Goal: Information Seeking & Learning: Find specific page/section

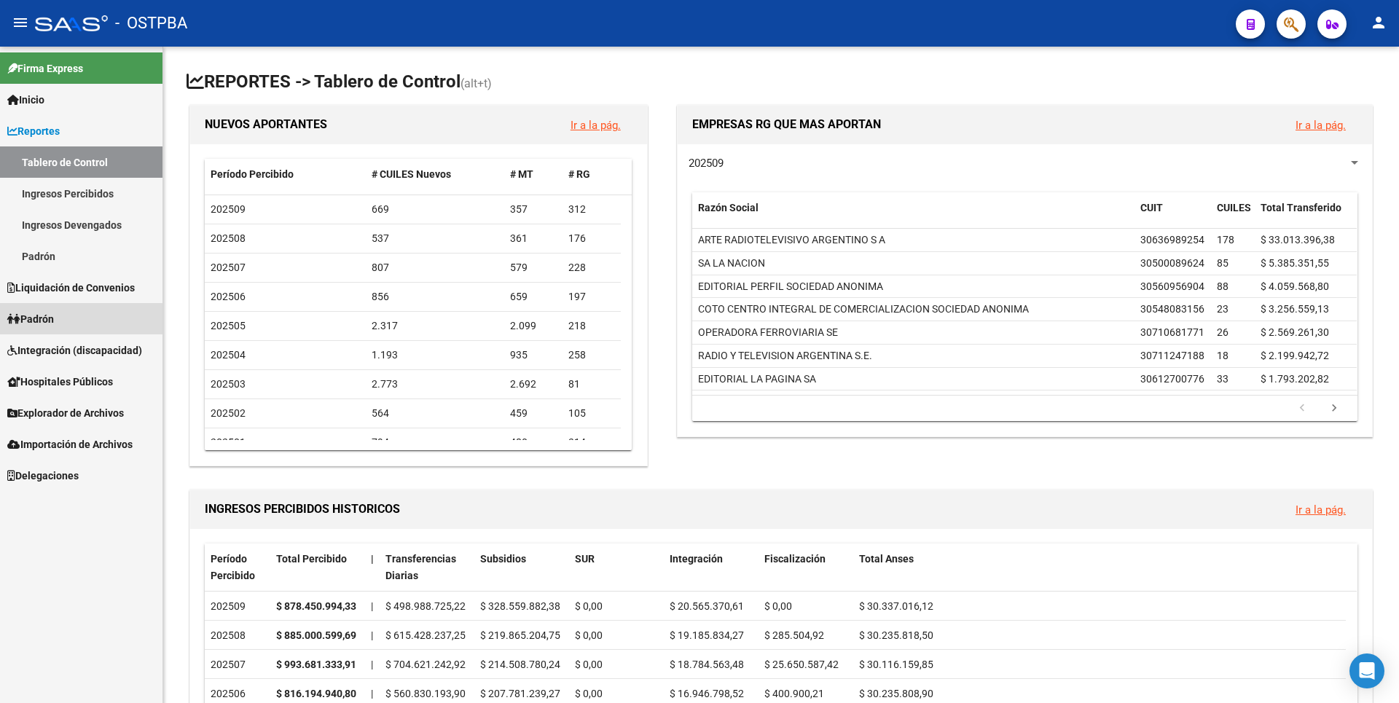
click at [52, 321] on span "Padrón" at bounding box center [30, 319] width 47 height 16
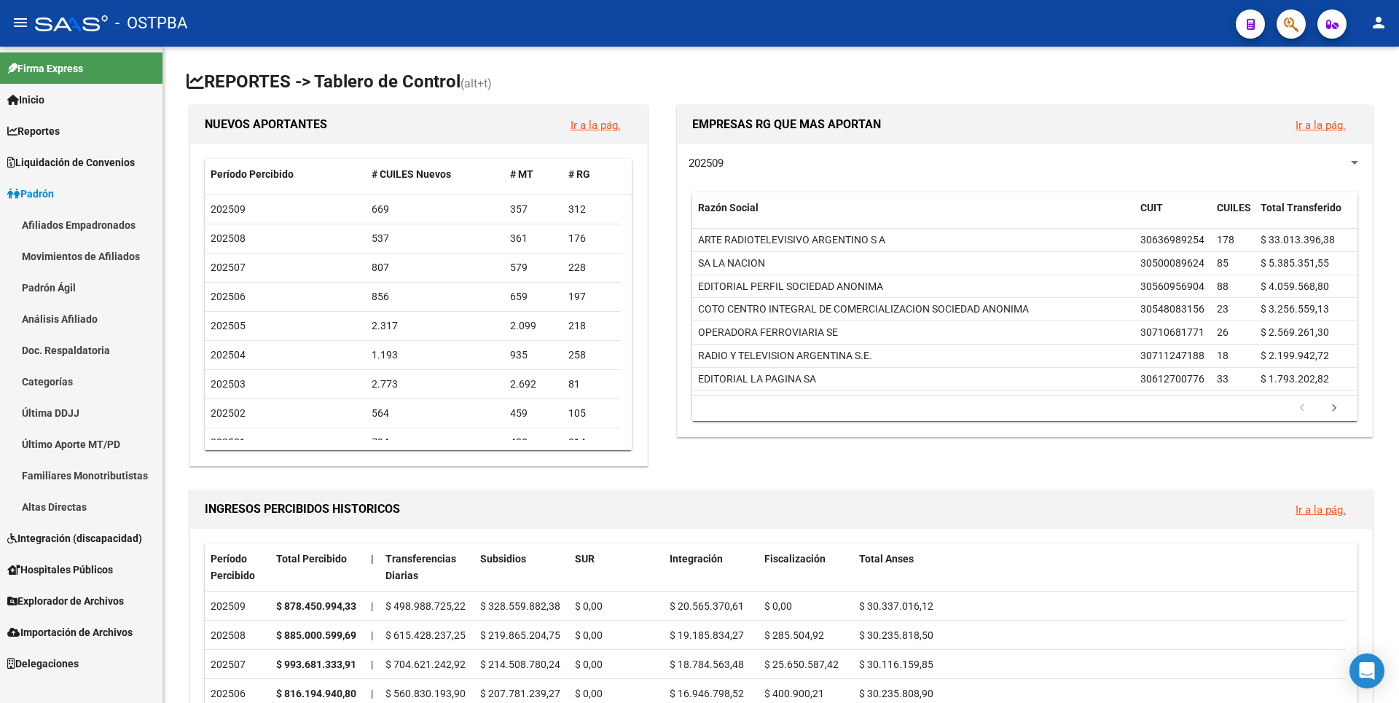
click at [89, 606] on span "Explorador de Archivos" at bounding box center [65, 601] width 117 height 16
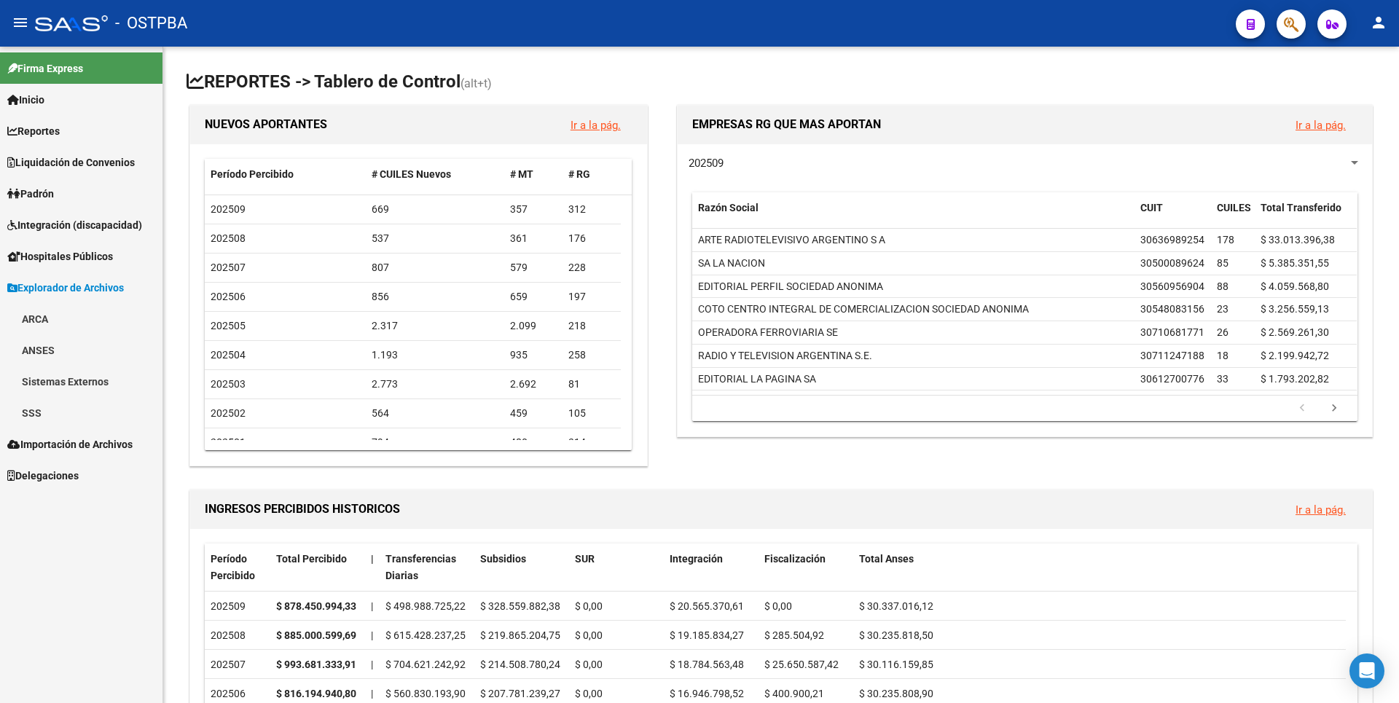
click at [57, 316] on link "ARCA" at bounding box center [81, 318] width 163 height 31
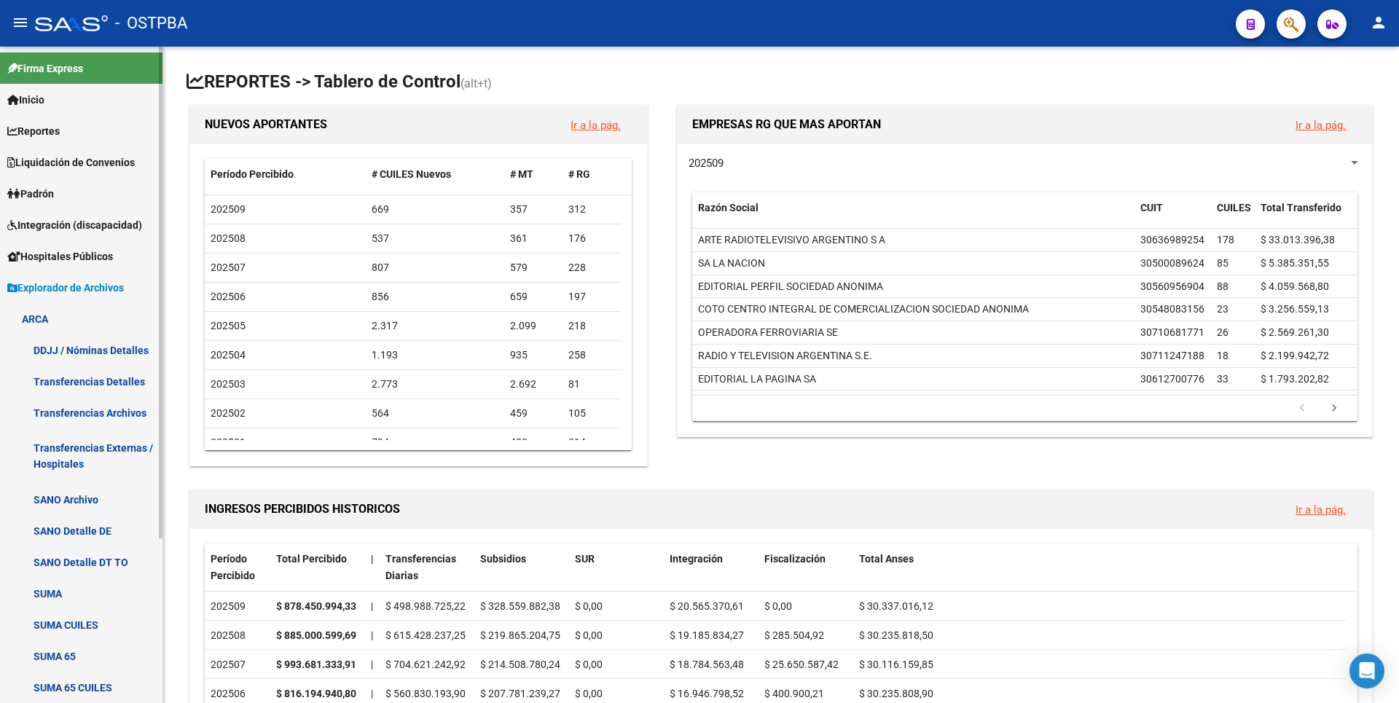
click at [121, 383] on link "Transferencias Detalles" at bounding box center [81, 381] width 163 height 31
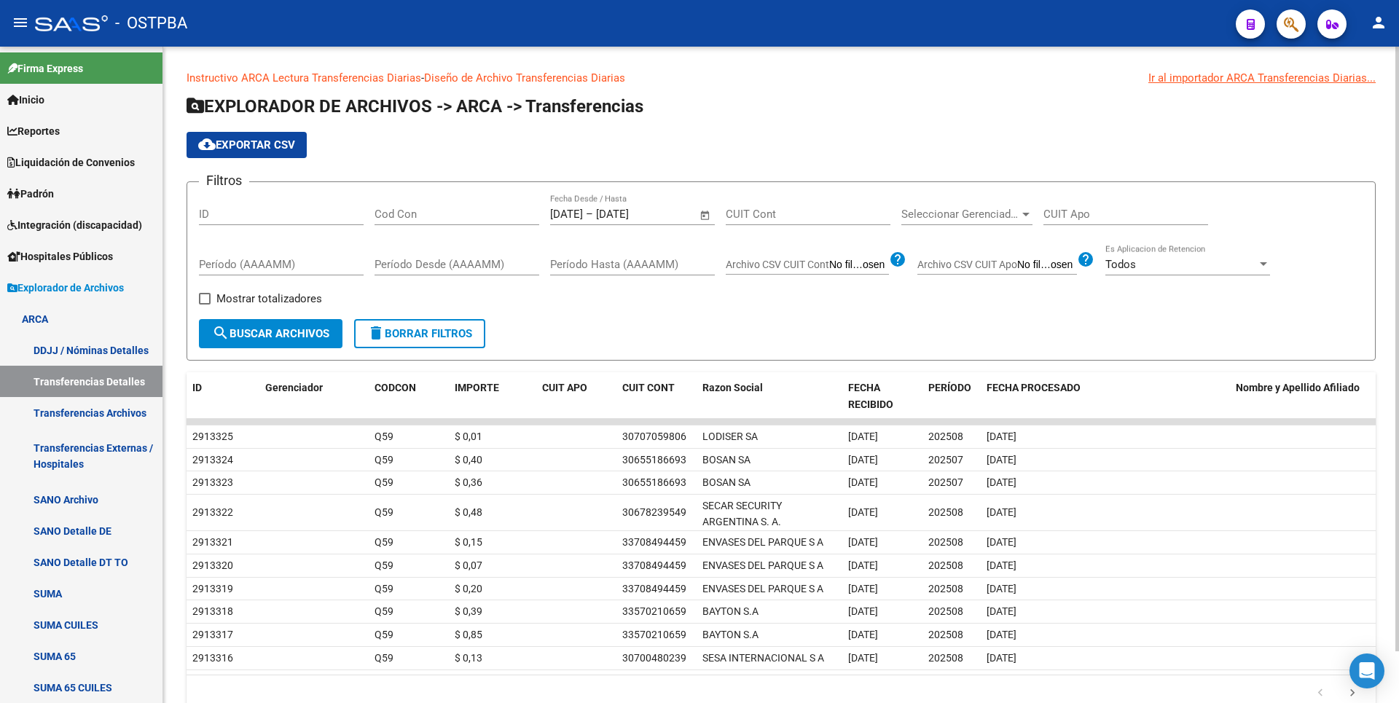
click at [700, 215] on span "Open calendar" at bounding box center [705, 214] width 35 height 35
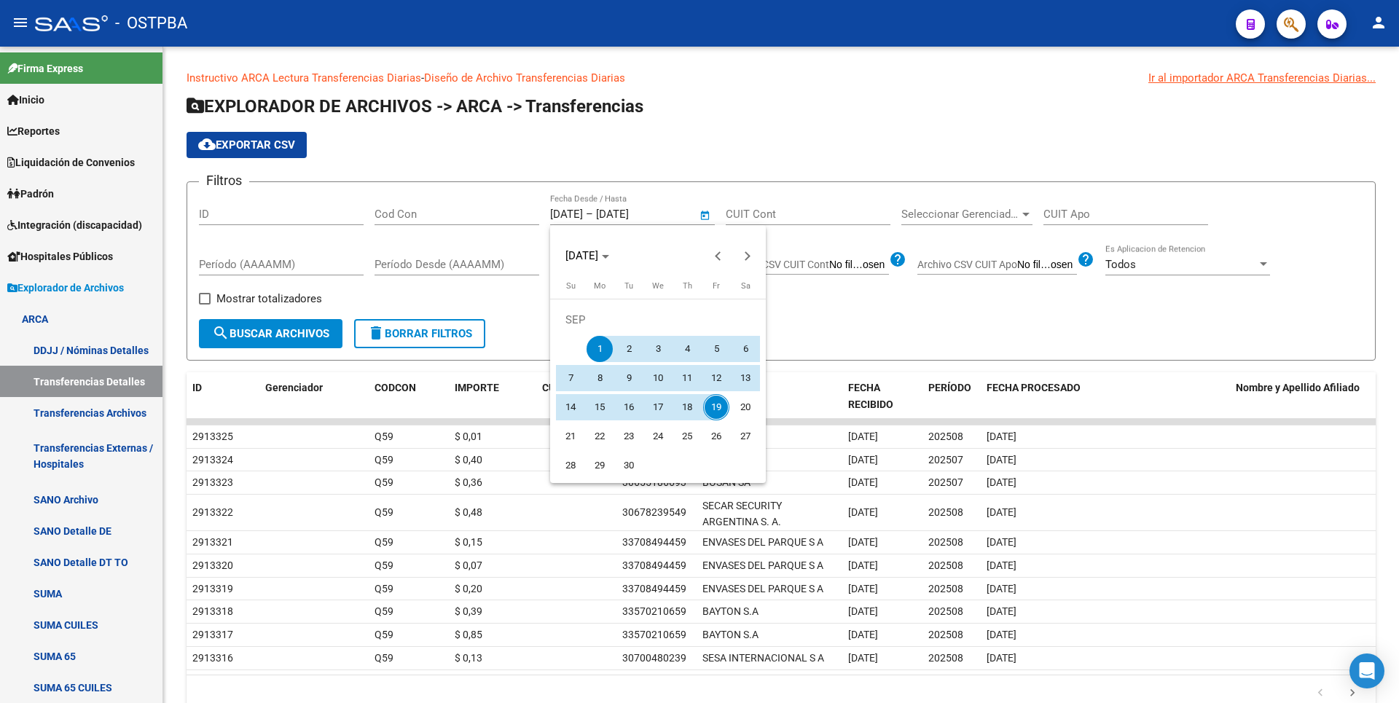
click at [711, 410] on span "19" at bounding box center [716, 407] width 26 height 26
type input "19/09/2025"
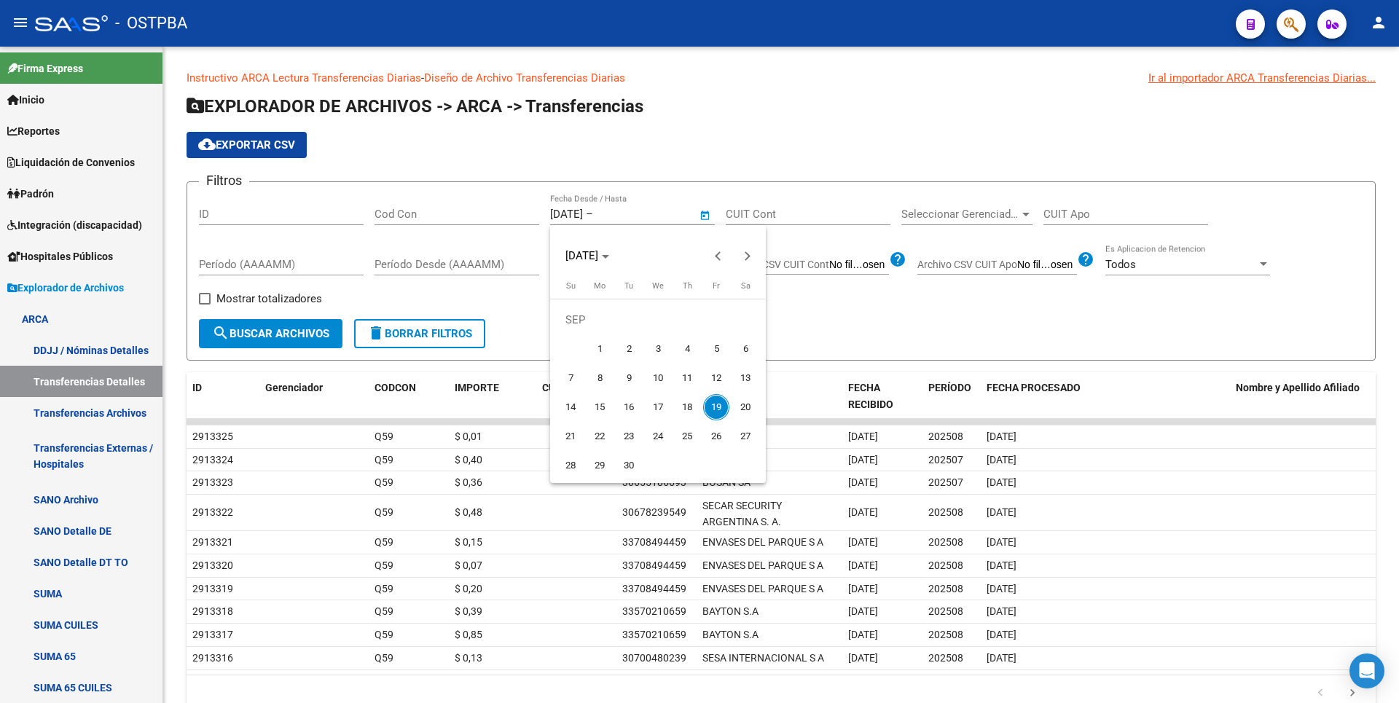
click at [711, 410] on span "19" at bounding box center [716, 407] width 26 height 26
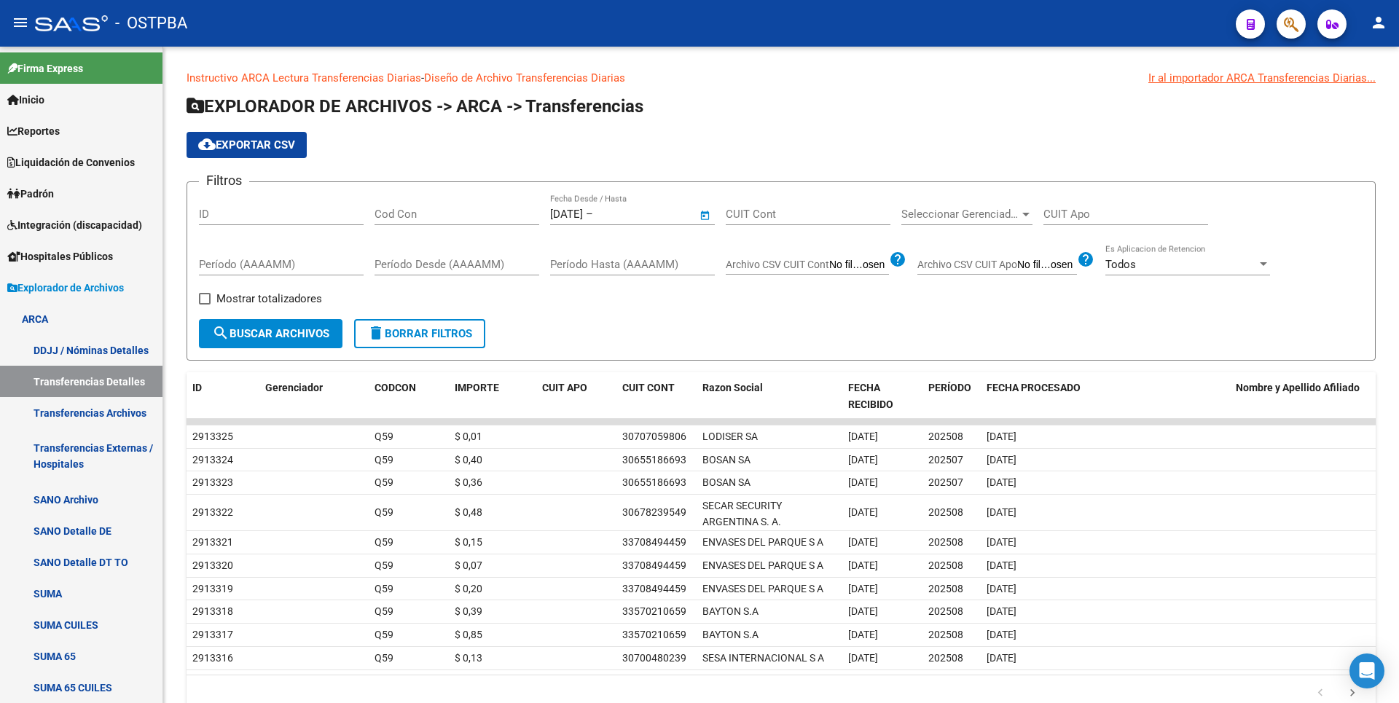
type input "19/09/2025"
click at [299, 297] on span "Mostrar totalizadores" at bounding box center [269, 298] width 106 height 17
click at [205, 305] on input "Mostrar totalizadores" at bounding box center [204, 305] width 1 height 1
checkbox input "true"
click at [298, 326] on button "search Buscar Archivos" at bounding box center [271, 333] width 144 height 29
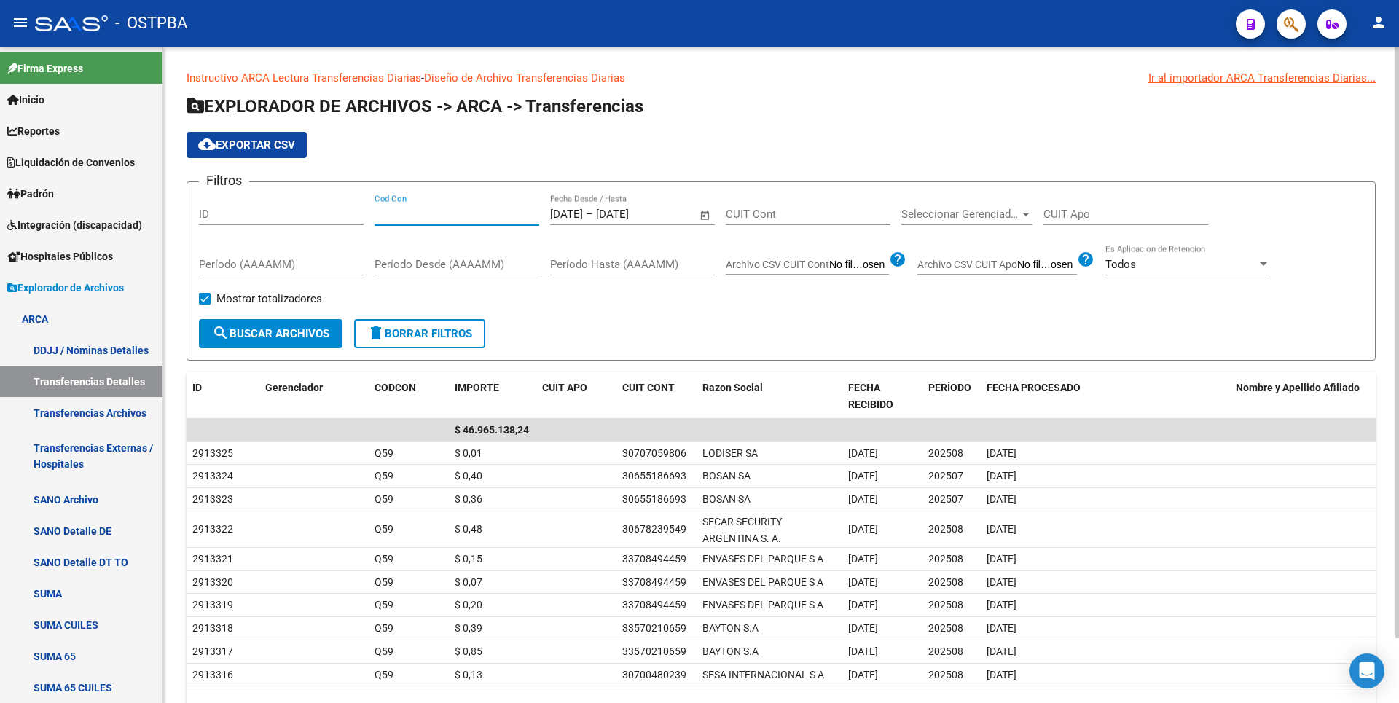
click at [391, 213] on input "Cod Con" at bounding box center [457, 214] width 165 height 13
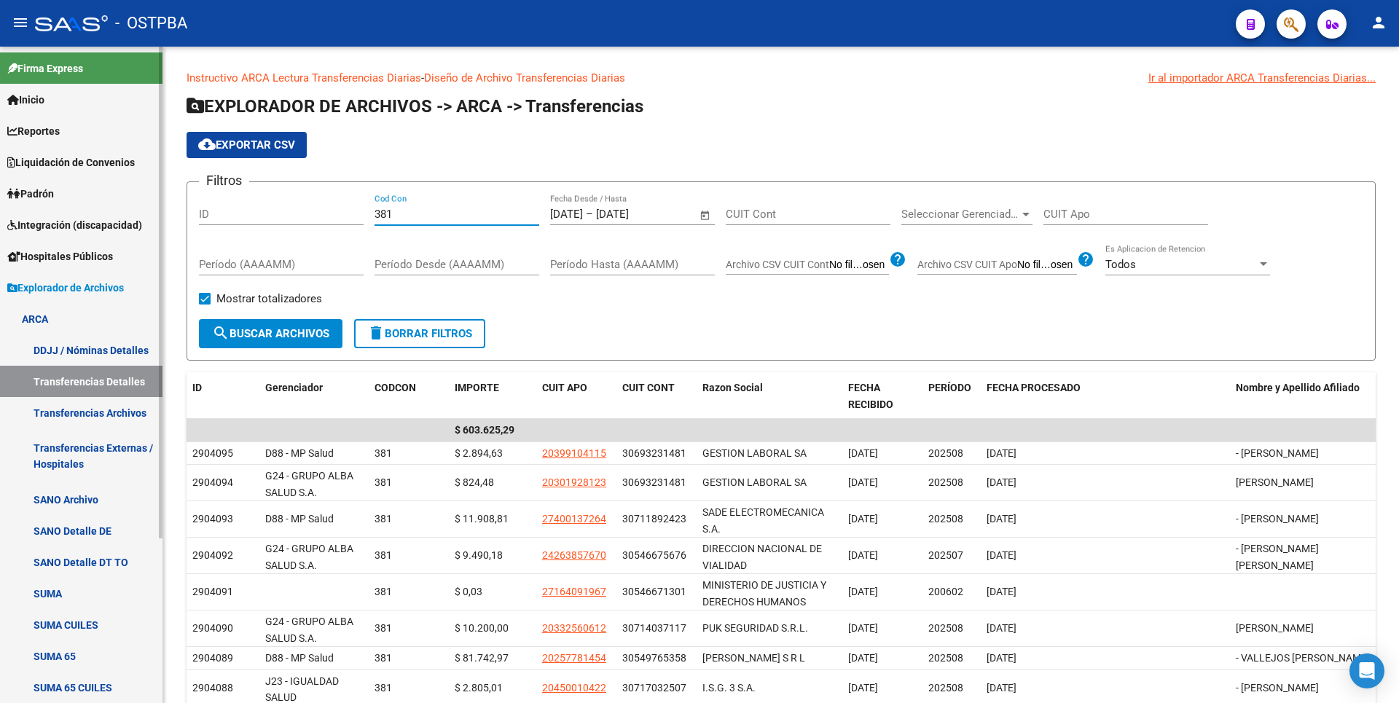
drag, startPoint x: 422, startPoint y: 216, endPoint x: 0, endPoint y: 262, distance: 424.4
click at [0, 262] on mat-sidenav-container "Firma Express Inicio Calendario SSS Instructivos Contacto OS Reportes Tablero d…" at bounding box center [699, 375] width 1399 height 657
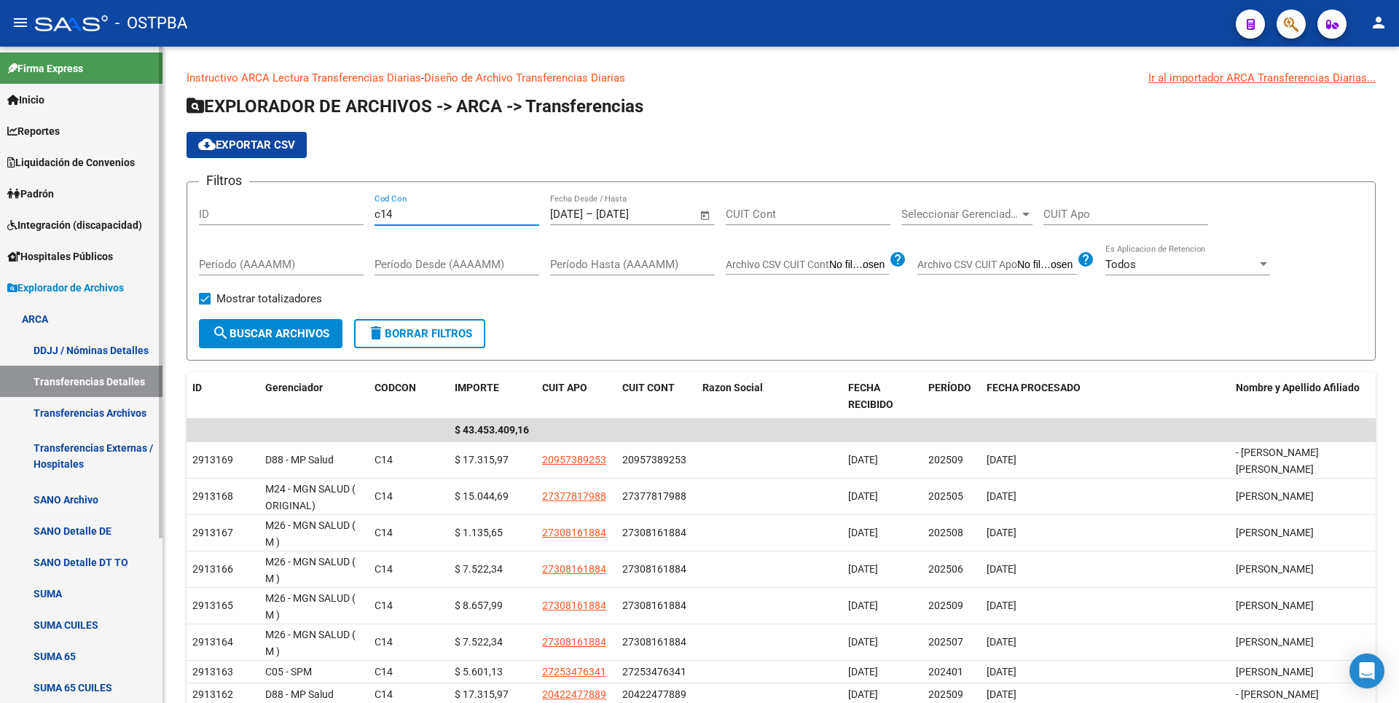
type input "c14"
click at [1020, 214] on div at bounding box center [1026, 214] width 13 height 12
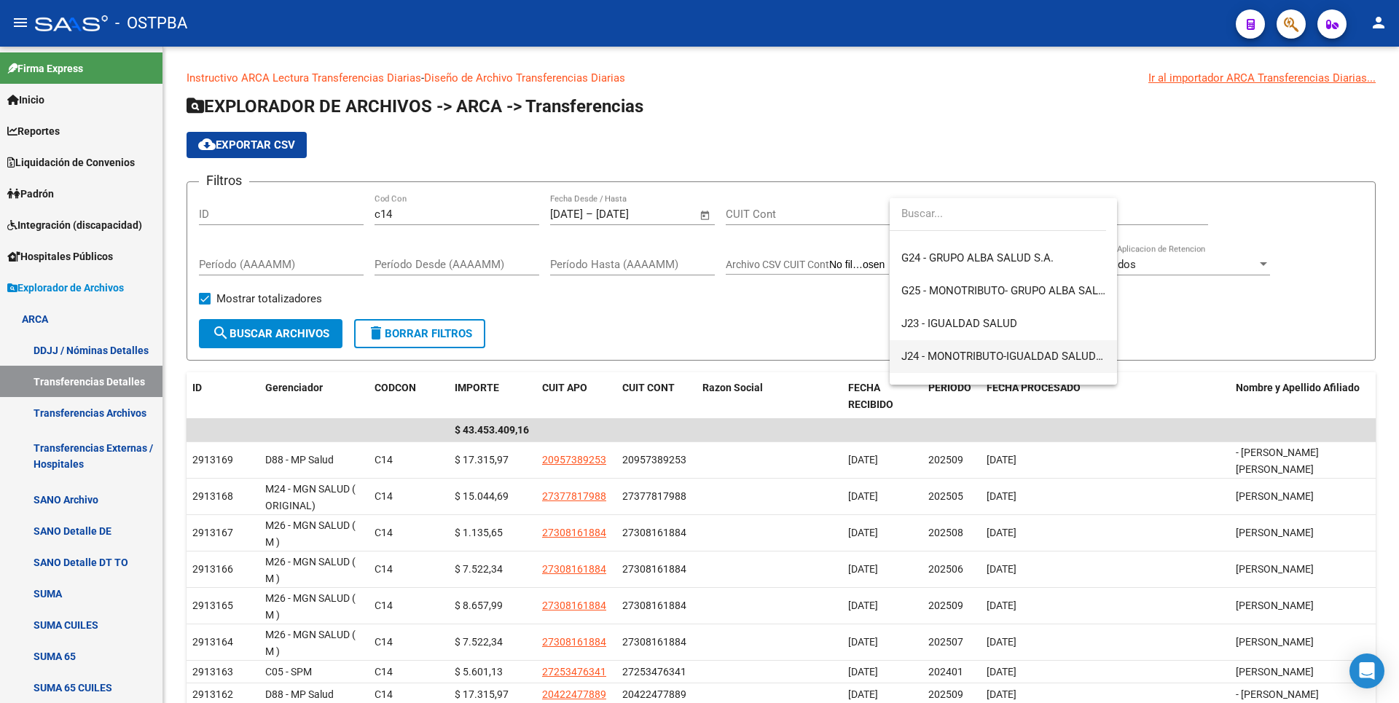
scroll to position [292, 0]
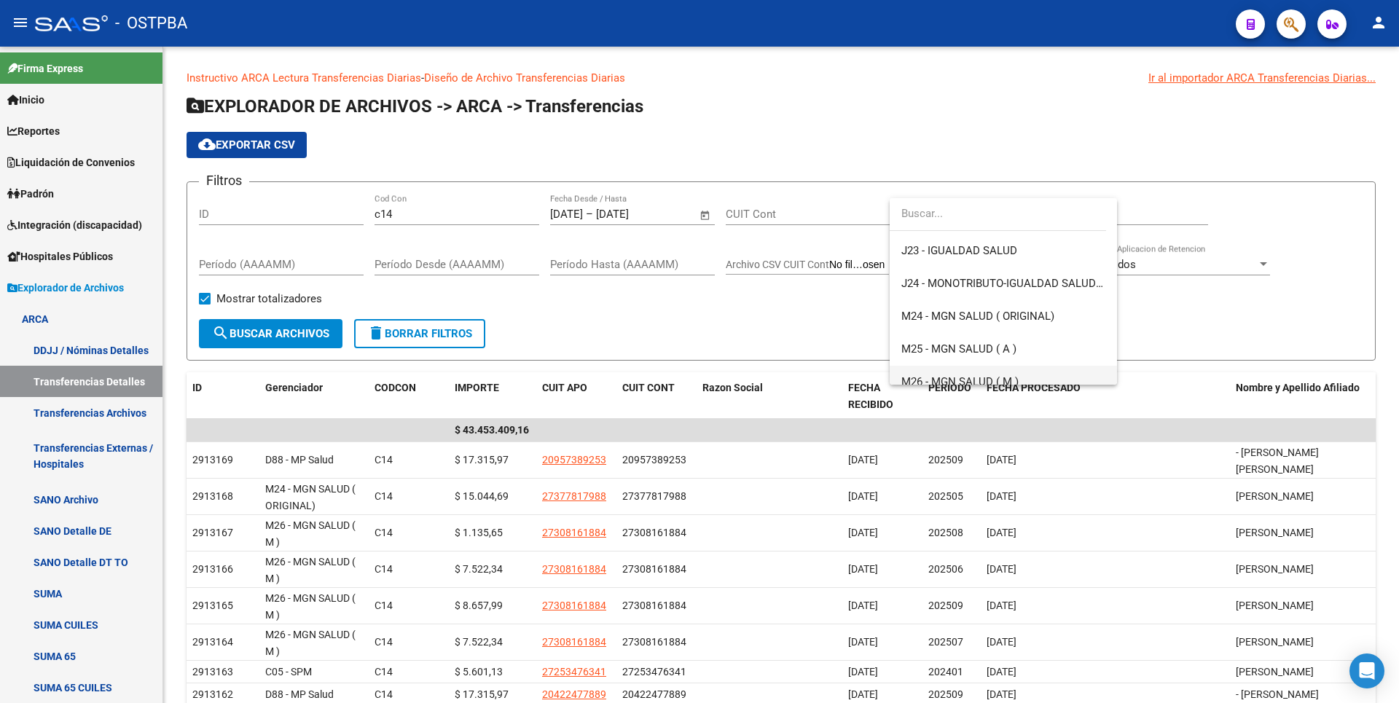
click at [955, 371] on span "M26 - MGN SALUD ( M )" at bounding box center [1003, 382] width 204 height 33
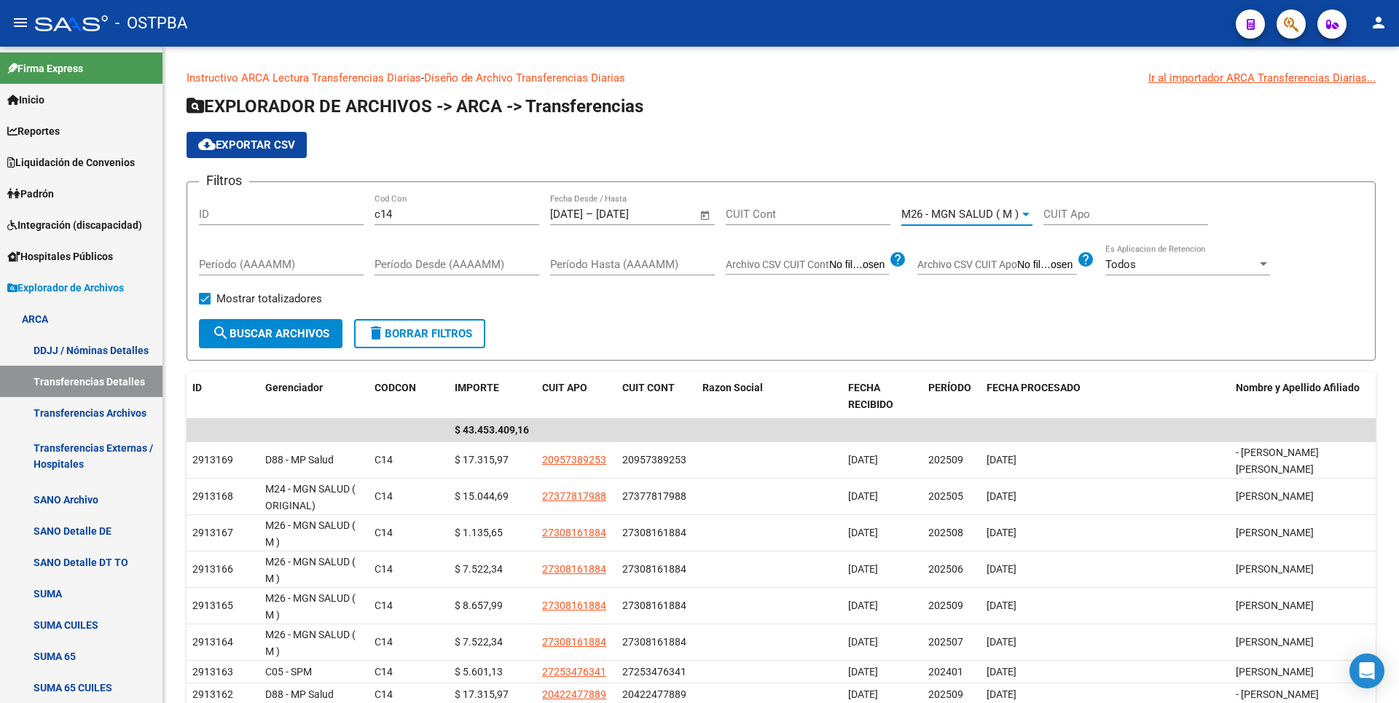
scroll to position [305, 0]
click at [246, 329] on span "search Buscar Archivos" at bounding box center [270, 333] width 117 height 13
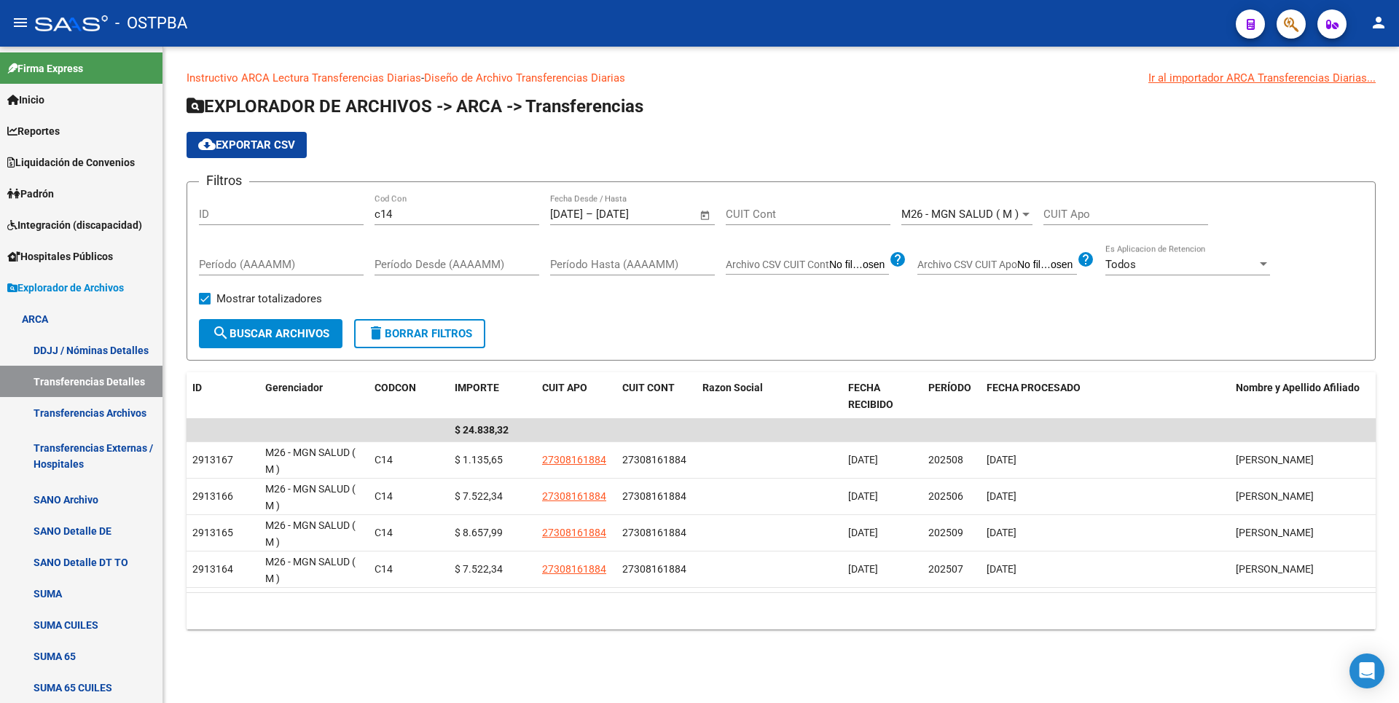
click at [1023, 213] on div at bounding box center [1025, 215] width 7 height 4
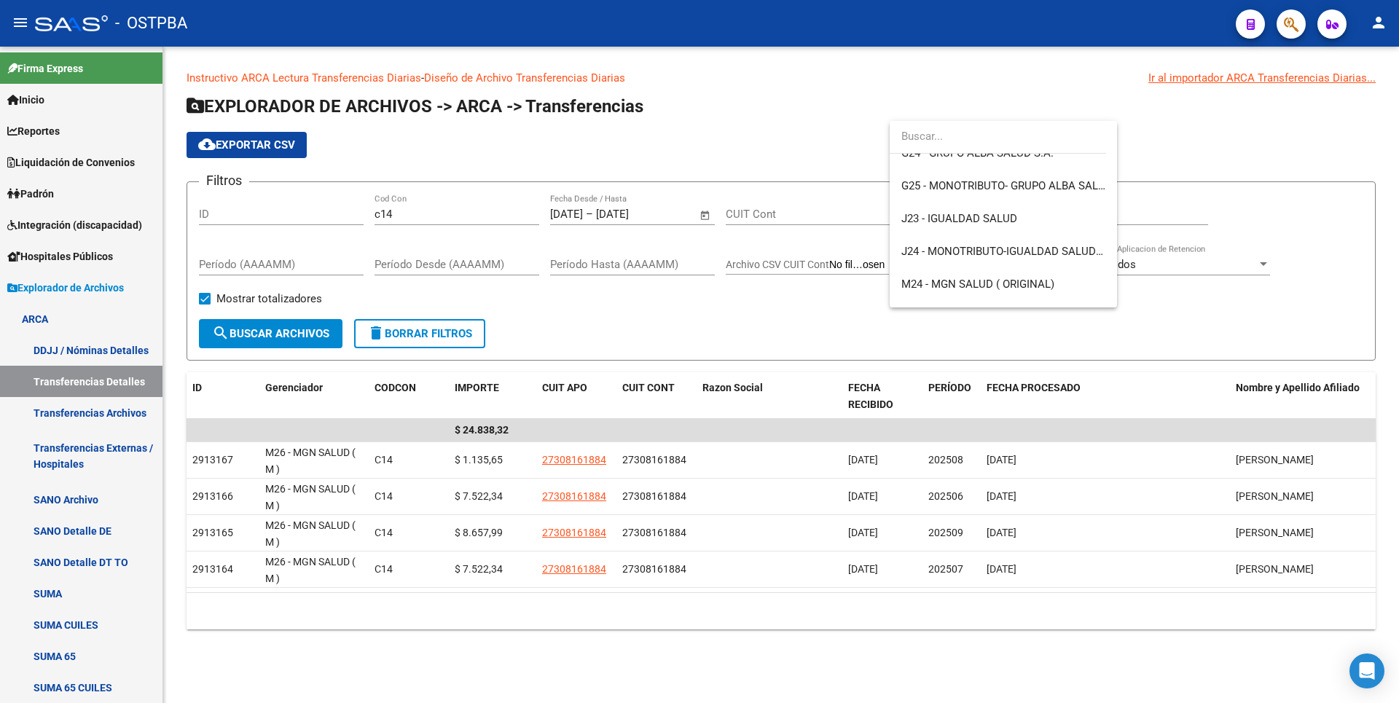
scroll to position [237, 0]
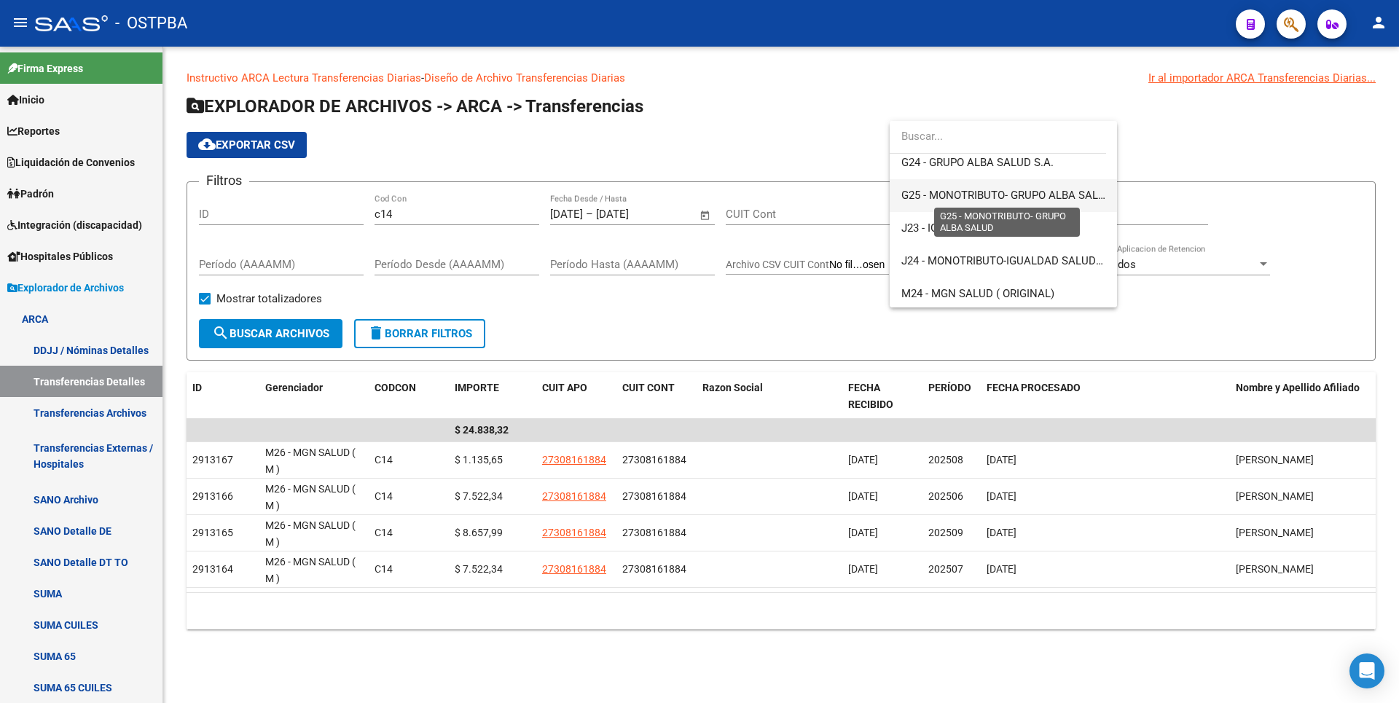
click at [1034, 200] on span "G25 - MONOTRIBUTO- GRUPO ALBA SALUD" at bounding box center [1006, 195] width 211 height 13
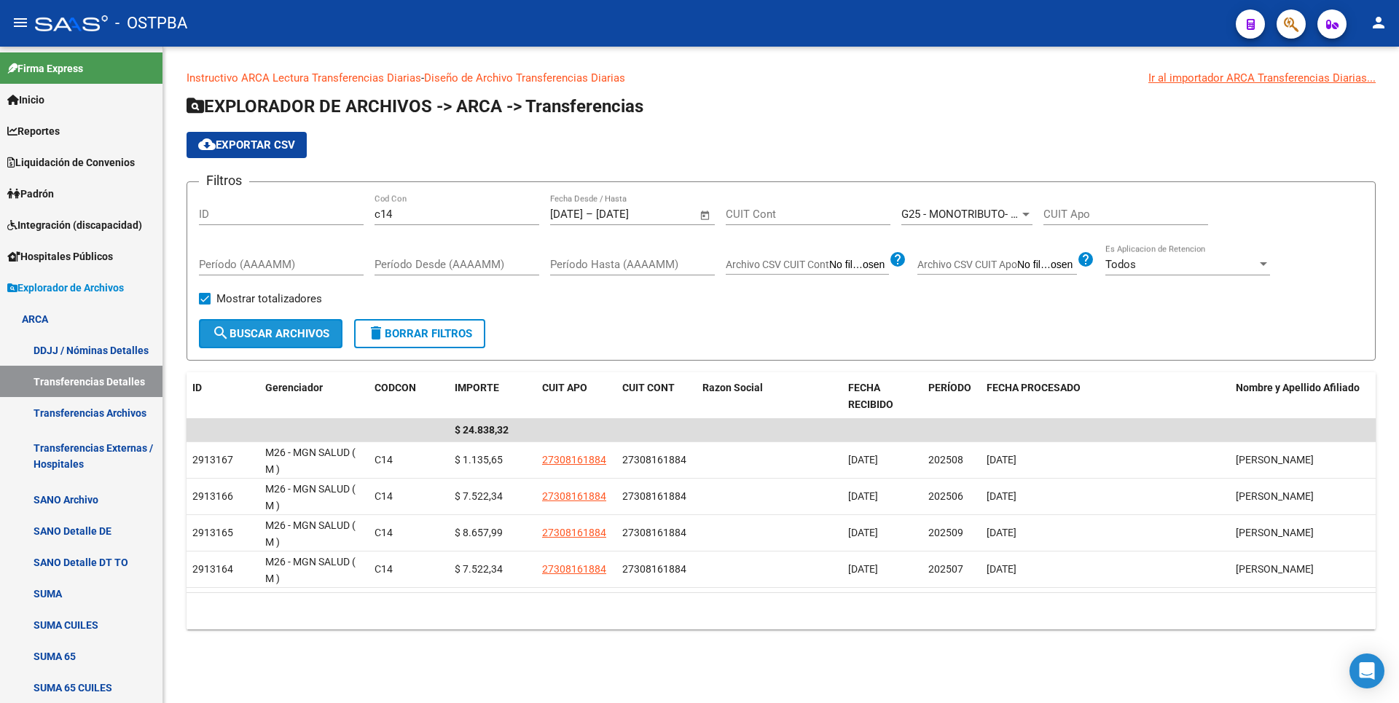
click at [276, 341] on button "search Buscar Archivos" at bounding box center [271, 333] width 144 height 29
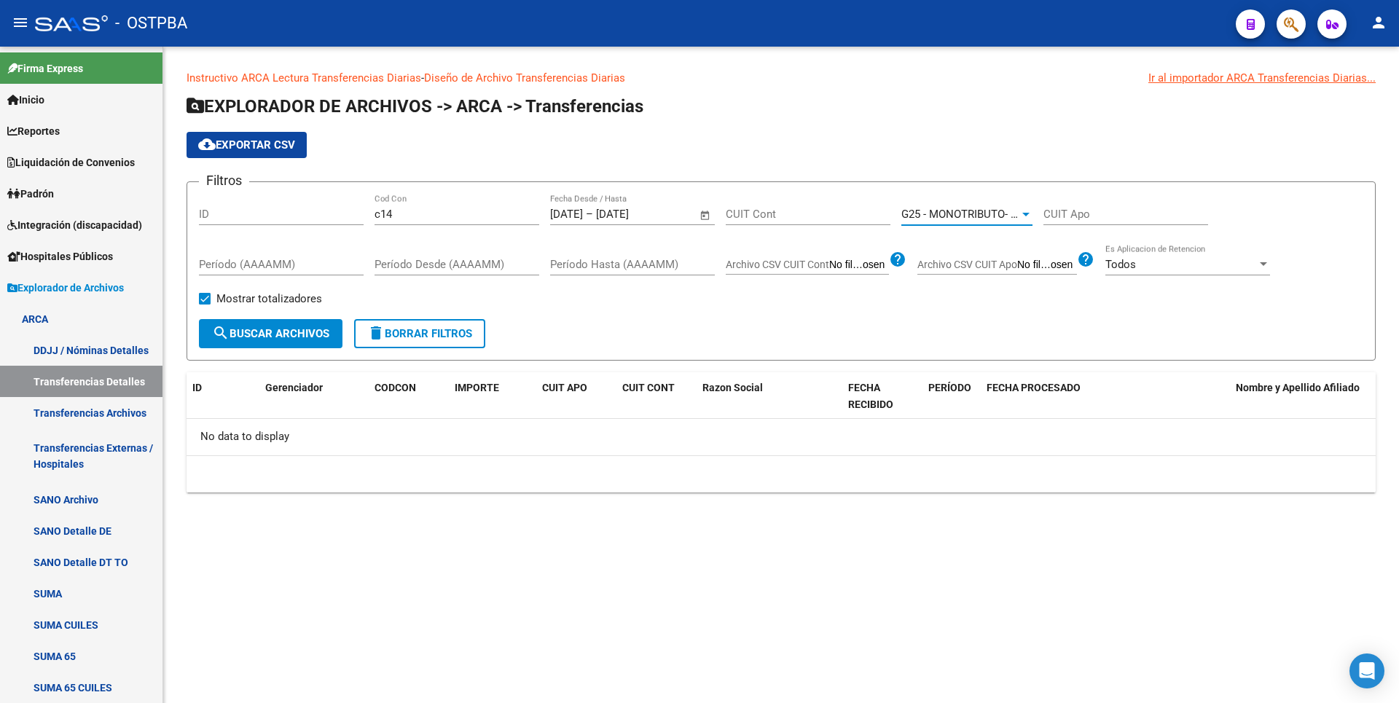
click at [1025, 208] on div "G25 - MONOTRIBUTO- GRUPO ALBA SALUD" at bounding box center [966, 214] width 131 height 13
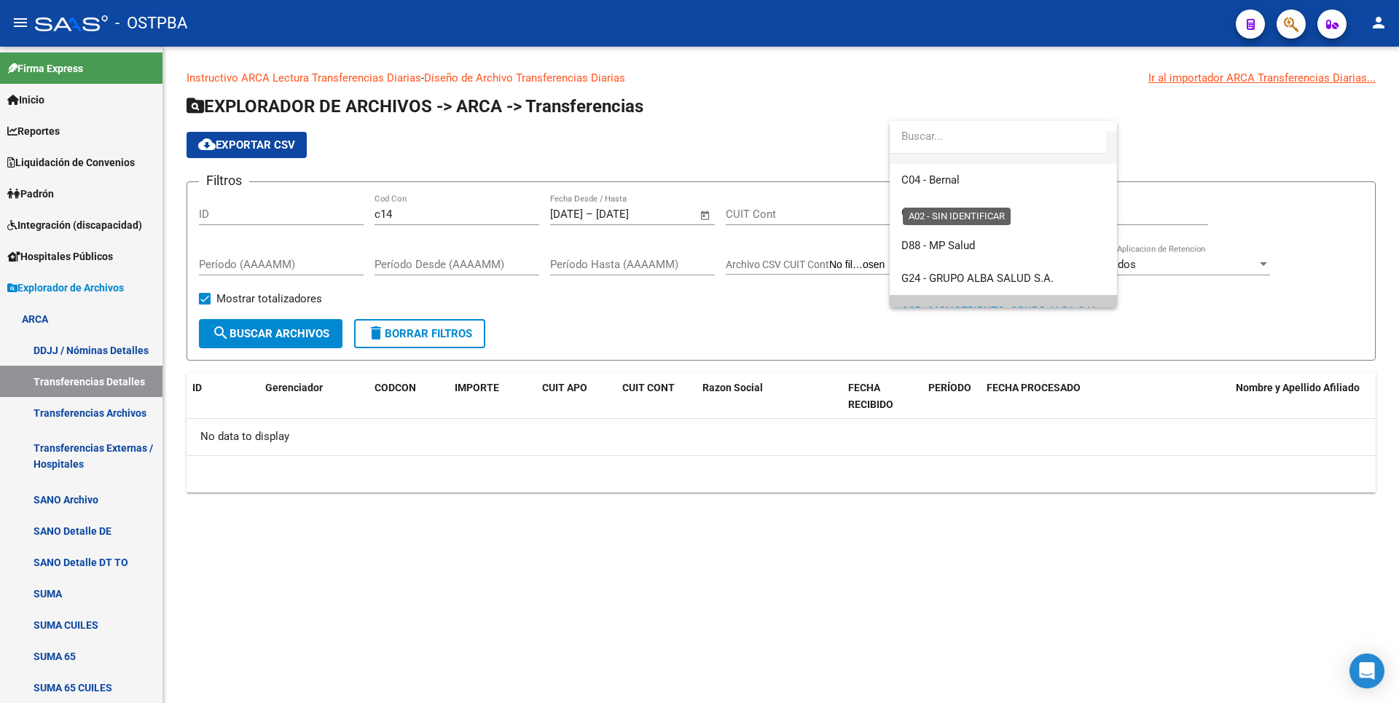
scroll to position [146, 0]
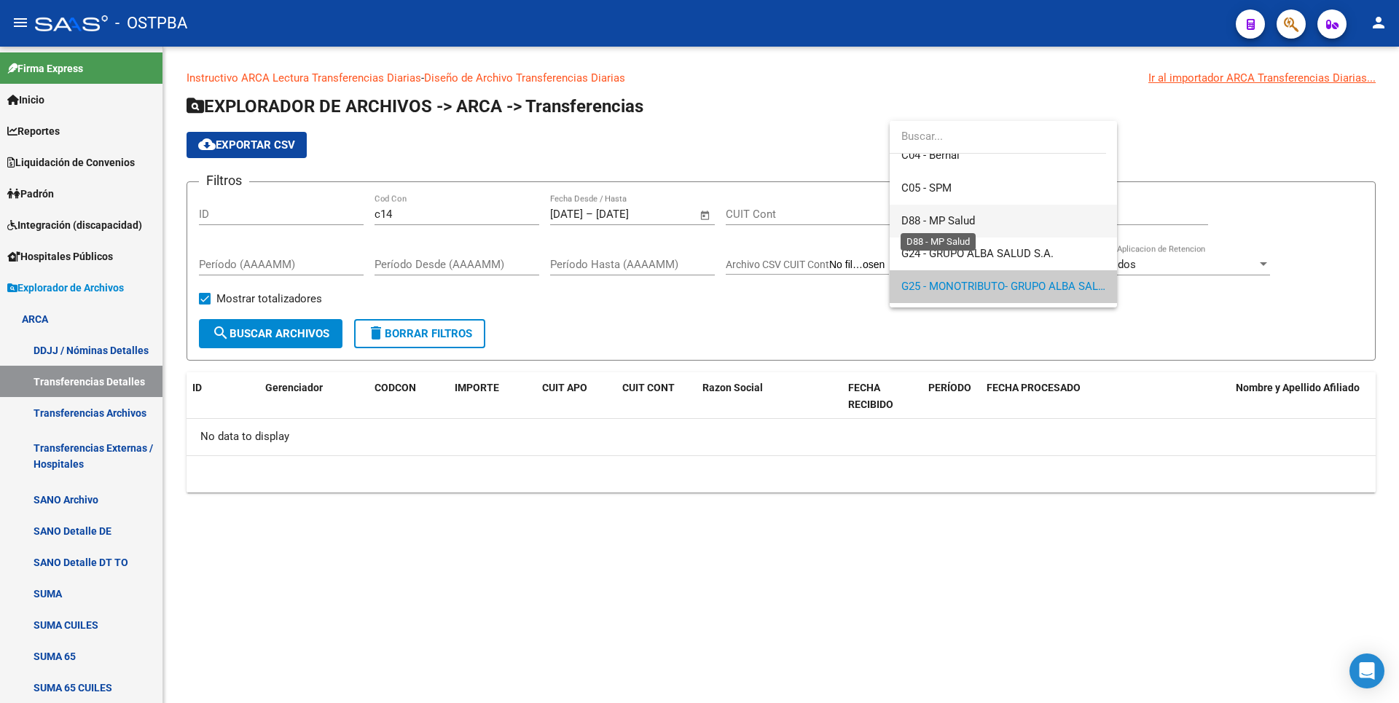
click at [965, 217] on span "D88 - MP Salud" at bounding box center [938, 220] width 74 height 13
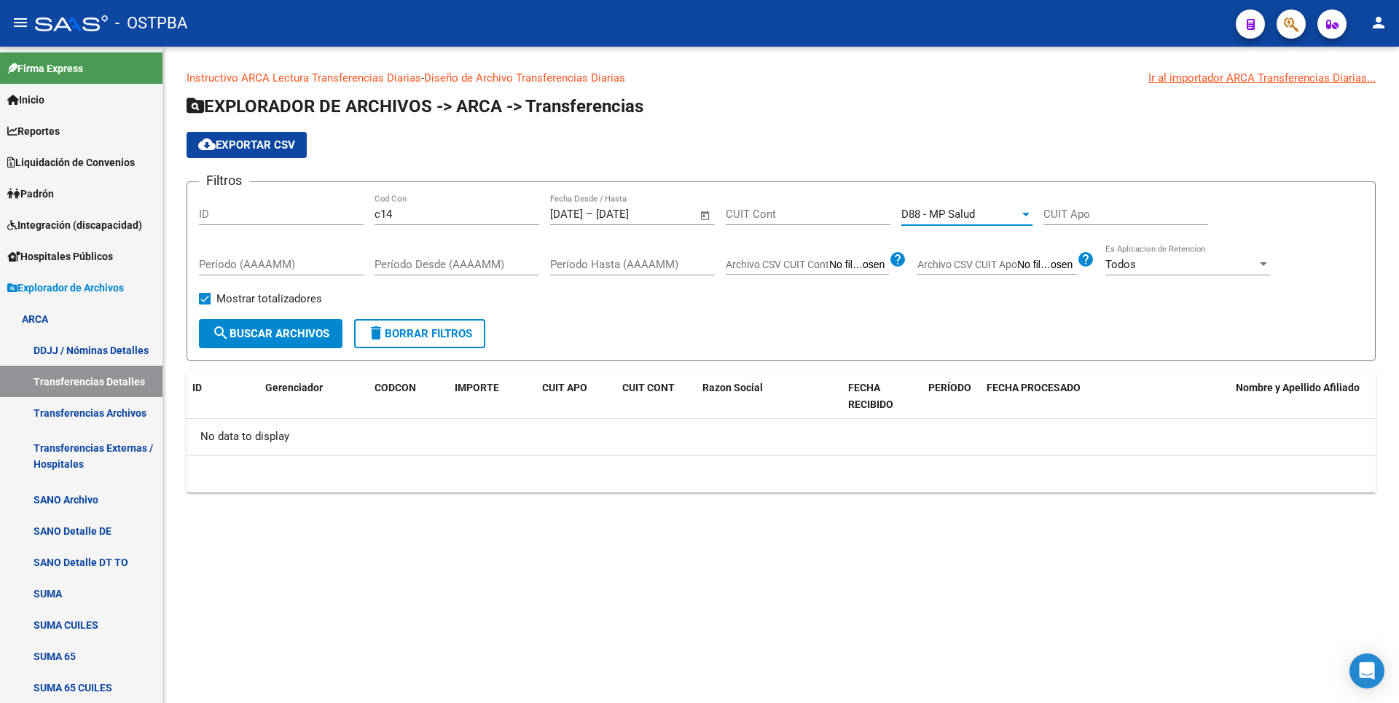
click at [314, 325] on button "search Buscar Archivos" at bounding box center [271, 333] width 144 height 29
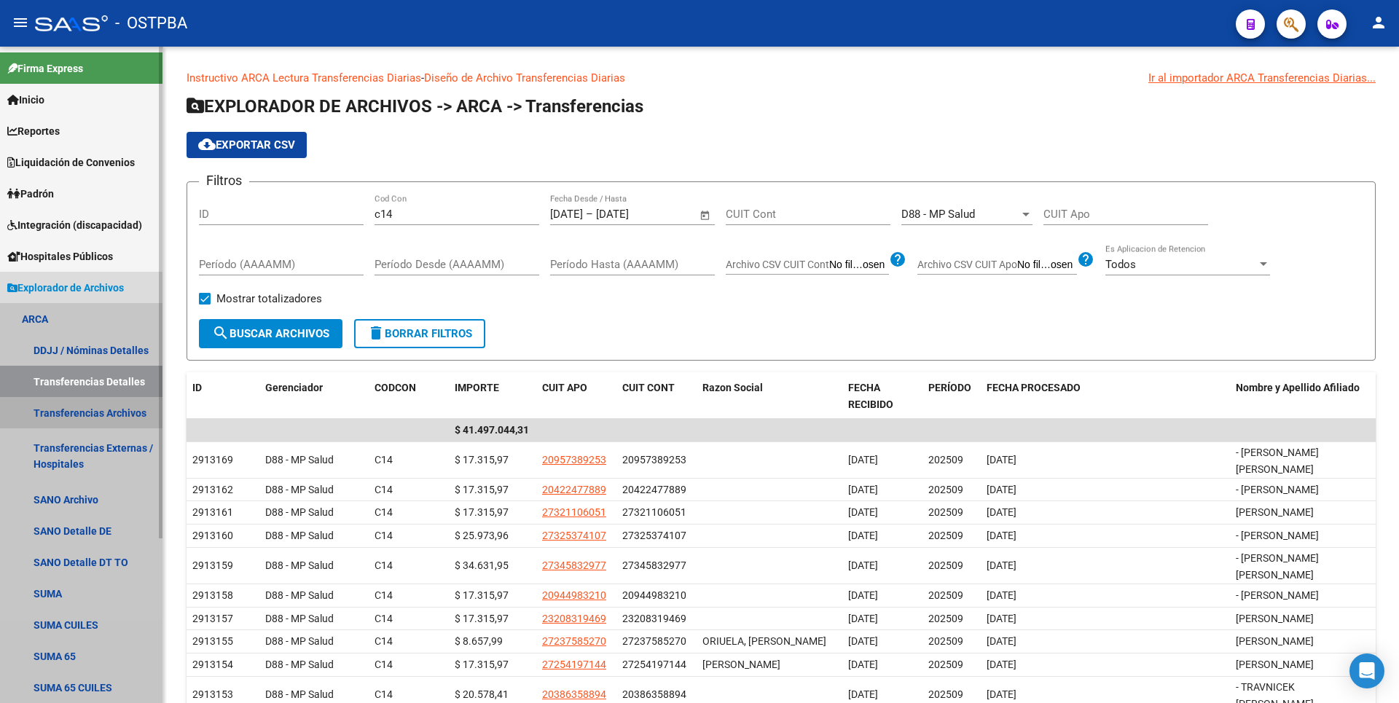
click at [92, 420] on link "Transferencias Archivos" at bounding box center [81, 412] width 163 height 31
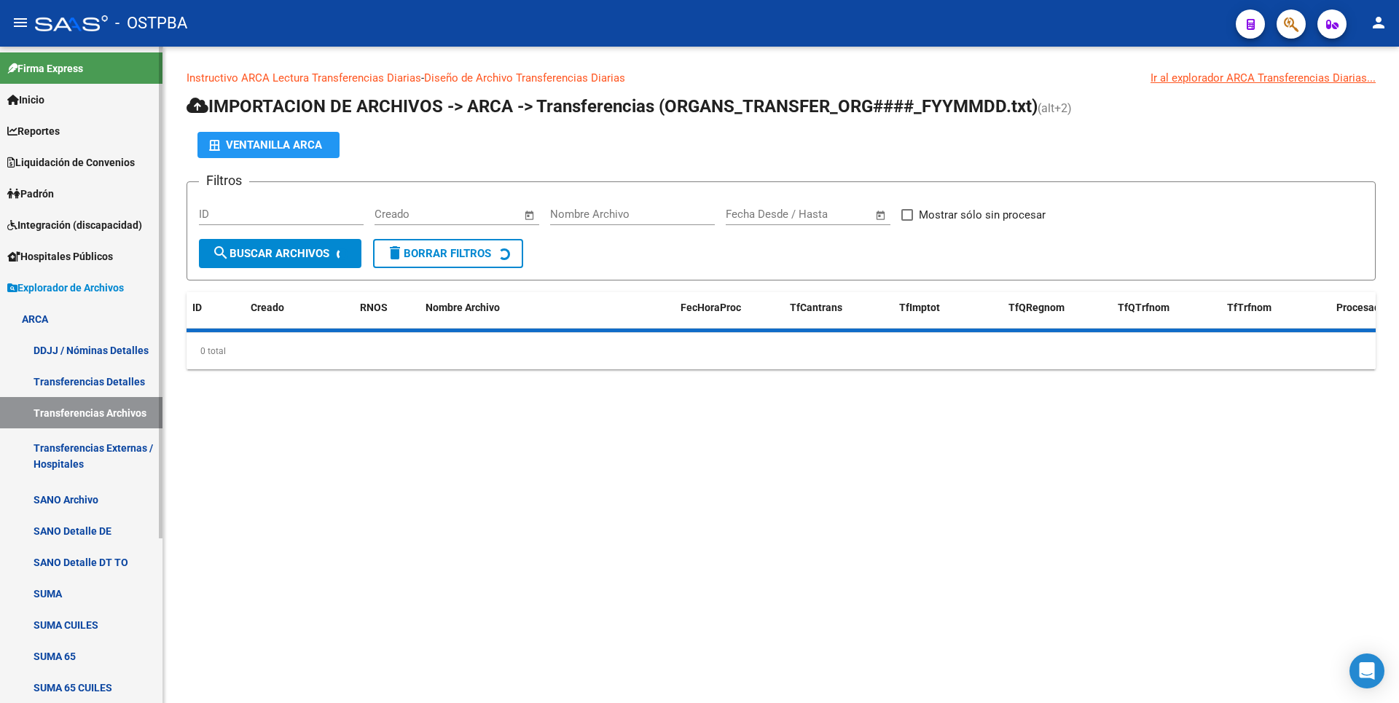
click at [103, 376] on link "Transferencias Detalles" at bounding box center [81, 381] width 163 height 31
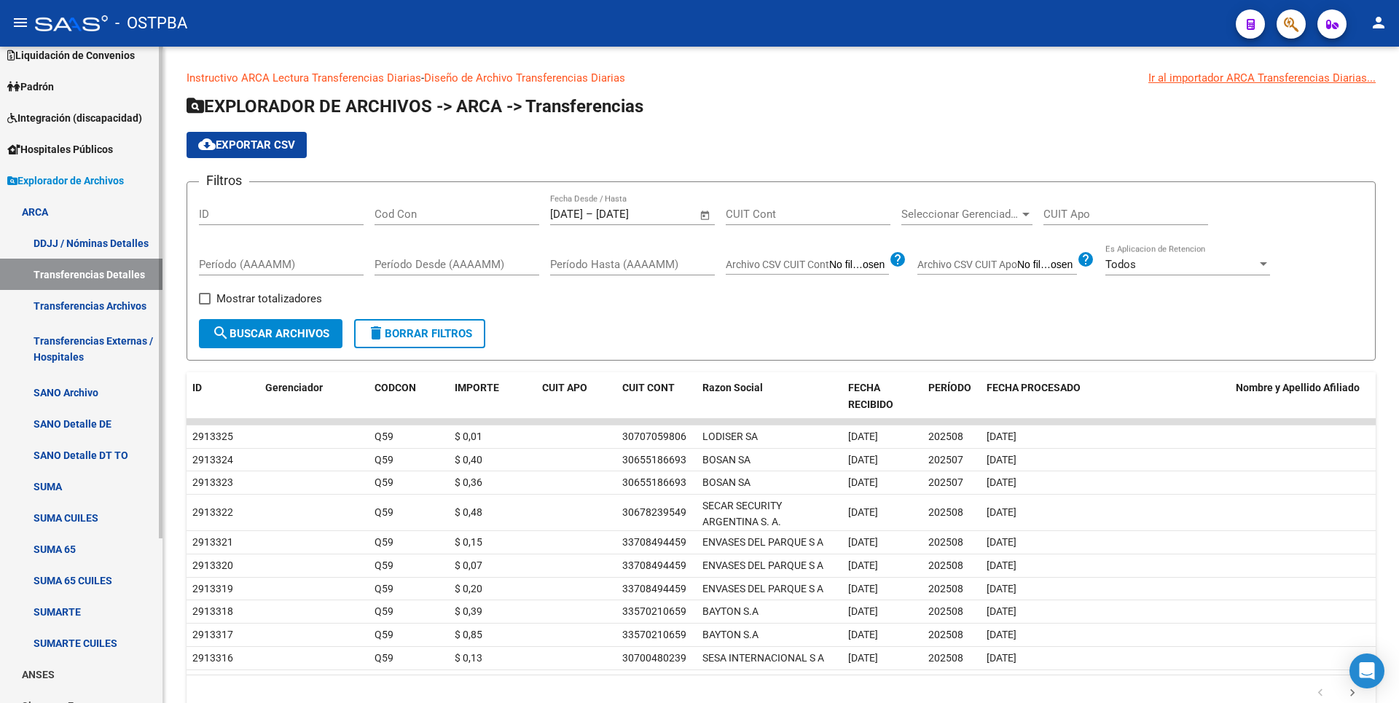
scroll to position [219, 0]
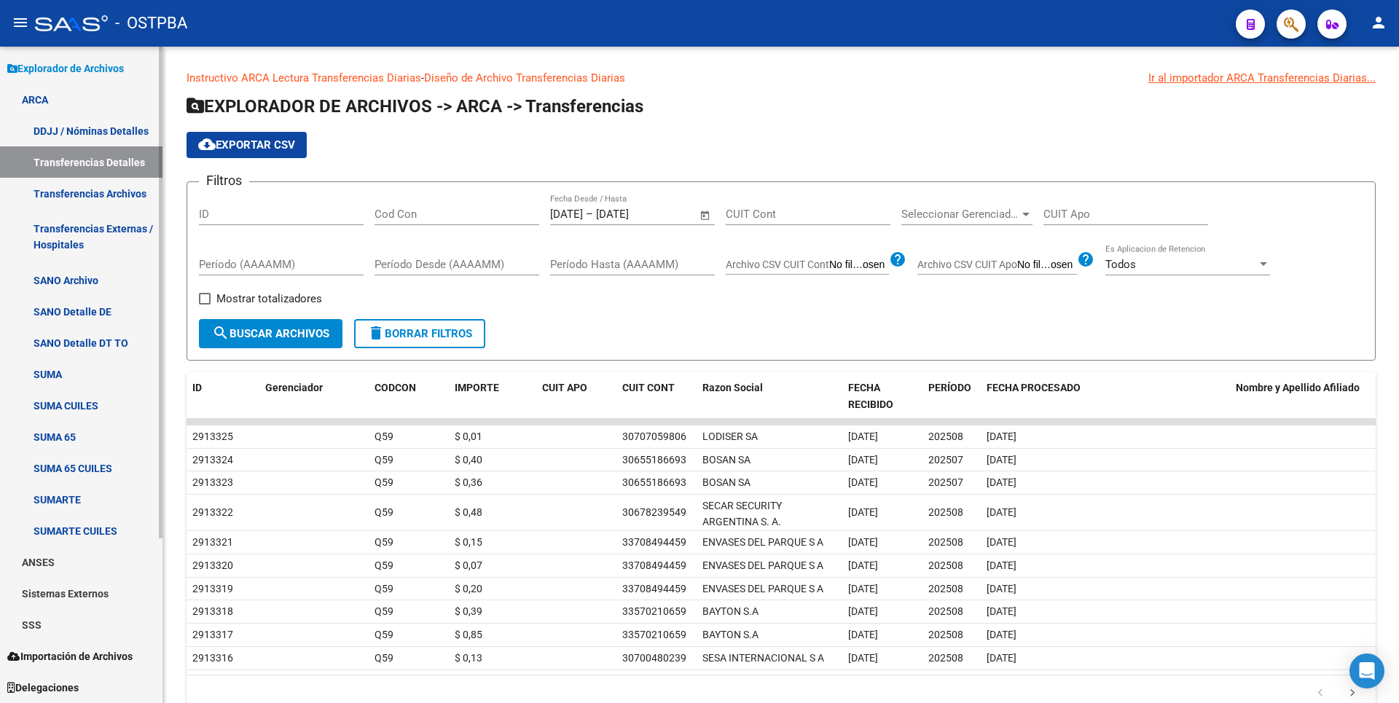
click at [66, 630] on link "SSS" at bounding box center [81, 624] width 163 height 31
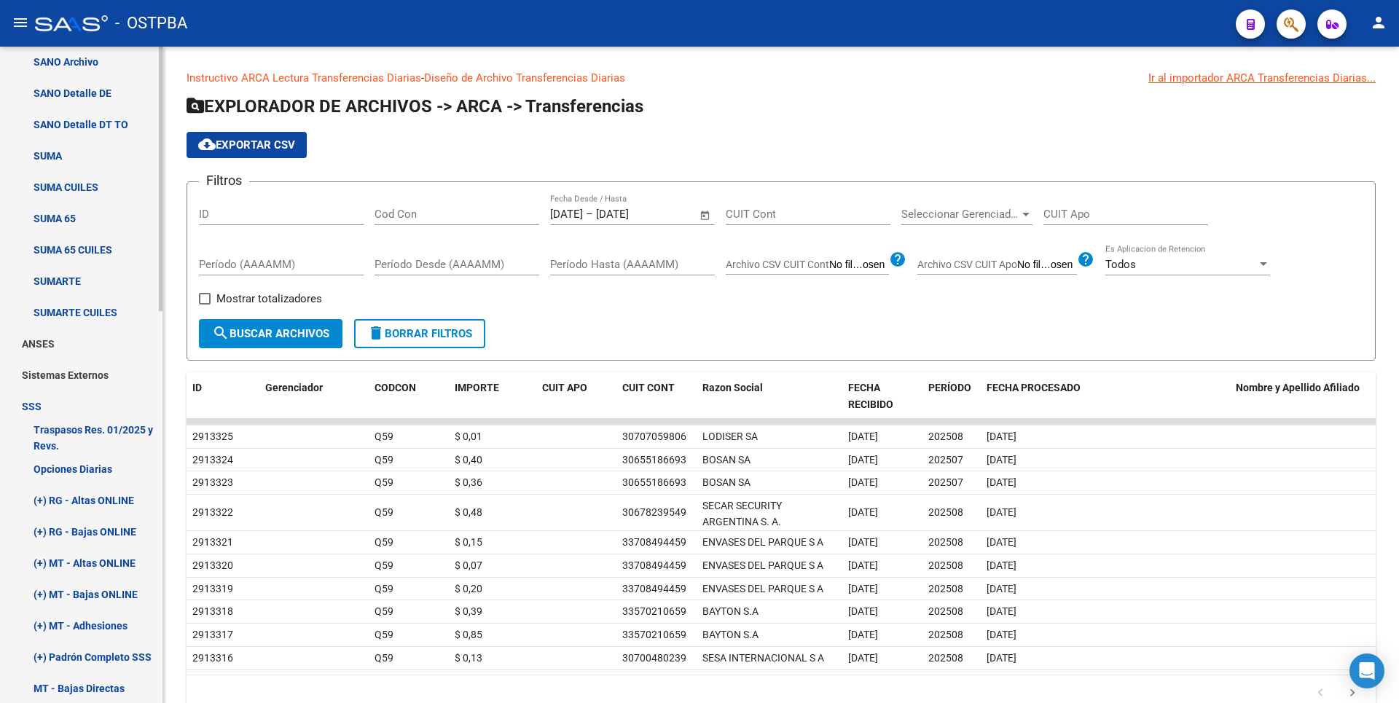
click at [106, 467] on link "Opciones Diarias" at bounding box center [81, 468] width 163 height 31
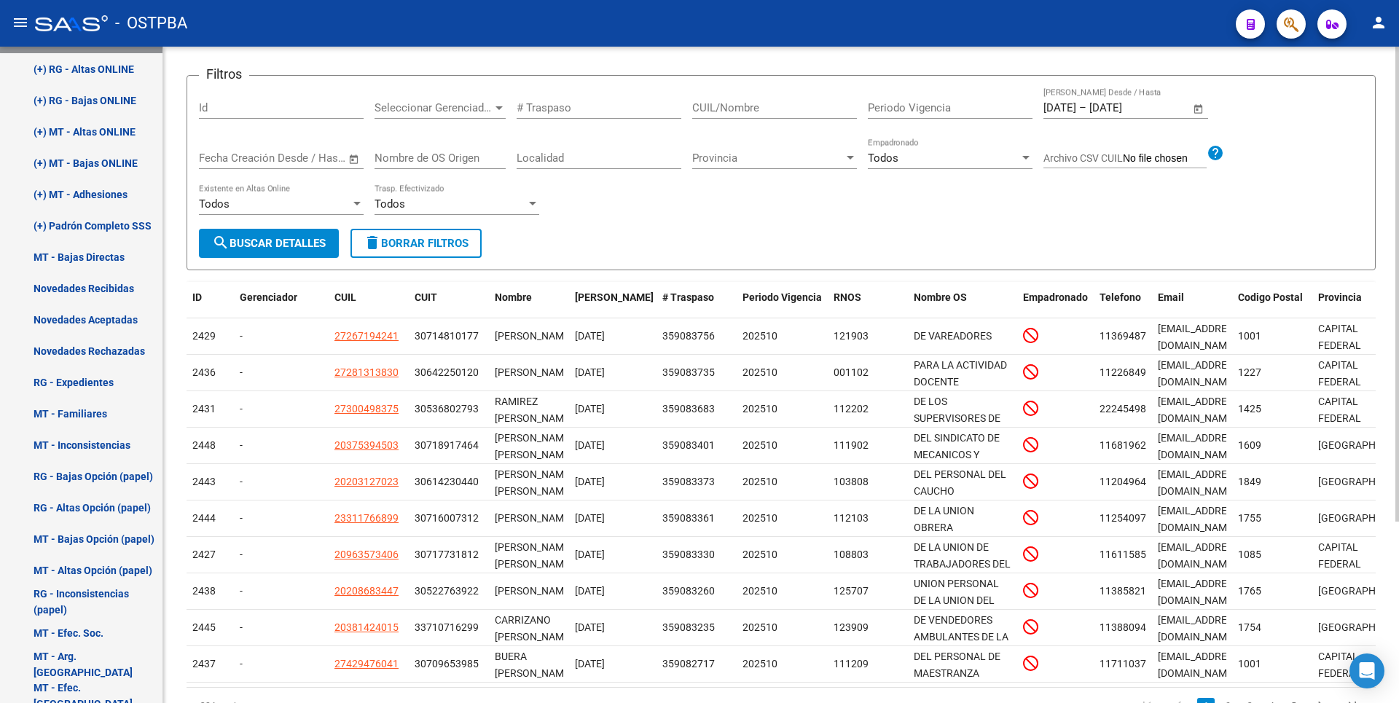
scroll to position [33, 0]
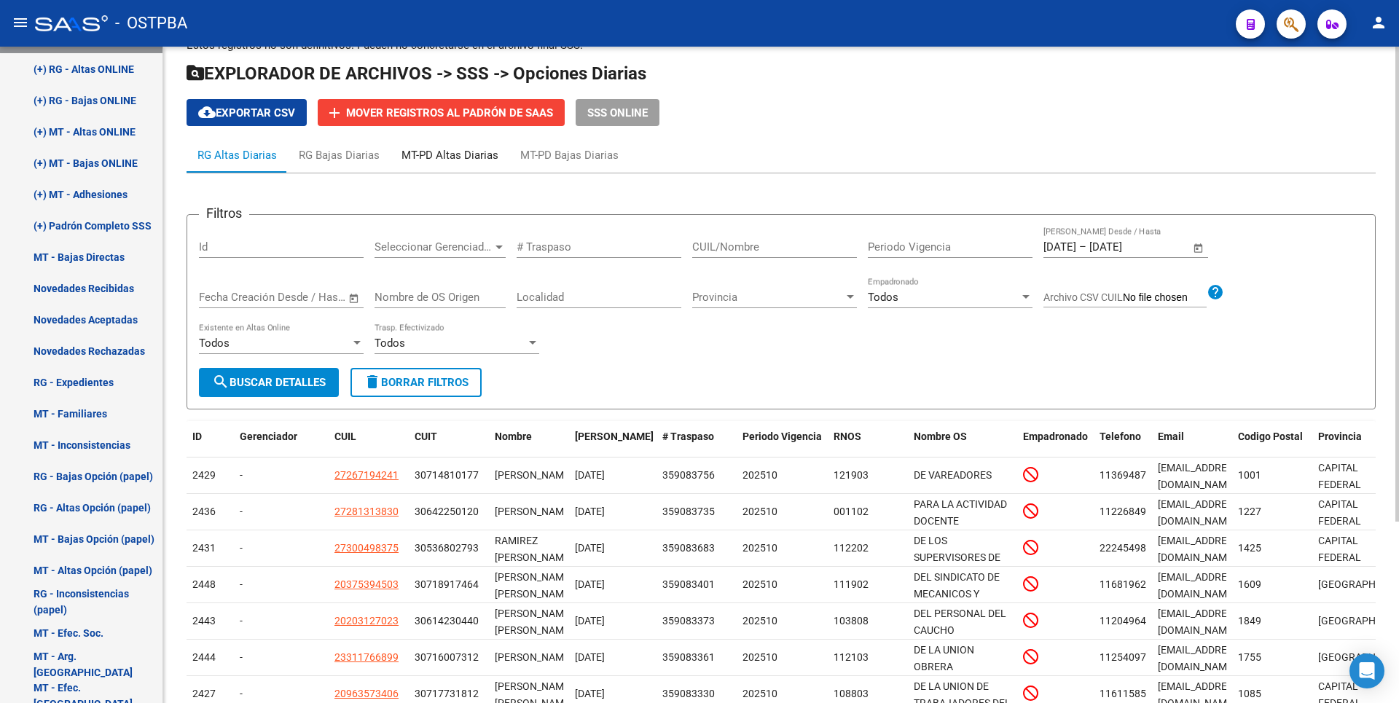
click at [446, 155] on div "MT-PD Altas Diarias" at bounding box center [450, 155] width 97 height 16
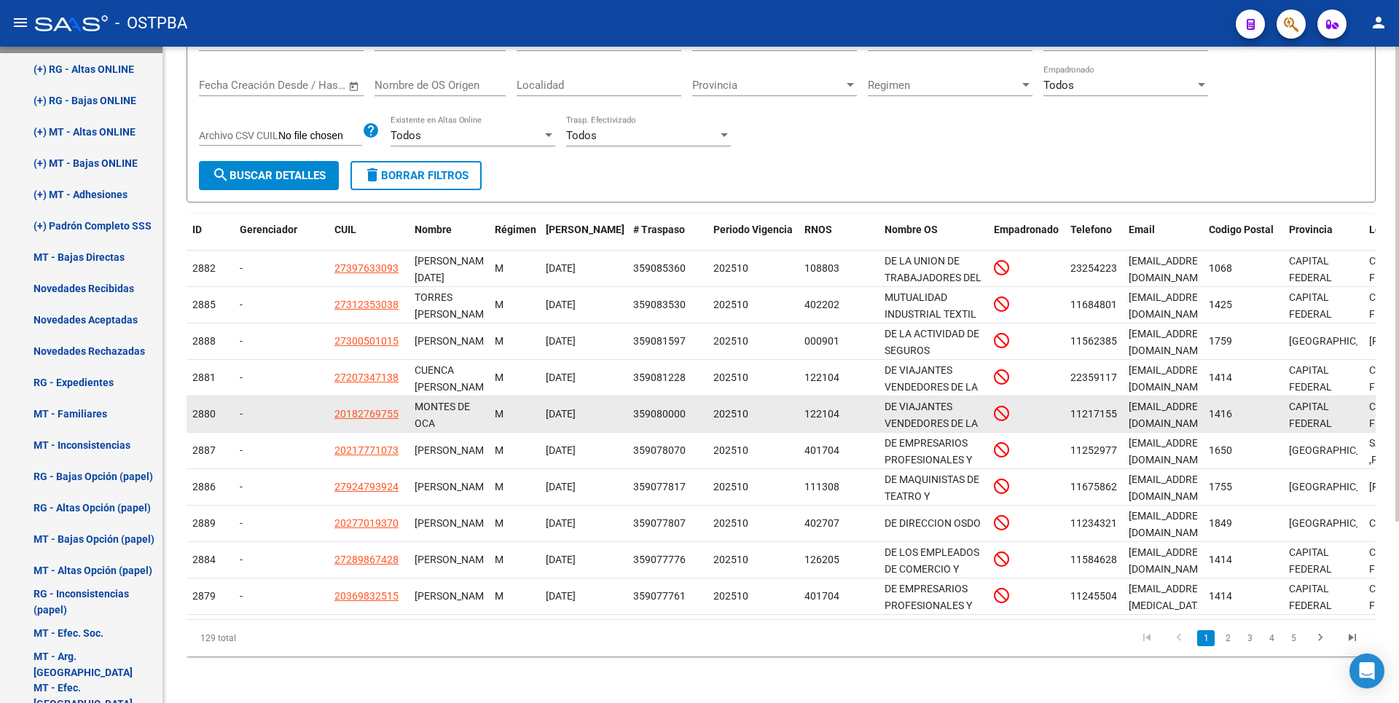
scroll to position [0, 0]
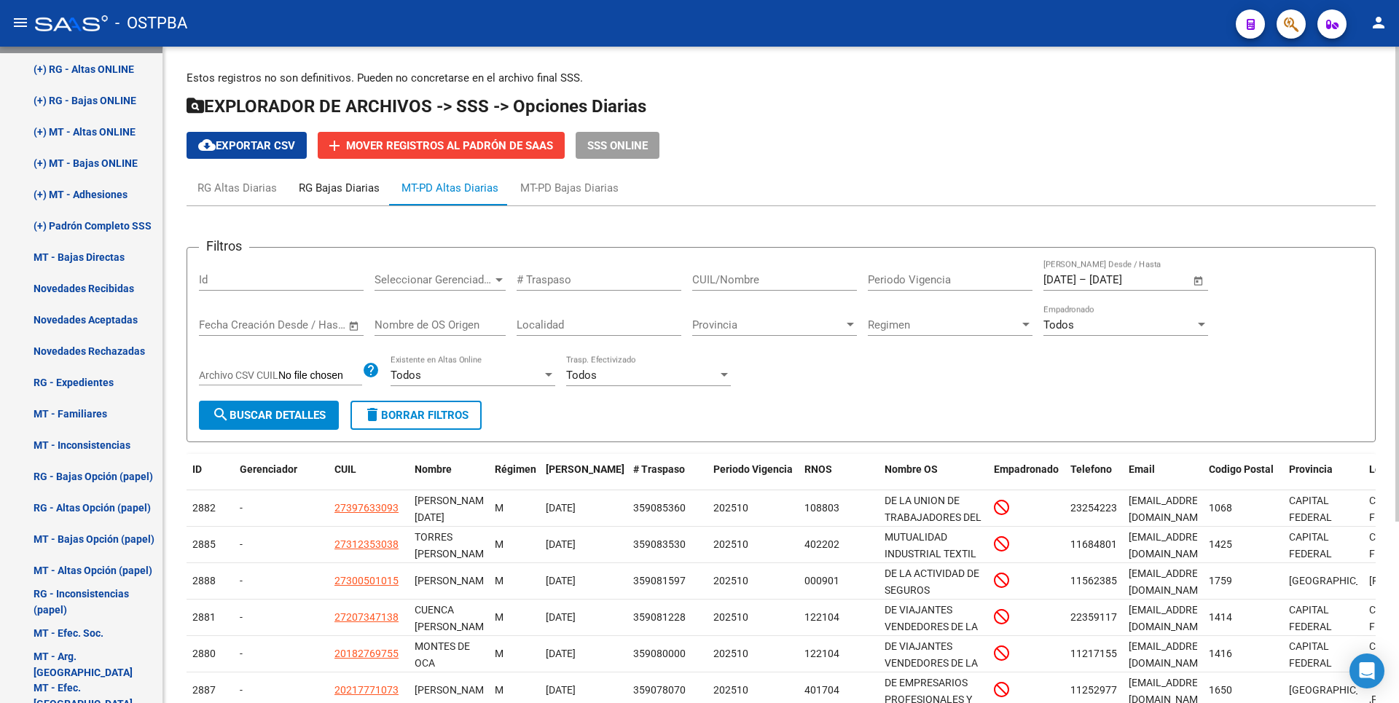
click at [310, 191] on div "RG Bajas Diarias" at bounding box center [339, 188] width 81 height 16
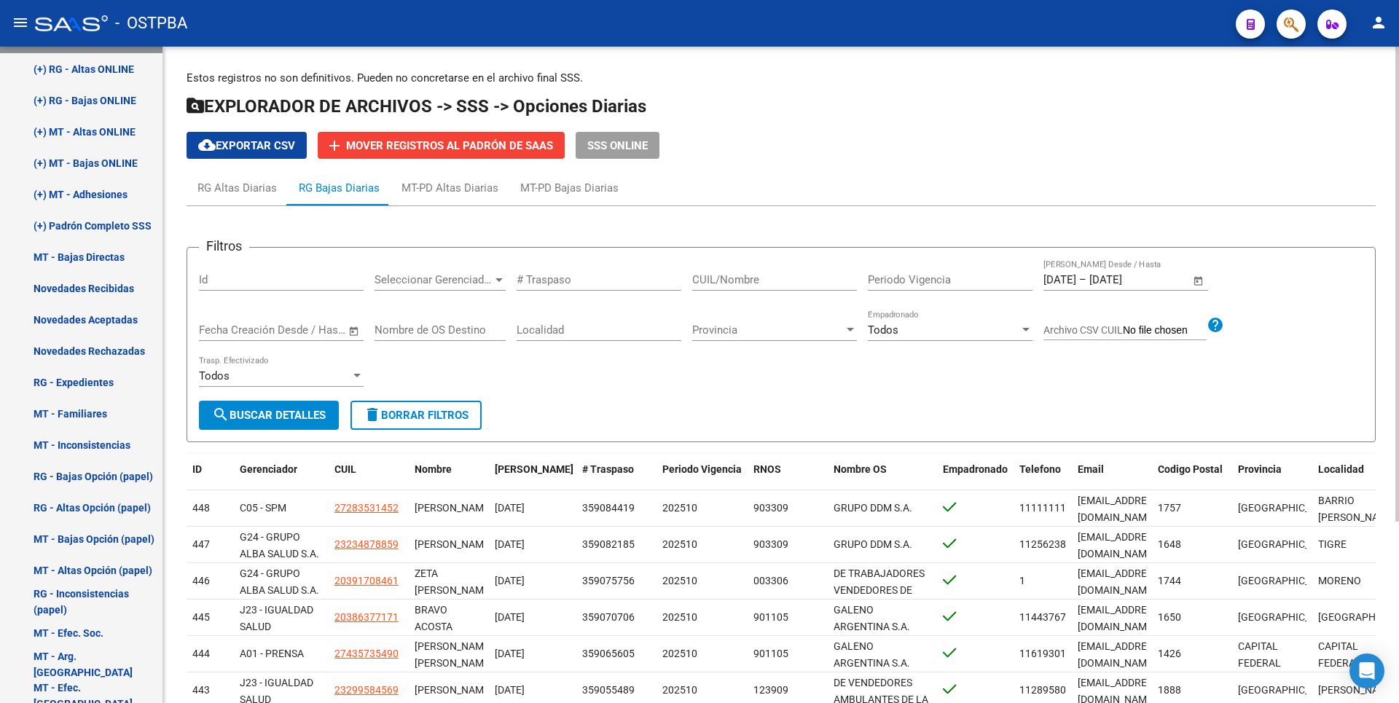
click at [251, 146] on span "cloud_download Exportar CSV" at bounding box center [246, 145] width 97 height 13
click at [235, 184] on div "RG Altas Diarias" at bounding box center [236, 188] width 79 height 16
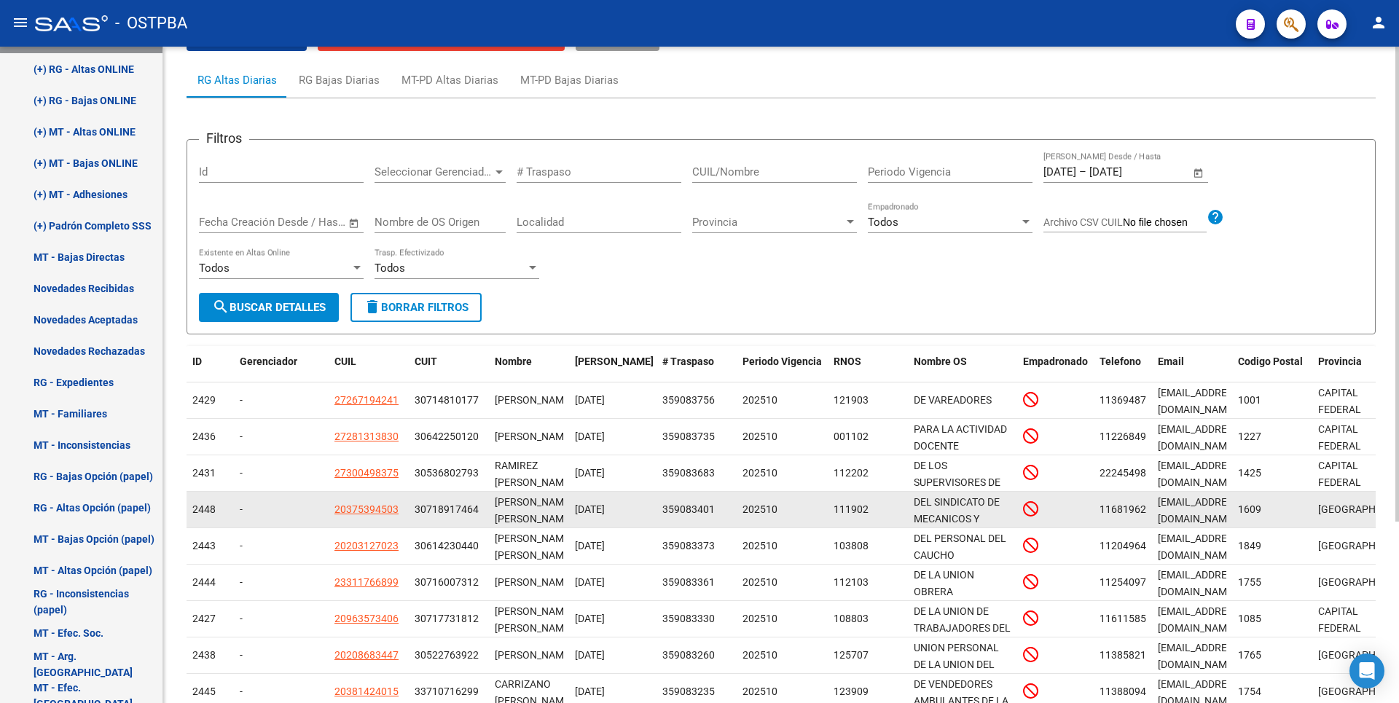
scroll to position [251, 0]
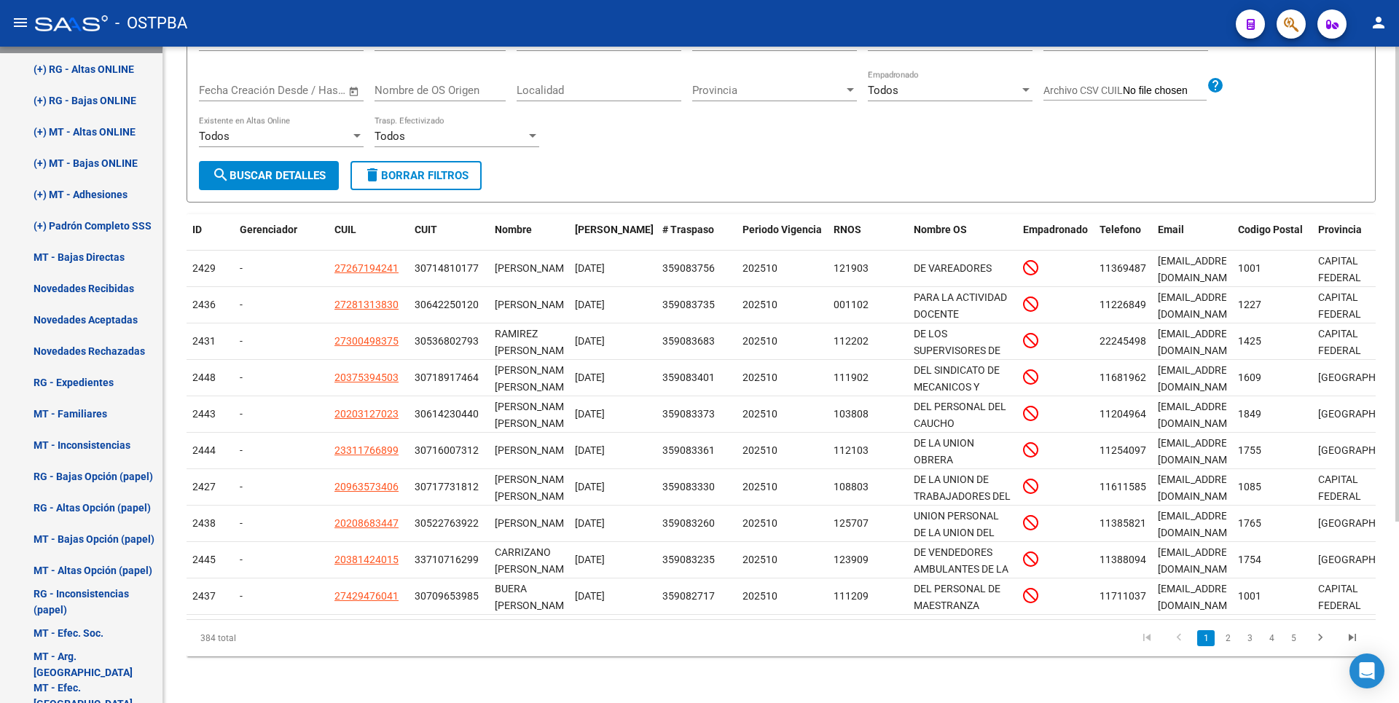
click at [574, 173] on form "Filtros Id Seleccionar Gerenciador Seleccionar Gerenciador # Traspaso CUIL/Nomb…" at bounding box center [781, 104] width 1189 height 195
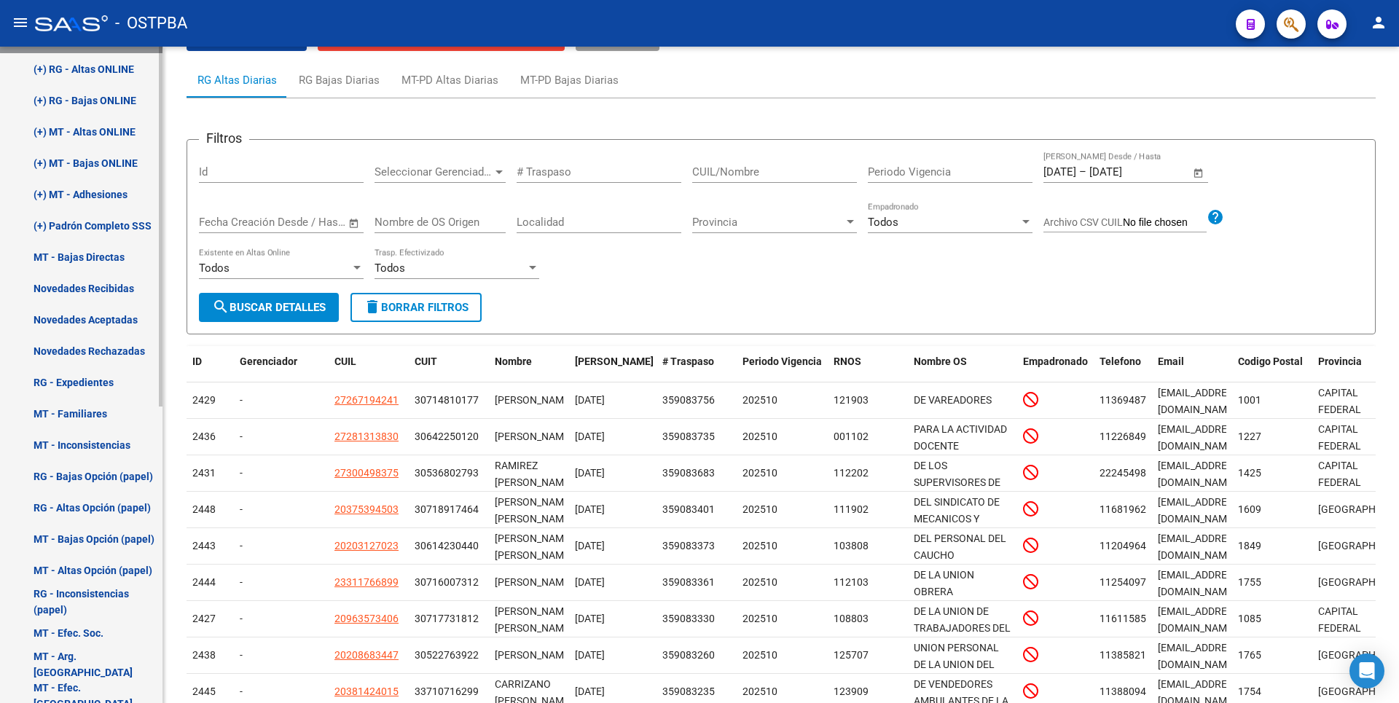
scroll to position [0, 0]
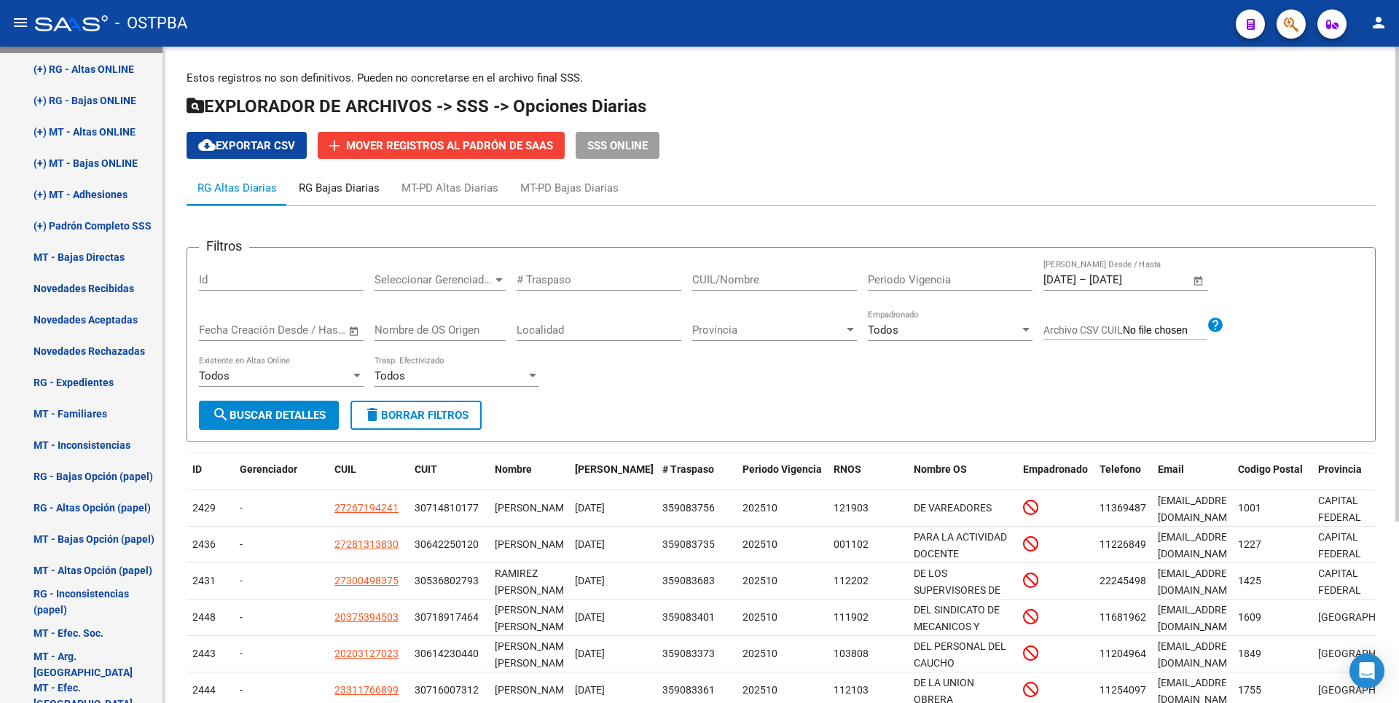
click at [342, 188] on div "RG Bajas Diarias" at bounding box center [339, 188] width 81 height 16
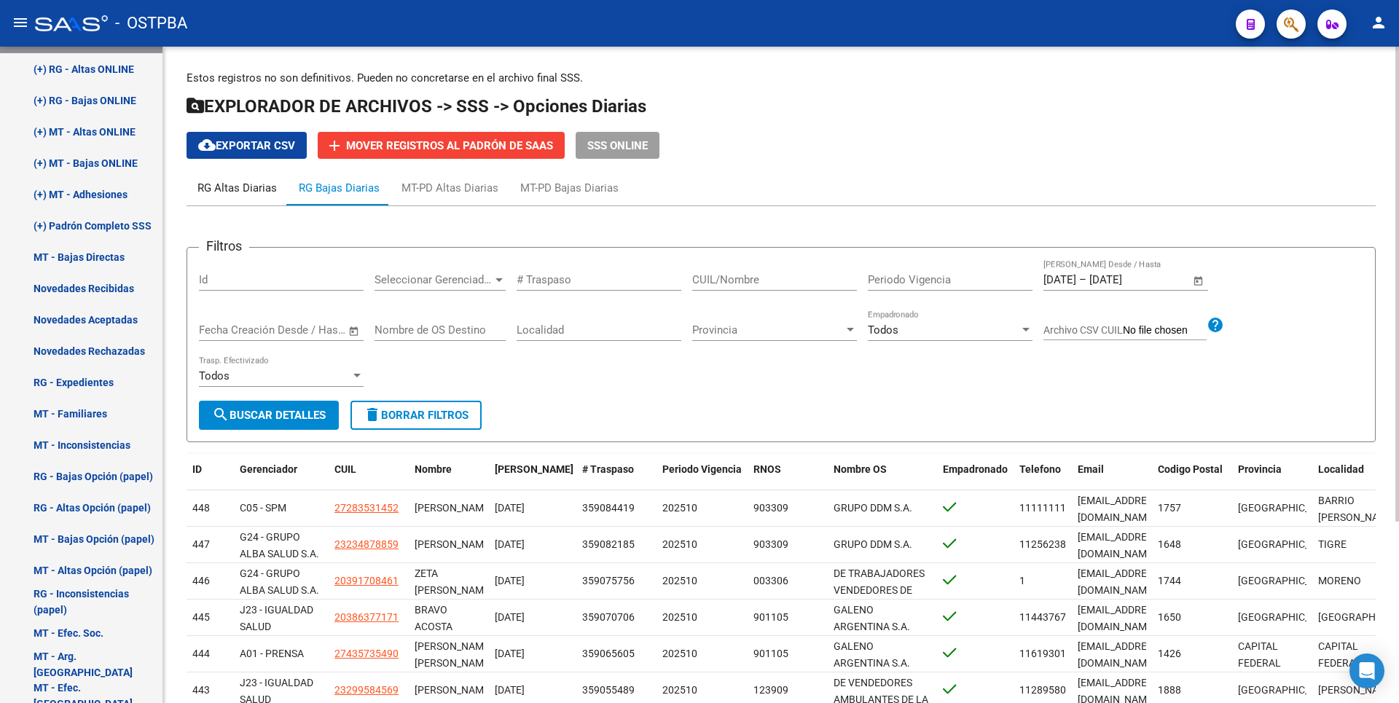
click at [254, 190] on div "RG Altas Diarias" at bounding box center [236, 188] width 79 height 16
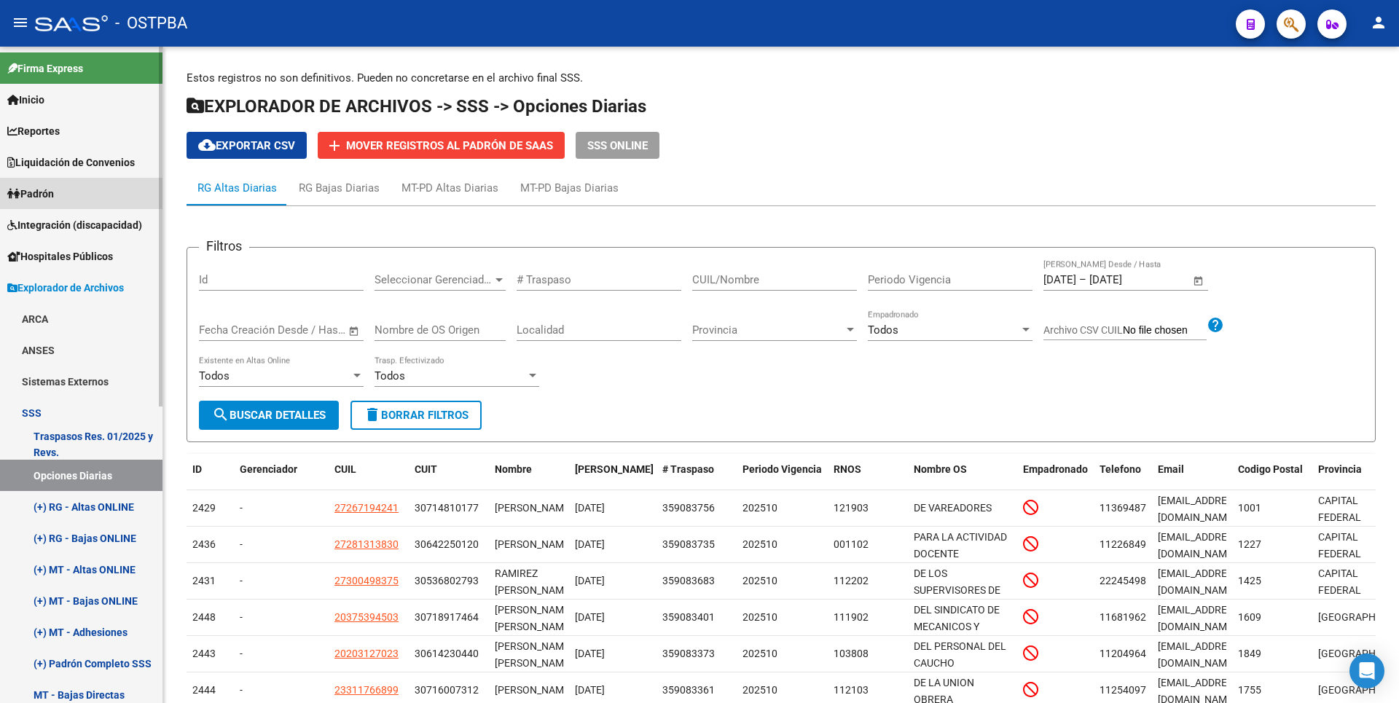
click at [54, 197] on span "Padrón" at bounding box center [30, 194] width 47 height 16
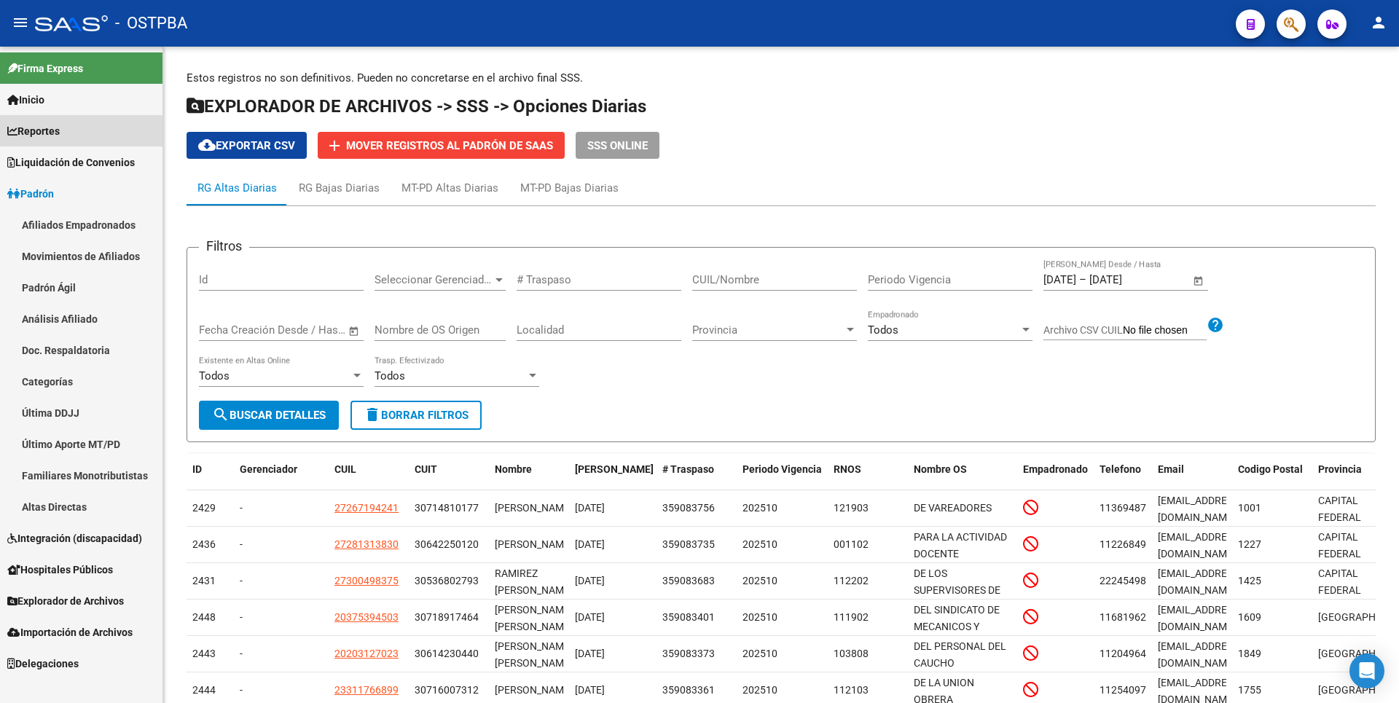
click at [52, 138] on span "Reportes" at bounding box center [33, 131] width 52 height 16
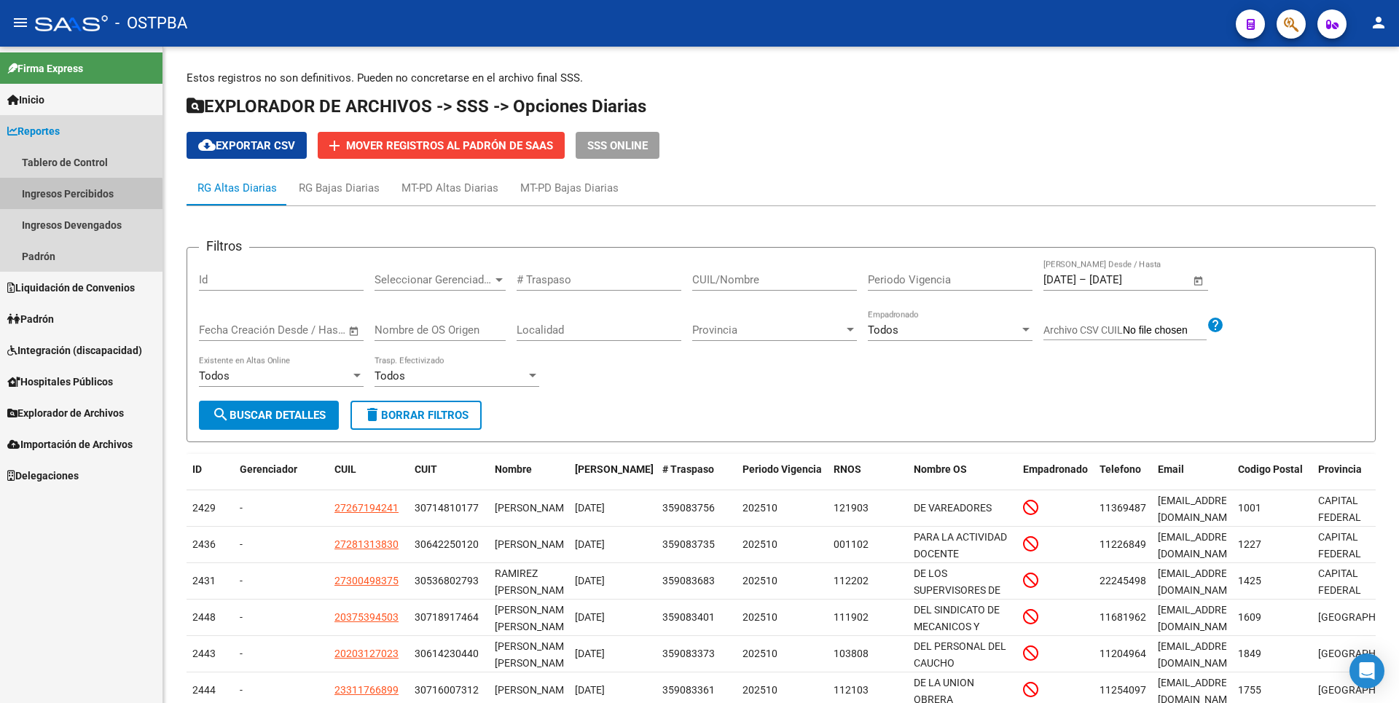
click at [79, 195] on link "Ingresos Percibidos" at bounding box center [81, 193] width 163 height 31
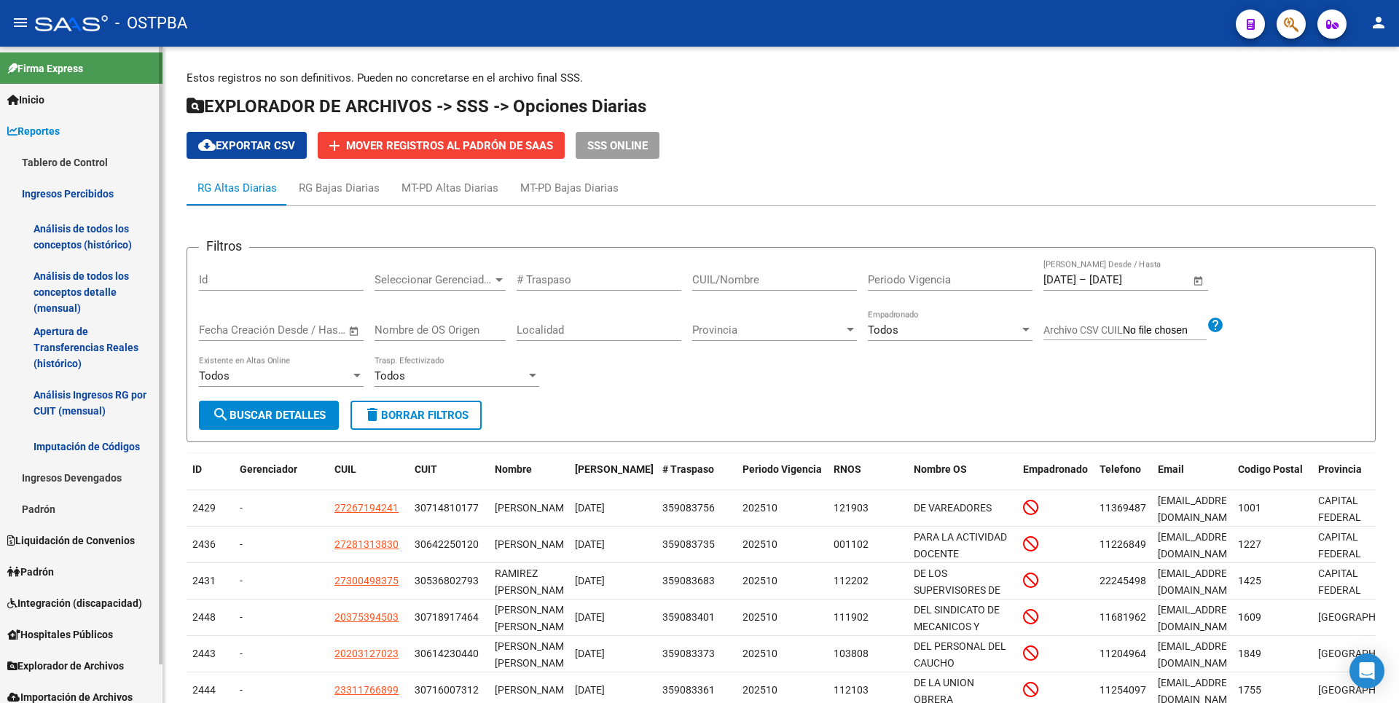
click at [74, 240] on link "Análisis de todos los conceptos (histórico)" at bounding box center [81, 236] width 163 height 55
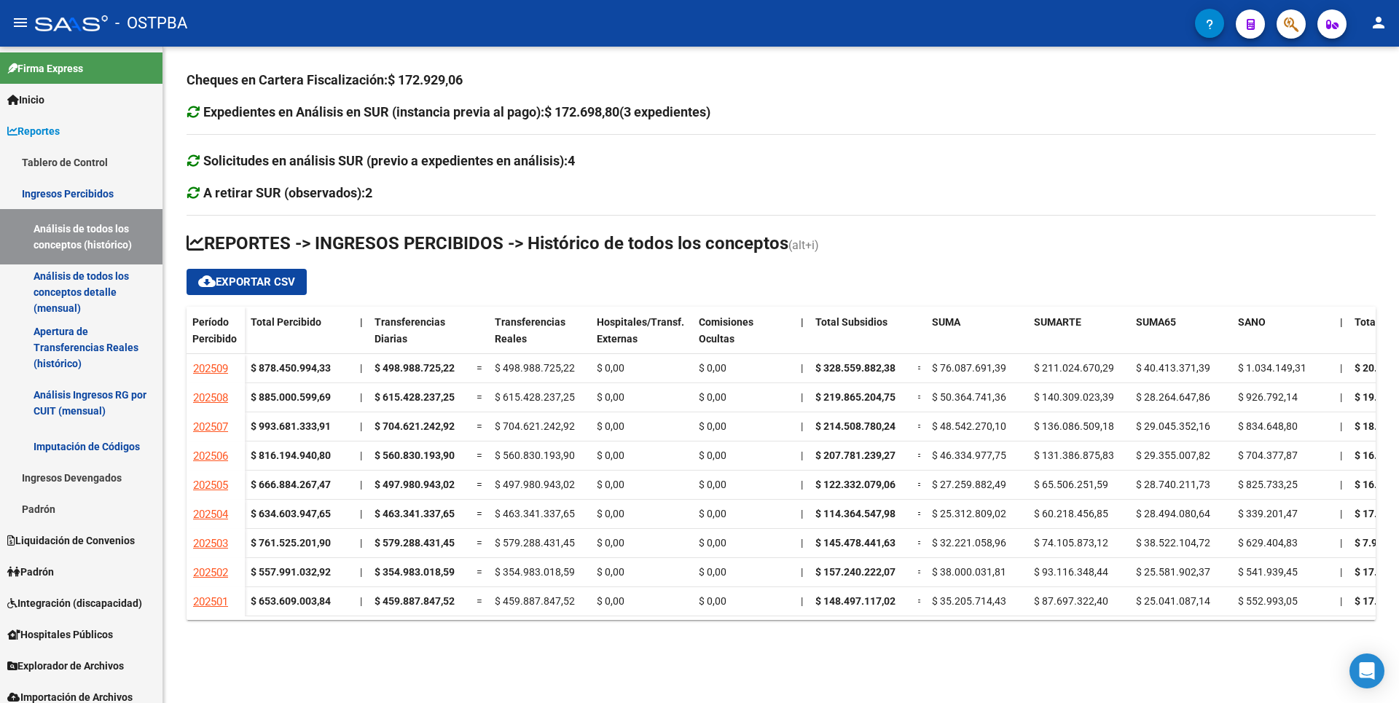
click at [461, 681] on mat-sidenav-content "Cheques en Cartera Fiscalización: $ 172.929,06 Expedientes en Análisis en SUR (…" at bounding box center [781, 375] width 1236 height 657
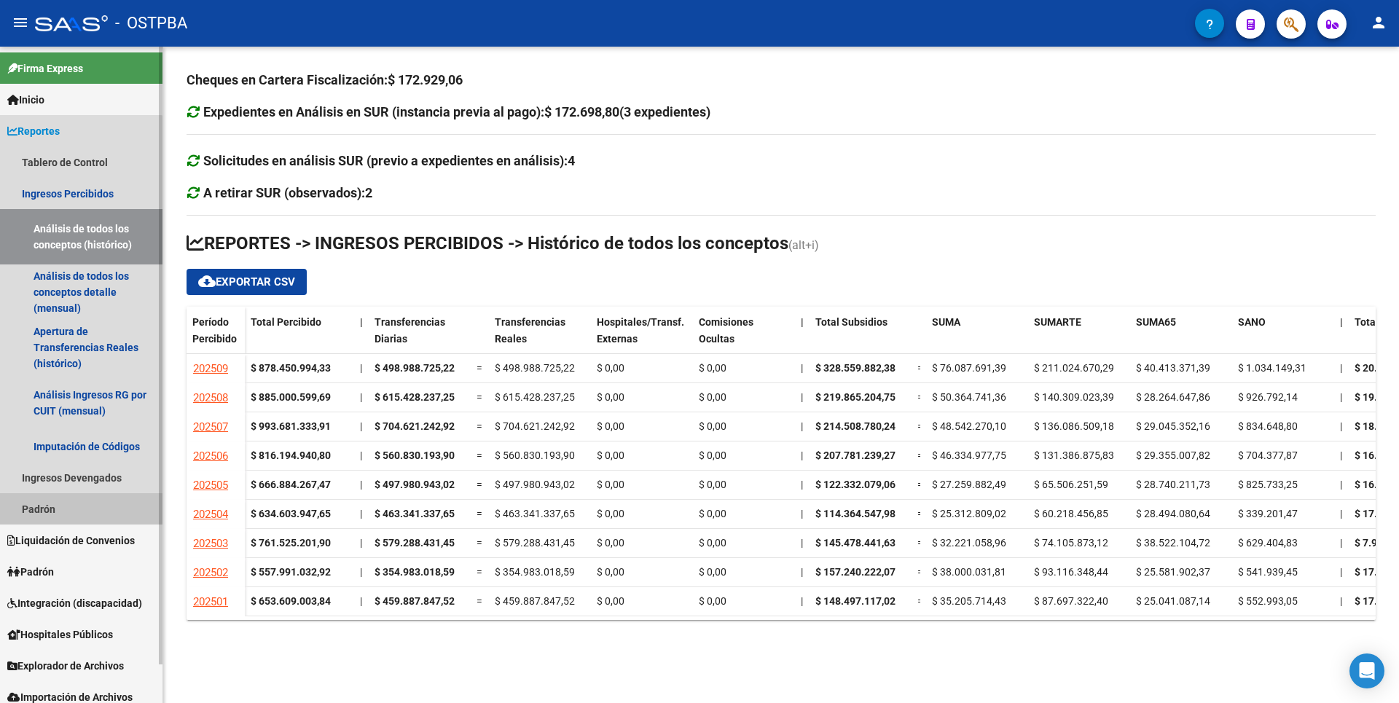
click at [56, 506] on link "Padrón" at bounding box center [81, 508] width 163 height 31
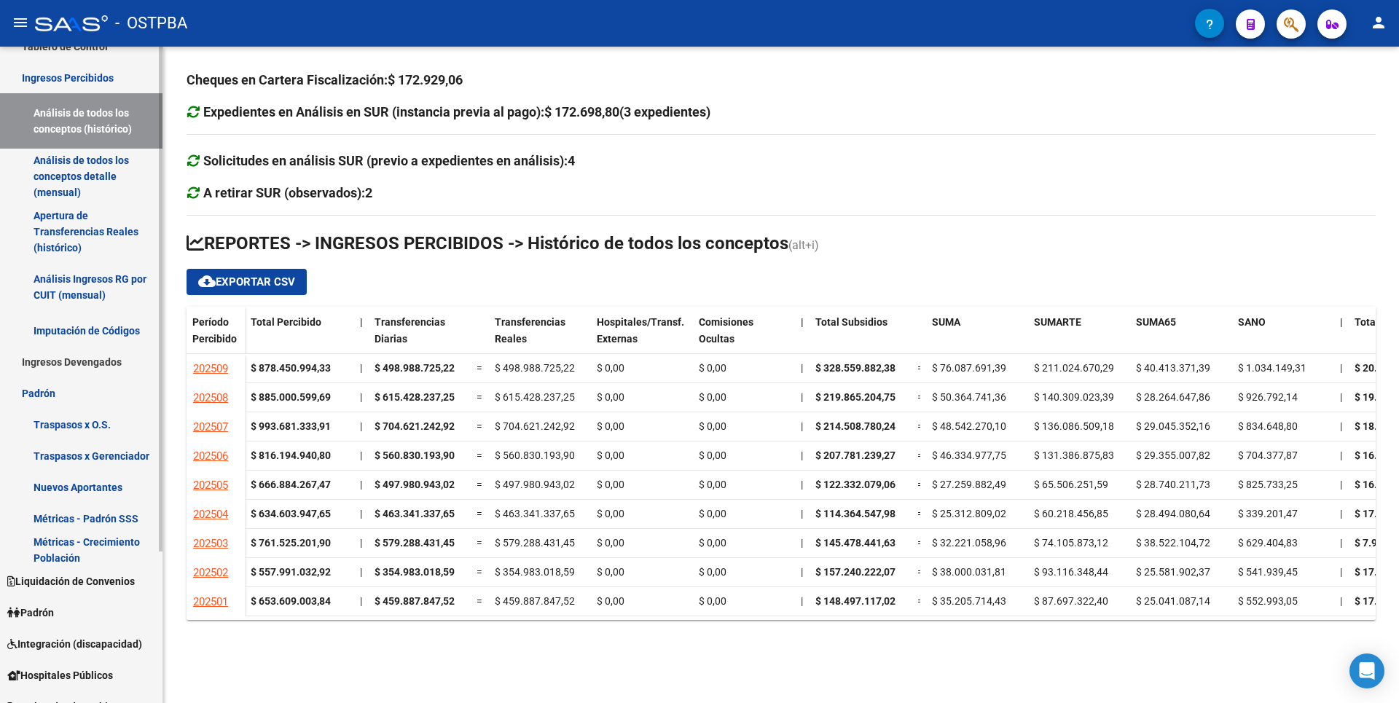
scroll to position [197, 0]
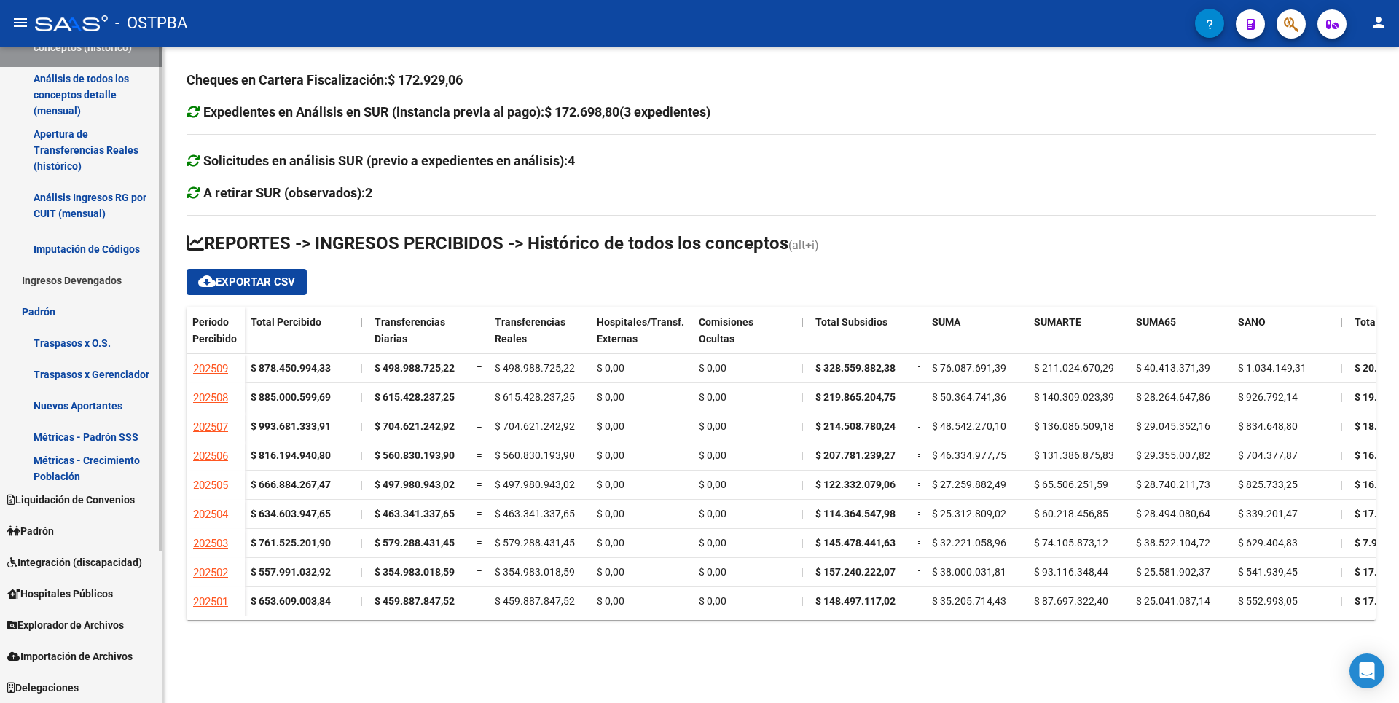
click at [66, 531] on link "Padrón" at bounding box center [81, 530] width 163 height 31
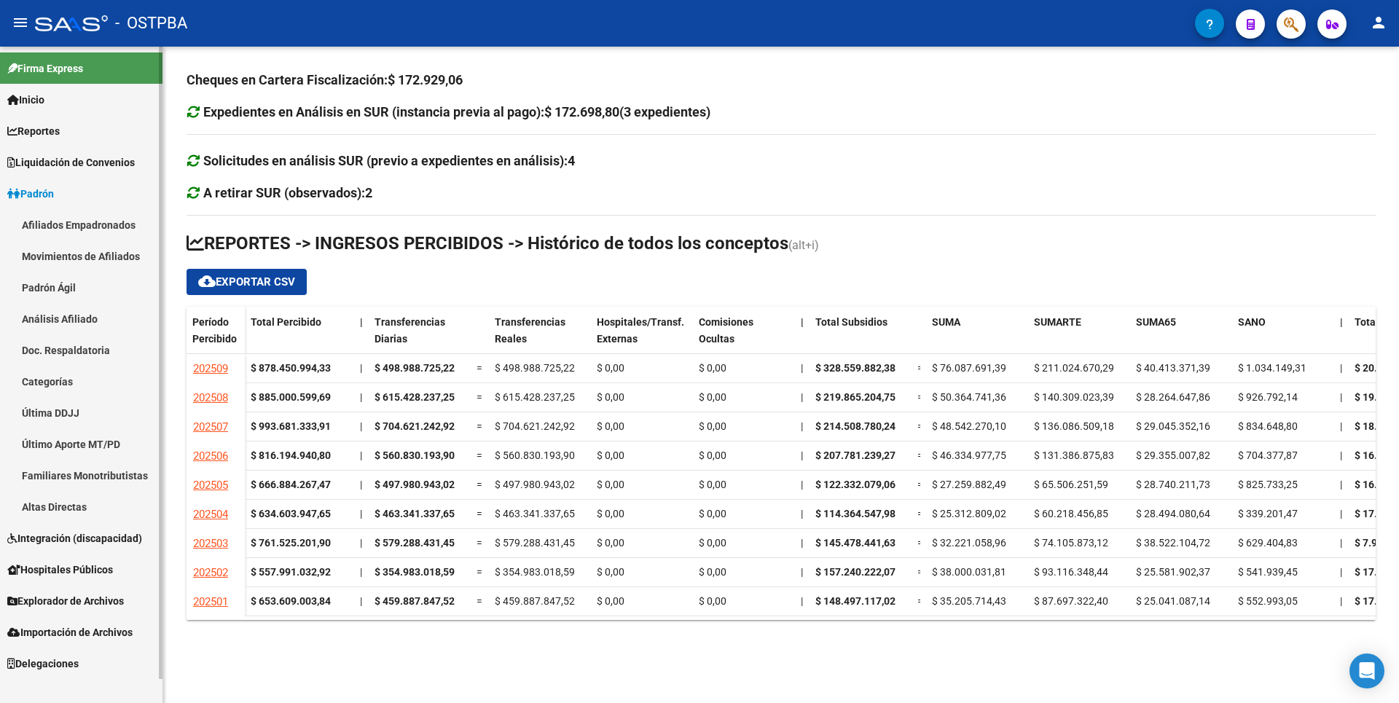
scroll to position [0, 0]
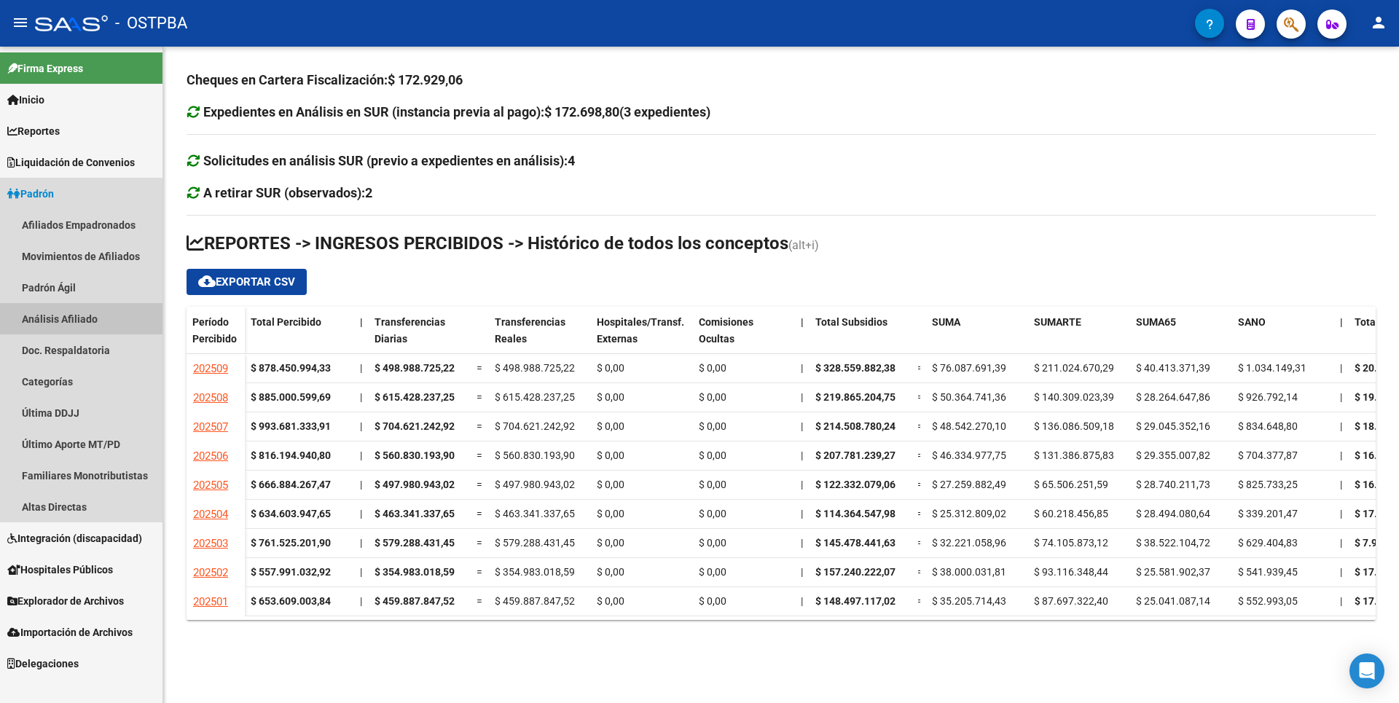
drag, startPoint x: 63, startPoint y: 321, endPoint x: 71, endPoint y: 314, distance: 10.8
click at [63, 321] on link "Análisis Afiliado" at bounding box center [81, 318] width 163 height 31
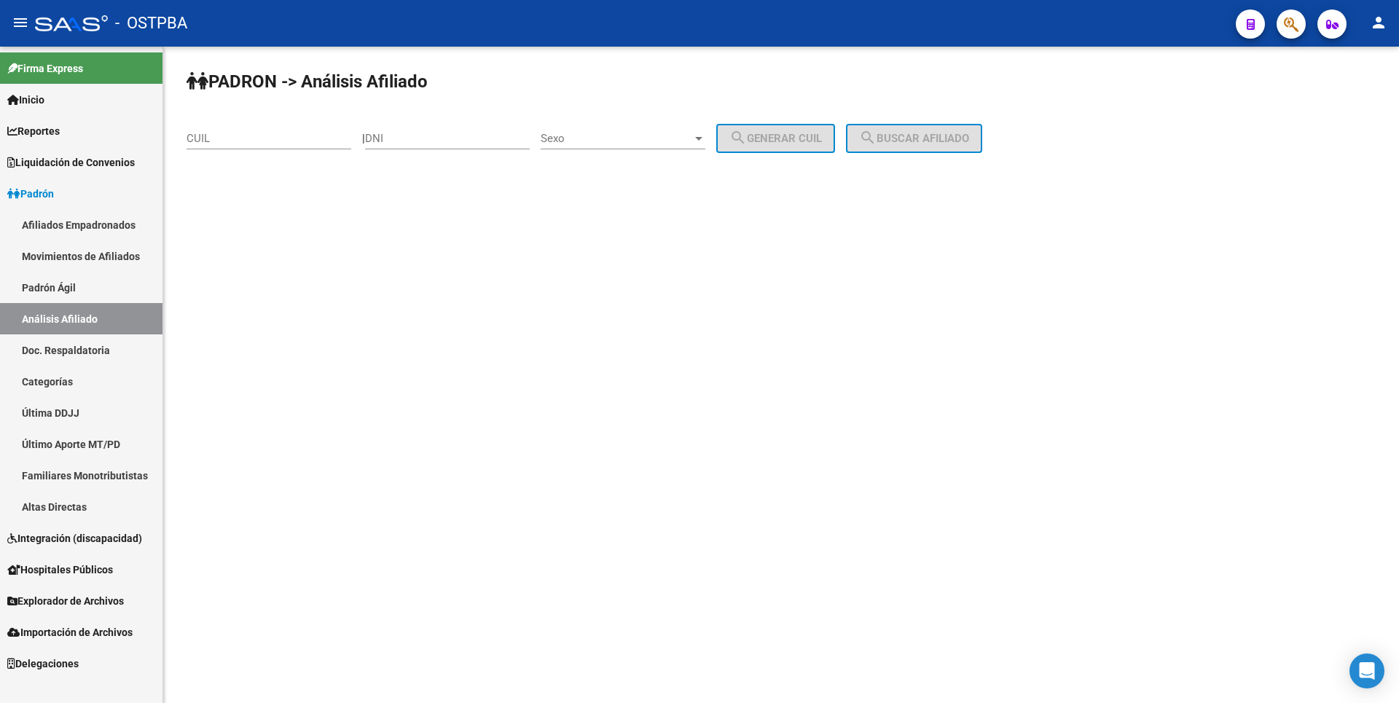
click at [409, 148] on div "DNI" at bounding box center [447, 133] width 165 height 31
type input "28927271"
click at [705, 143] on div at bounding box center [698, 139] width 13 height 12
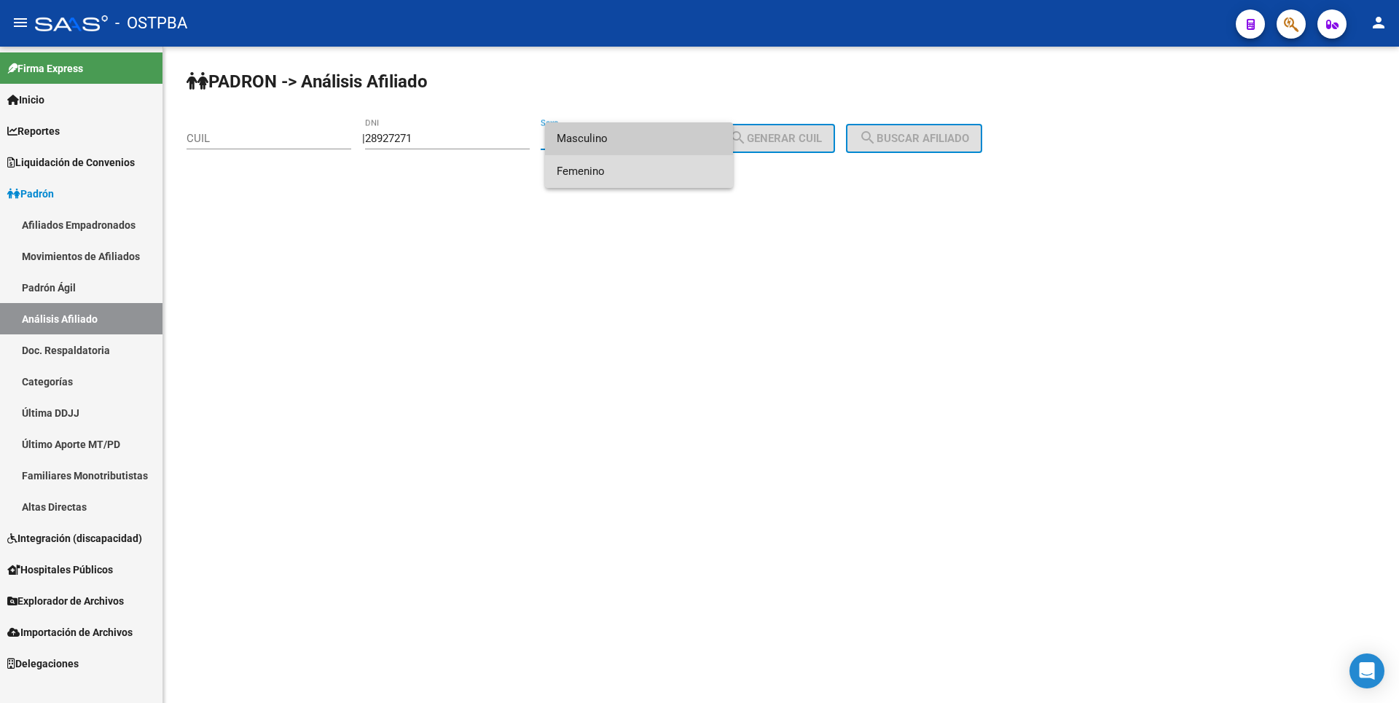
drag, startPoint x: 623, startPoint y: 170, endPoint x: 656, endPoint y: 164, distance: 33.3
click at [627, 168] on span "Femenino" at bounding box center [639, 171] width 165 height 33
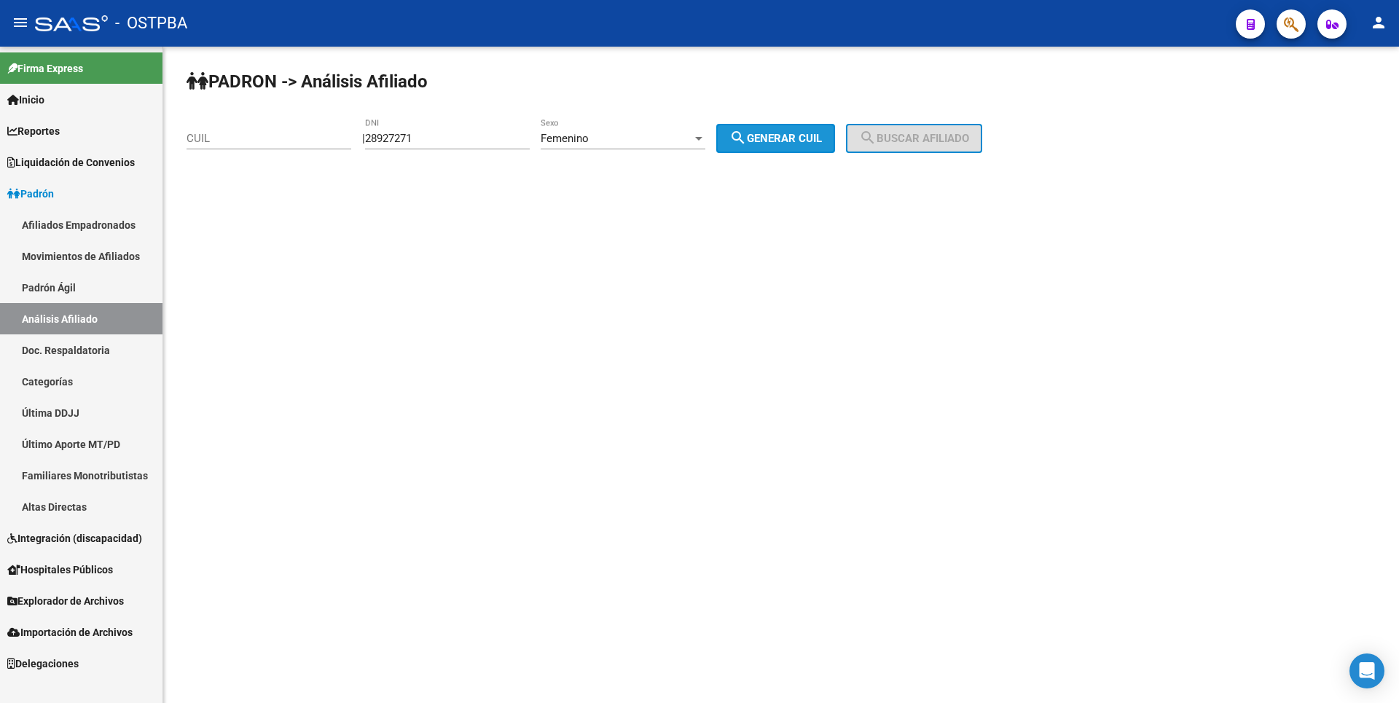
click at [814, 134] on span "search Generar CUIL" at bounding box center [775, 138] width 93 height 13
type input "27-28927271-8"
click at [928, 137] on span "search Buscar afiliado" at bounding box center [914, 138] width 110 height 13
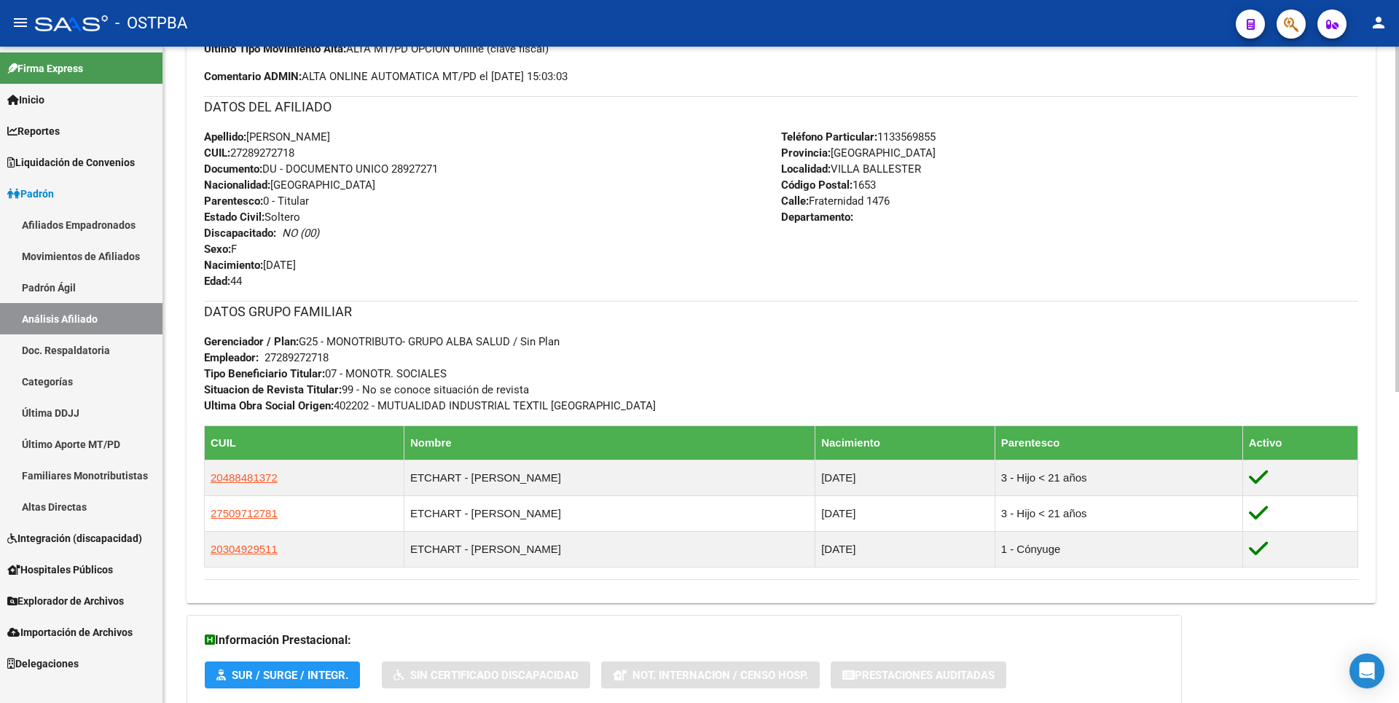
scroll to position [590, 0]
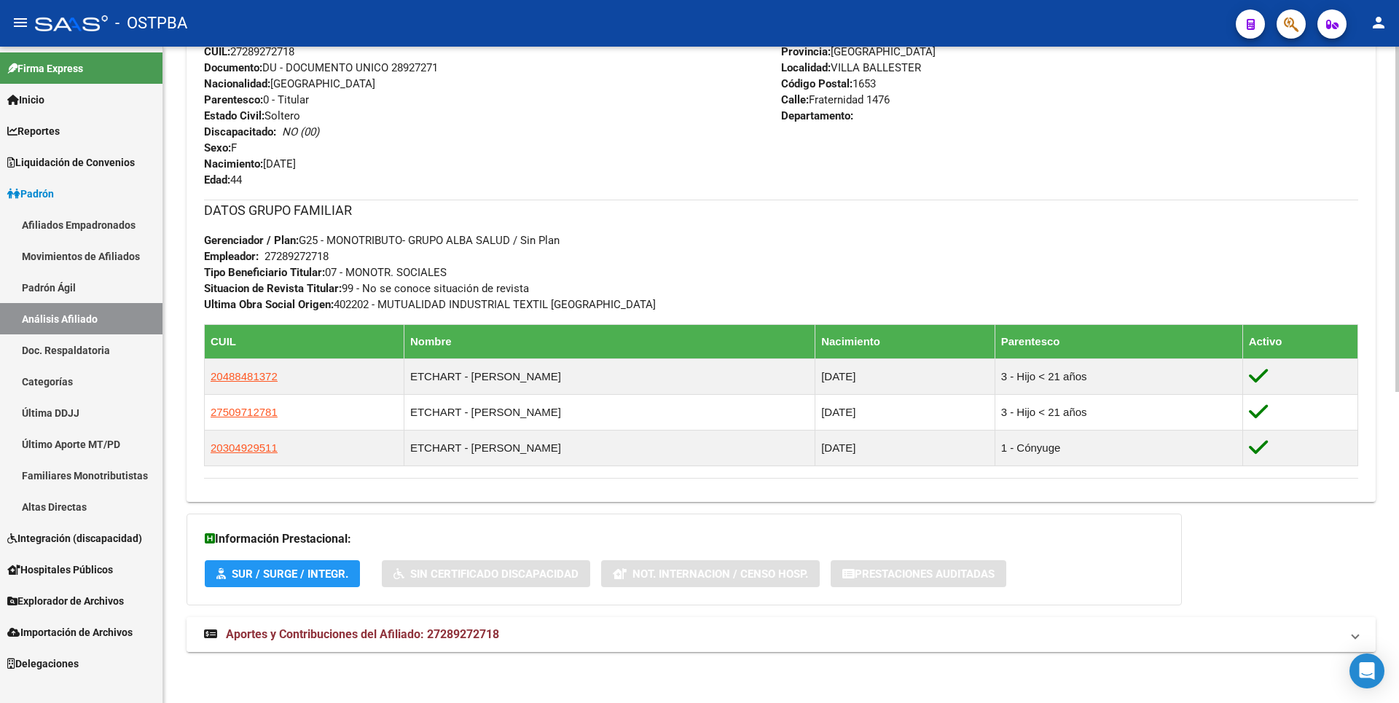
click at [452, 634] on span "Aportes y Contribuciones del Afiliado: 27289272718" at bounding box center [362, 634] width 273 height 14
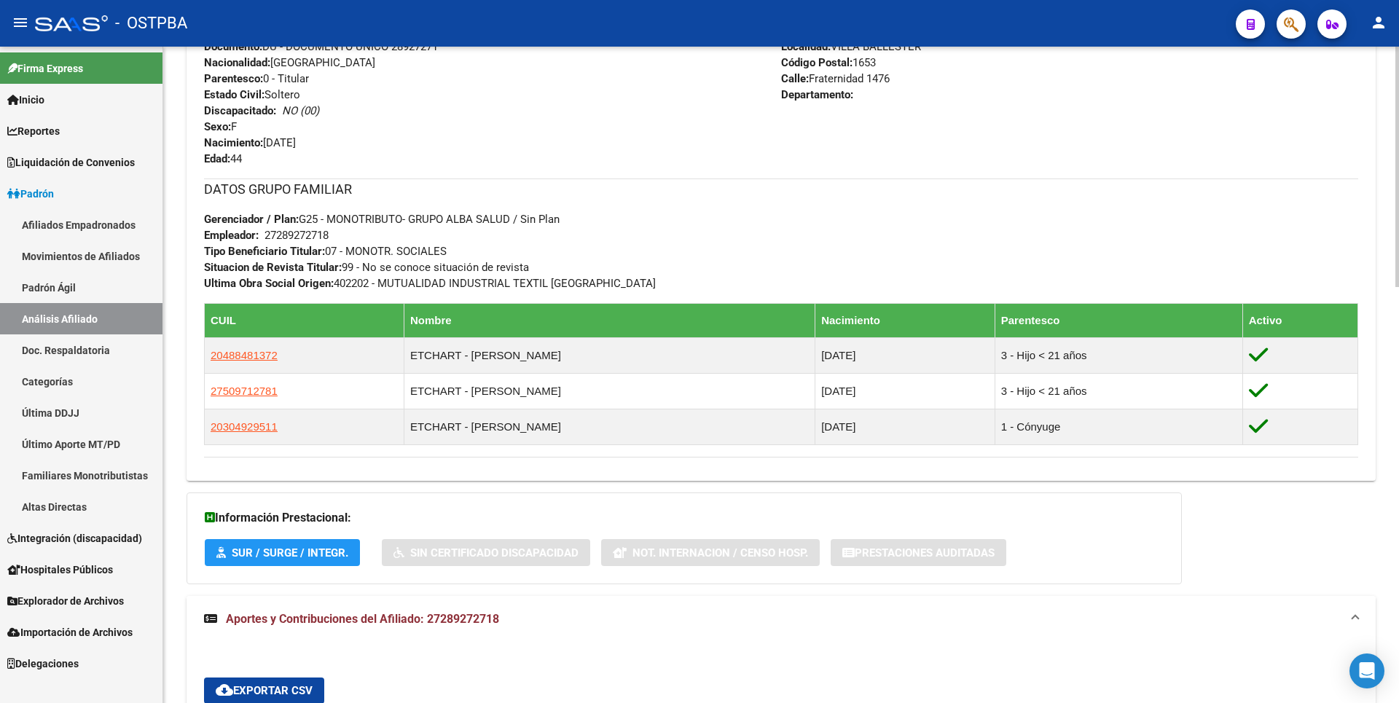
scroll to position [174, 0]
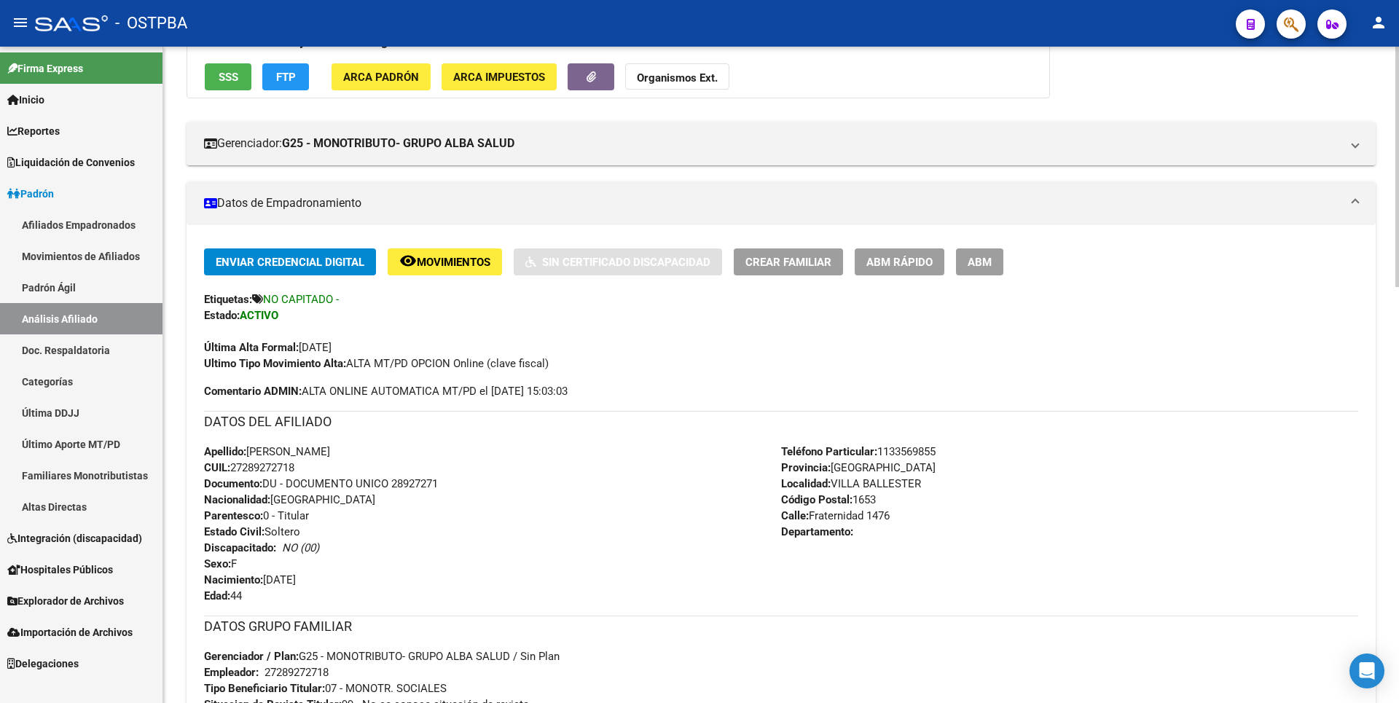
click at [1045, 422] on h3 "DATOS DEL AFILIADO" at bounding box center [781, 422] width 1154 height 20
click at [63, 94] on link "Inicio" at bounding box center [81, 99] width 163 height 31
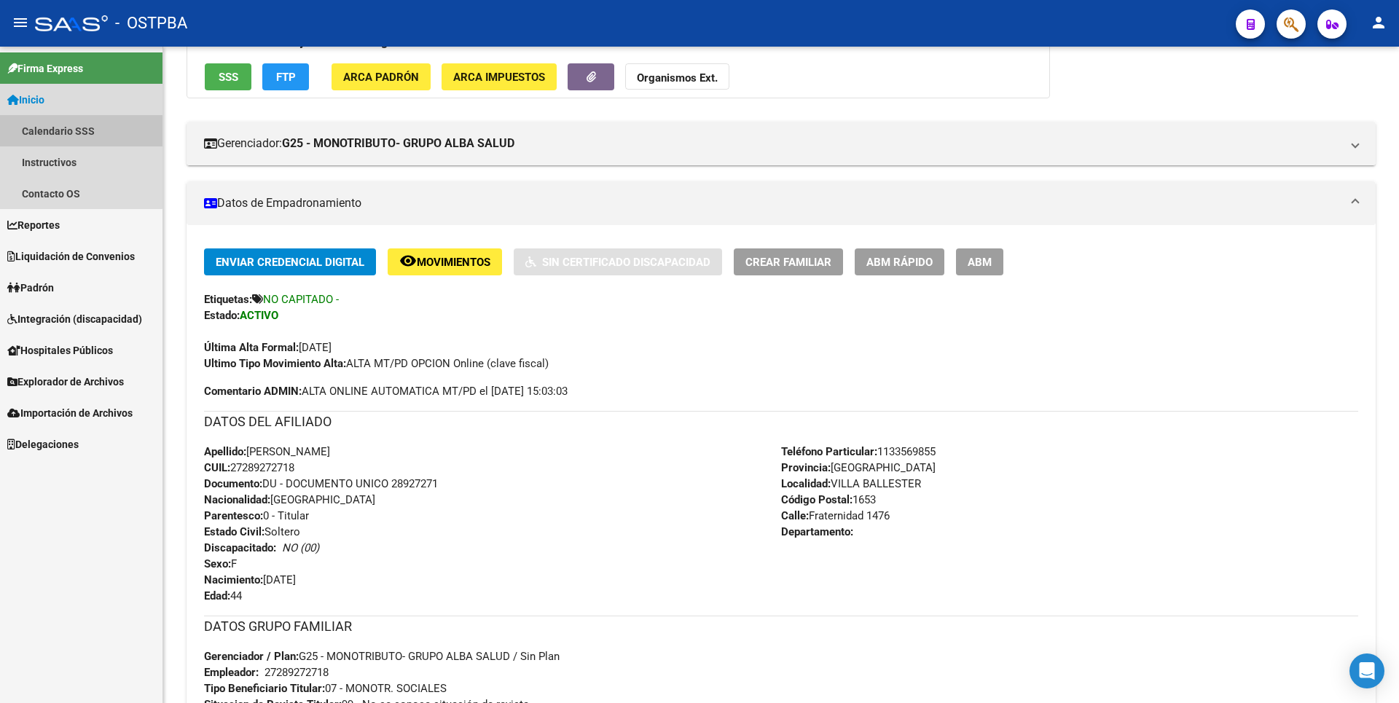
click at [79, 133] on link "Calendario SSS" at bounding box center [81, 130] width 163 height 31
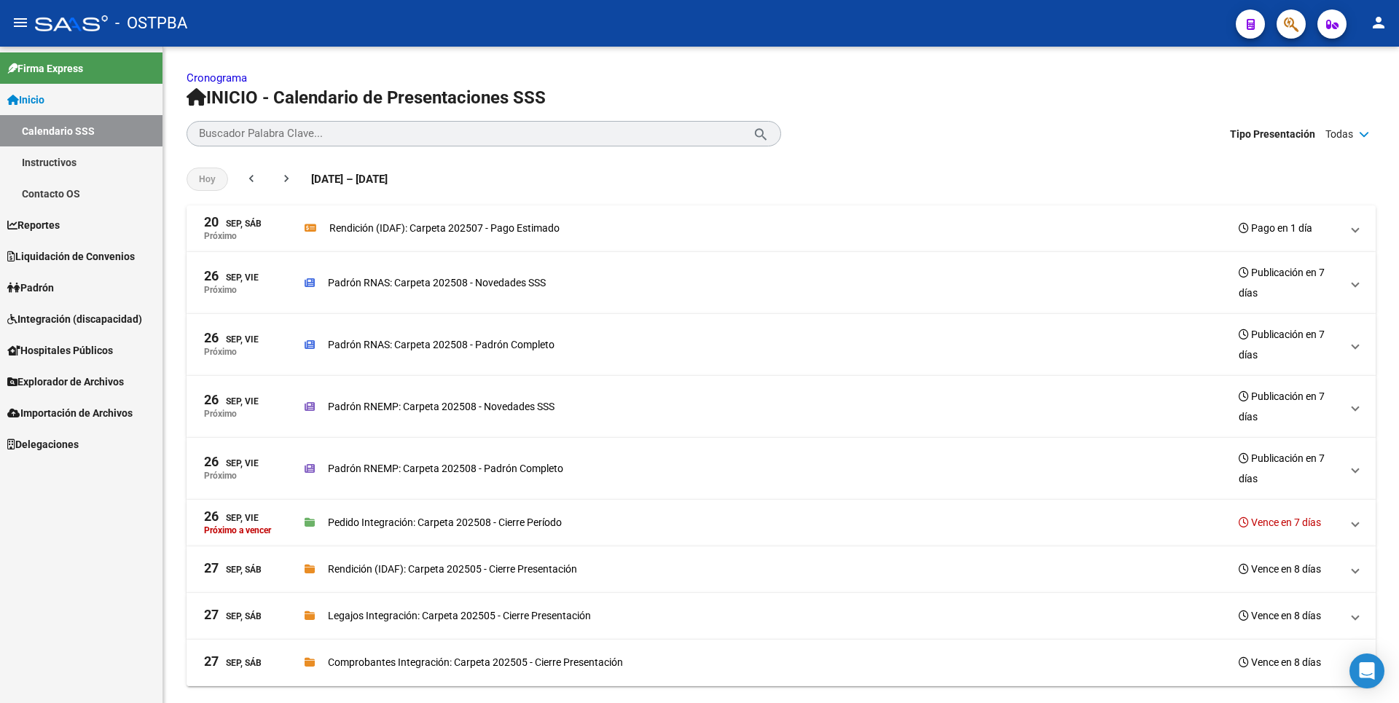
click at [75, 167] on link "Instructivos" at bounding box center [81, 161] width 163 height 31
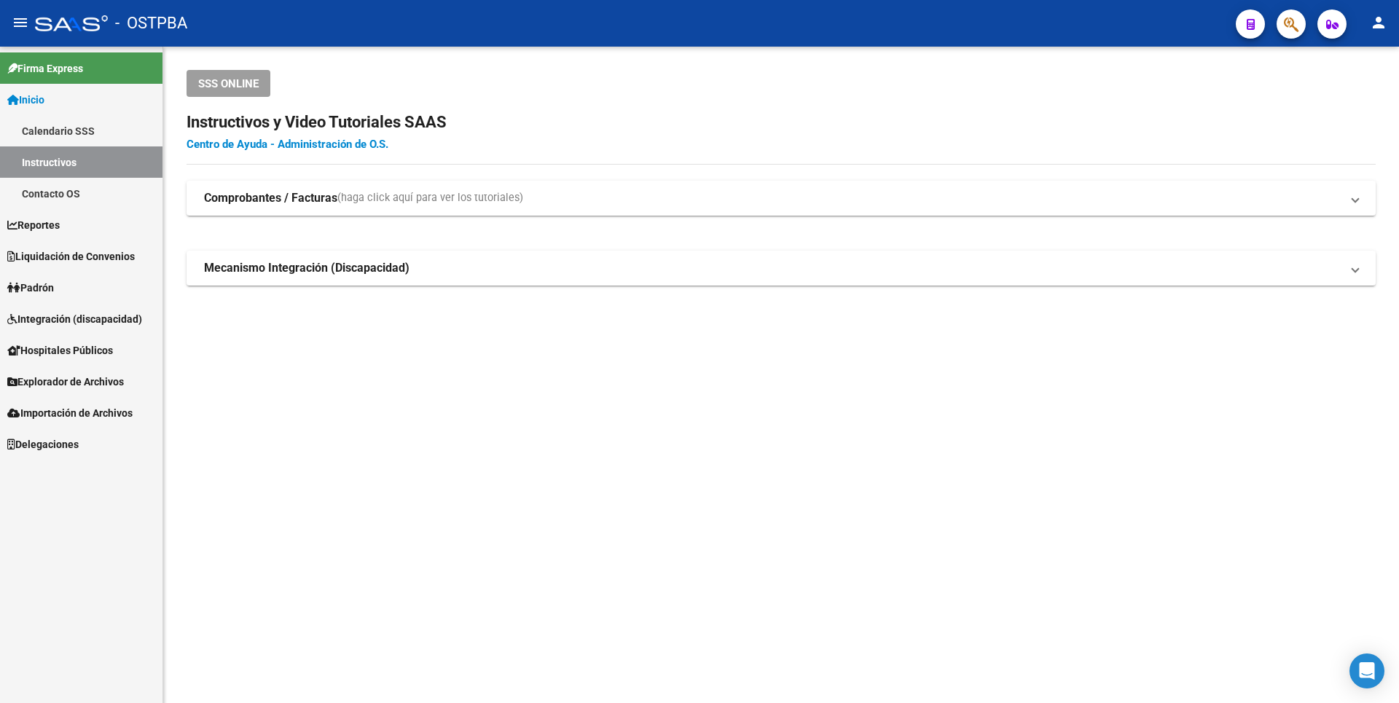
click at [348, 141] on link "Centro de Ayuda - Administración de O.S." at bounding box center [288, 144] width 202 height 13
click at [49, 200] on link "Contacto OS" at bounding box center [81, 193] width 163 height 31
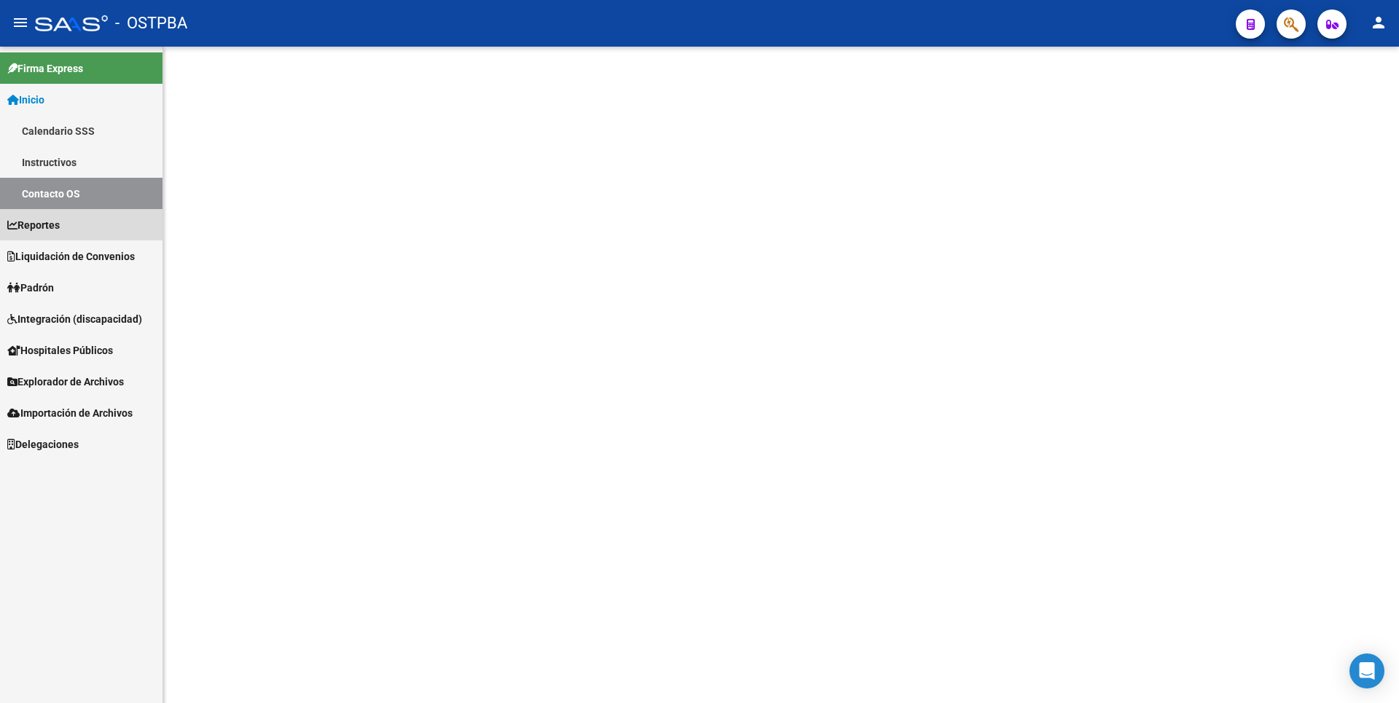
click at [52, 224] on span "Reportes" at bounding box center [33, 225] width 52 height 16
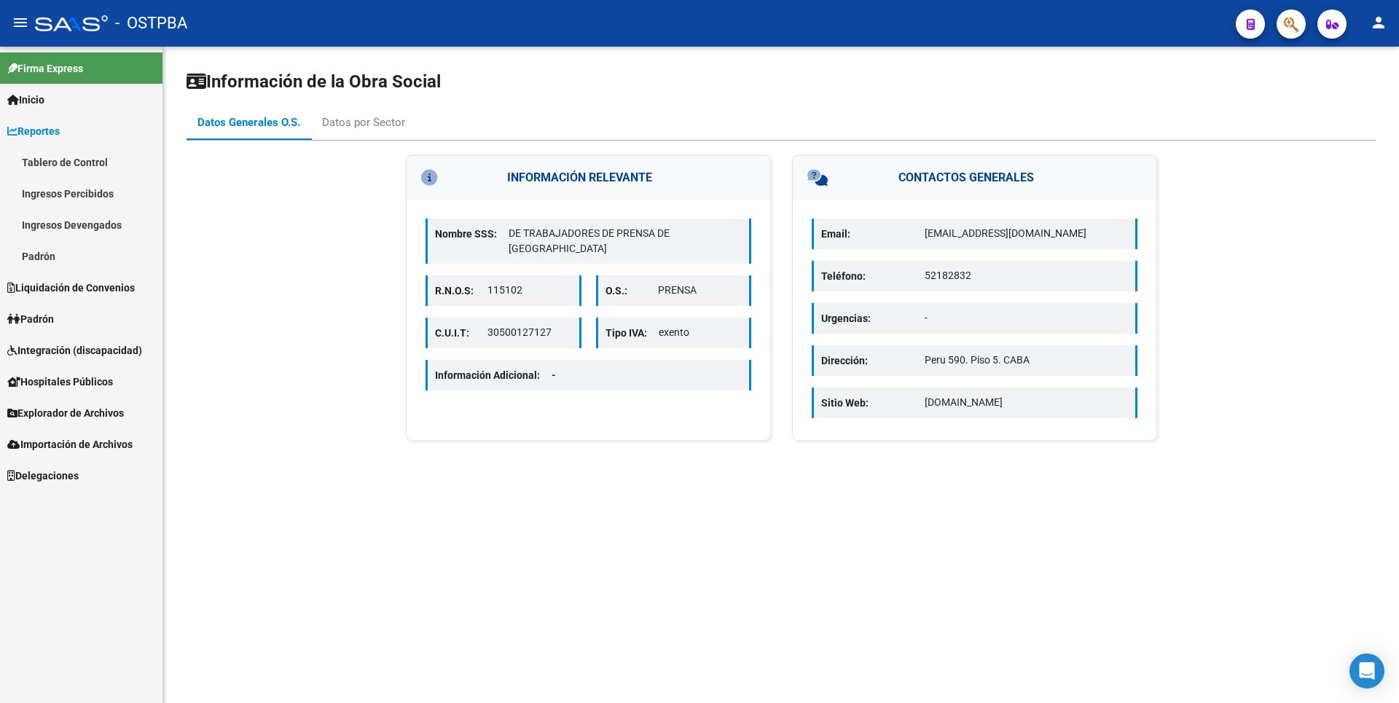
click at [66, 249] on link "Padrón" at bounding box center [81, 255] width 163 height 31
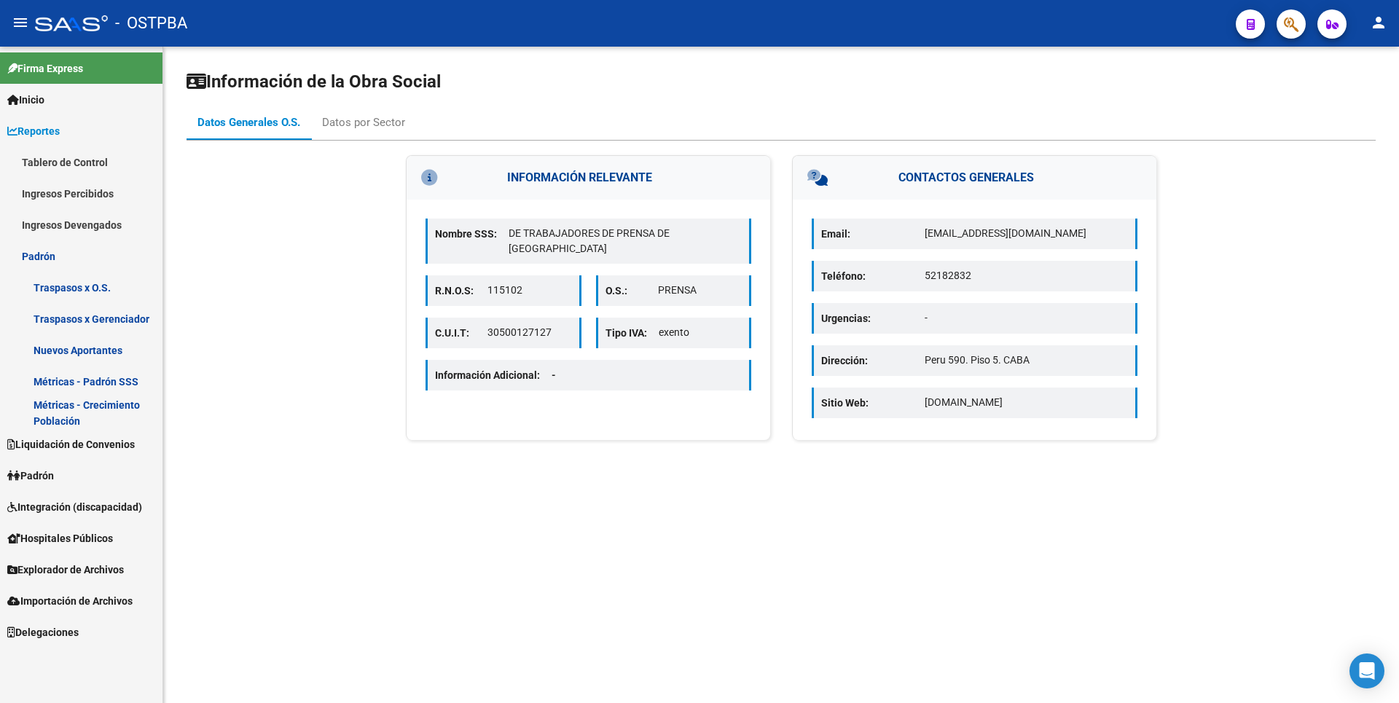
click at [92, 189] on link "Ingresos Percibidos" at bounding box center [81, 193] width 163 height 31
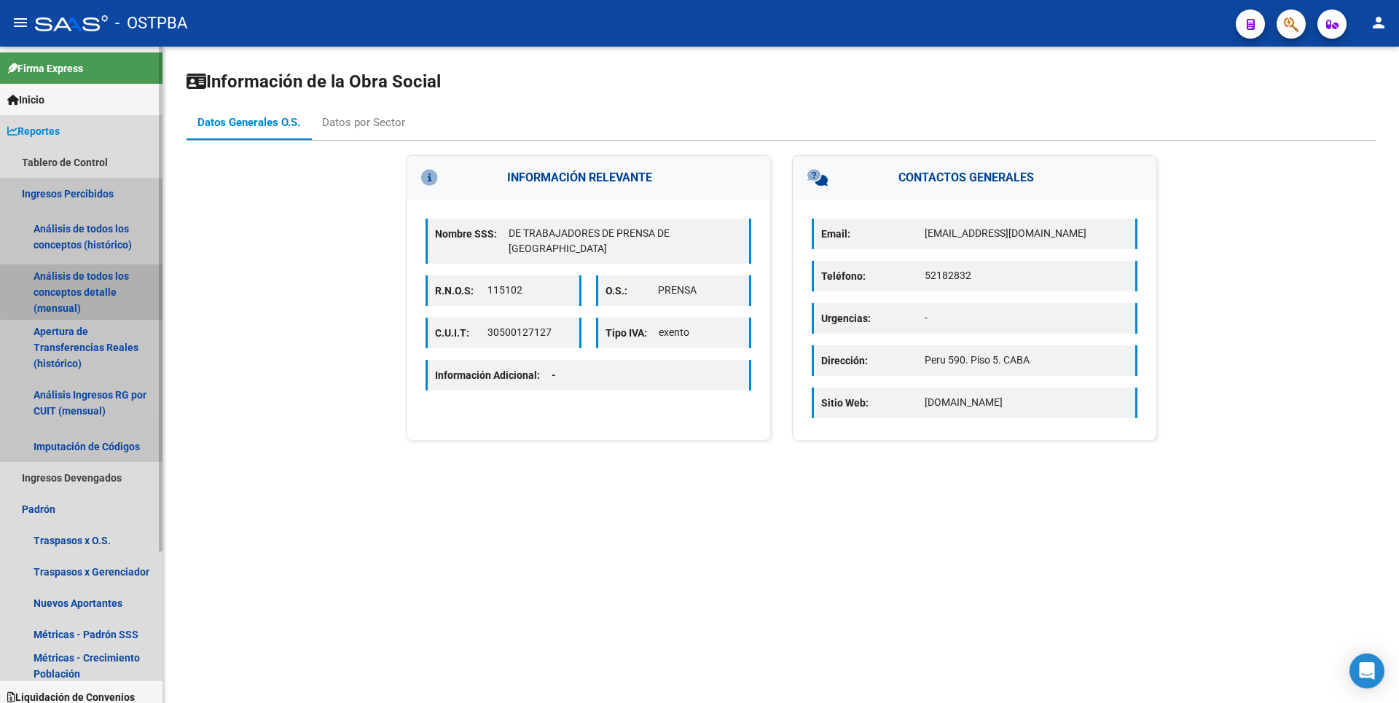
click at [84, 273] on link "Análisis de todos los conceptos detalle (mensual)" at bounding box center [81, 292] width 163 height 55
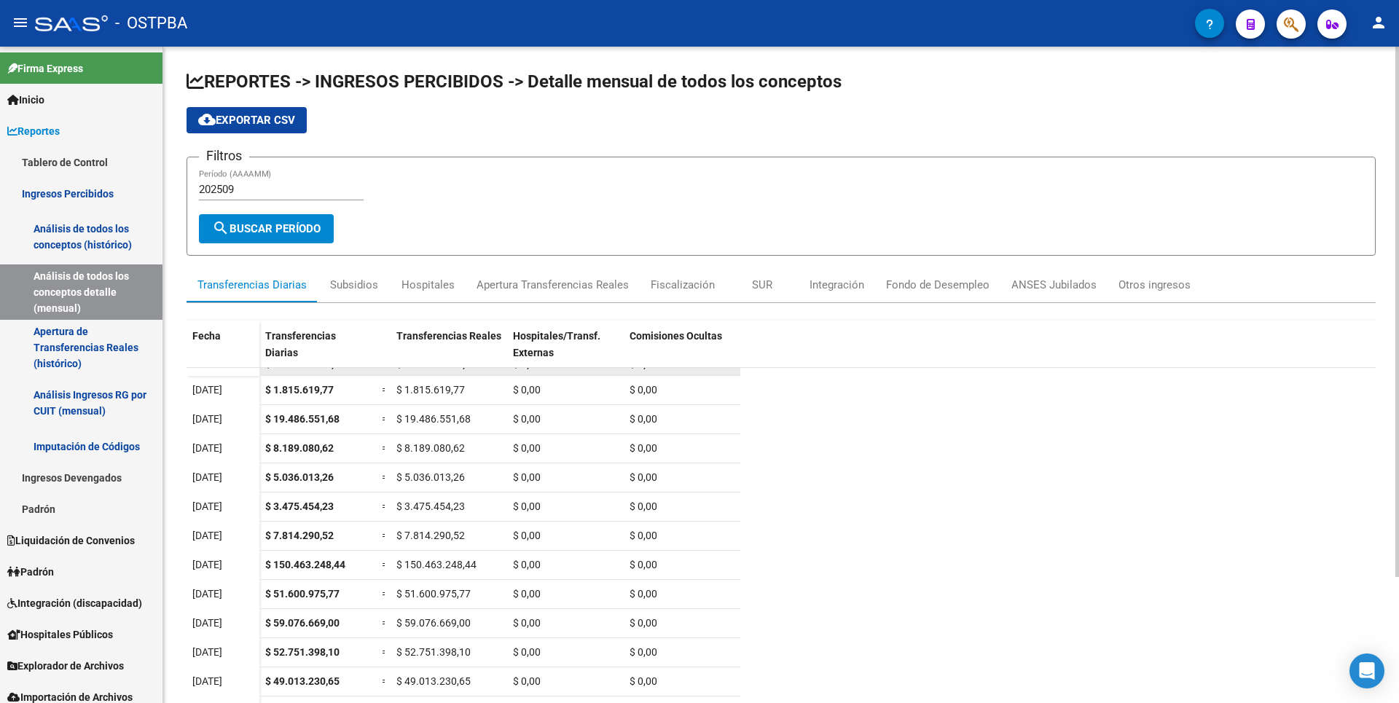
scroll to position [156, 0]
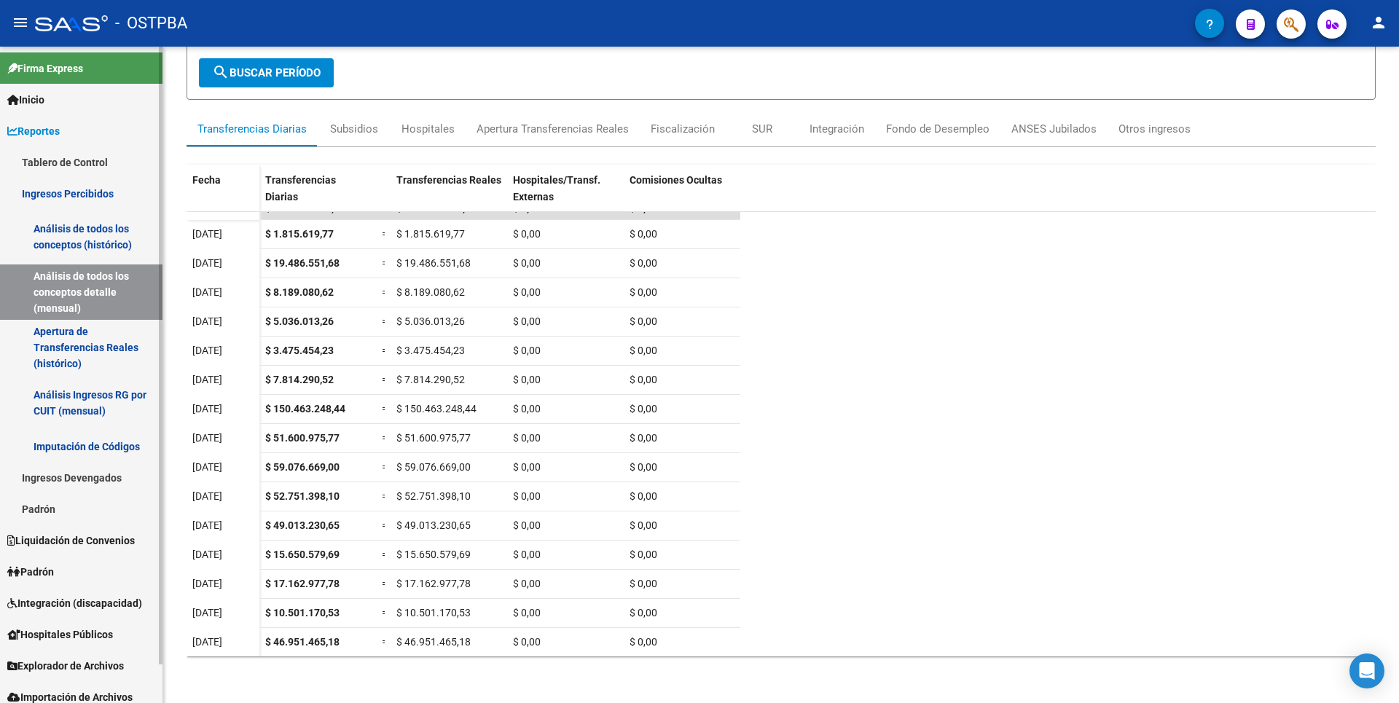
click at [58, 365] on link "Apertura de Transferencias Reales (histórico)" at bounding box center [81, 347] width 163 height 55
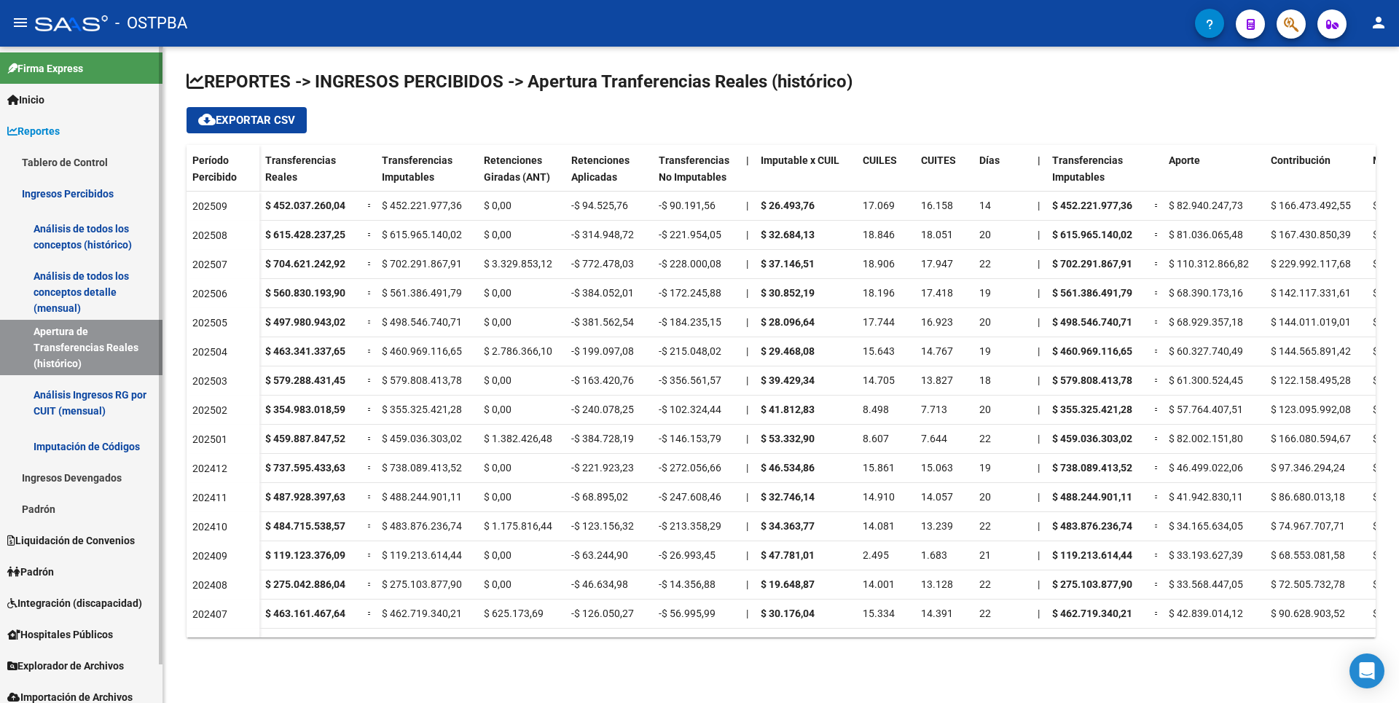
click at [87, 235] on link "Análisis de todos los conceptos (histórico)" at bounding box center [81, 236] width 163 height 55
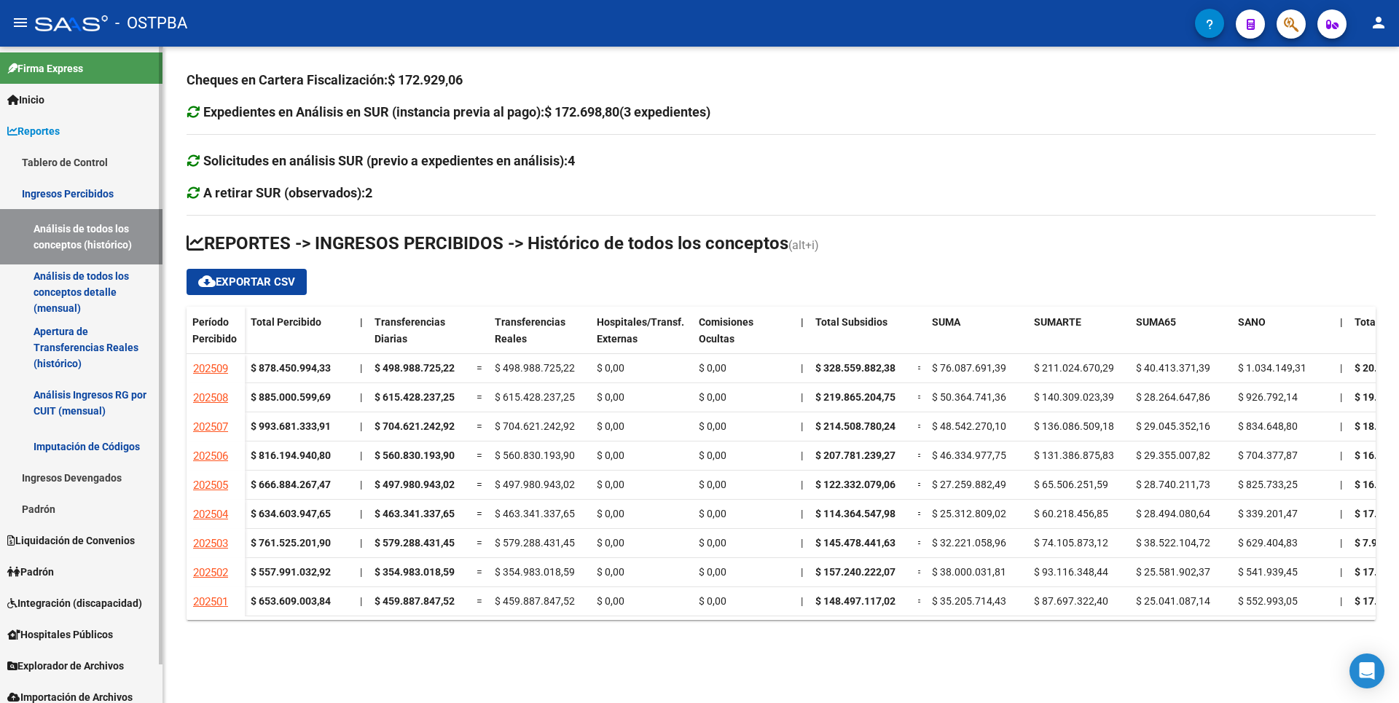
click at [97, 287] on link "Análisis de todos los conceptos detalle (mensual)" at bounding box center [81, 292] width 163 height 55
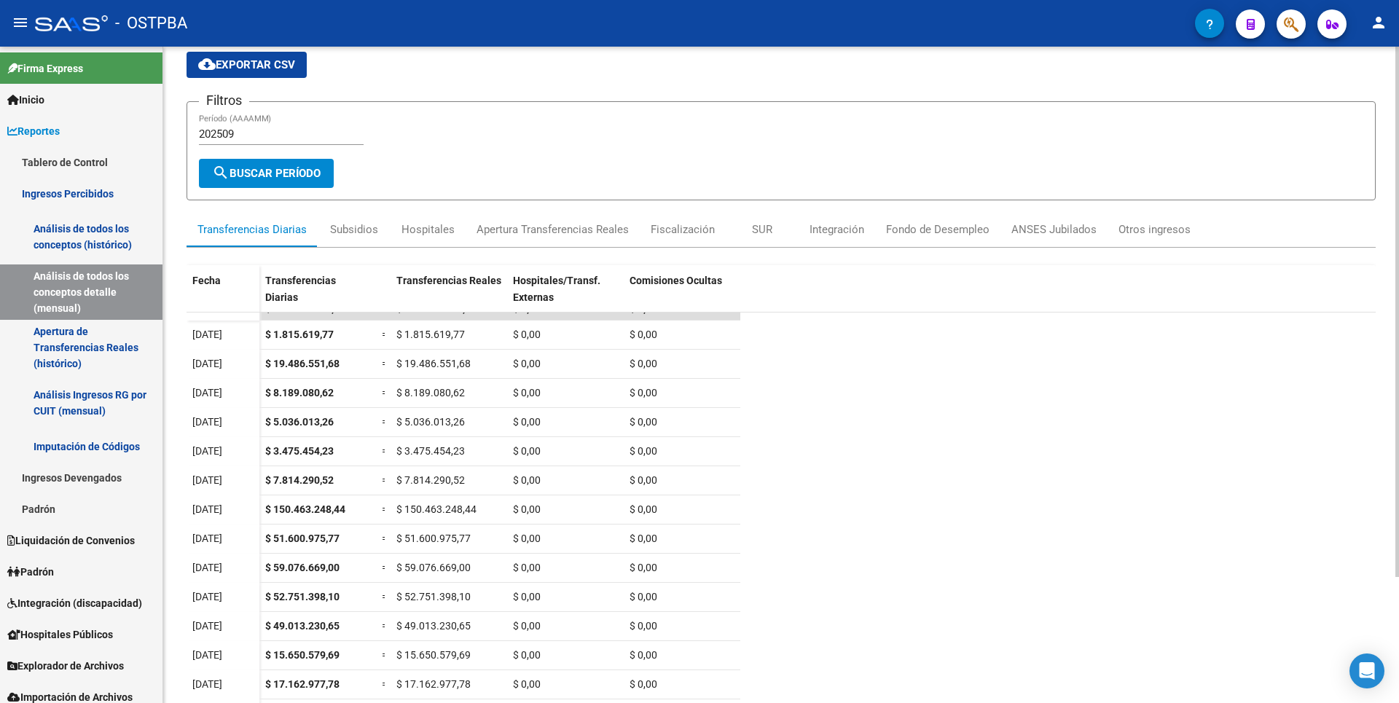
scroll to position [156, 0]
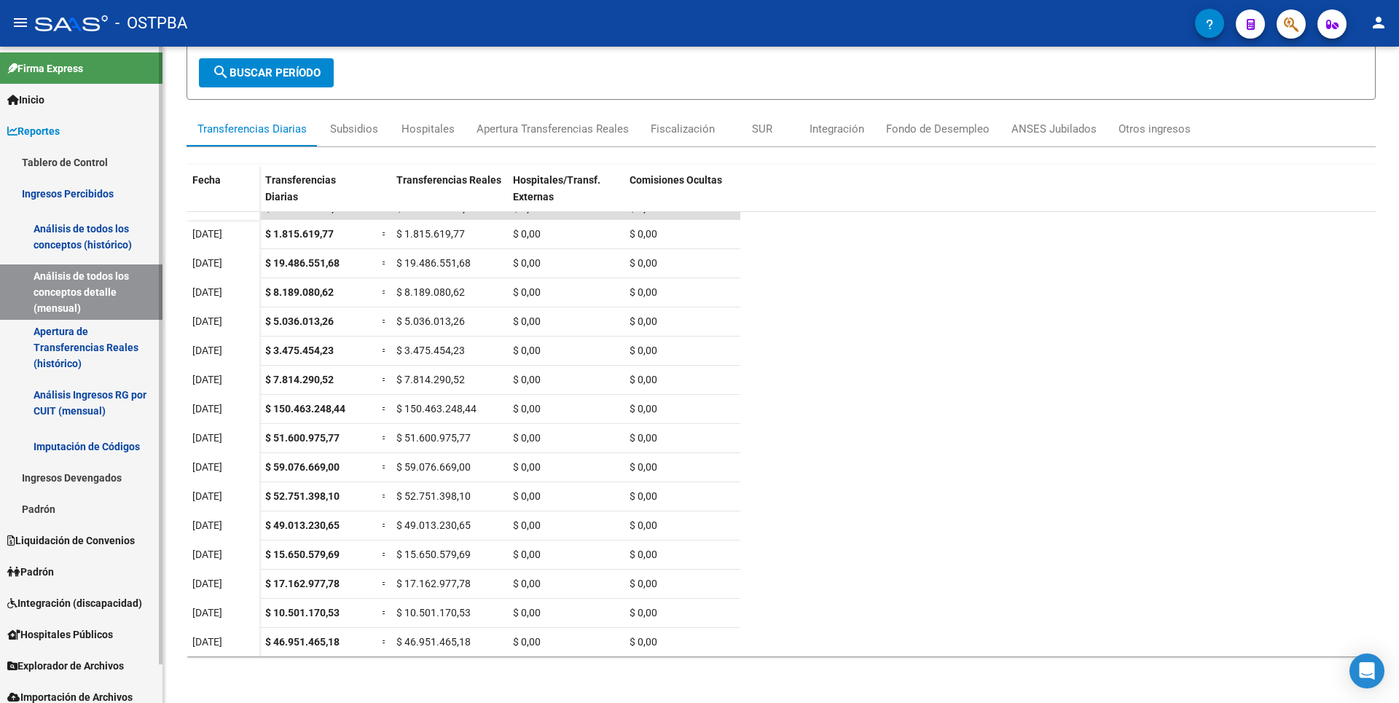
click at [73, 364] on link "Apertura de Transferencias Reales (histórico)" at bounding box center [81, 347] width 163 height 55
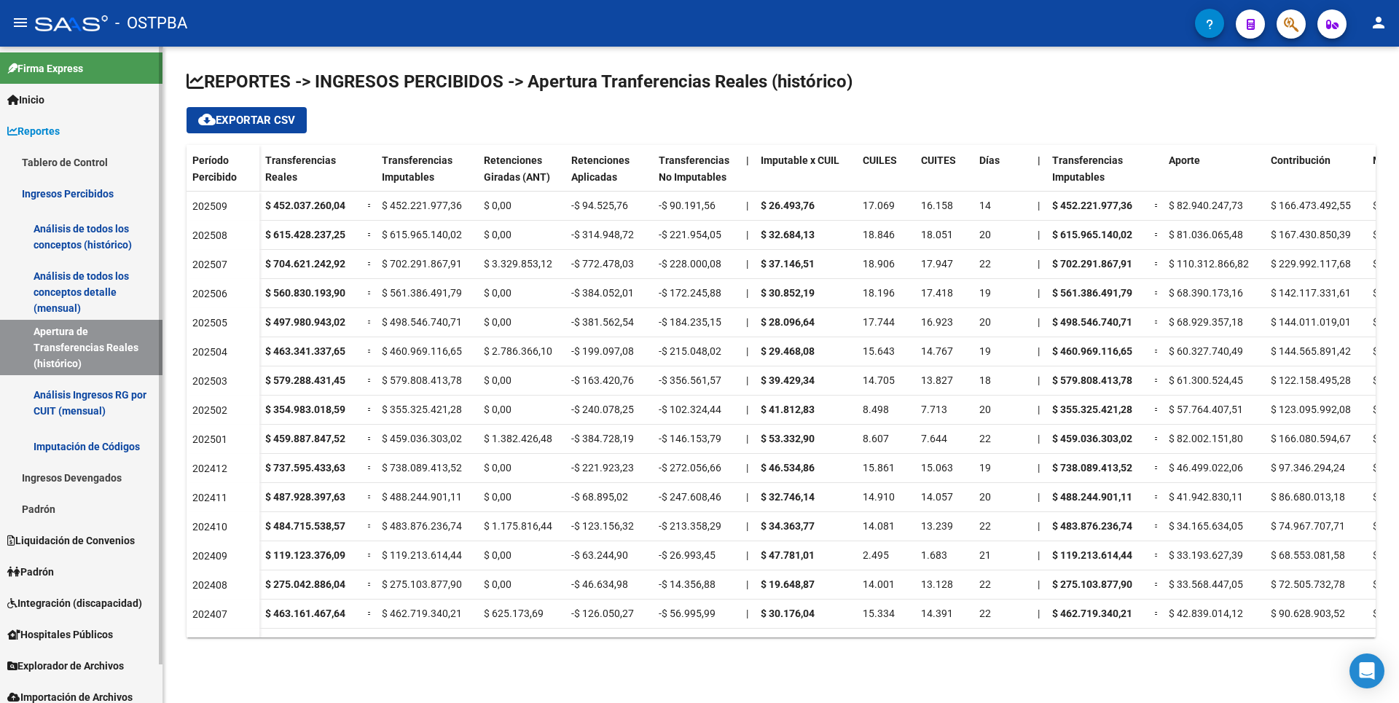
click at [120, 232] on link "Análisis de todos los conceptos (histórico)" at bounding box center [81, 236] width 163 height 55
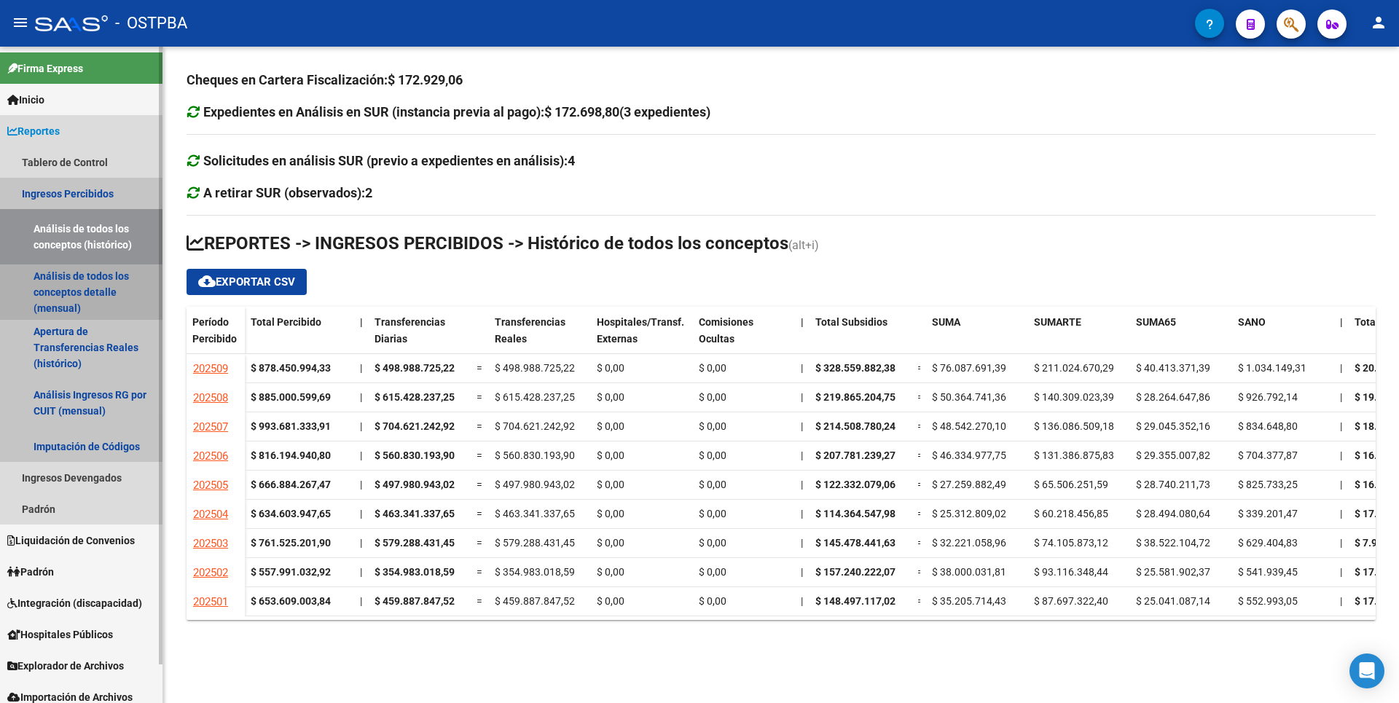
click at [103, 300] on link "Análisis de todos los conceptos detalle (mensual)" at bounding box center [81, 292] width 163 height 55
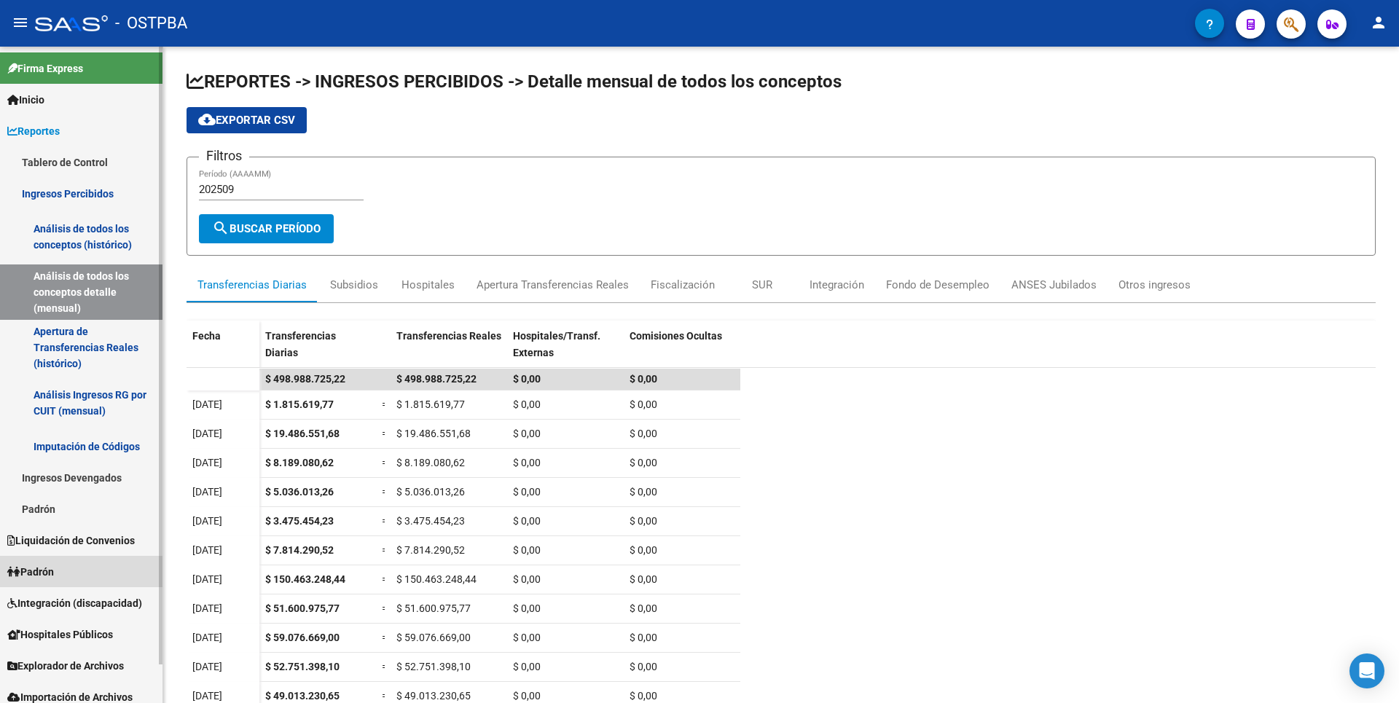
click at [74, 584] on link "Padrón" at bounding box center [81, 571] width 163 height 31
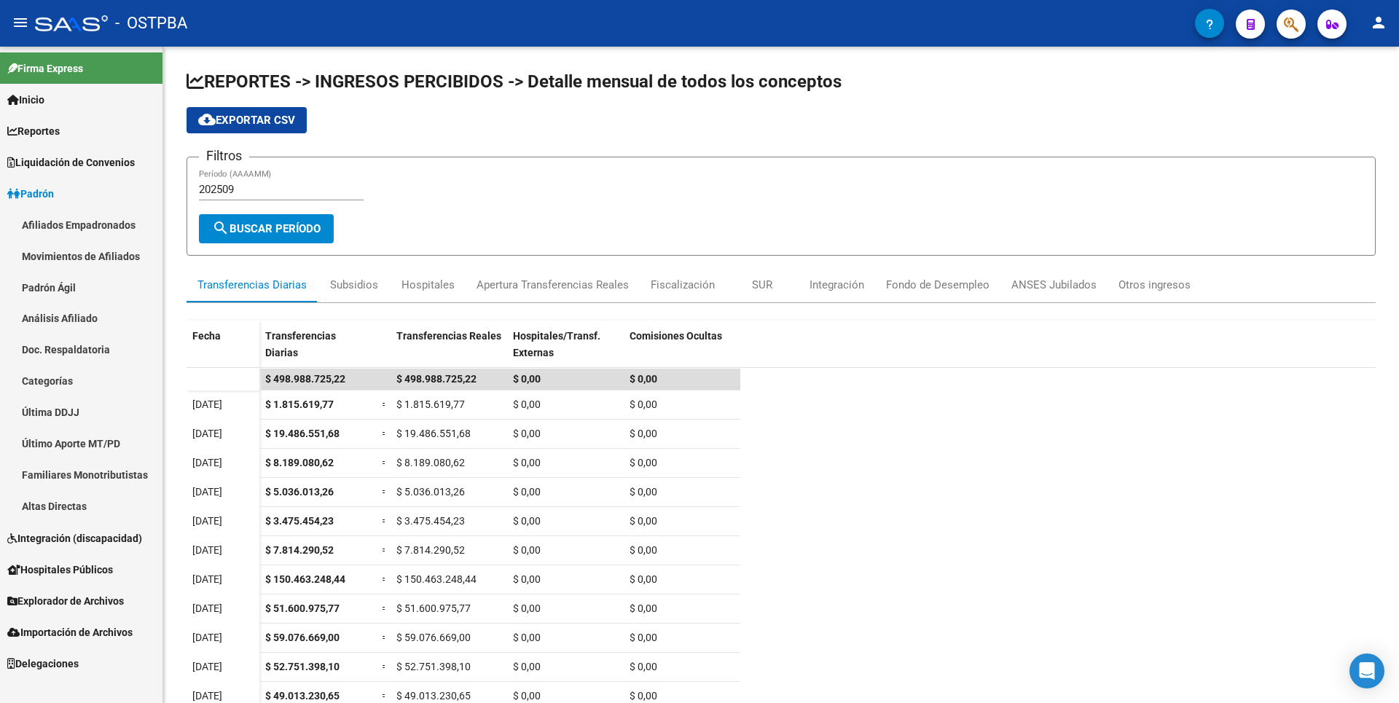
click at [82, 324] on link "Análisis Afiliado" at bounding box center [81, 318] width 163 height 31
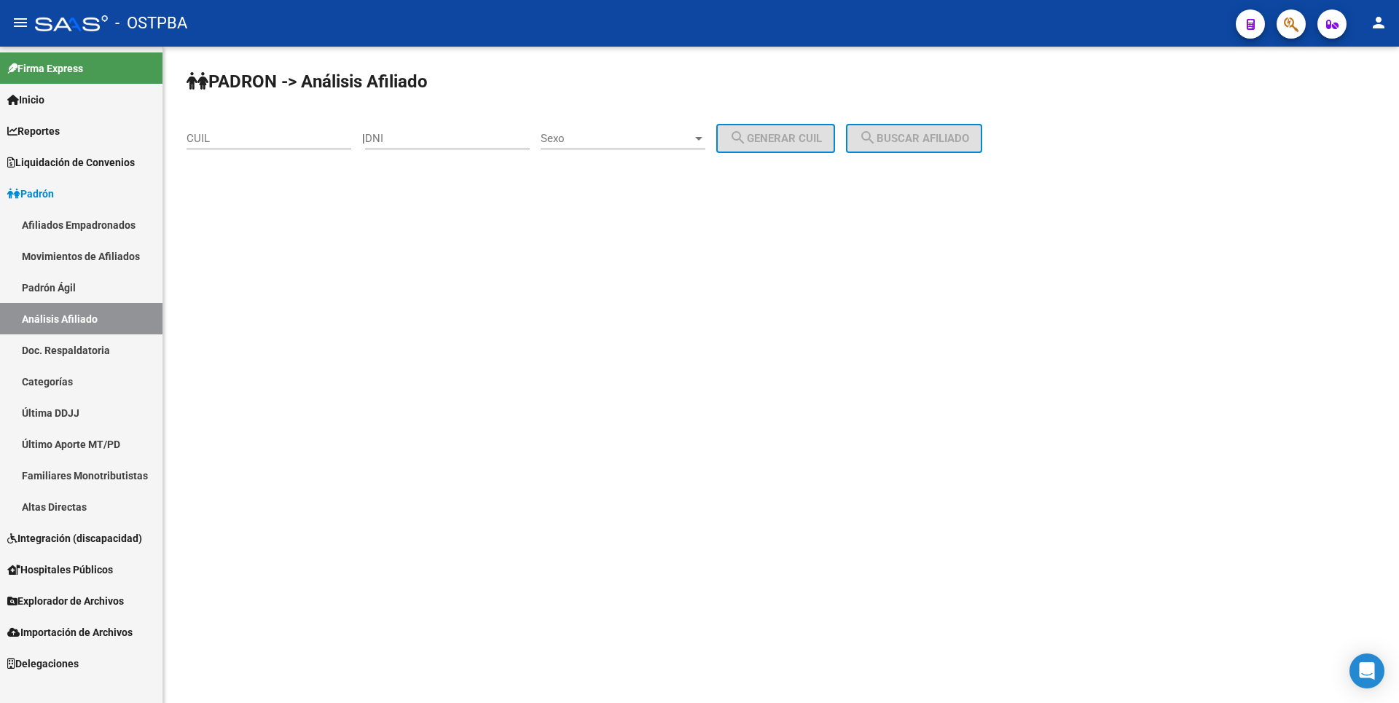
click at [102, 224] on link "Afiliados Empadronados" at bounding box center [81, 224] width 163 height 31
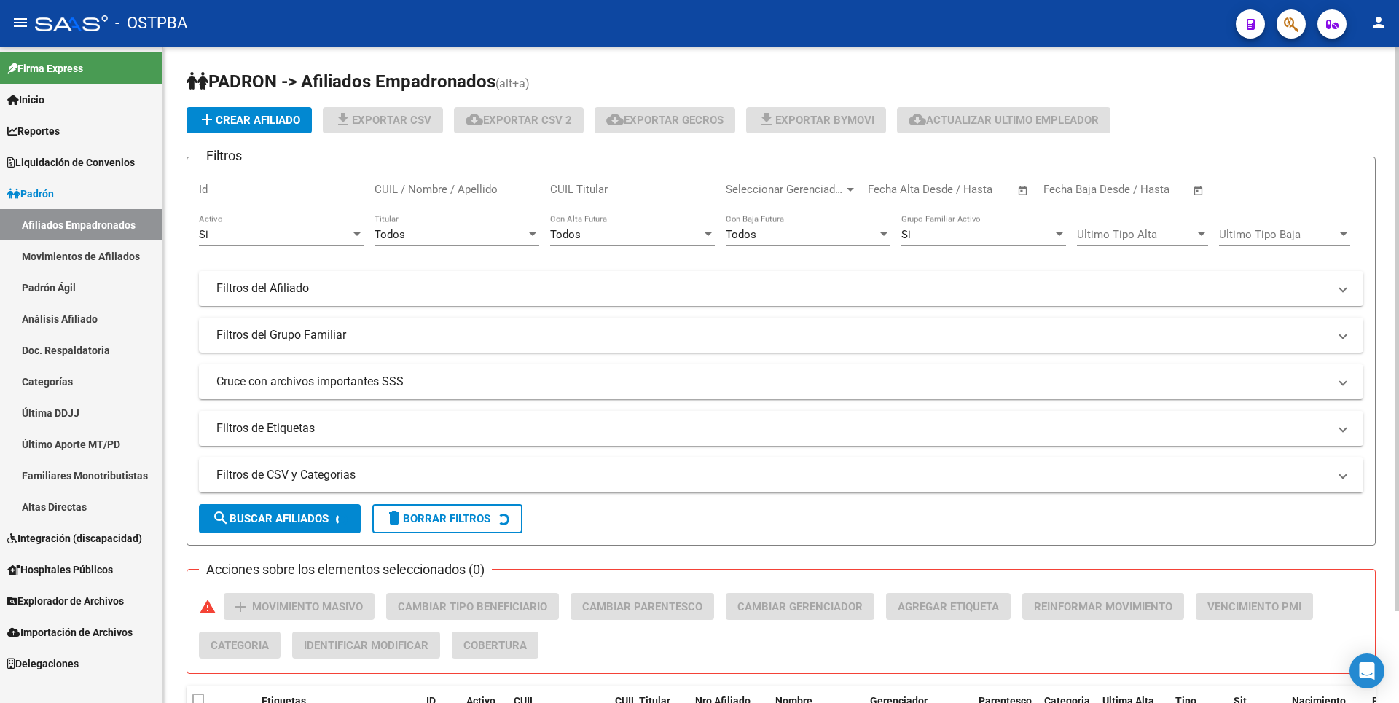
click at [850, 189] on div at bounding box center [850, 190] width 7 height 4
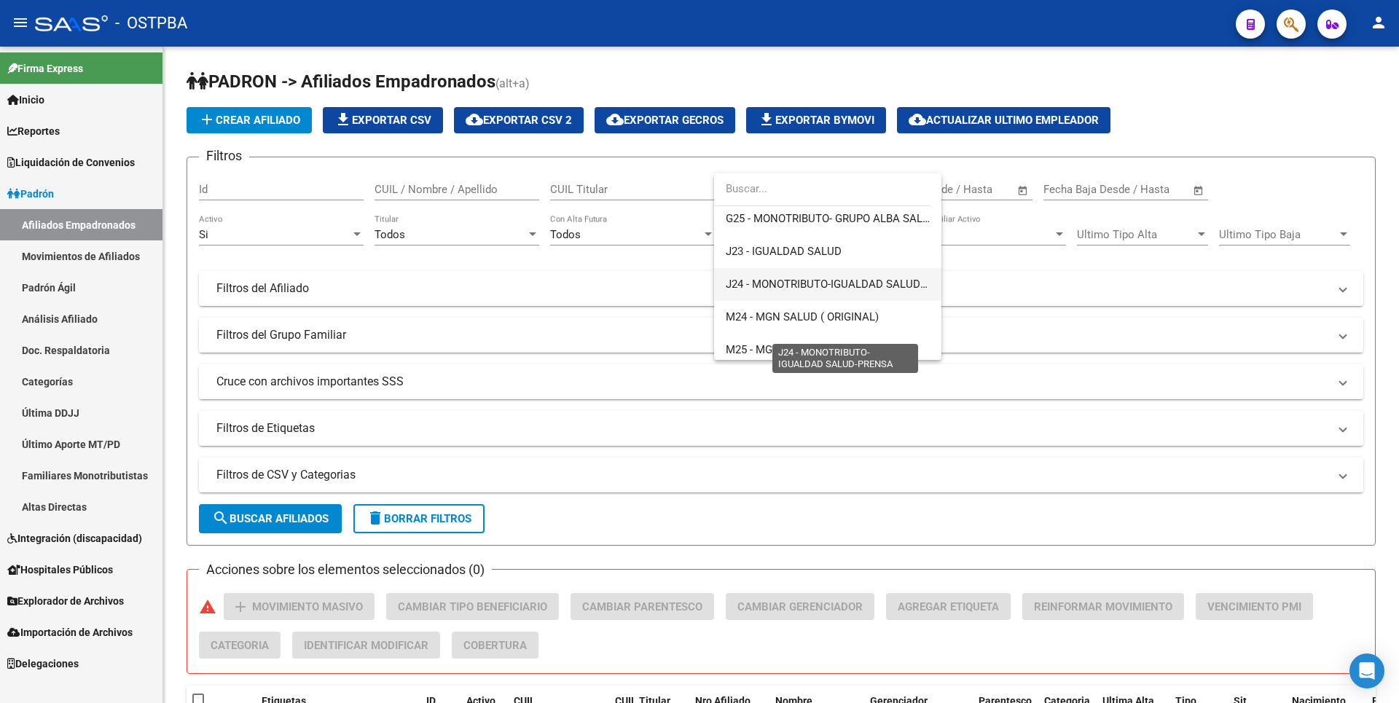
scroll to position [292, 0]
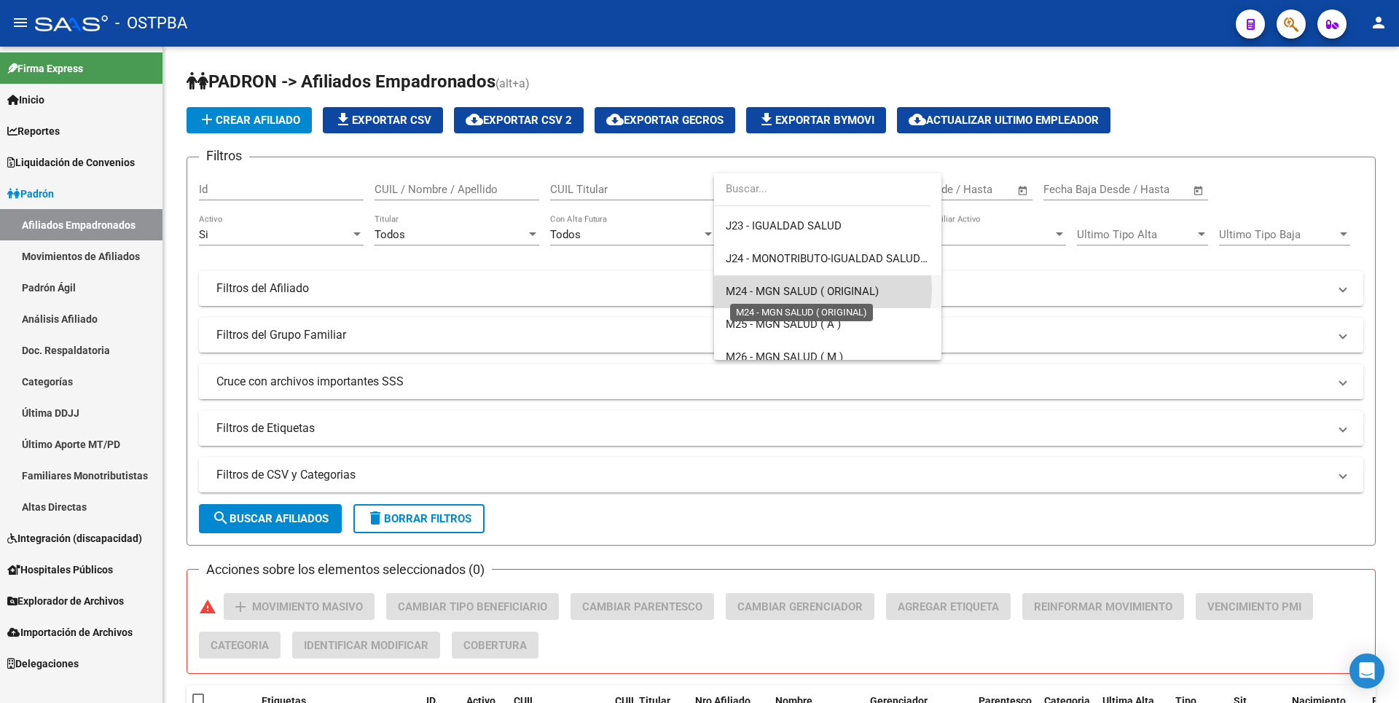
click at [813, 289] on span "M24 - MGN SALUD ( ORIGINAL)" at bounding box center [802, 291] width 153 height 13
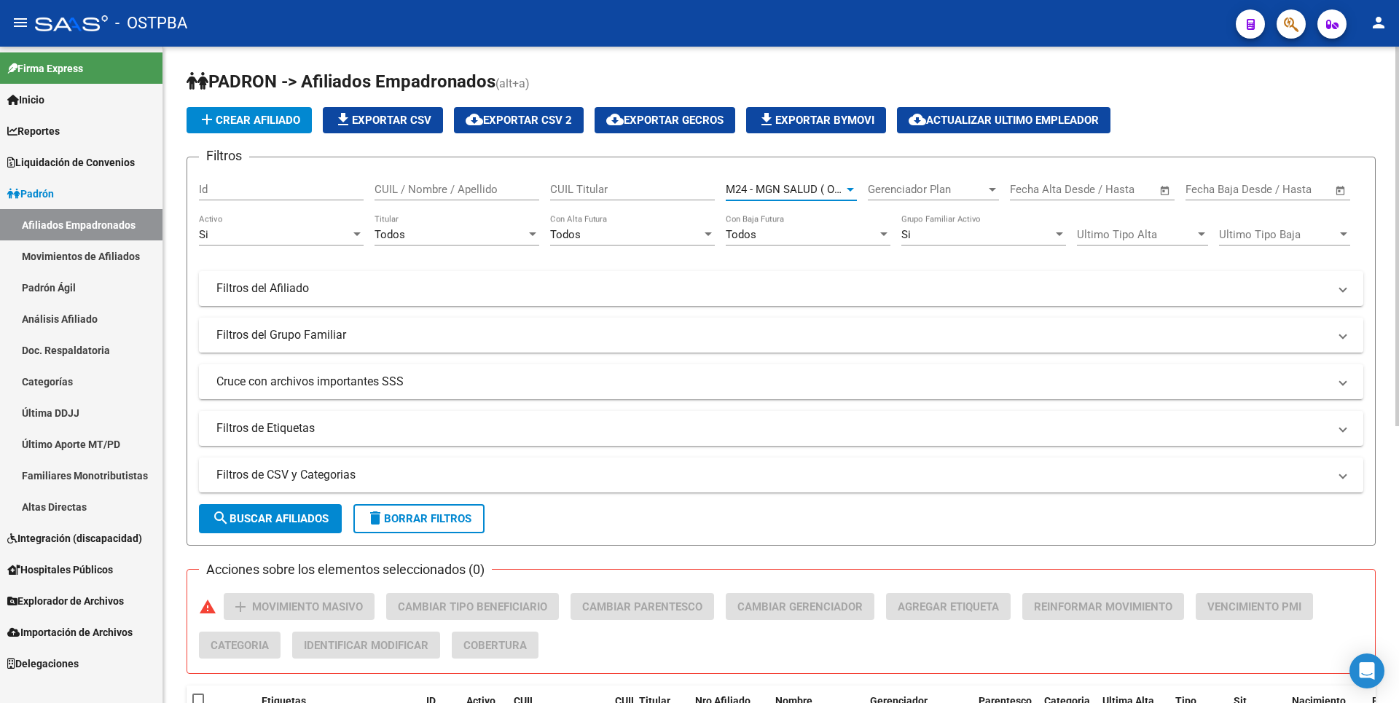
click at [297, 345] on mat-expansion-panel-header "Filtros del Grupo Familiar" at bounding box center [781, 335] width 1165 height 35
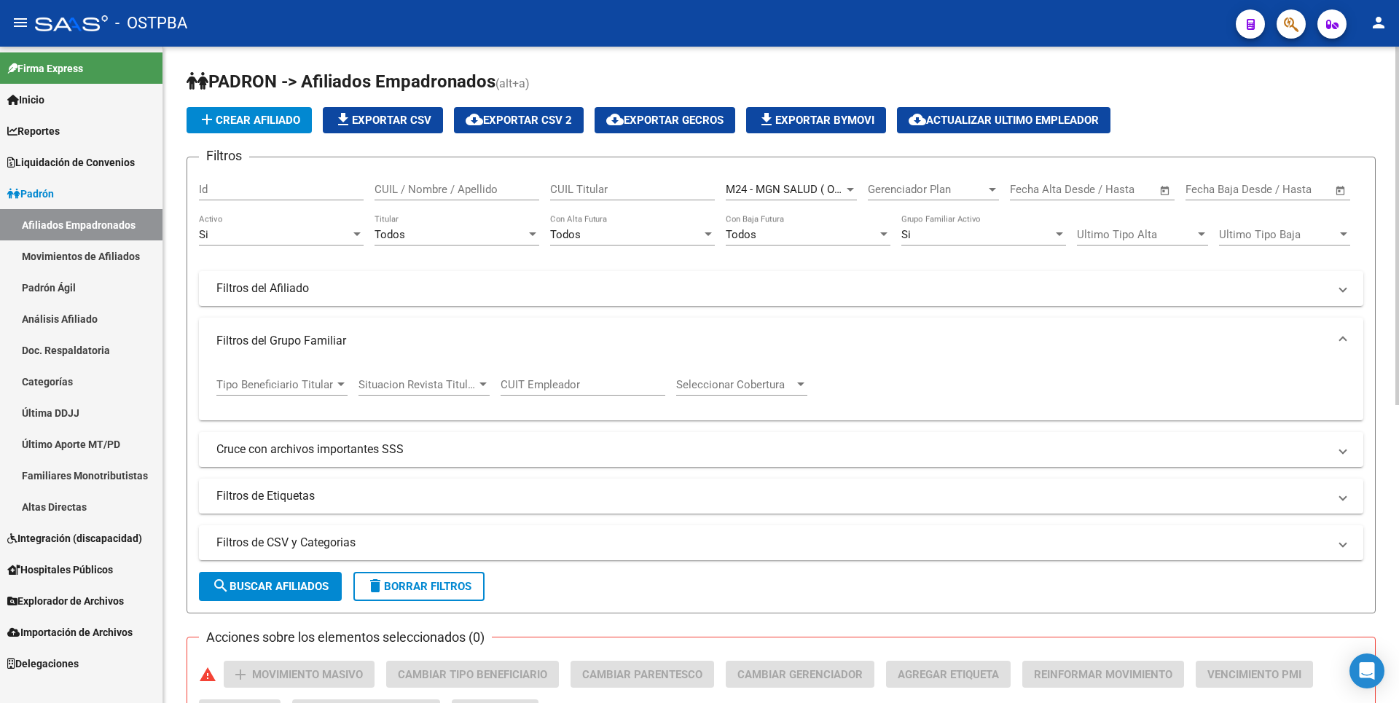
click at [334, 383] on div at bounding box center [340, 385] width 13 height 12
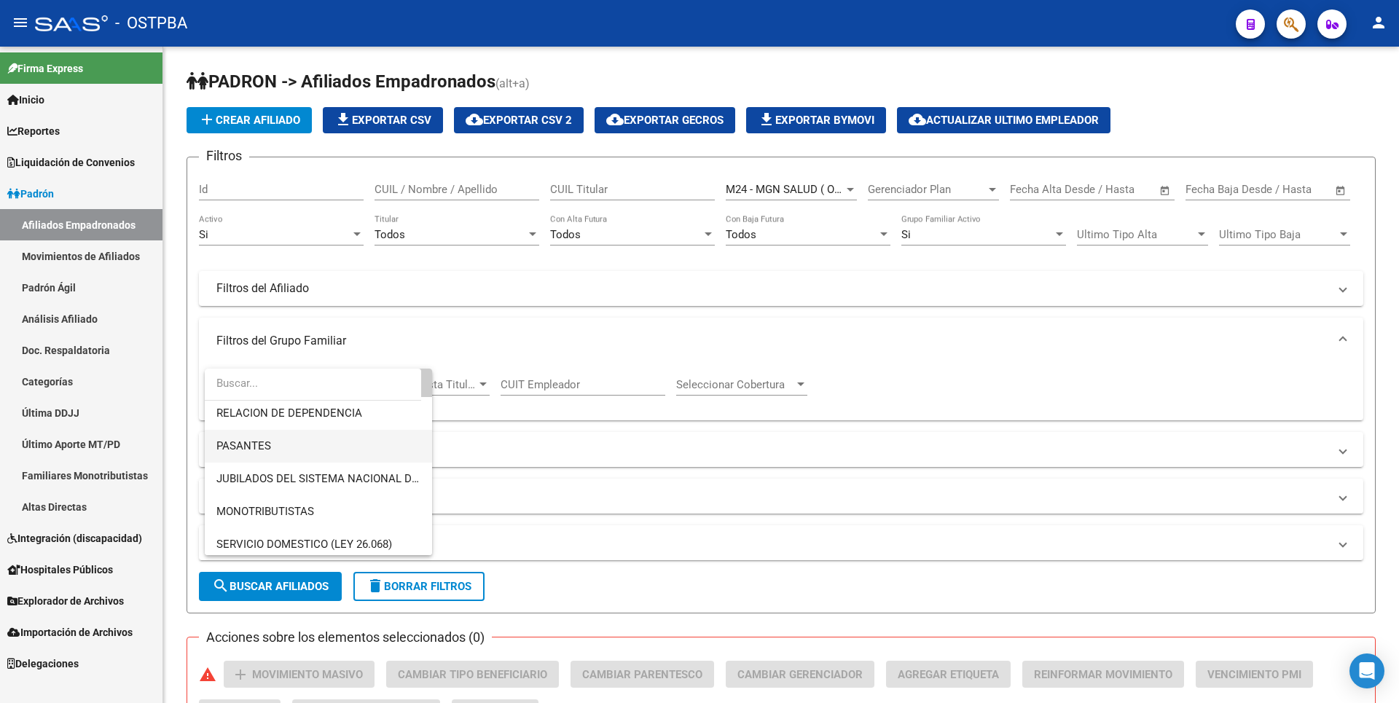
scroll to position [73, 0]
click at [294, 472] on span "MONOTRIBUTISTAS" at bounding box center [265, 475] width 98 height 13
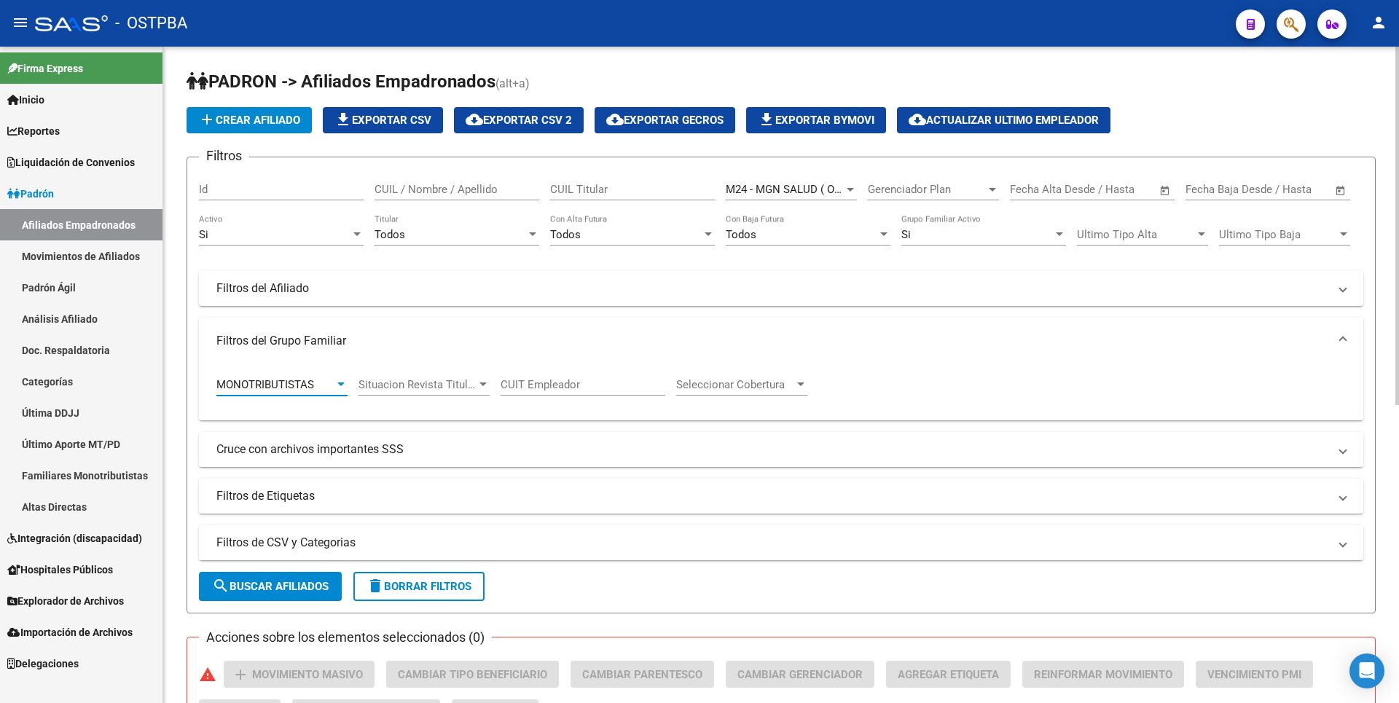
click at [262, 581] on span "search Buscar Afiliados" at bounding box center [270, 586] width 117 height 13
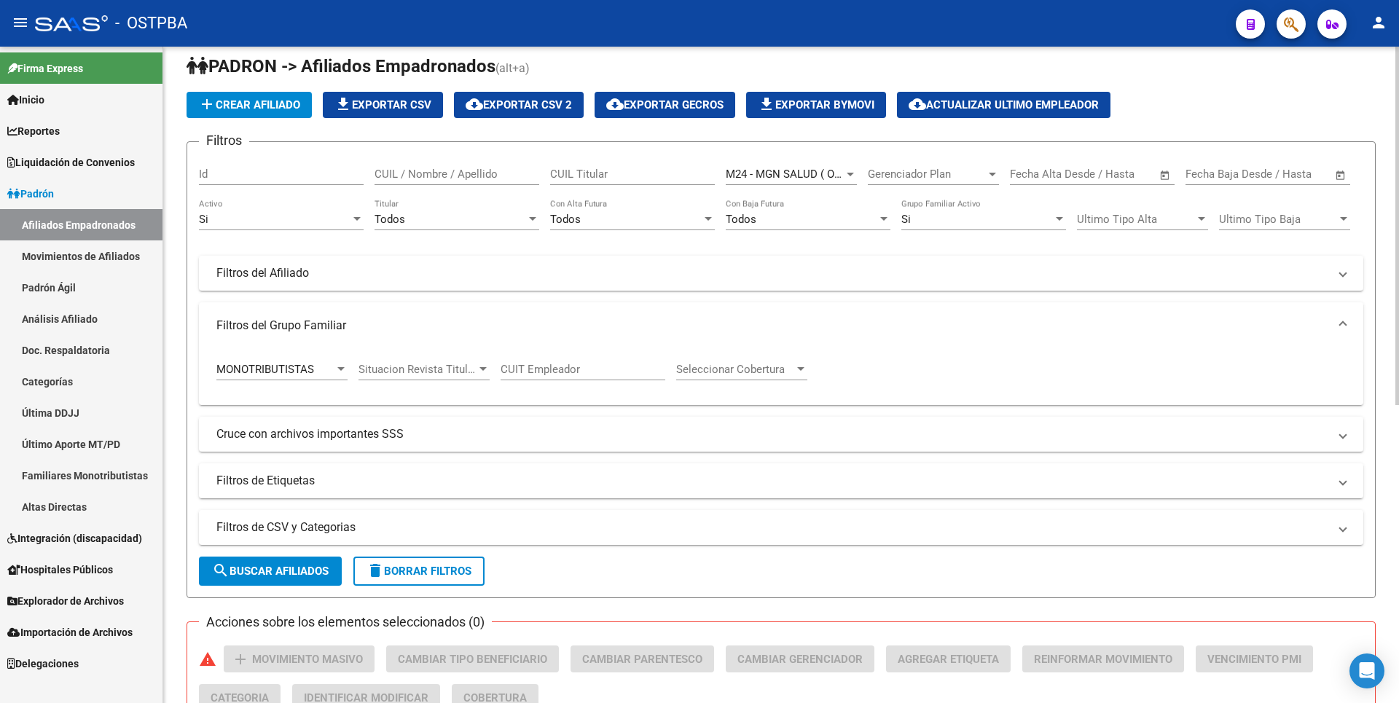
scroll to position [0, 0]
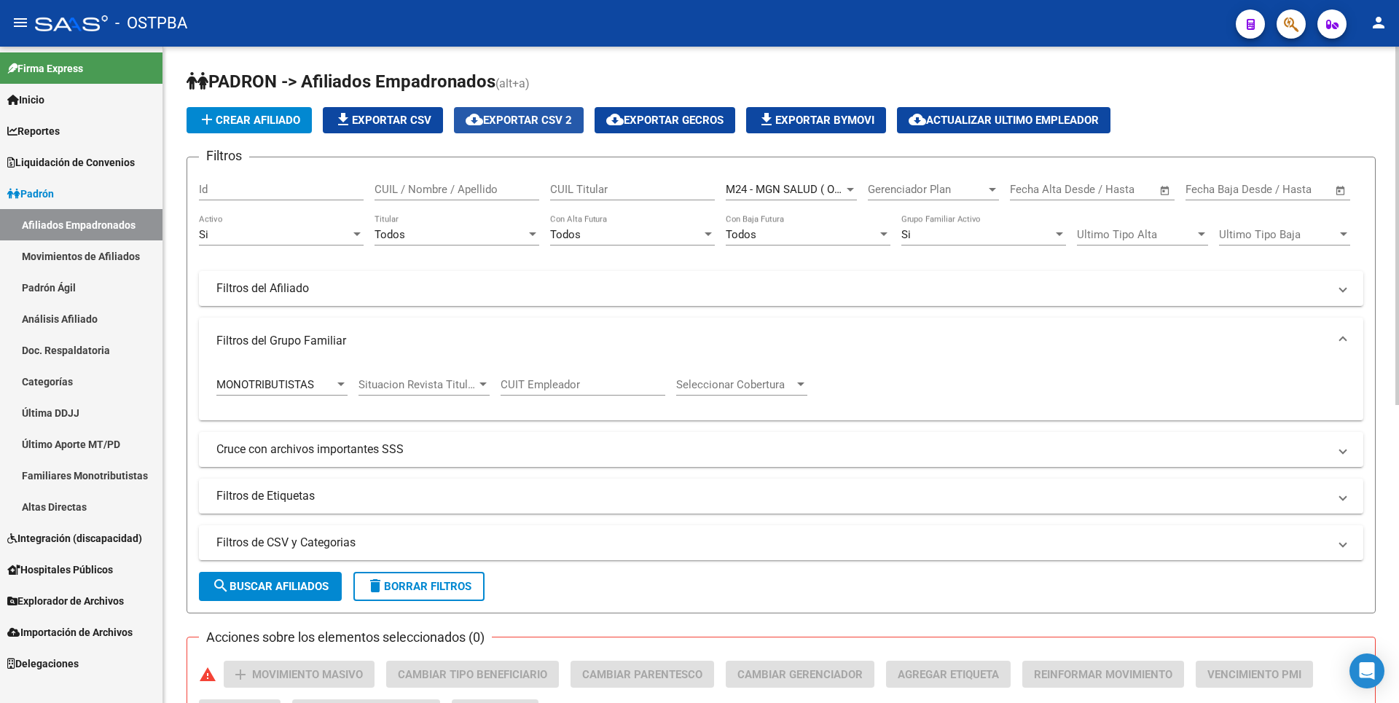
click at [510, 114] on span "cloud_download Exportar CSV 2" at bounding box center [519, 120] width 106 height 13
click at [92, 330] on link "Análisis Afiliado" at bounding box center [81, 318] width 163 height 31
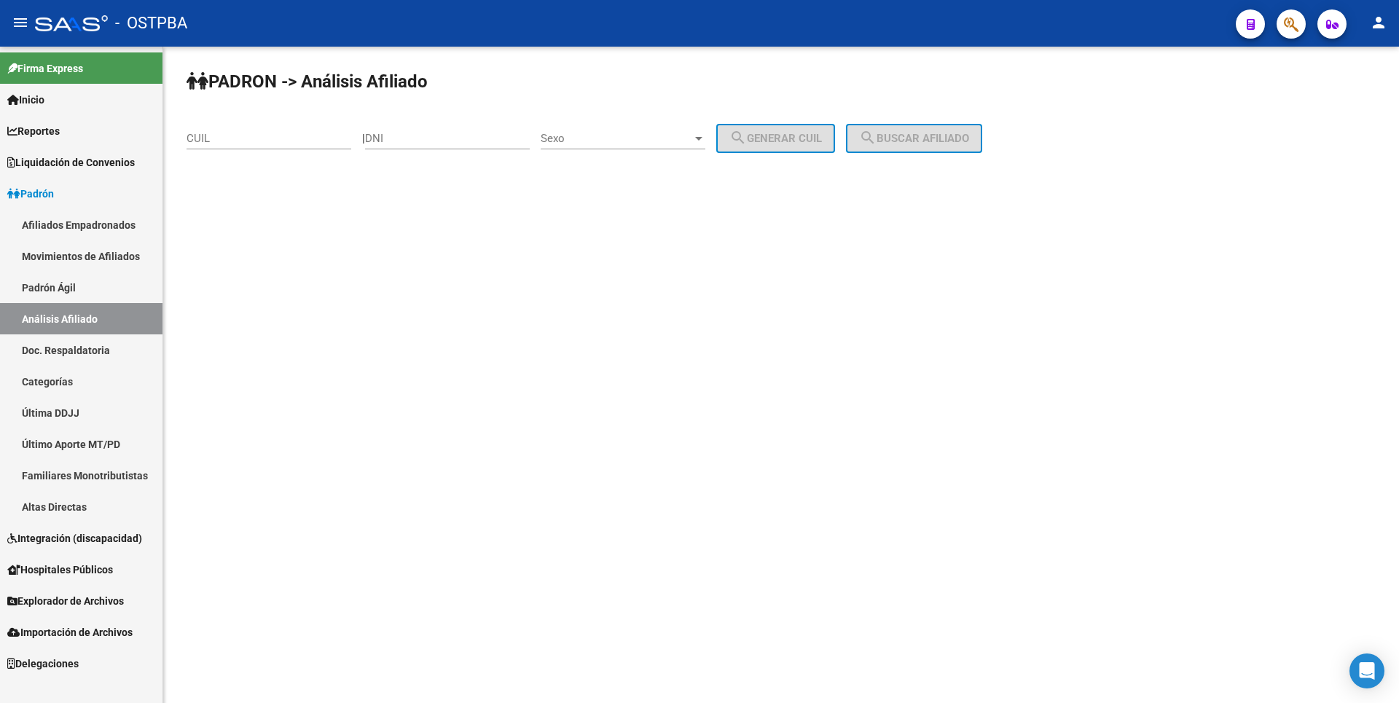
click at [95, 503] on link "Altas Directas" at bounding box center [81, 506] width 163 height 31
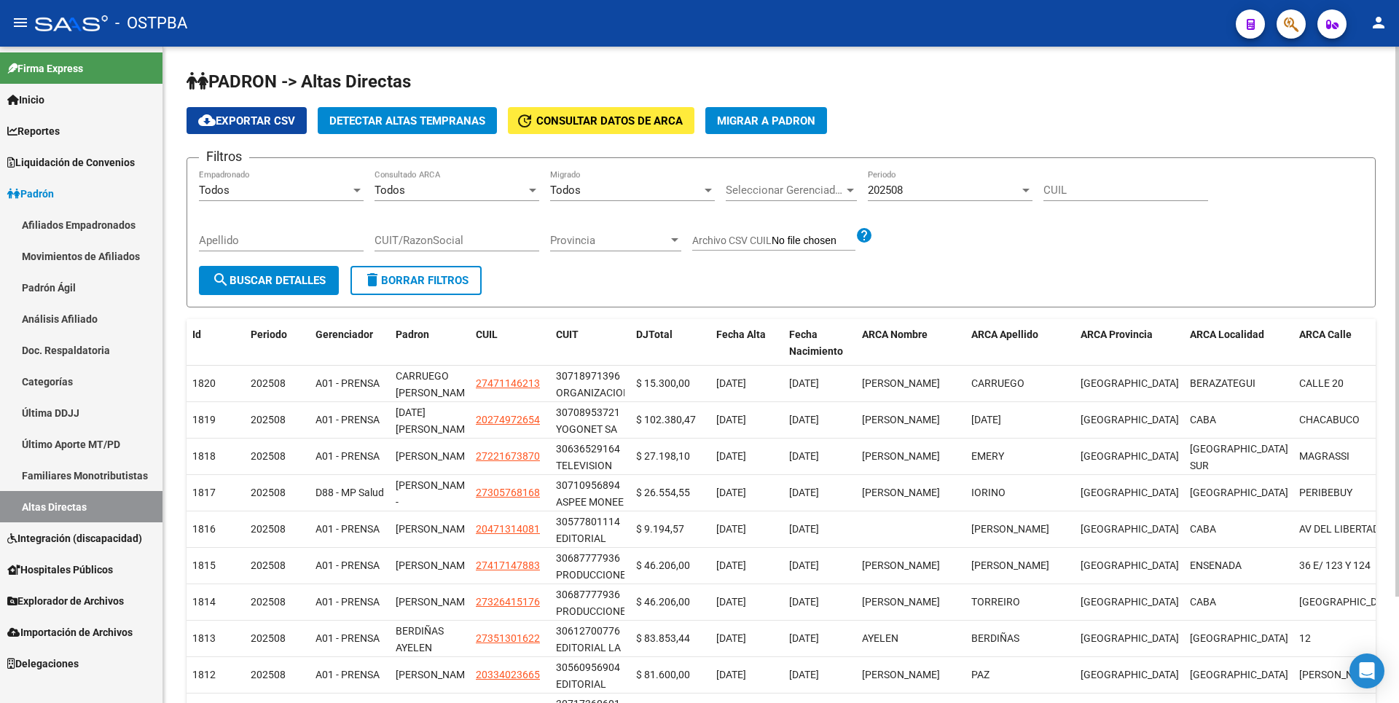
click at [424, 125] on span "Detectar Altas Tempranas" at bounding box center [407, 120] width 156 height 13
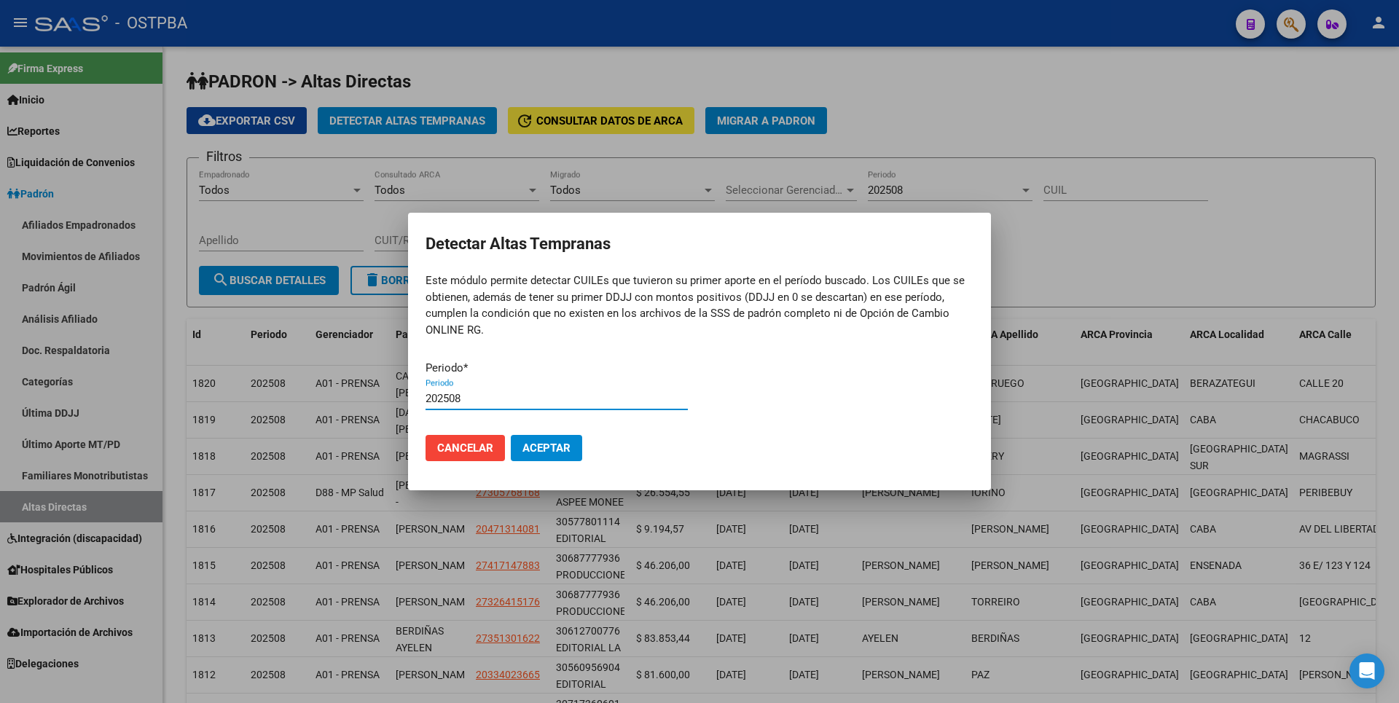
type input "202508"
click at [511, 435] on button "Aceptar" at bounding box center [546, 448] width 71 height 26
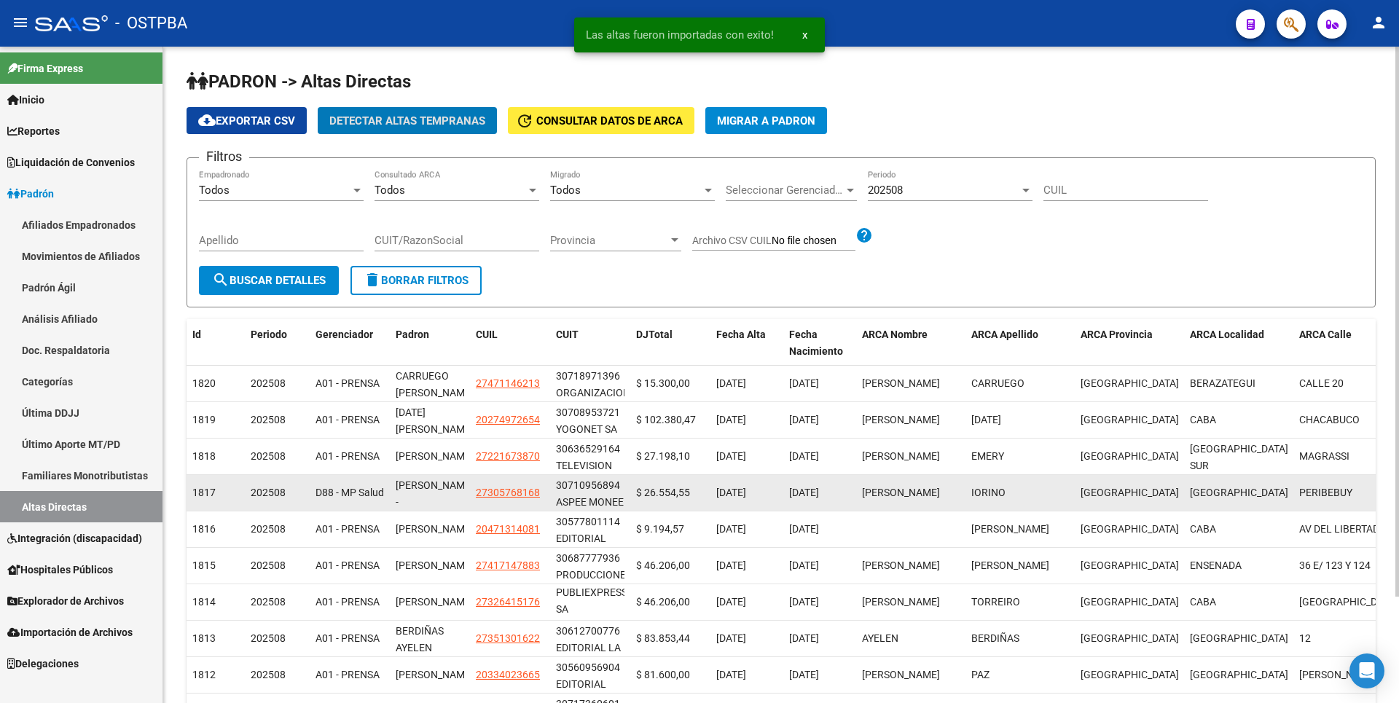
scroll to position [127, 0]
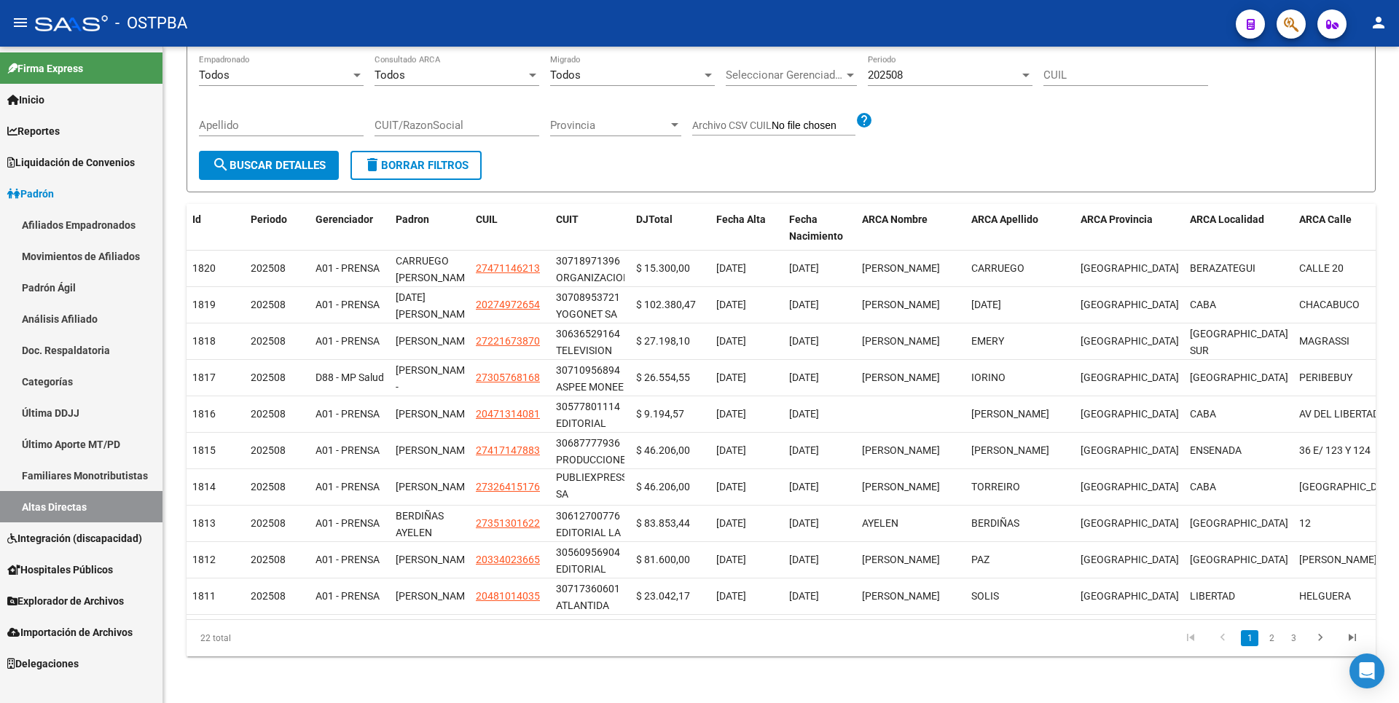
click at [85, 602] on span "Explorador de Archivos" at bounding box center [65, 601] width 117 height 16
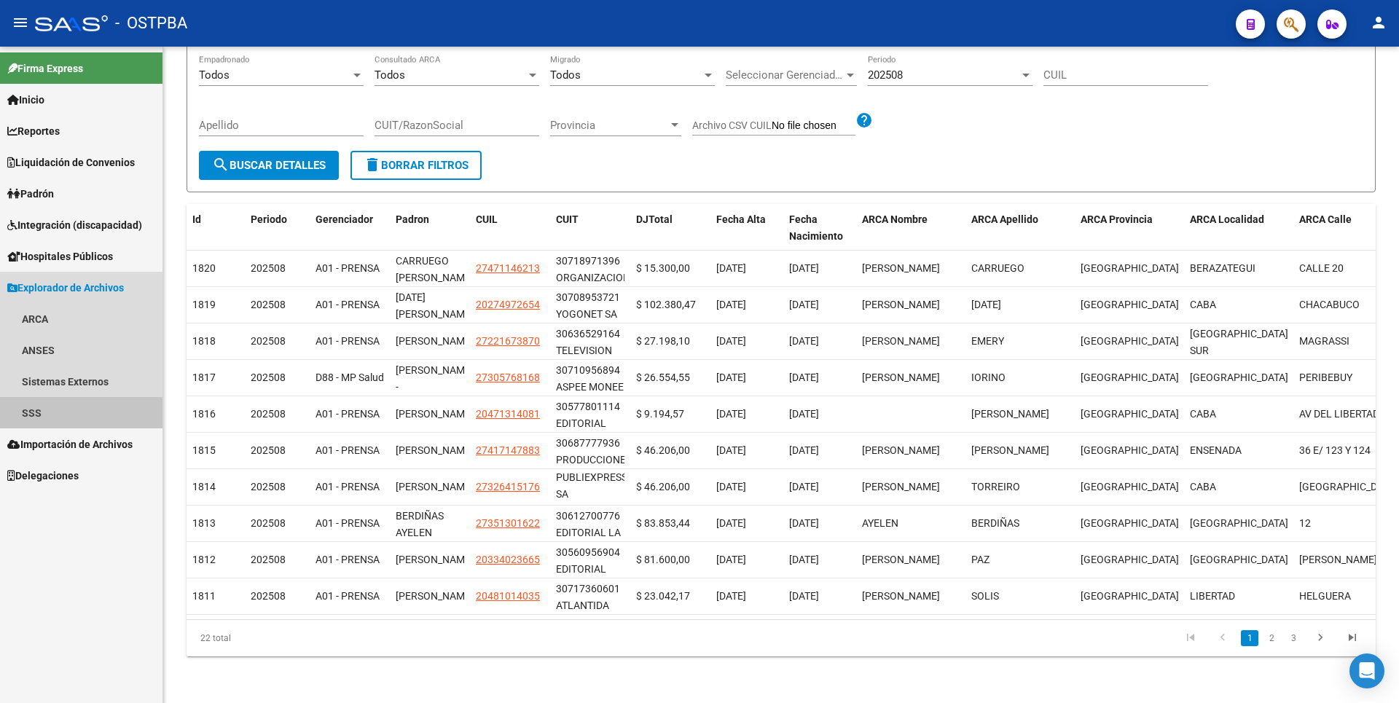
click at [75, 416] on link "SSS" at bounding box center [81, 412] width 163 height 31
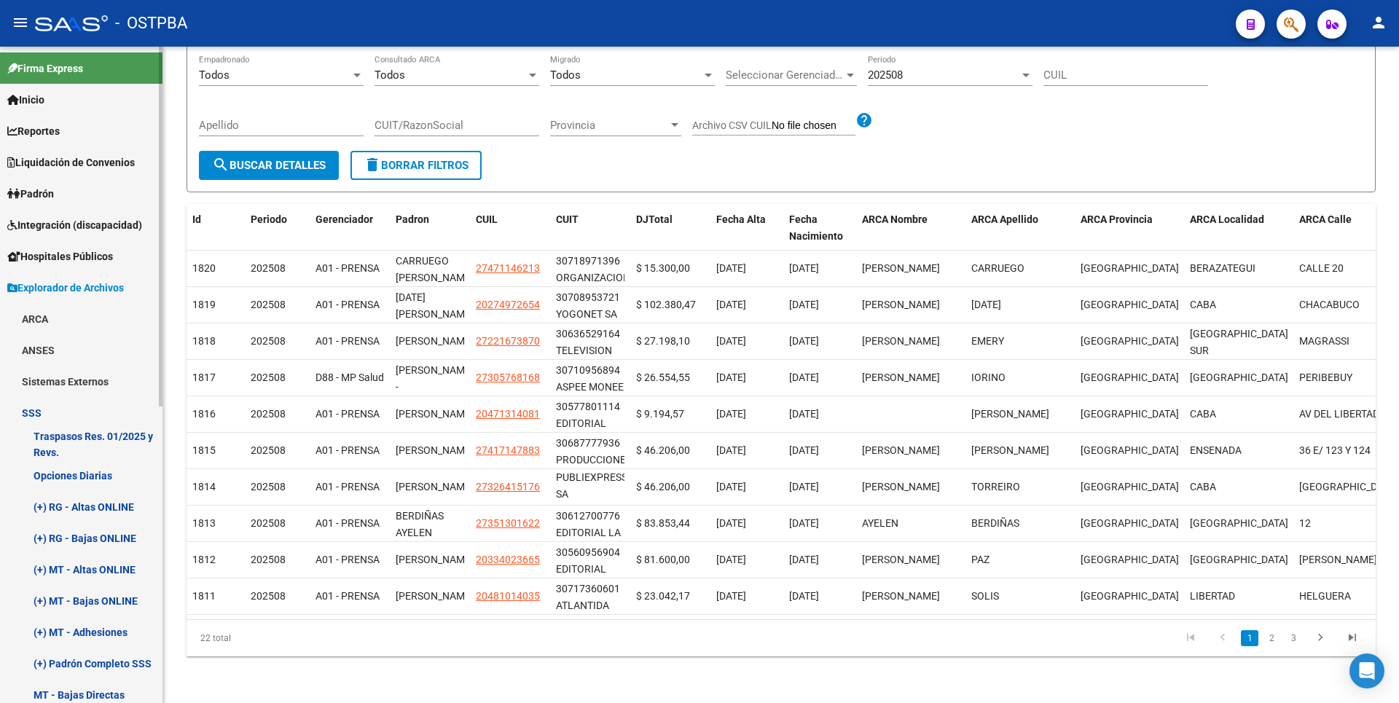
click at [52, 93] on link "Inicio" at bounding box center [81, 99] width 163 height 31
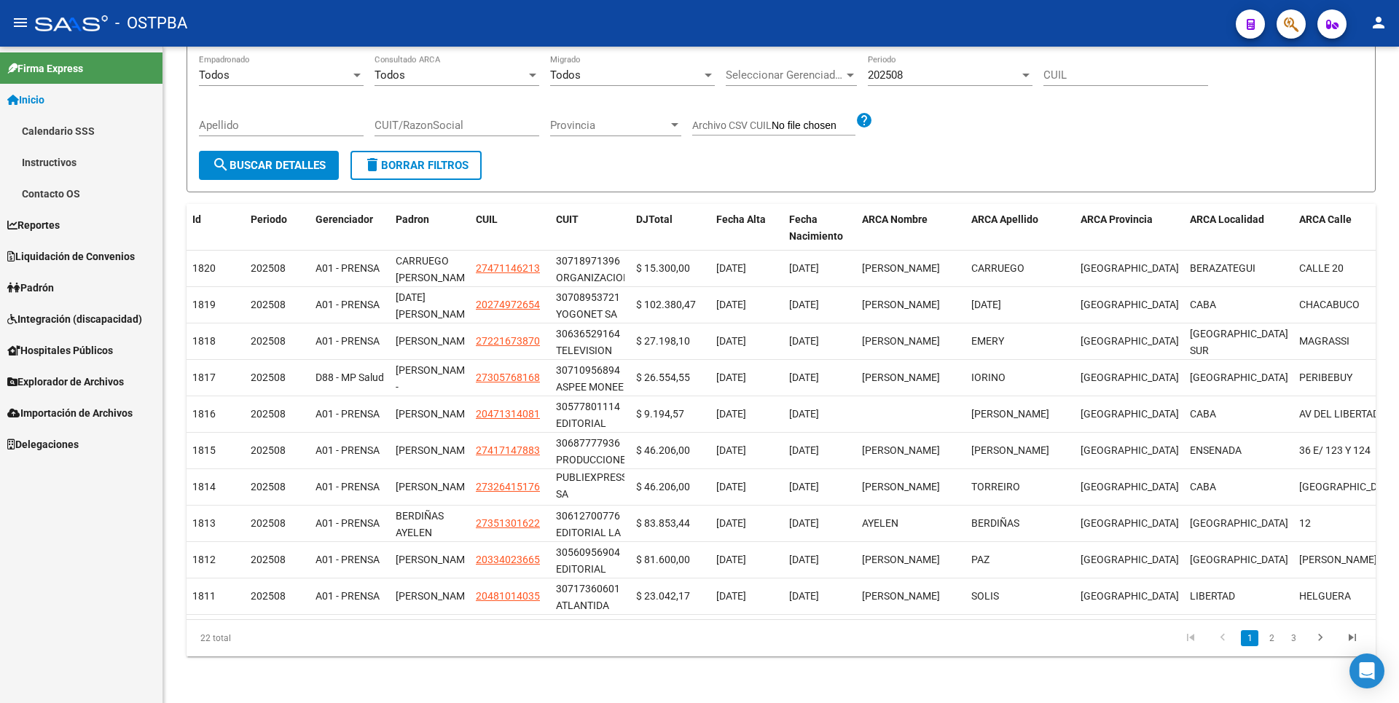
click at [77, 188] on link "Contacto OS" at bounding box center [81, 193] width 163 height 31
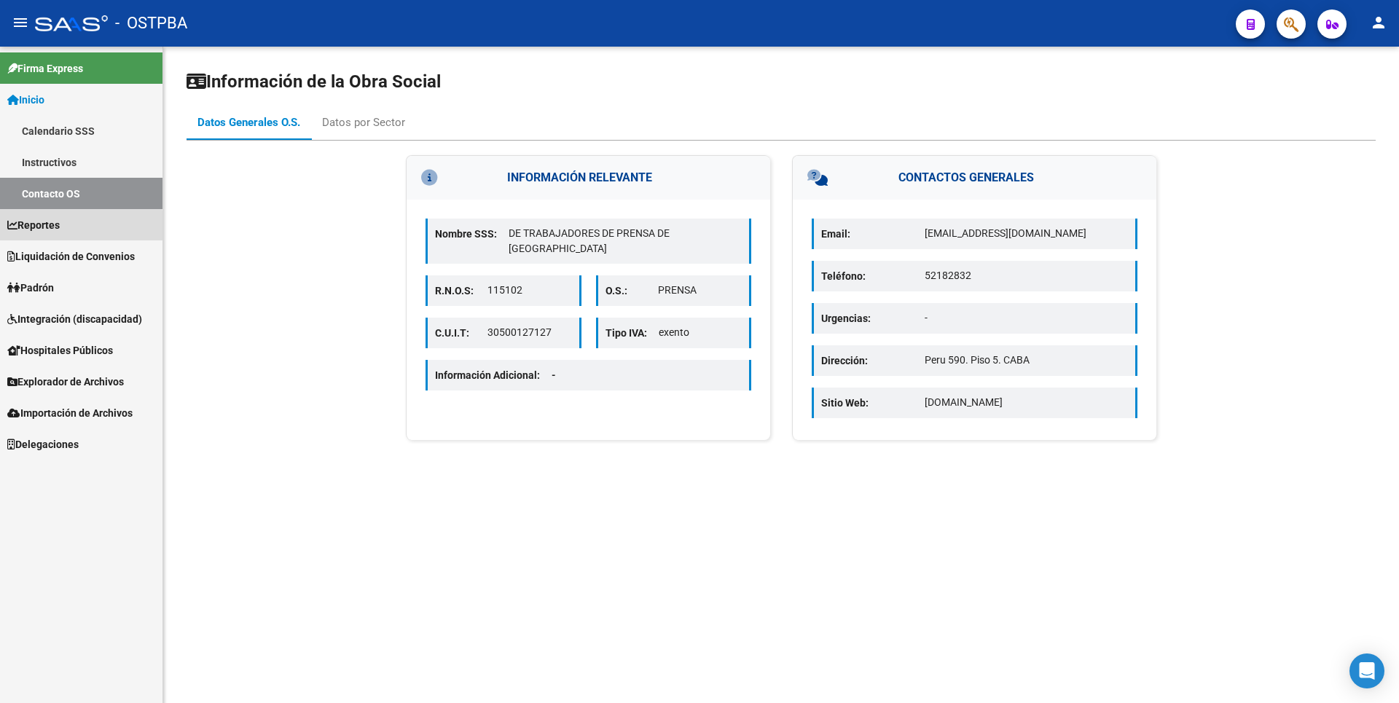
click at [30, 235] on link "Reportes" at bounding box center [81, 224] width 163 height 31
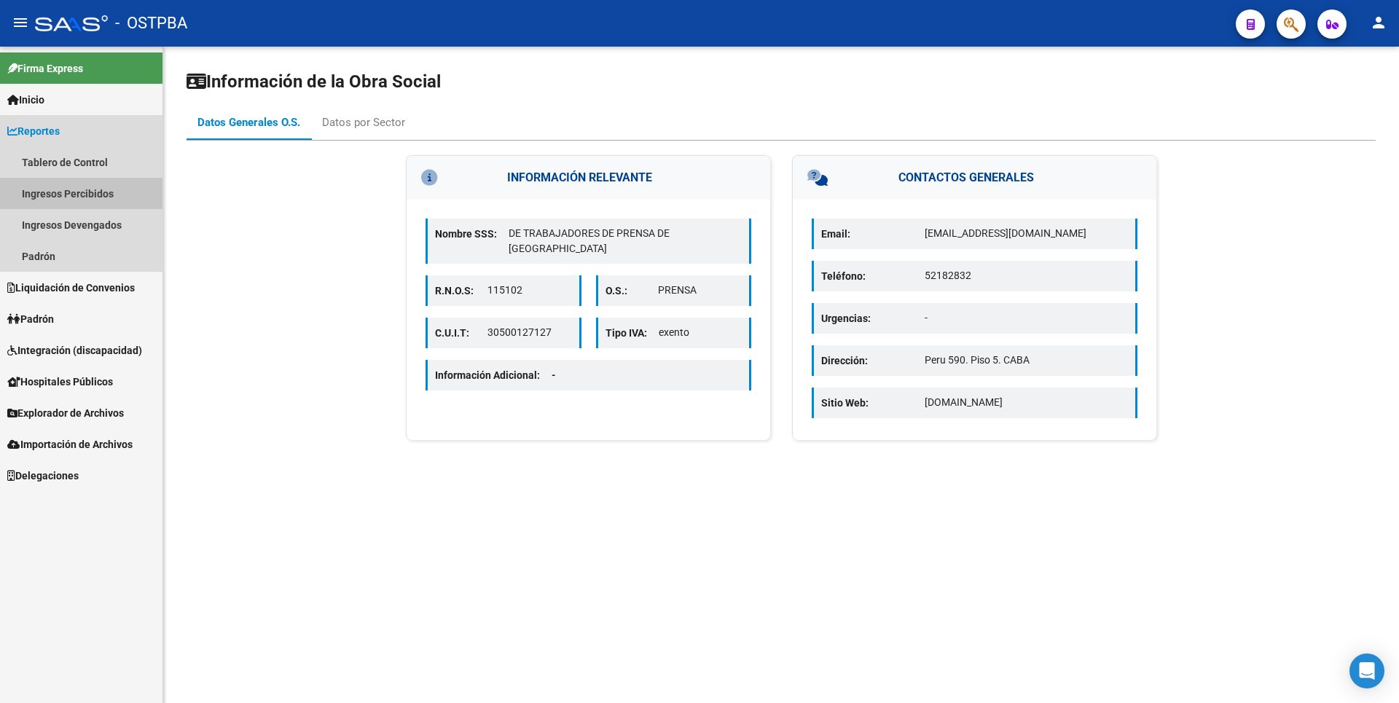
click at [106, 193] on link "Ingresos Percibidos" at bounding box center [81, 193] width 163 height 31
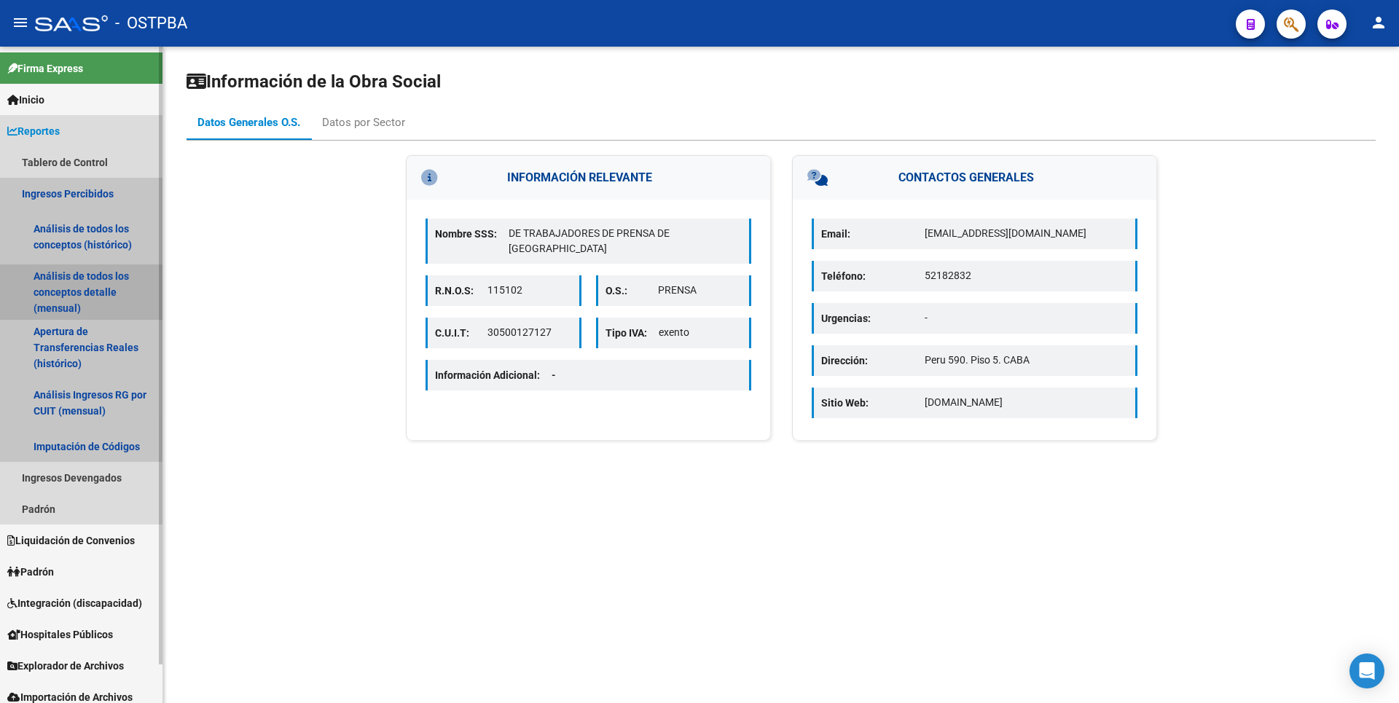
click at [96, 305] on link "Análisis de todos los conceptos detalle (mensual)" at bounding box center [81, 292] width 163 height 55
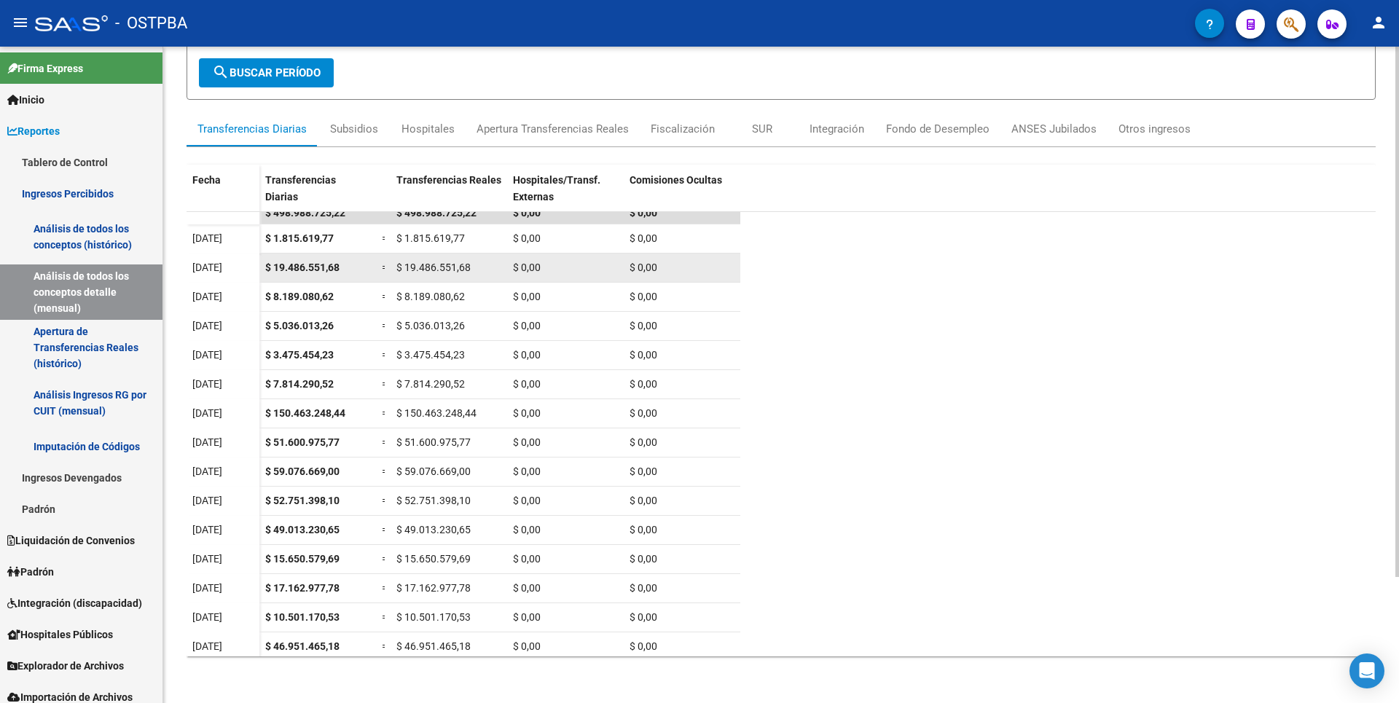
scroll to position [15, 0]
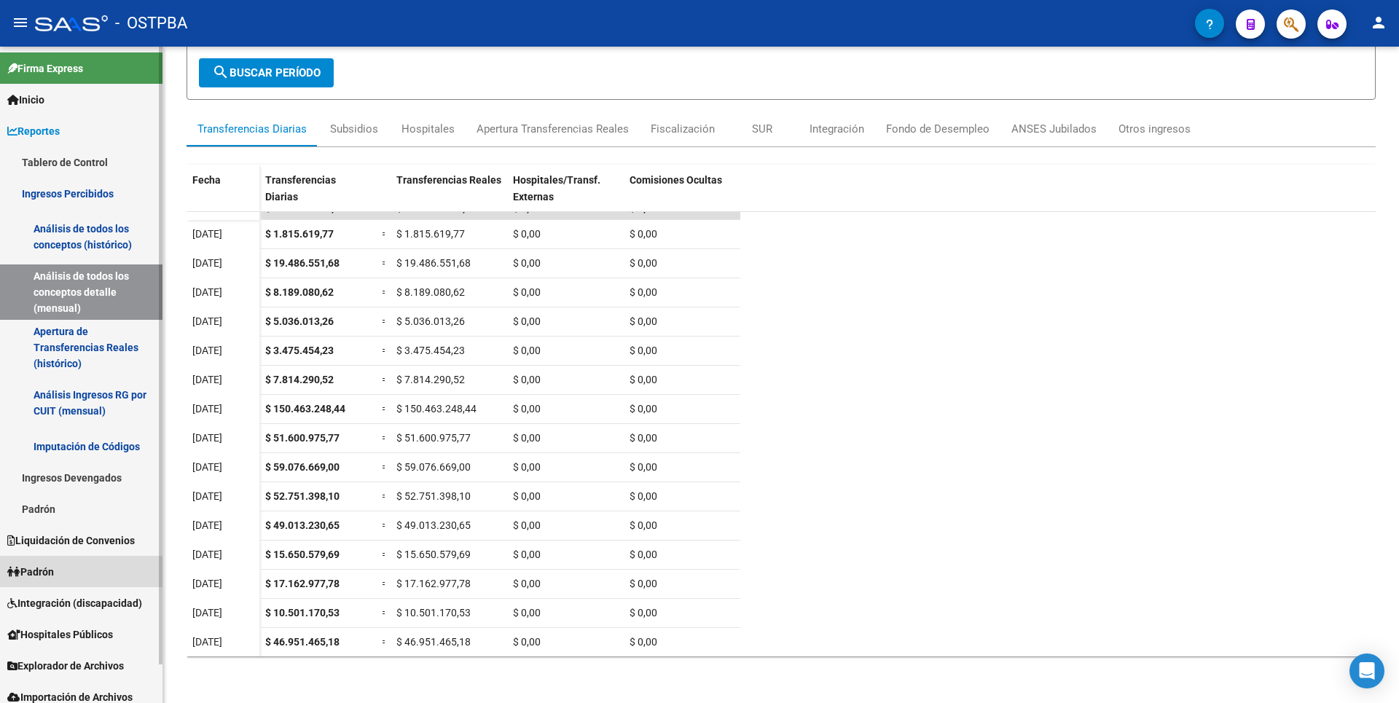
click at [71, 570] on link "Padrón" at bounding box center [81, 571] width 163 height 31
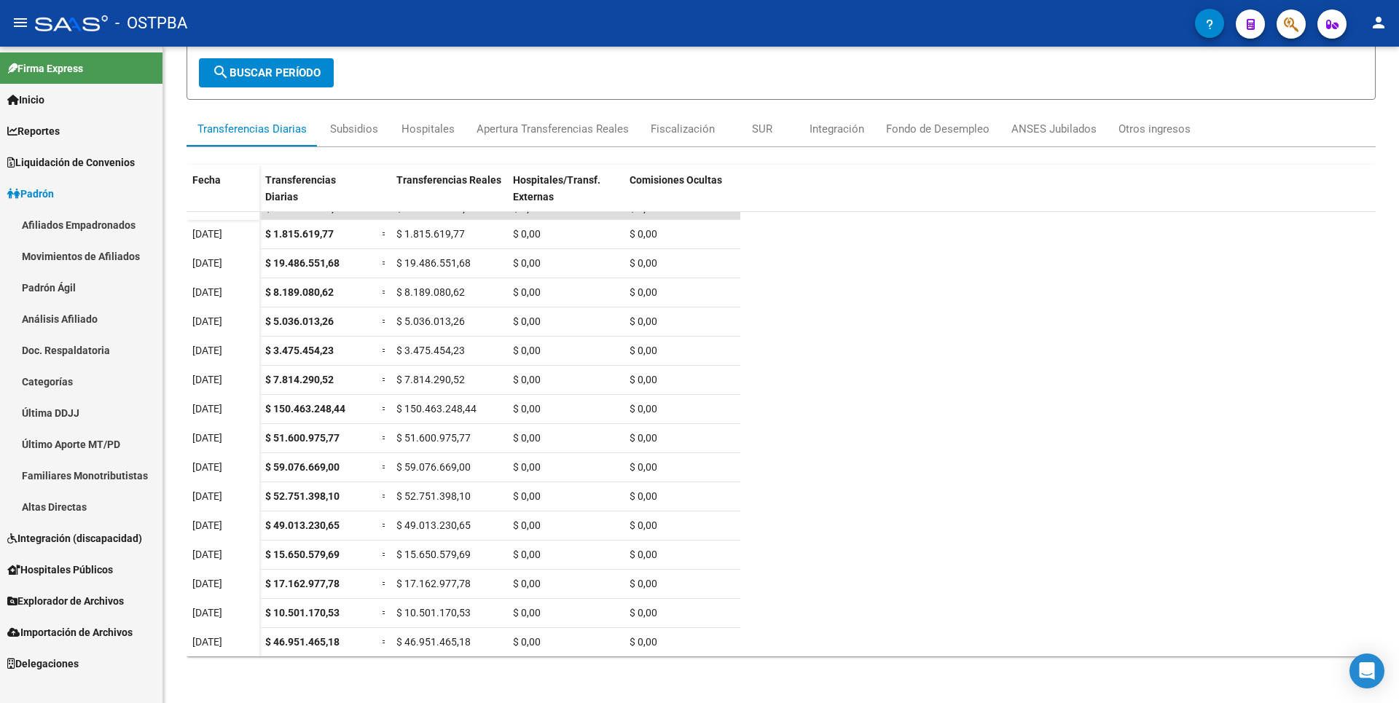
click at [103, 603] on span "Explorador de Archivos" at bounding box center [65, 601] width 117 height 16
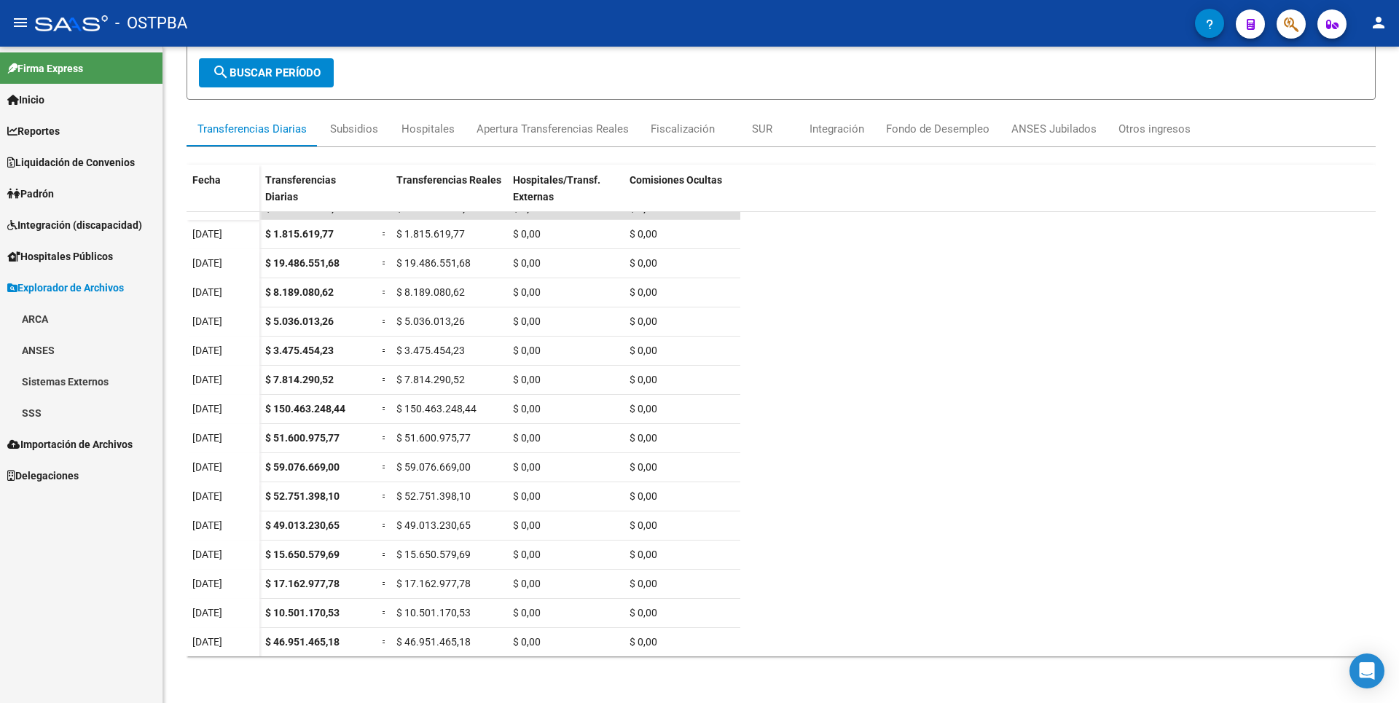
click at [52, 321] on link "ARCA" at bounding box center [81, 318] width 163 height 31
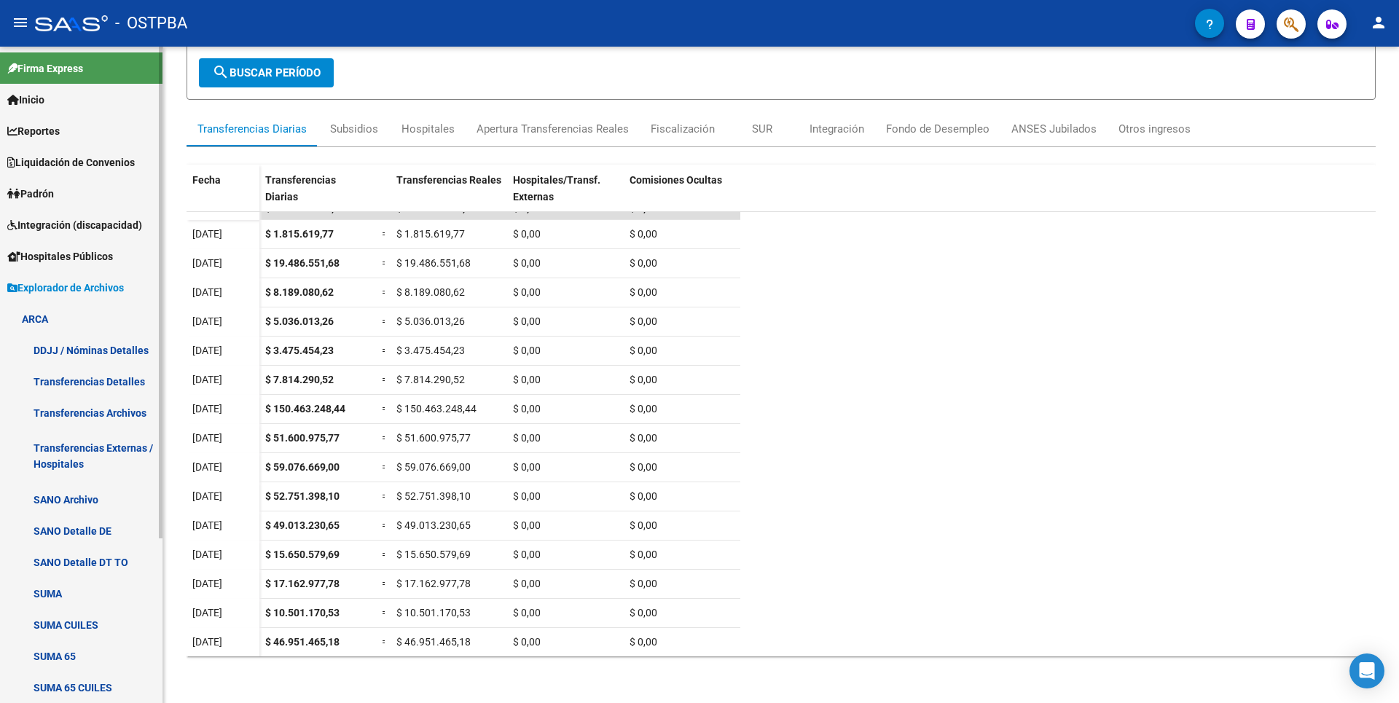
click at [112, 386] on link "Transferencias Detalles" at bounding box center [81, 381] width 163 height 31
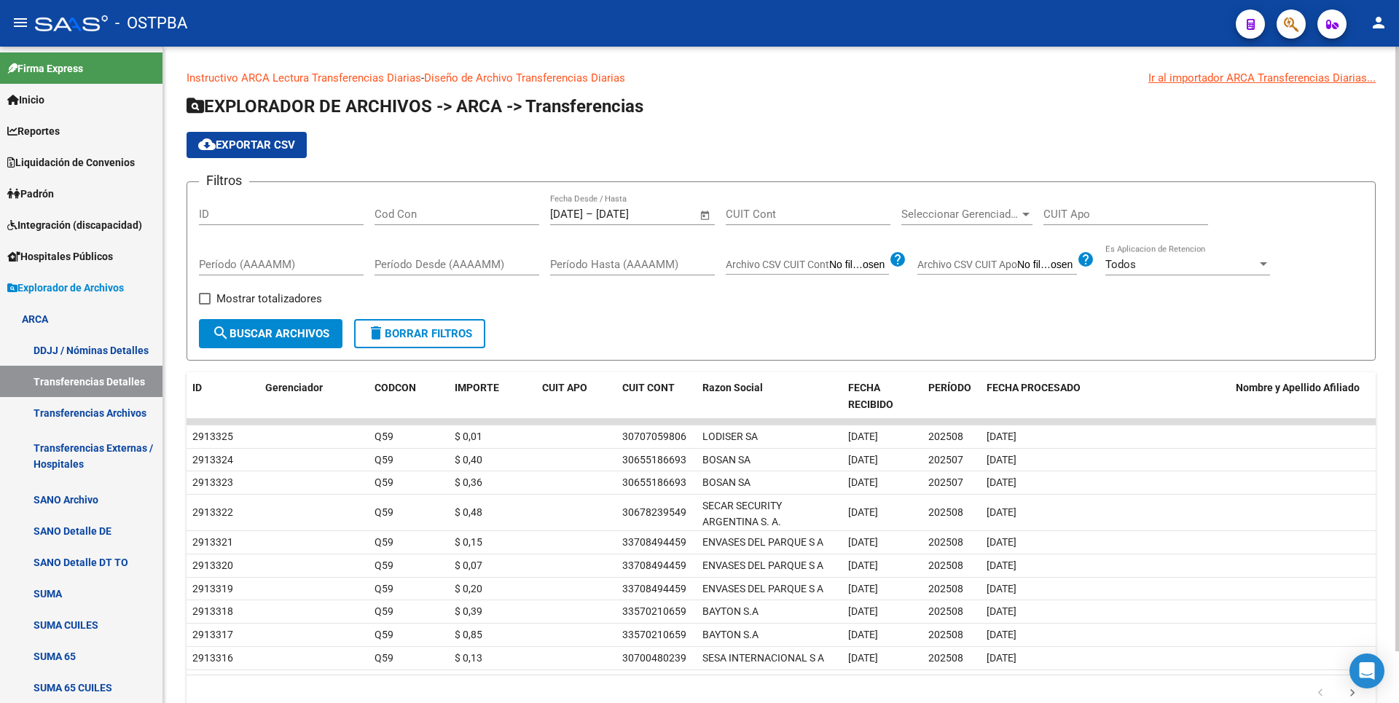
click at [1018, 211] on span "Seleccionar Gerenciador" at bounding box center [960, 214] width 118 height 13
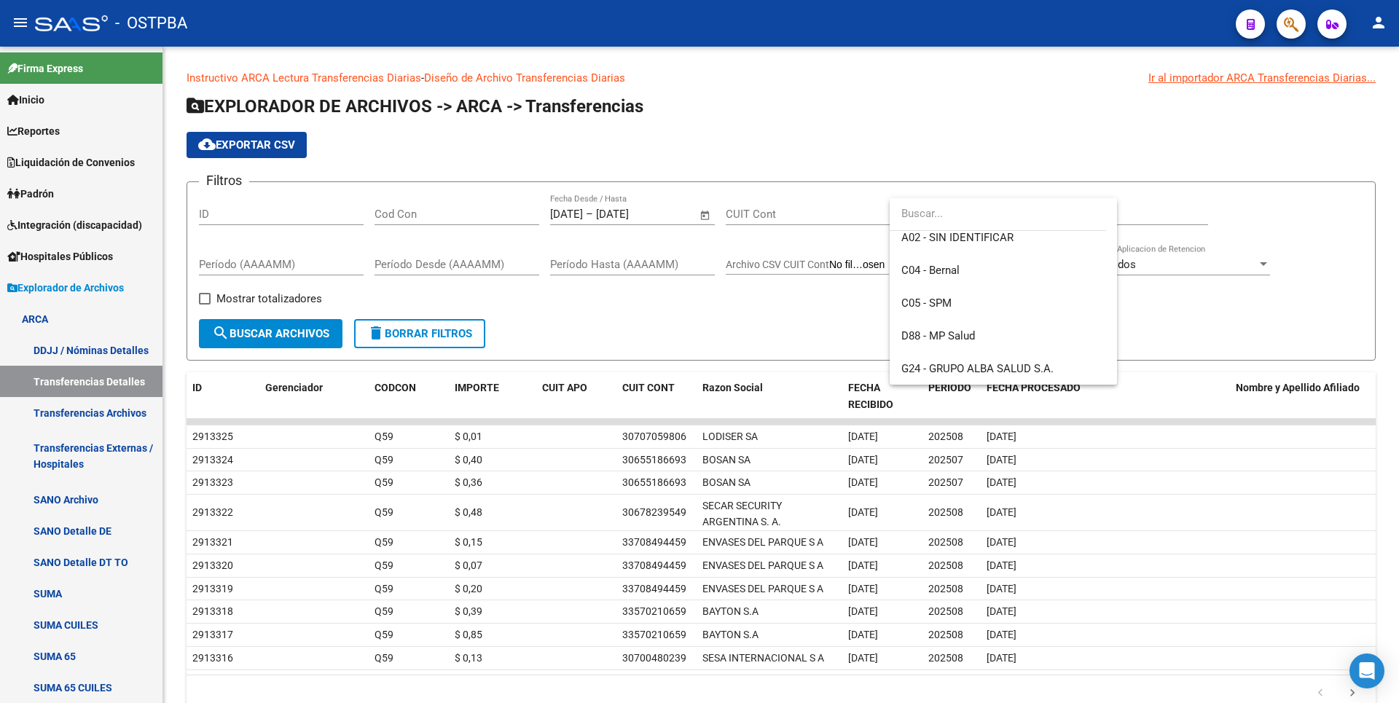
scroll to position [105, 0]
click at [961, 345] on span "D88 - MP Salud" at bounding box center [1003, 339] width 204 height 33
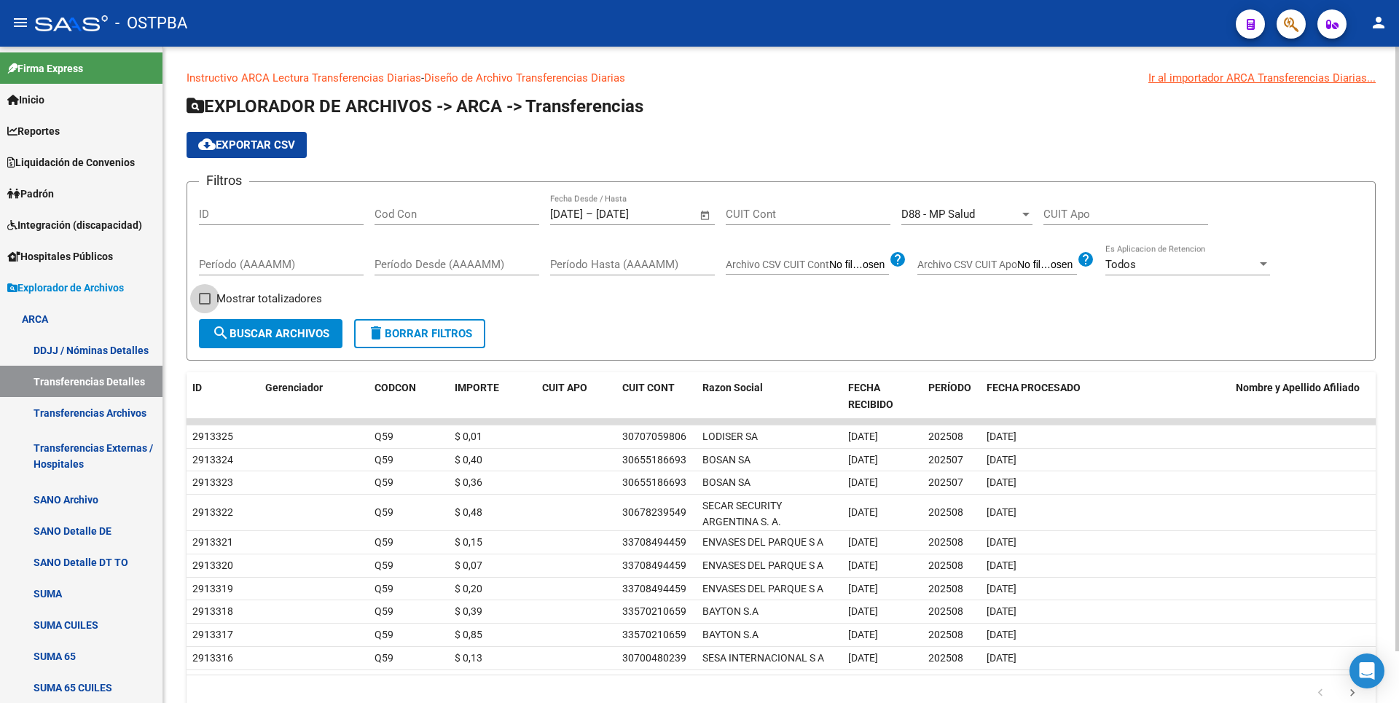
click at [234, 290] on span "Mostrar totalizadores" at bounding box center [269, 298] width 106 height 17
click at [205, 305] on input "Mostrar totalizadores" at bounding box center [204, 305] width 1 height 1
checkbox input "true"
click at [255, 321] on button "search Buscar Archivos" at bounding box center [271, 333] width 144 height 29
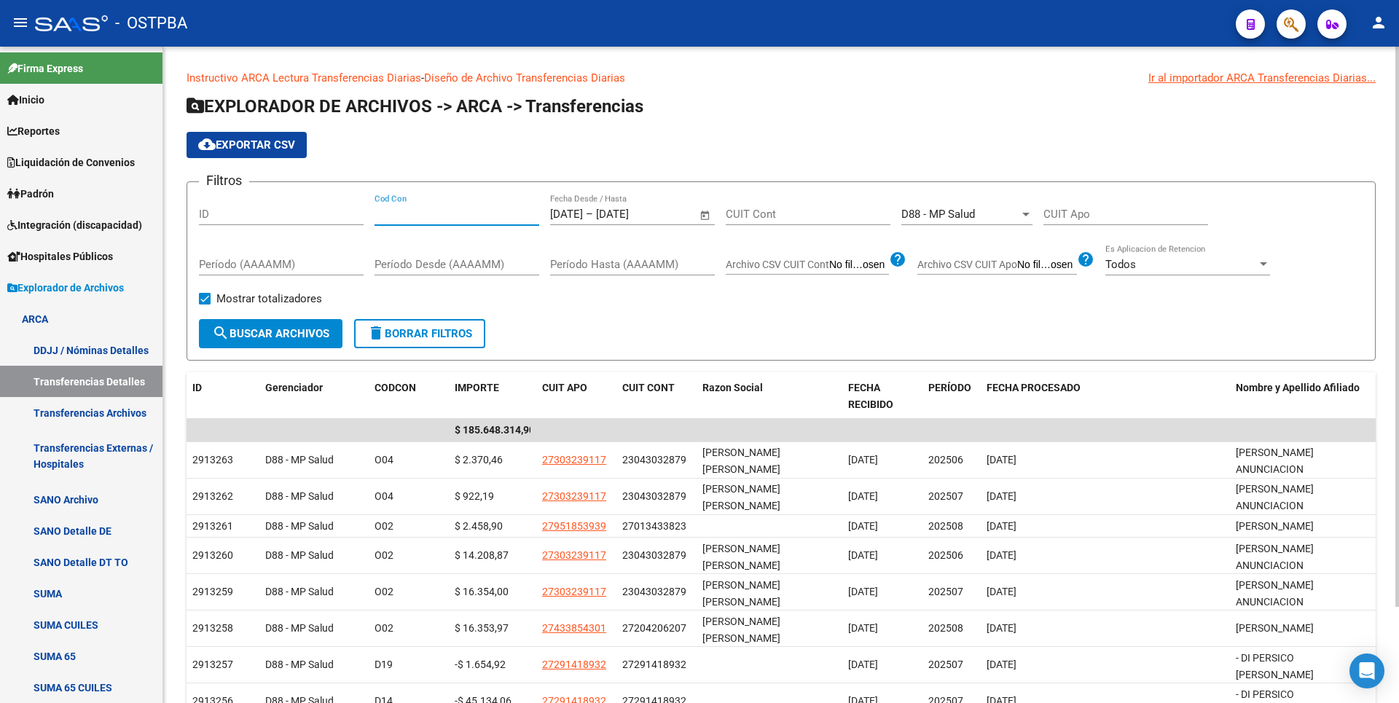
click at [441, 214] on input "Cod Con" at bounding box center [457, 214] width 165 height 13
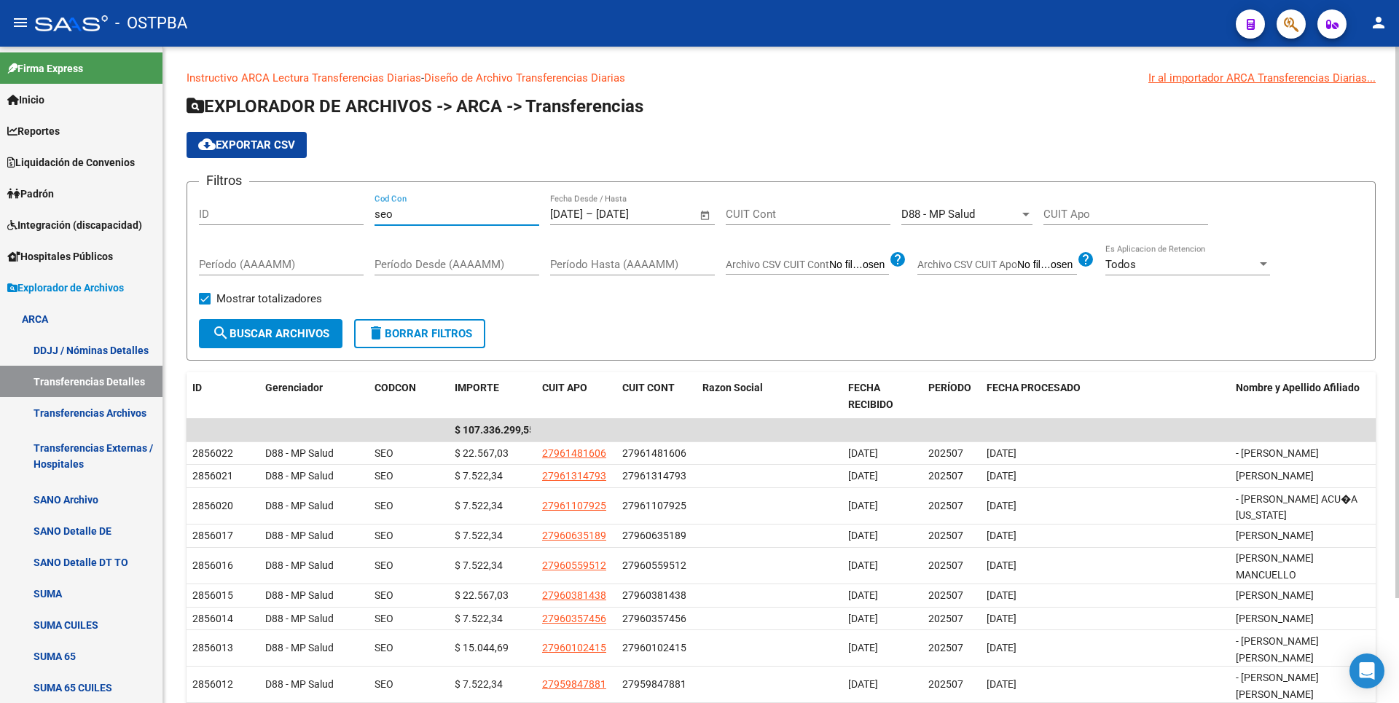
drag, startPoint x: 404, startPoint y: 211, endPoint x: 226, endPoint y: 237, distance: 180.5
click at [249, 230] on div "Filtros ID seo Cod Con 01/09/2025 01/09/2025 – 19/09/2025 19/09/2025 Fecha Desd…" at bounding box center [781, 256] width 1165 height 125
click at [281, 321] on button "search Buscar Archivos" at bounding box center [271, 333] width 144 height 29
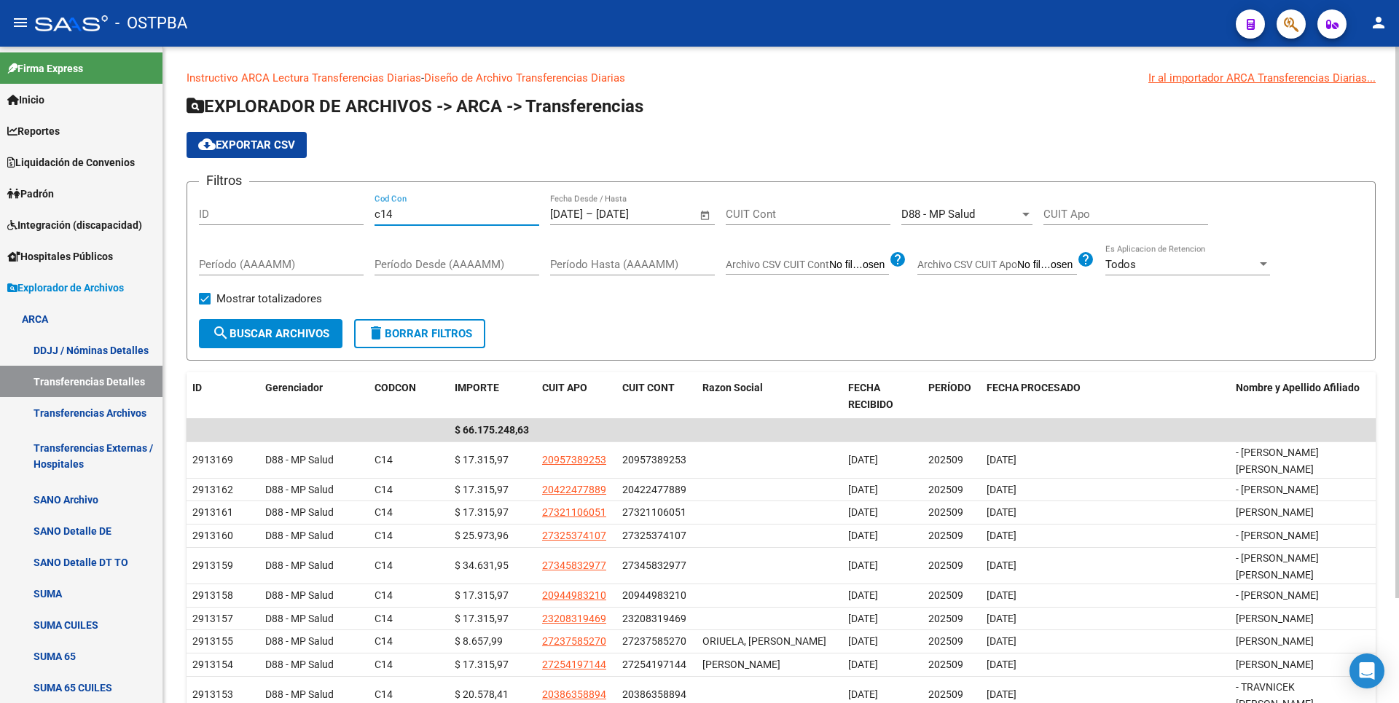
drag, startPoint x: 417, startPoint y: 211, endPoint x: 286, endPoint y: 210, distance: 130.4
click at [286, 210] on div "Filtros ID c14 Cod Con 01/09/2025 01/09/2025 – 19/09/2025 19/09/2025 Fecha Desd…" at bounding box center [781, 256] width 1165 height 125
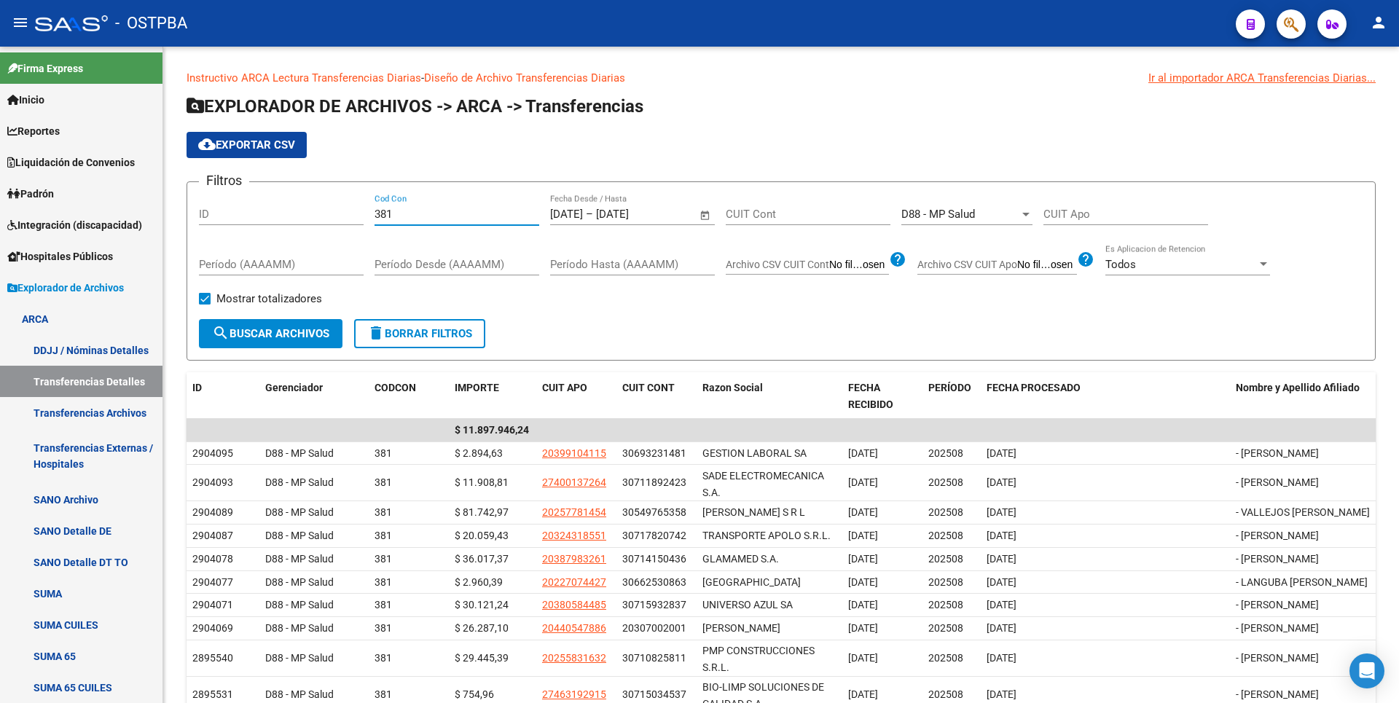
type input "381"
click at [54, 197] on span "Padrón" at bounding box center [30, 194] width 47 height 16
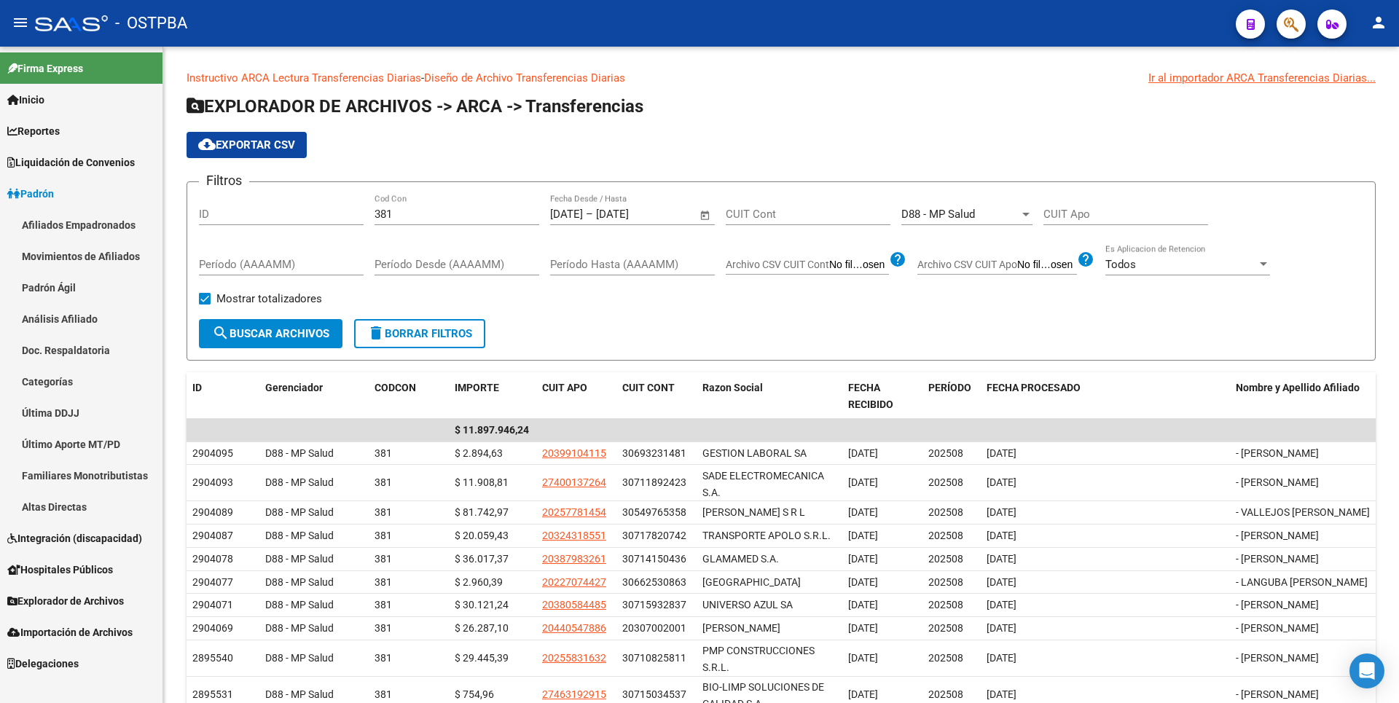
click at [60, 593] on span "Explorador de Archivos" at bounding box center [65, 601] width 117 height 16
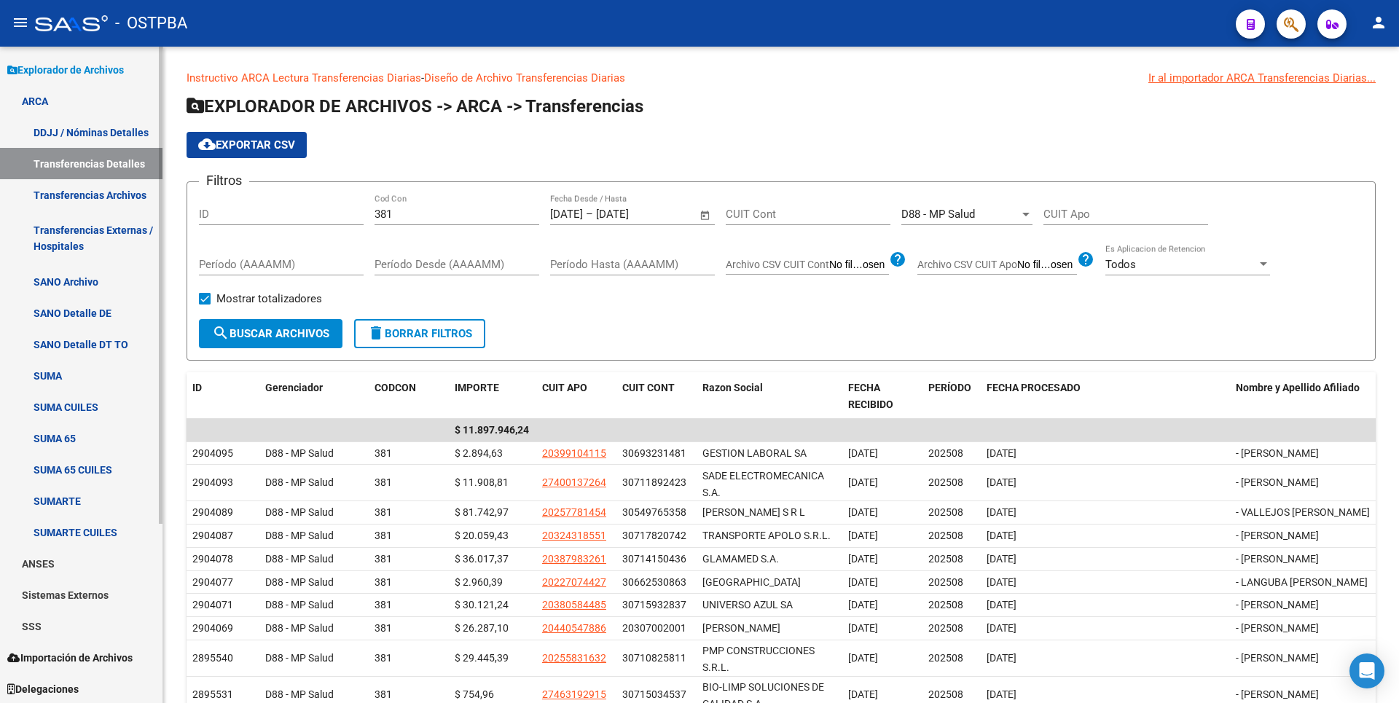
scroll to position [219, 0]
click at [60, 621] on link "SSS" at bounding box center [81, 624] width 163 height 31
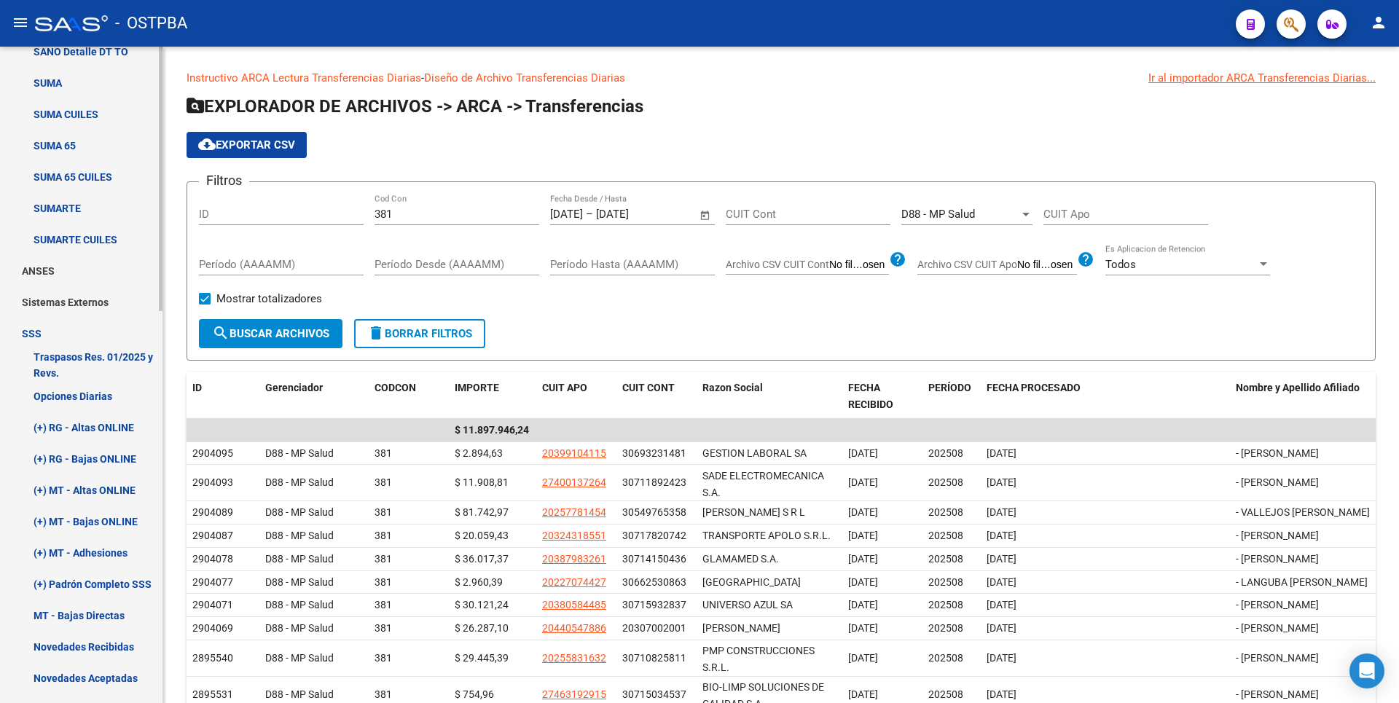
click at [107, 394] on link "Opciones Diarias" at bounding box center [81, 395] width 163 height 31
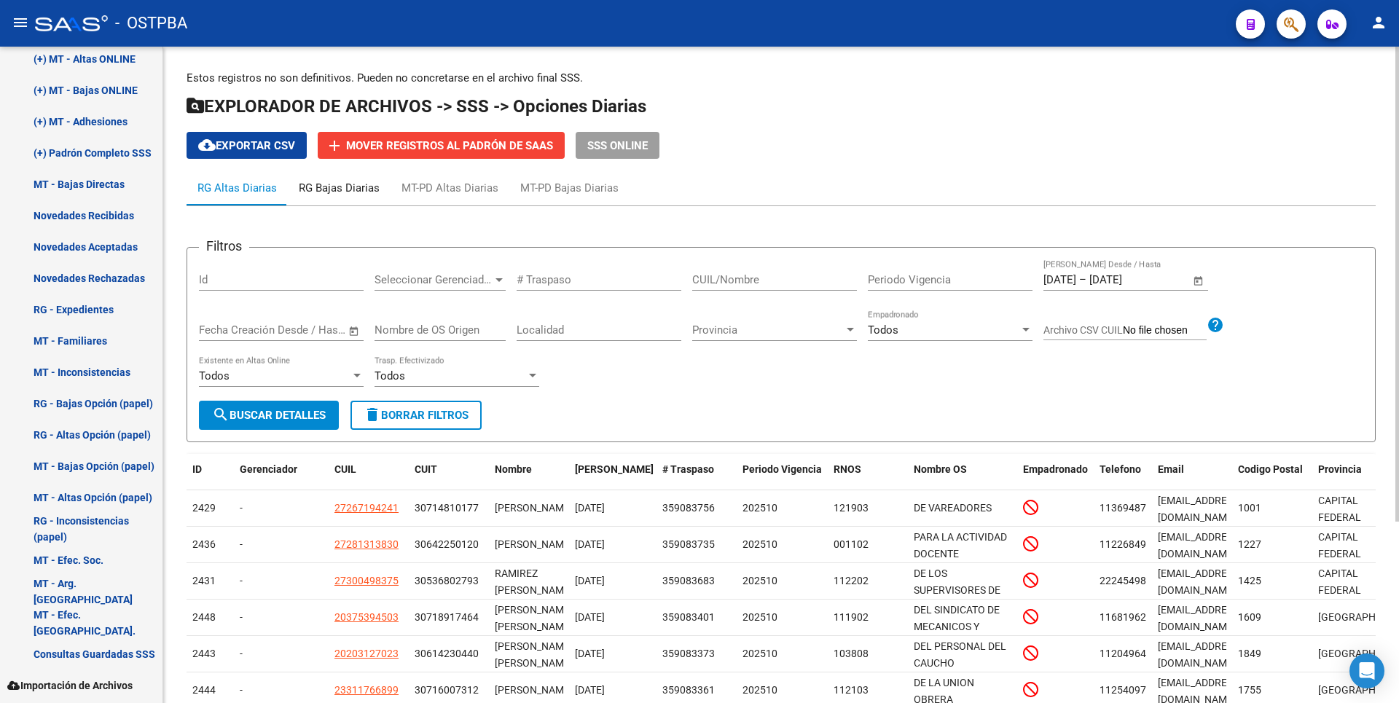
click at [333, 192] on div "RG Bajas Diarias" at bounding box center [339, 188] width 81 height 16
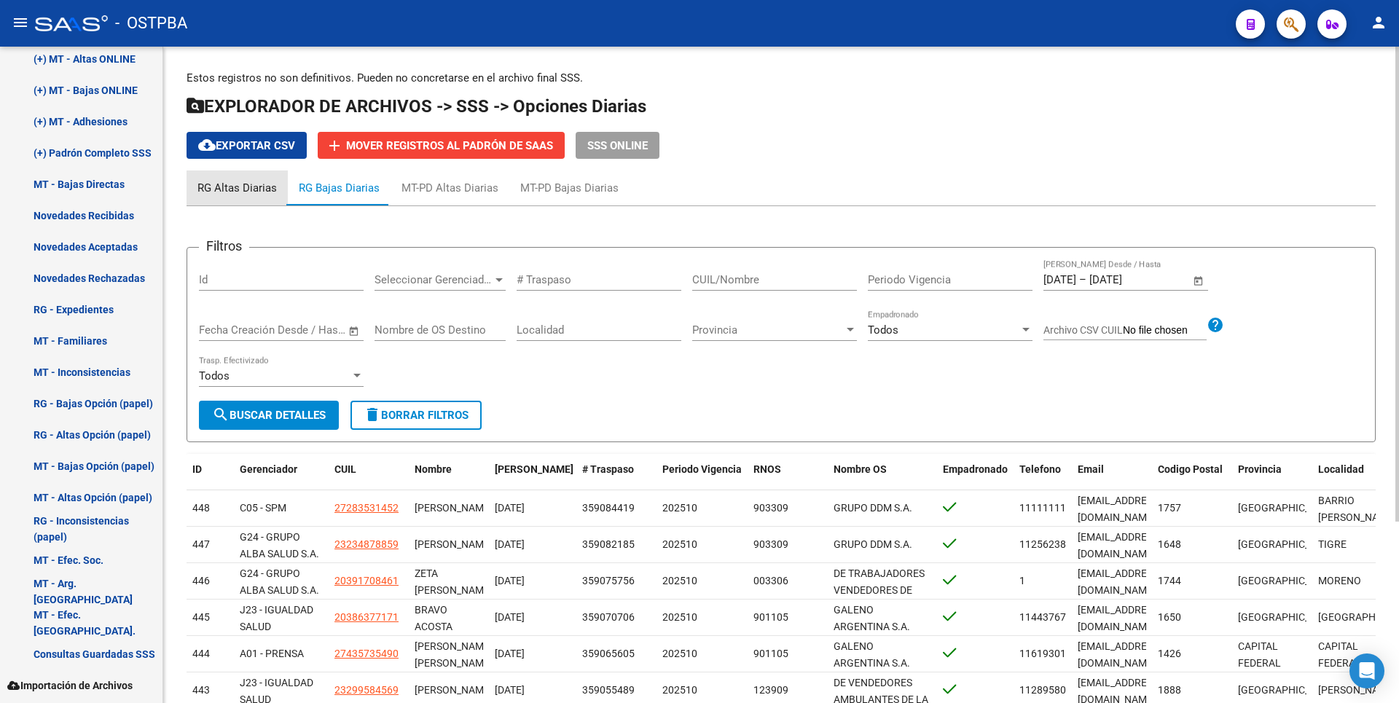
drag, startPoint x: 333, startPoint y: 192, endPoint x: 246, endPoint y: 191, distance: 87.5
click at [246, 191] on div "RG Altas Diarias" at bounding box center [236, 188] width 79 height 16
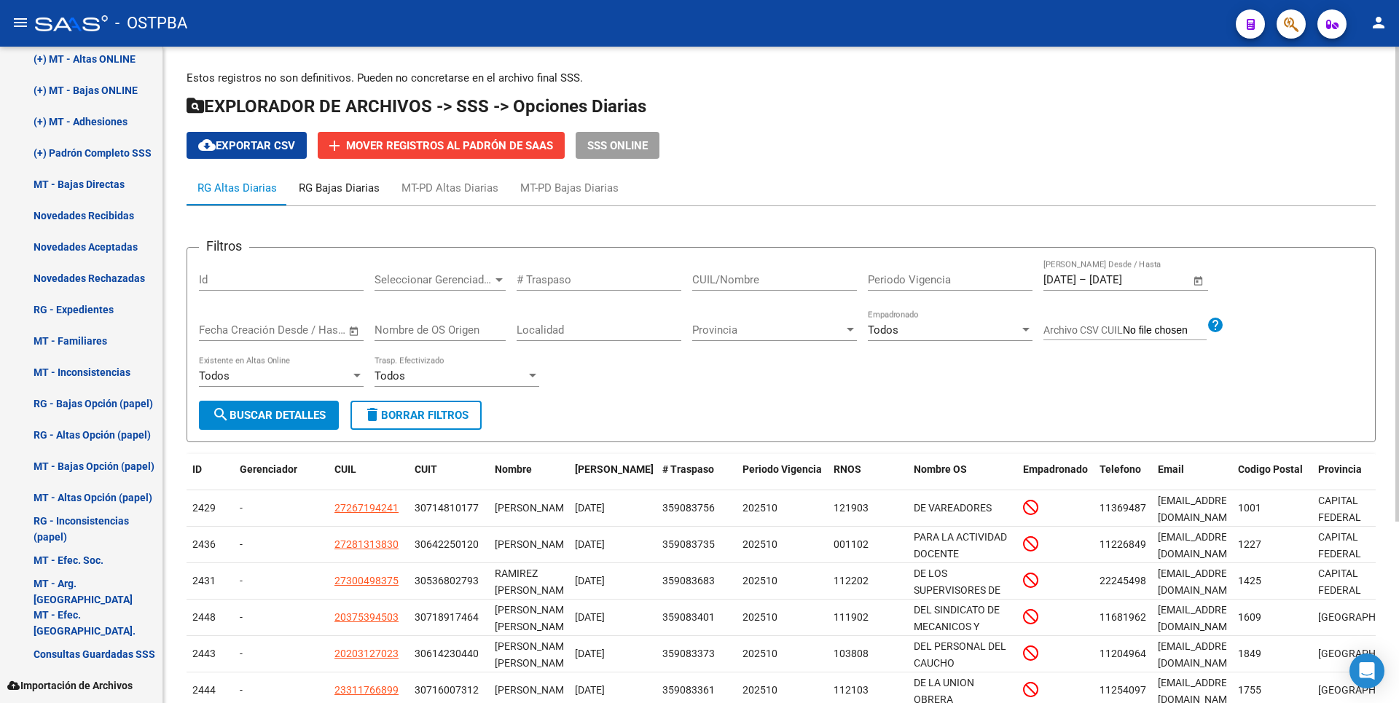
click at [341, 194] on div "RG Bajas Diarias" at bounding box center [339, 188] width 81 height 16
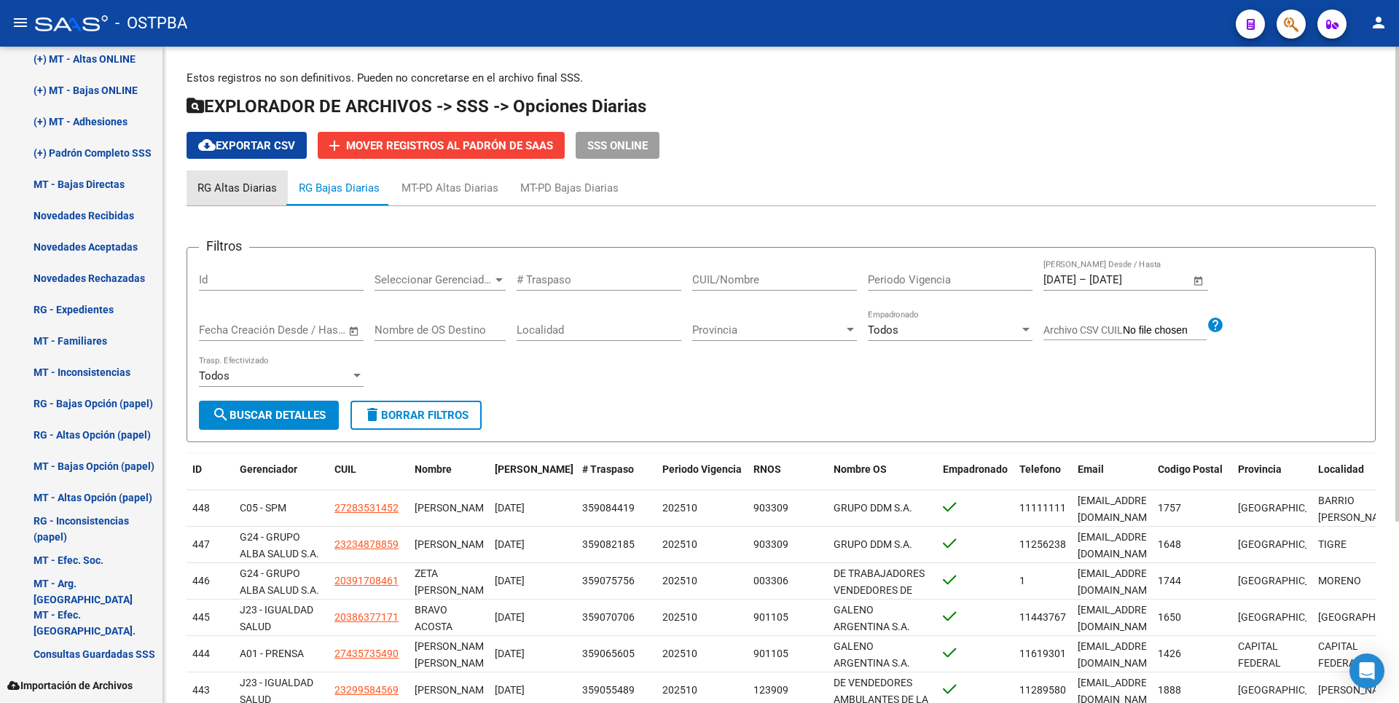
click at [243, 192] on div "RG Altas Diarias" at bounding box center [236, 188] width 79 height 16
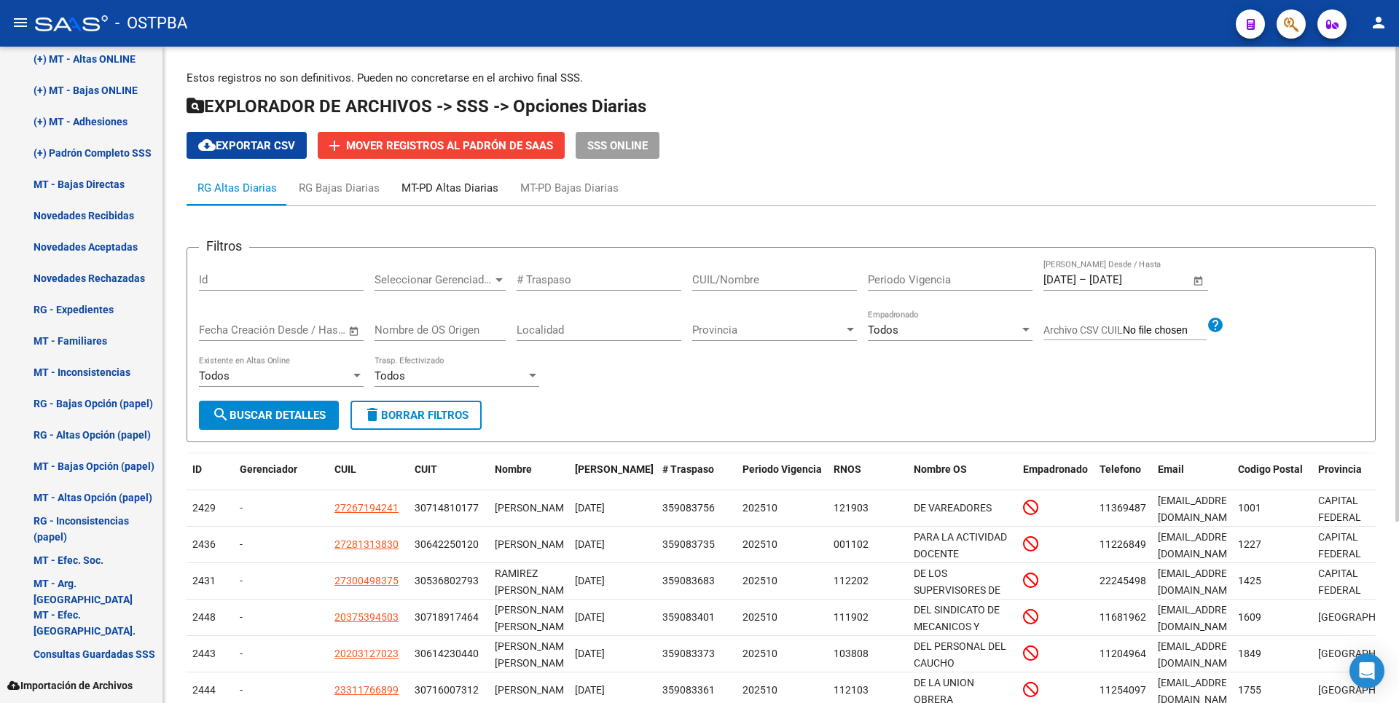
click at [453, 186] on div "MT-PD Altas Diarias" at bounding box center [450, 188] width 97 height 16
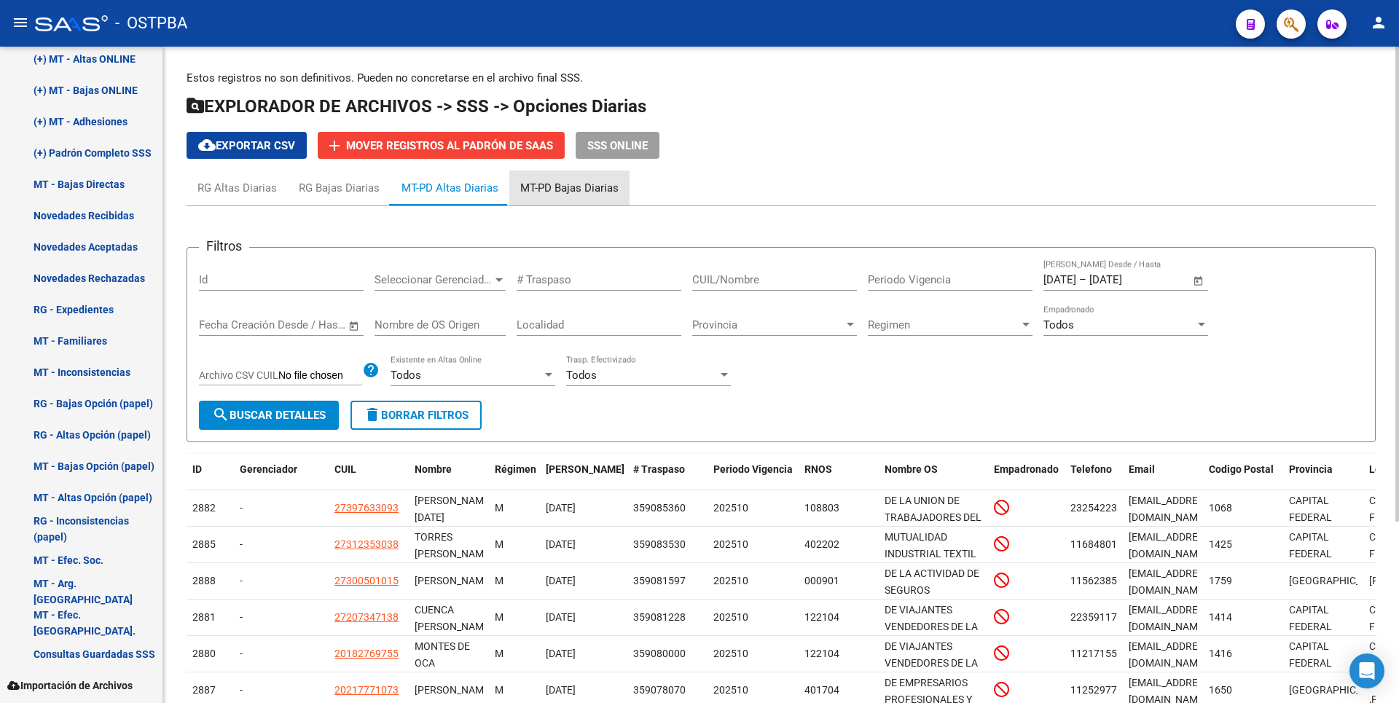
click at [588, 183] on div "MT-PD Bajas Diarias" at bounding box center [569, 188] width 98 height 16
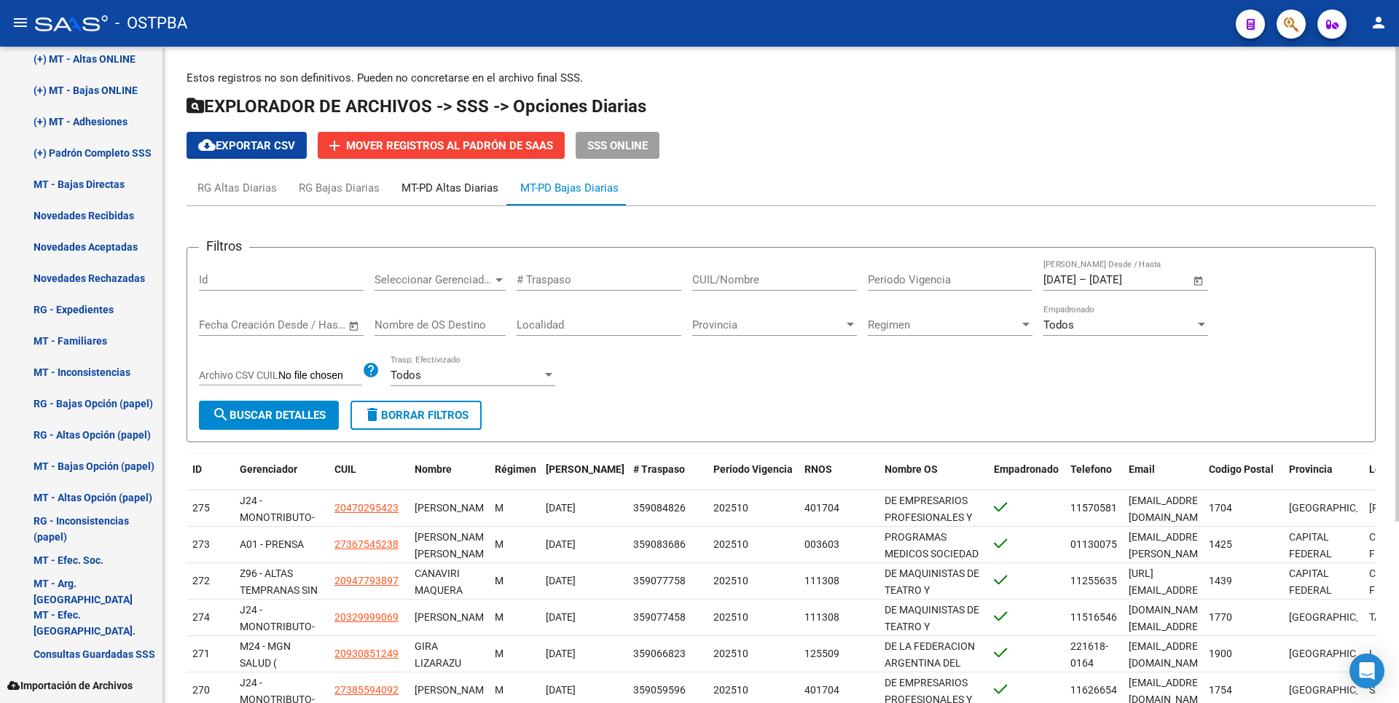
click at [444, 191] on div "MT-PD Altas Diarias" at bounding box center [450, 188] width 97 height 16
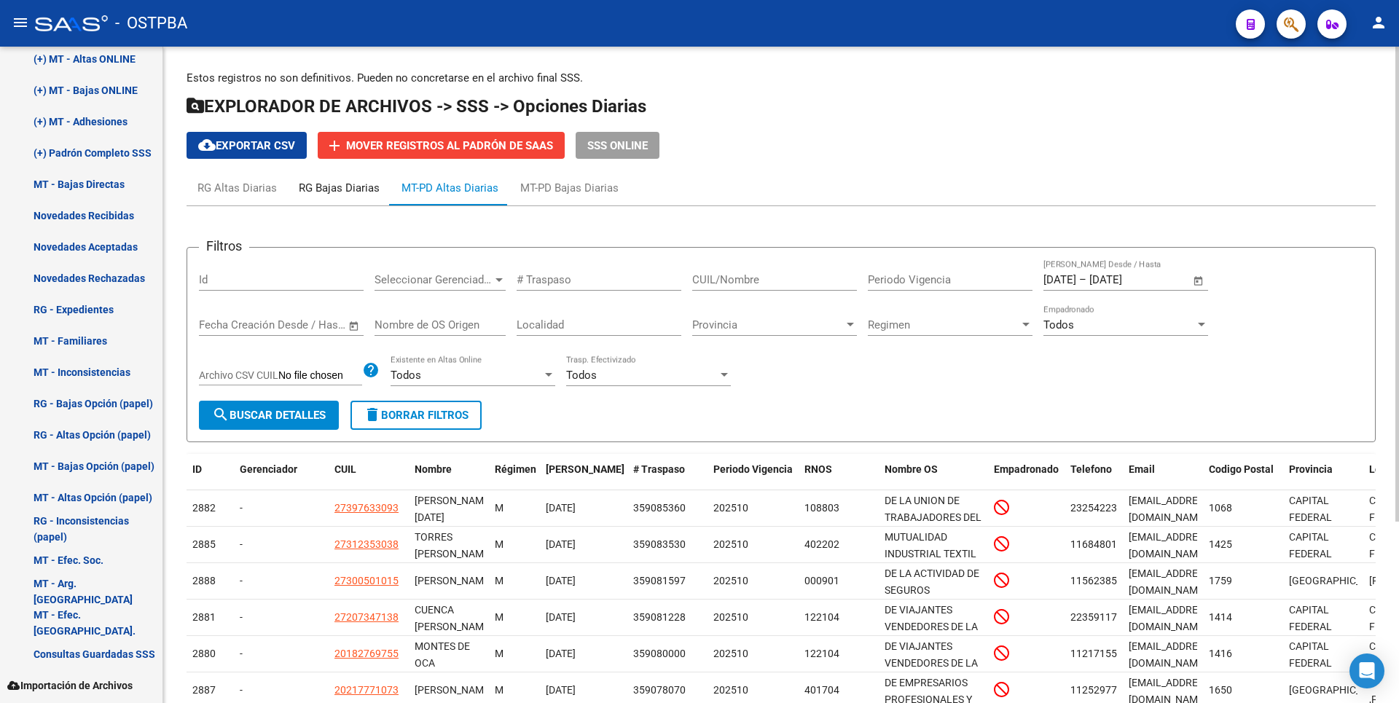
click at [352, 194] on div "RG Bajas Diarias" at bounding box center [339, 188] width 81 height 16
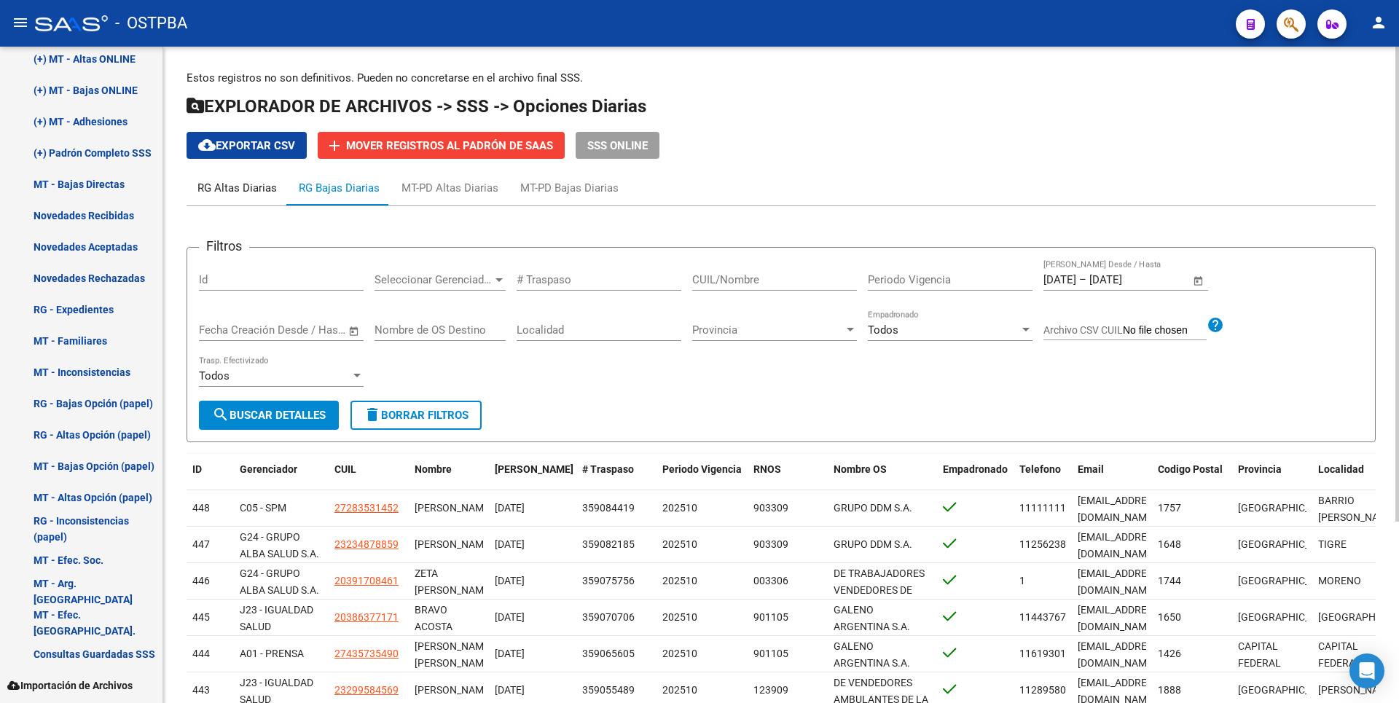
click at [223, 185] on div "RG Altas Diarias" at bounding box center [236, 188] width 79 height 16
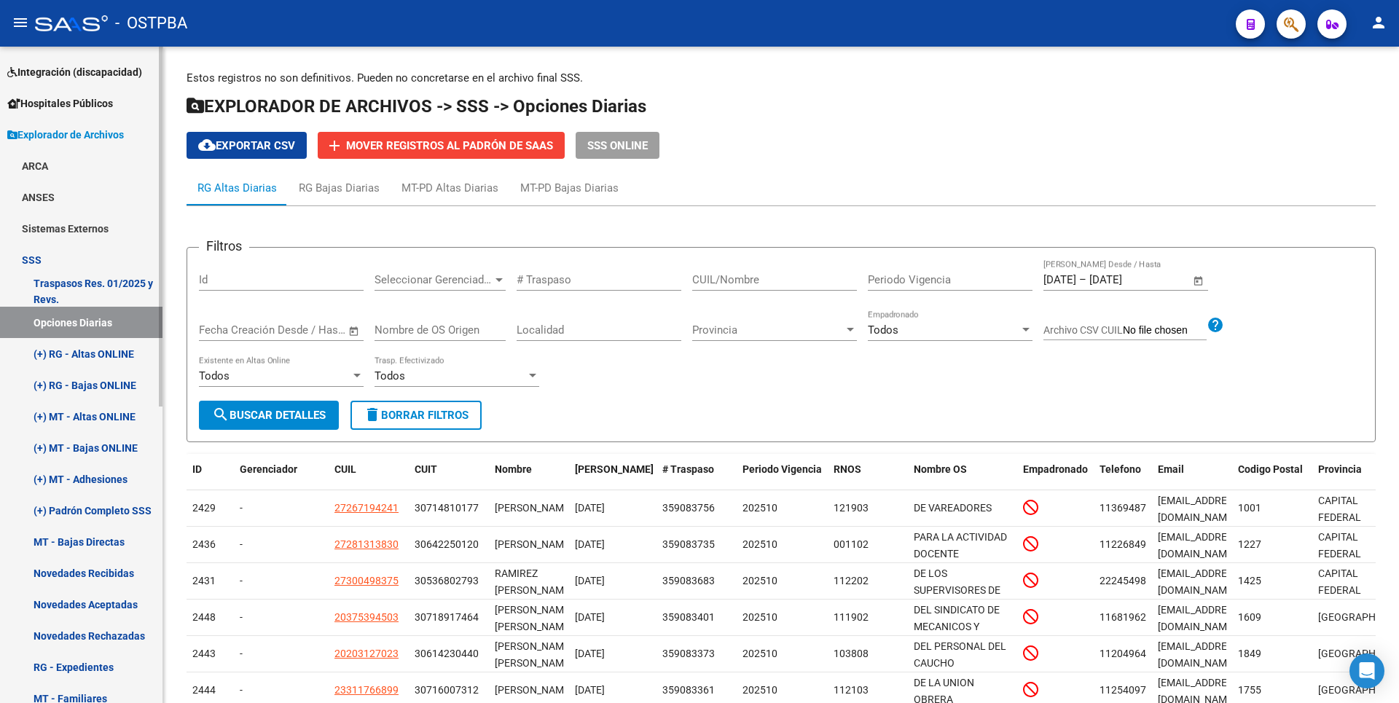
scroll to position [219, 0]
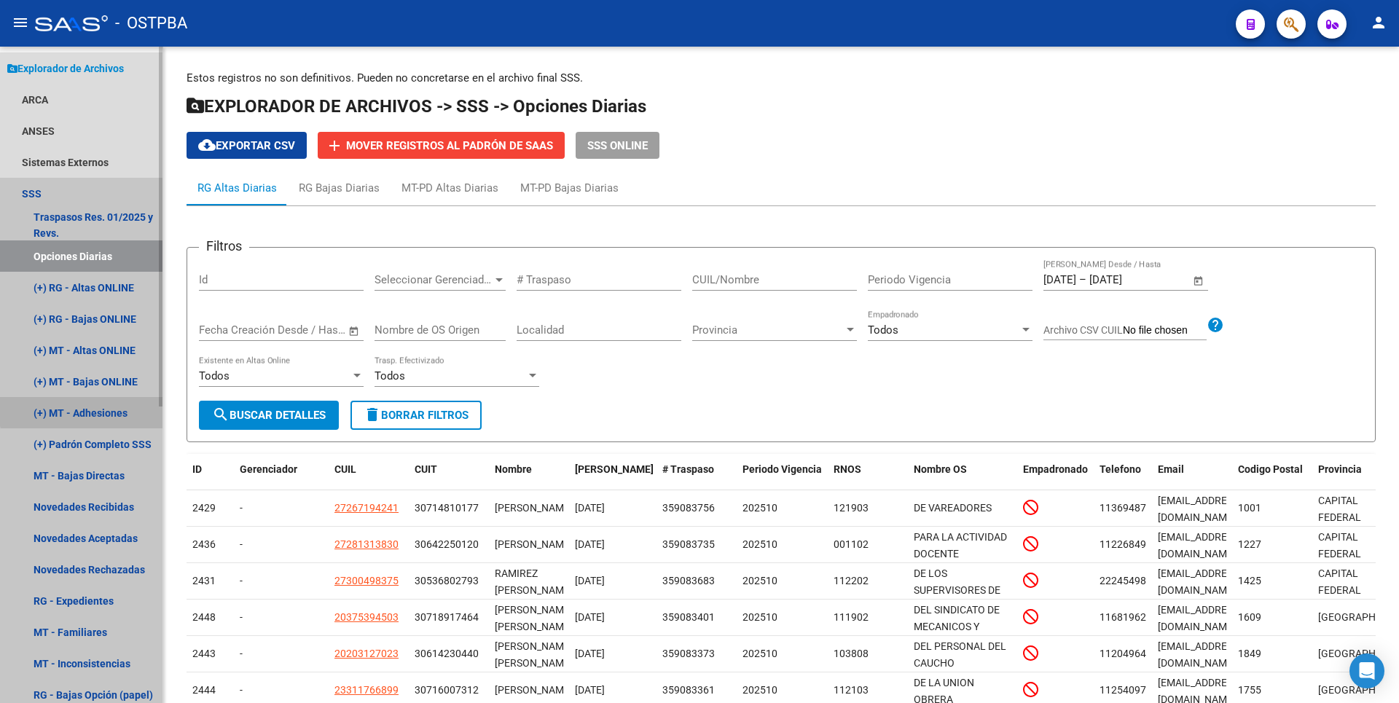
click at [110, 409] on link "(+) MT - Adhesiones" at bounding box center [81, 412] width 163 height 31
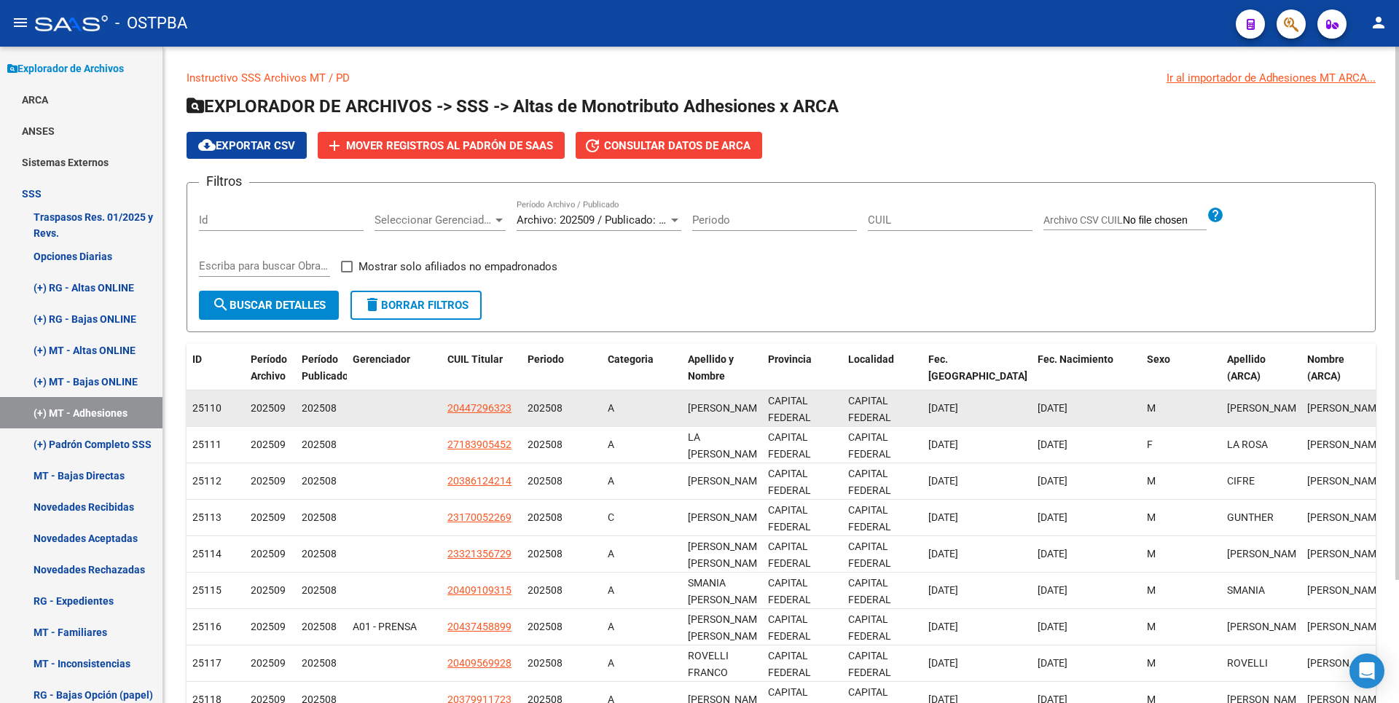
scroll to position [152, 0]
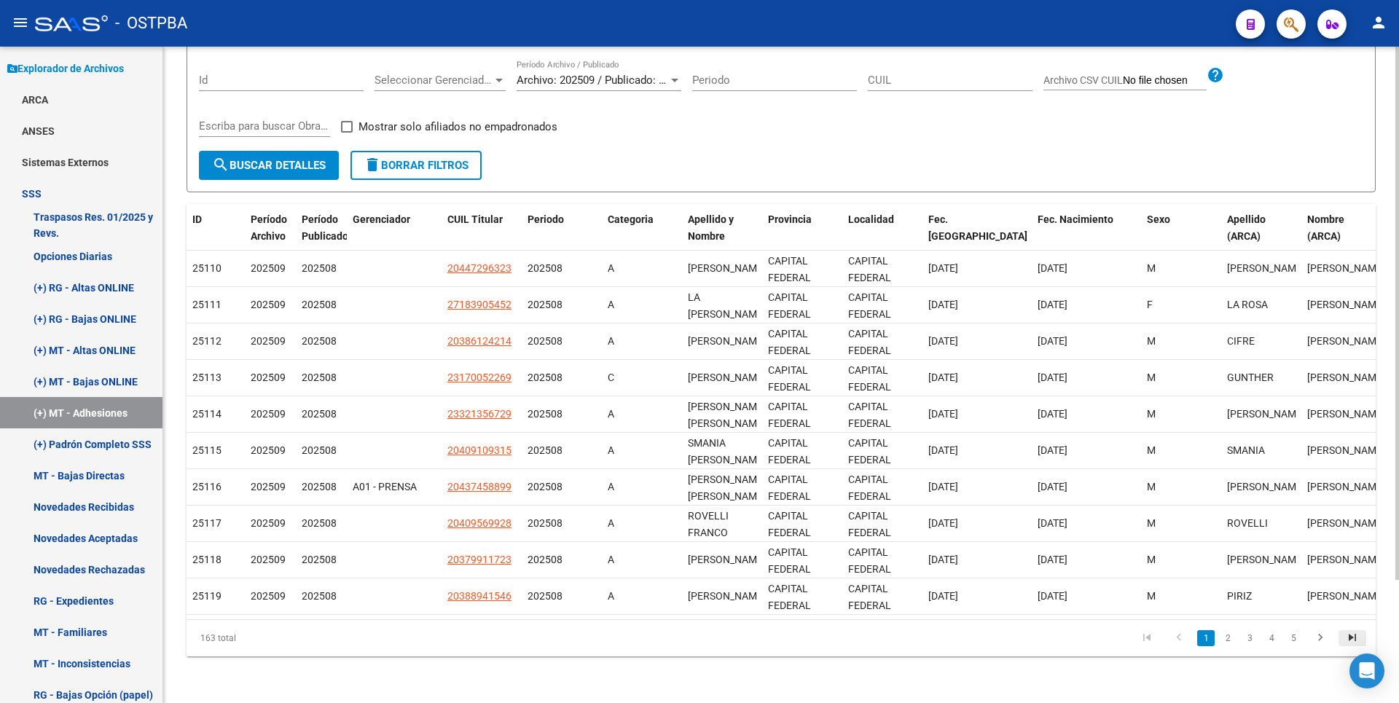
click at [1349, 643] on icon "go to last page" at bounding box center [1352, 639] width 19 height 17
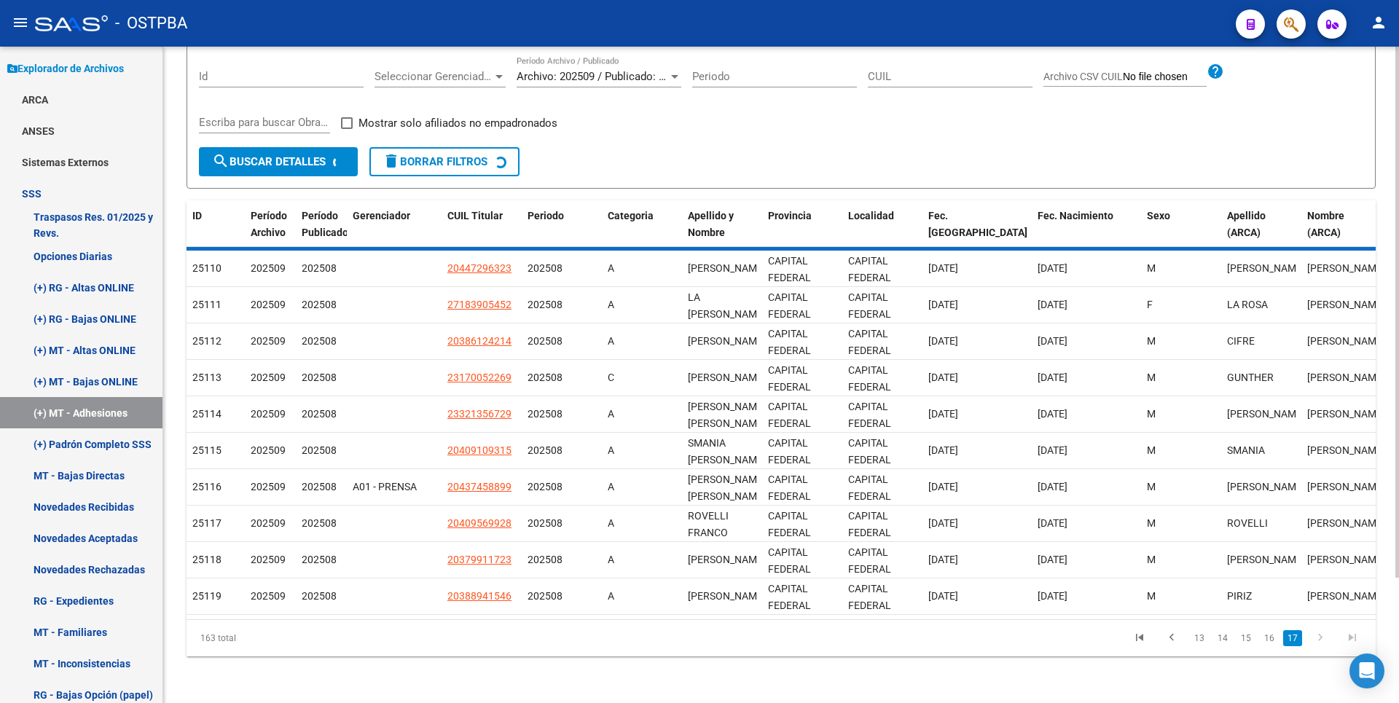
scroll to position [0, 0]
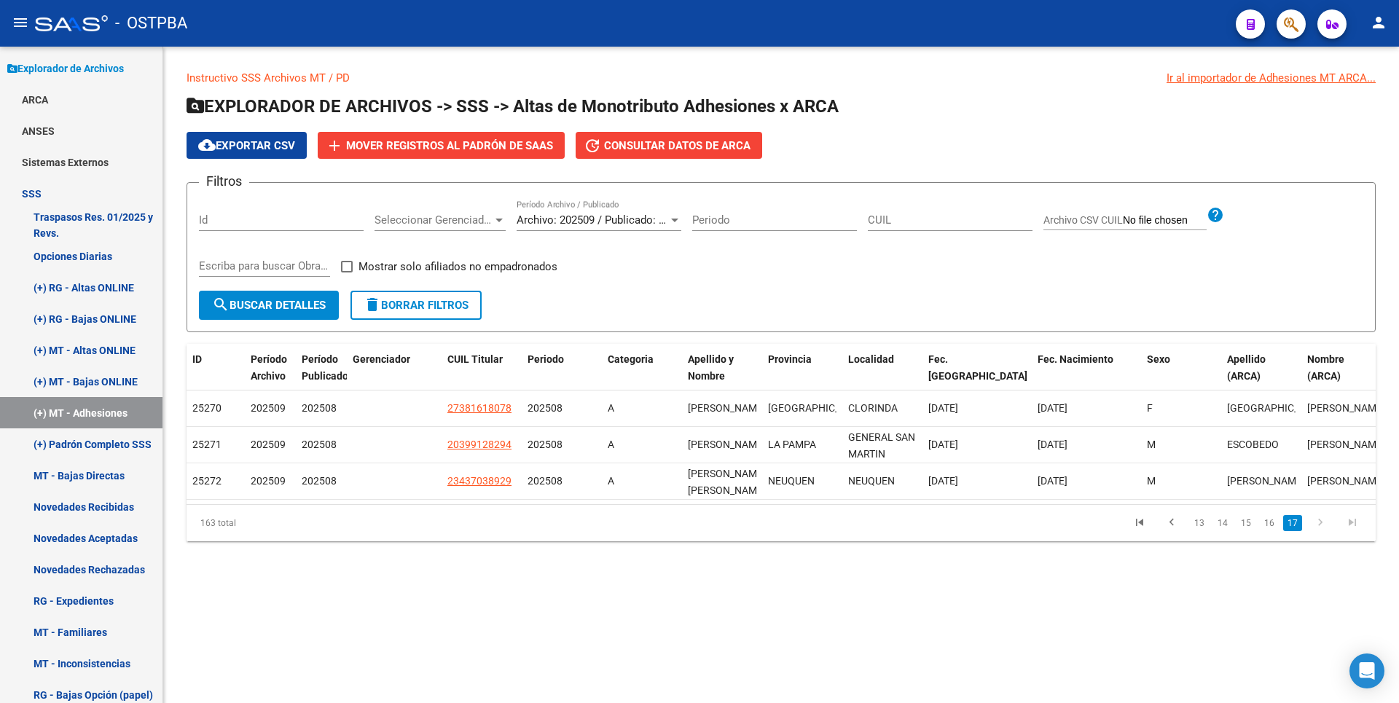
click at [234, 138] on button "cloud_download Exportar CSV" at bounding box center [247, 145] width 120 height 27
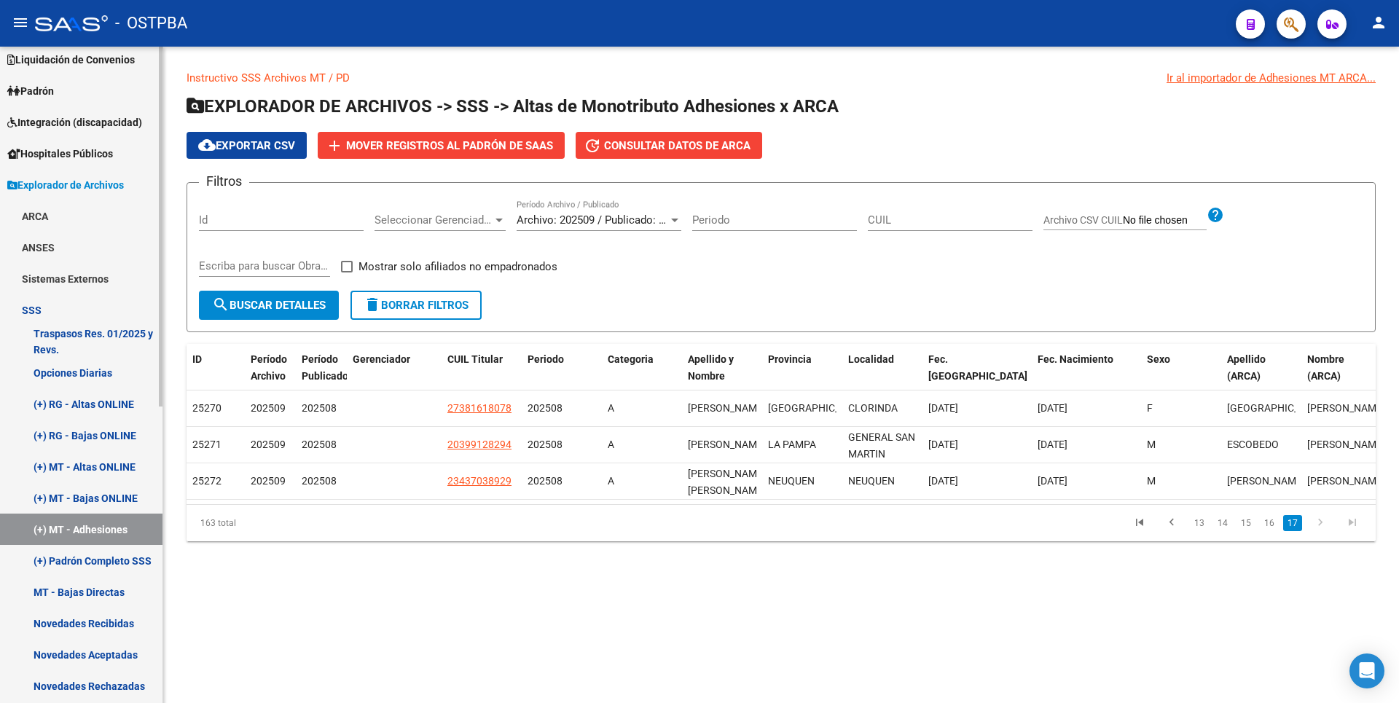
click at [45, 102] on link "Padrón" at bounding box center [81, 90] width 163 height 31
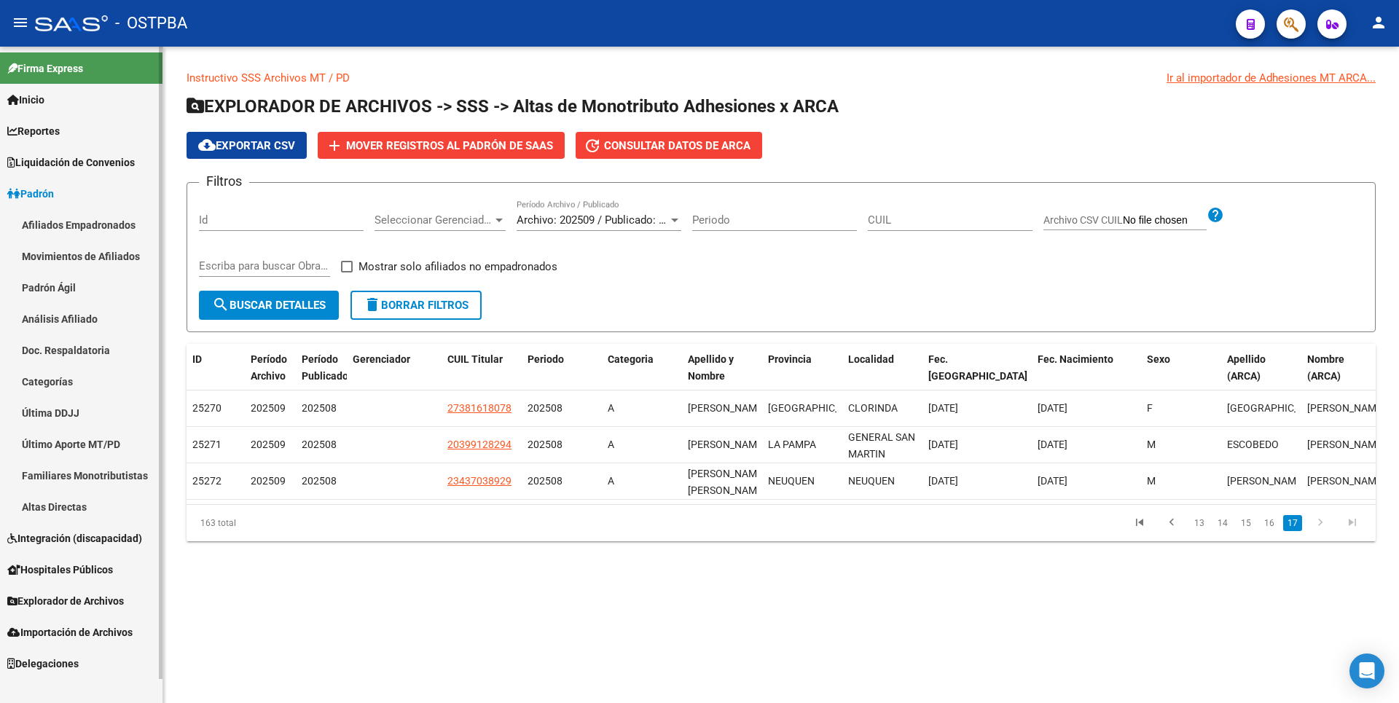
scroll to position [0, 0]
click at [66, 308] on link "Análisis Afiliado" at bounding box center [81, 318] width 163 height 31
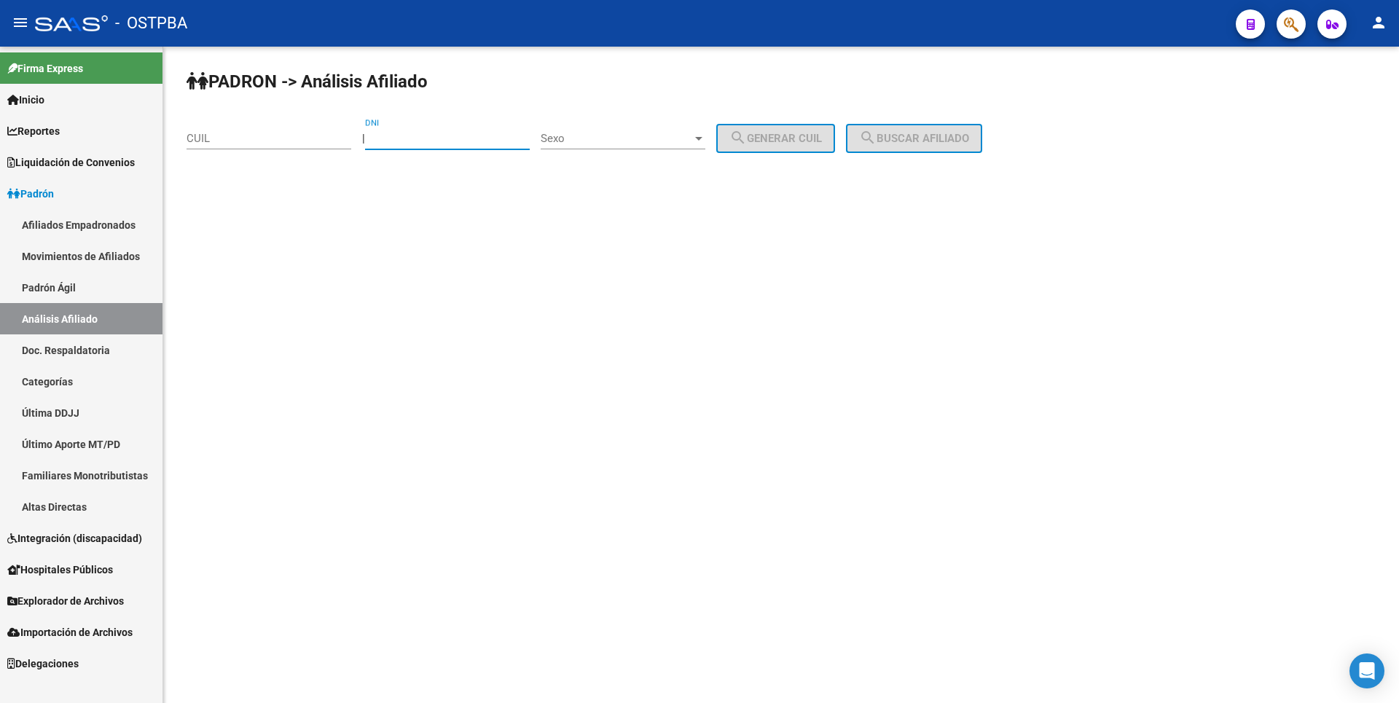
drag, startPoint x: 396, startPoint y: 136, endPoint x: 377, endPoint y: 135, distance: 18.3
click at [395, 132] on input "DNI" at bounding box center [447, 138] width 165 height 13
type input "21881012"
click at [705, 131] on div "Sexo Sexo" at bounding box center [623, 133] width 165 height 31
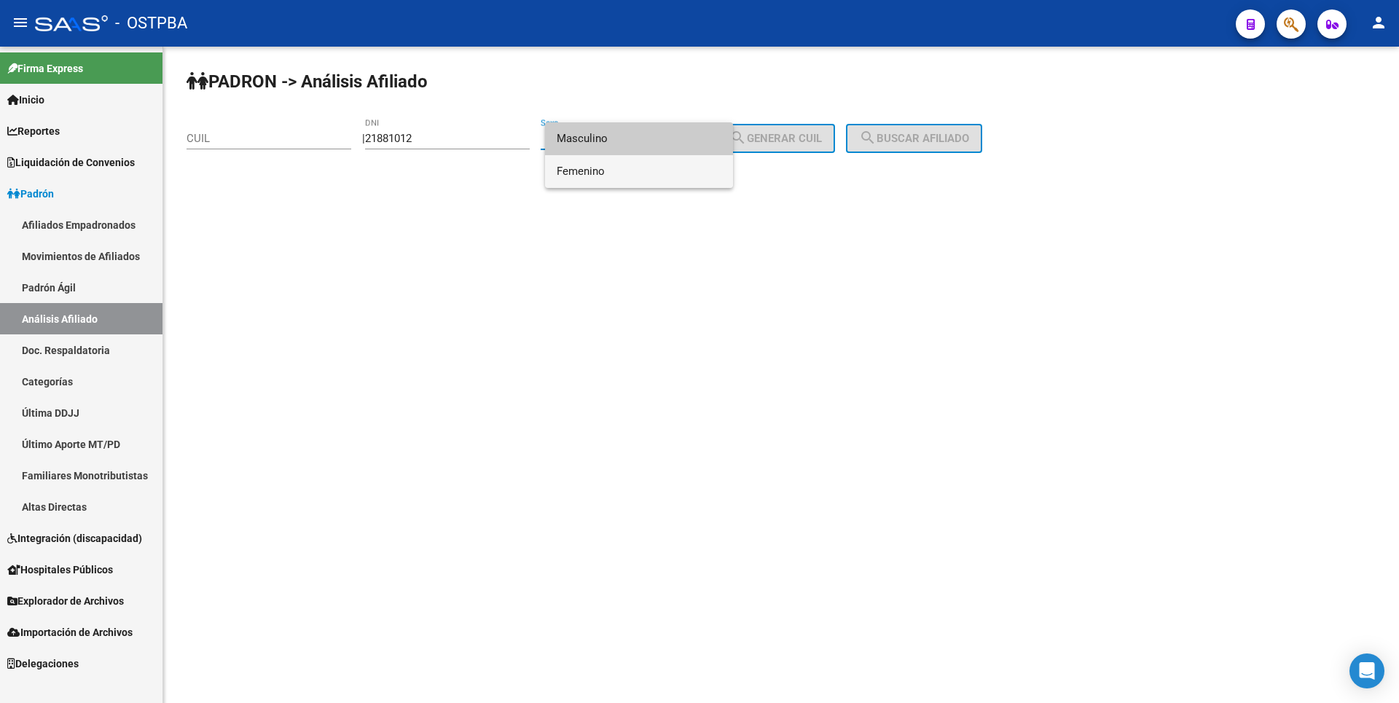
drag, startPoint x: 600, startPoint y: 177, endPoint x: 615, endPoint y: 171, distance: 16.0
click at [615, 171] on span "Femenino" at bounding box center [639, 171] width 165 height 33
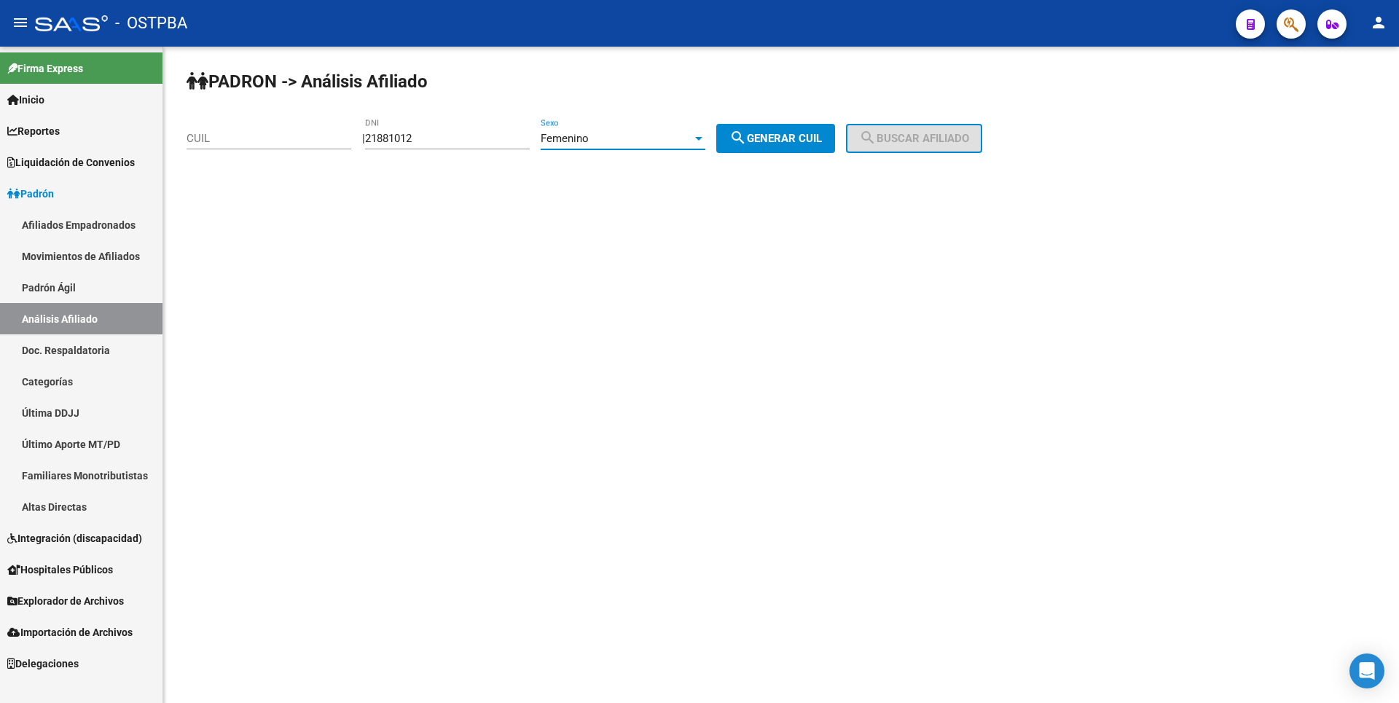
drag, startPoint x: 615, startPoint y: 171, endPoint x: 866, endPoint y: 138, distance: 253.5
click at [822, 138] on span "search Generar CUIL" at bounding box center [775, 138] width 93 height 13
type input "27-21881012-3"
click at [926, 138] on span "search Buscar afiliado" at bounding box center [914, 138] width 110 height 13
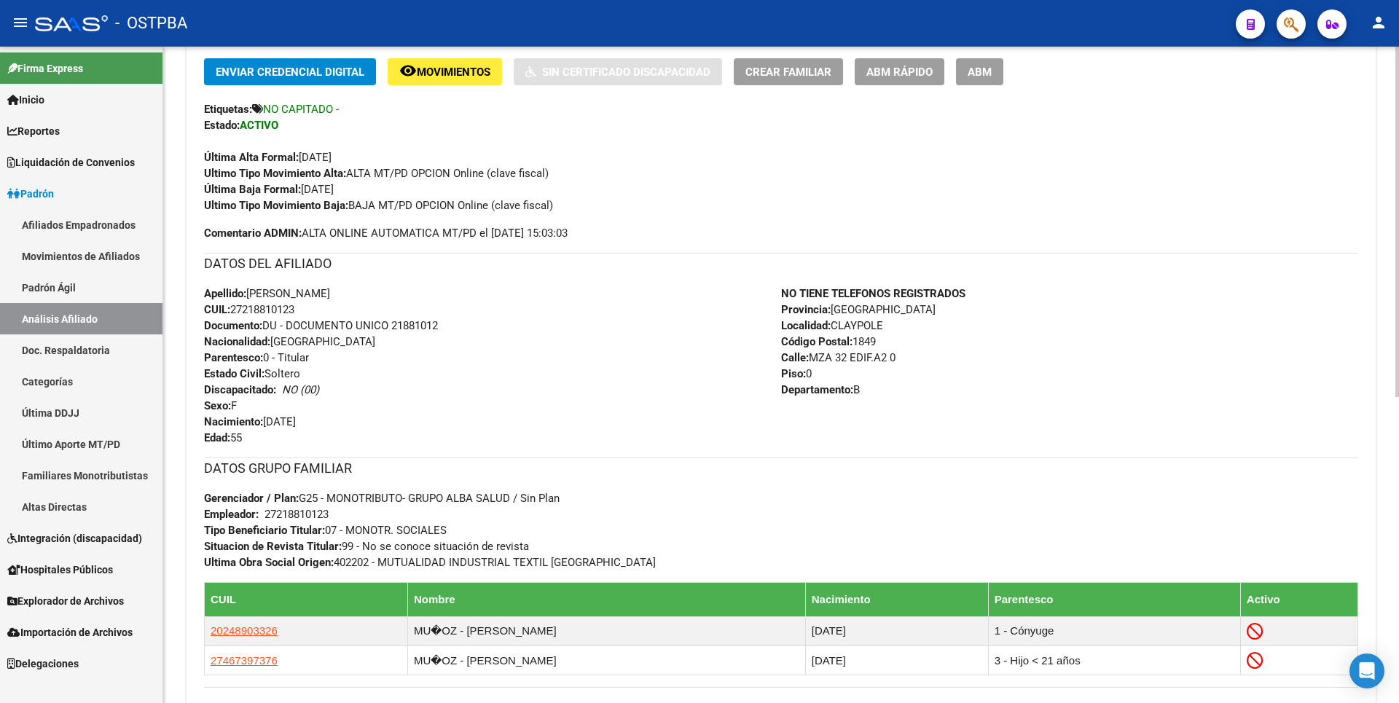
scroll to position [574, 0]
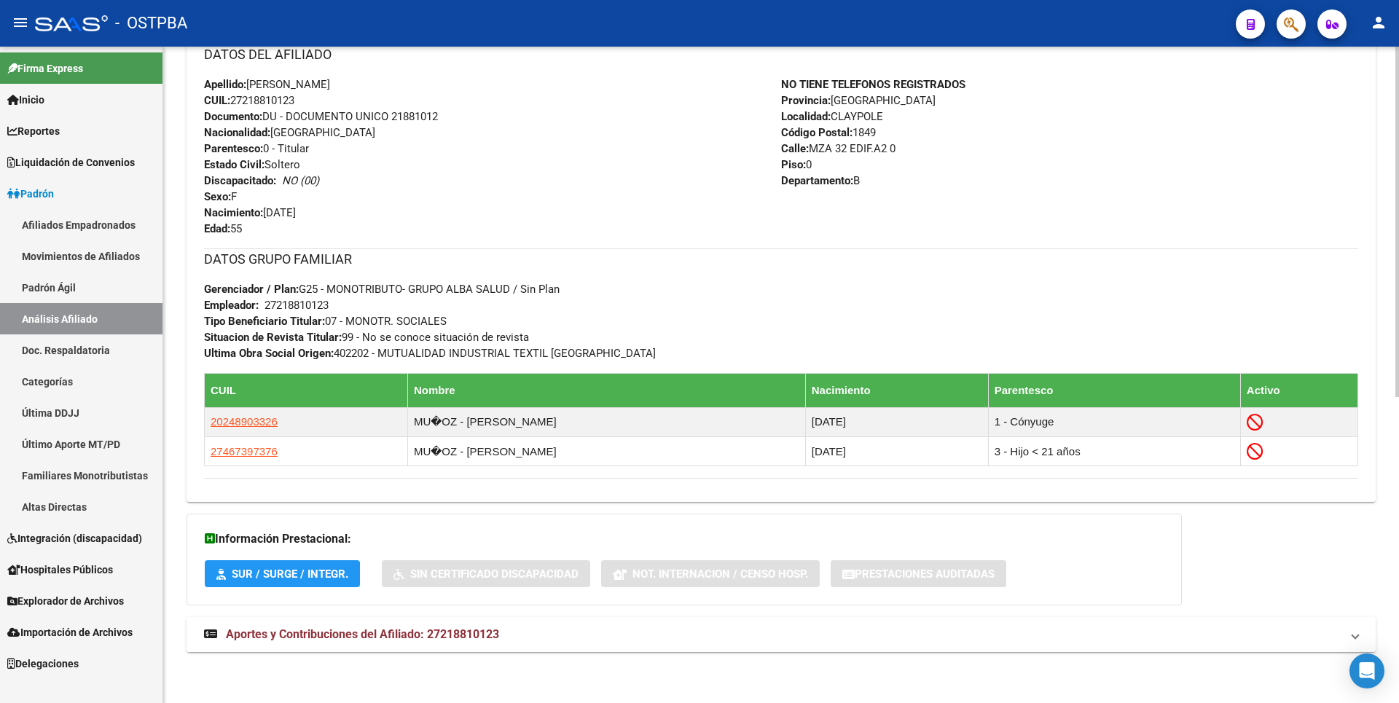
drag, startPoint x: 396, startPoint y: 627, endPoint x: 400, endPoint y: 618, distance: 9.8
click at [396, 627] on strong "Aportes y Contribuciones del Afiliado: 27218810123" at bounding box center [351, 635] width 295 height 16
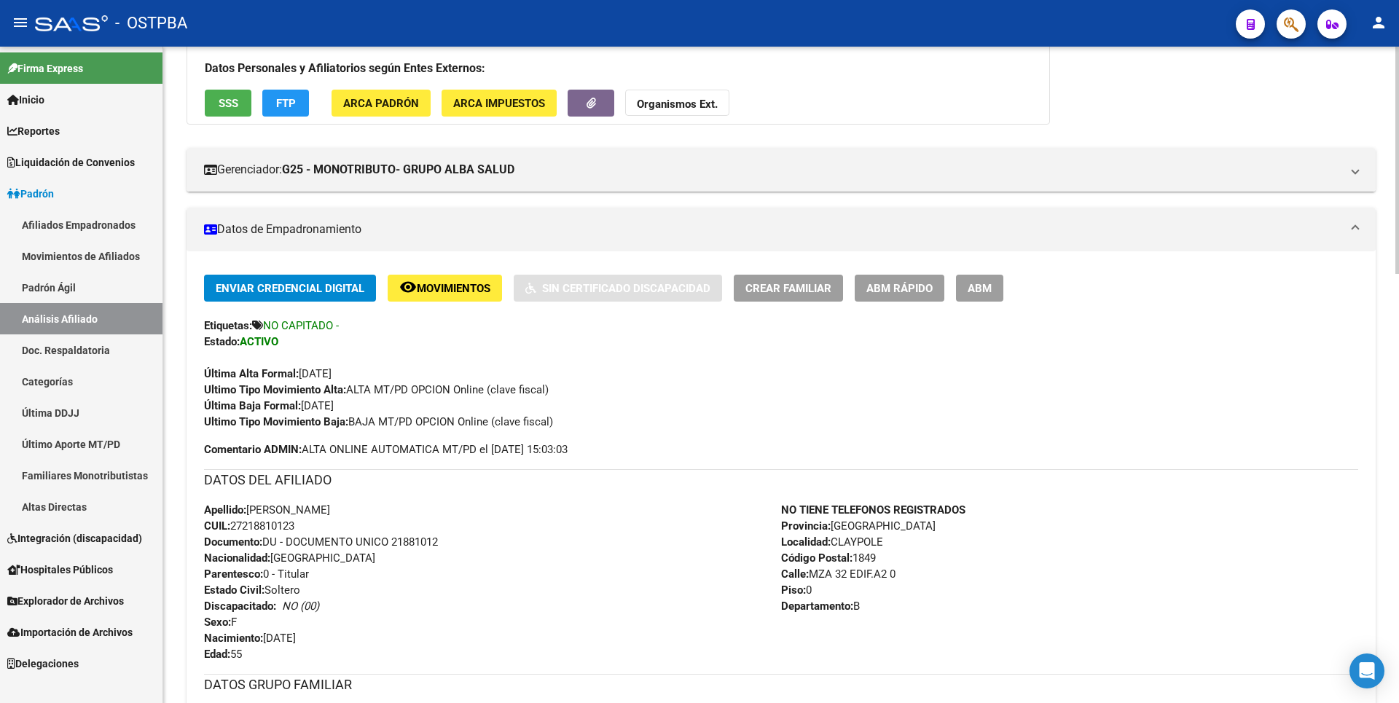
scroll to position [73, 0]
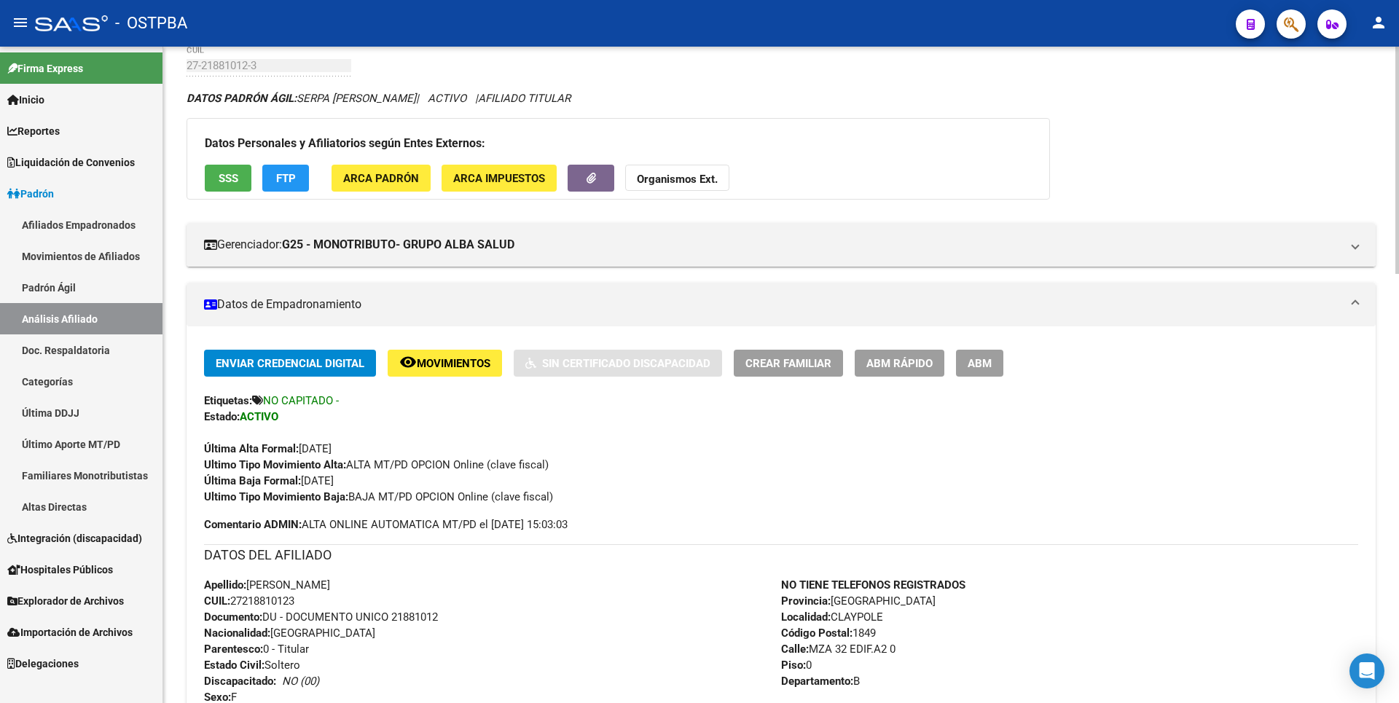
click at [448, 354] on button "remove_red_eye Movimientos" at bounding box center [445, 363] width 114 height 27
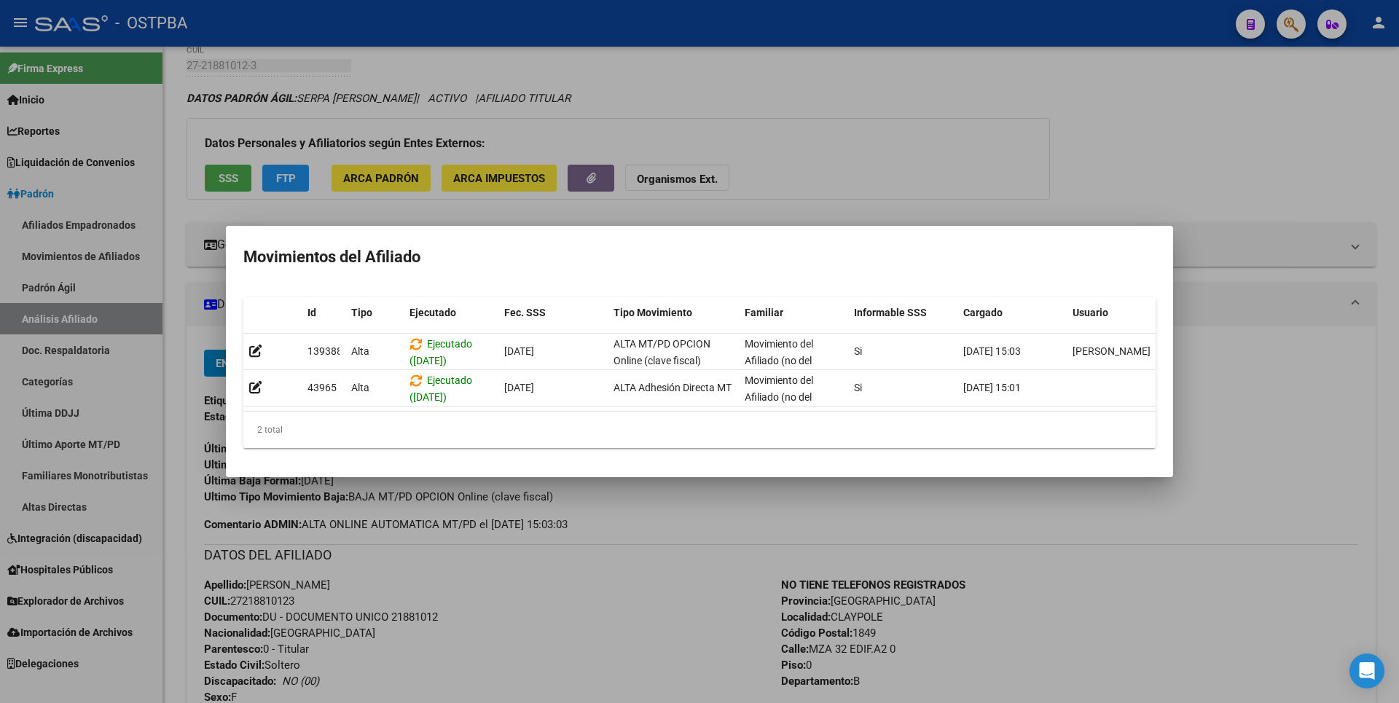
click at [1208, 120] on div at bounding box center [699, 351] width 1399 height 703
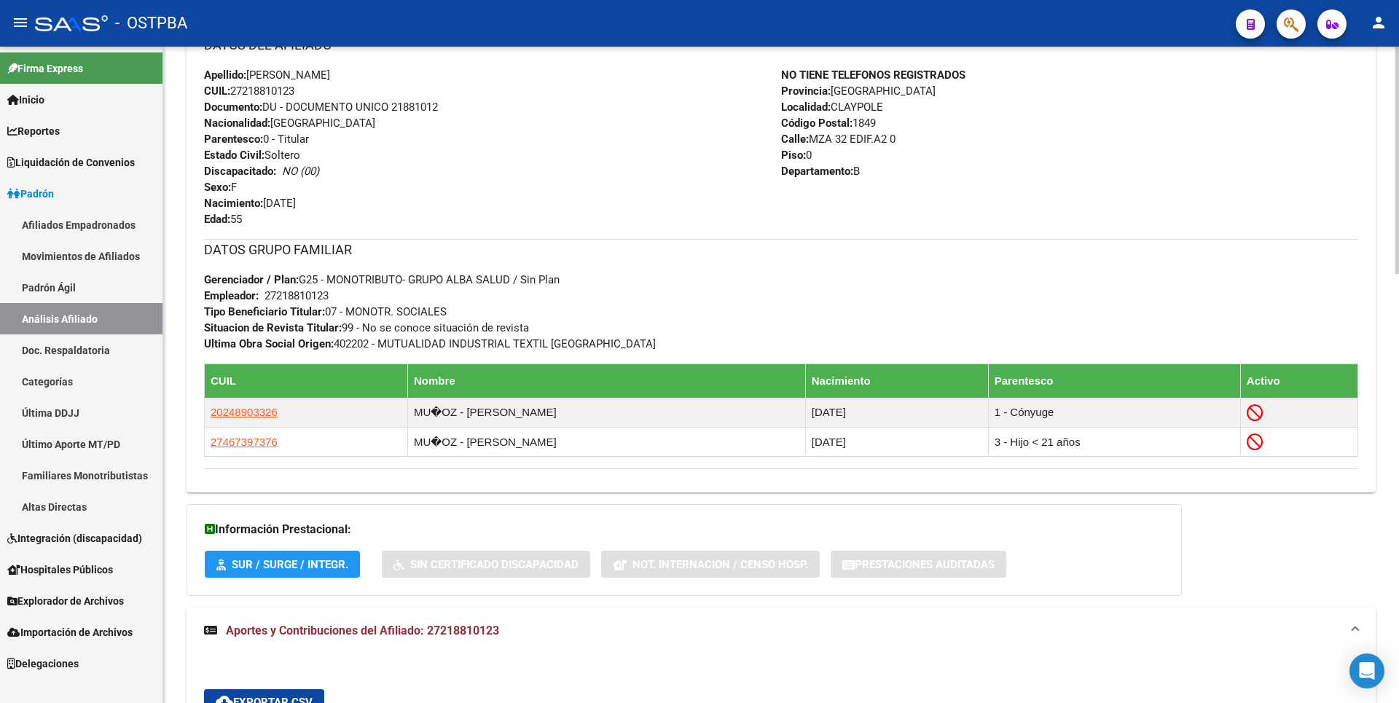
scroll to position [656, 0]
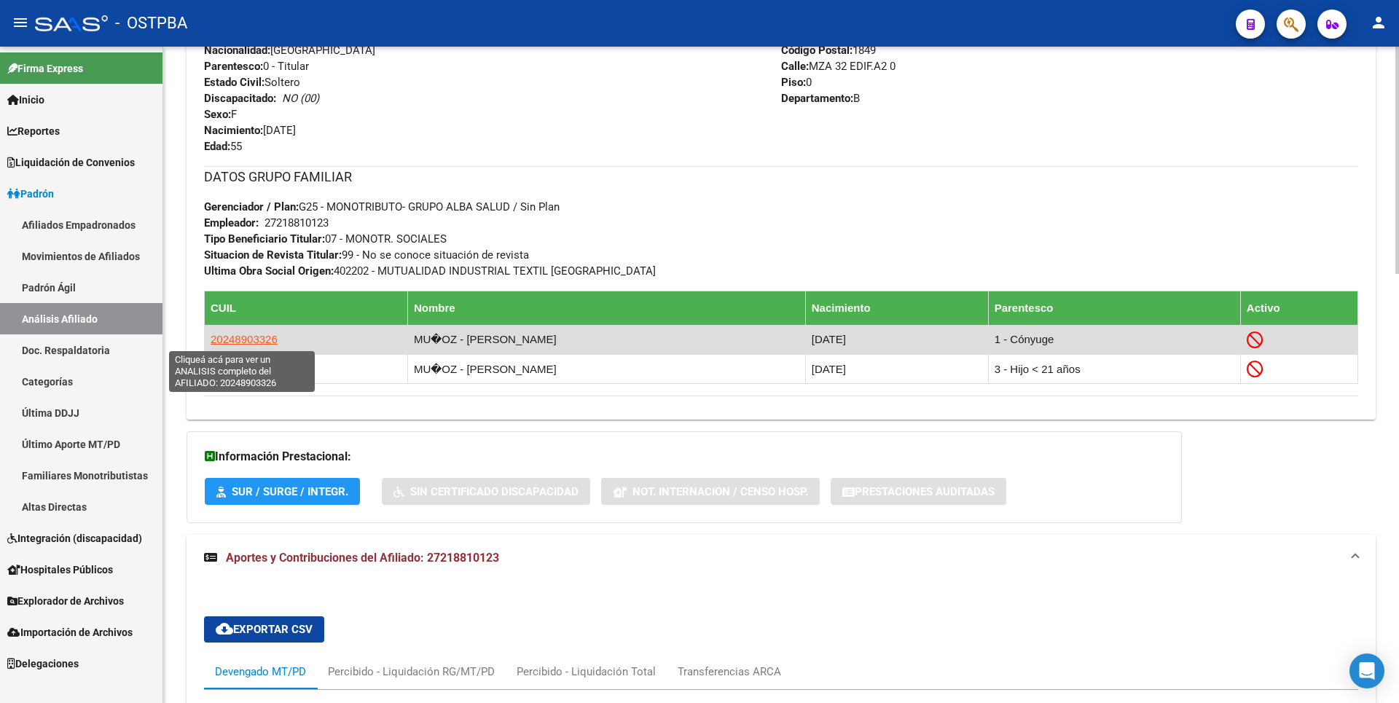
click at [246, 336] on span "20248903326" at bounding box center [244, 339] width 67 height 12
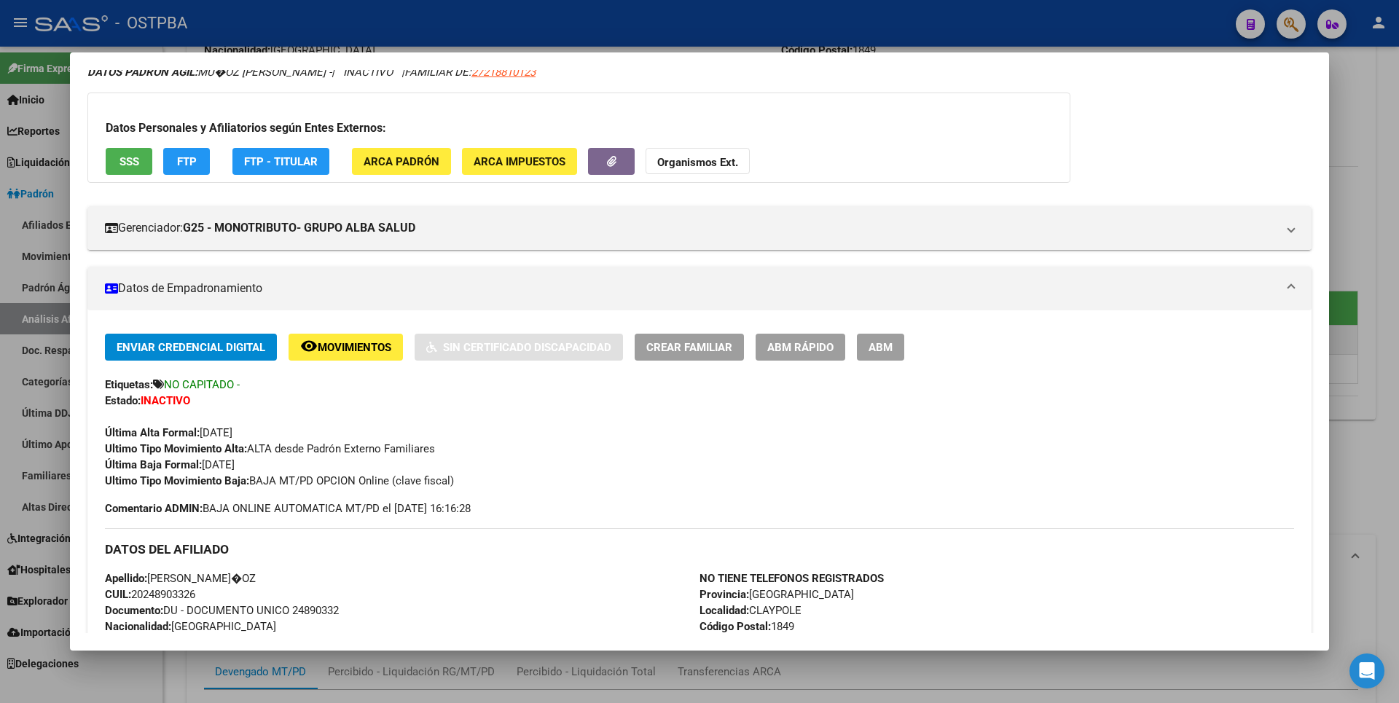
scroll to position [0, 0]
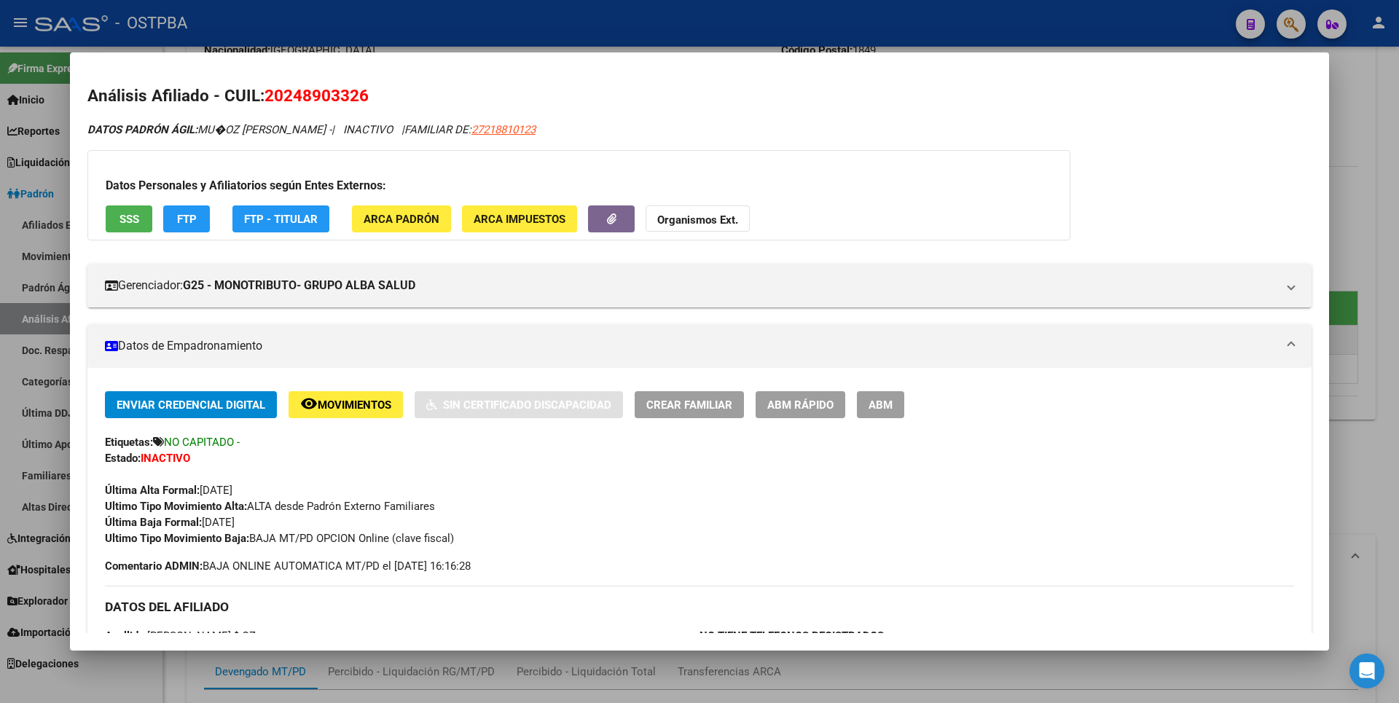
click at [1374, 226] on div at bounding box center [699, 351] width 1399 height 703
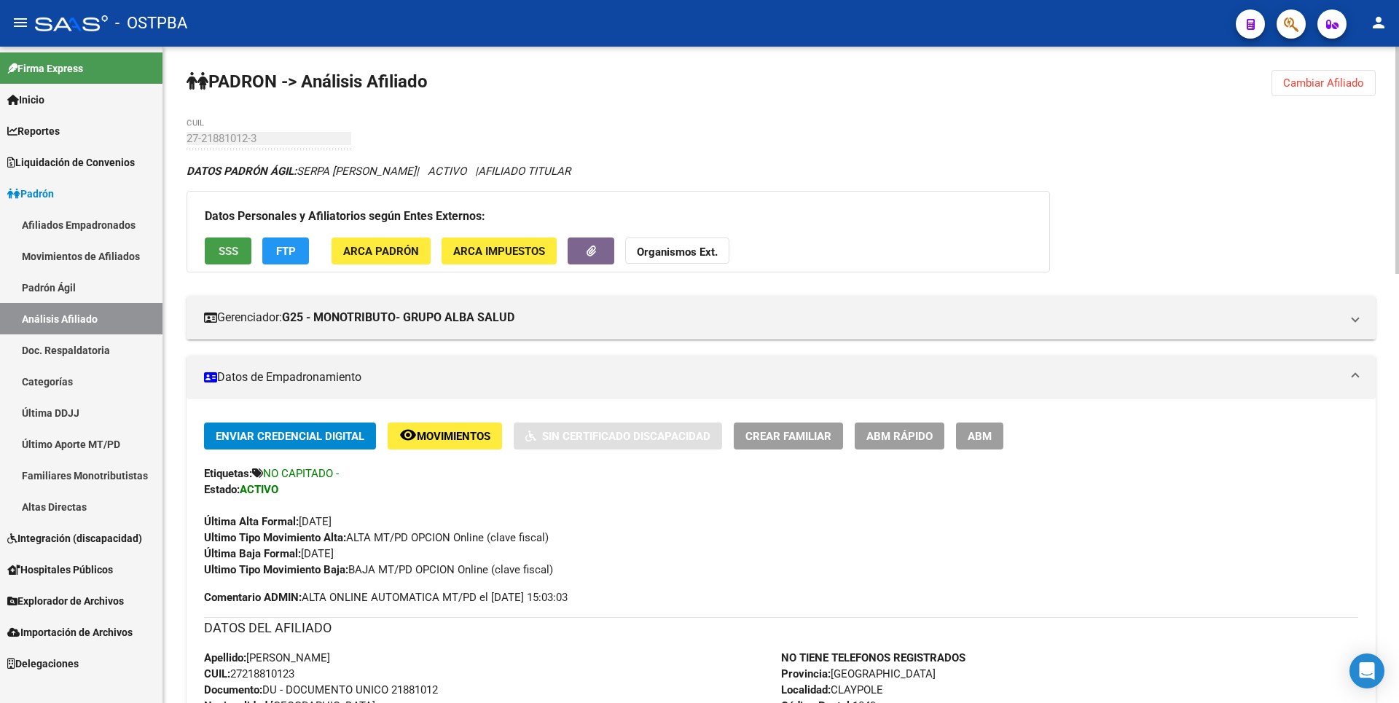
click at [232, 251] on span "SSS" at bounding box center [229, 251] width 20 height 13
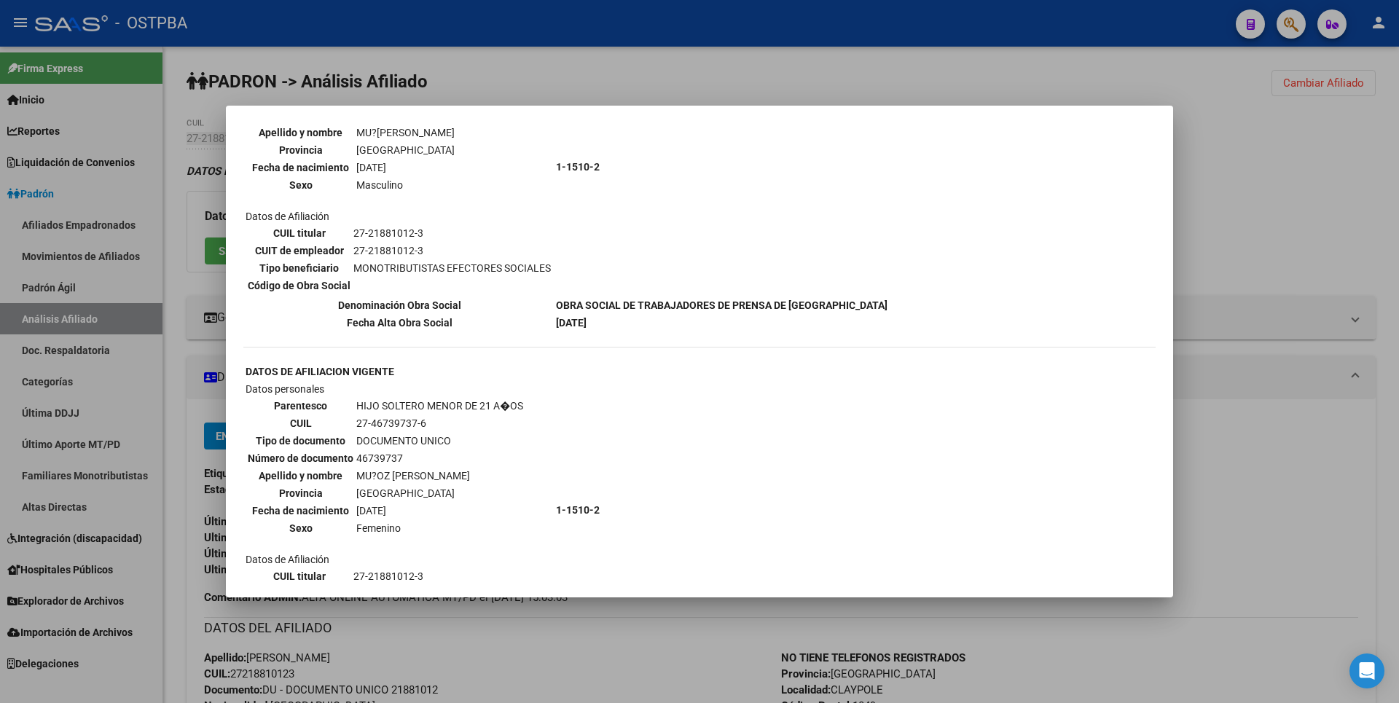
scroll to position [365, 0]
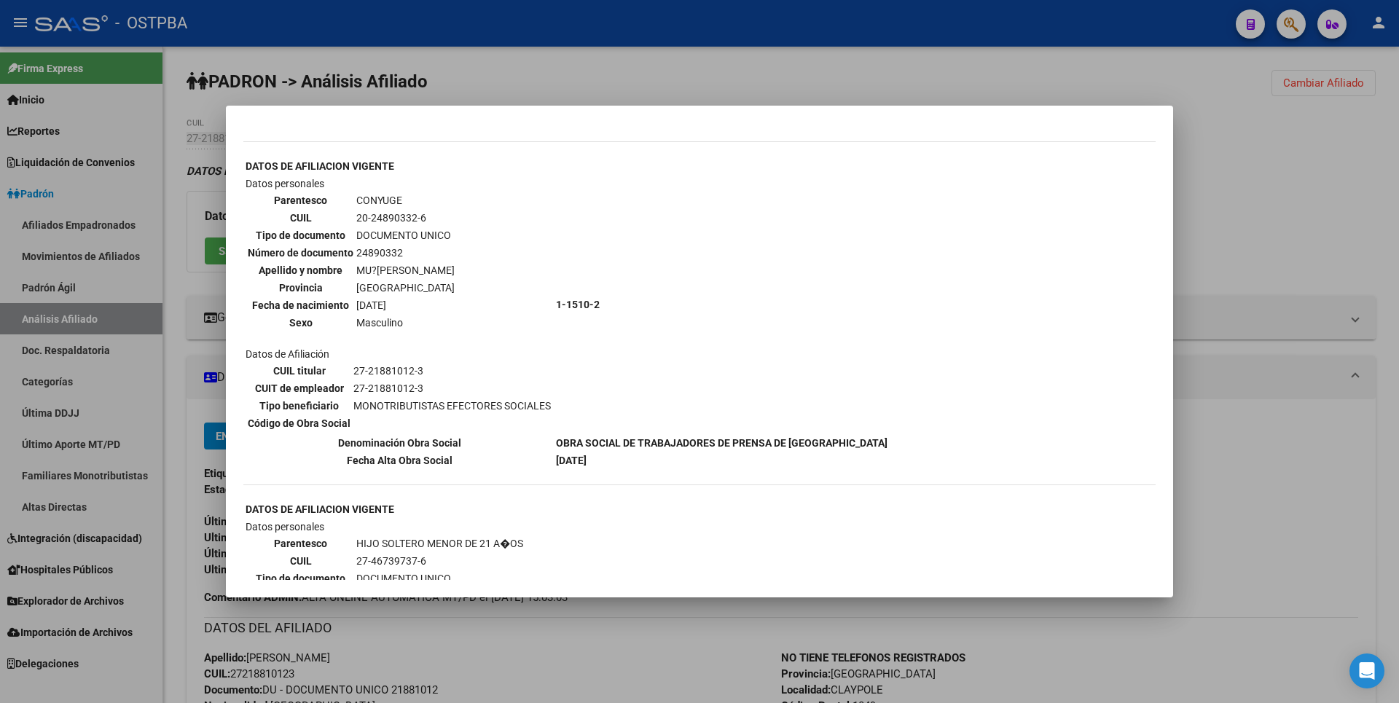
click at [1290, 175] on div at bounding box center [699, 351] width 1399 height 703
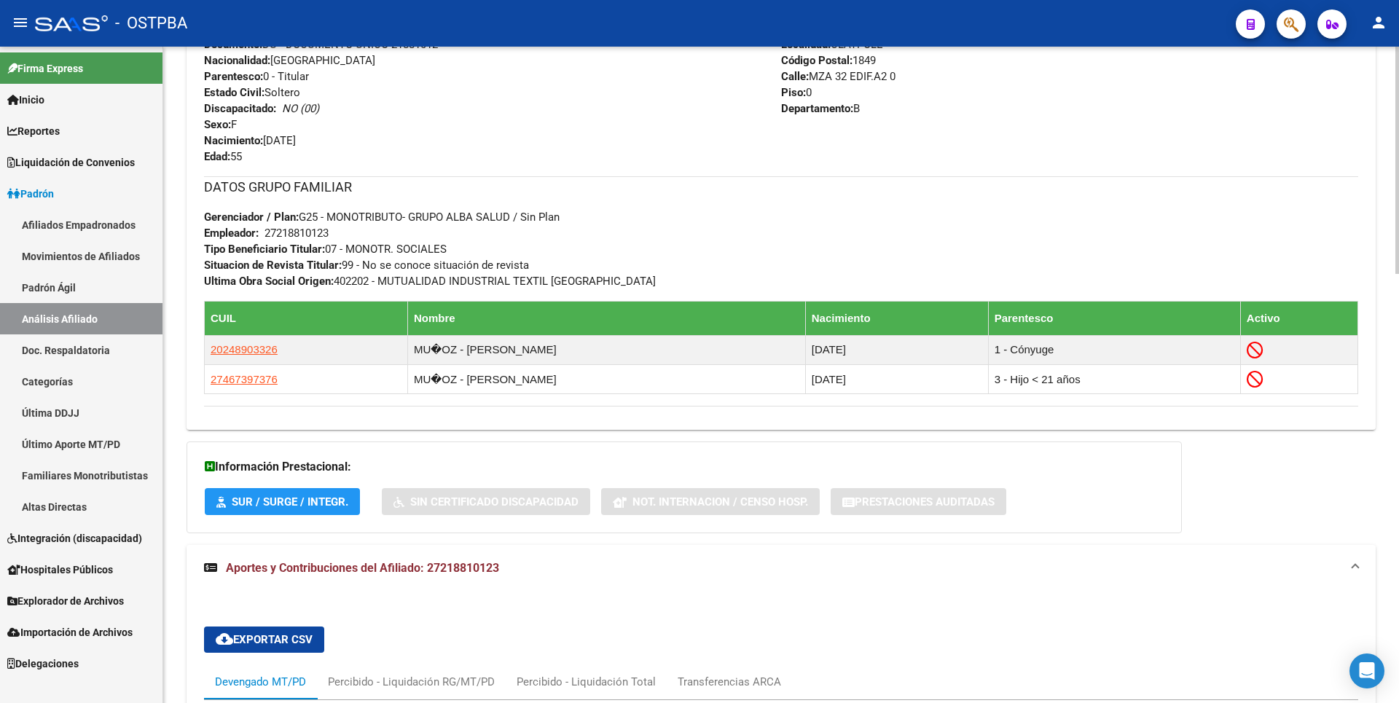
scroll to position [875, 0]
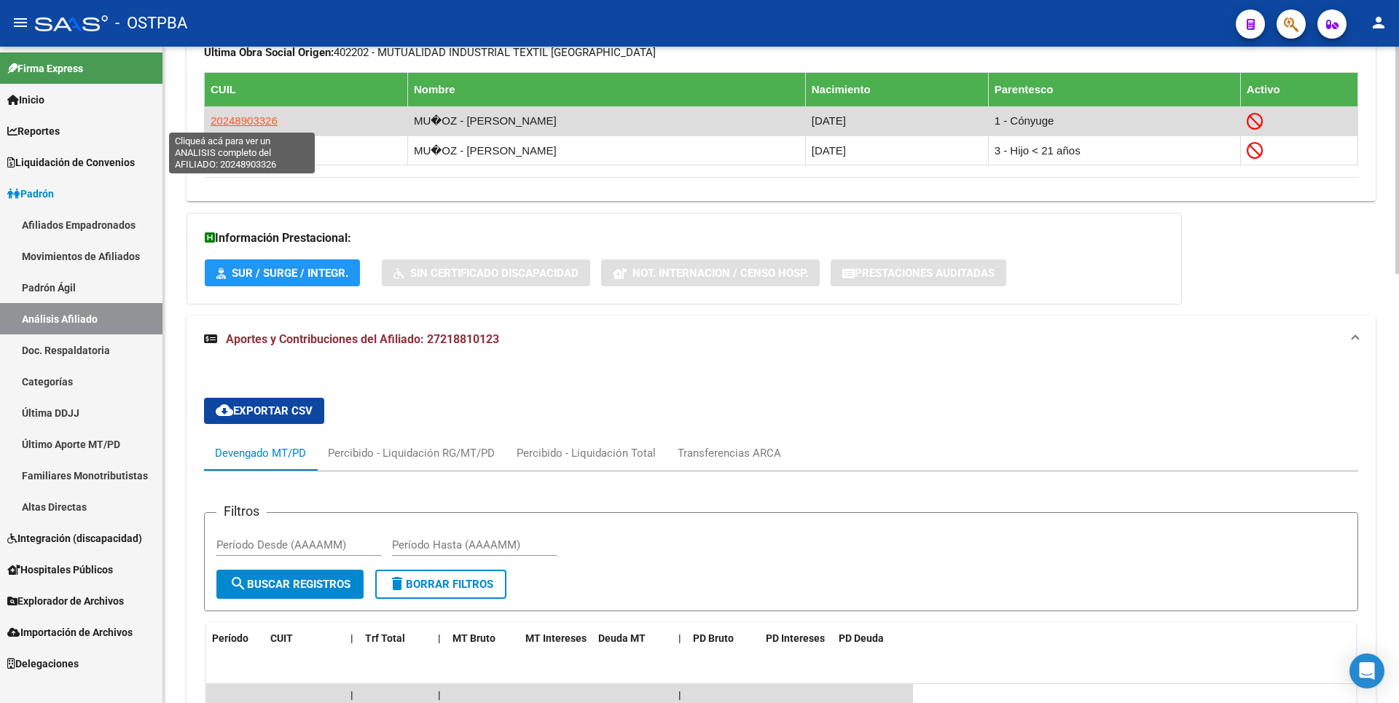
click at [260, 117] on span "20248903326" at bounding box center [244, 120] width 67 height 12
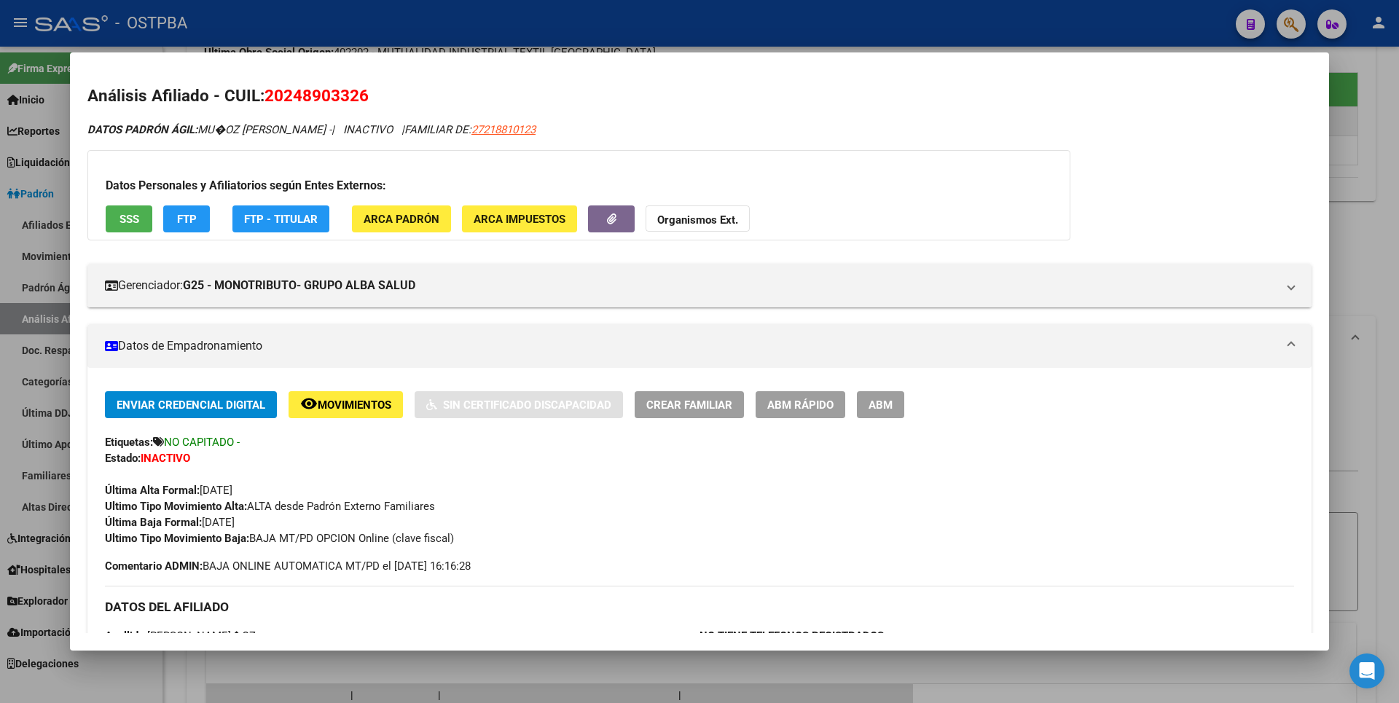
click at [1378, 135] on div at bounding box center [699, 351] width 1399 height 703
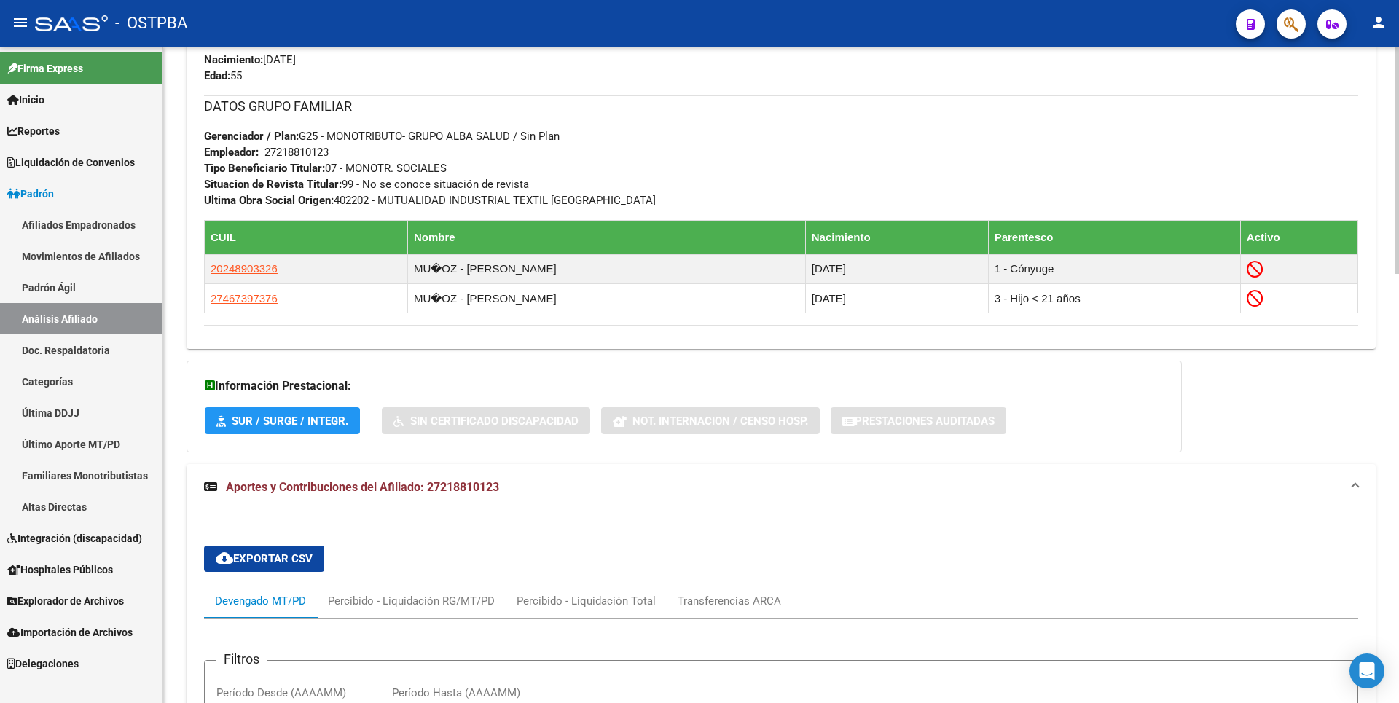
scroll to position [729, 0]
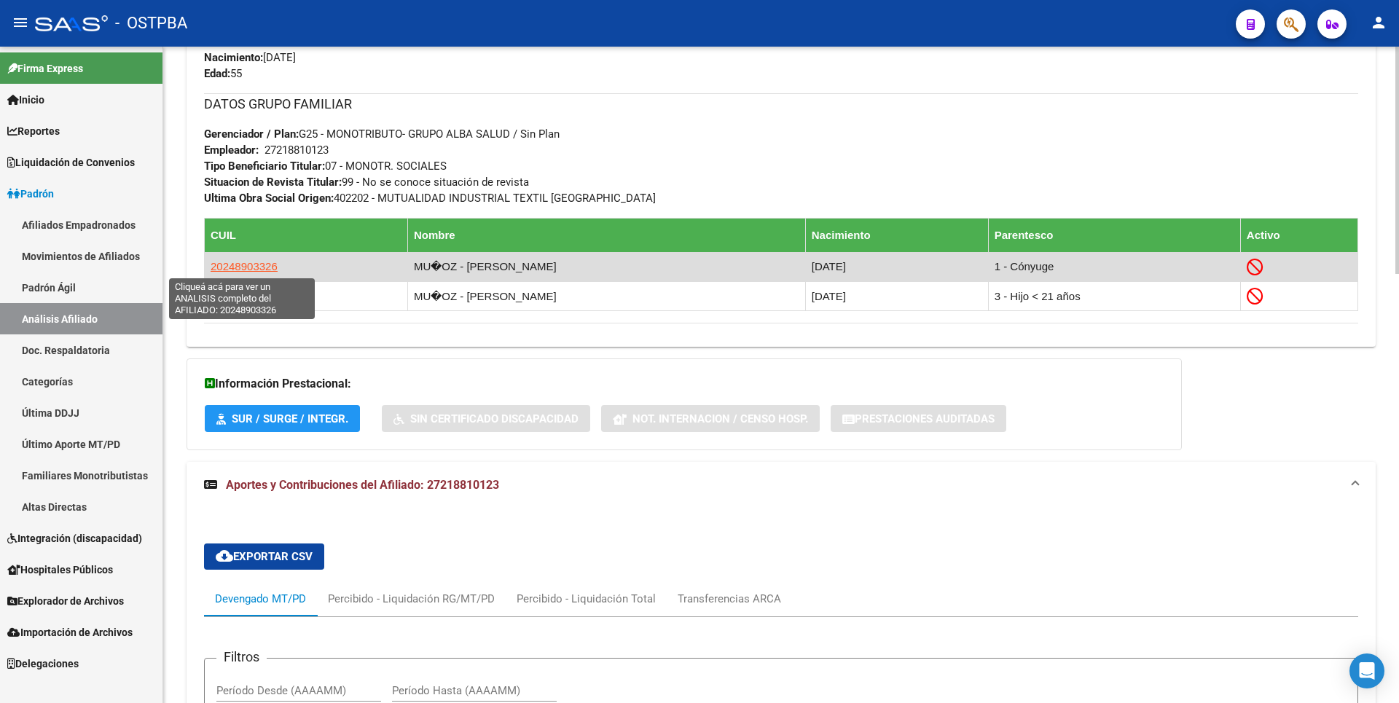
click at [259, 267] on span "20248903326" at bounding box center [244, 266] width 67 height 12
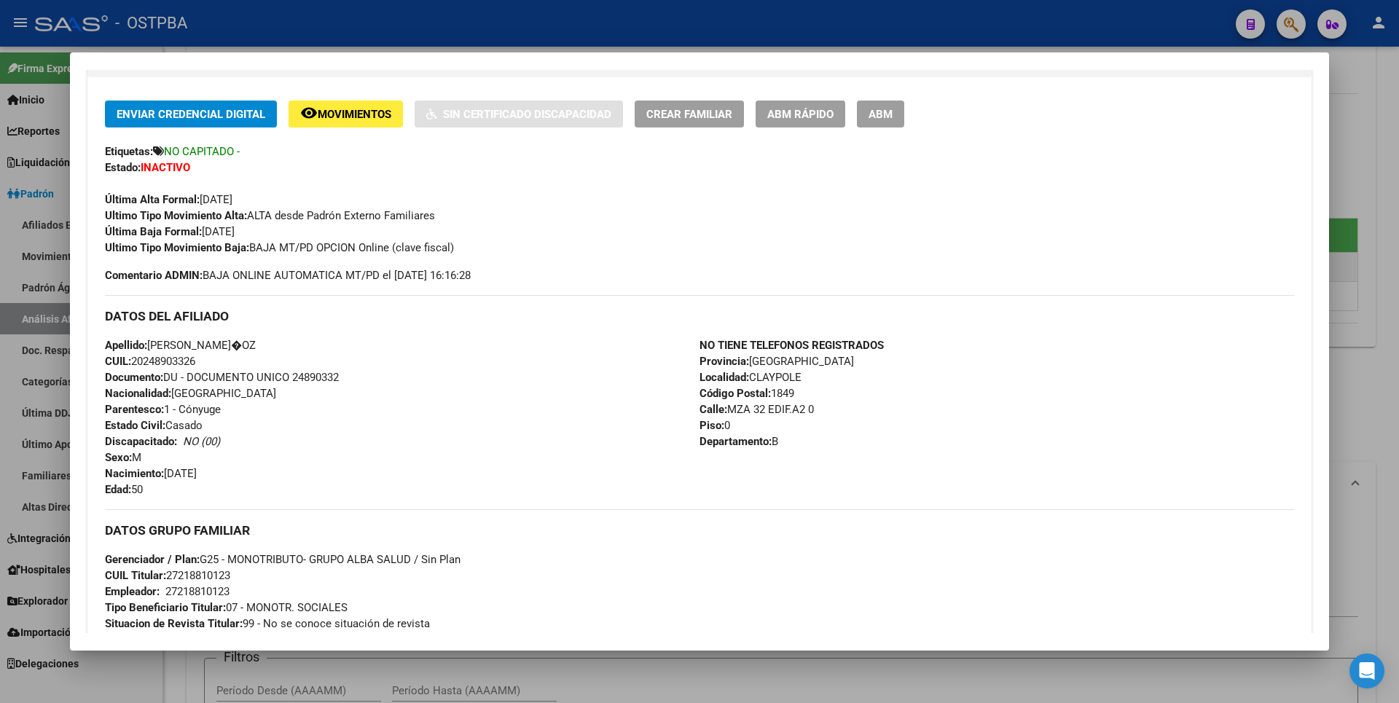
scroll to position [292, 0]
click at [881, 108] on span "ABM" at bounding box center [881, 113] width 24 height 13
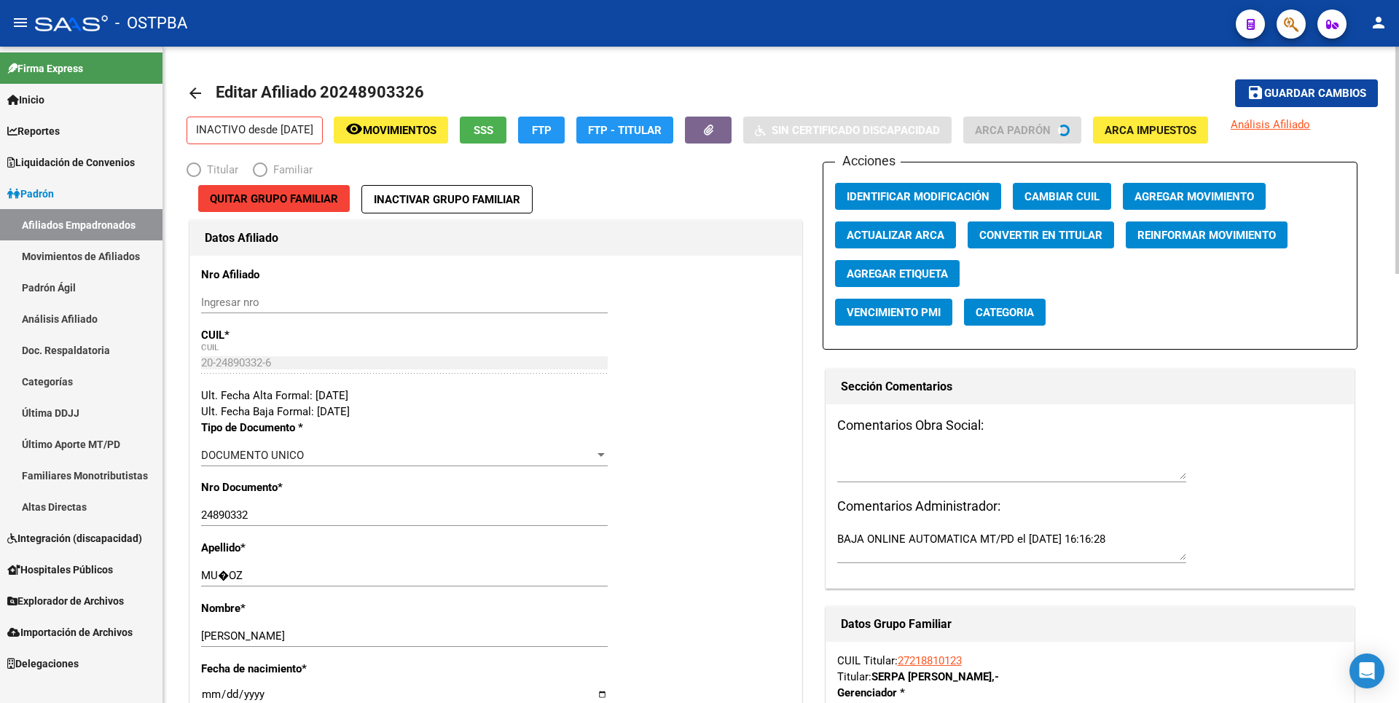
radio input "true"
type input "27-21881012-3"
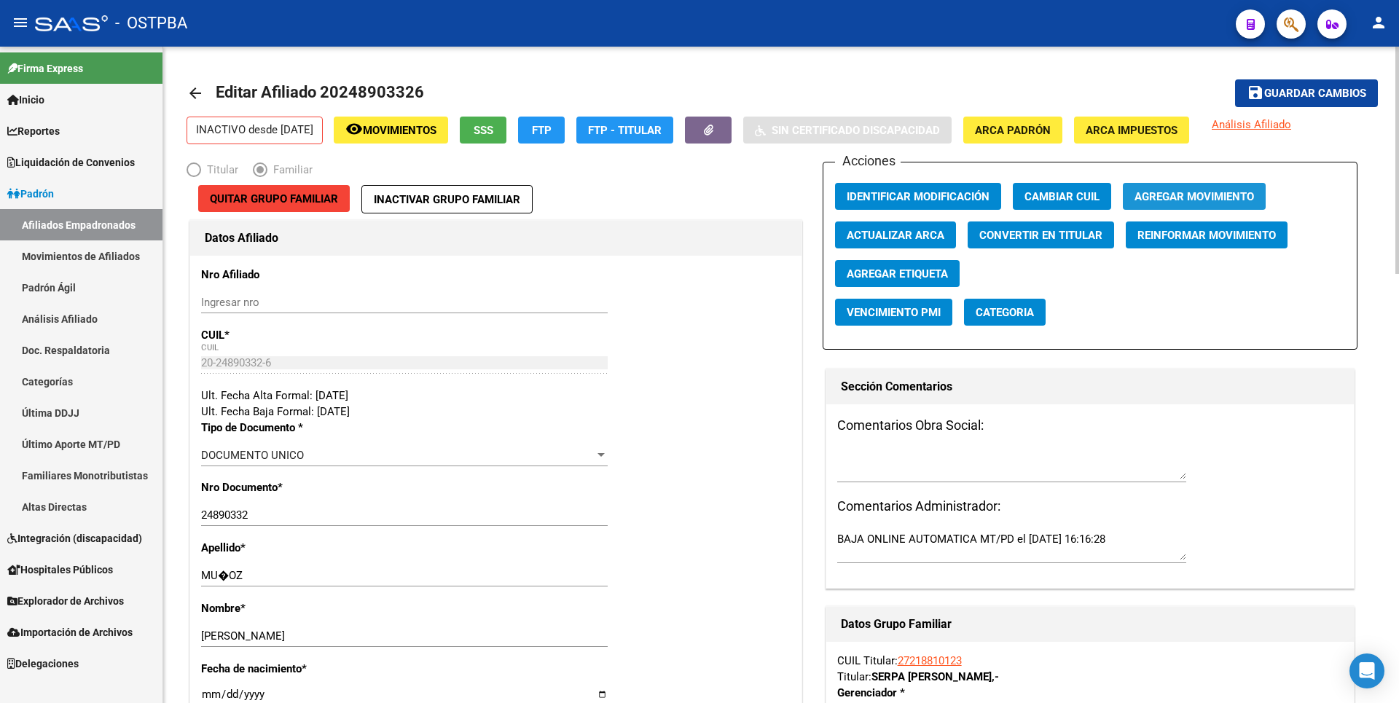
click at [1201, 191] on span "Agregar Movimiento" at bounding box center [1195, 196] width 120 height 13
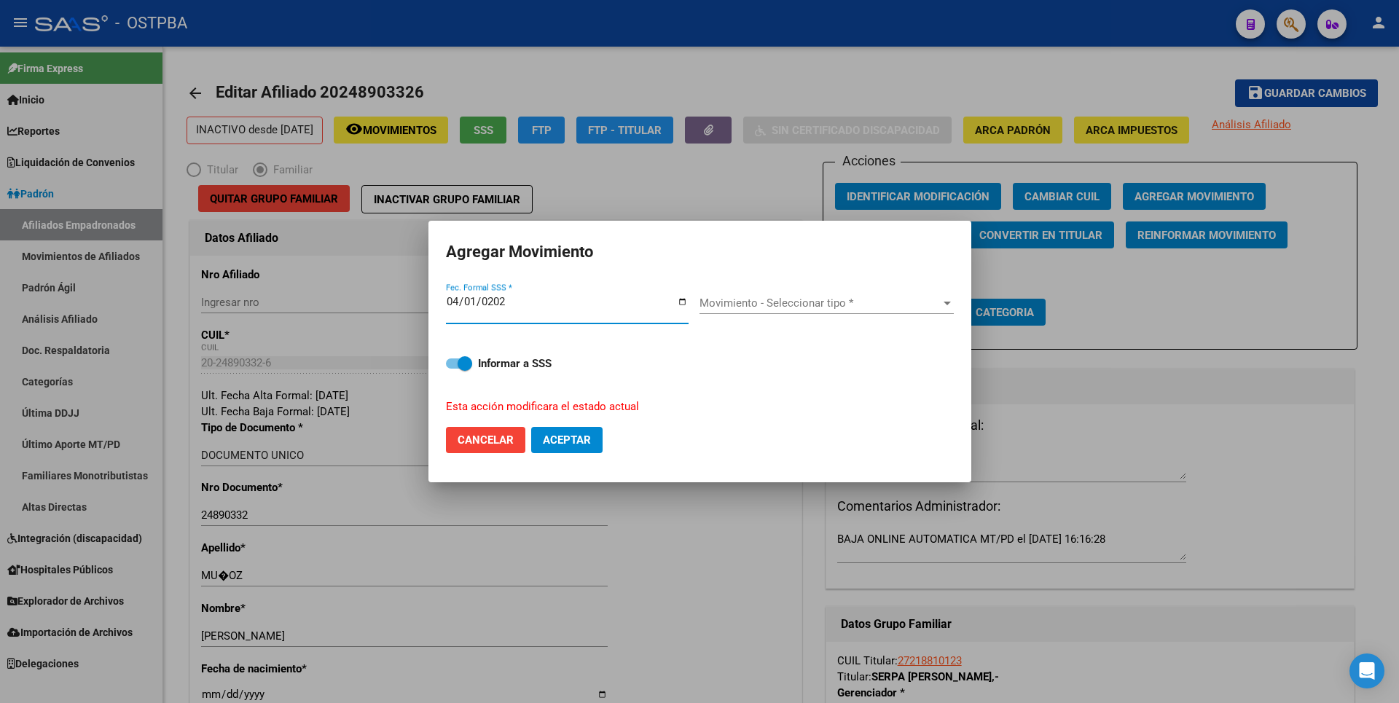
type input "2025-04-01"
click at [894, 304] on span "Movimiento - Seleccionar tipo *" at bounding box center [820, 303] width 241 height 13
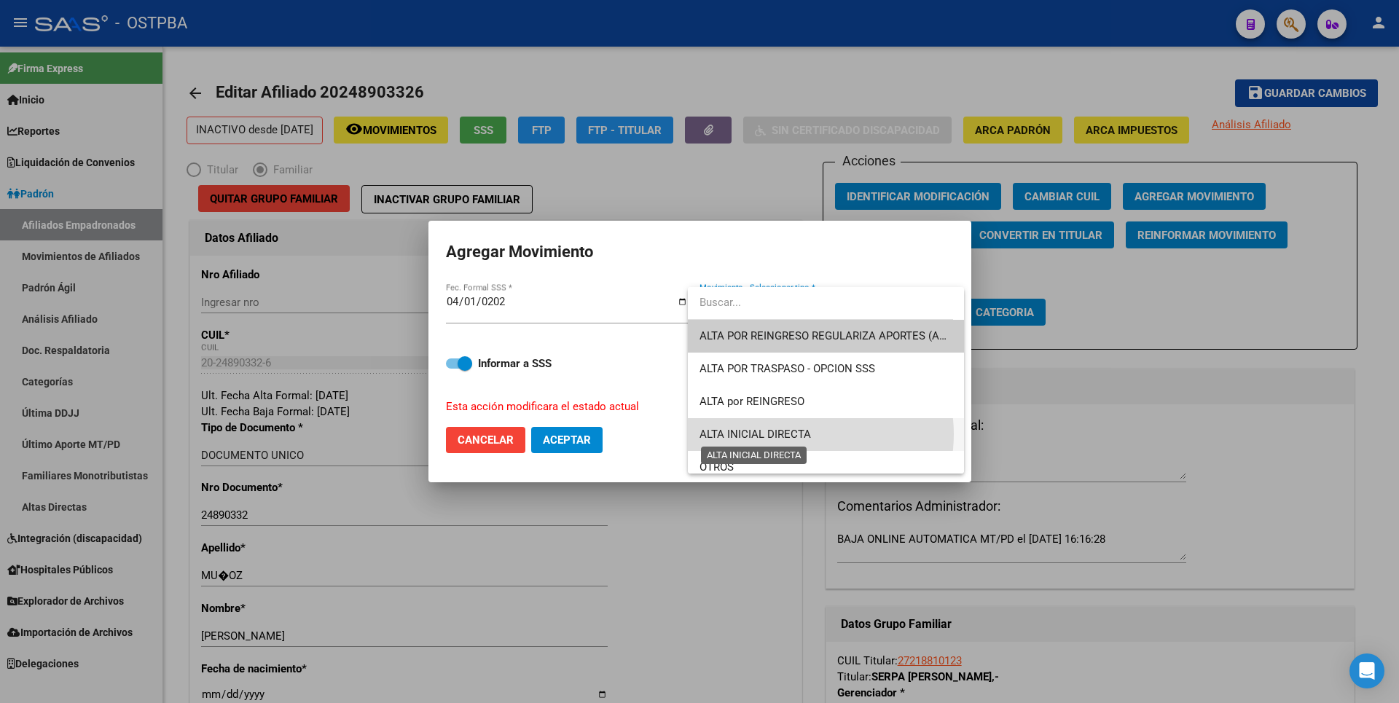
click at [799, 434] on span "ALTA INICIAL DIRECTA" at bounding box center [755, 434] width 111 height 13
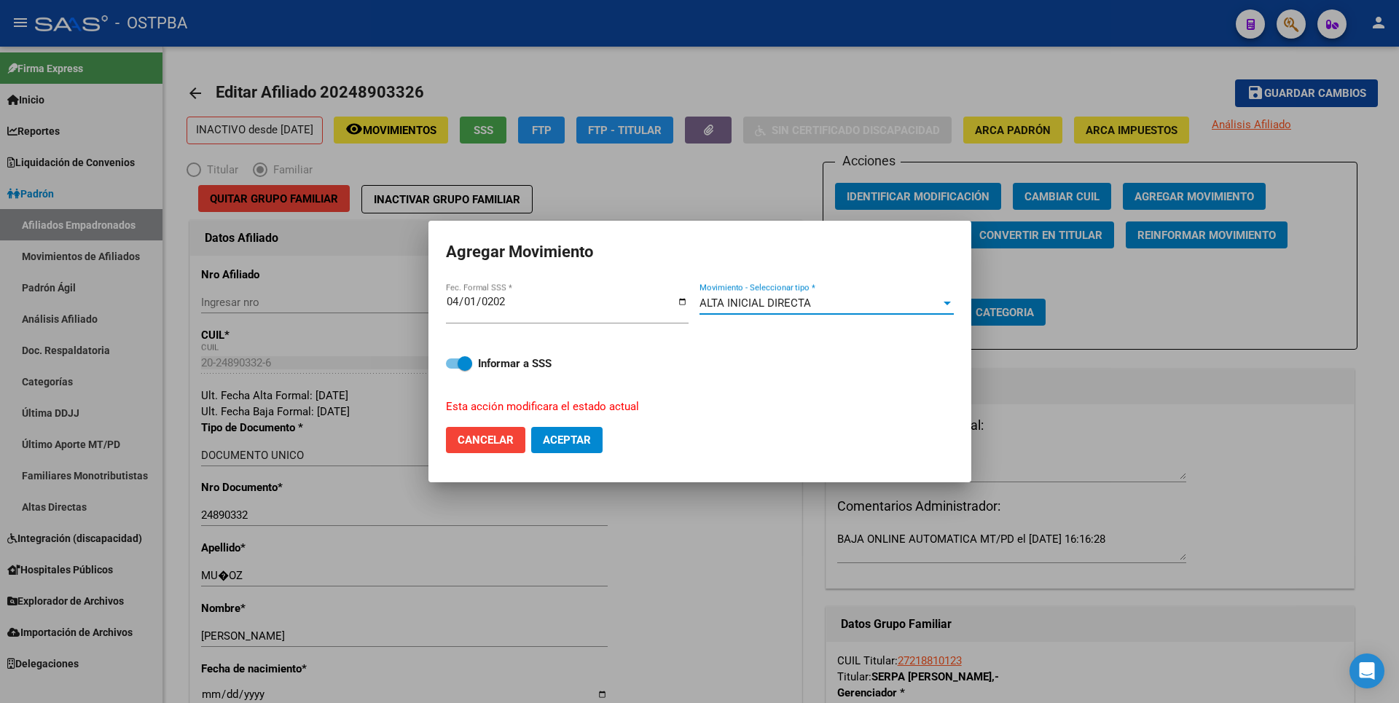
click at [584, 428] on button "Aceptar" at bounding box center [566, 440] width 71 height 26
checkbox input "false"
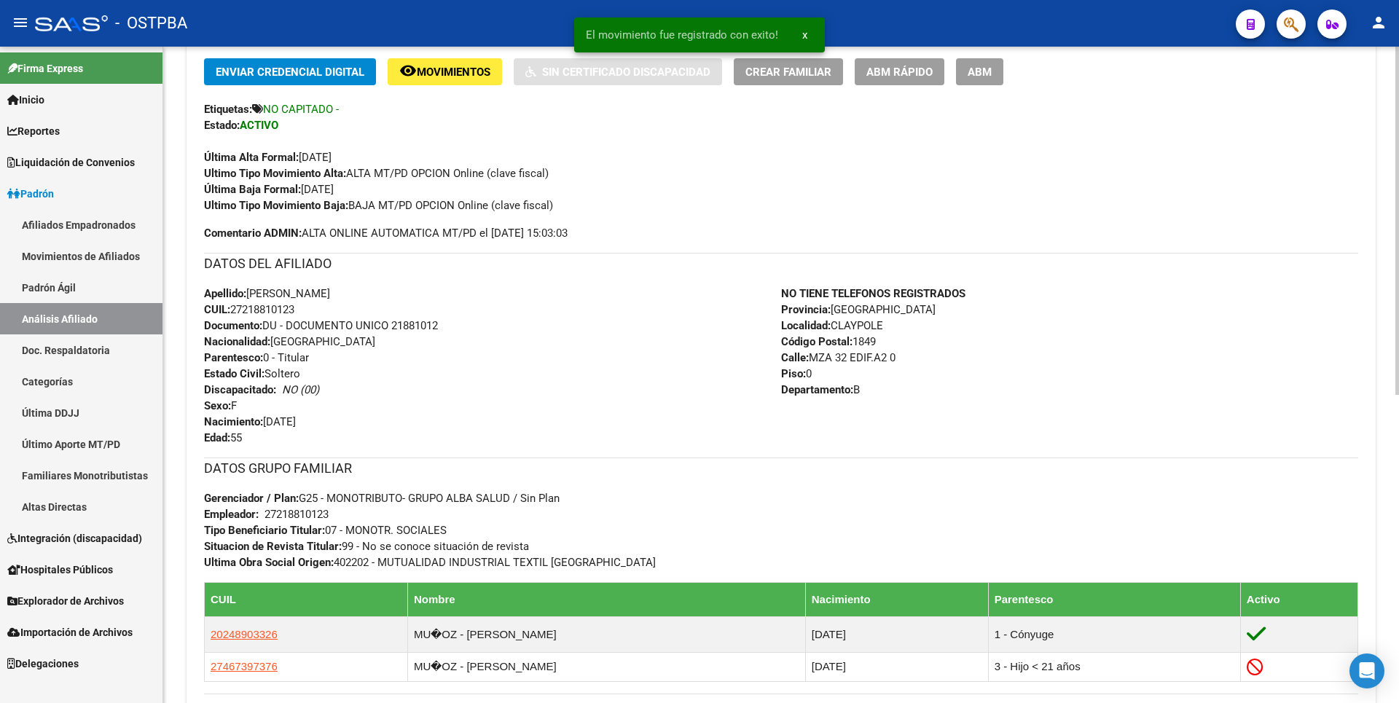
scroll to position [580, 0]
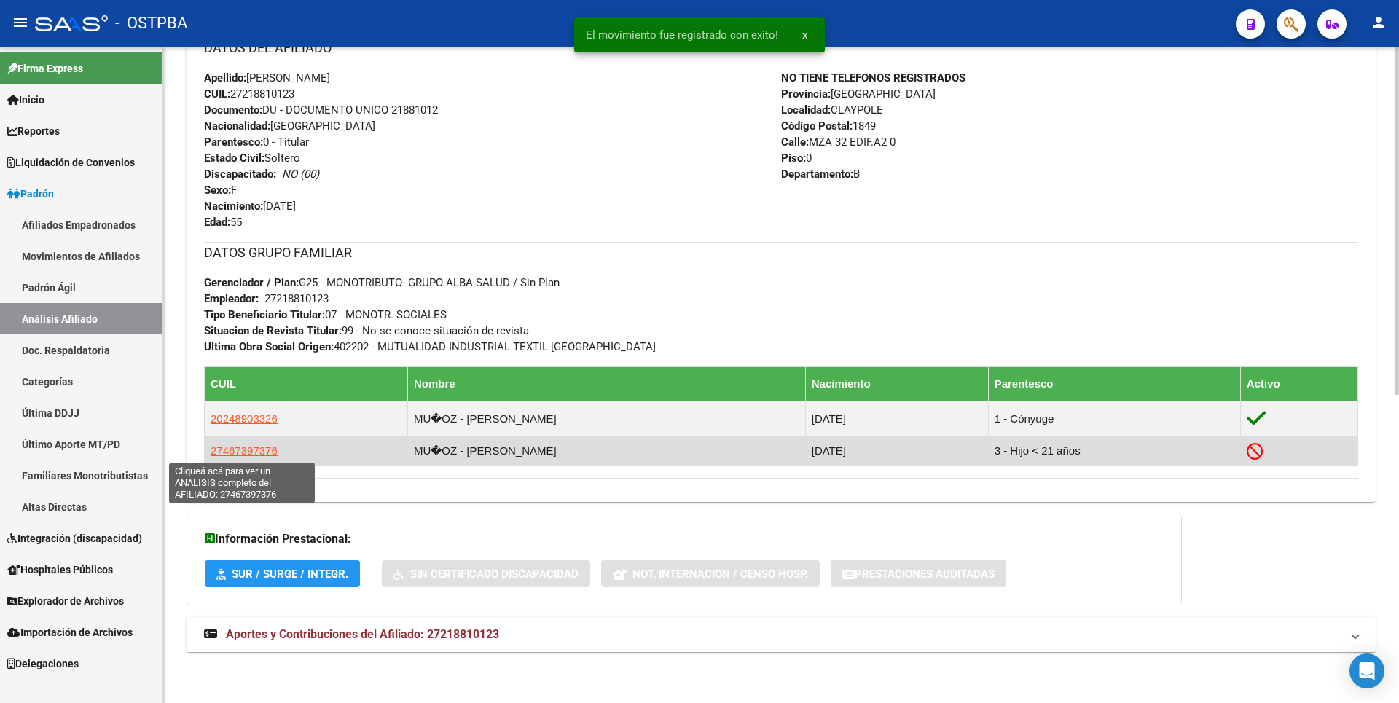
click at [255, 451] on span "27467397376" at bounding box center [244, 451] width 67 height 12
type textarea "27467397376"
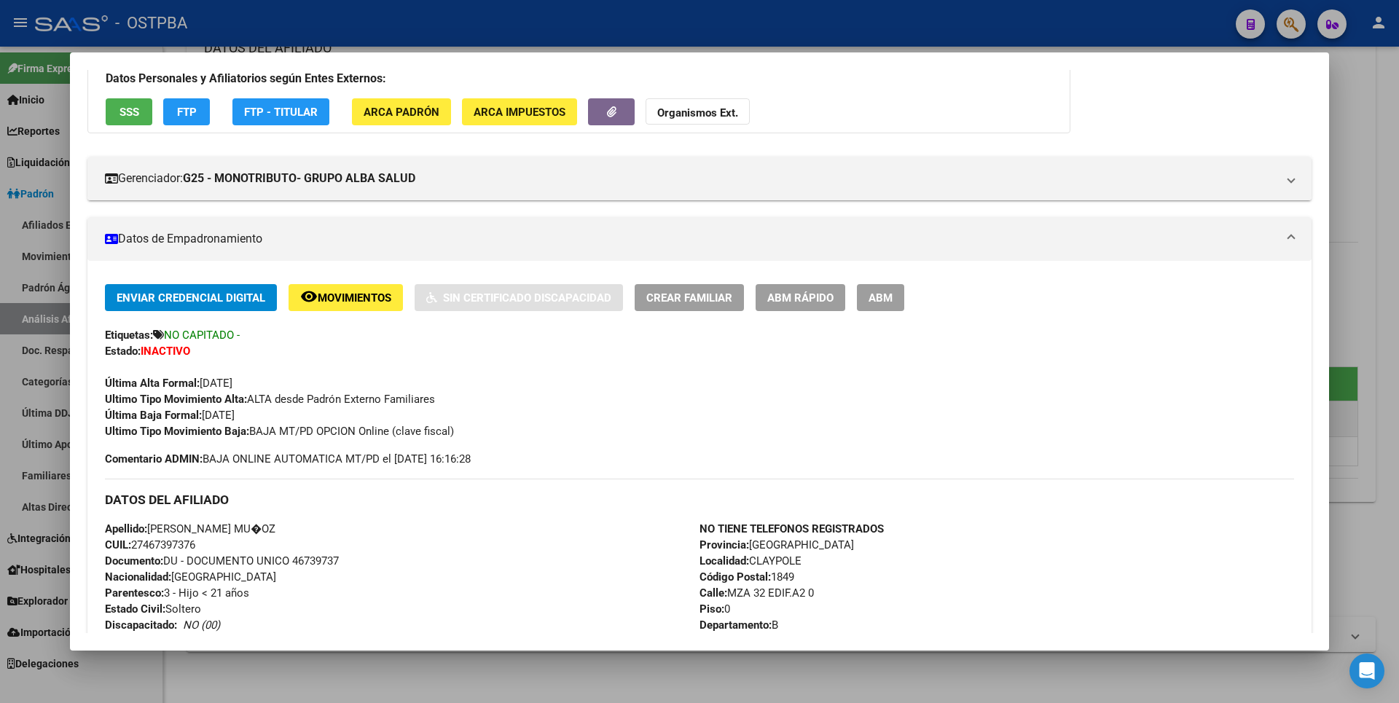
scroll to position [219, 0]
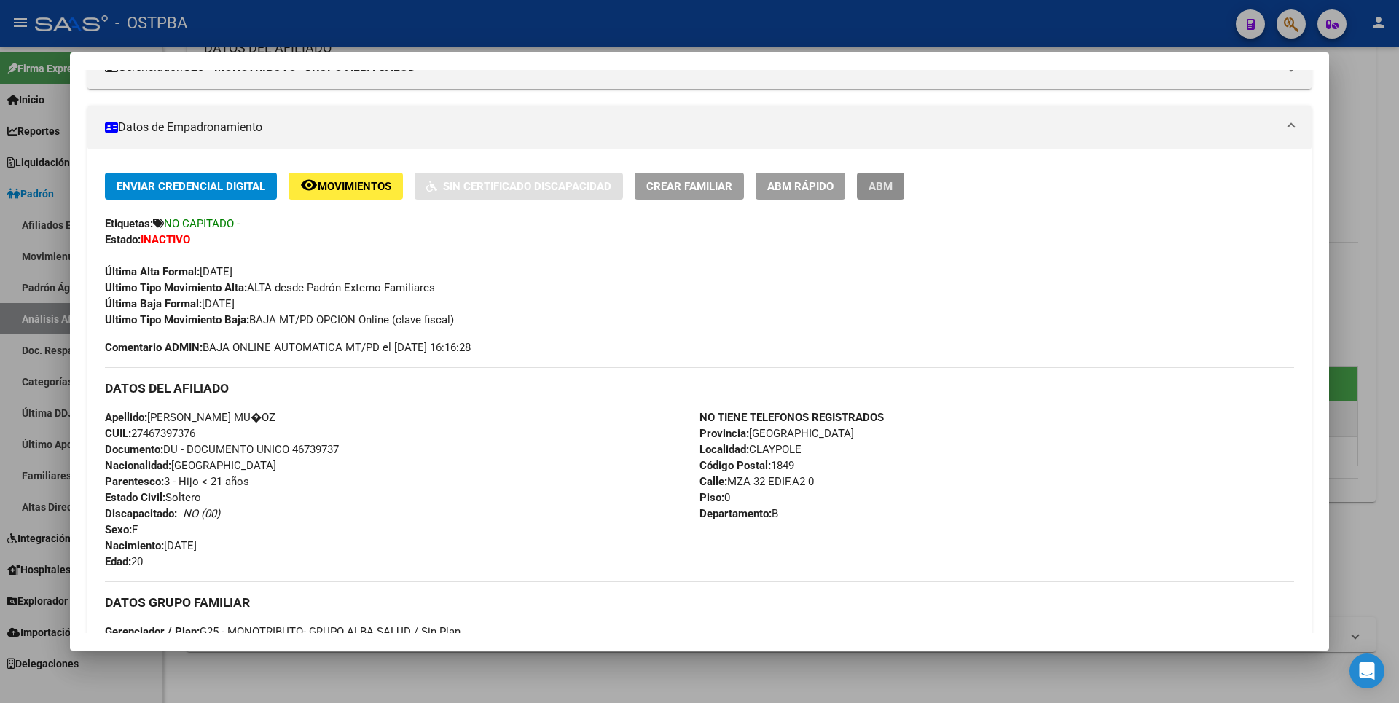
click at [885, 183] on span "ABM" at bounding box center [881, 186] width 24 height 13
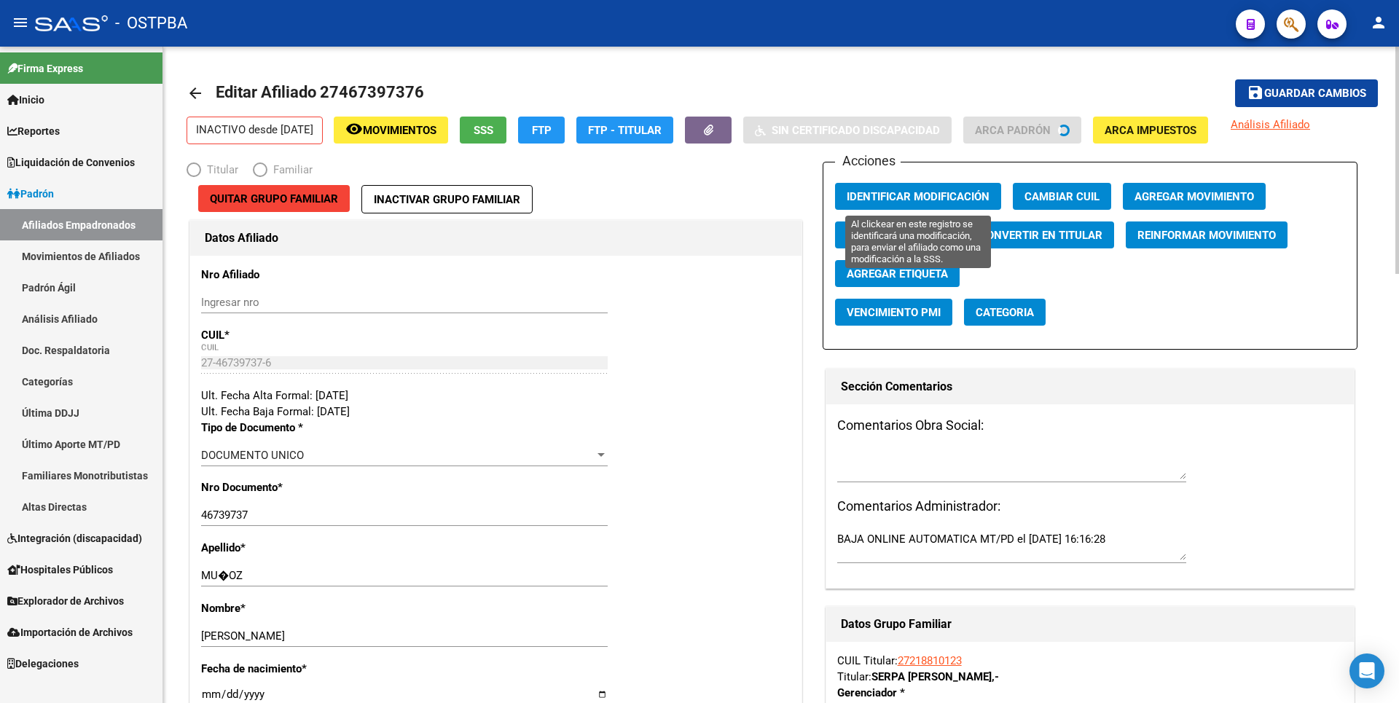
radio input "true"
type input "27-21881012-3"
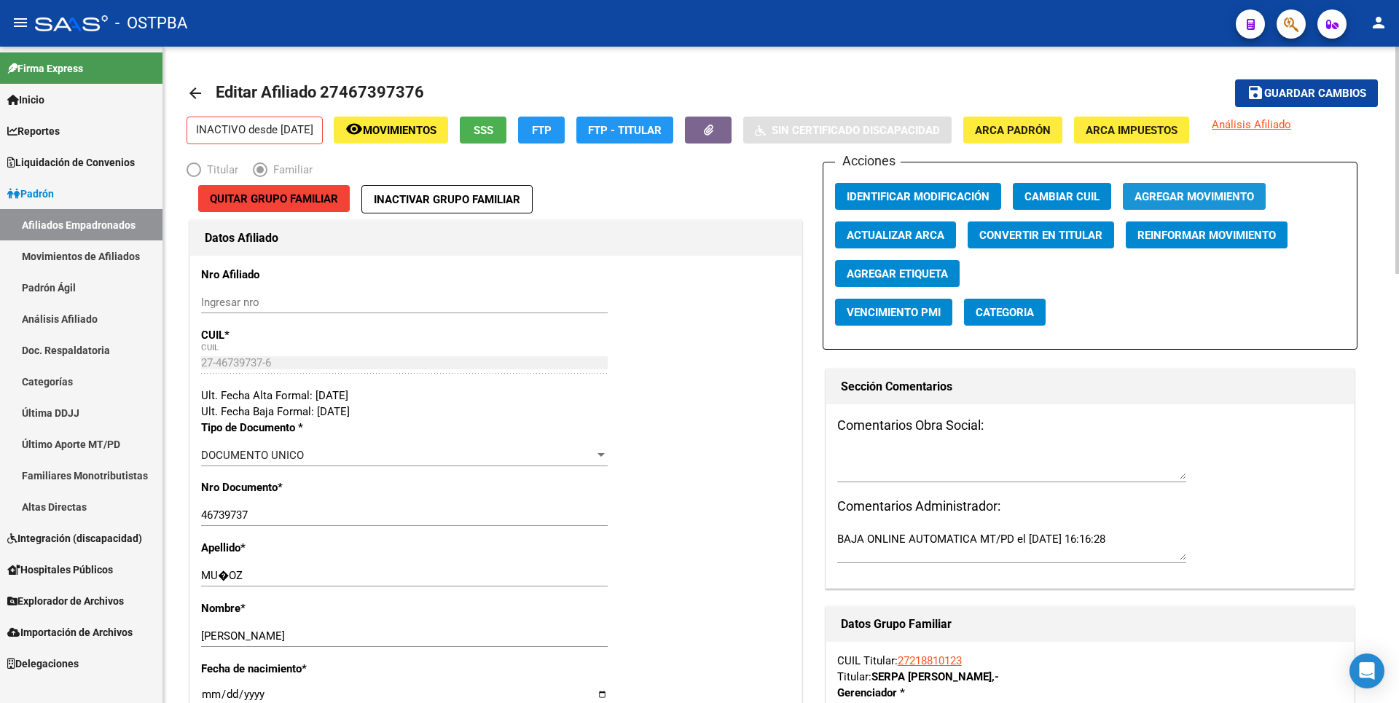
click at [1164, 199] on span "Agregar Movimiento" at bounding box center [1195, 196] width 120 height 13
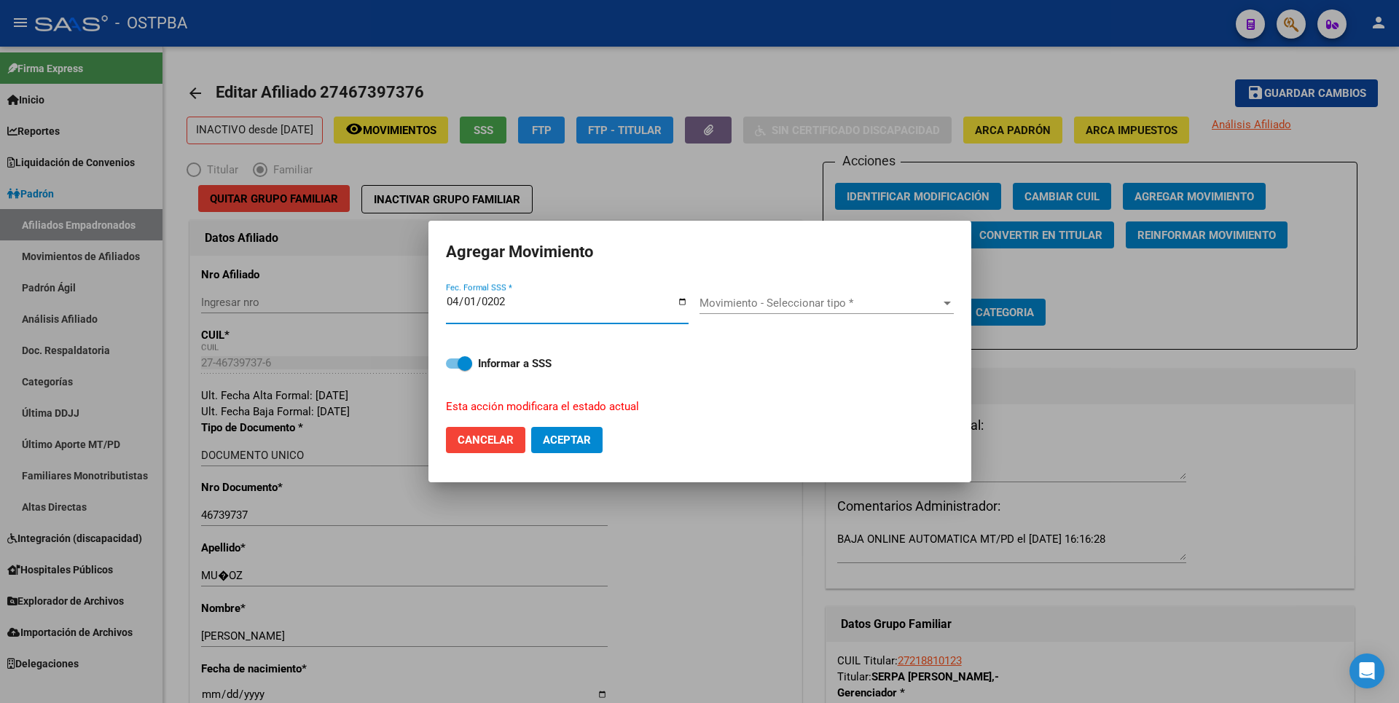
type input "2025-04-01"
click at [941, 303] on div at bounding box center [947, 303] width 13 height 12
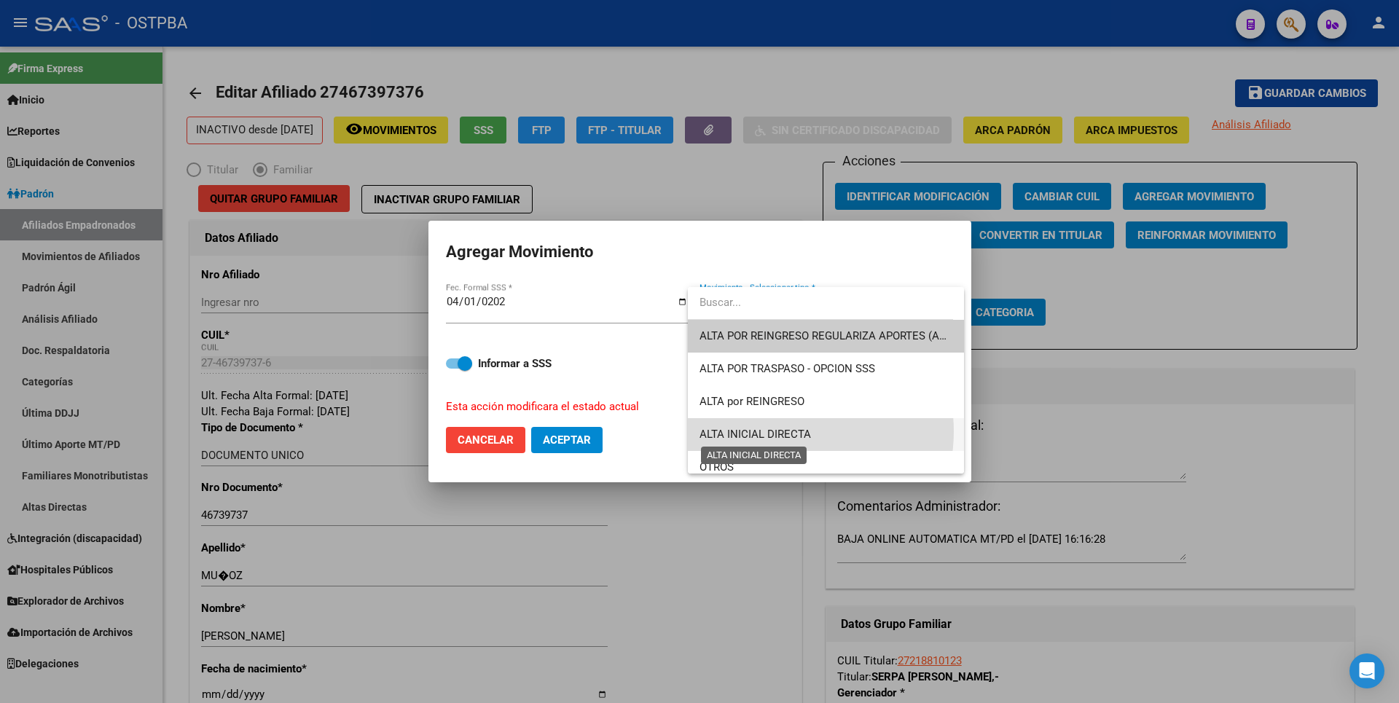
click at [783, 431] on span "ALTA INICIAL DIRECTA" at bounding box center [755, 434] width 111 height 13
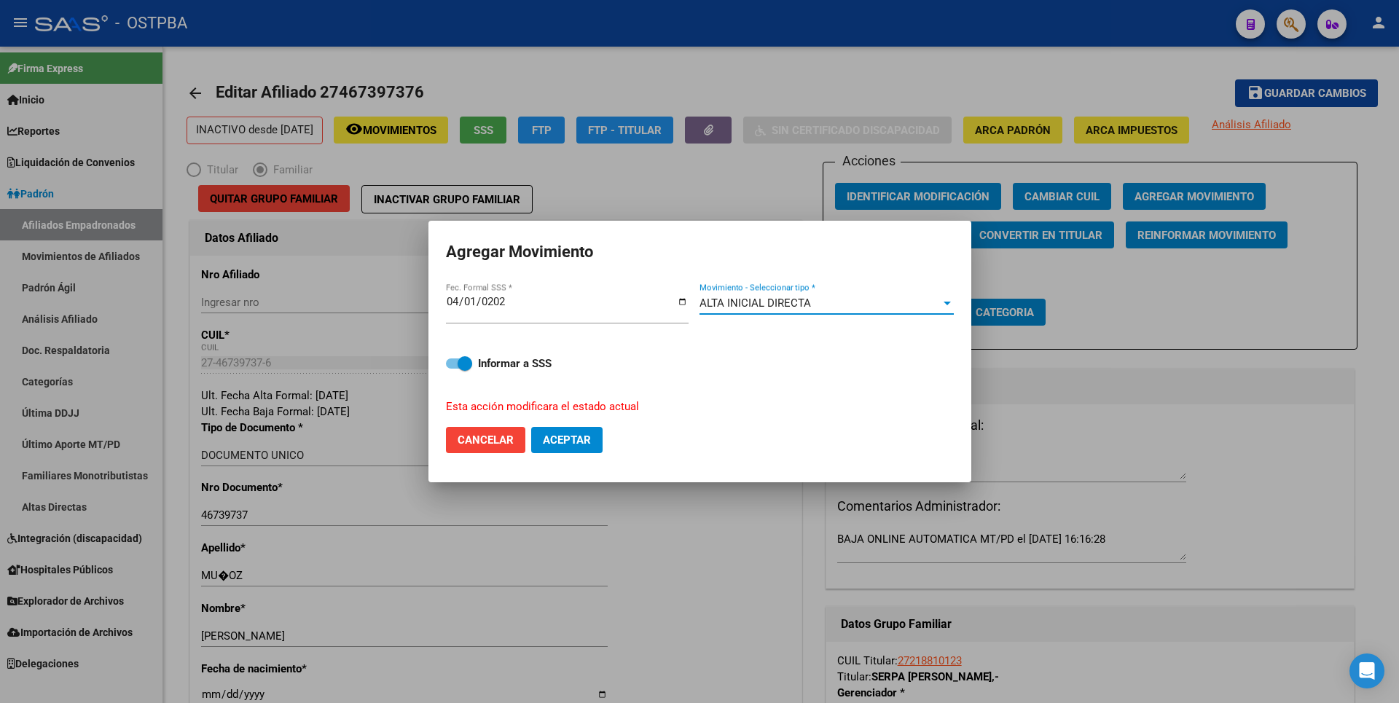
click at [577, 439] on span "Aceptar" at bounding box center [567, 440] width 48 height 13
checkbox input "false"
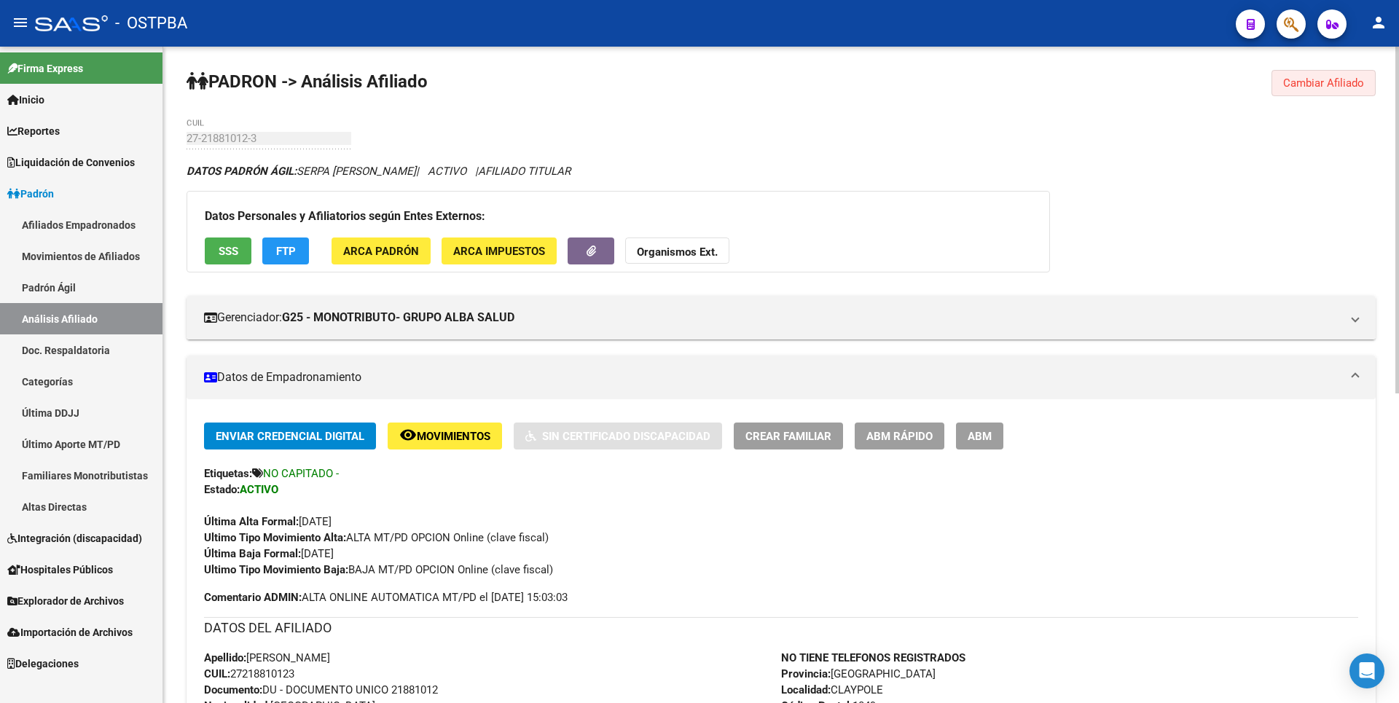
click at [1312, 87] on span "Cambiar Afiliado" at bounding box center [1323, 83] width 81 height 13
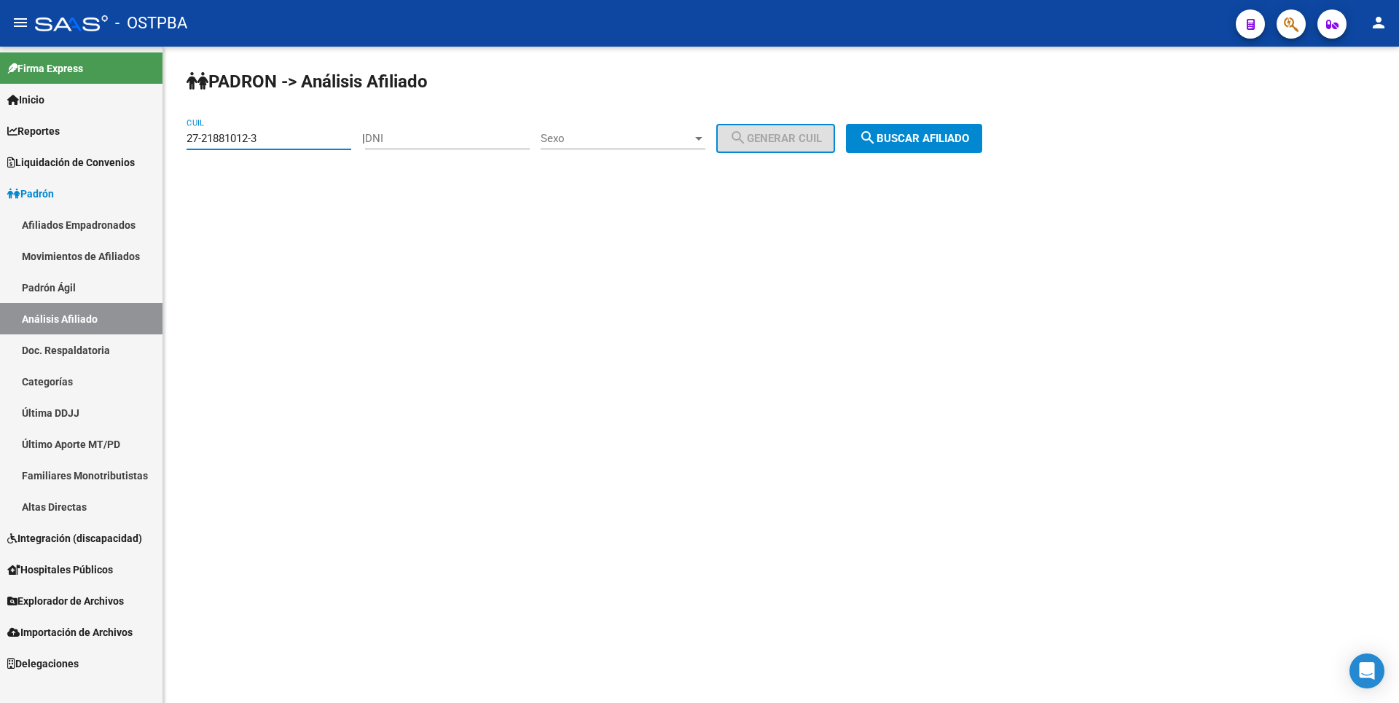
drag, startPoint x: 270, startPoint y: 136, endPoint x: 0, endPoint y: 137, distance: 269.6
click at [0, 137] on mat-sidenav-container "Firma Express Inicio Calendario SSS Instructivos Contacto OS Reportes Tablero d…" at bounding box center [699, 375] width 1399 height 657
click at [394, 142] on input "DNI" at bounding box center [447, 138] width 165 height 13
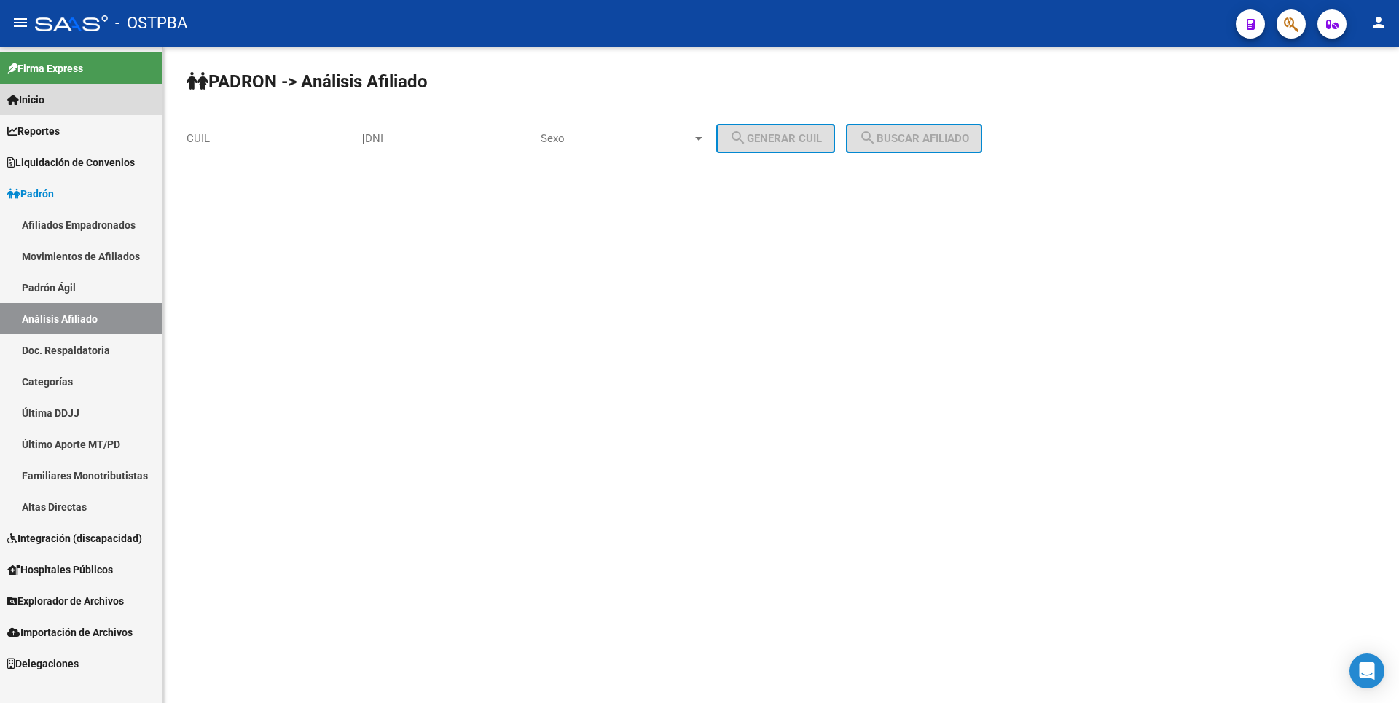
click at [71, 101] on link "Inicio" at bounding box center [81, 99] width 163 height 31
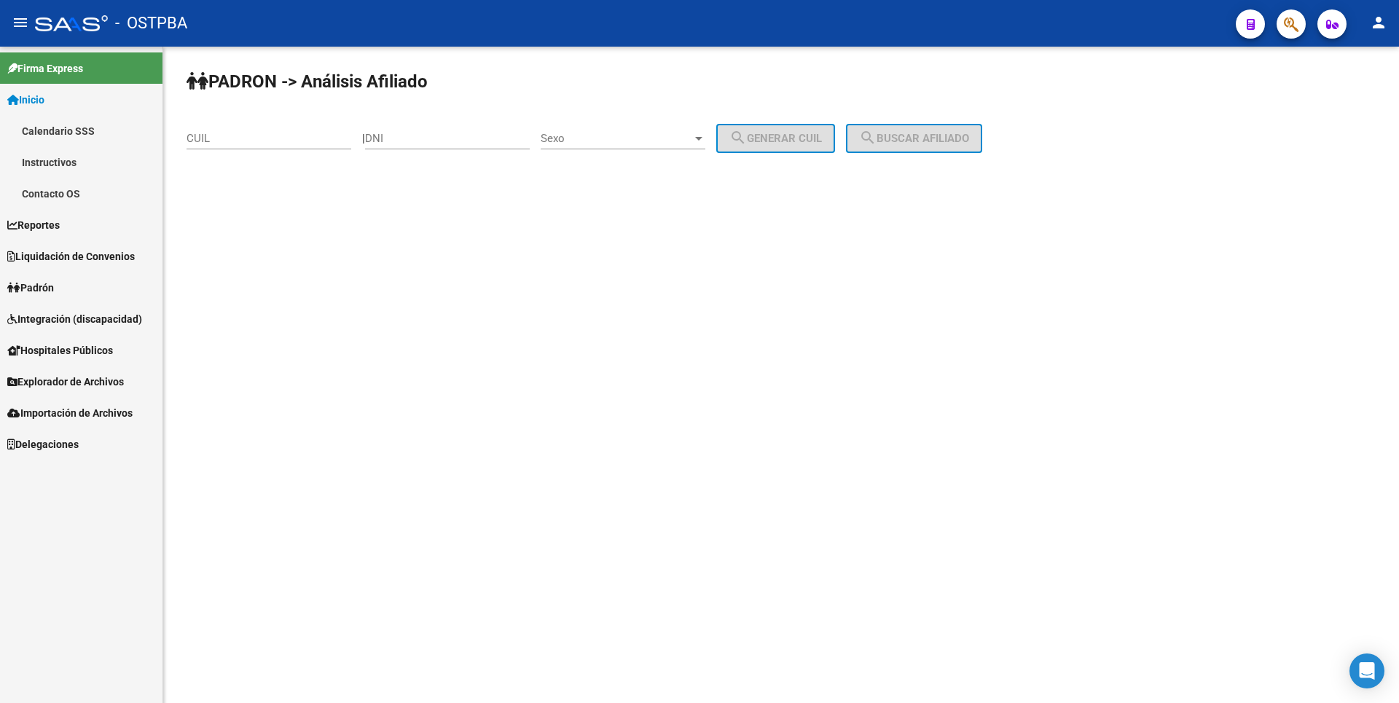
click at [96, 160] on link "Instructivos" at bounding box center [81, 161] width 163 height 31
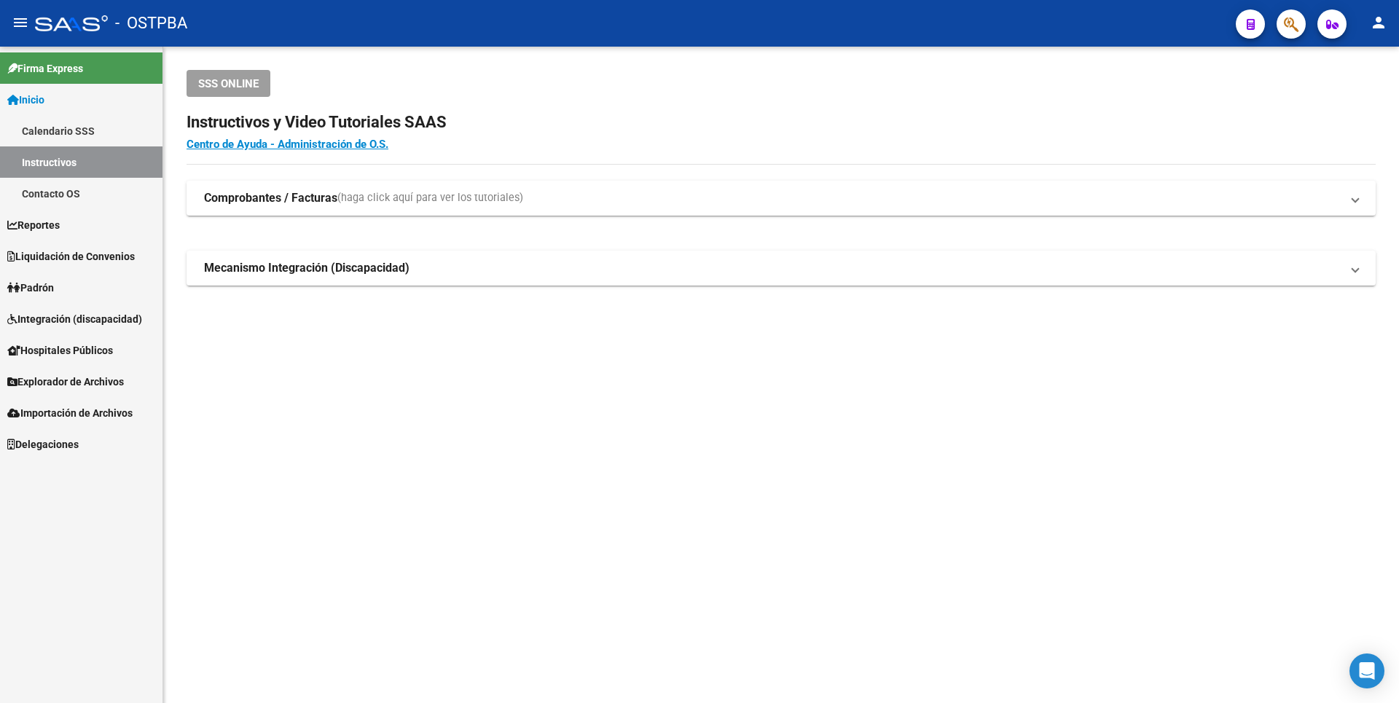
click at [79, 187] on link "Contacto OS" at bounding box center [81, 193] width 163 height 31
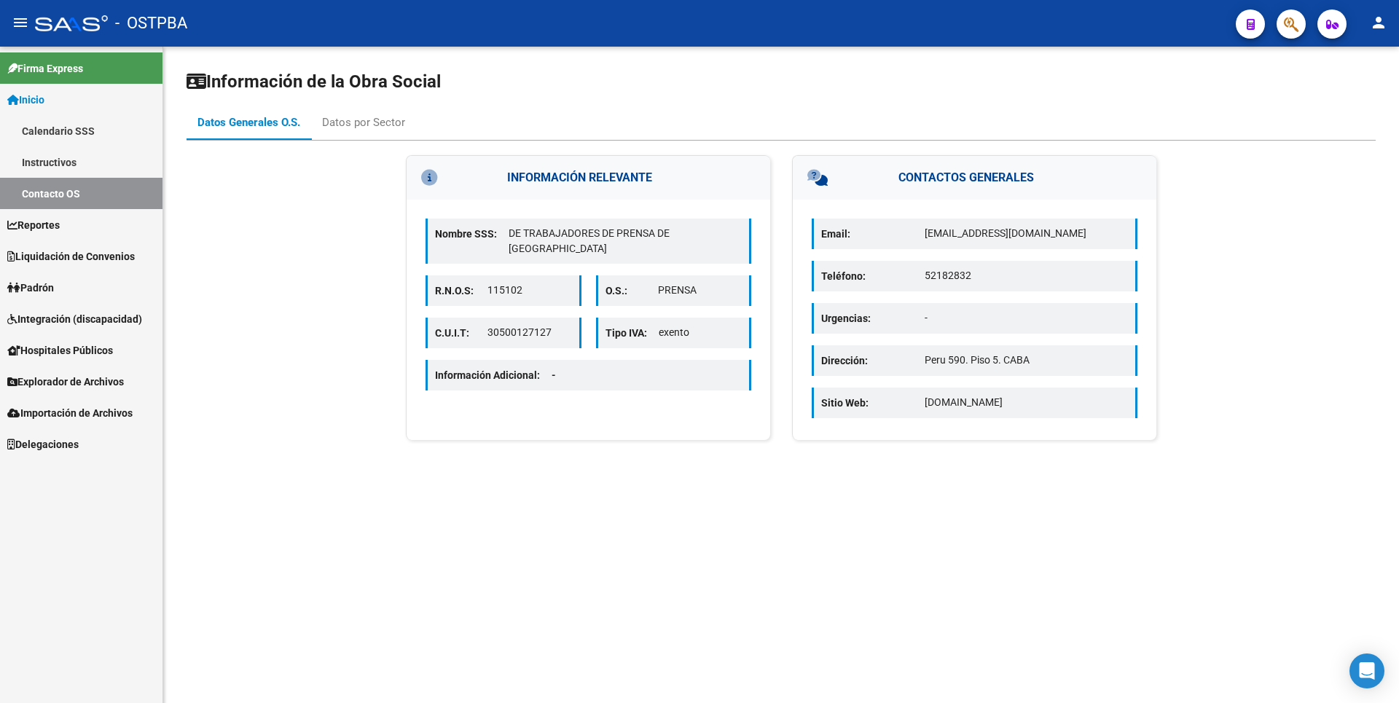
click at [57, 219] on span "Reportes" at bounding box center [33, 225] width 52 height 16
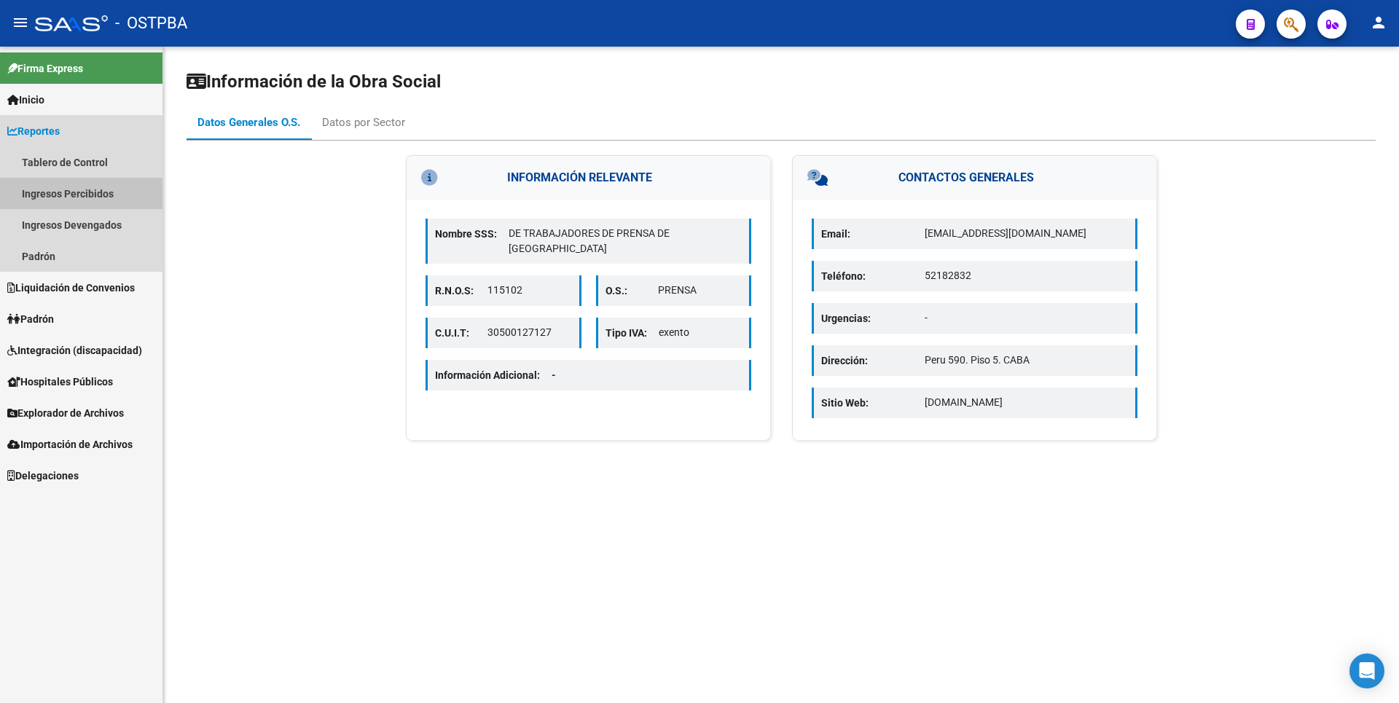
click at [83, 192] on link "Ingresos Percibidos" at bounding box center [81, 193] width 163 height 31
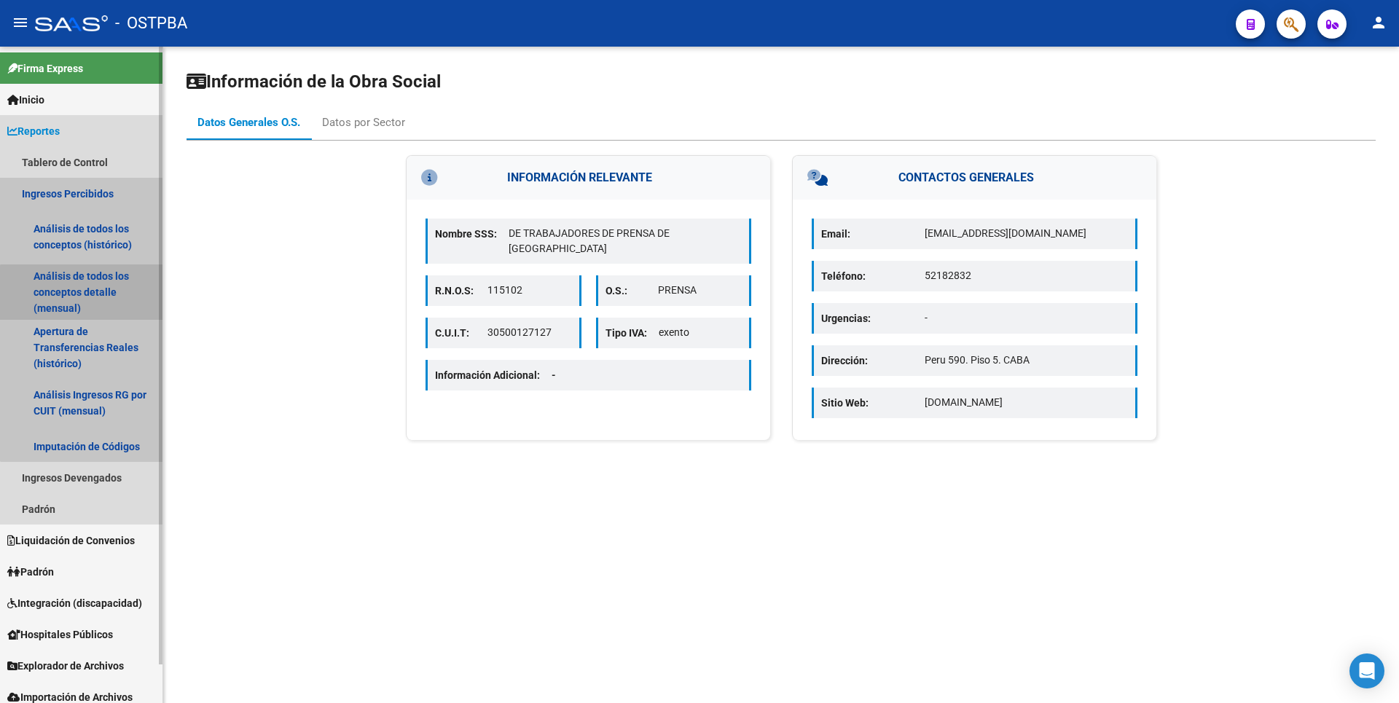
click at [103, 293] on link "Análisis de todos los conceptos detalle (mensual)" at bounding box center [81, 292] width 163 height 55
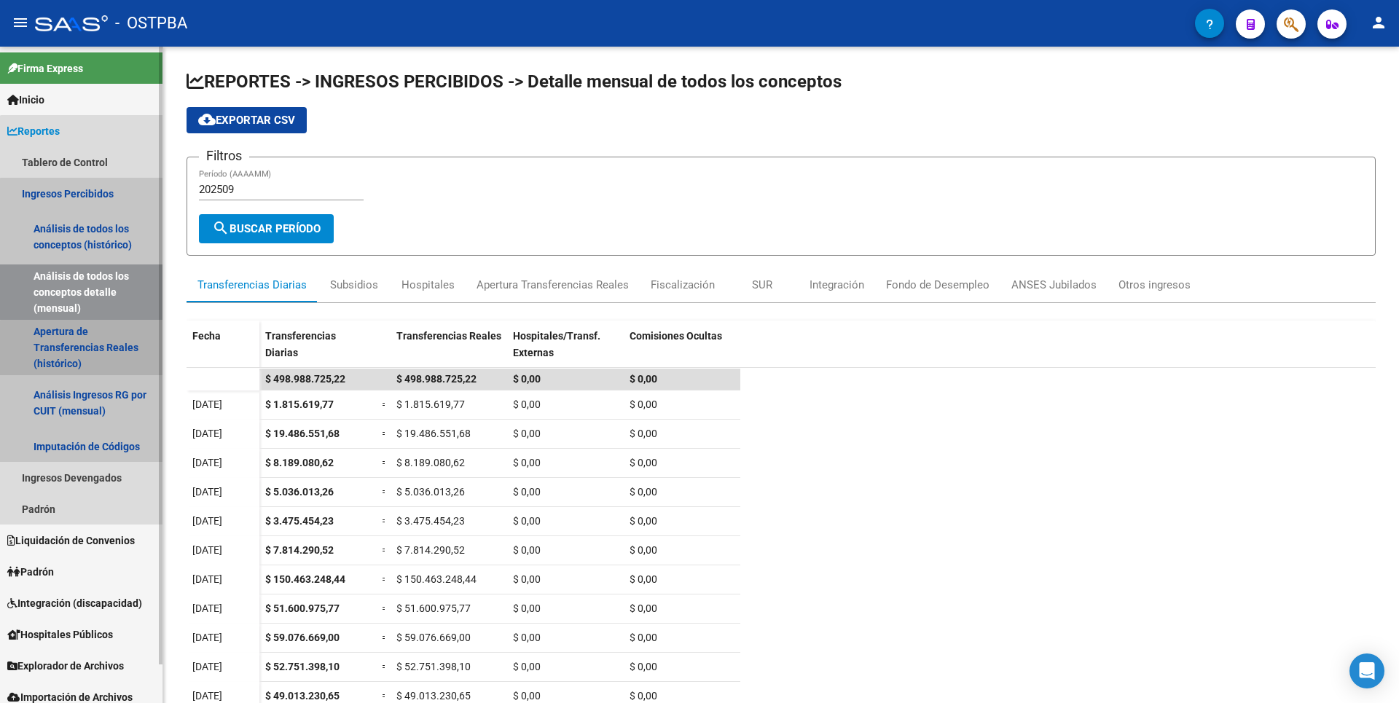
click at [99, 351] on link "Apertura de Transferencias Reales (histórico)" at bounding box center [81, 347] width 163 height 55
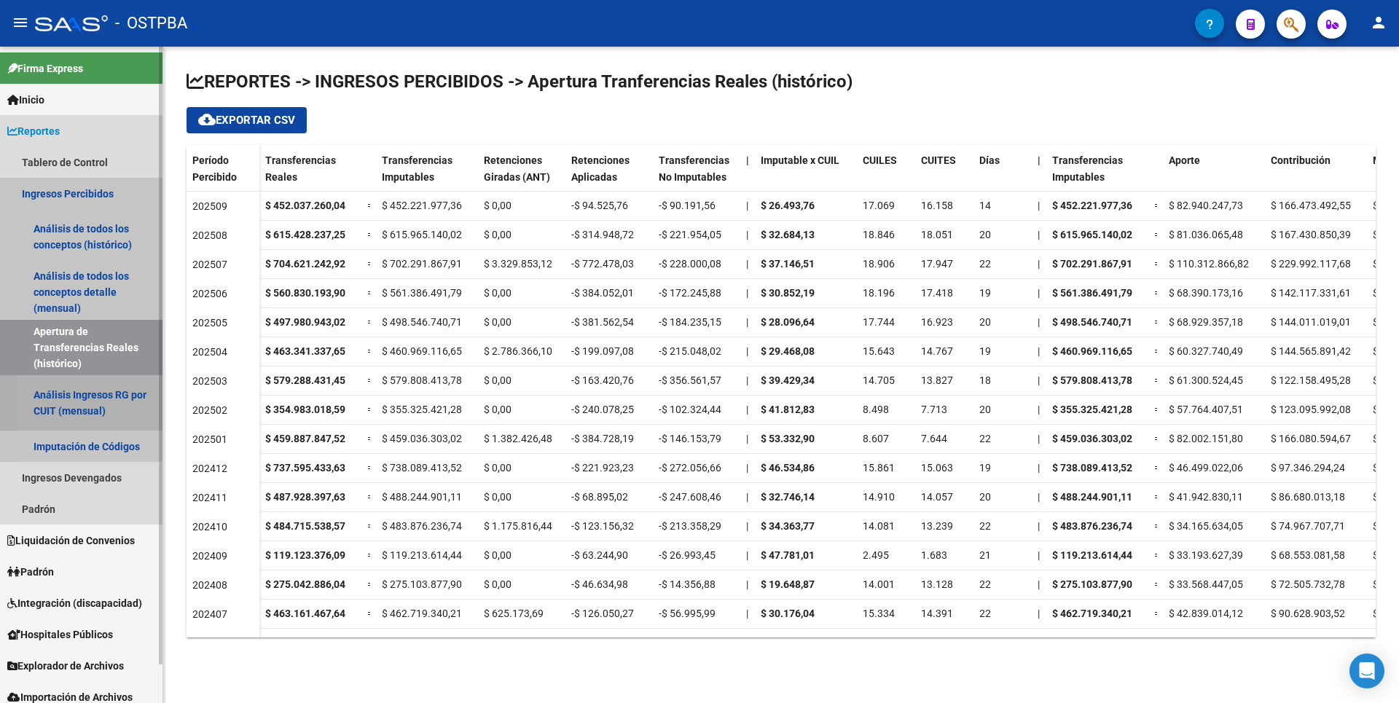
click at [73, 399] on link "Análisis Ingresos RG por CUIT (mensual)" at bounding box center [81, 402] width 163 height 55
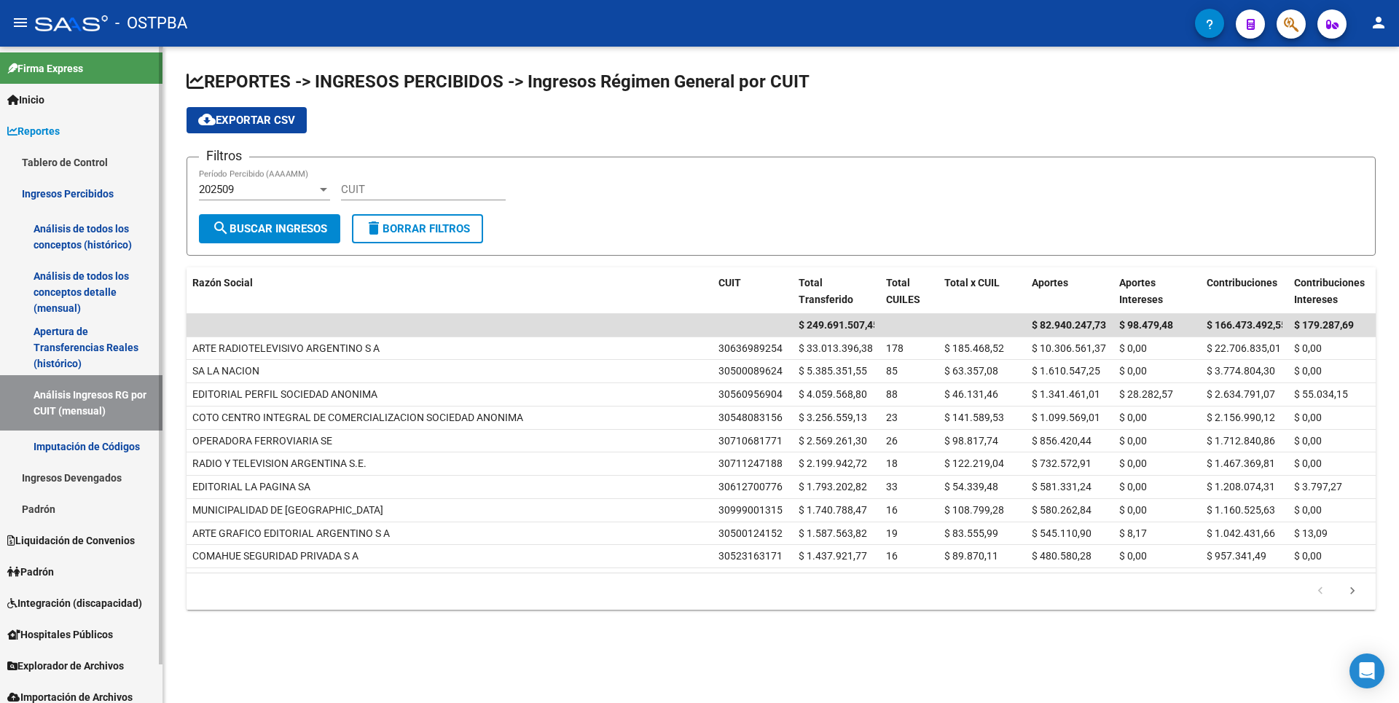
click at [90, 438] on link "Imputación de Códigos" at bounding box center [81, 446] width 163 height 31
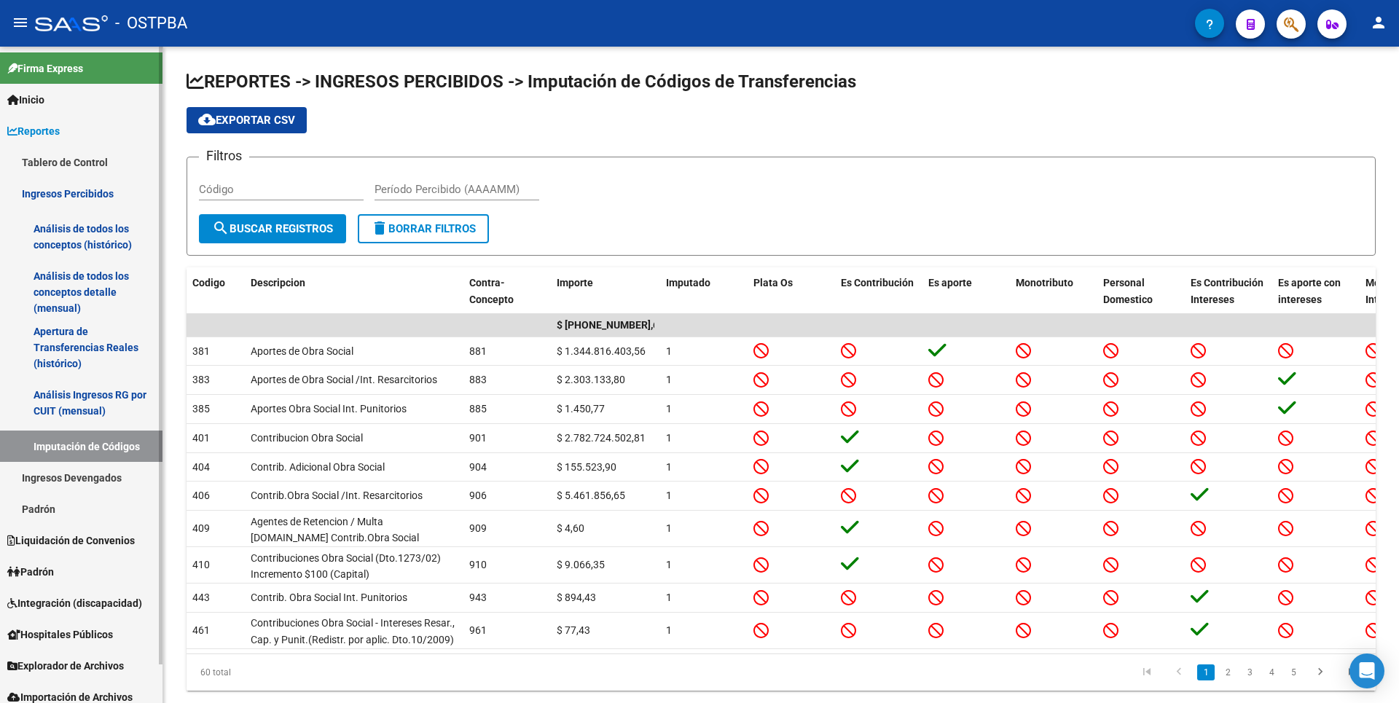
click at [98, 478] on link "Ingresos Devengados" at bounding box center [81, 477] width 163 height 31
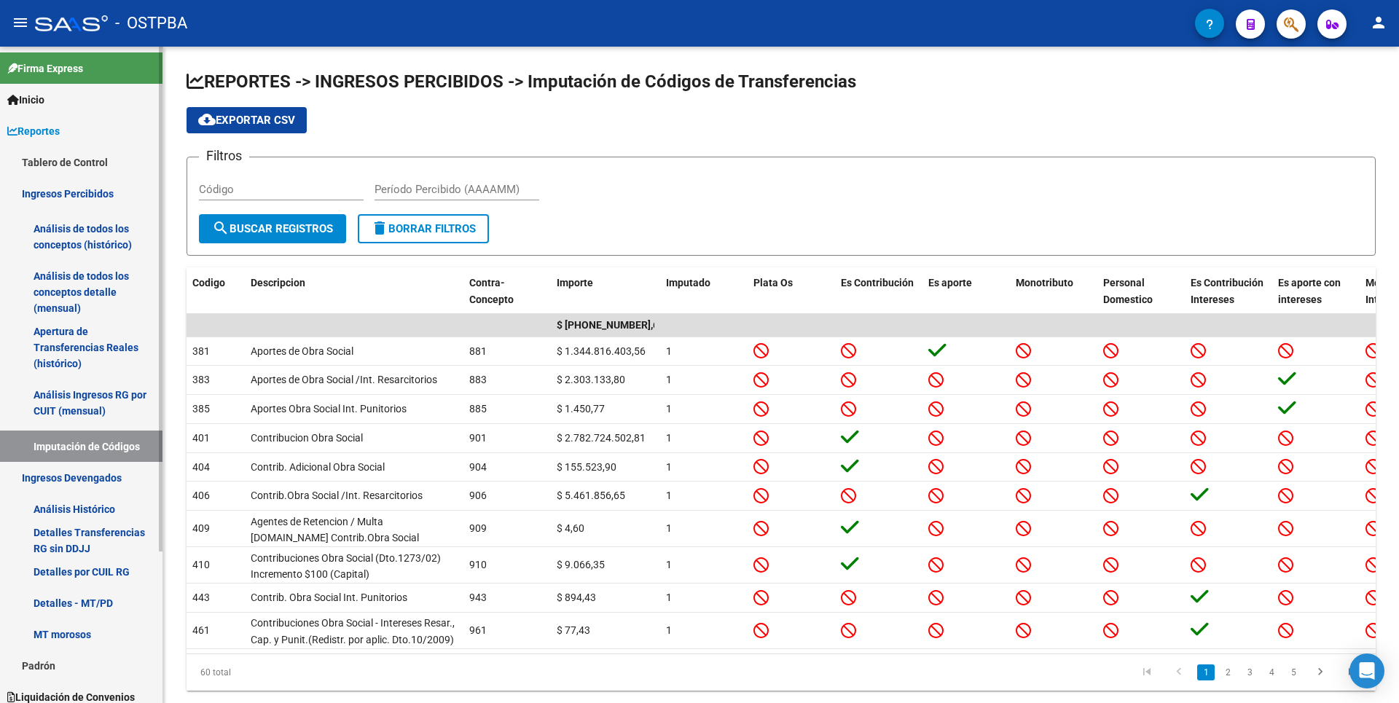
click at [96, 499] on link "Análisis Histórico" at bounding box center [81, 508] width 163 height 31
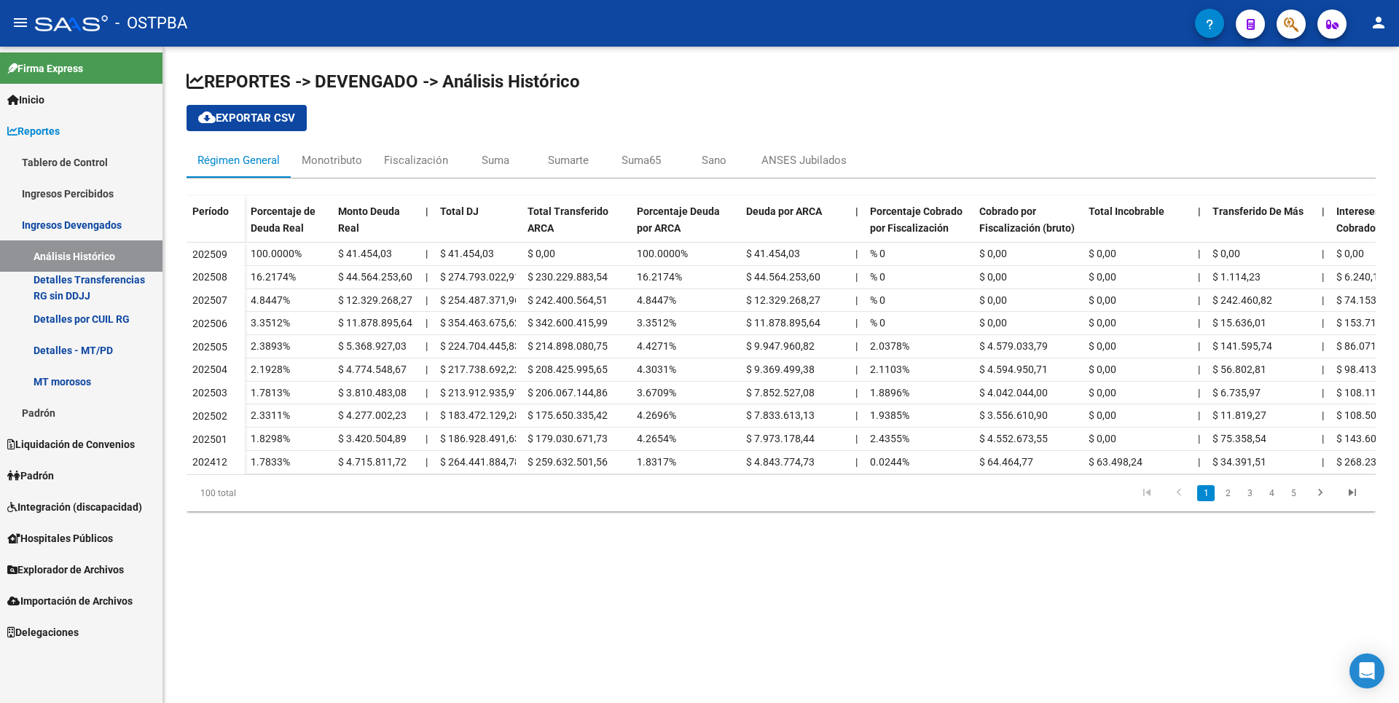
click at [48, 469] on span "Padrón" at bounding box center [30, 476] width 47 height 16
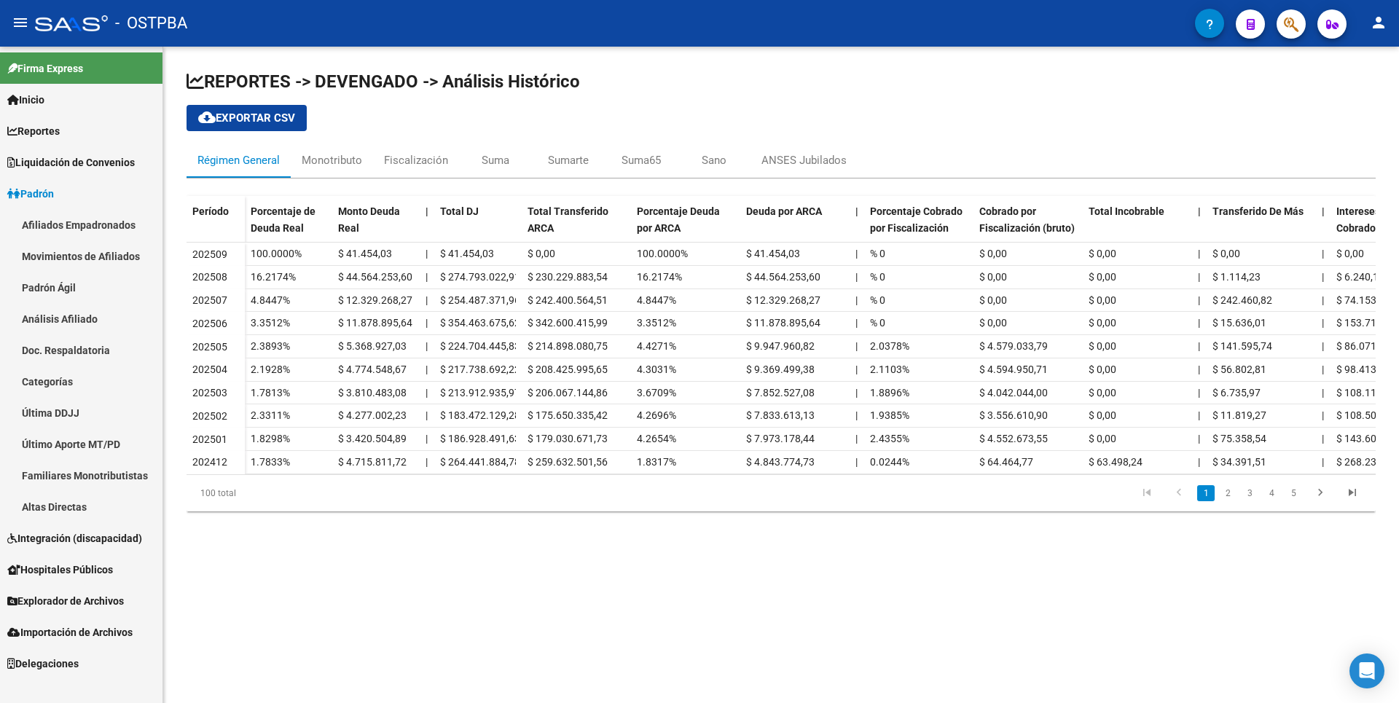
click at [87, 320] on link "Análisis Afiliado" at bounding box center [81, 318] width 163 height 31
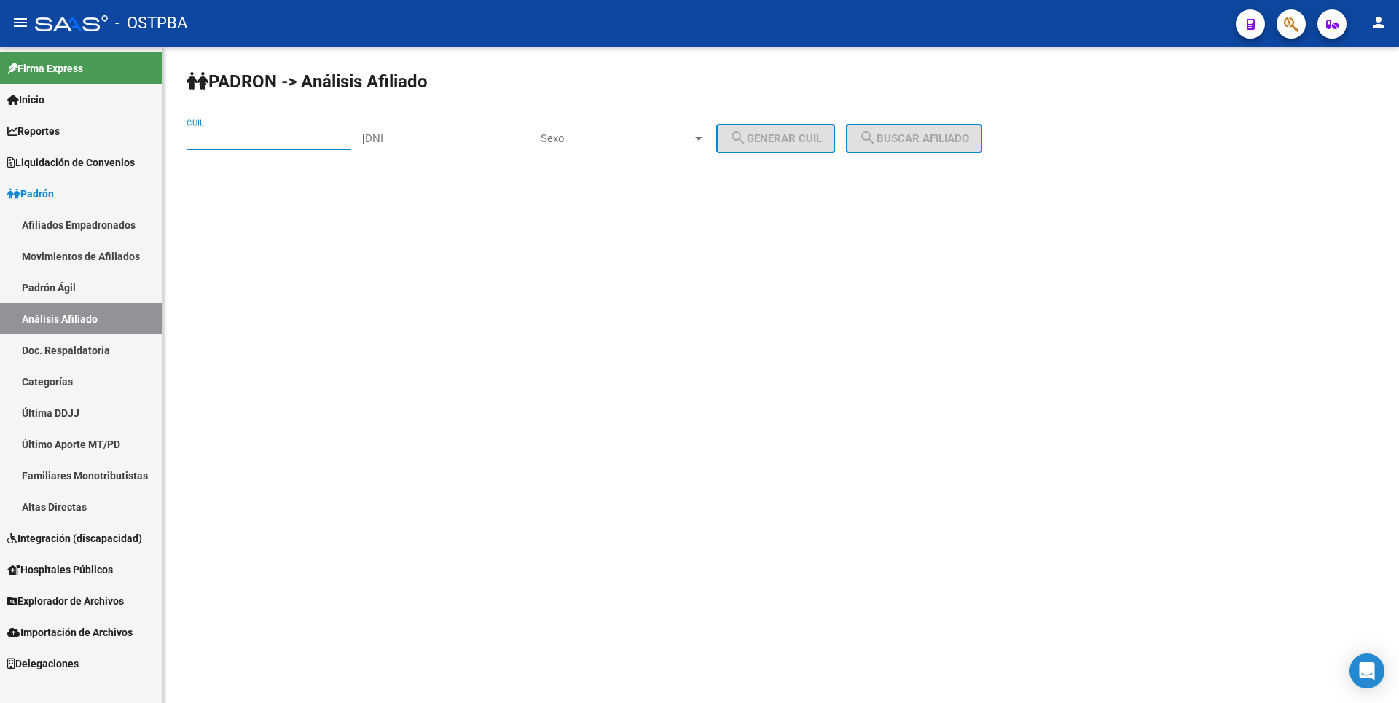
click at [222, 138] on input "CUIL" at bounding box center [269, 138] width 165 height 13
click at [50, 127] on span "Reportes" at bounding box center [33, 131] width 52 height 16
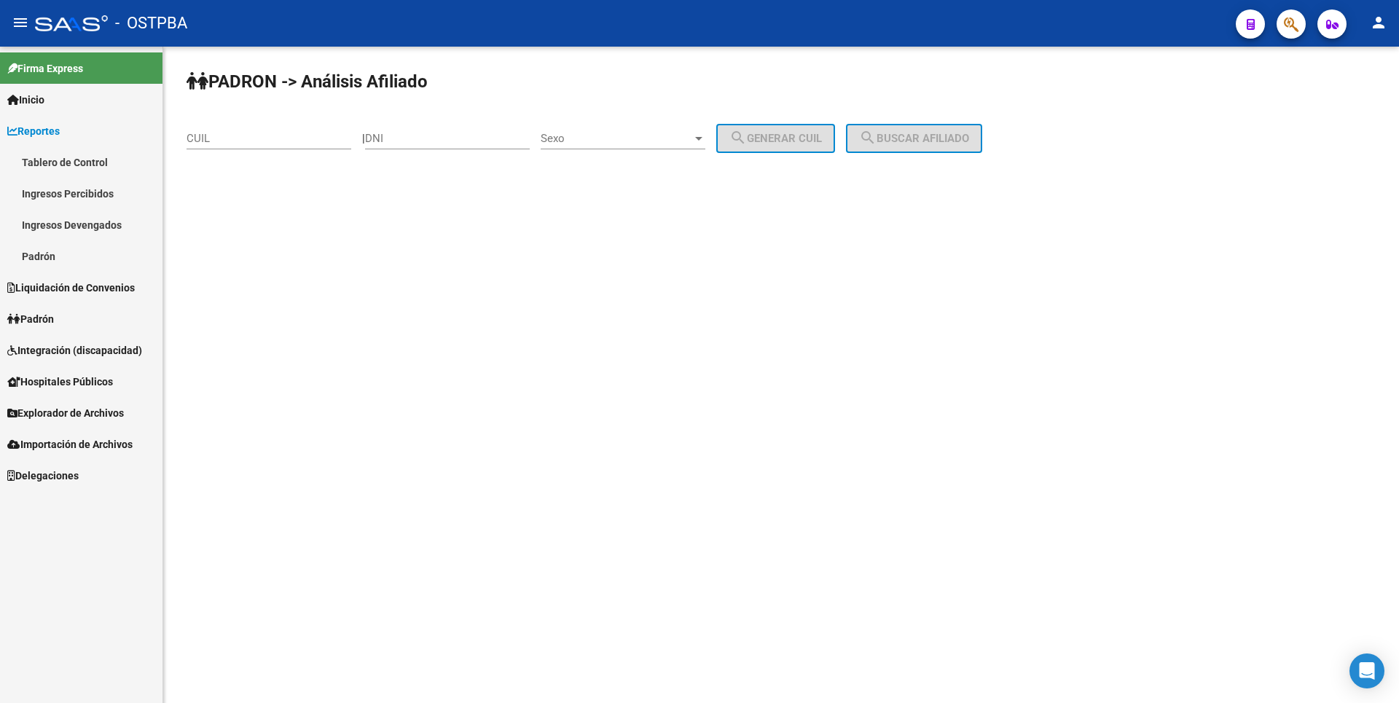
click at [95, 192] on link "Ingresos Percibidos" at bounding box center [81, 193] width 163 height 31
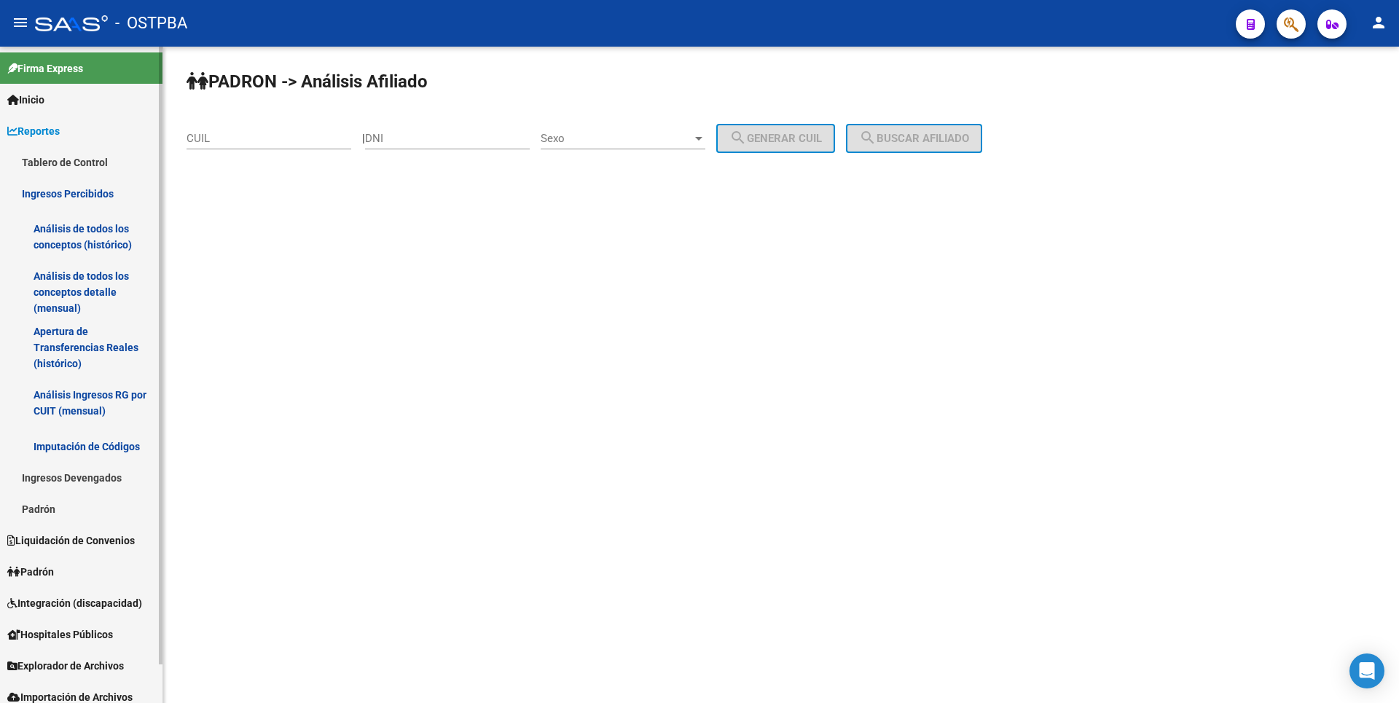
click at [89, 270] on link "Análisis de todos los conceptos detalle (mensual)" at bounding box center [81, 292] width 163 height 55
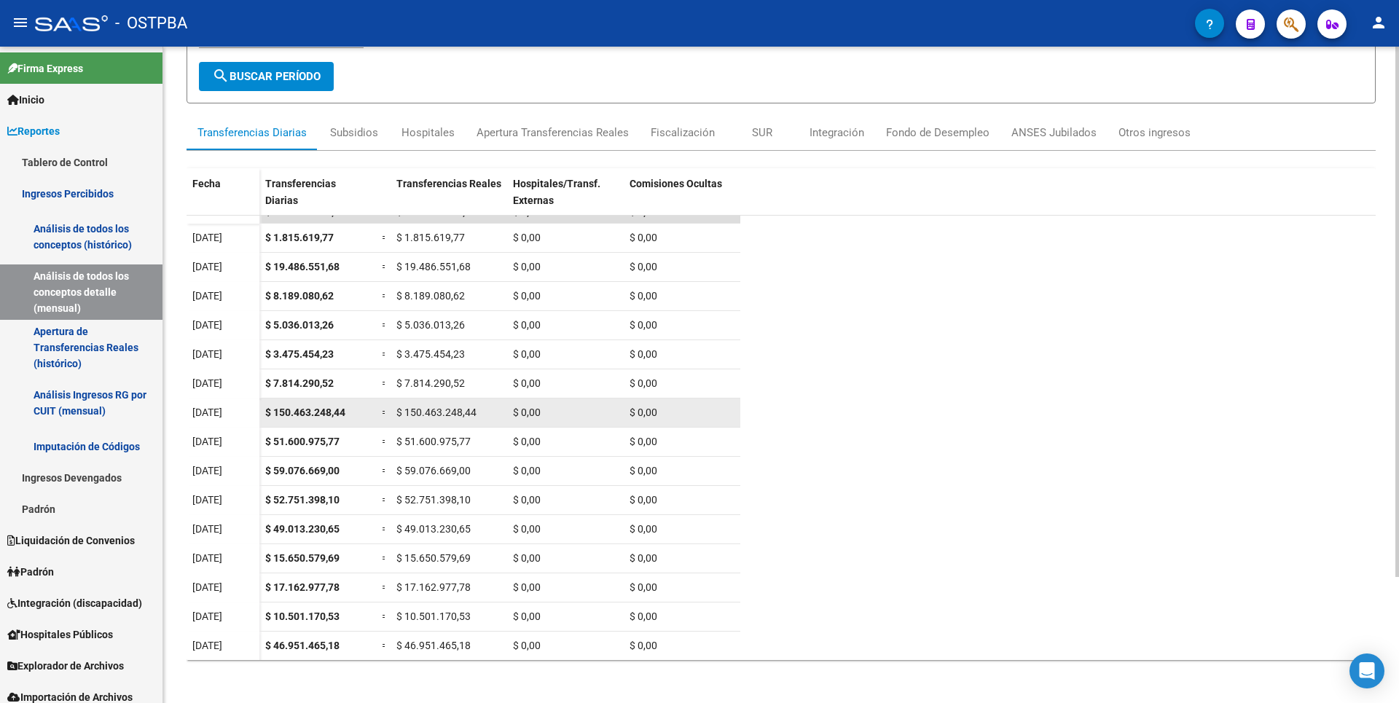
scroll to position [156, 0]
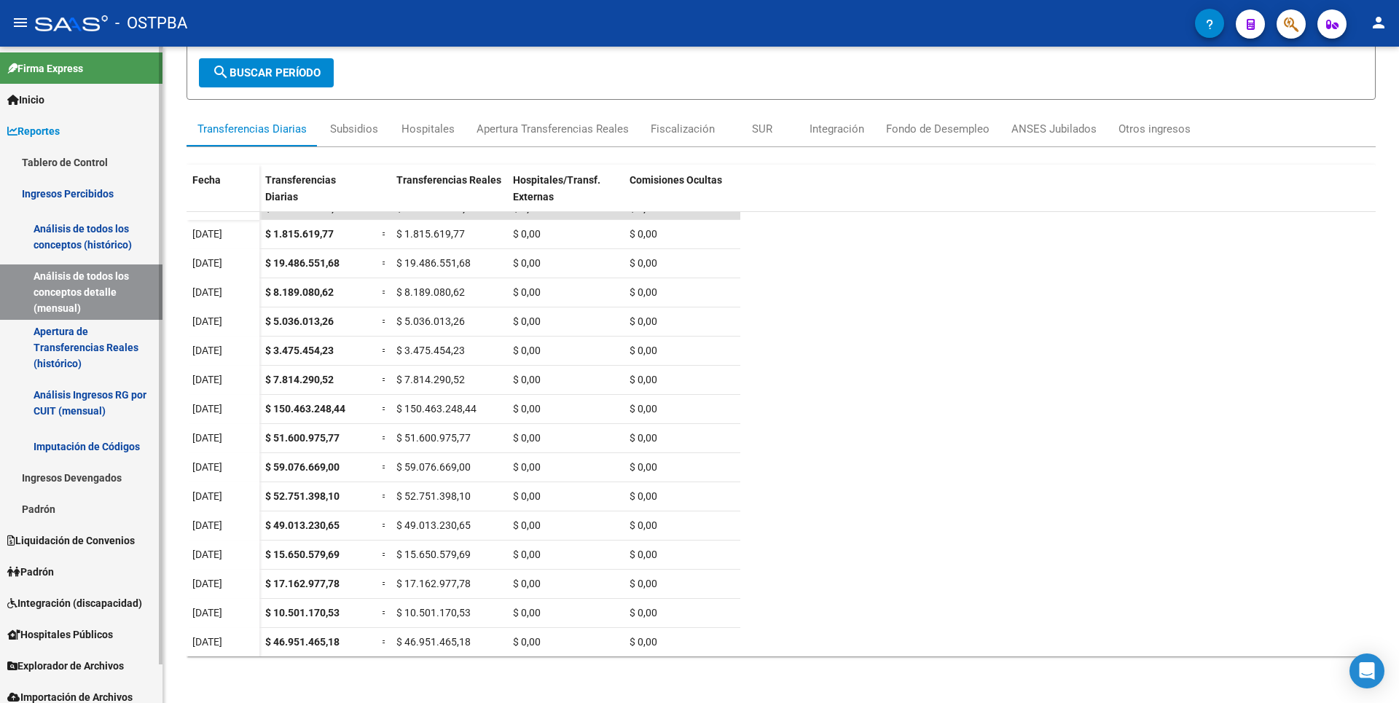
click at [89, 413] on link "Análisis Ingresos RG por CUIT (mensual)" at bounding box center [81, 402] width 163 height 55
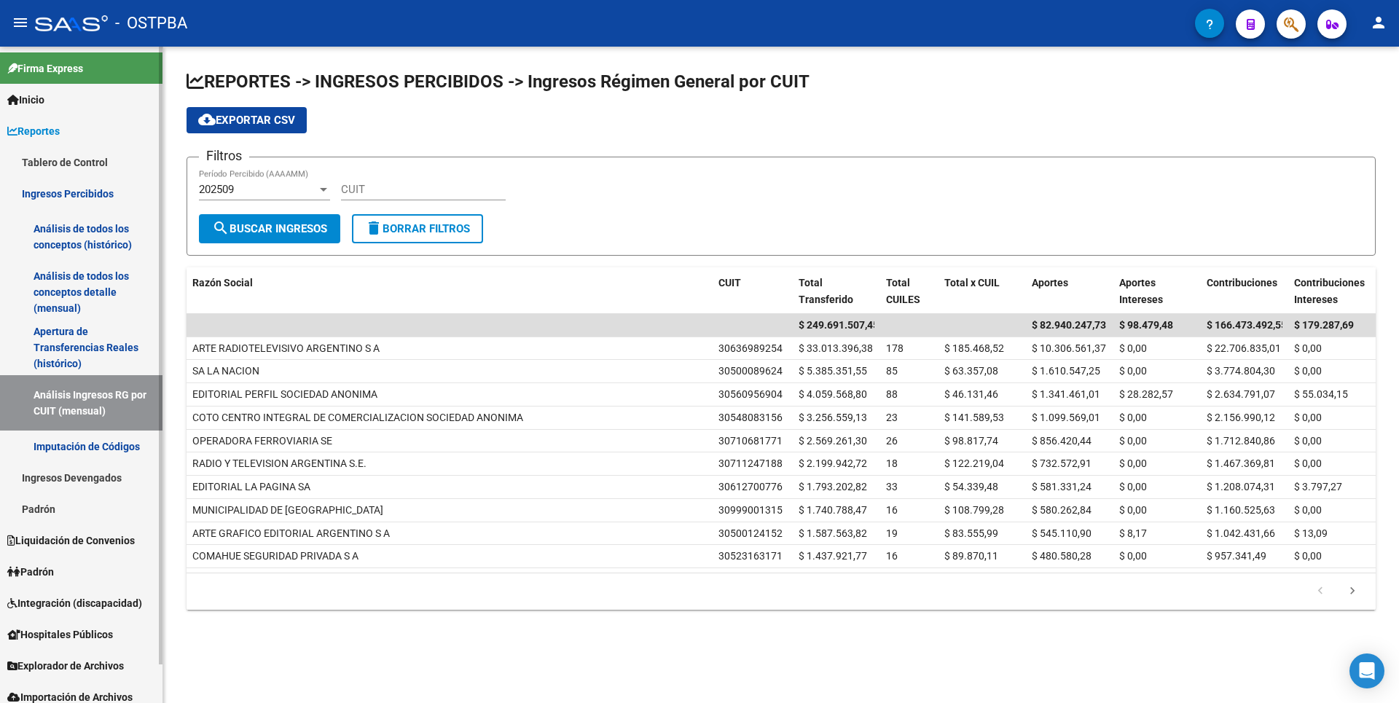
click at [117, 450] on link "Imputación de Códigos" at bounding box center [81, 446] width 163 height 31
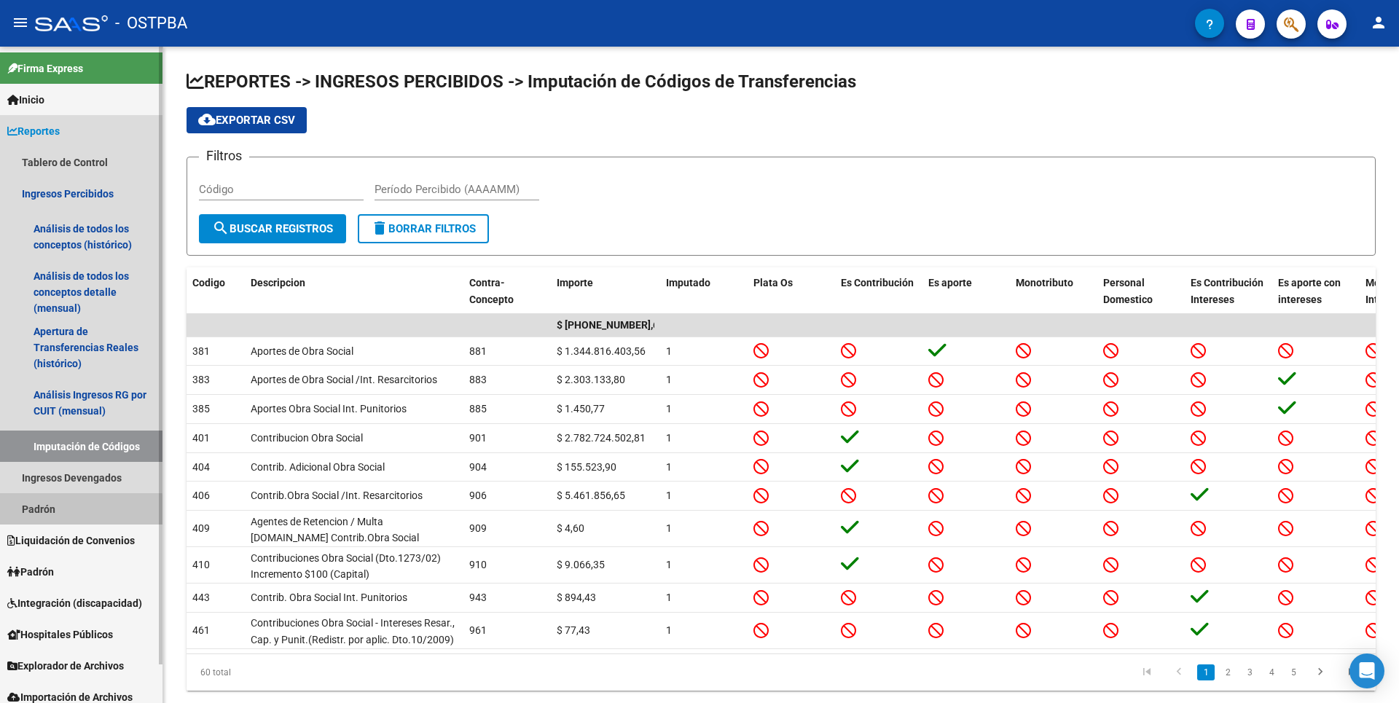
drag, startPoint x: 49, startPoint y: 512, endPoint x: 57, endPoint y: 512, distance: 8.0
click at [50, 512] on link "Padrón" at bounding box center [81, 508] width 163 height 31
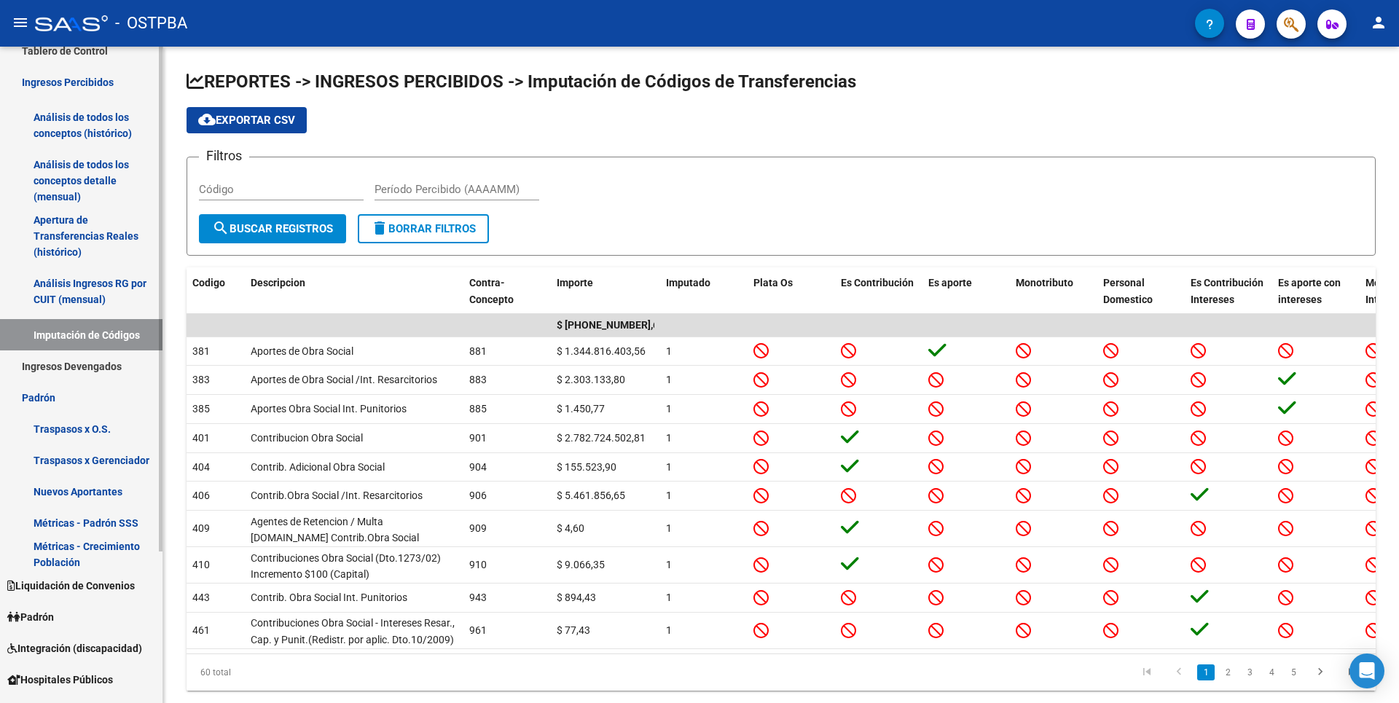
scroll to position [197, 0]
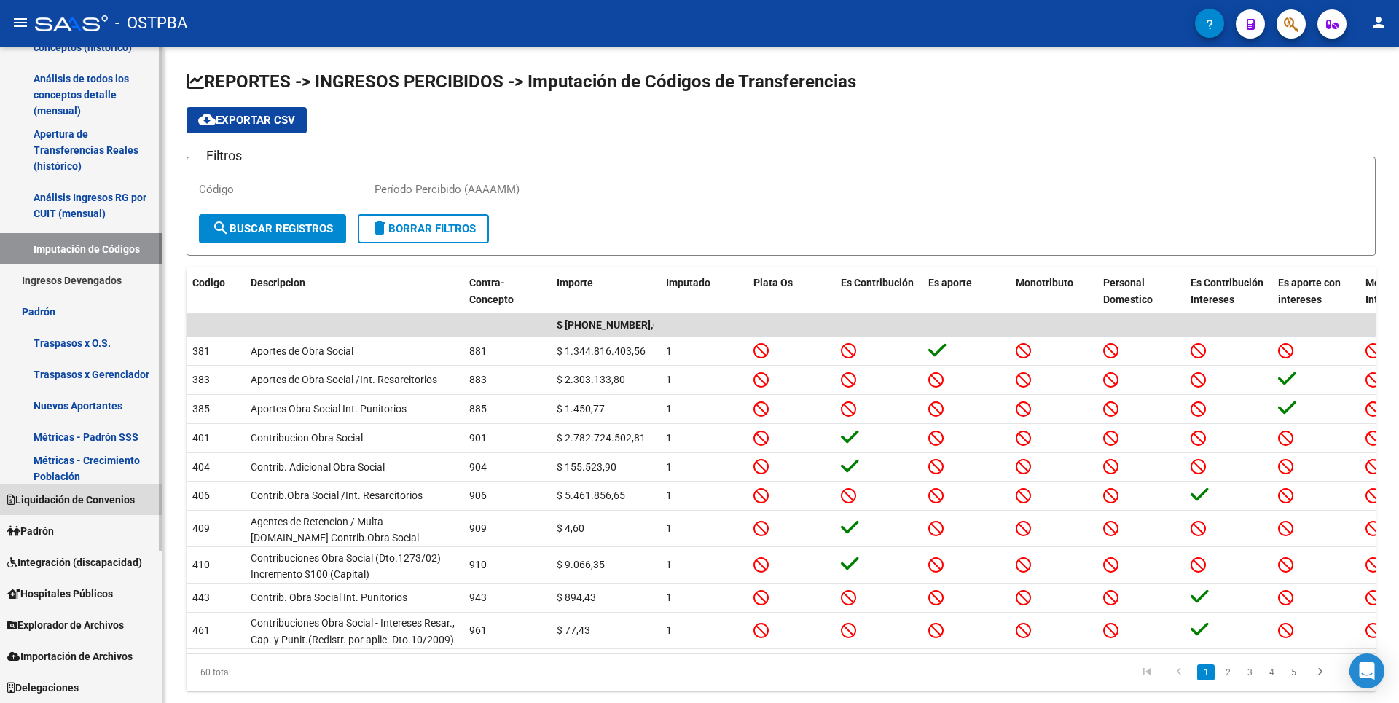
click at [96, 501] on span "Liquidación de Convenios" at bounding box center [71, 500] width 128 height 16
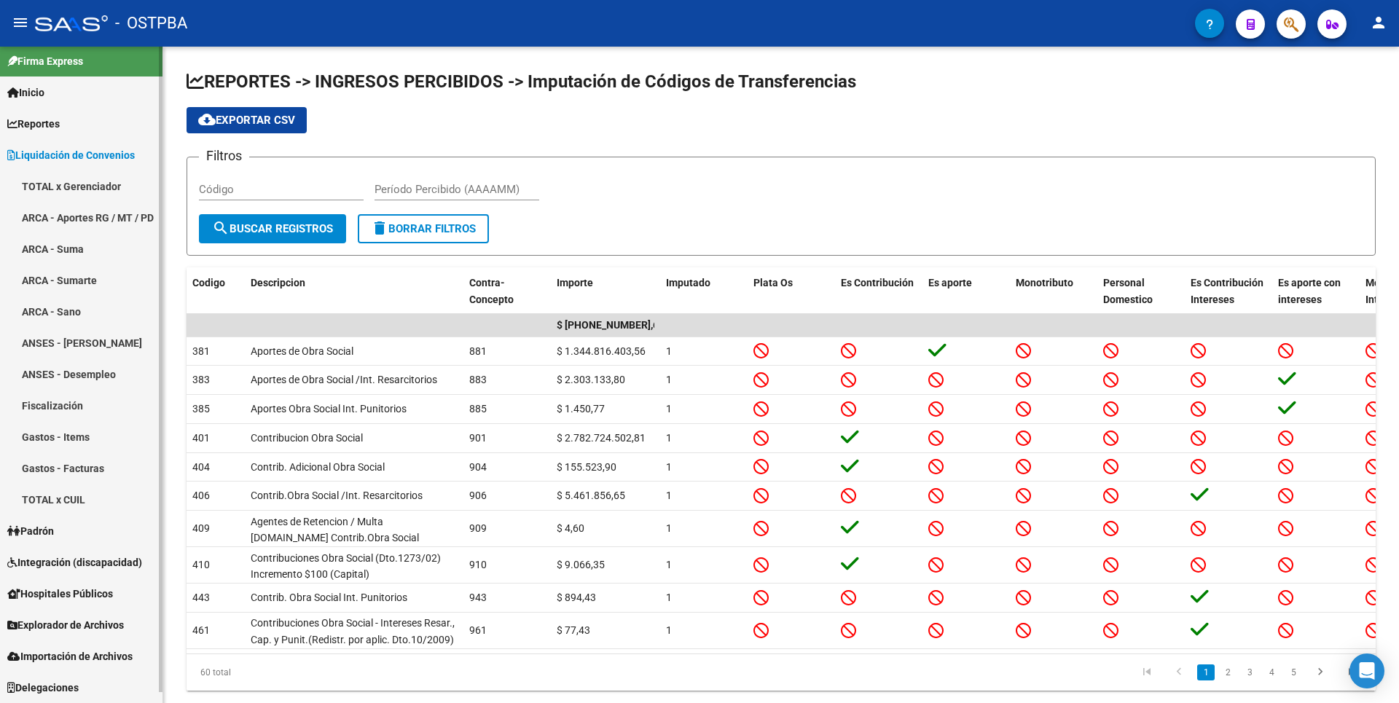
scroll to position [7, 0]
click at [70, 534] on link "Padrón" at bounding box center [81, 530] width 163 height 31
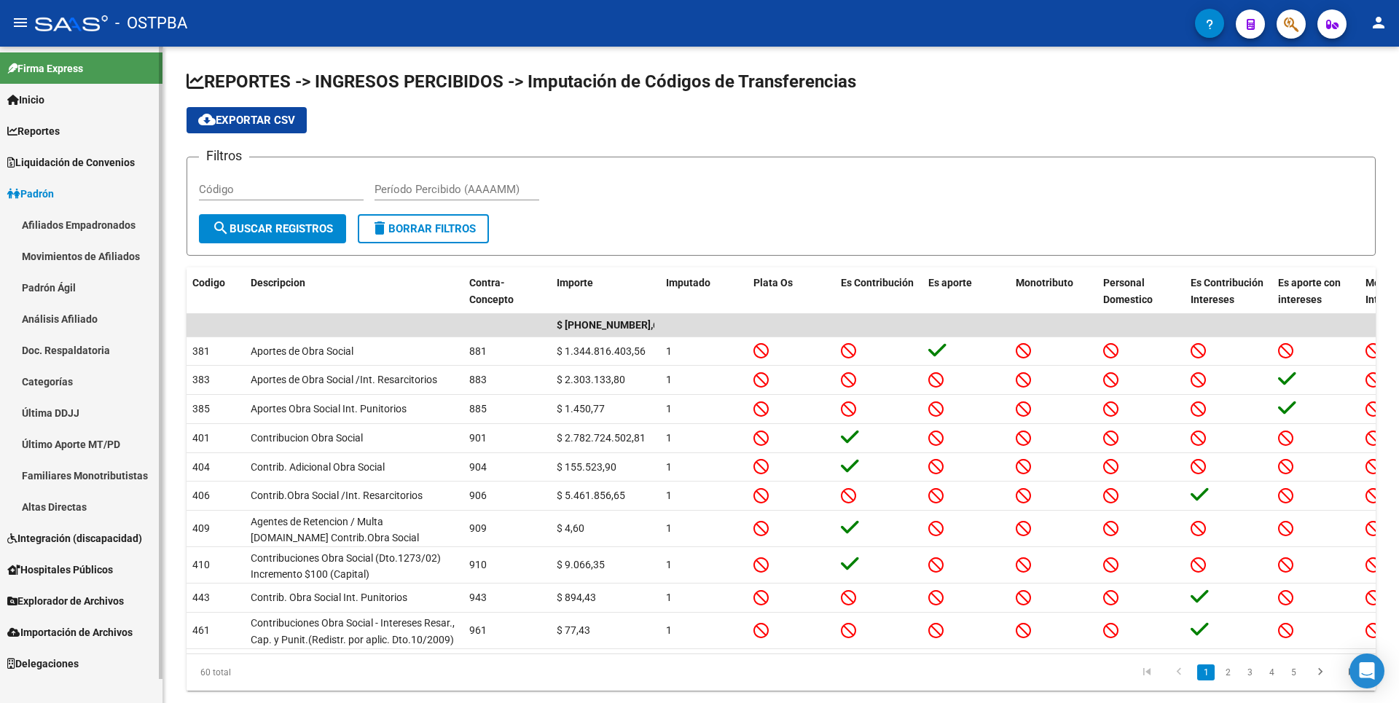
scroll to position [0, 0]
click at [89, 598] on span "Explorador de Archivos" at bounding box center [65, 601] width 117 height 16
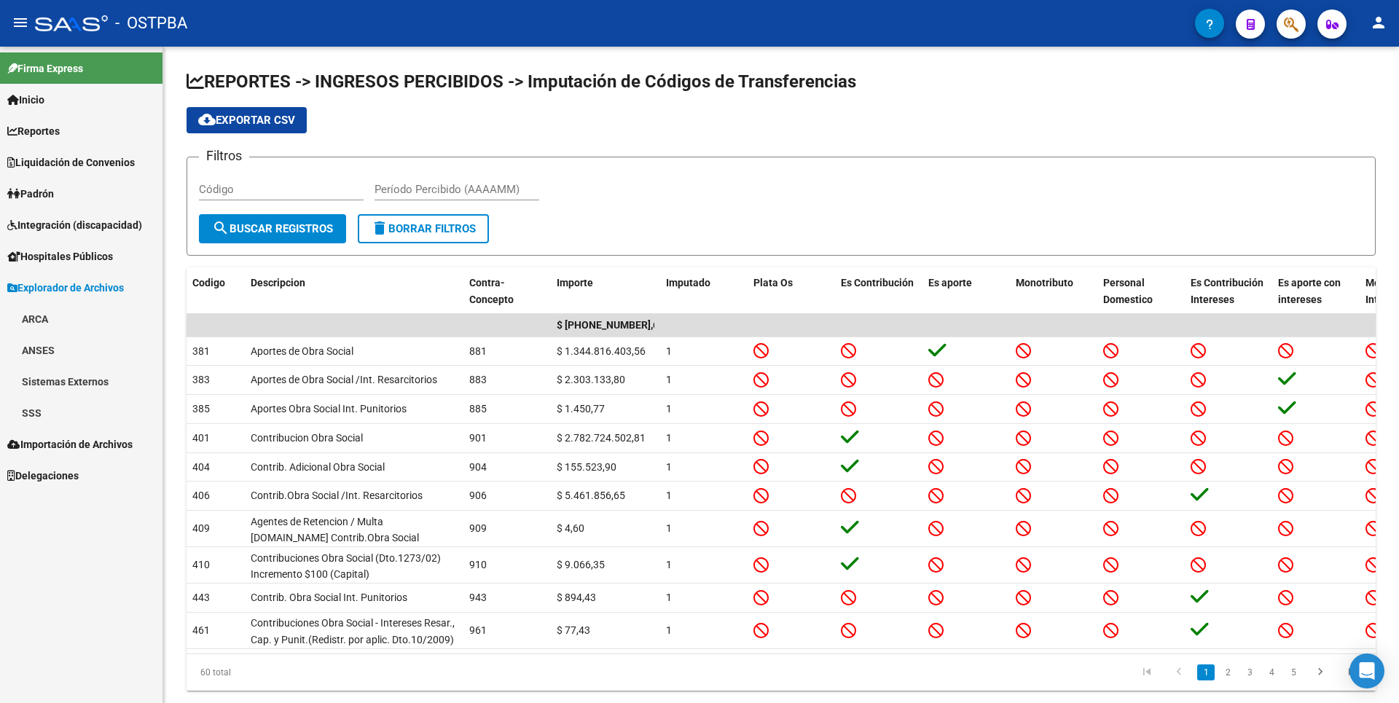
click at [77, 404] on link "SSS" at bounding box center [81, 412] width 163 height 31
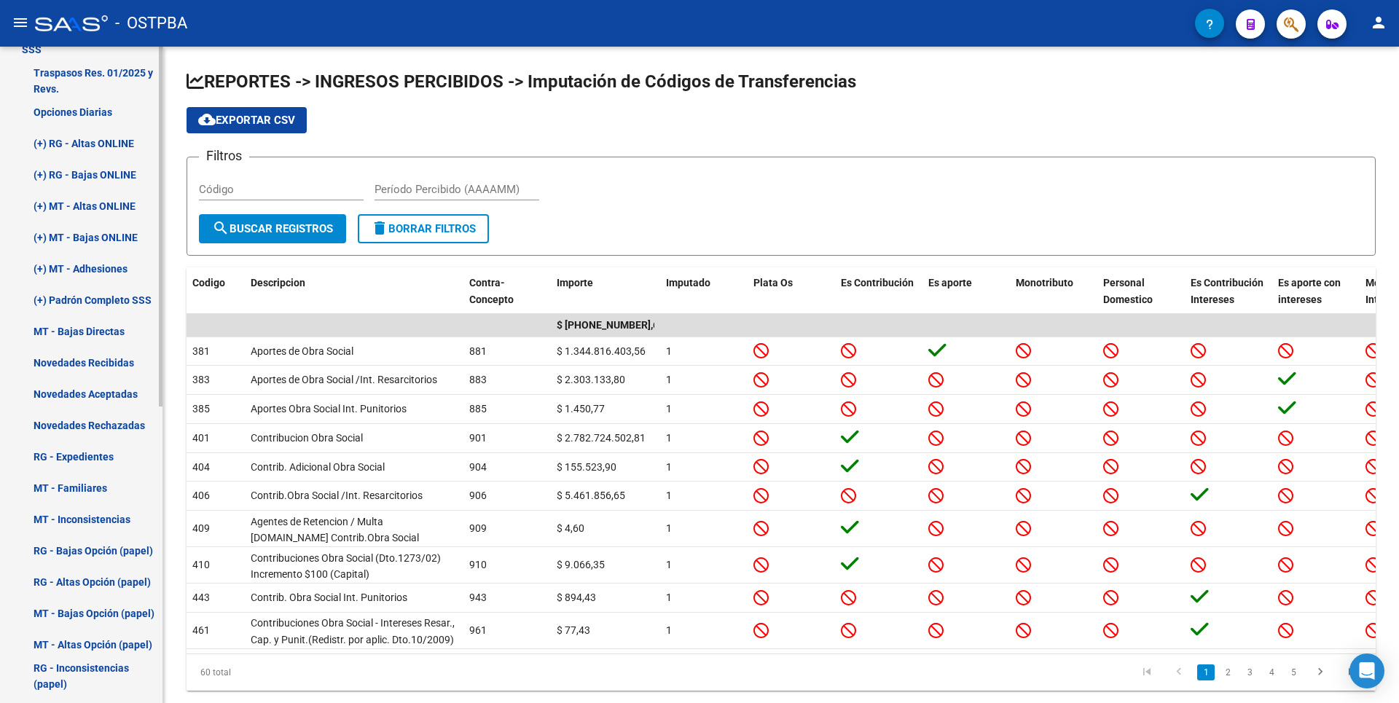
scroll to position [364, 0]
click at [114, 329] on link "MT - Bajas Directas" at bounding box center [81, 330] width 163 height 31
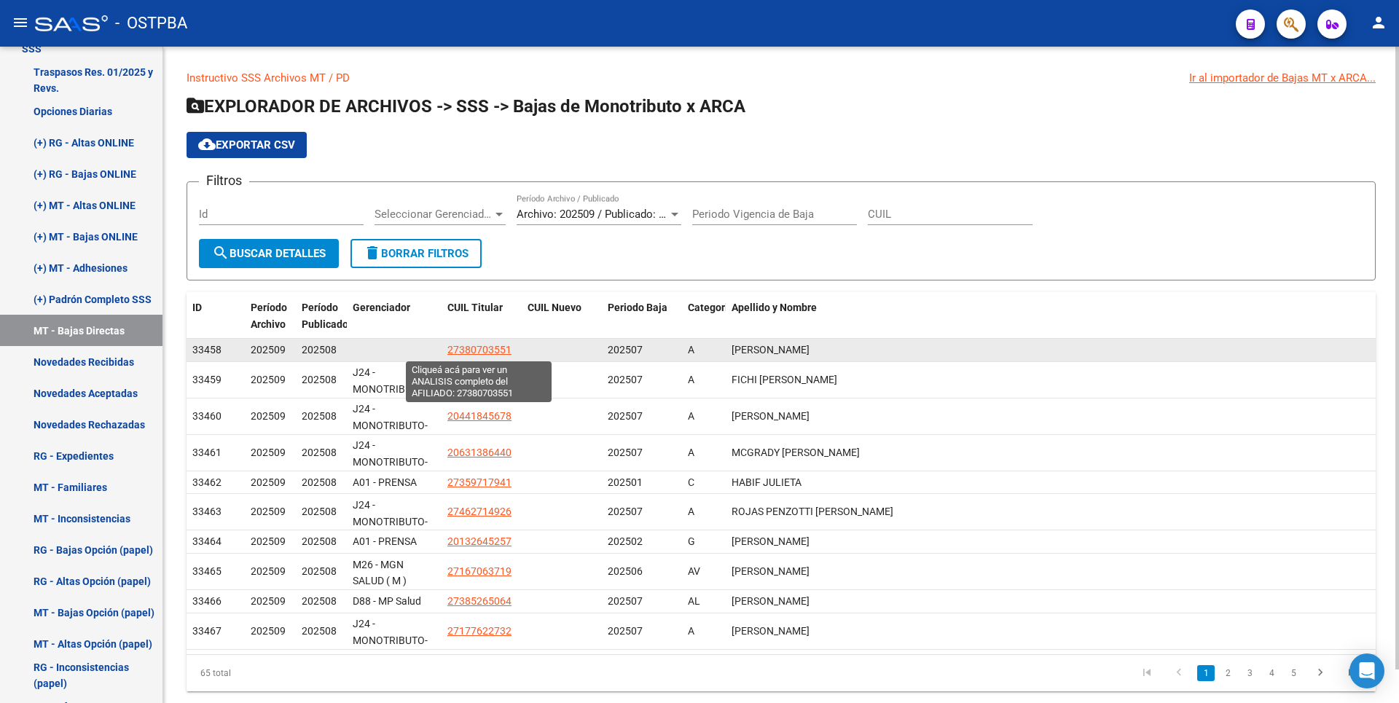
click at [476, 348] on span "27380703551" at bounding box center [479, 350] width 64 height 12
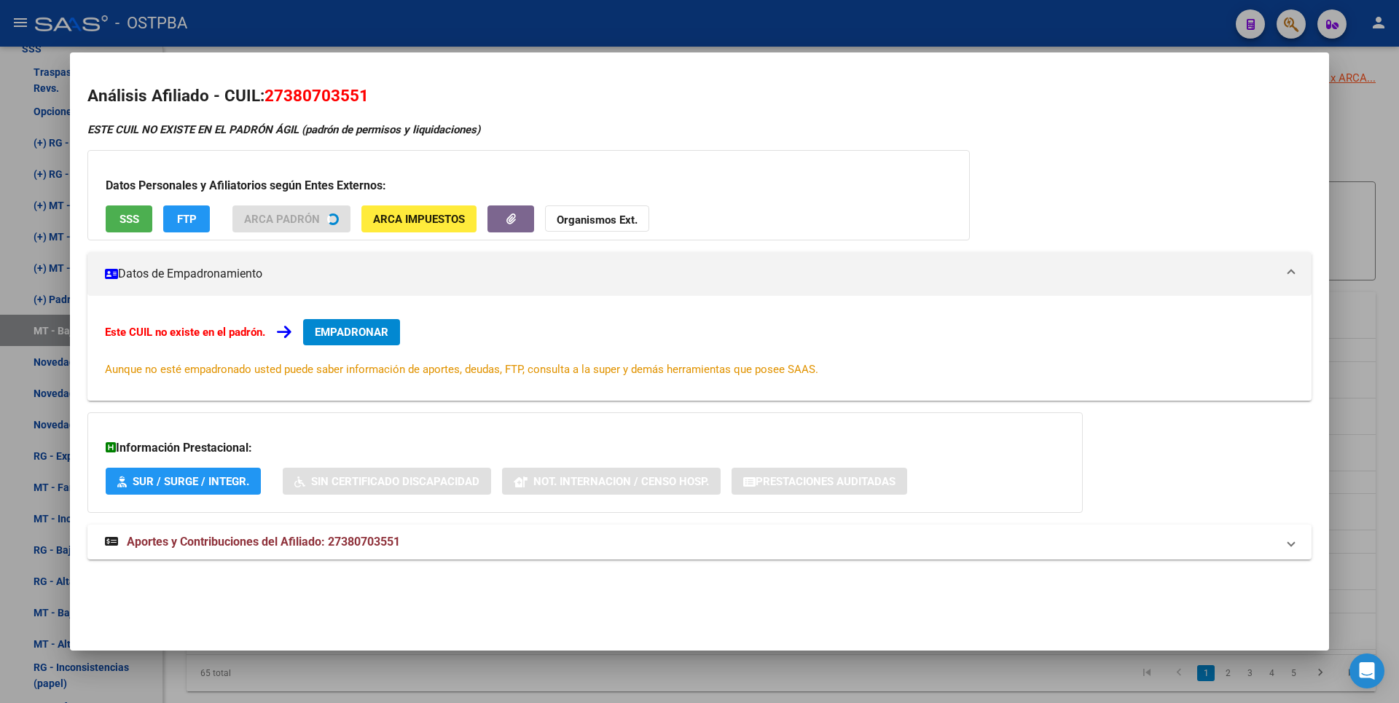
click at [1367, 178] on div at bounding box center [699, 351] width 1399 height 703
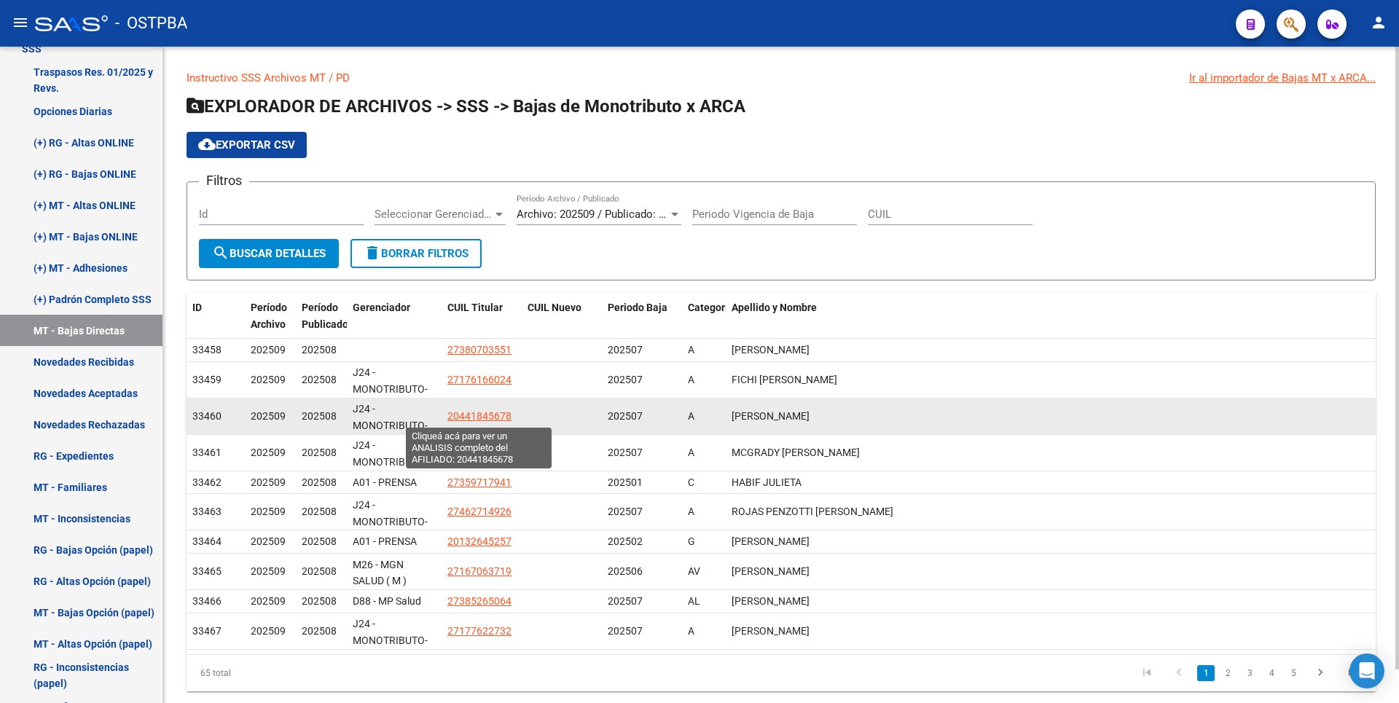
click at [474, 416] on span "20441845678" at bounding box center [479, 416] width 64 height 12
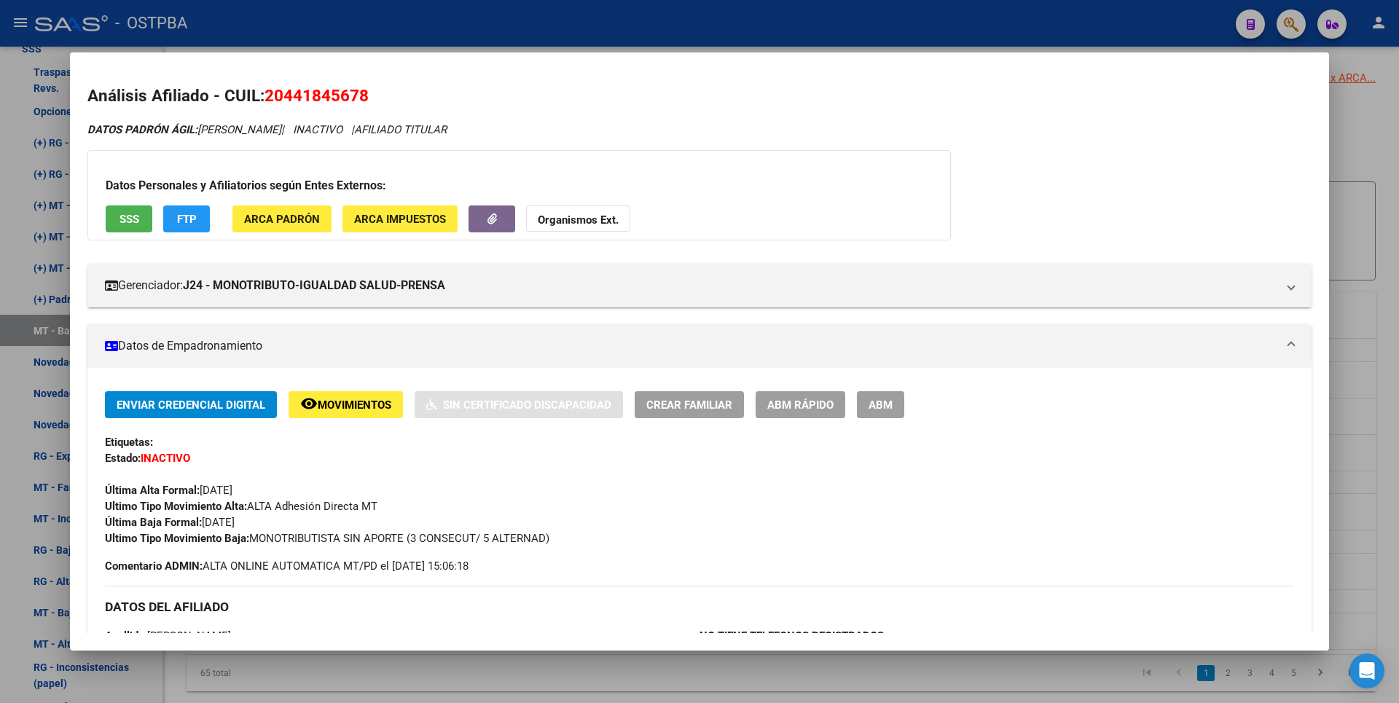
click at [1356, 222] on div at bounding box center [699, 351] width 1399 height 703
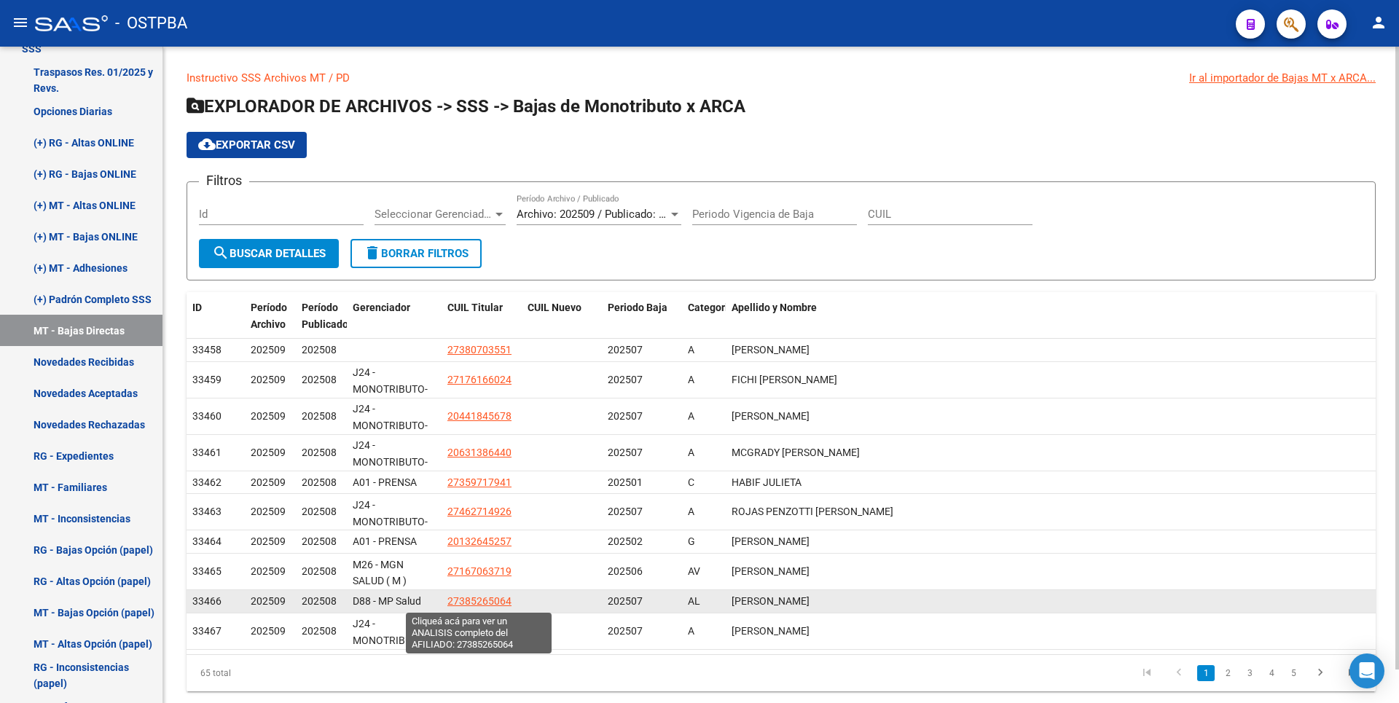
click at [495, 598] on span "27385265064" at bounding box center [479, 601] width 64 height 12
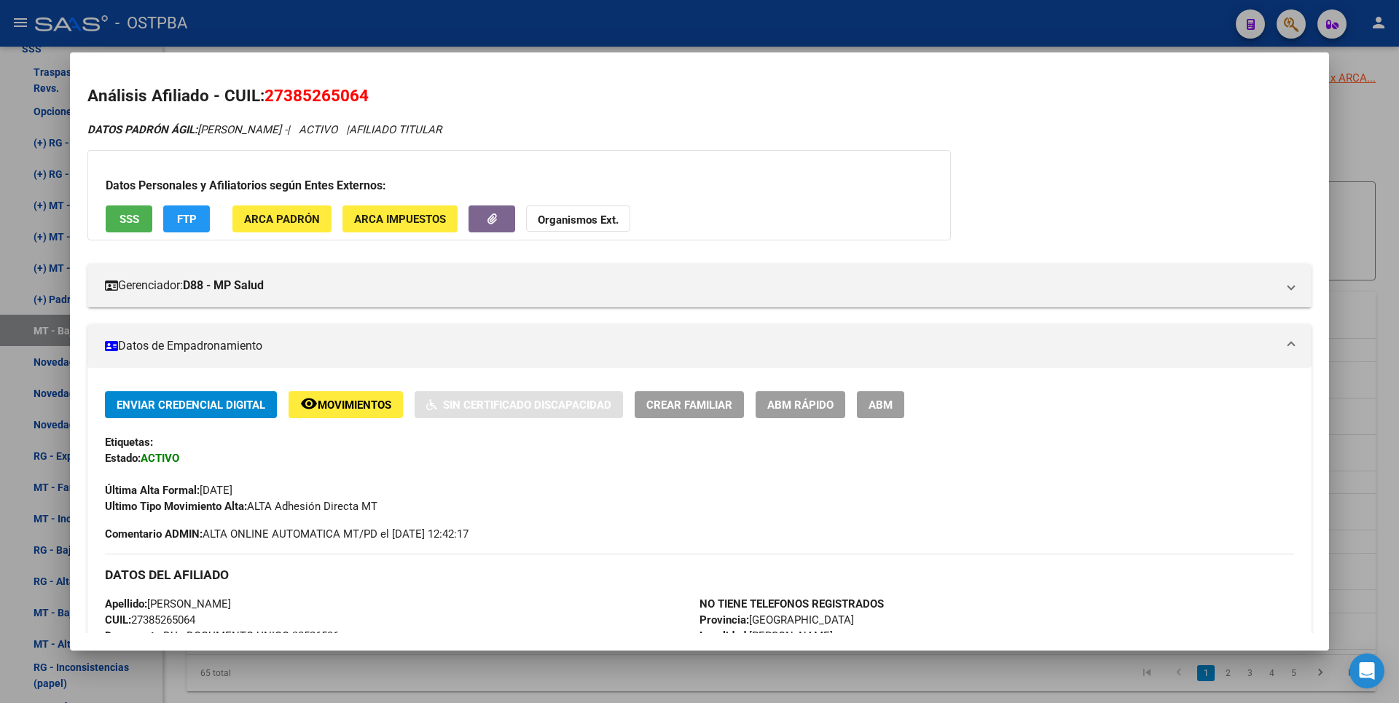
click at [1365, 219] on div at bounding box center [699, 351] width 1399 height 703
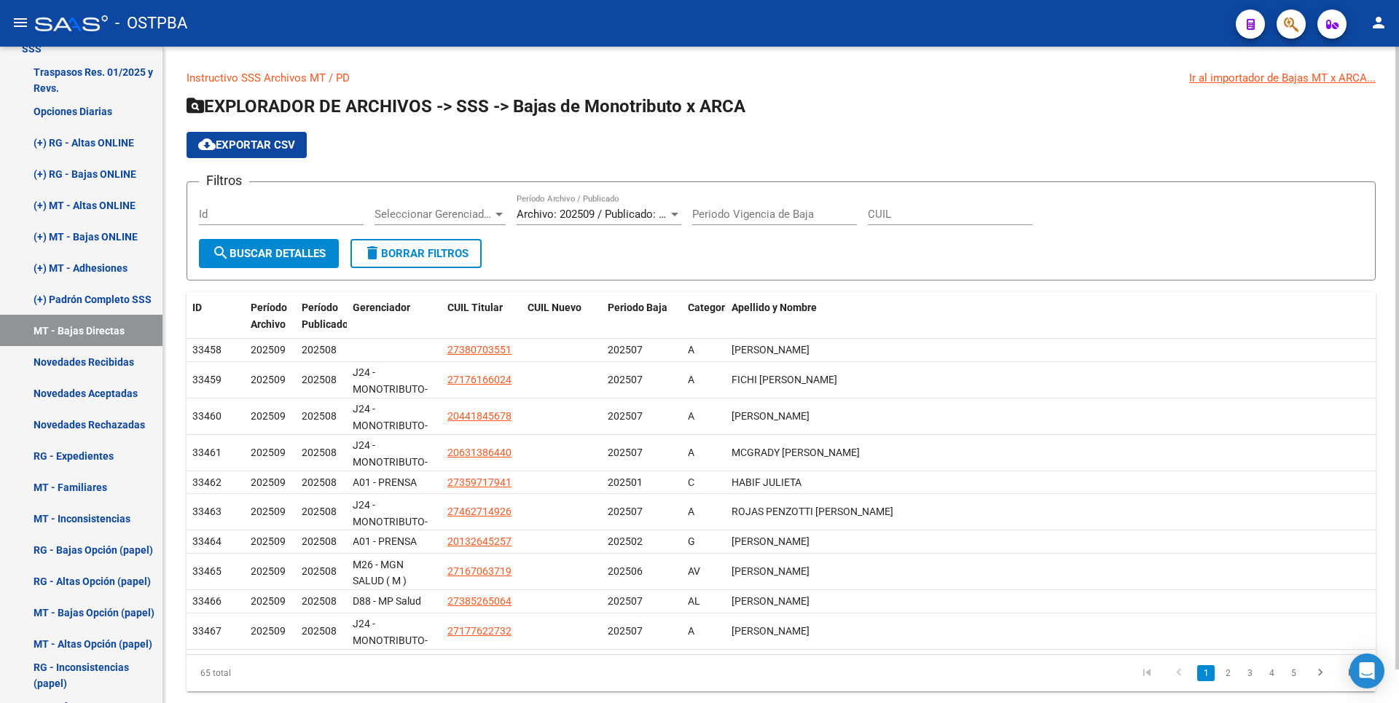
click at [493, 214] on div at bounding box center [499, 214] width 13 height 12
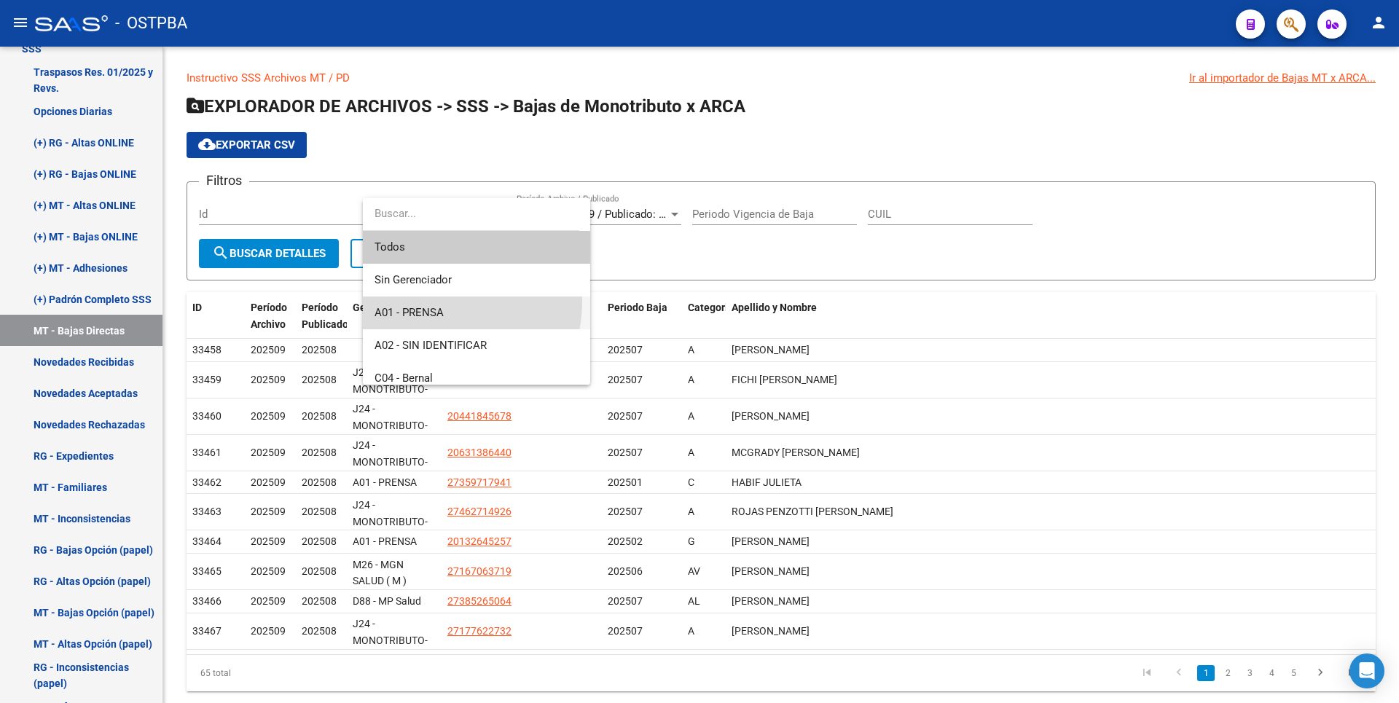
click at [437, 302] on span "A01 - PRENSA" at bounding box center [477, 313] width 204 height 33
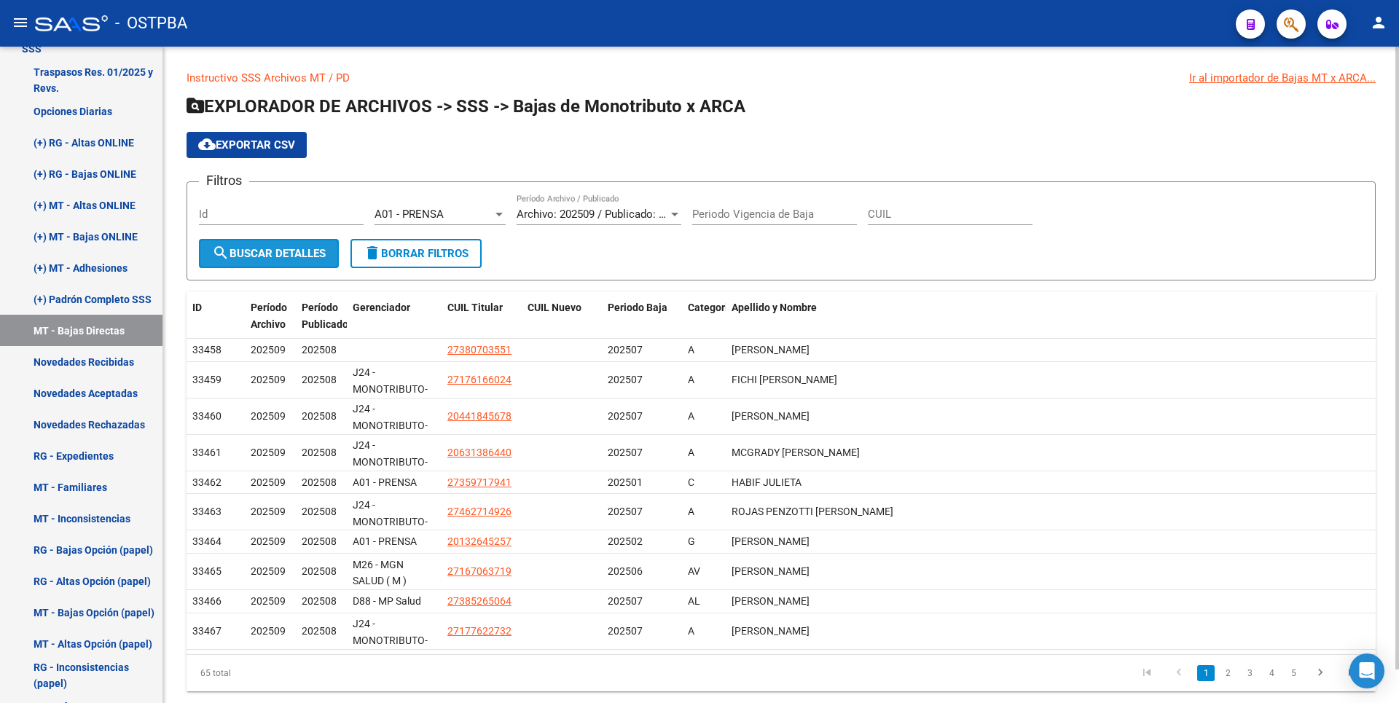
click at [272, 247] on span "search Buscar Detalles" at bounding box center [269, 253] width 114 height 13
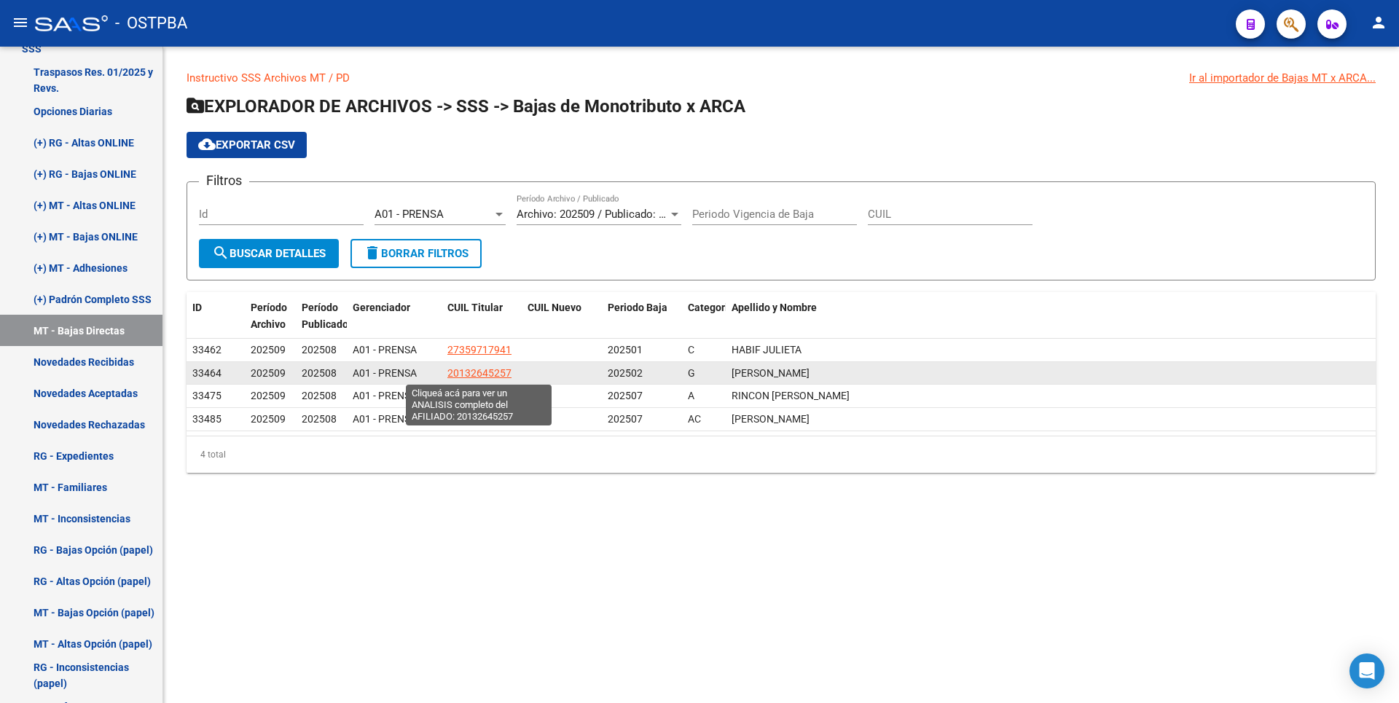
click at [493, 374] on span "20132645257" at bounding box center [479, 373] width 64 height 12
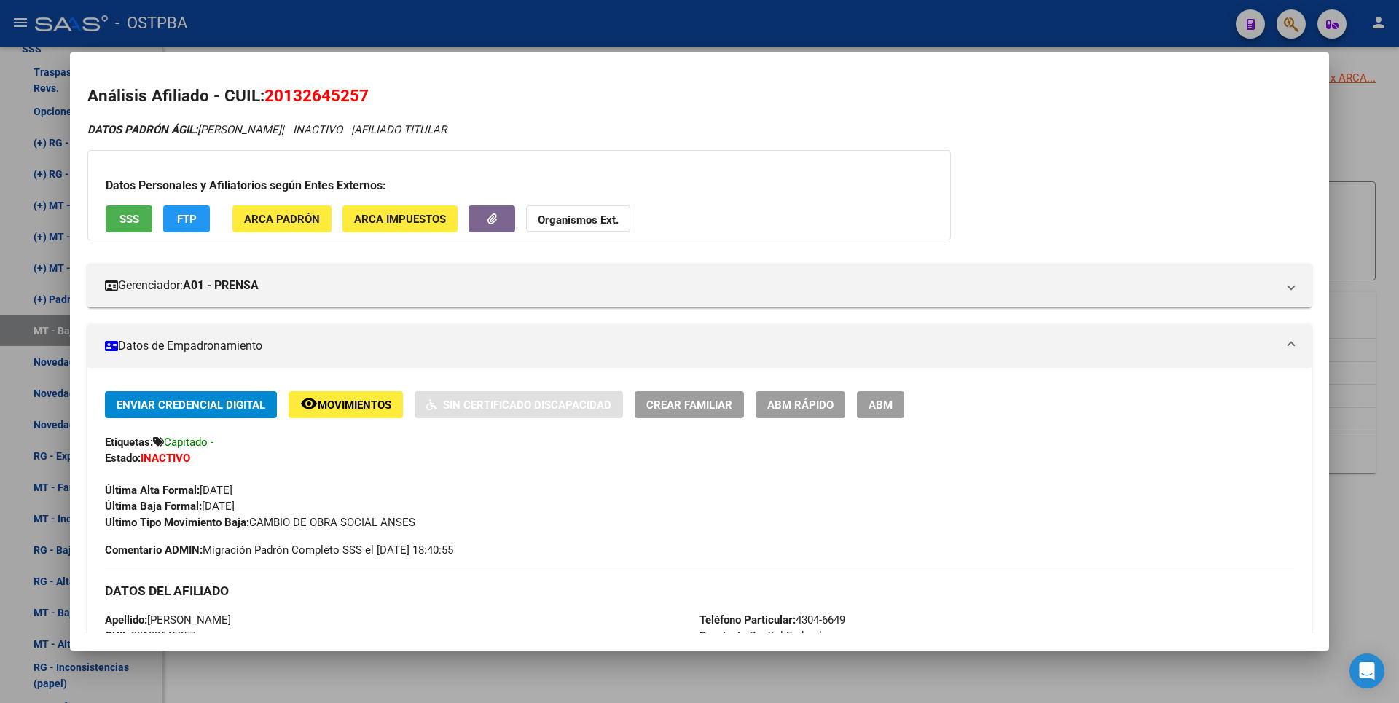
click at [1342, 151] on div at bounding box center [699, 351] width 1399 height 703
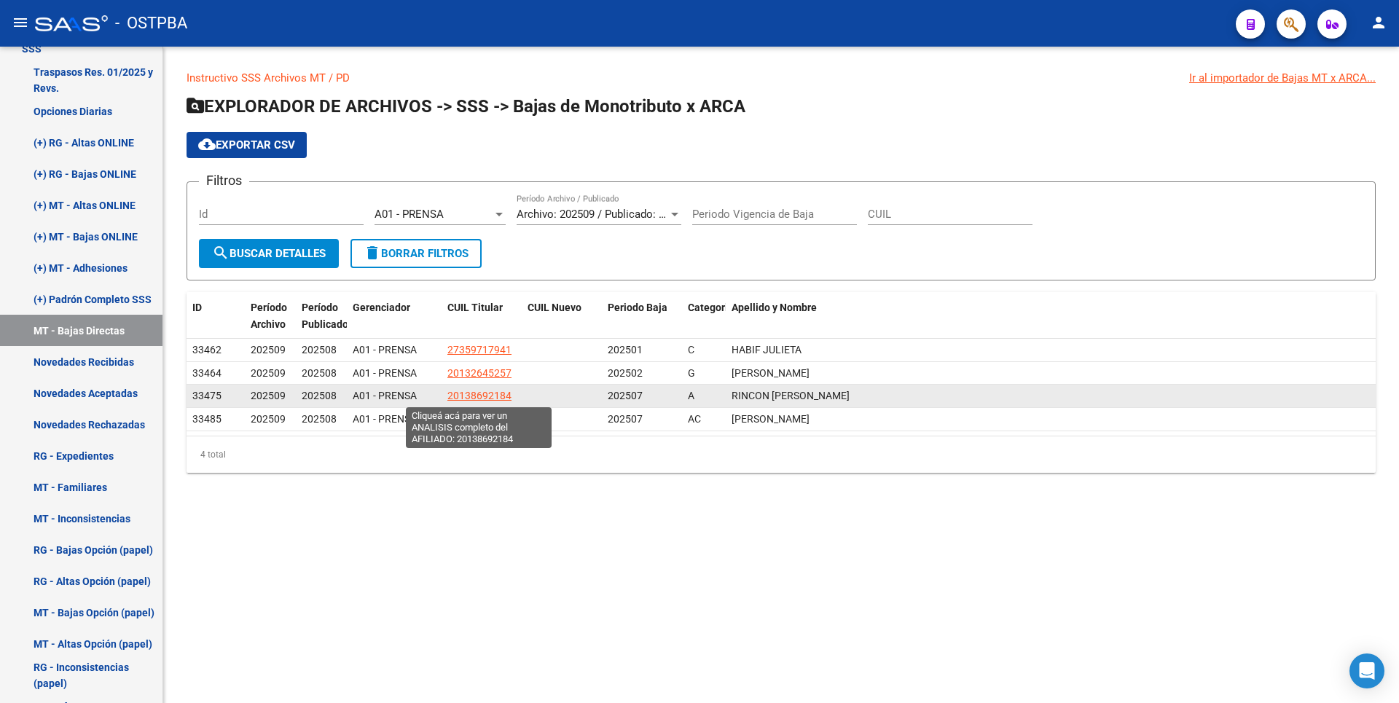
click at [504, 396] on span "20138692184" at bounding box center [479, 396] width 64 height 12
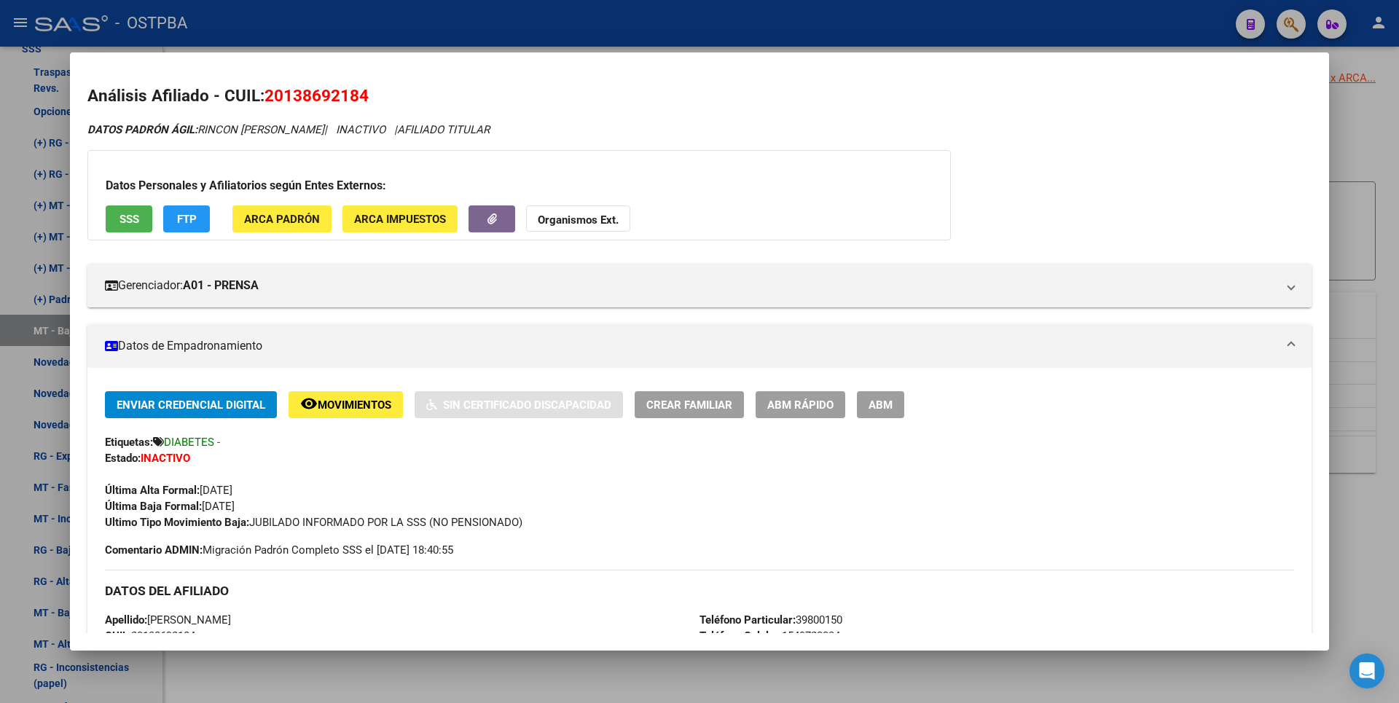
click at [1372, 192] on div at bounding box center [699, 351] width 1399 height 703
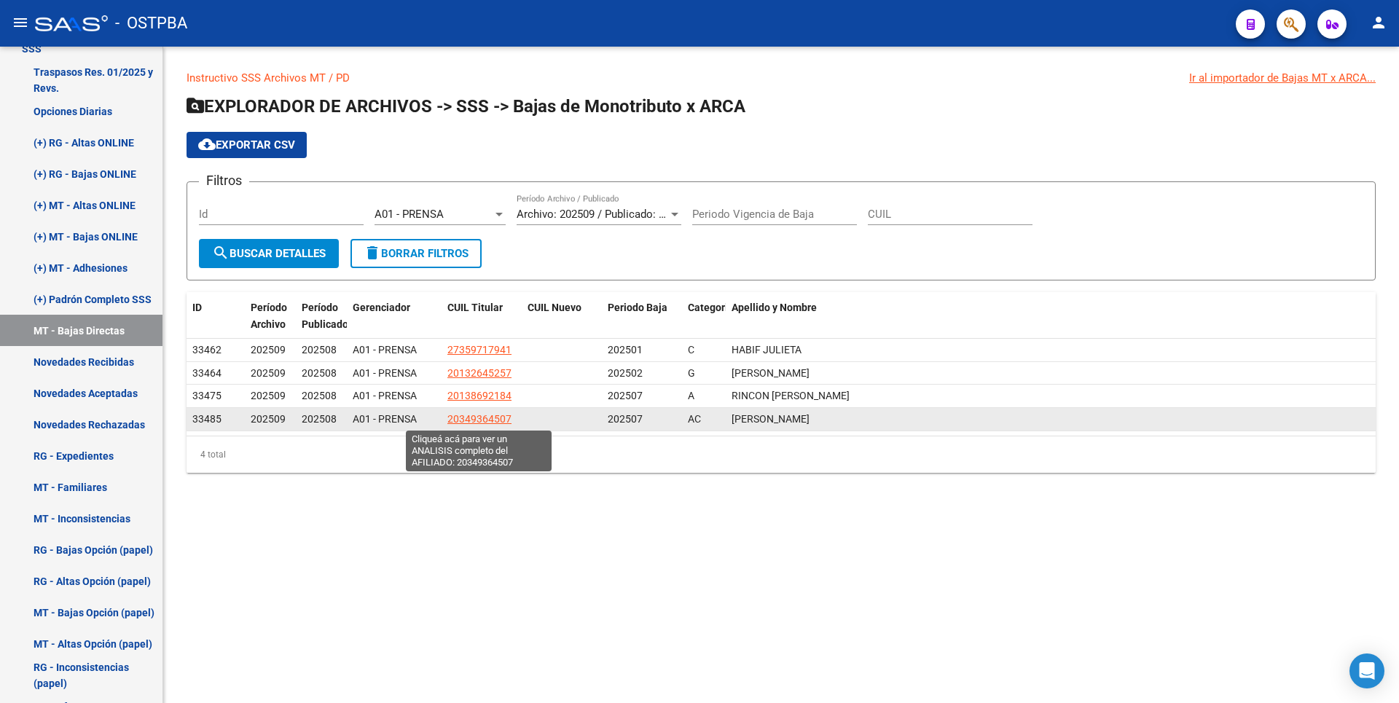
click at [491, 415] on span "20349364507" at bounding box center [479, 419] width 64 height 12
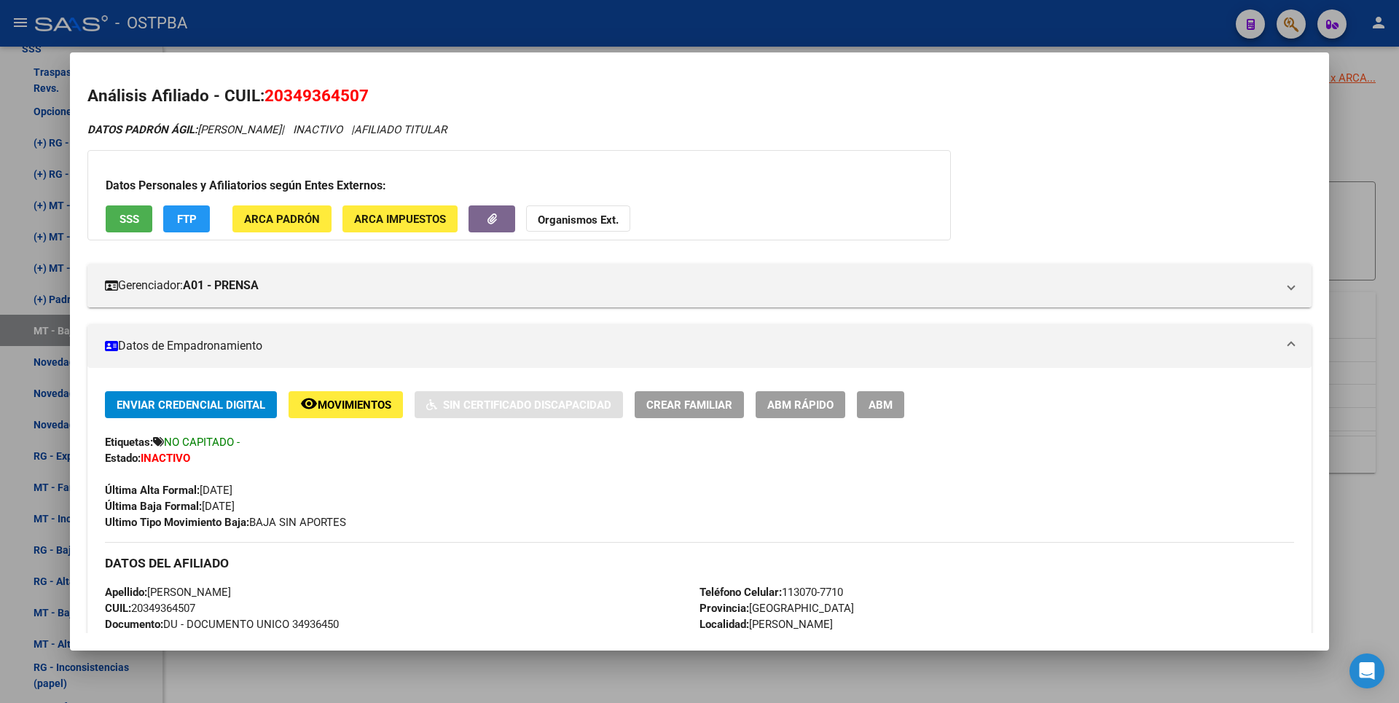
click at [1376, 144] on div at bounding box center [699, 351] width 1399 height 703
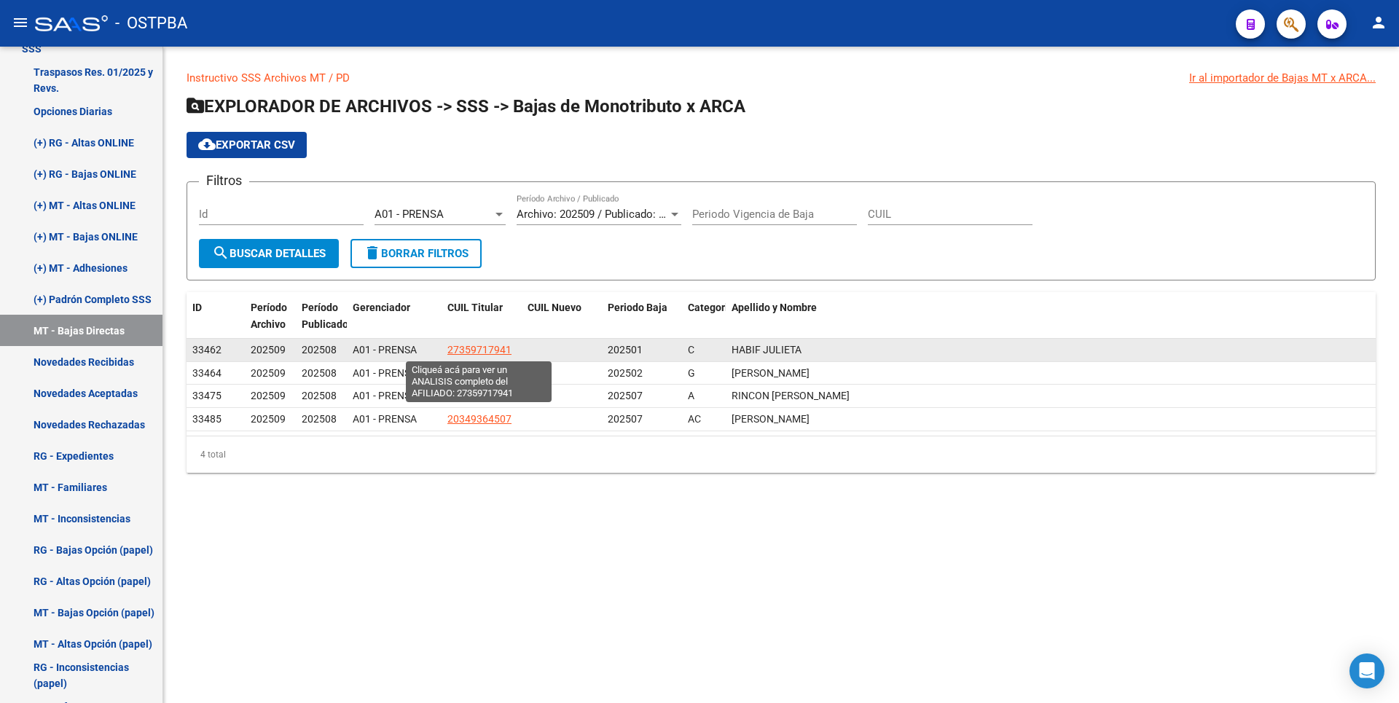
click at [496, 350] on span "27359717941" at bounding box center [479, 350] width 64 height 12
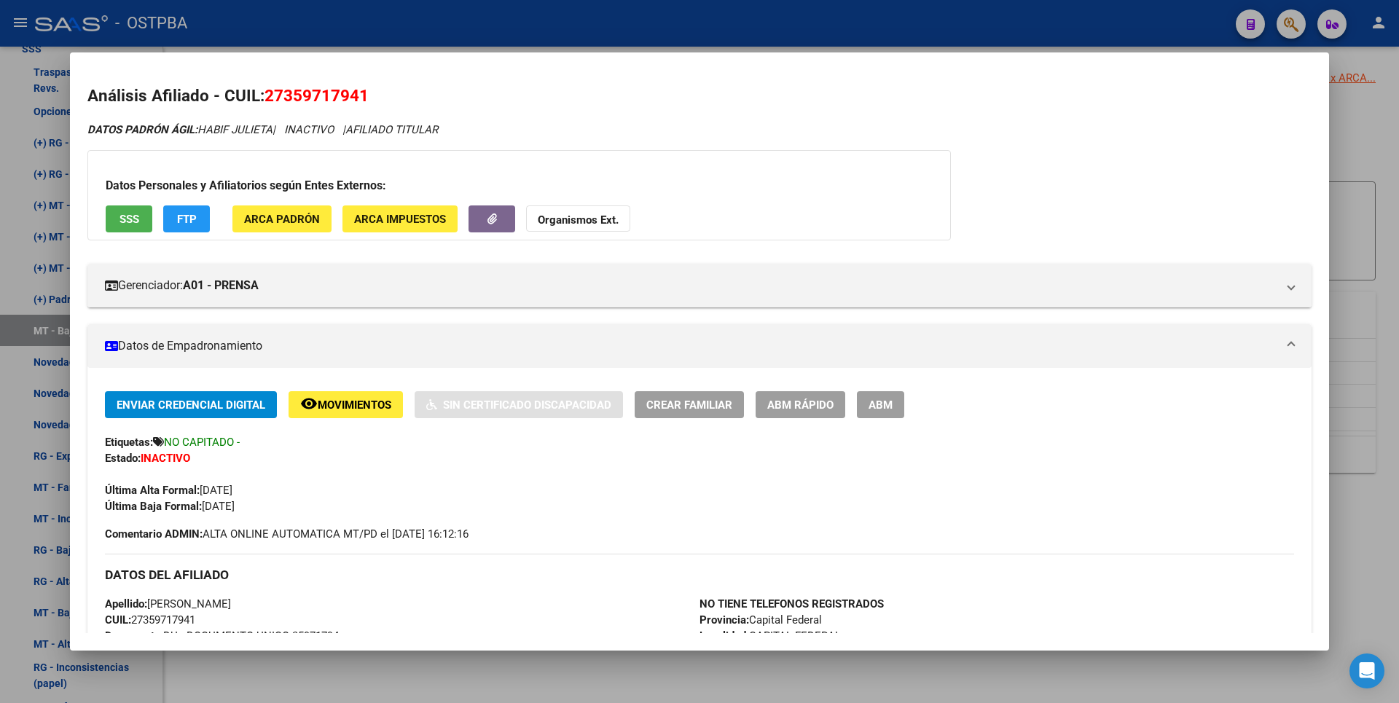
click at [1353, 203] on div at bounding box center [699, 351] width 1399 height 703
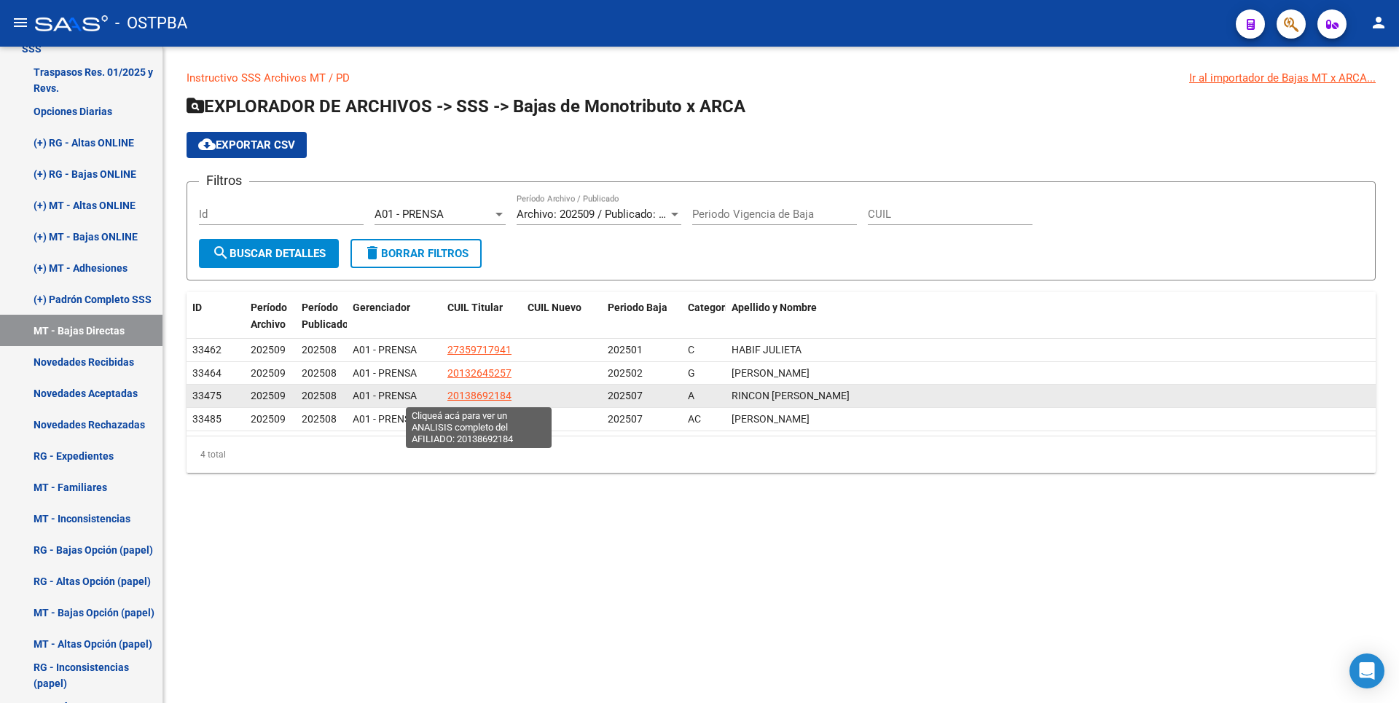
click at [483, 391] on span "20138692184" at bounding box center [479, 396] width 64 height 12
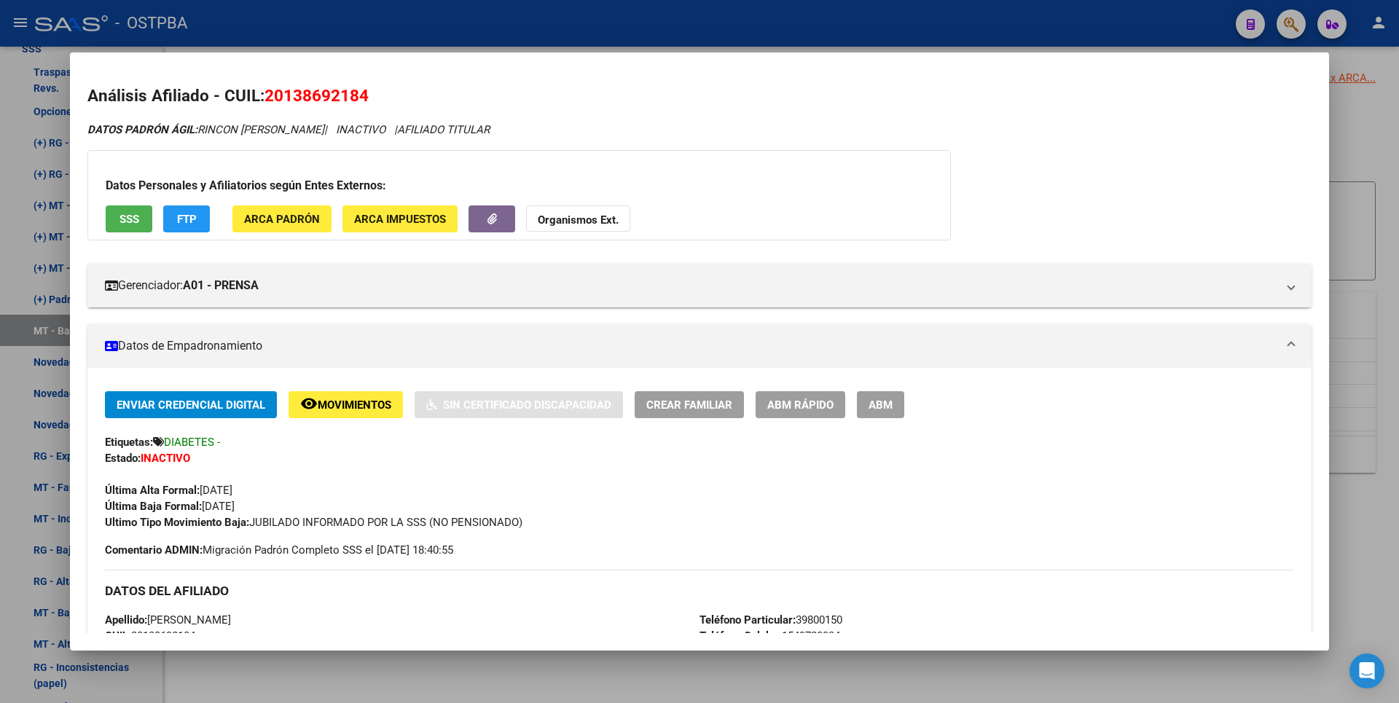
click at [1369, 160] on div at bounding box center [699, 351] width 1399 height 703
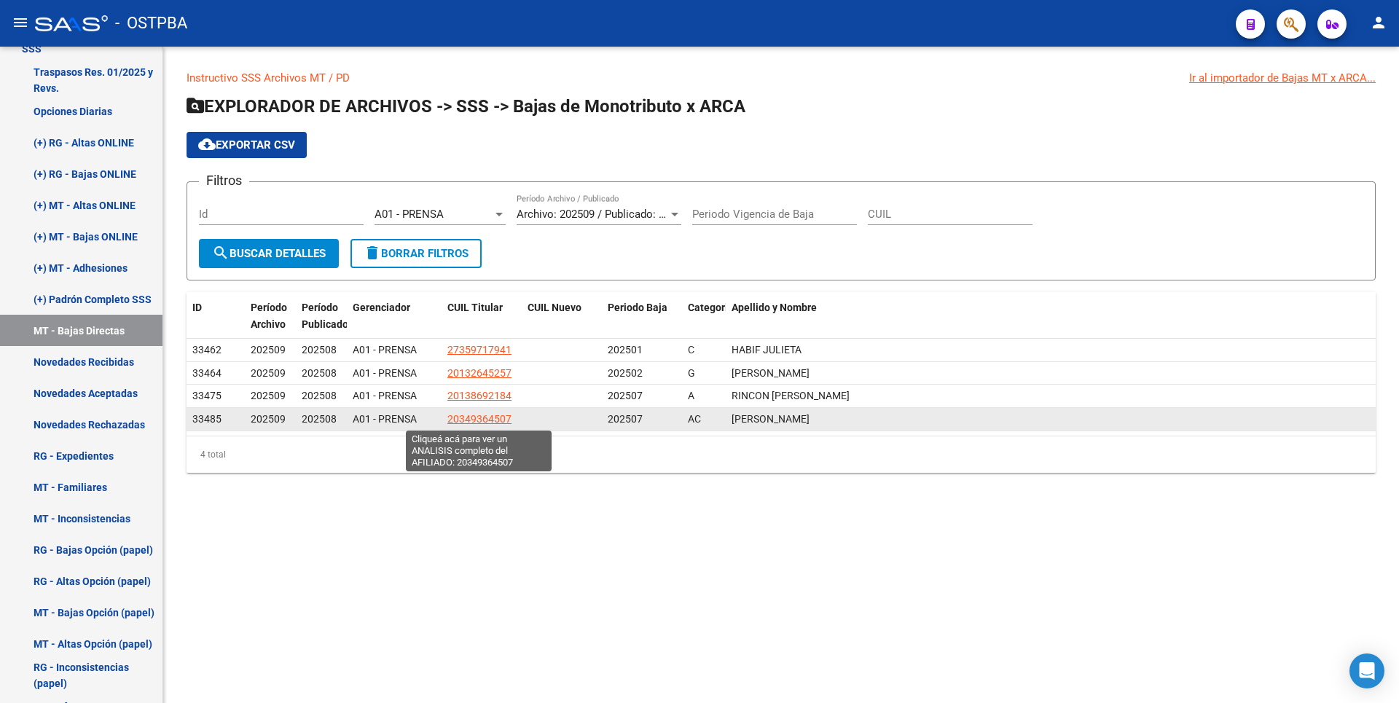
click at [488, 421] on span "20349364507" at bounding box center [479, 419] width 64 height 12
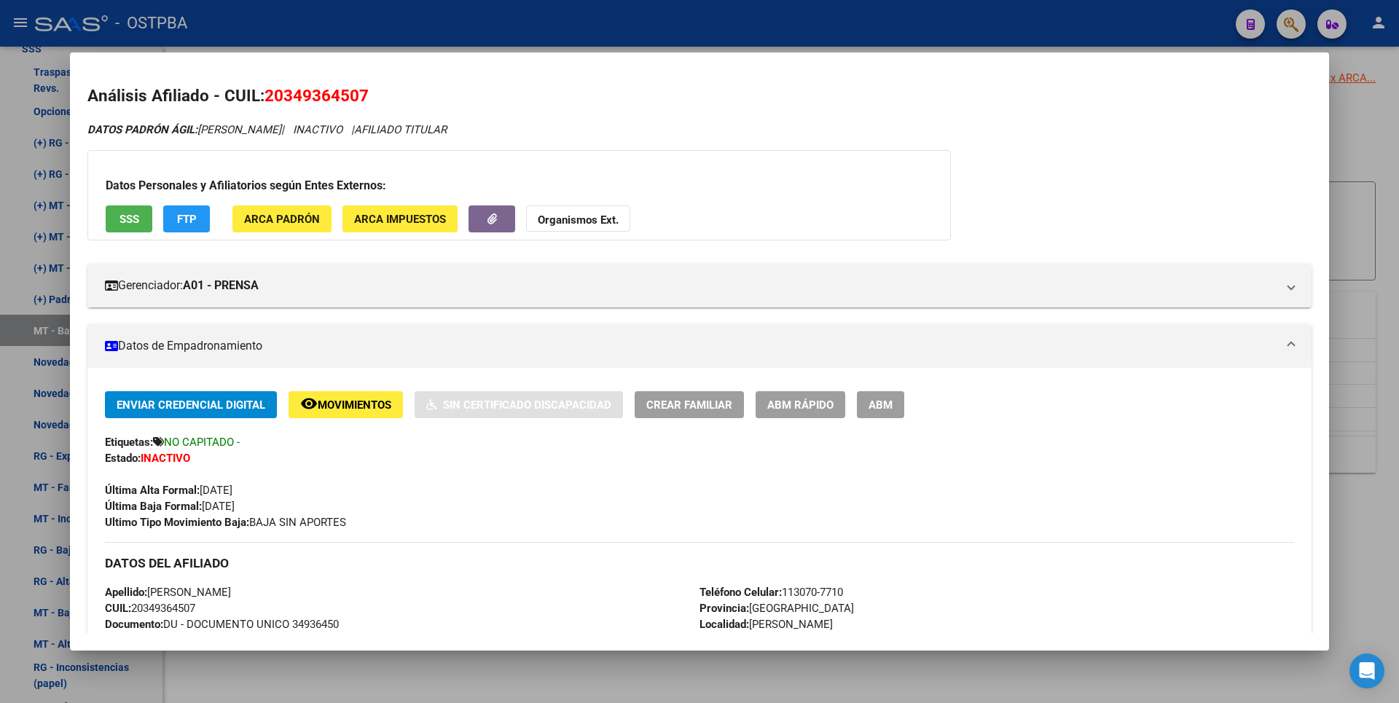
click at [1345, 147] on div at bounding box center [699, 351] width 1399 height 703
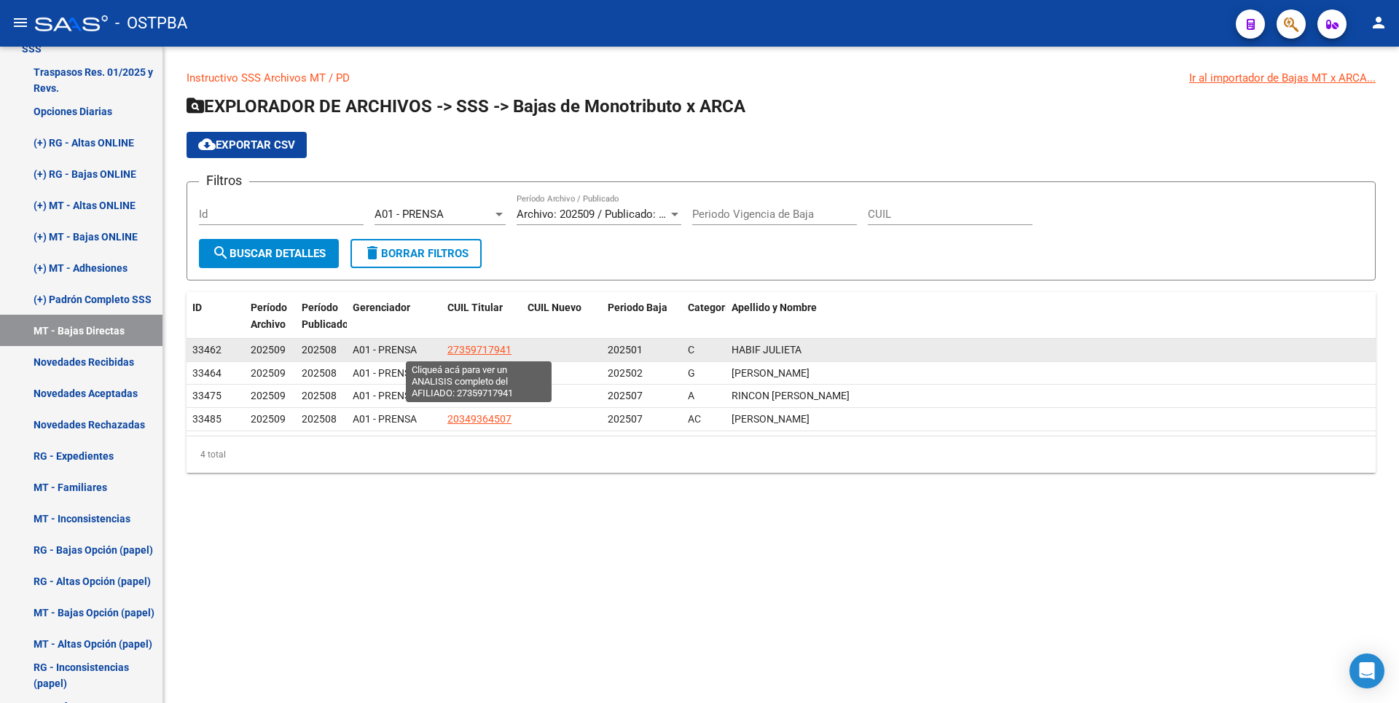
click at [496, 353] on span "27359717941" at bounding box center [479, 350] width 64 height 12
type textarea "27359717941"
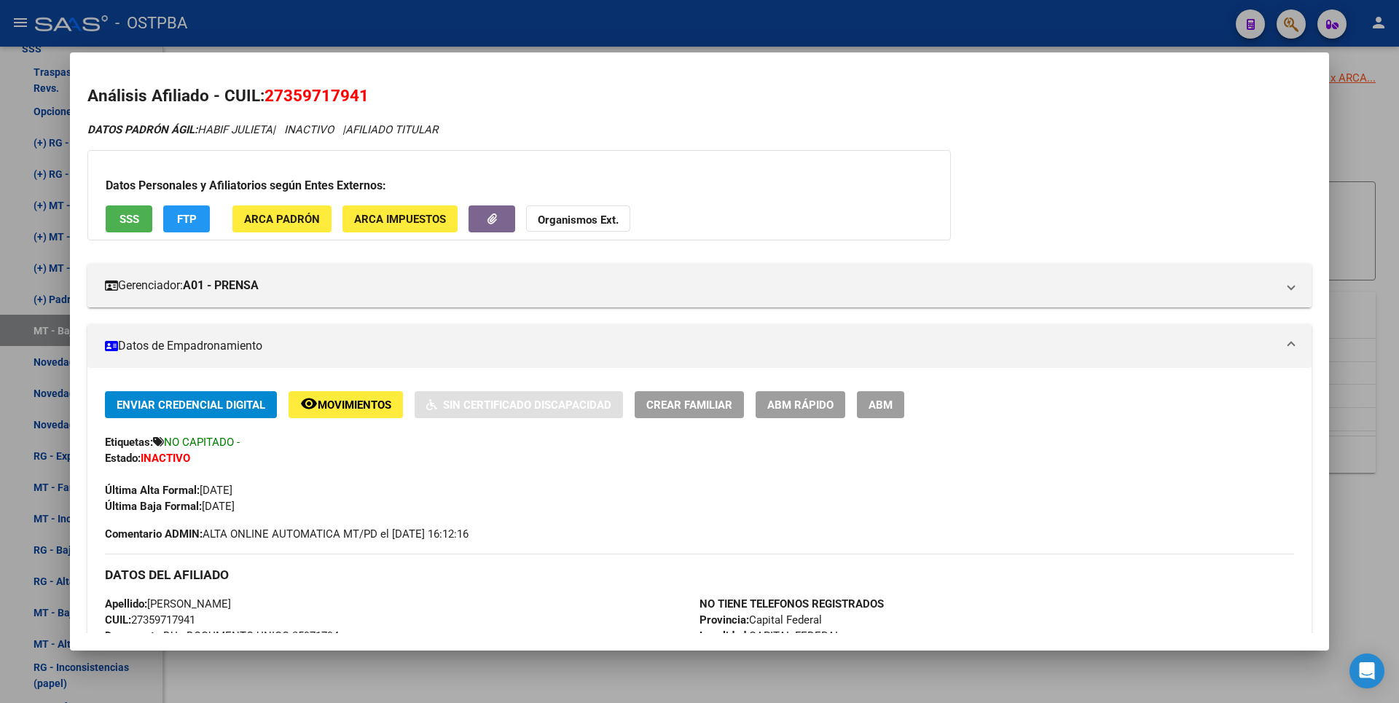
click at [1342, 171] on div at bounding box center [699, 351] width 1399 height 703
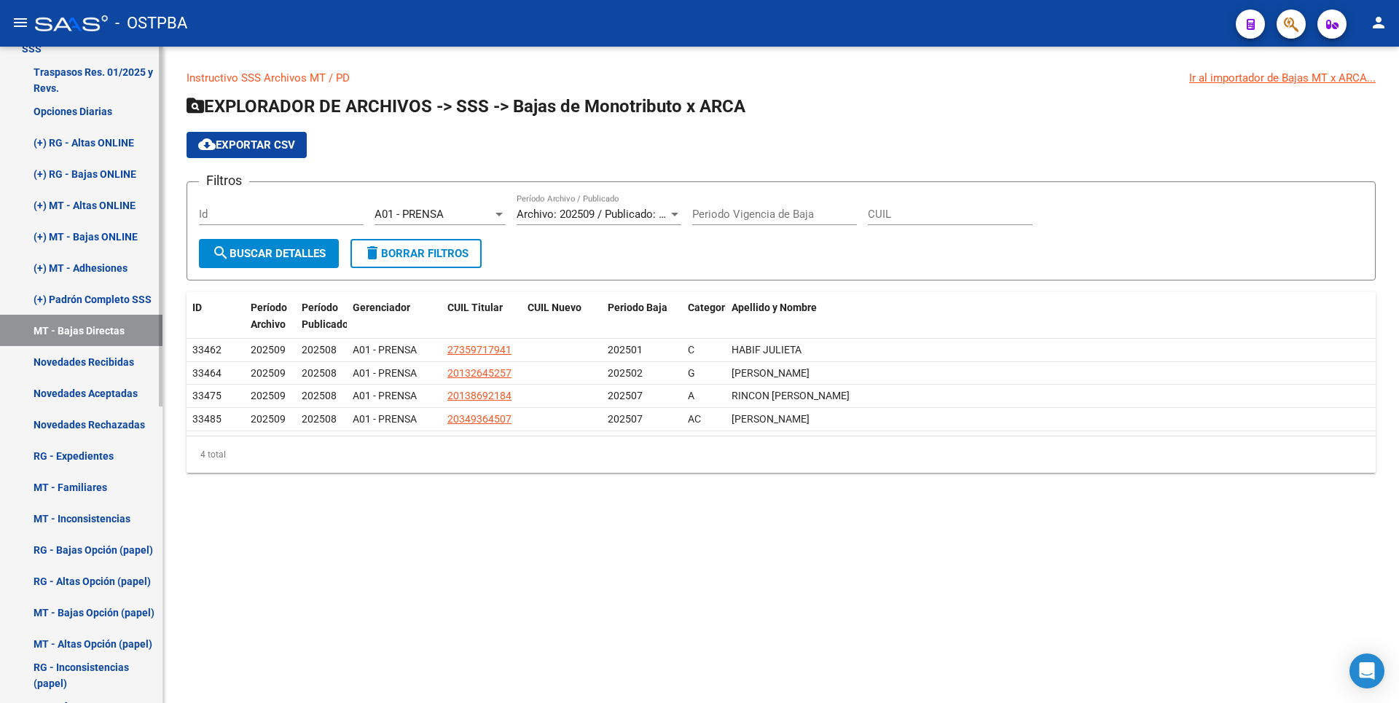
click at [106, 365] on link "Novedades Recibidas" at bounding box center [81, 361] width 163 height 31
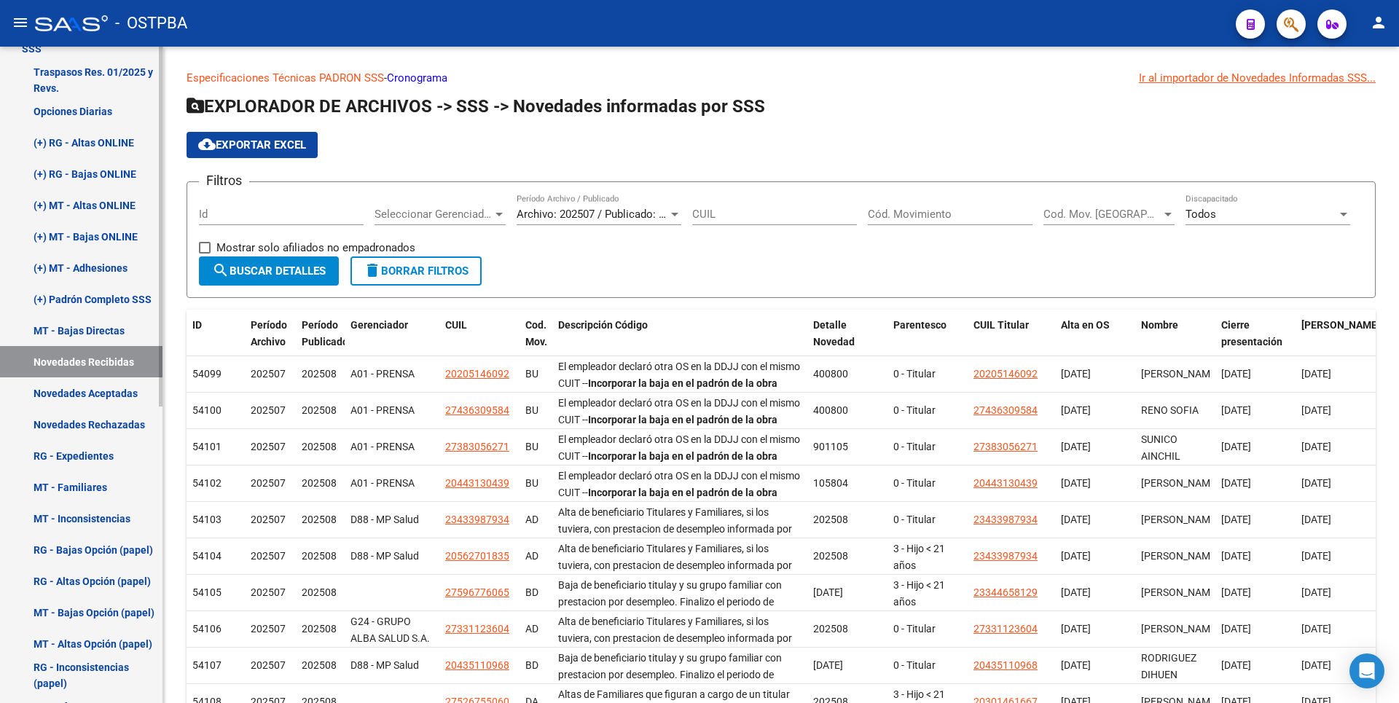
click at [105, 394] on link "Novedades Aceptadas" at bounding box center [81, 392] width 163 height 31
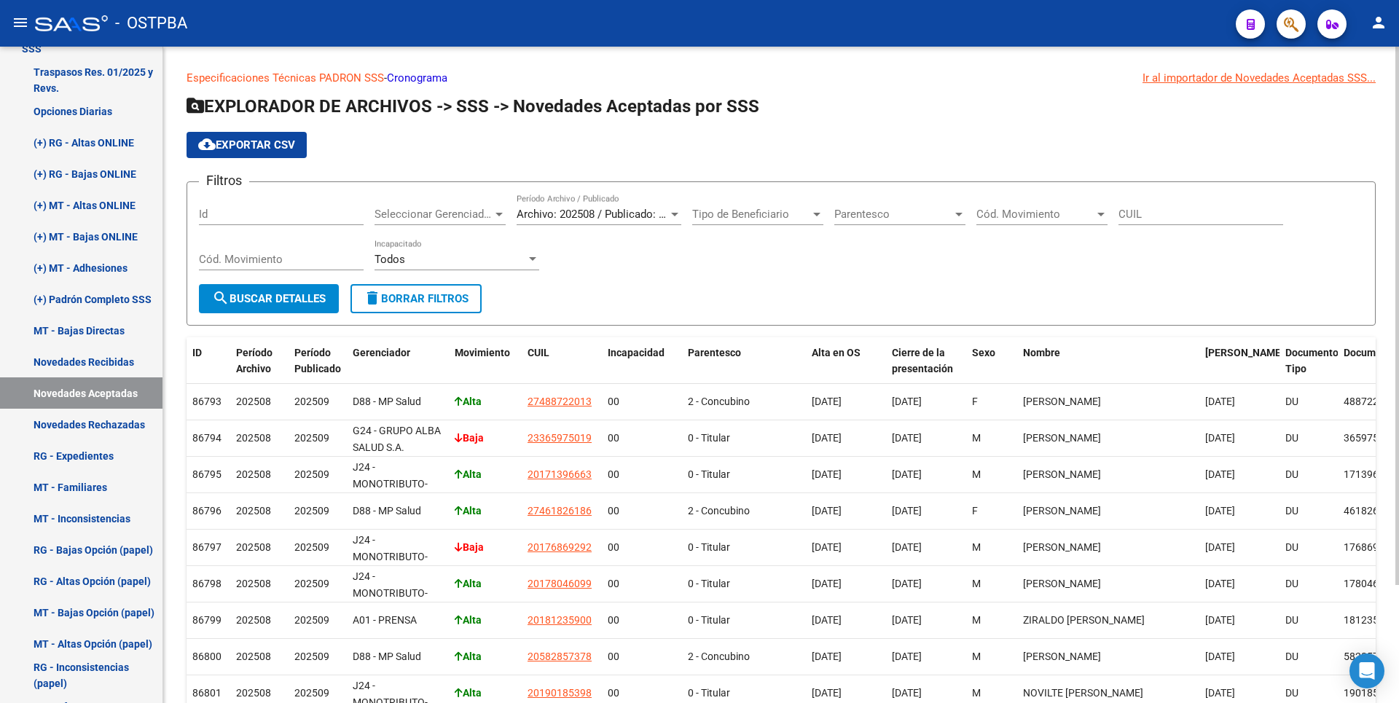
click at [494, 215] on div at bounding box center [499, 214] width 13 height 12
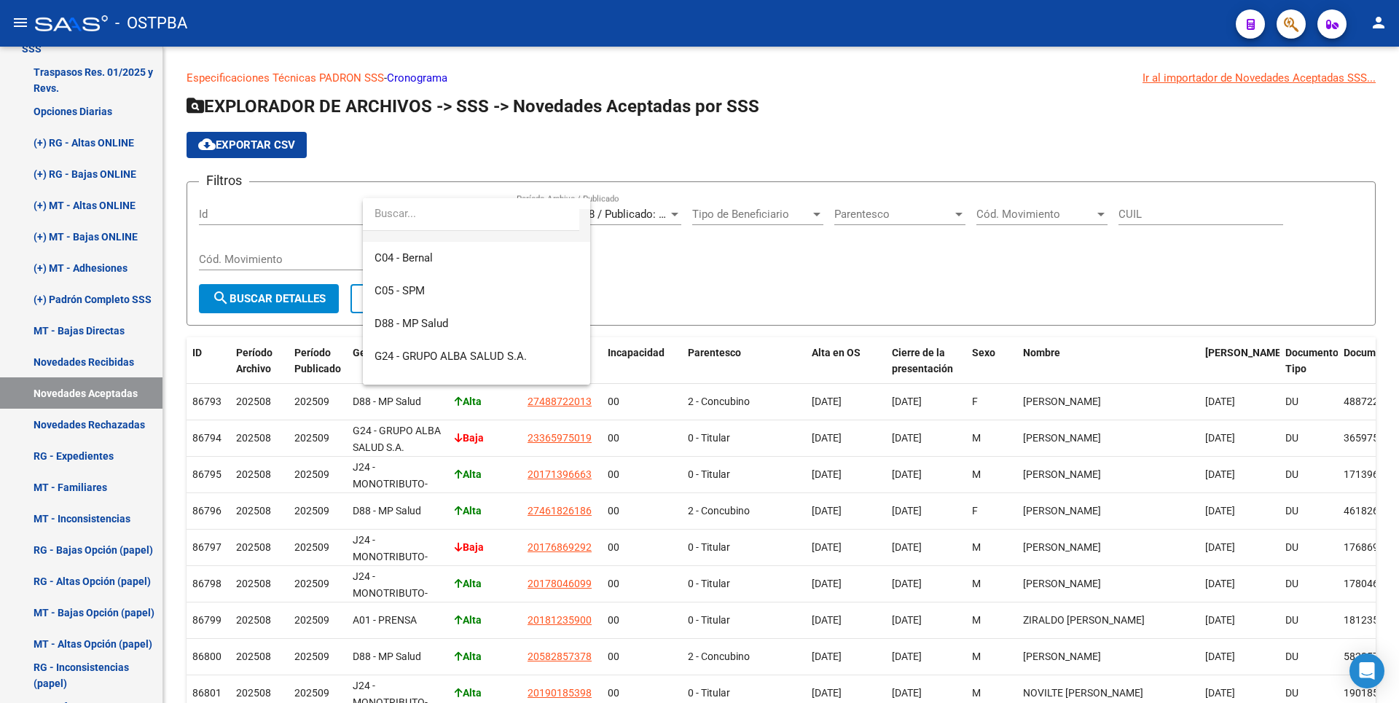
scroll to position [146, 0]
click at [438, 293] on span "D88 - MP Salud" at bounding box center [412, 298] width 74 height 13
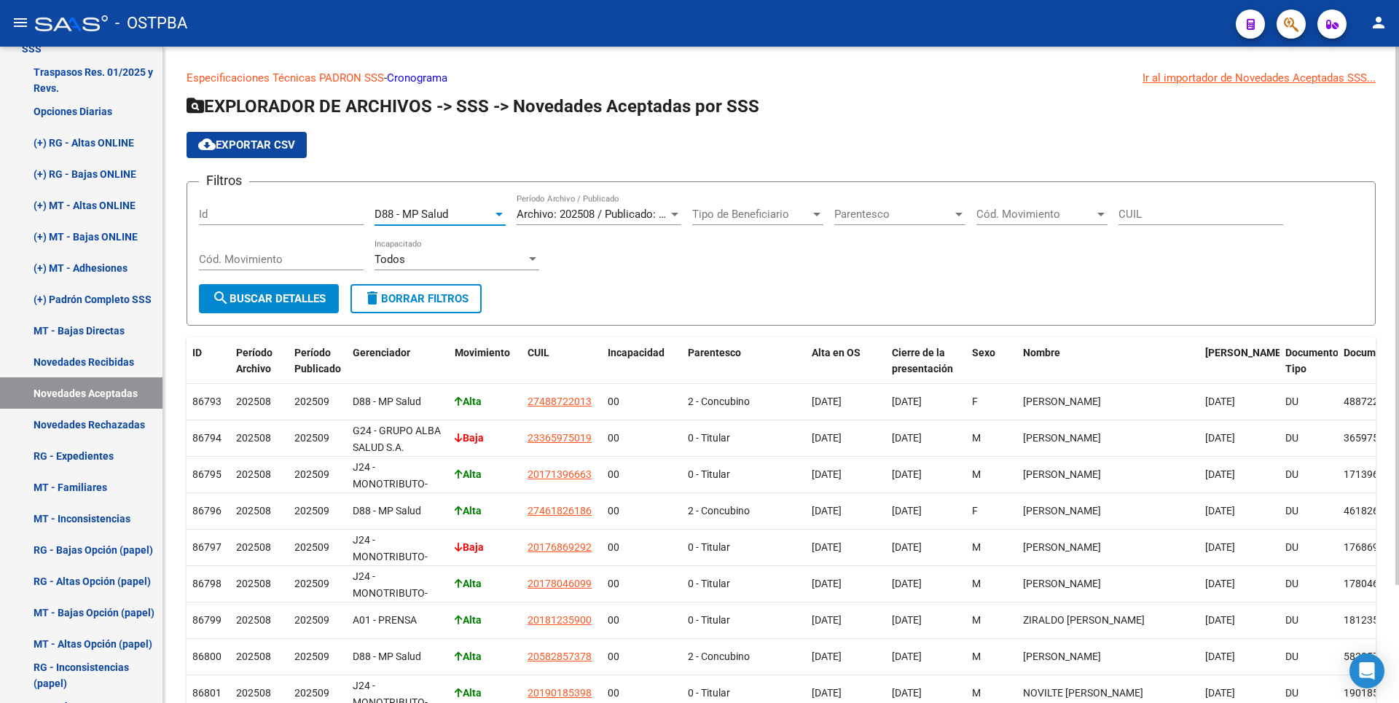
click at [314, 297] on span "search Buscar Detalles" at bounding box center [269, 298] width 114 height 13
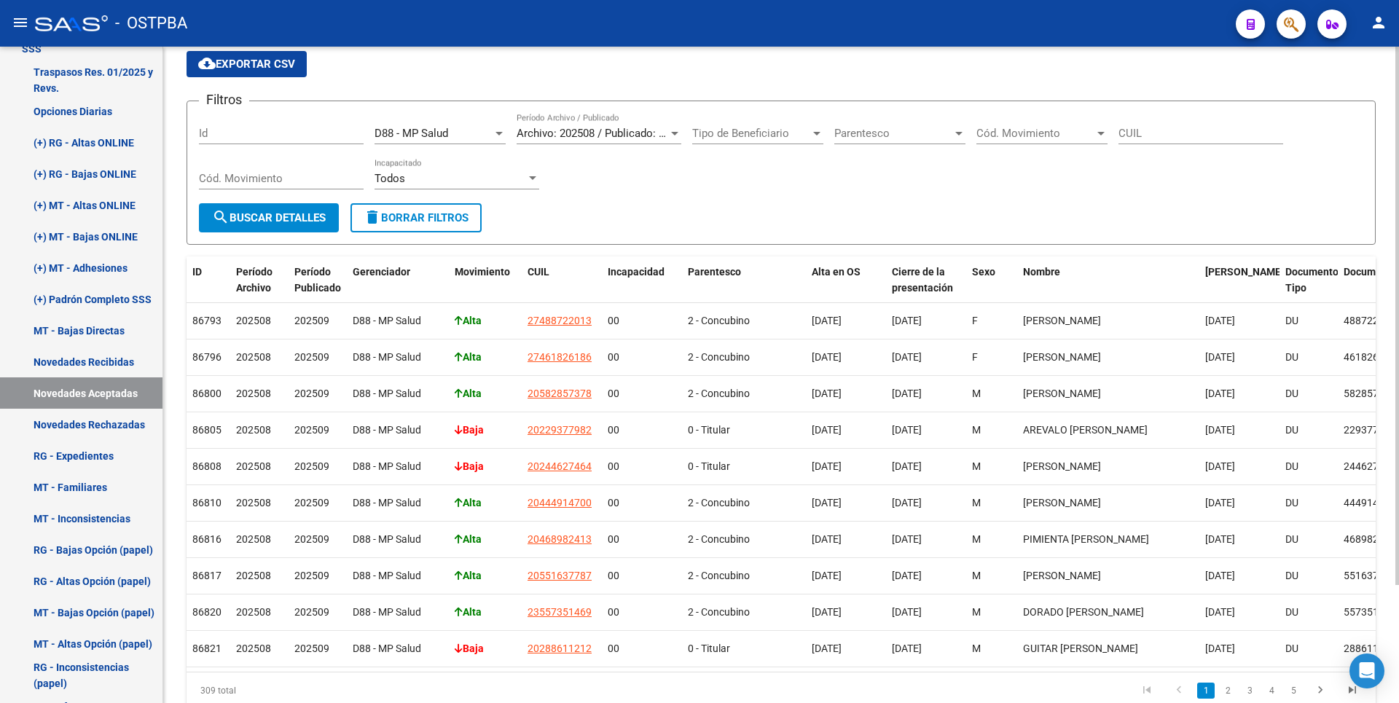
scroll to position [0, 0]
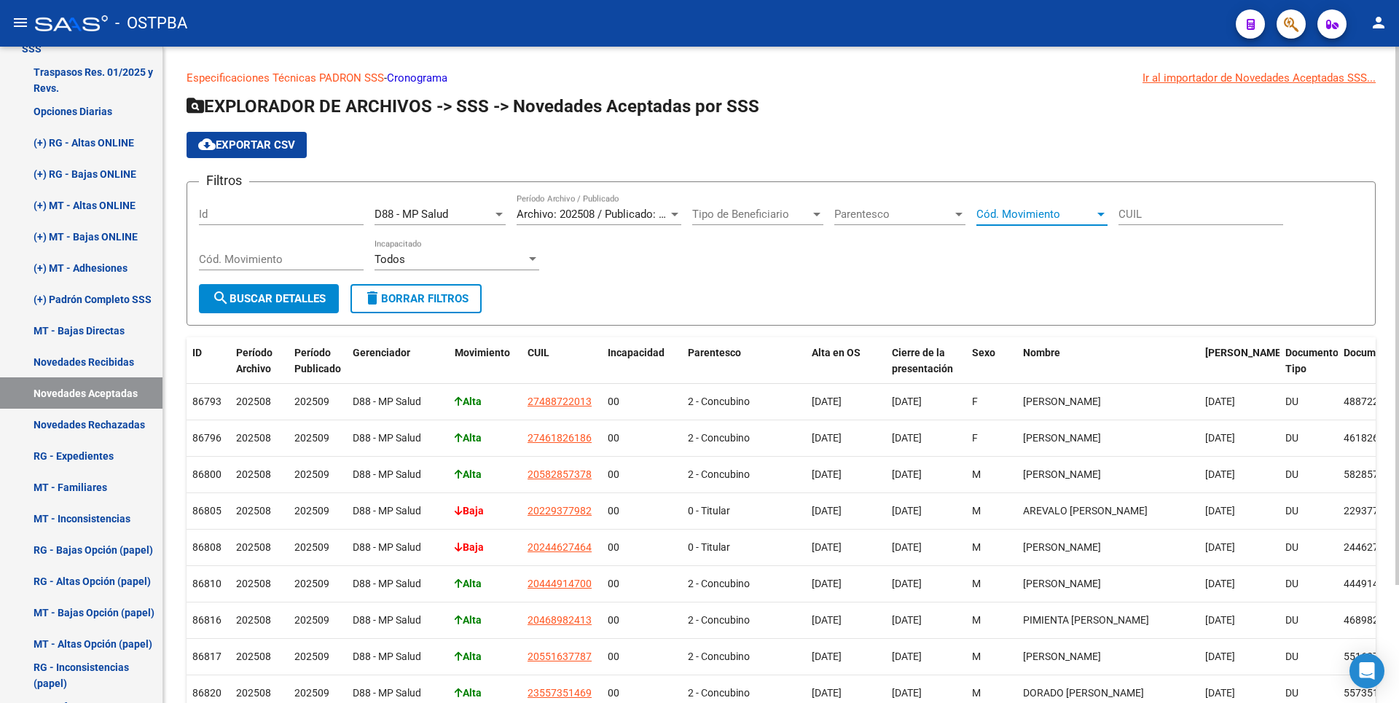
click at [1094, 214] on span "Cód. Movimiento" at bounding box center [1036, 214] width 118 height 13
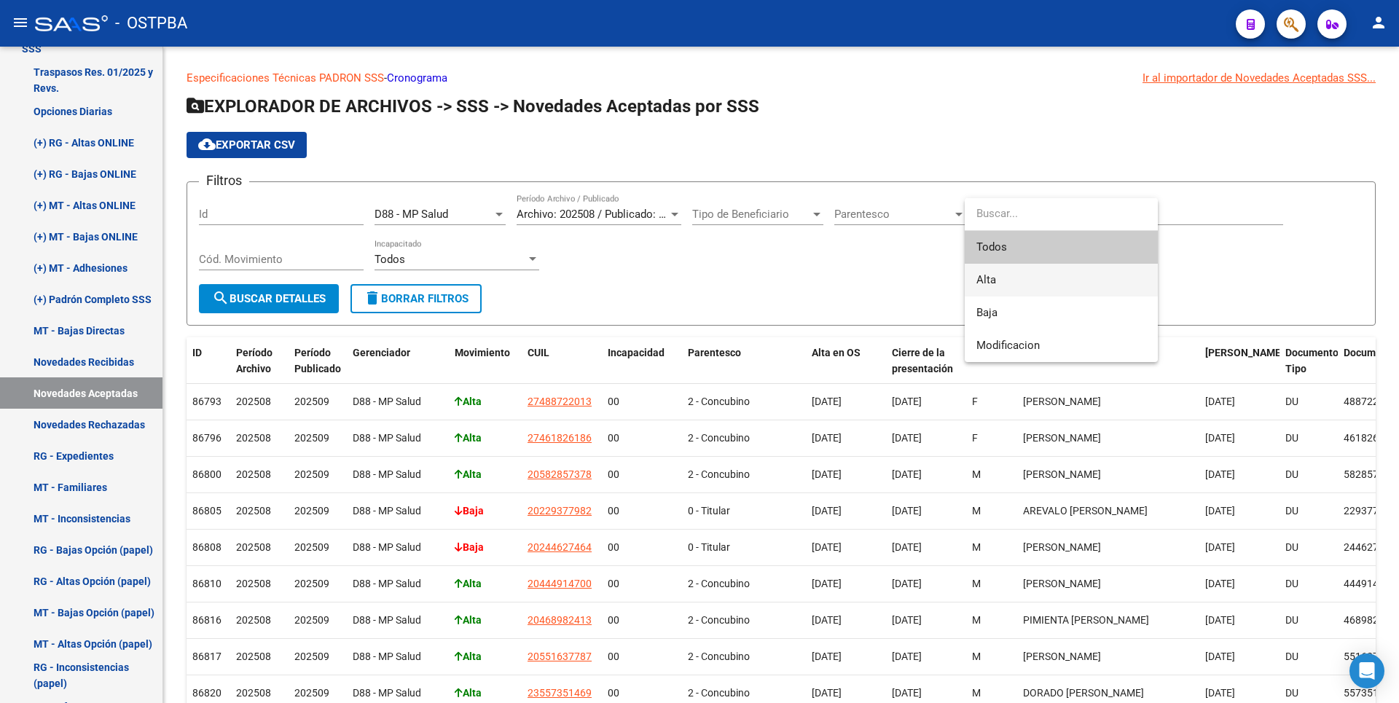
click at [1009, 270] on span "Alta" at bounding box center [1062, 280] width 170 height 33
type input "A"
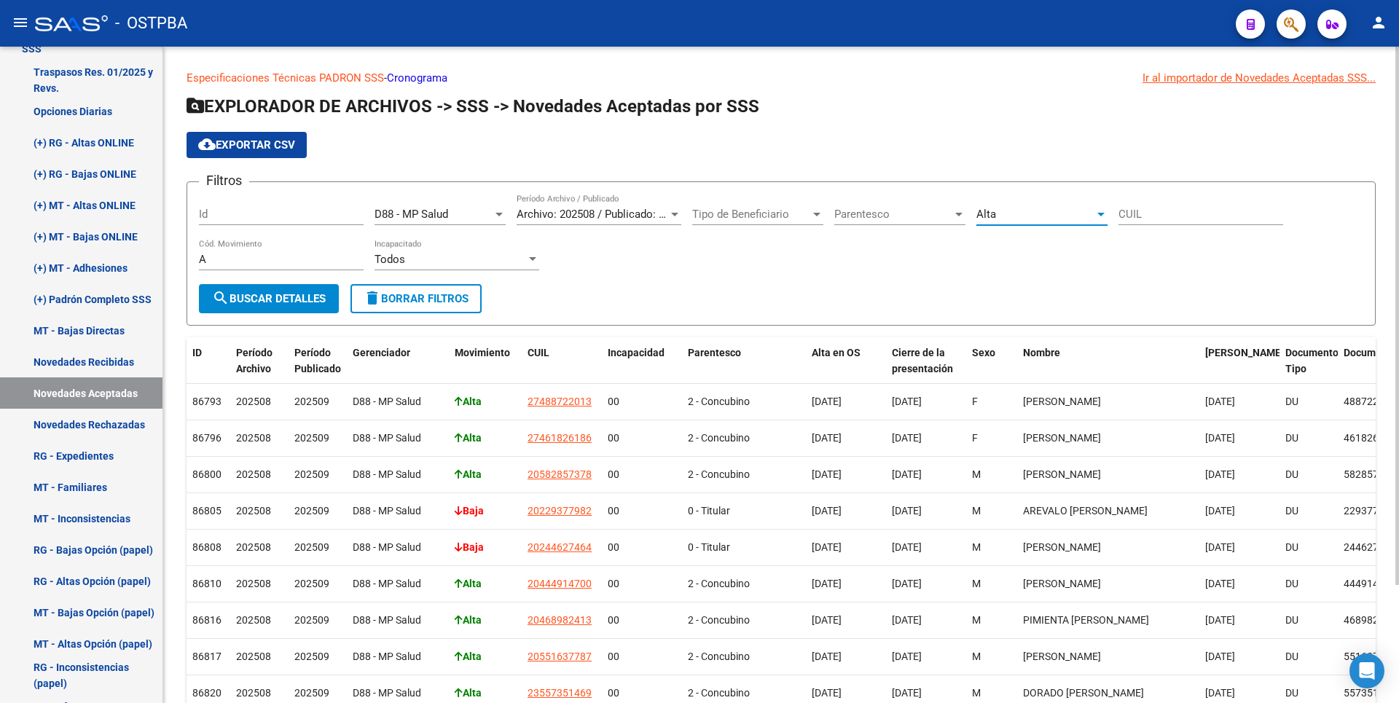
click at [238, 289] on button "search Buscar Detalles" at bounding box center [269, 298] width 140 height 29
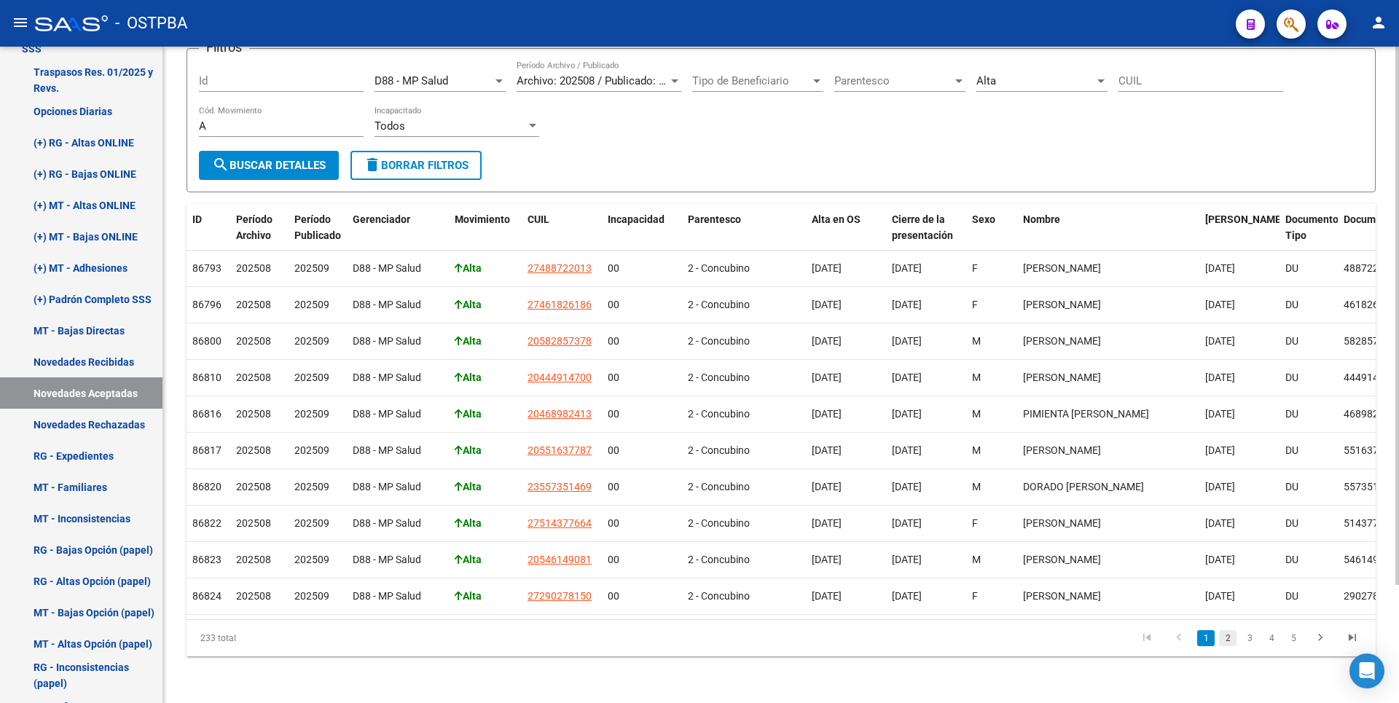
click at [1228, 642] on link "2" at bounding box center [1227, 638] width 17 height 16
click at [1245, 642] on link "3" at bounding box center [1249, 638] width 17 height 16
click at [1268, 642] on link "4" at bounding box center [1271, 638] width 17 height 16
click at [1346, 641] on icon "go to last page" at bounding box center [1352, 639] width 19 height 17
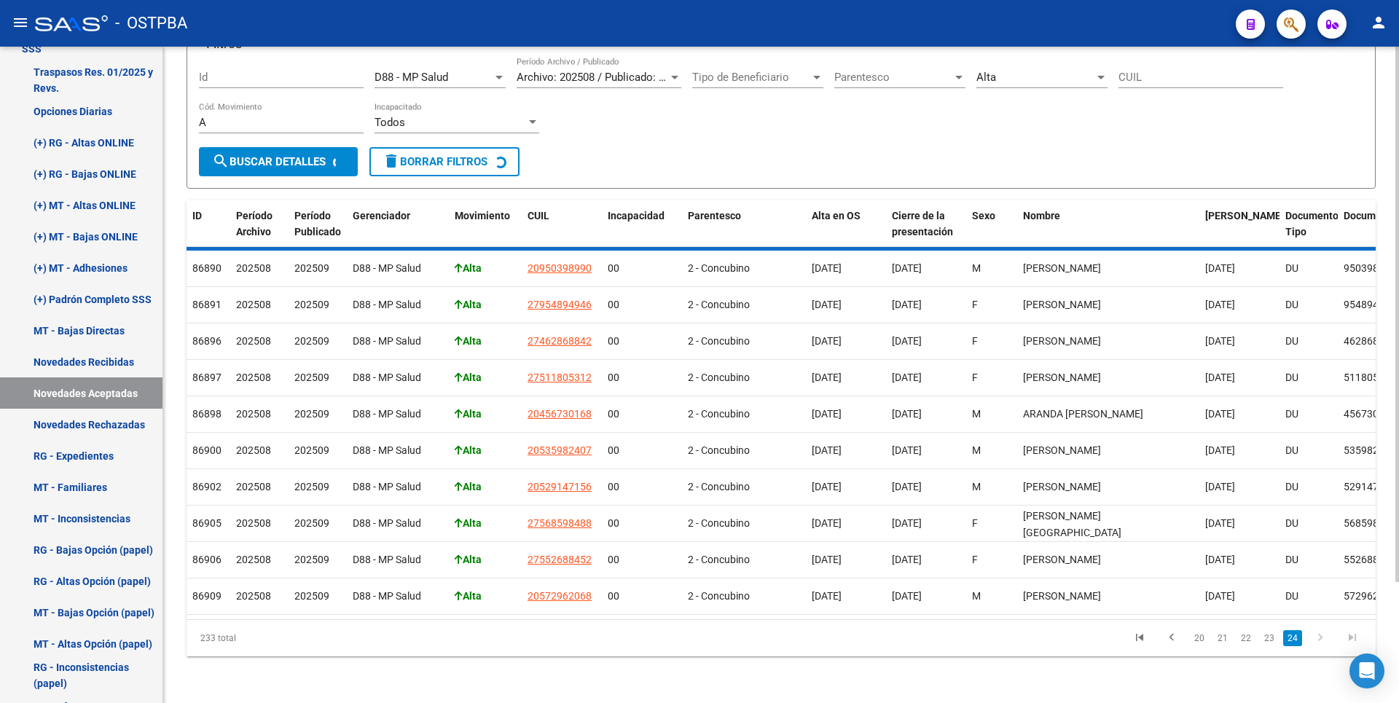
scroll to position [0, 0]
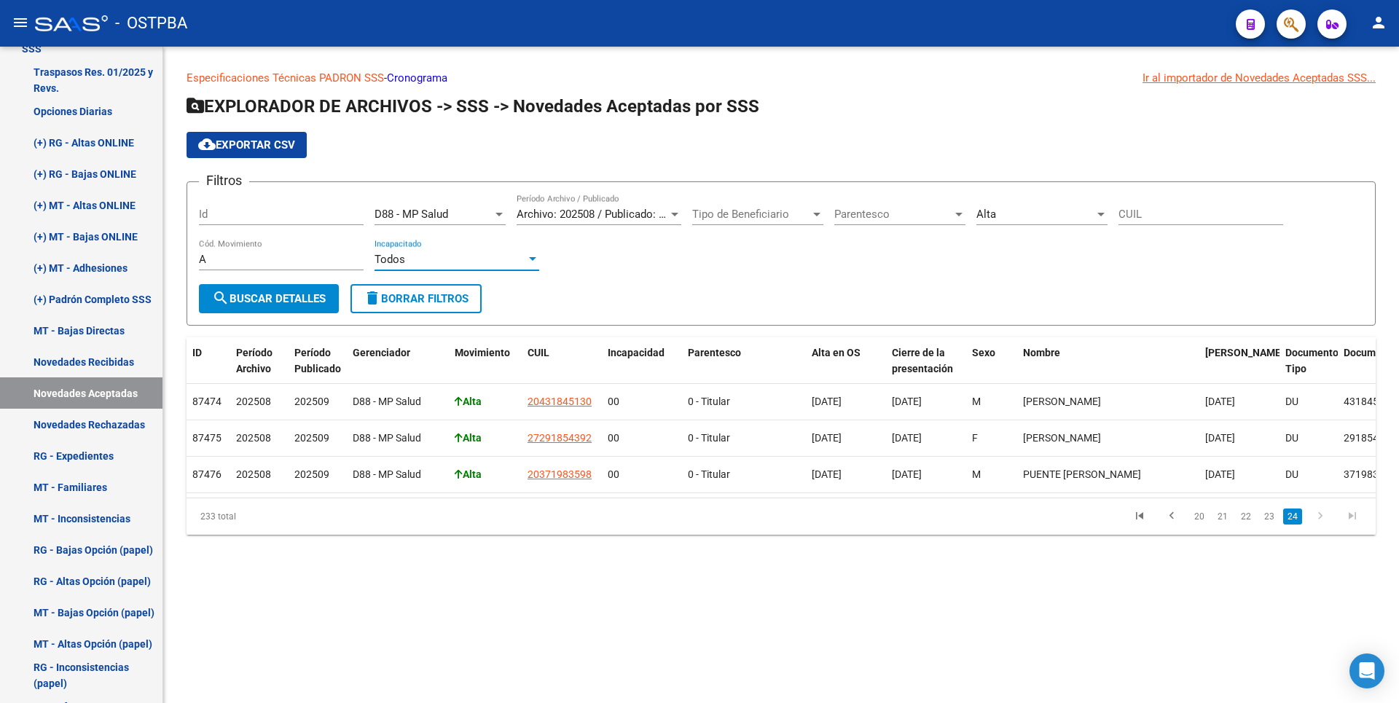
click at [524, 259] on div "Todos" at bounding box center [451, 259] width 152 height 13
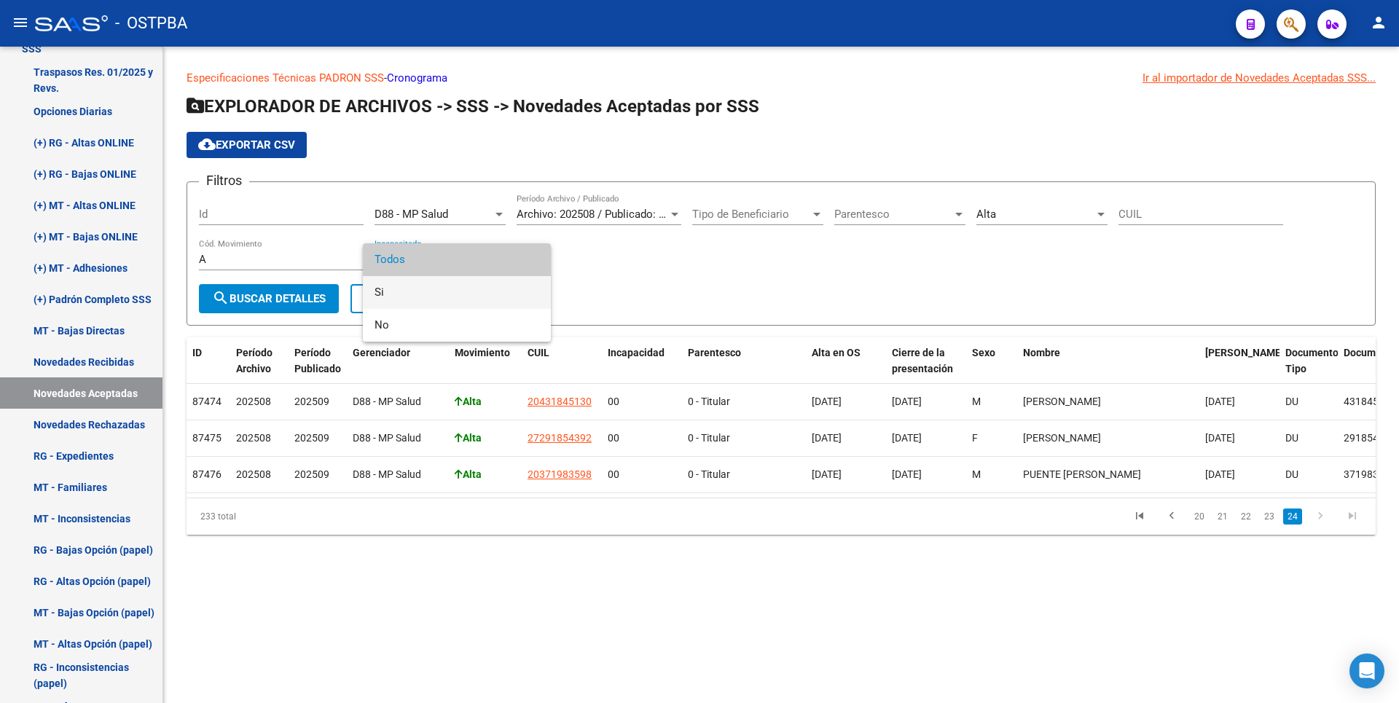
click at [437, 291] on span "Si" at bounding box center [457, 292] width 165 height 33
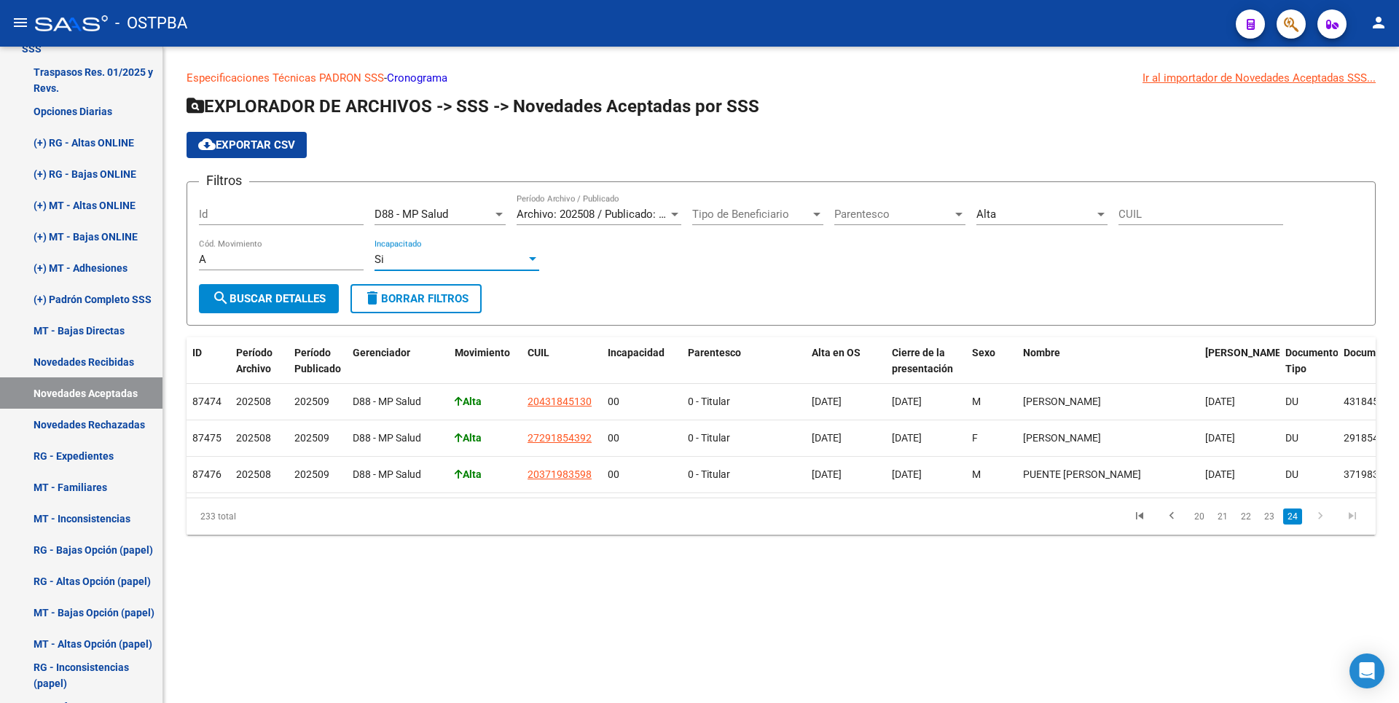
click at [309, 301] on span "search Buscar Detalles" at bounding box center [269, 298] width 114 height 13
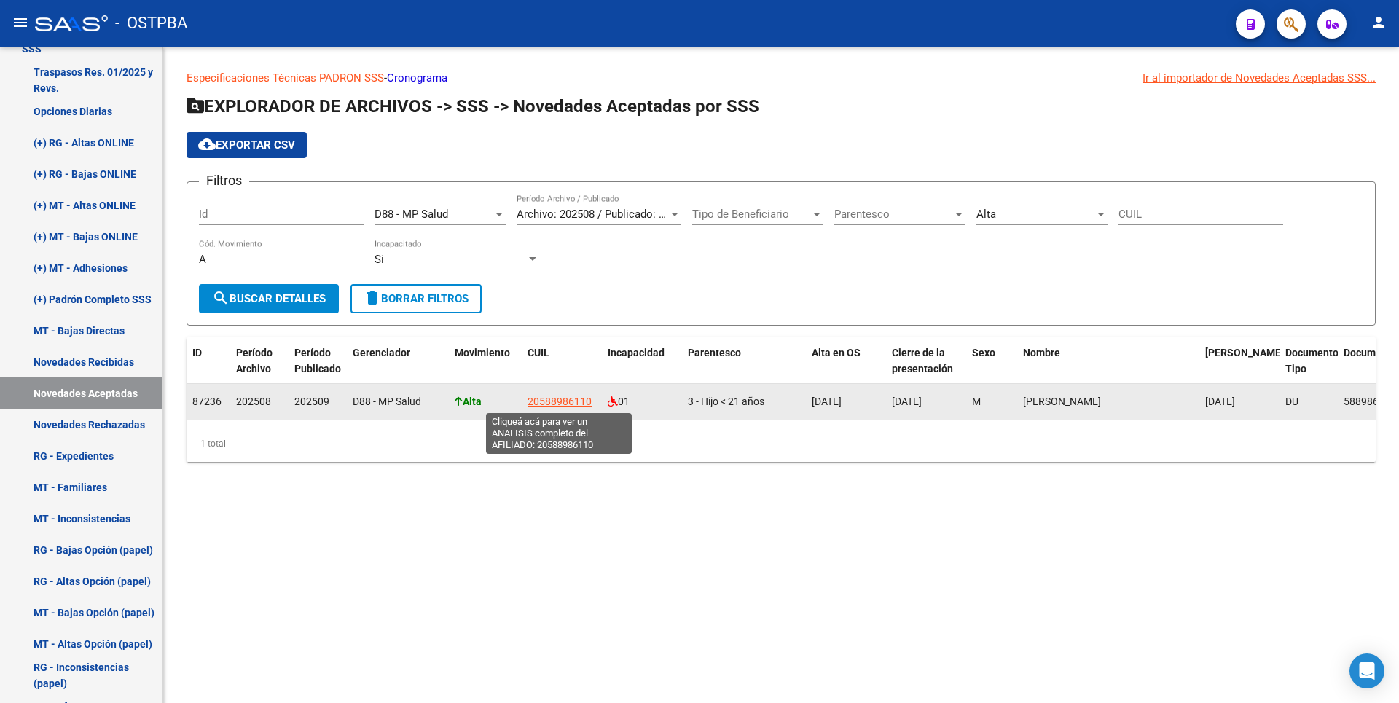
click at [582, 396] on span "20588986110" at bounding box center [560, 402] width 64 height 12
type textarea "20588986110"
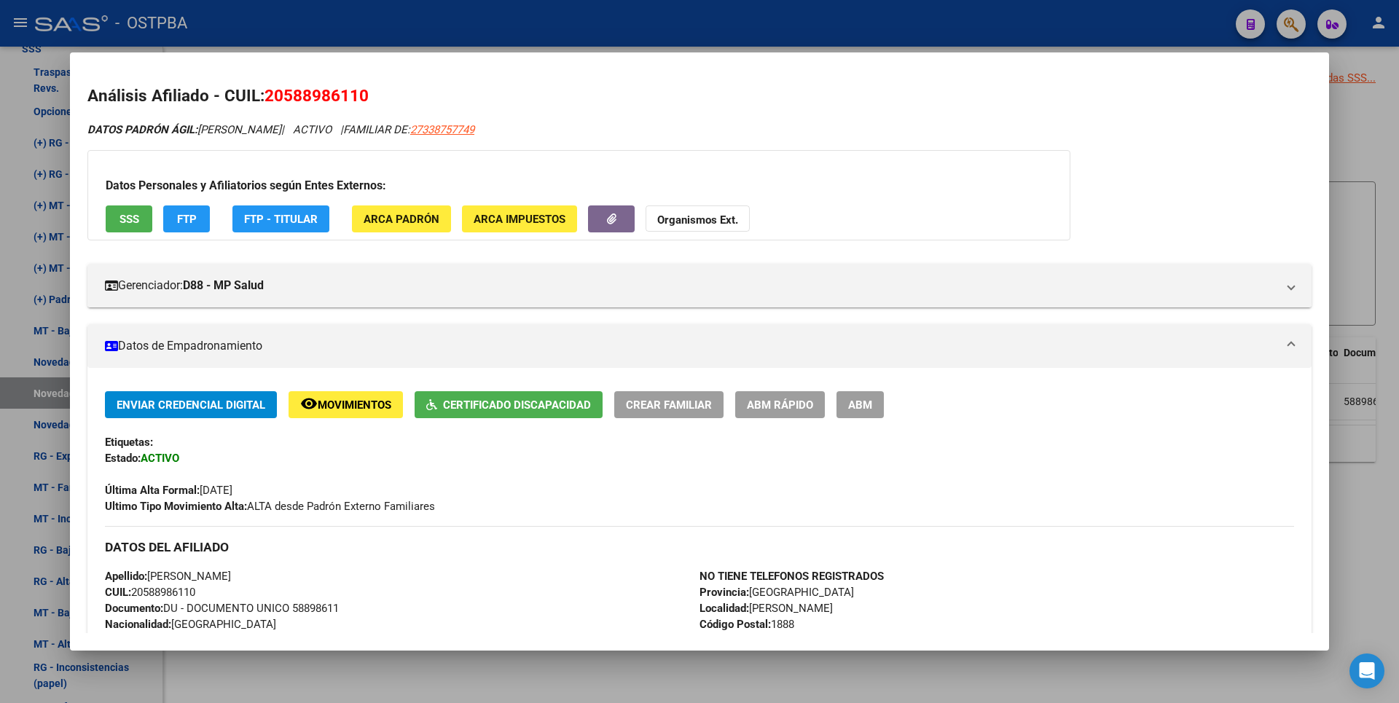
click at [123, 224] on span "SSS" at bounding box center [130, 219] width 20 height 13
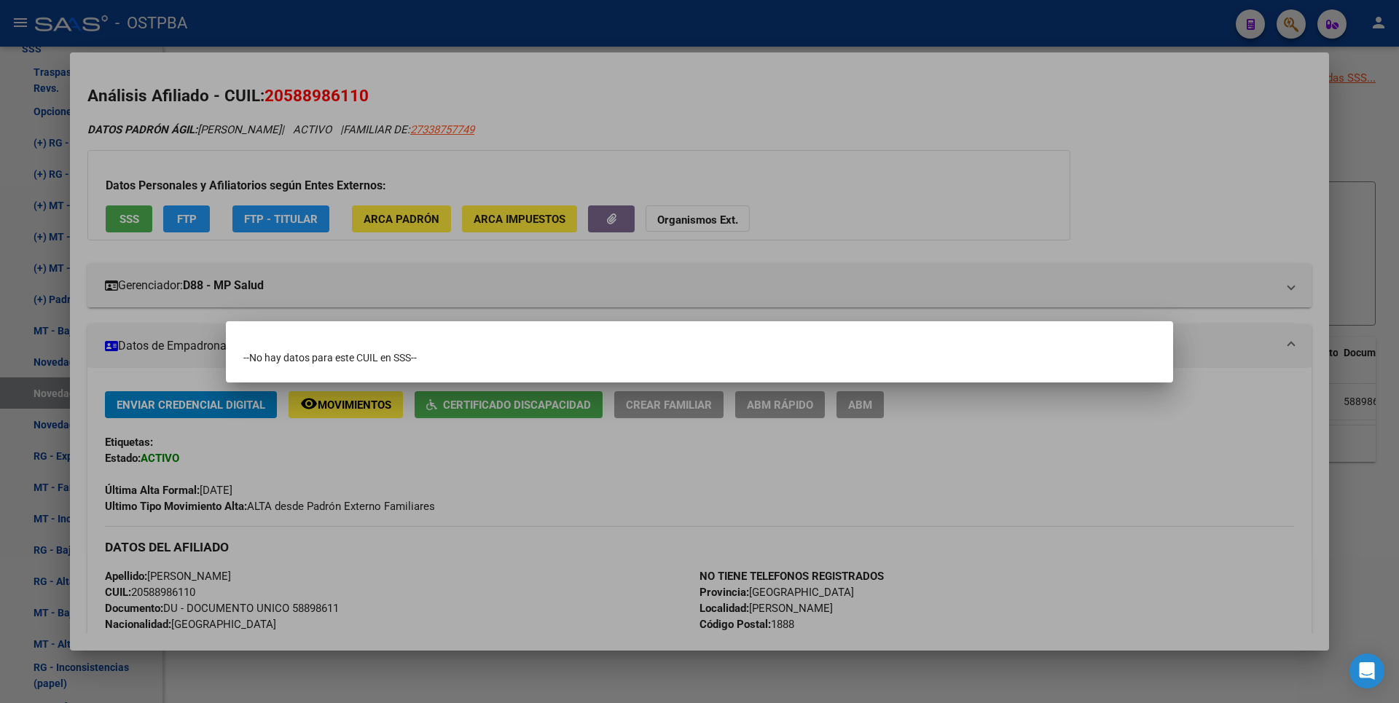
click at [1371, 143] on div at bounding box center [699, 351] width 1399 height 703
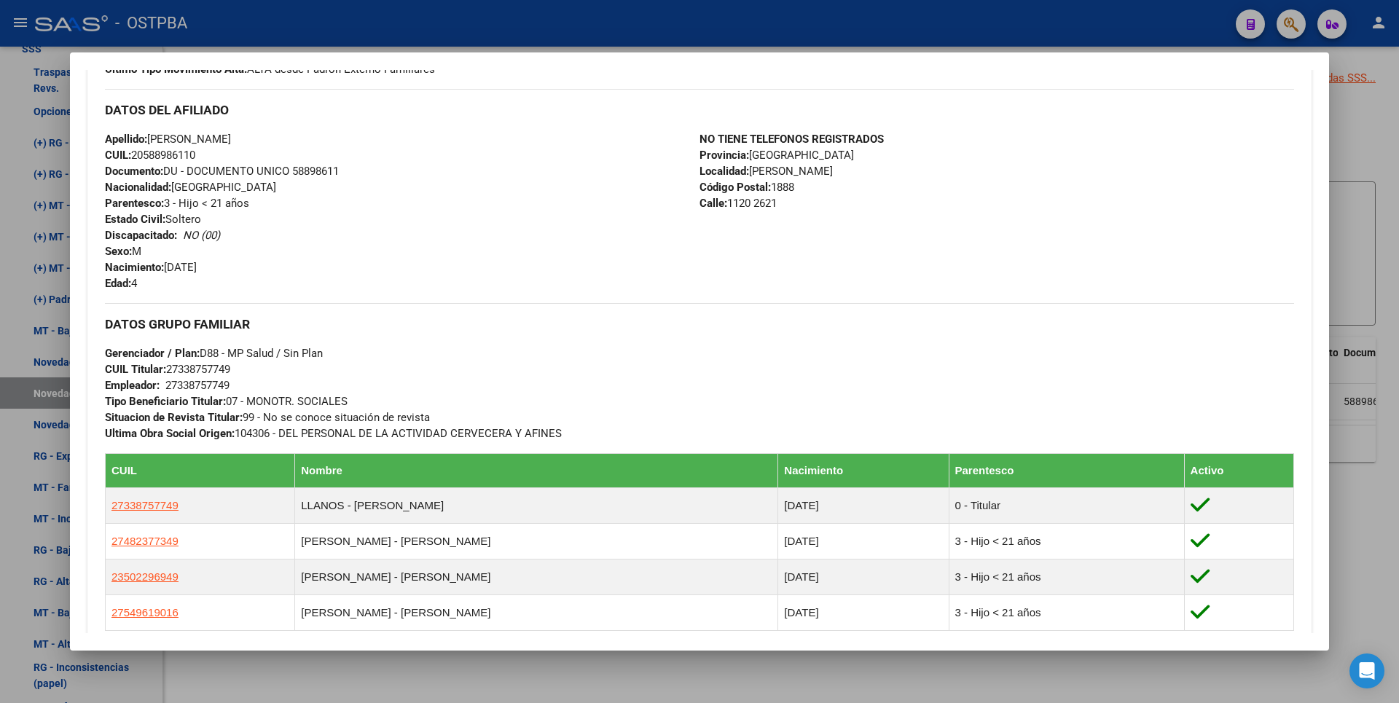
scroll to position [701, 0]
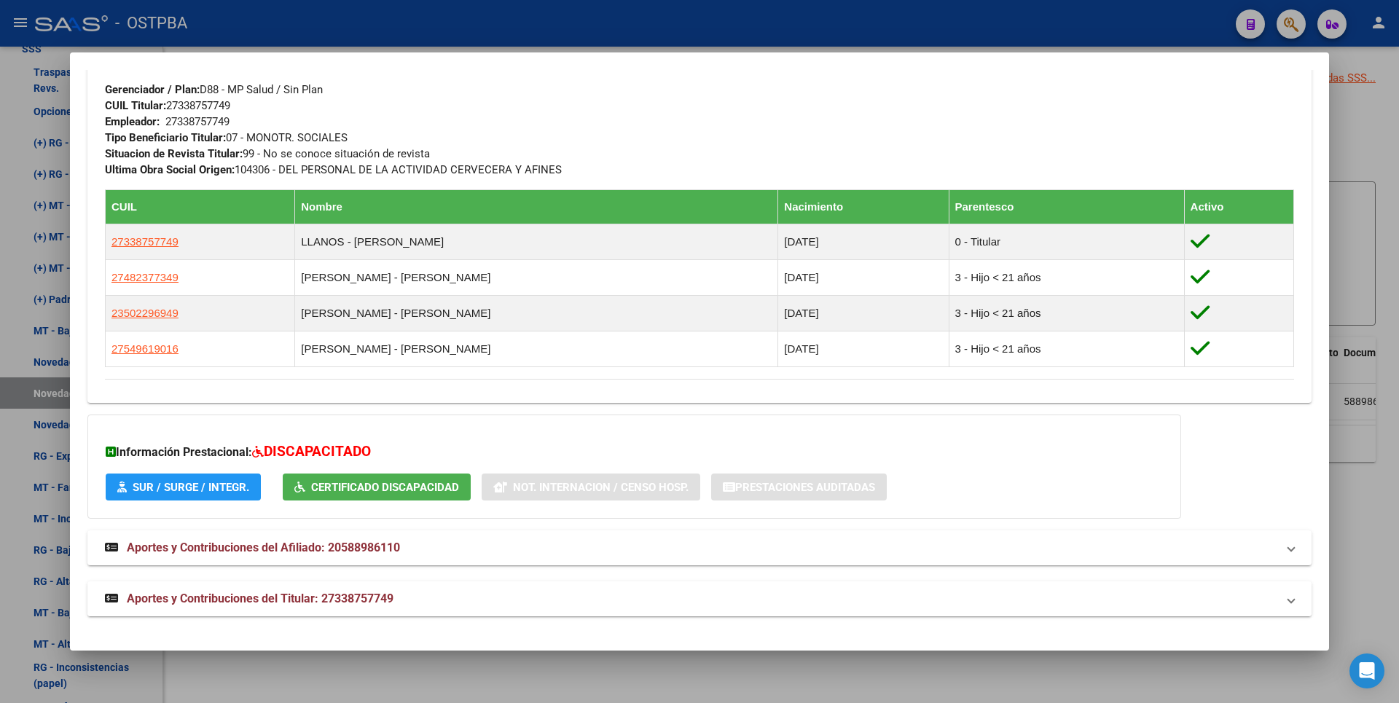
click at [359, 601] on span "Aportes y Contribuciones del Titular: 27338757749" at bounding box center [260, 599] width 267 height 14
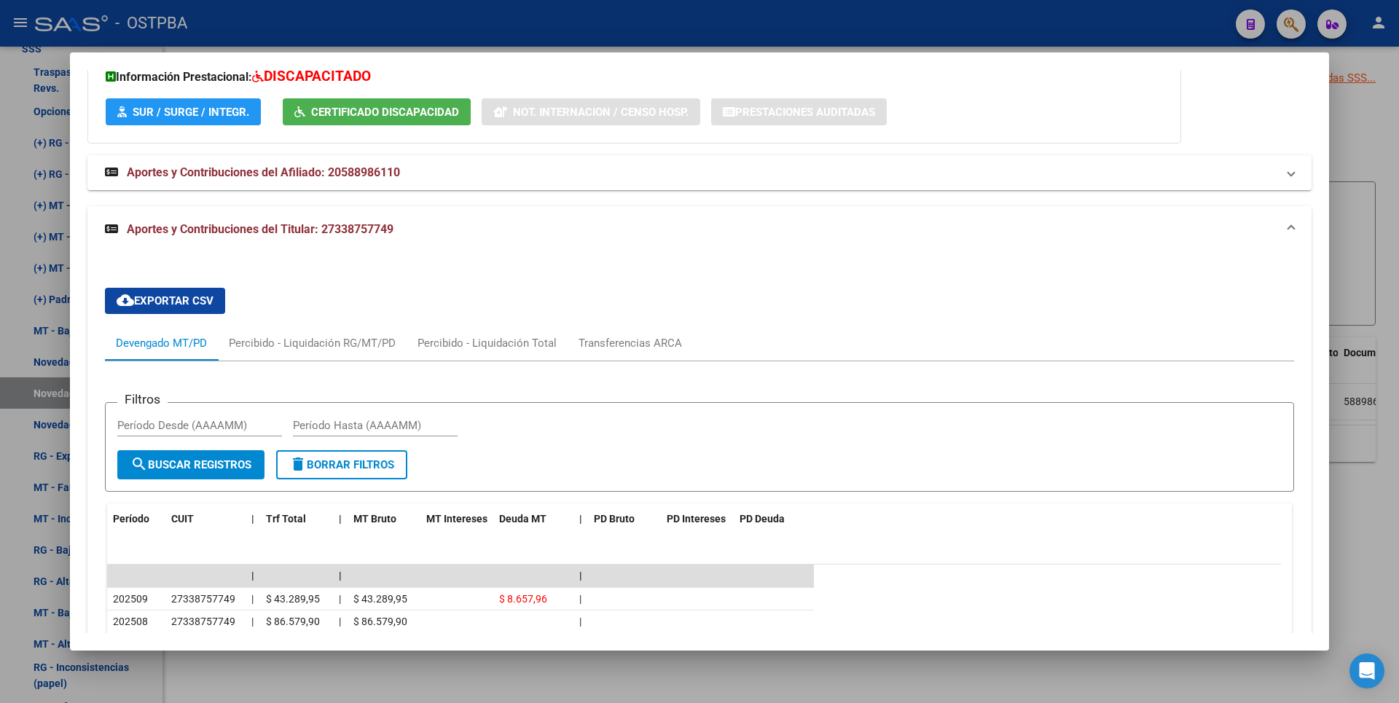
scroll to position [1222, 0]
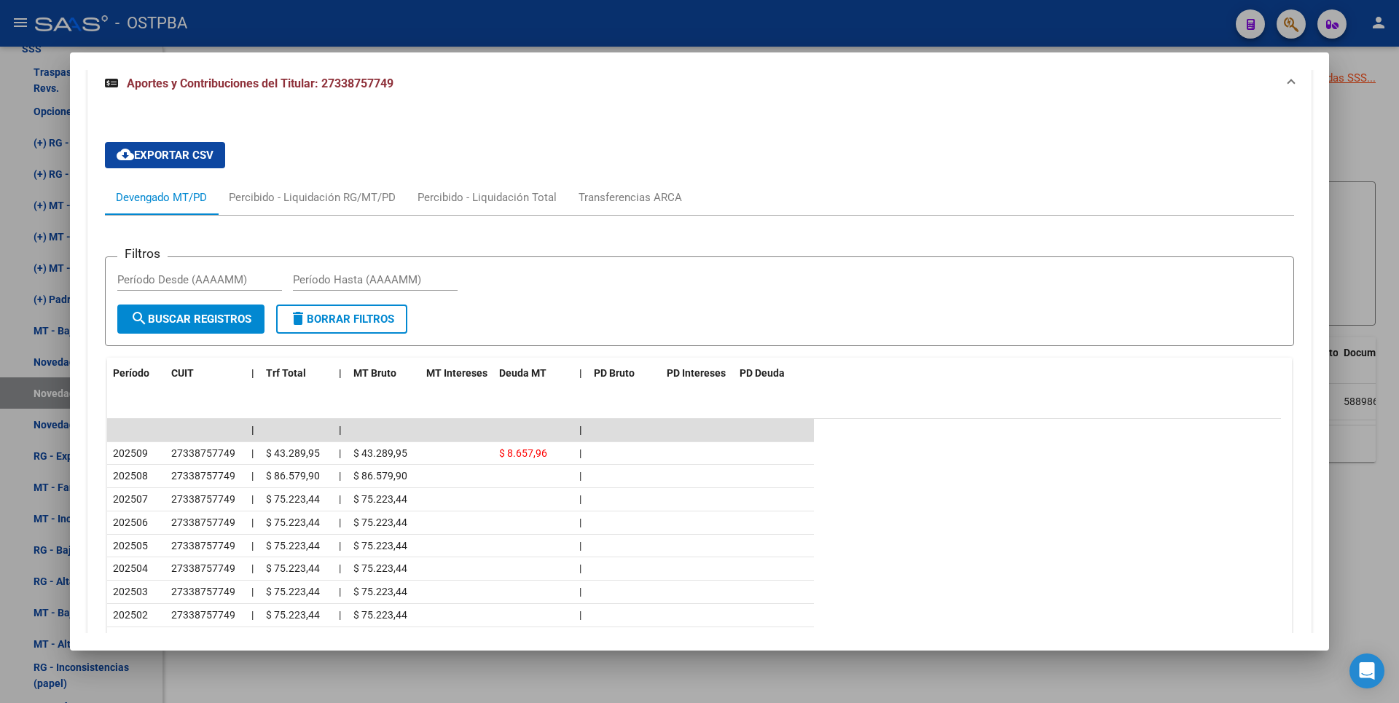
click at [1361, 189] on div at bounding box center [699, 351] width 1399 height 703
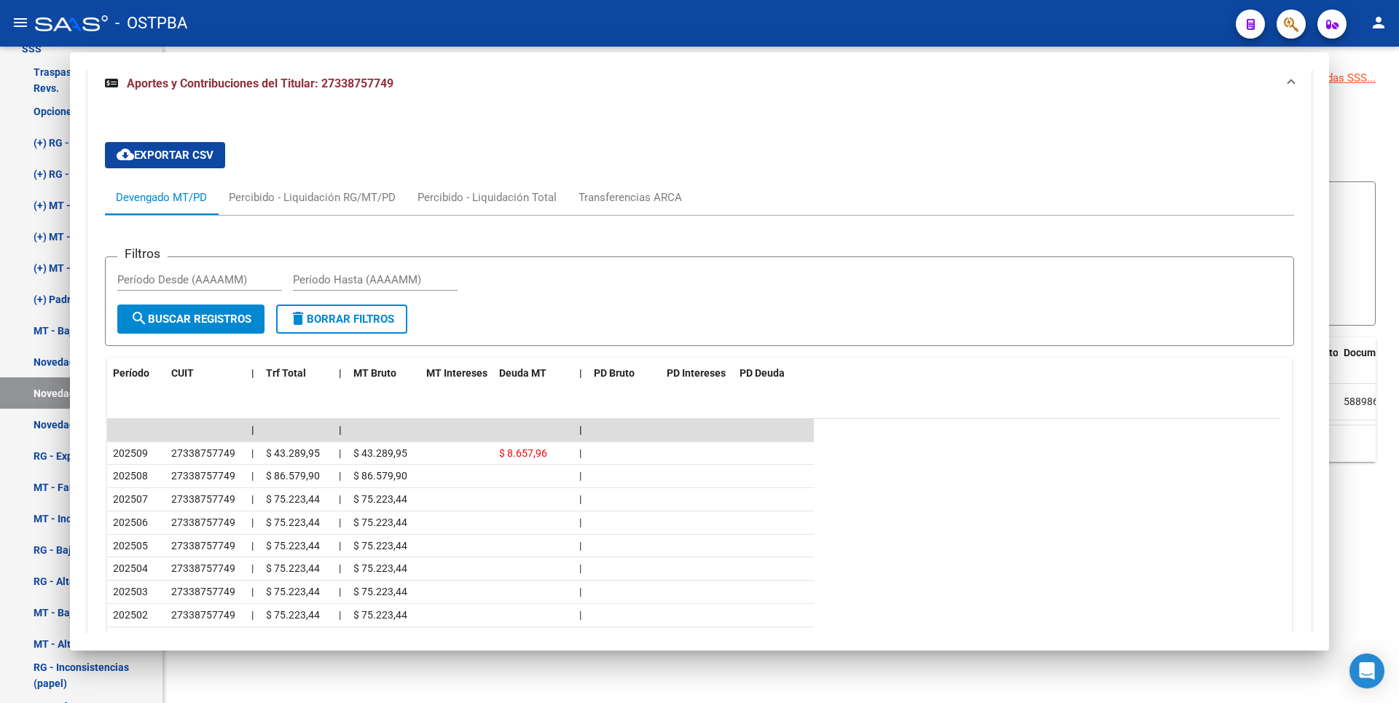
click at [1361, 185] on form "Filtros Id D88 - MP Salud Seleccionar Gerenciador Archivo: 202508 / Publicado: …" at bounding box center [781, 253] width 1189 height 144
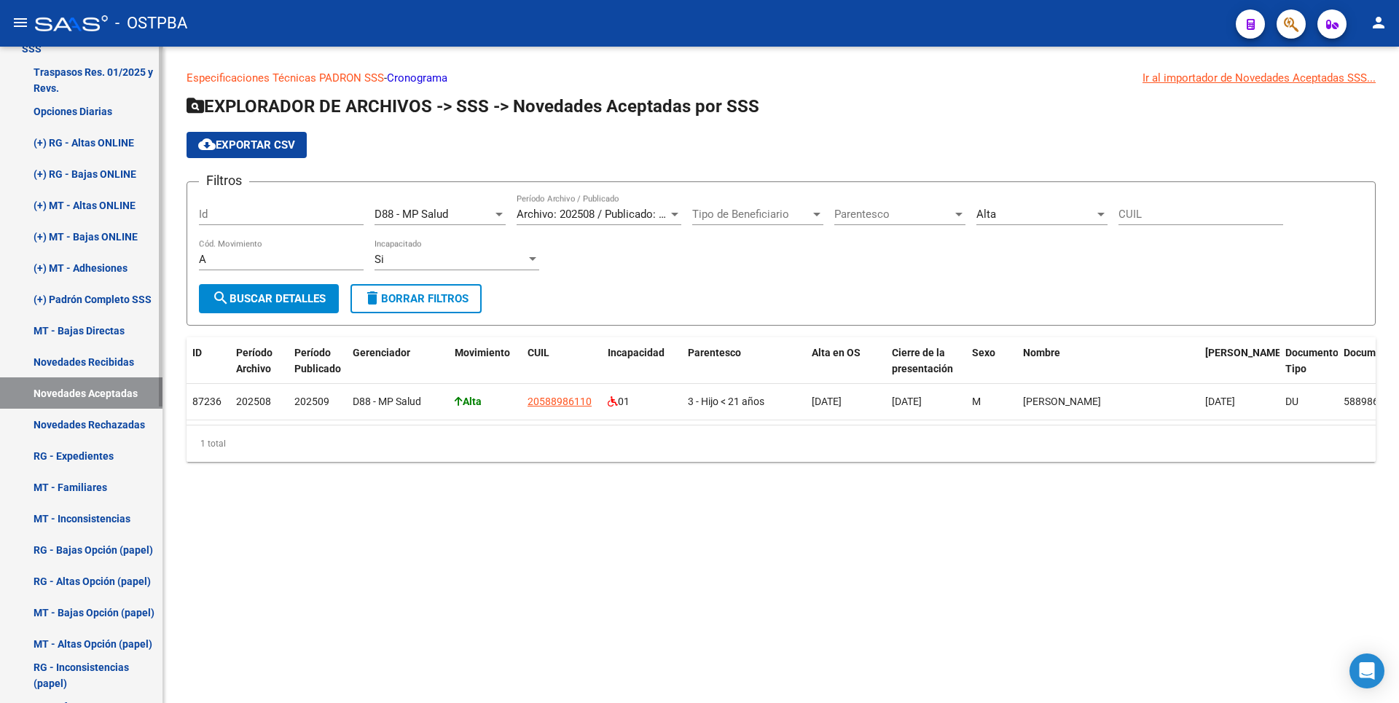
click at [109, 423] on link "Novedades Rechazadas" at bounding box center [81, 424] width 163 height 31
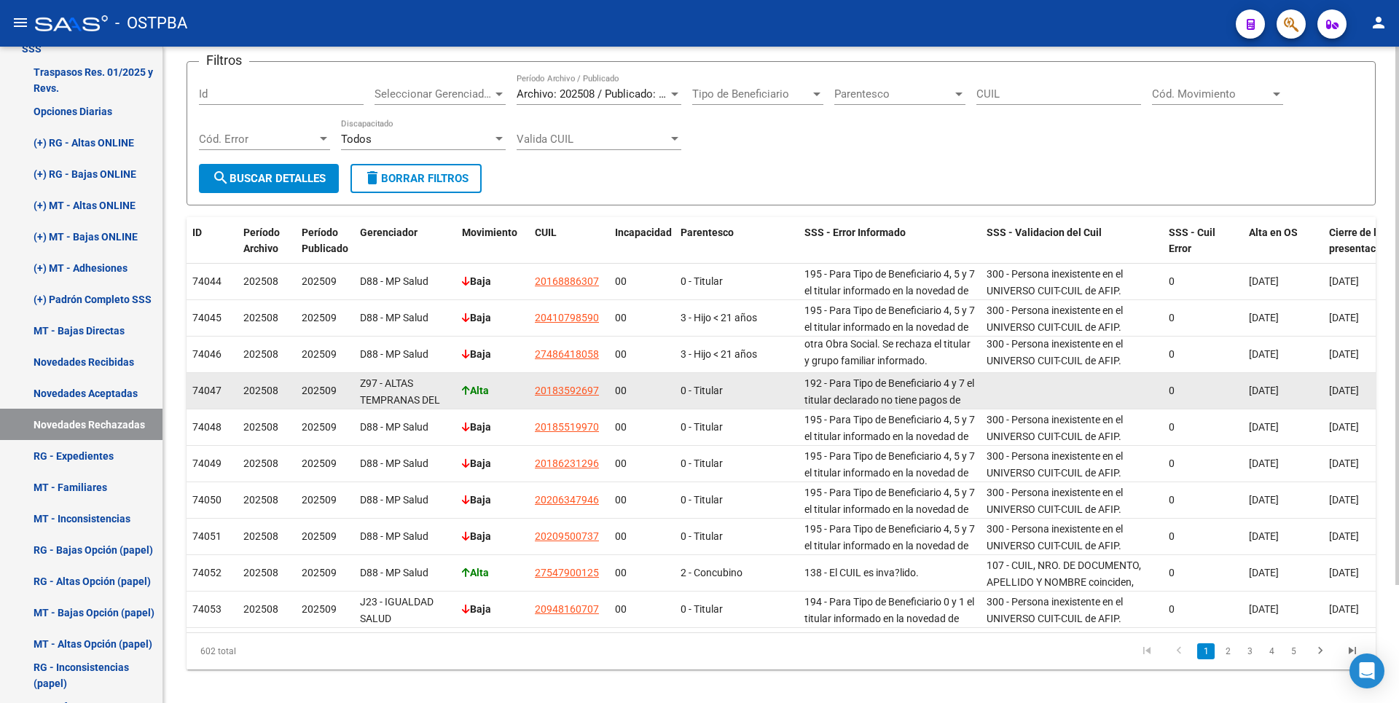
scroll to position [144, 0]
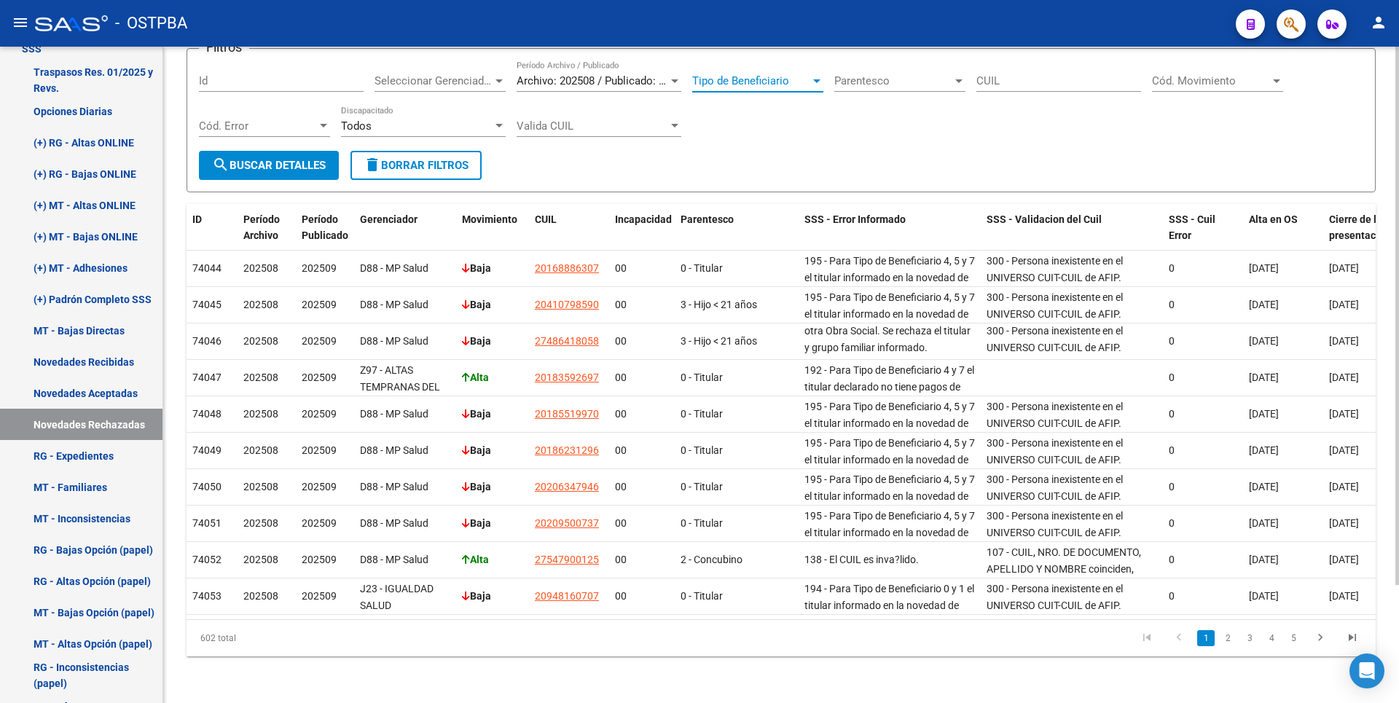
click at [822, 75] on div at bounding box center [816, 81] width 13 height 12
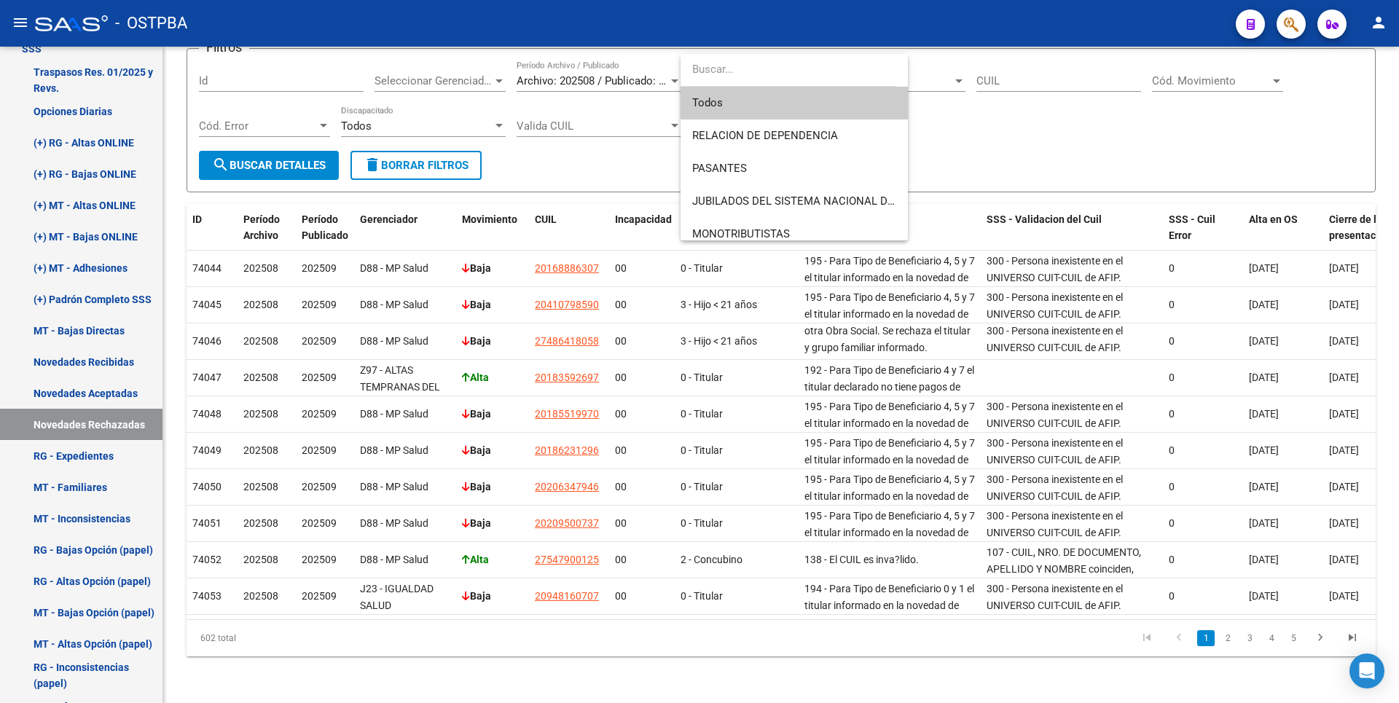
scroll to position [163, 0]
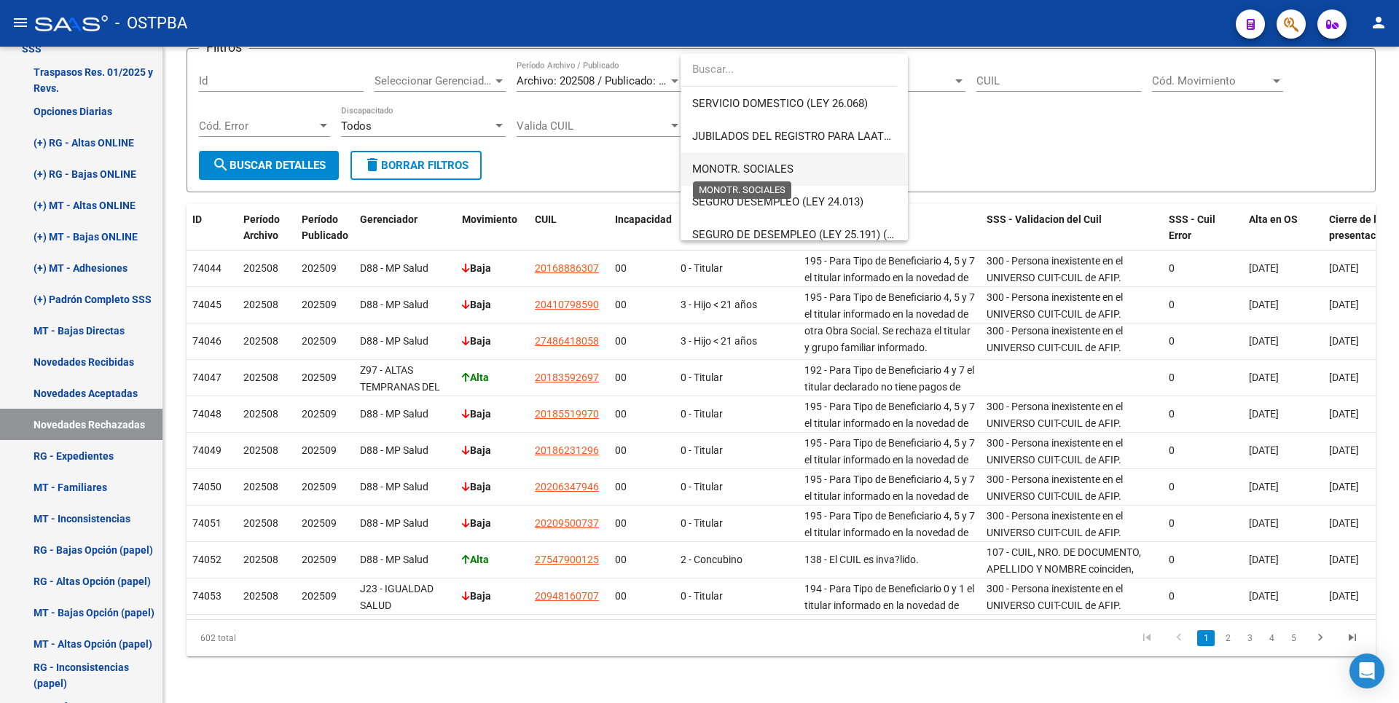
click at [791, 175] on span "MONOTR. SOCIALES" at bounding box center [742, 169] width 101 height 13
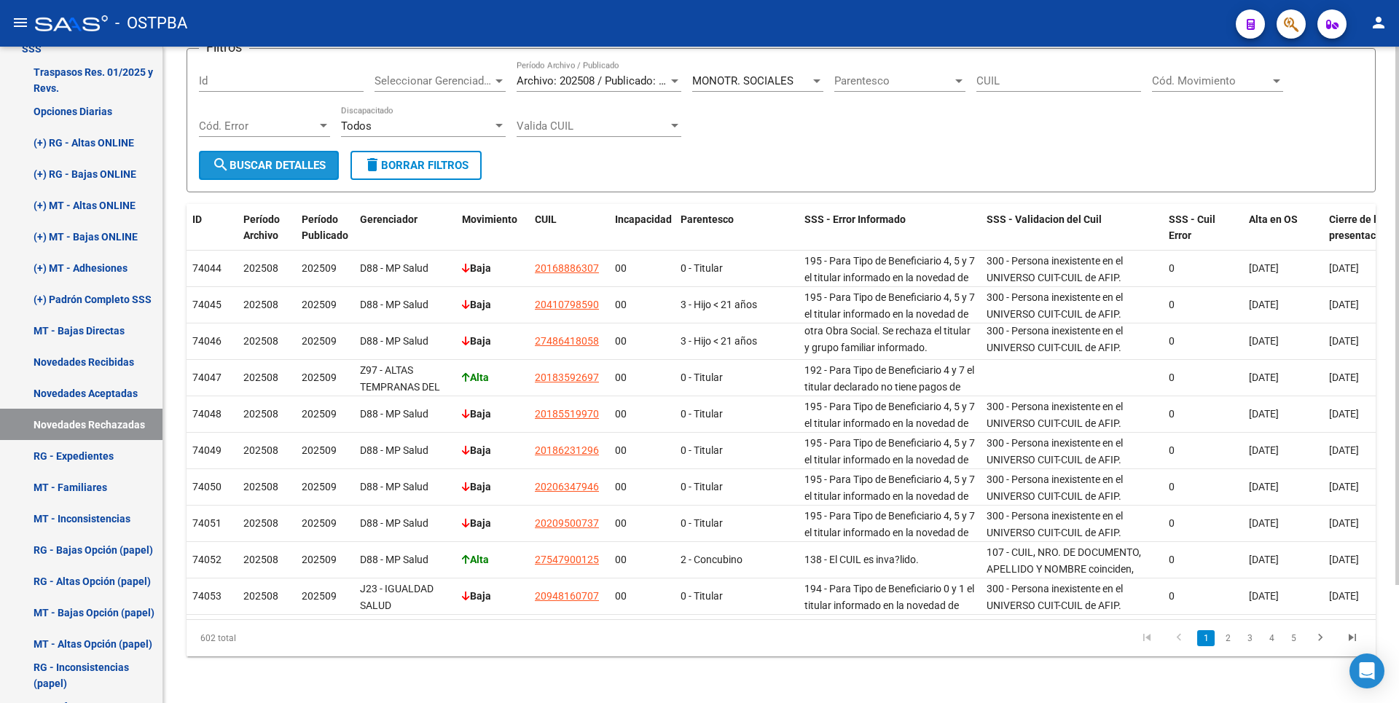
click at [301, 151] on button "search Buscar Detalles" at bounding box center [269, 165] width 140 height 29
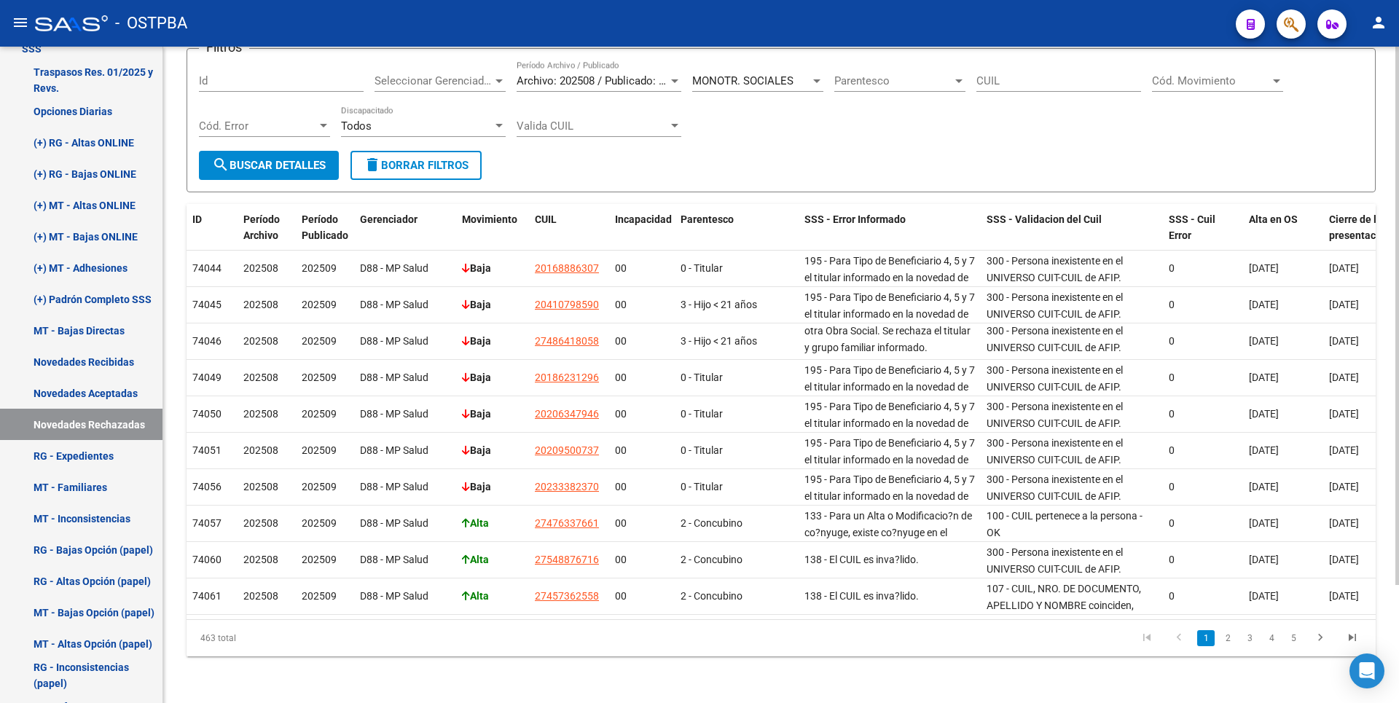
click at [809, 74] on div "MONOTR. SOCIALES" at bounding box center [751, 80] width 118 height 13
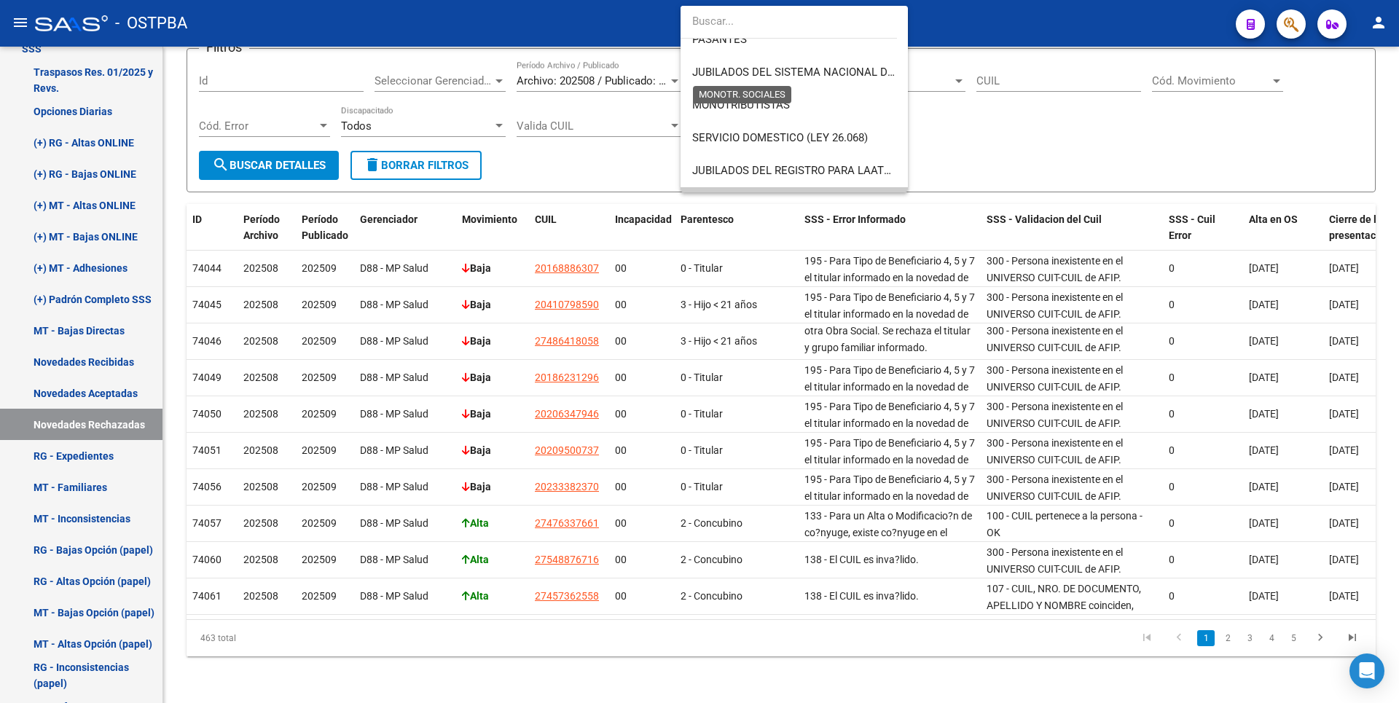
scroll to position [0, 0]
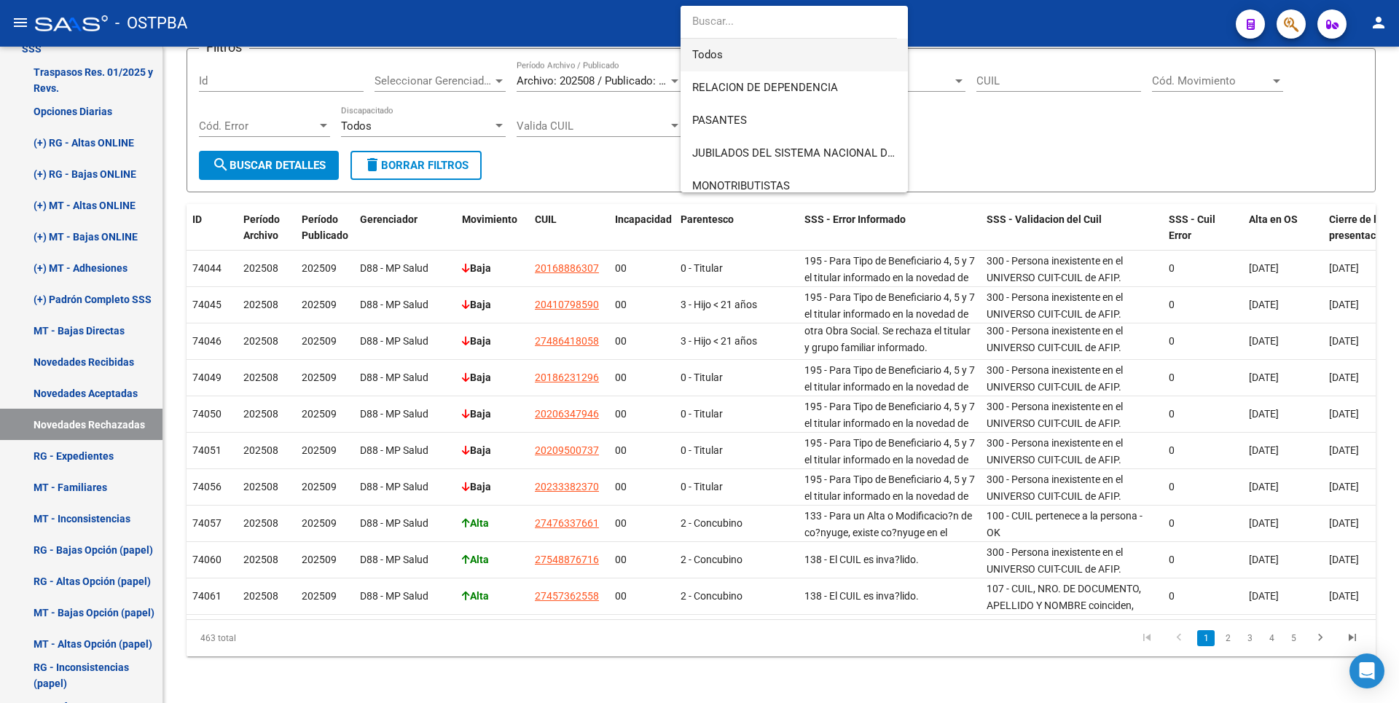
click at [746, 56] on span "Todos" at bounding box center [794, 55] width 204 height 33
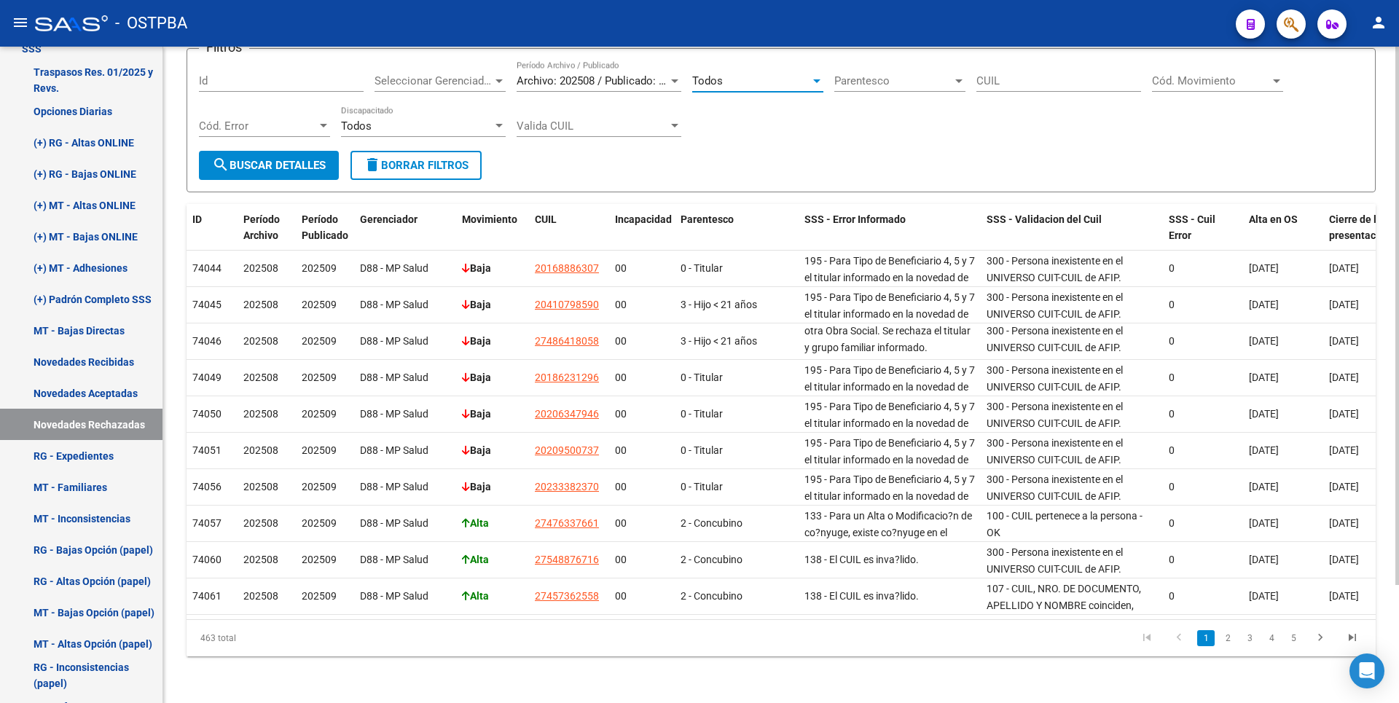
click at [493, 63] on div "Seleccionar Gerenciador Seleccionar Gerenciador" at bounding box center [440, 75] width 131 height 31
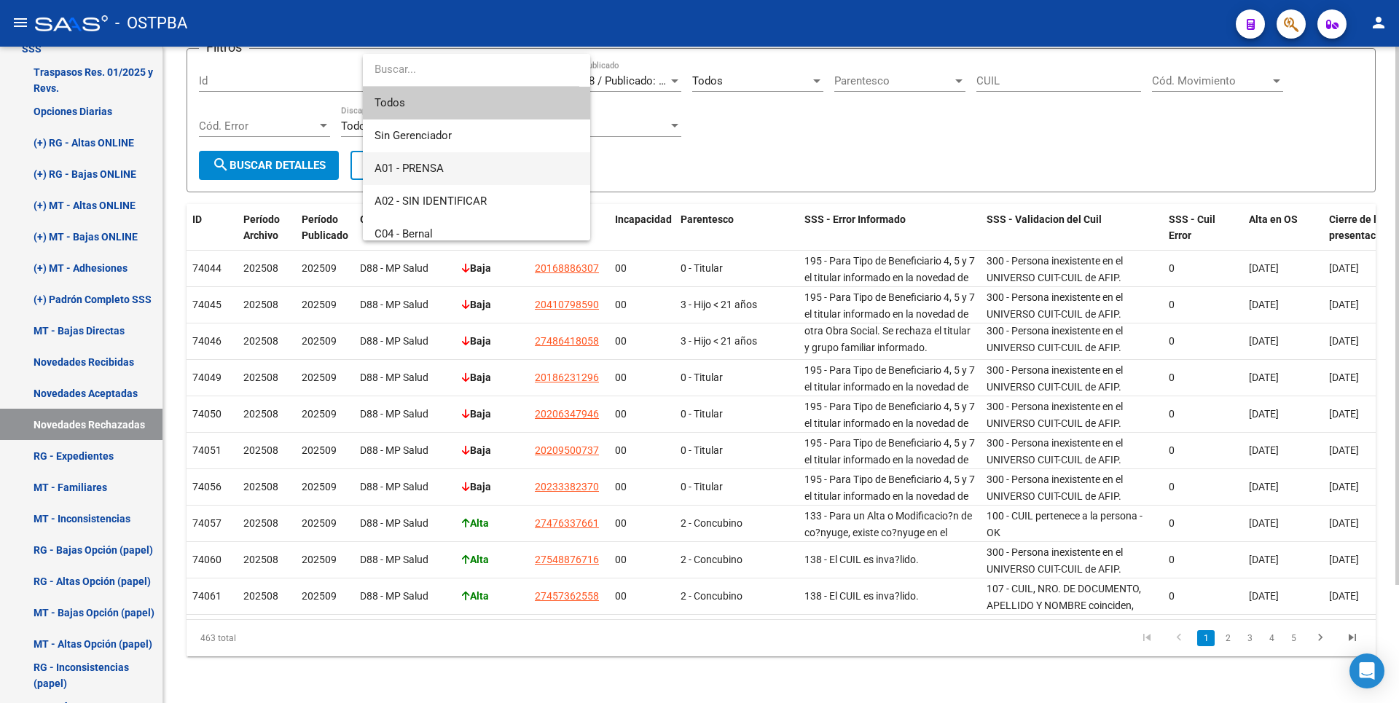
drag, startPoint x: 493, startPoint y: 63, endPoint x: 429, endPoint y: 172, distance: 127.1
click at [450, 171] on span "A01 - PRENSA" at bounding box center [477, 168] width 204 height 33
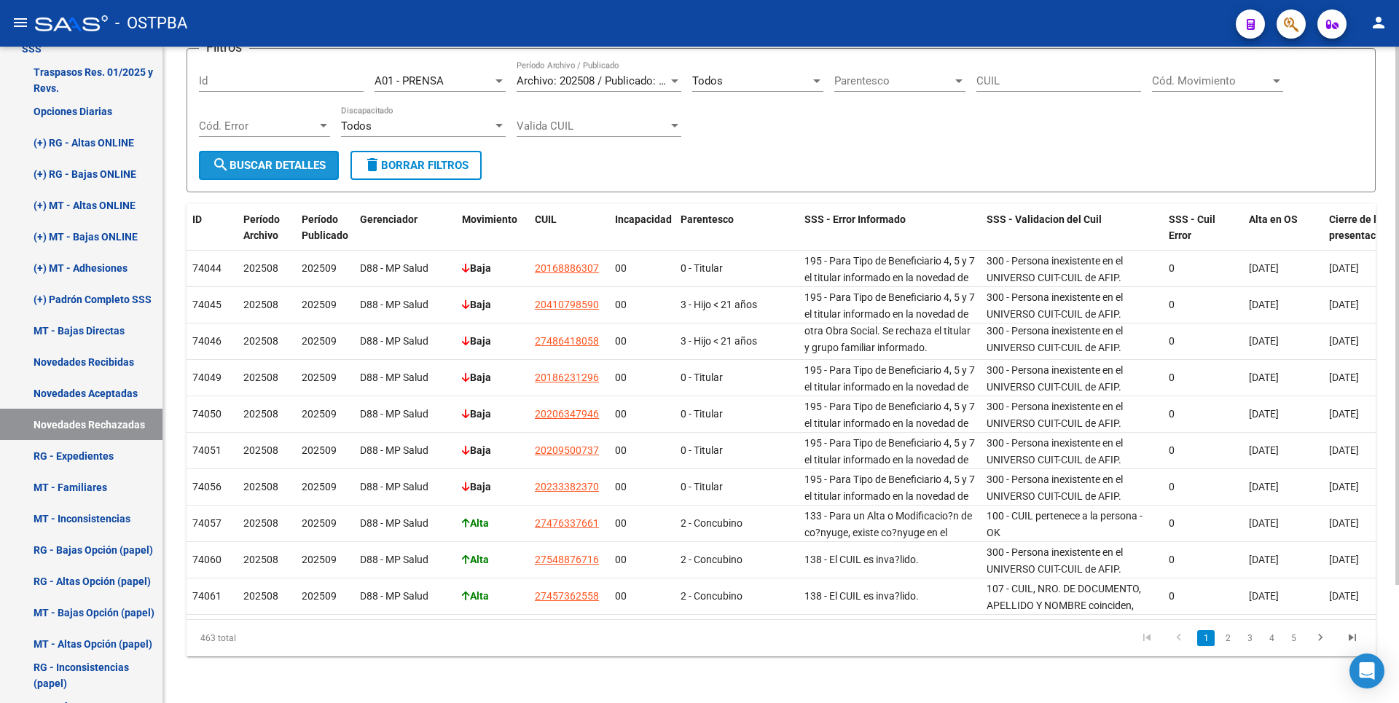
click at [275, 159] on span "search Buscar Detalles" at bounding box center [269, 165] width 114 height 13
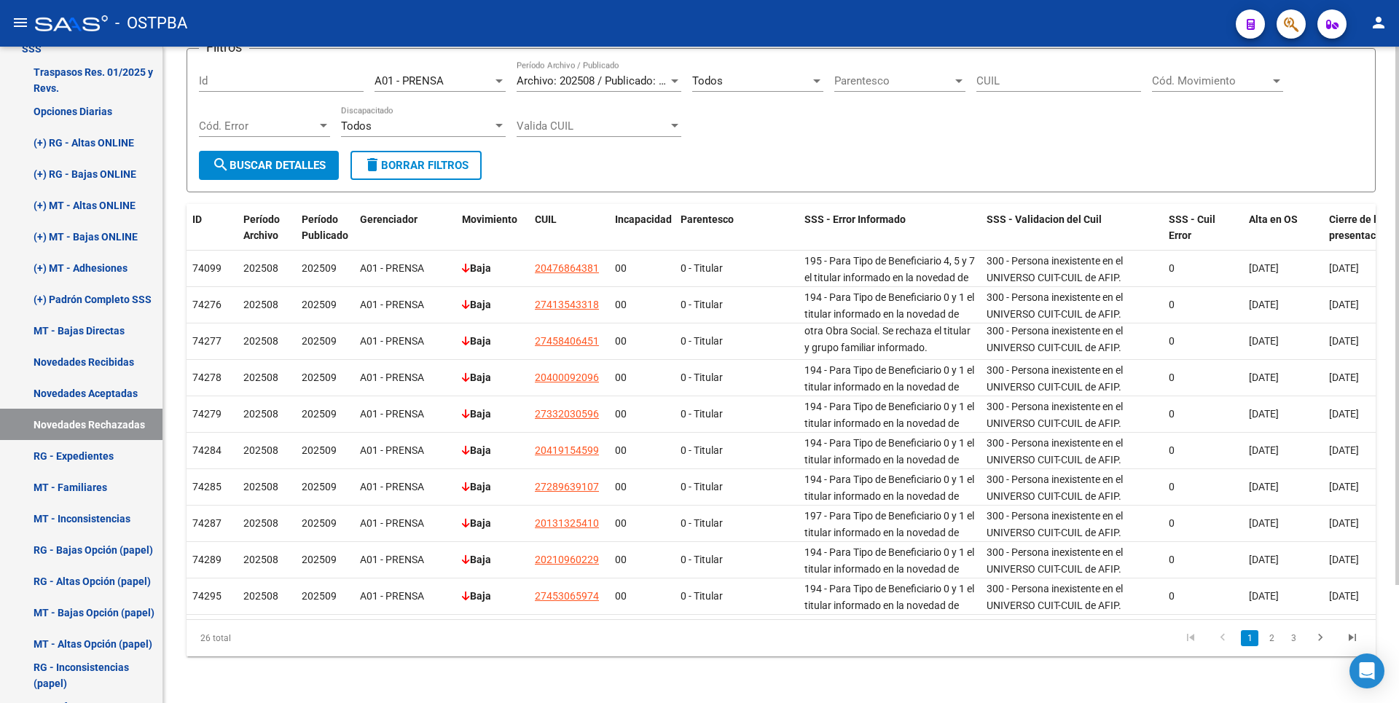
click at [1345, 635] on icon "go to last page" at bounding box center [1352, 639] width 19 height 17
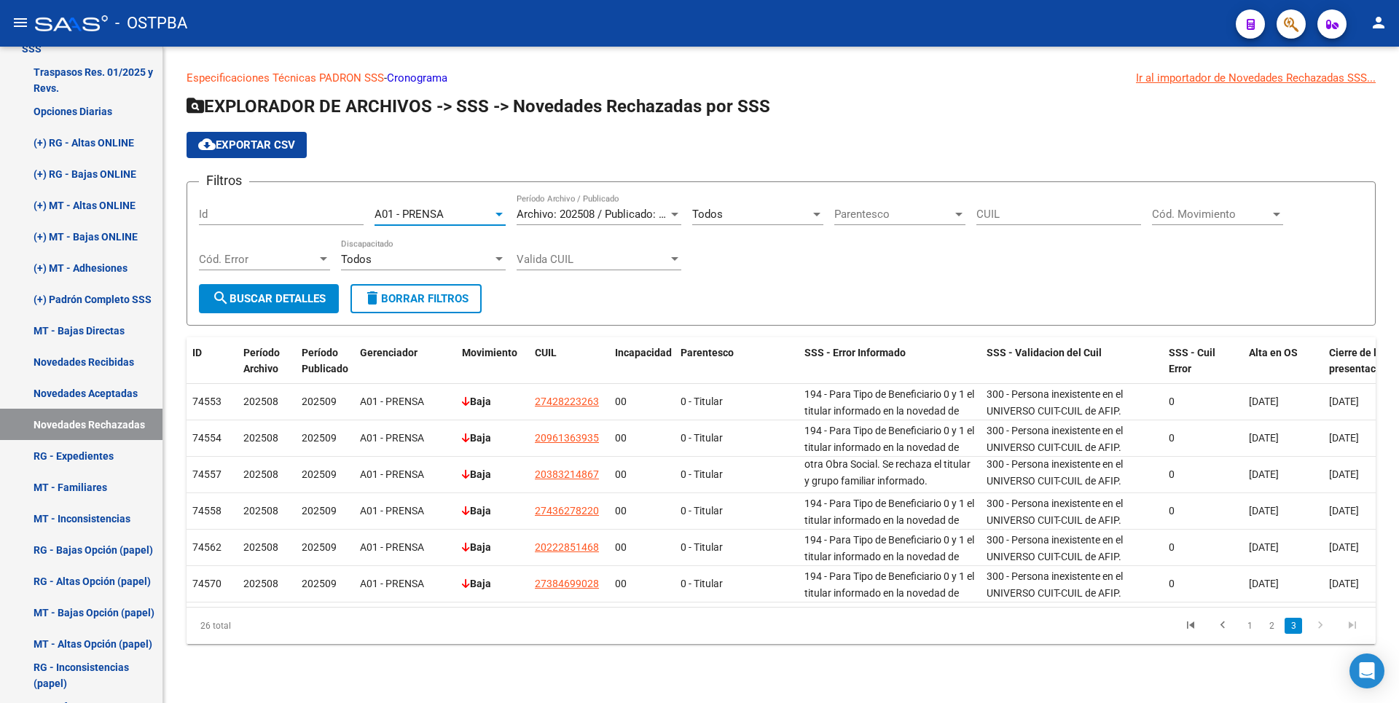
click at [501, 217] on div at bounding box center [499, 214] width 13 height 12
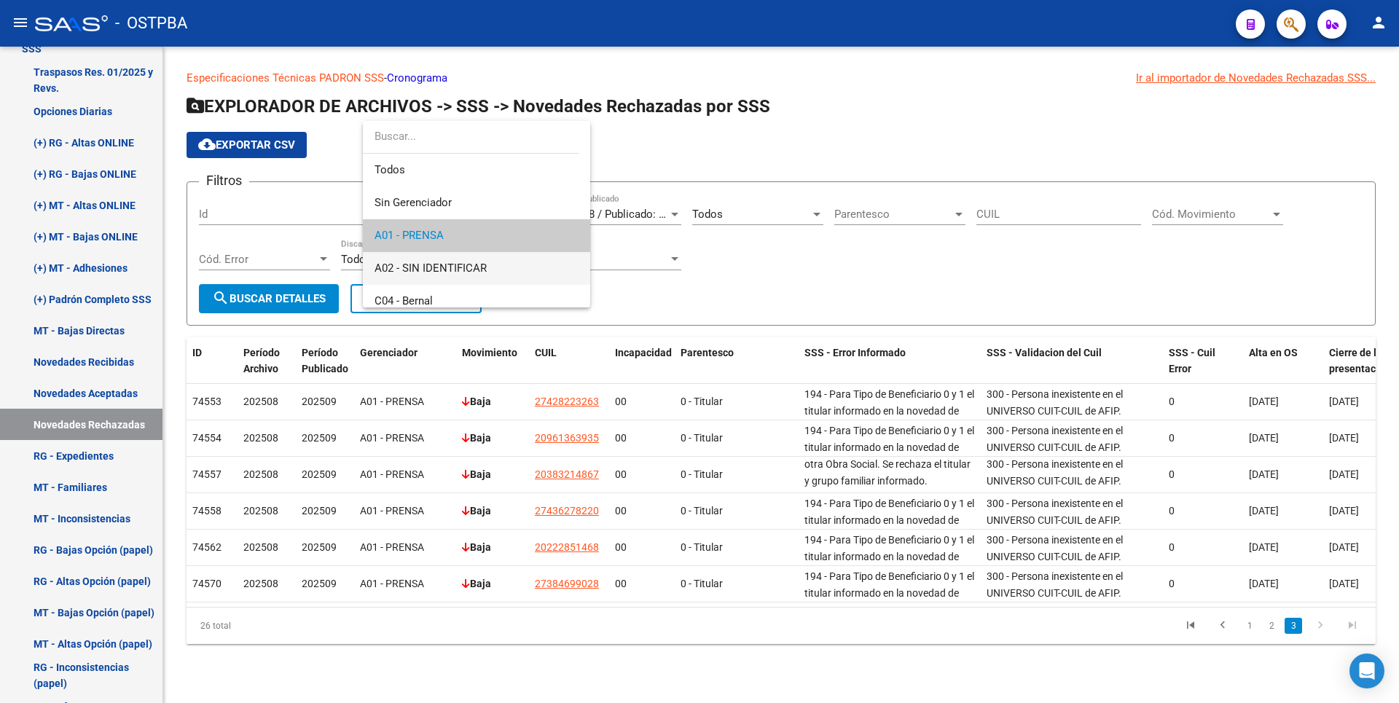
scroll to position [22, 0]
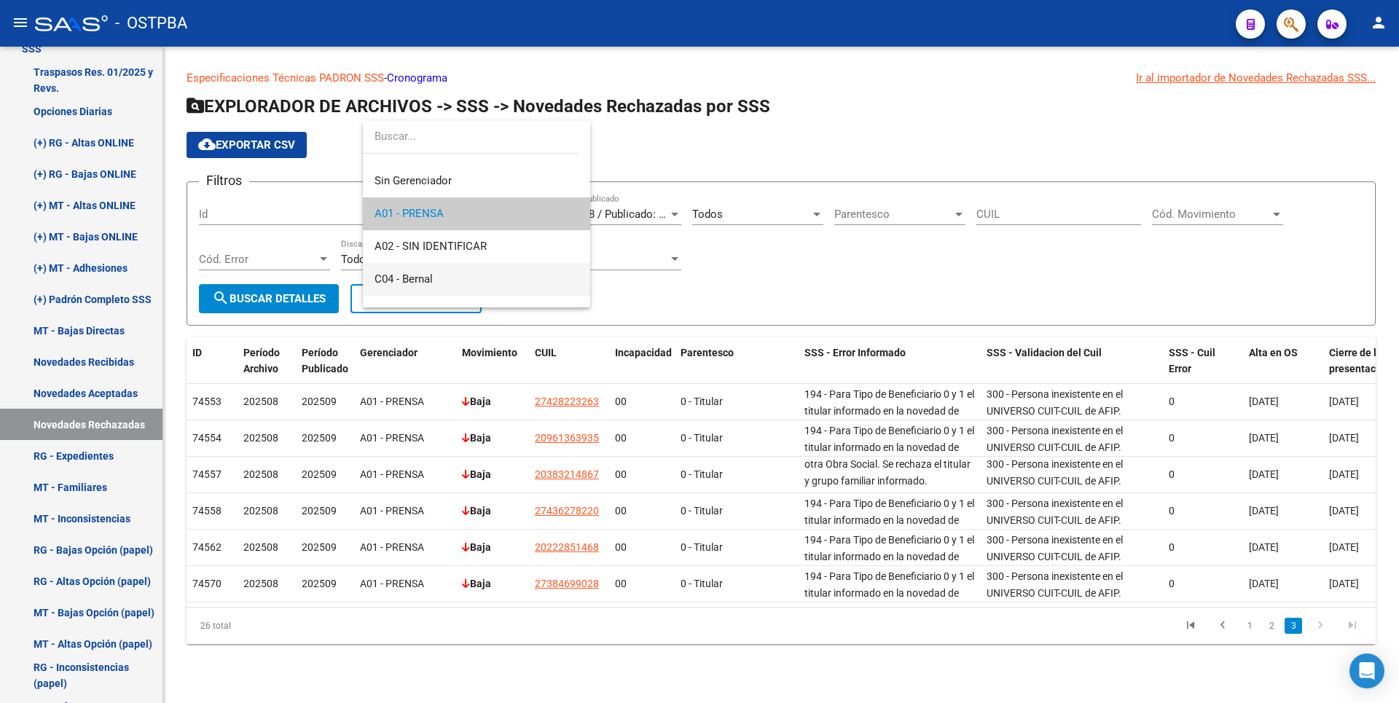
click at [439, 279] on span "C04 - Bernal" at bounding box center [477, 279] width 204 height 33
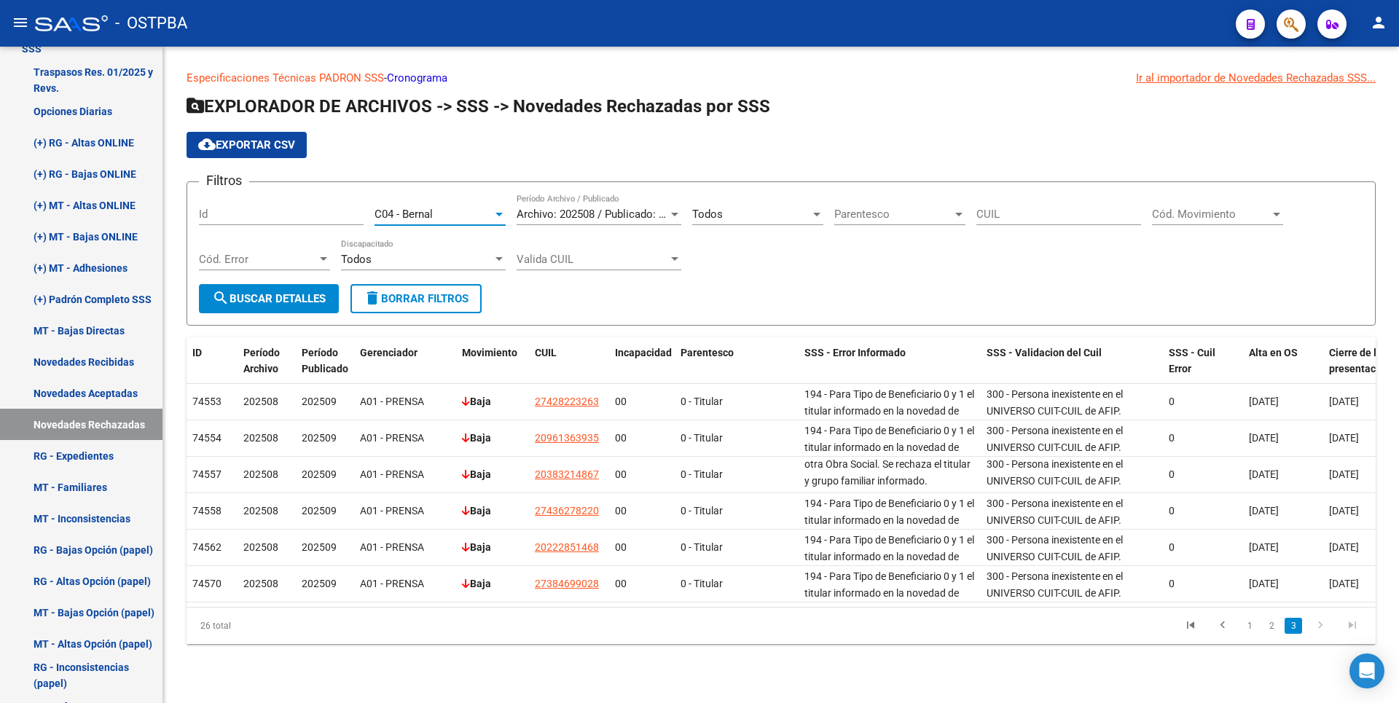
click at [334, 300] on button "search Buscar Detalles" at bounding box center [269, 298] width 140 height 29
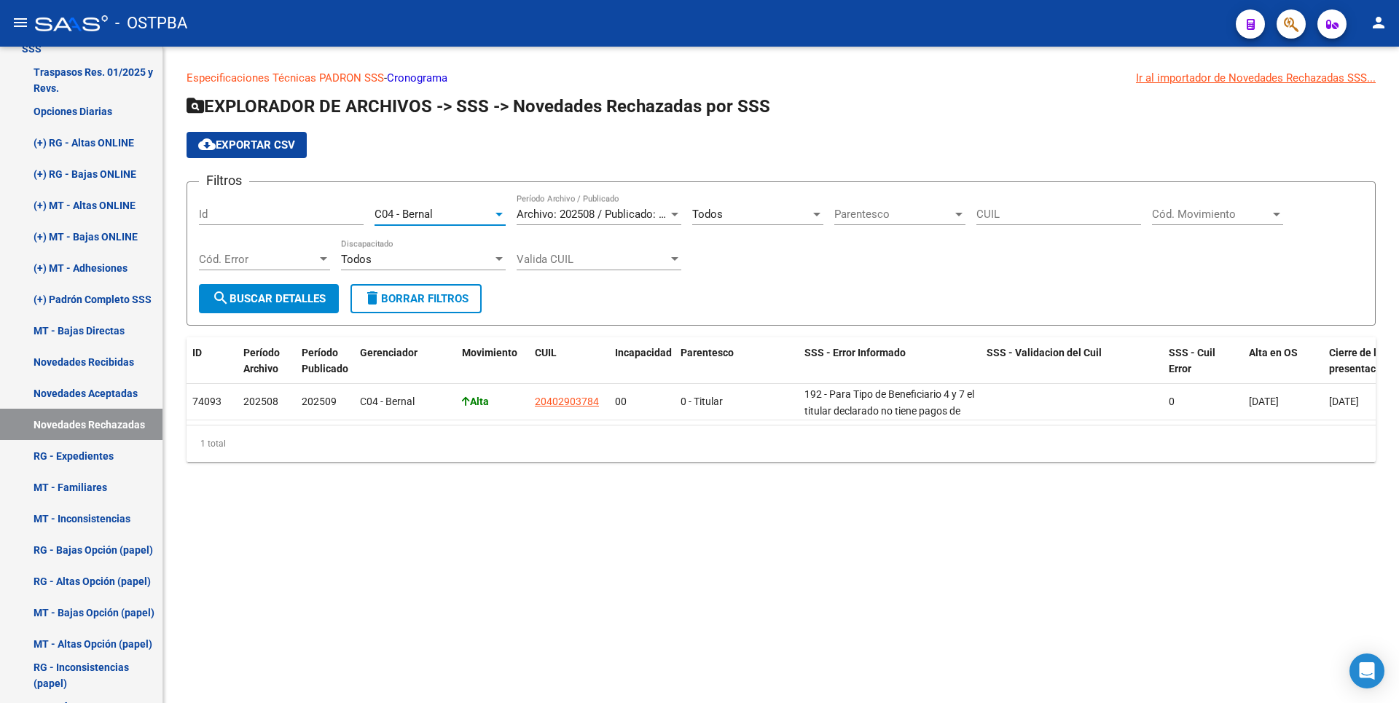
click at [493, 214] on div at bounding box center [499, 214] width 13 height 12
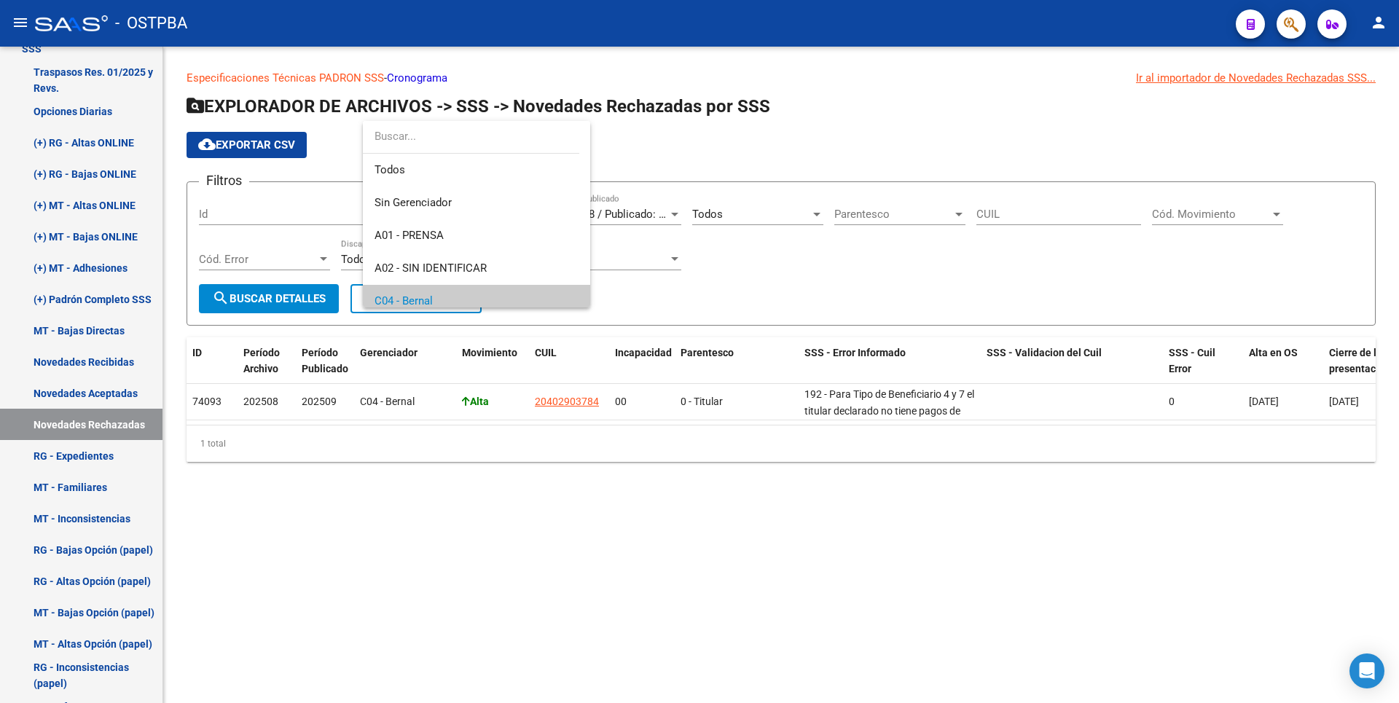
scroll to position [87, 0]
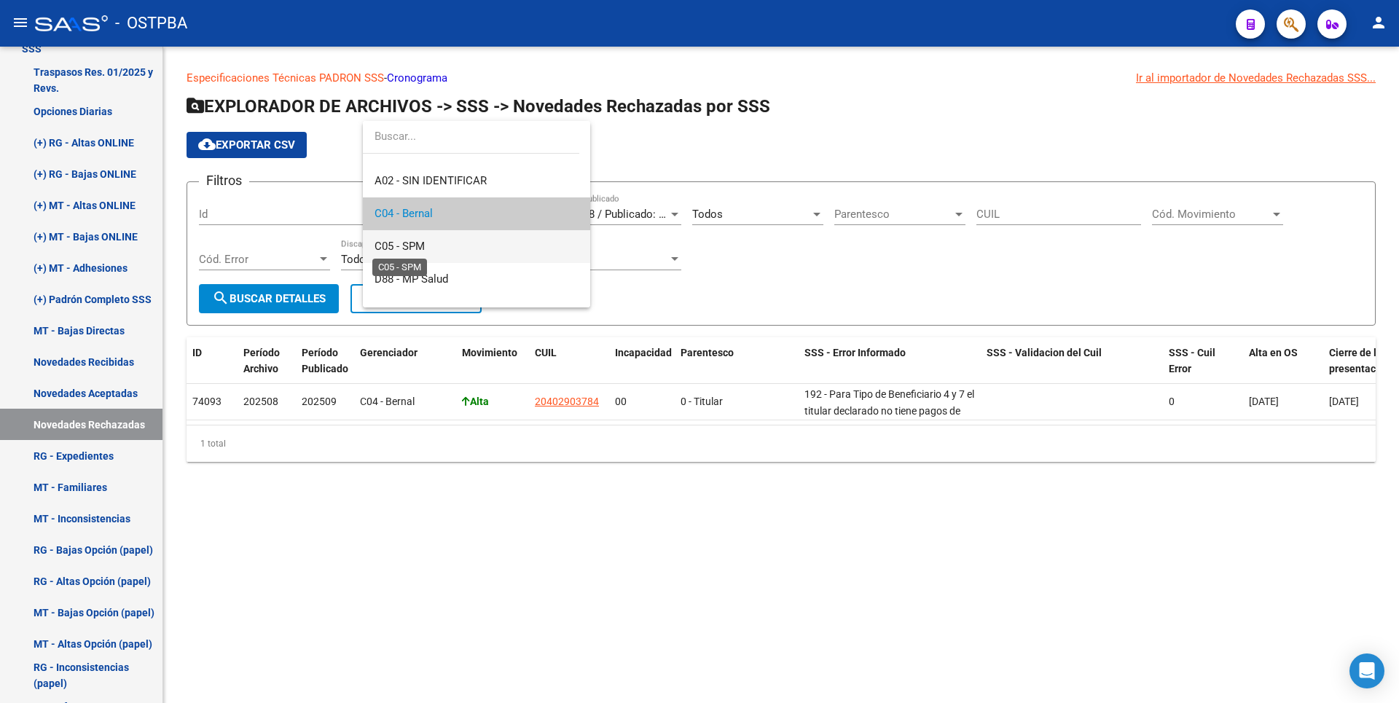
click at [424, 244] on span "C05 - SPM" at bounding box center [400, 246] width 50 height 13
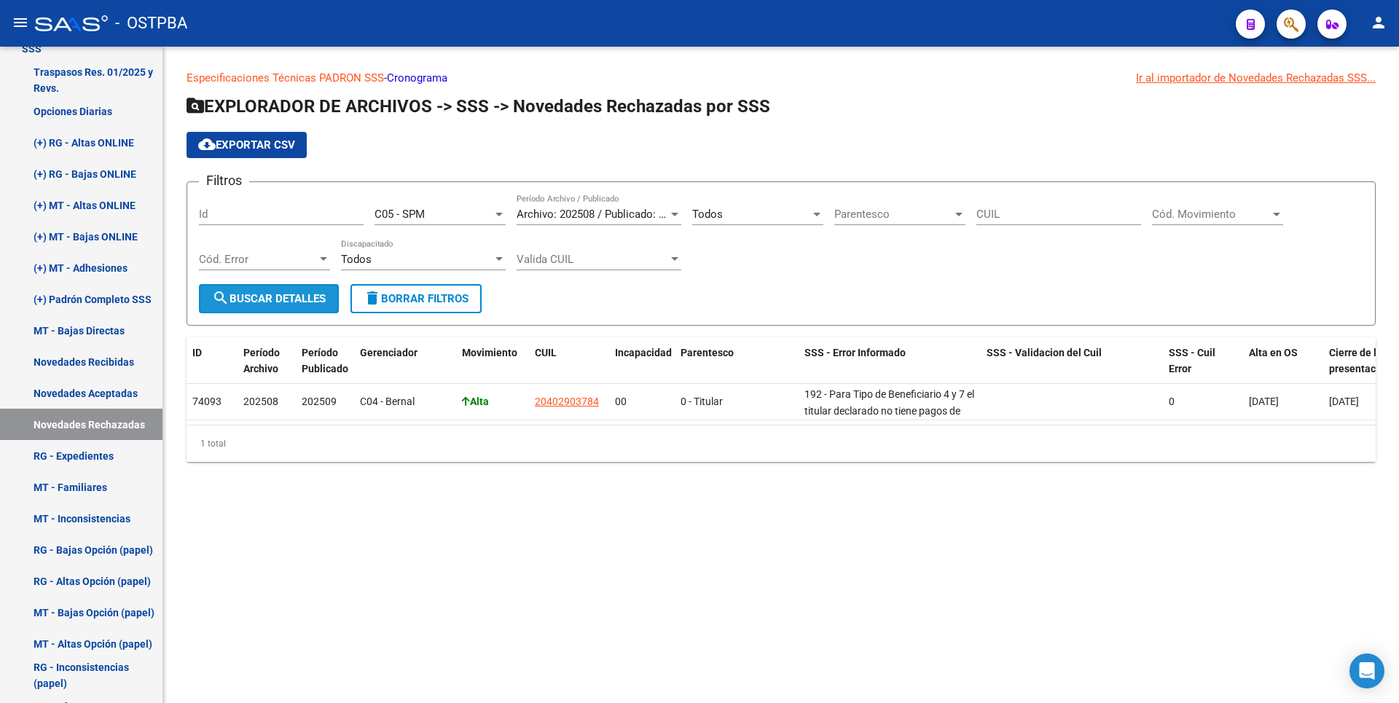
click at [325, 297] on span "search Buscar Detalles" at bounding box center [269, 298] width 114 height 13
click at [493, 210] on div at bounding box center [499, 214] width 13 height 12
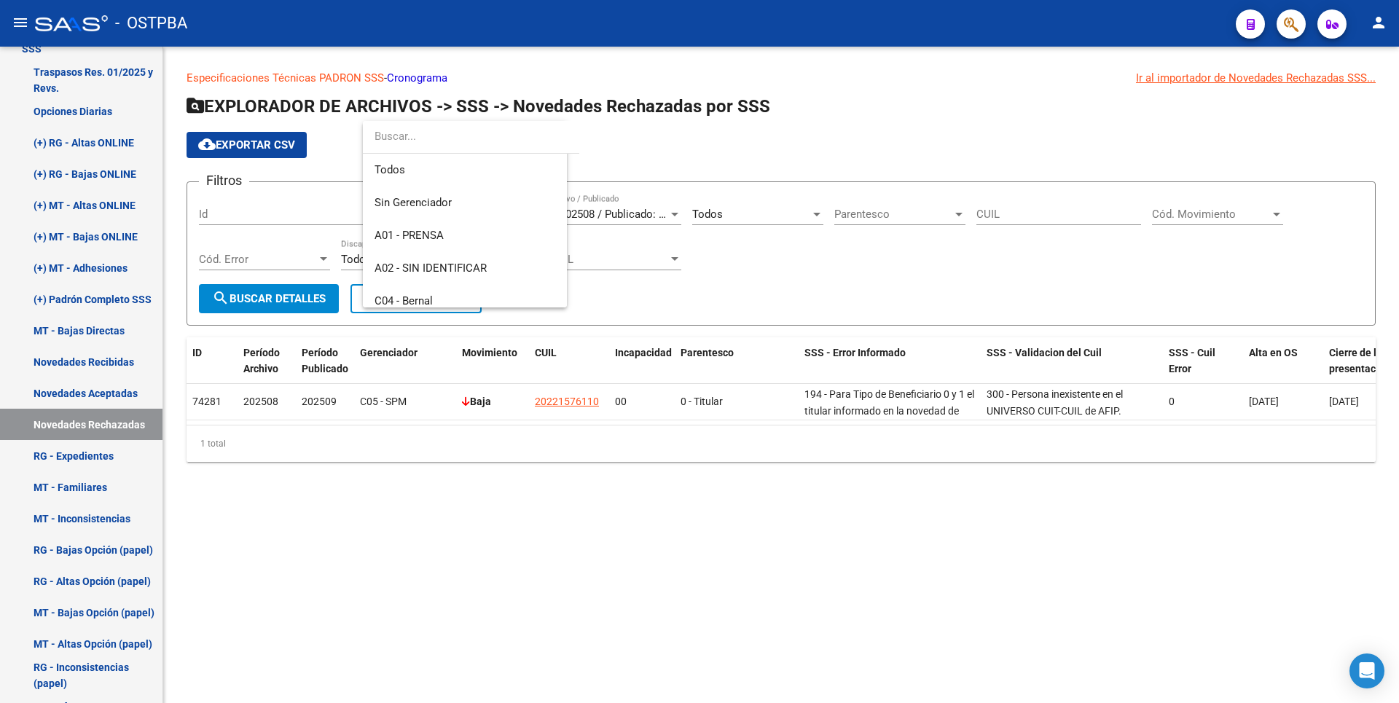
scroll to position [120, 0]
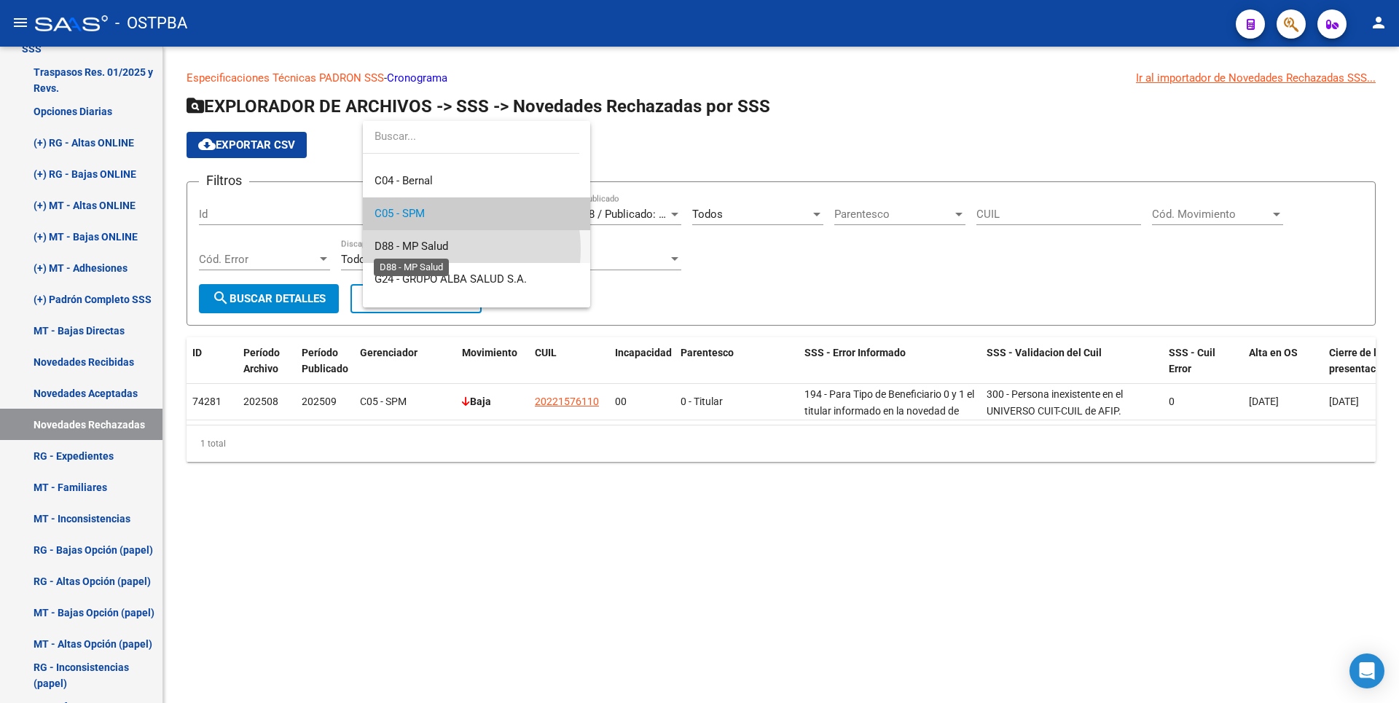
click at [439, 249] on span "D88 - MP Salud" at bounding box center [412, 246] width 74 height 13
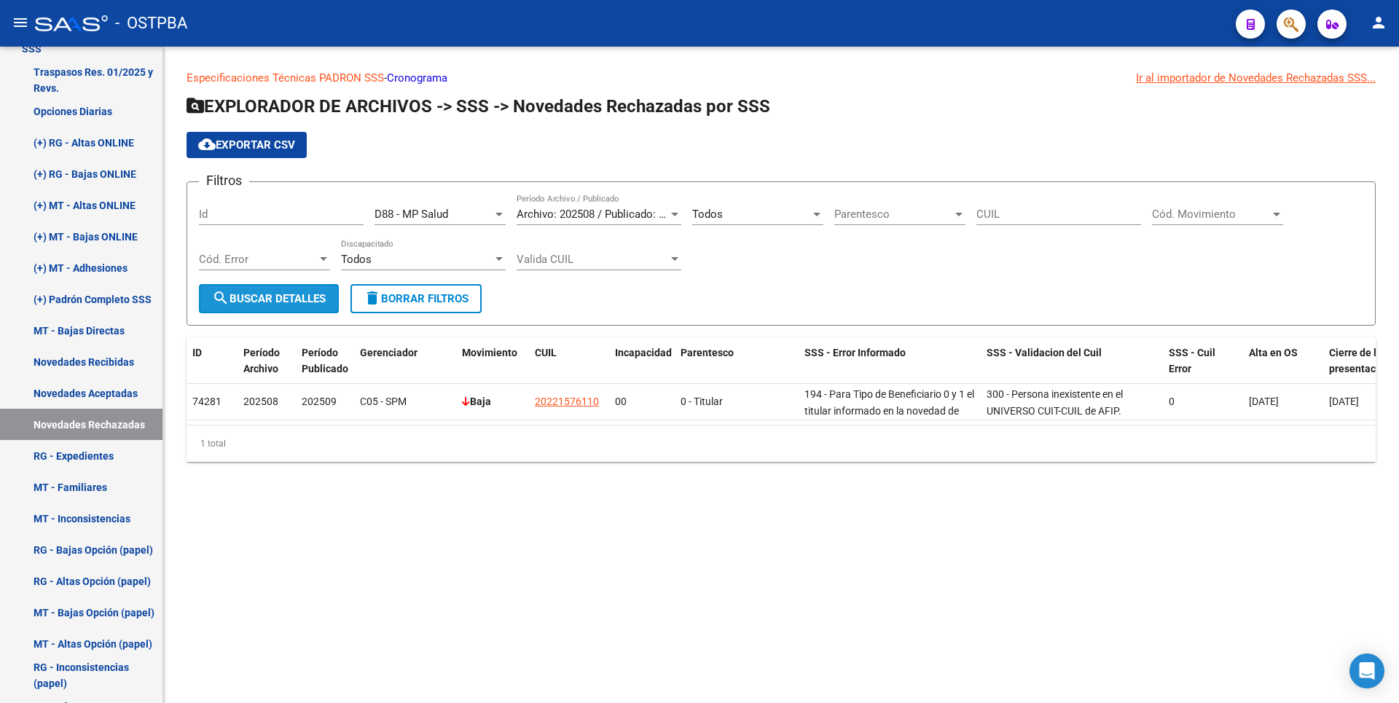
click at [316, 292] on span "search Buscar Detalles" at bounding box center [269, 298] width 114 height 13
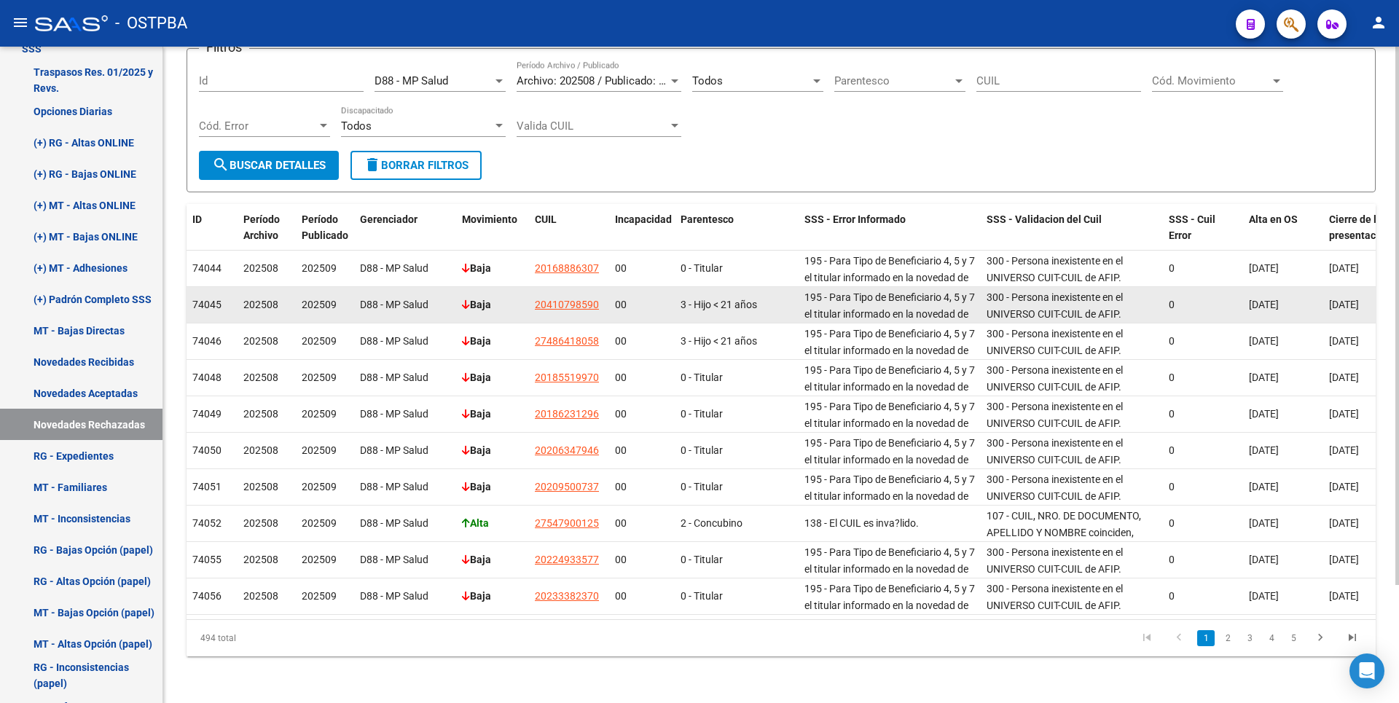
scroll to position [0, 0]
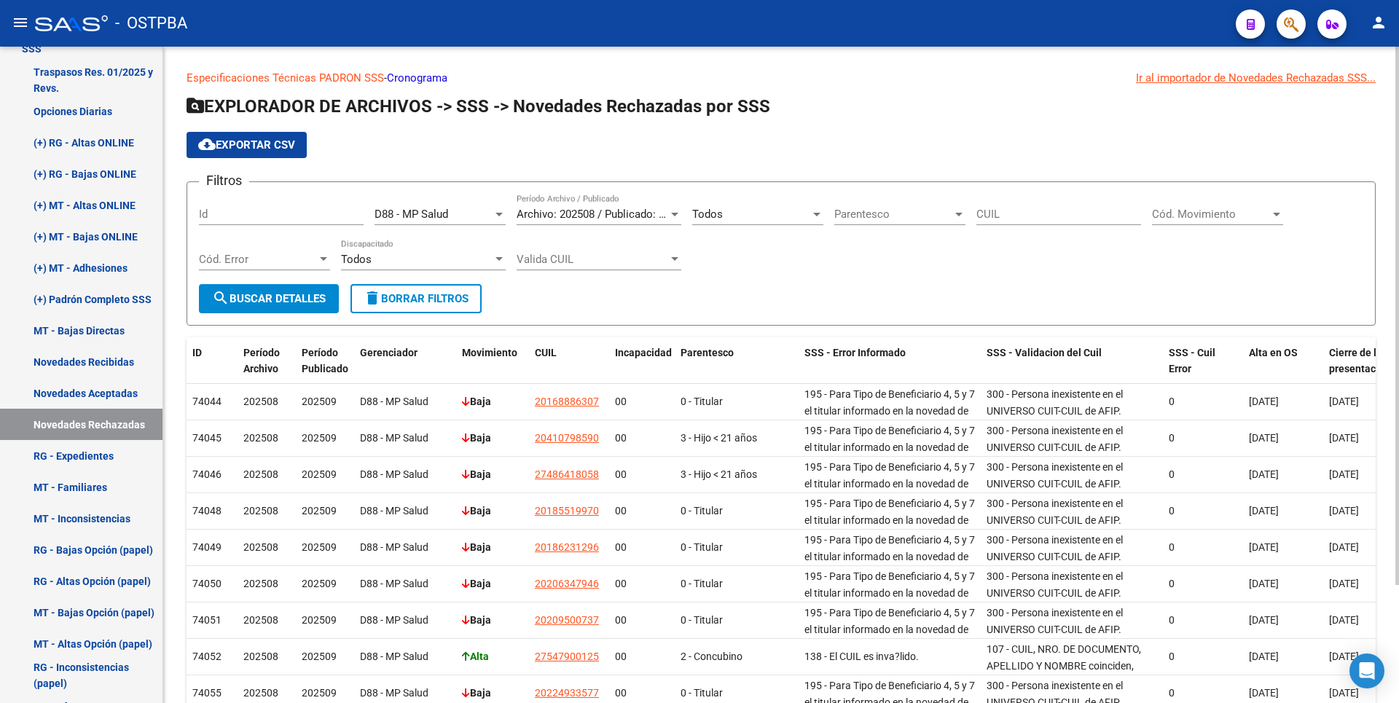
click at [491, 213] on div "D88 - MP Salud" at bounding box center [434, 214] width 118 height 13
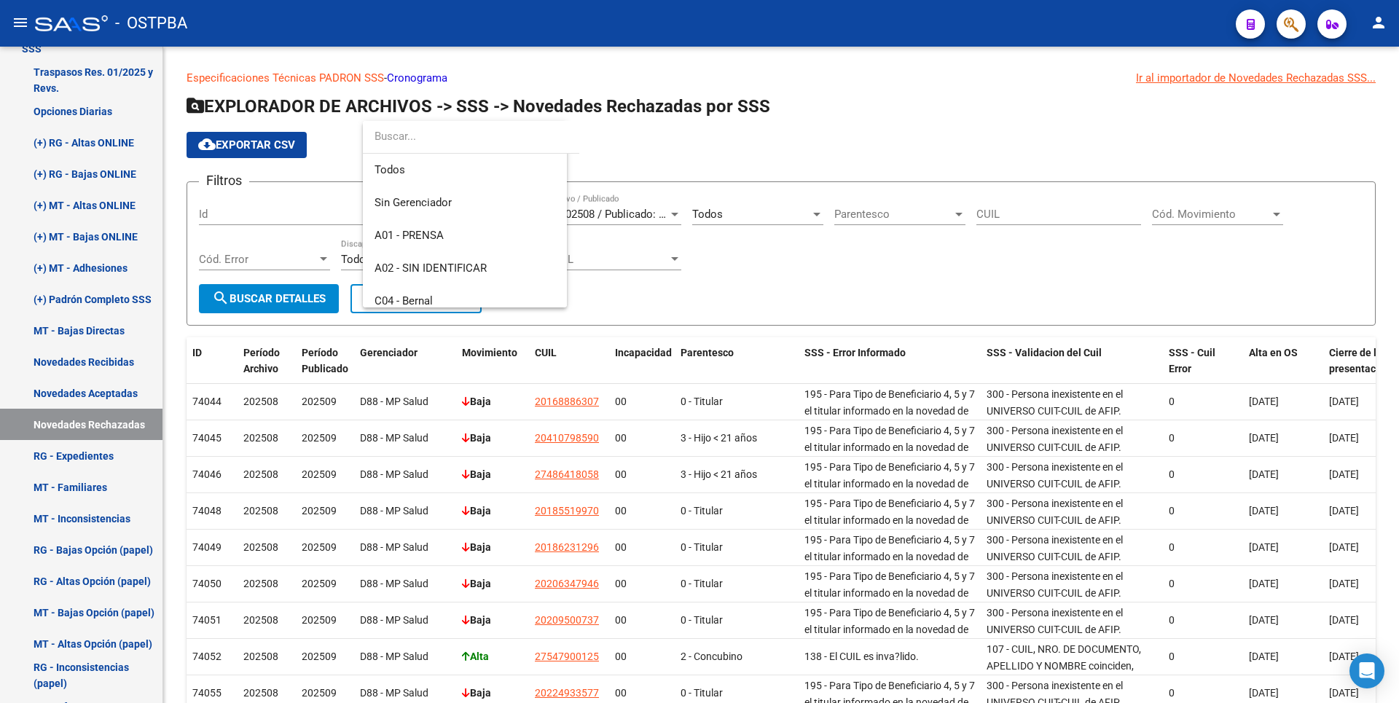
scroll to position [153, 0]
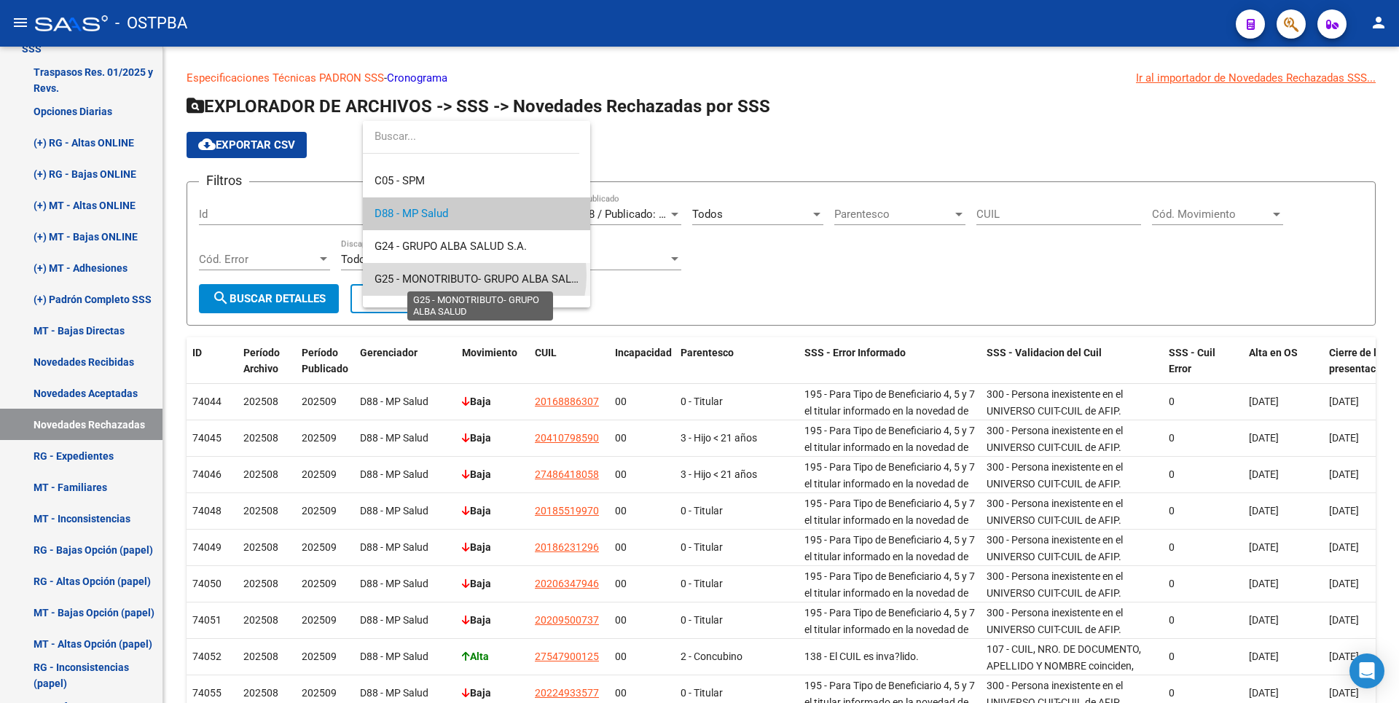
click at [474, 275] on span "G25 - MONOTRIBUTO- GRUPO ALBA SALUD" at bounding box center [480, 279] width 211 height 13
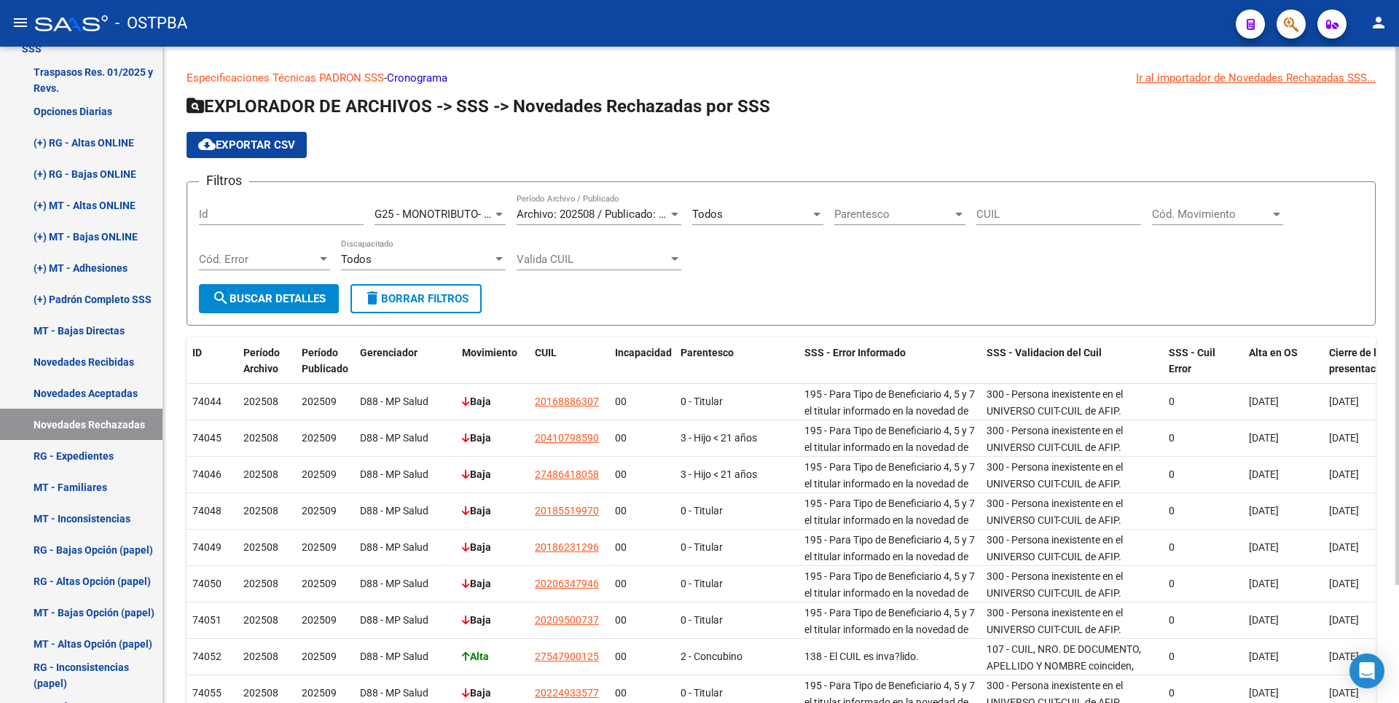
click at [961, 82] on p "Especificaciones Técnicas PADRON SSS - Cronograma Ir al importador de Novedades…" at bounding box center [781, 78] width 1189 height 16
click at [95, 114] on link "Opciones Diarias" at bounding box center [81, 110] width 163 height 31
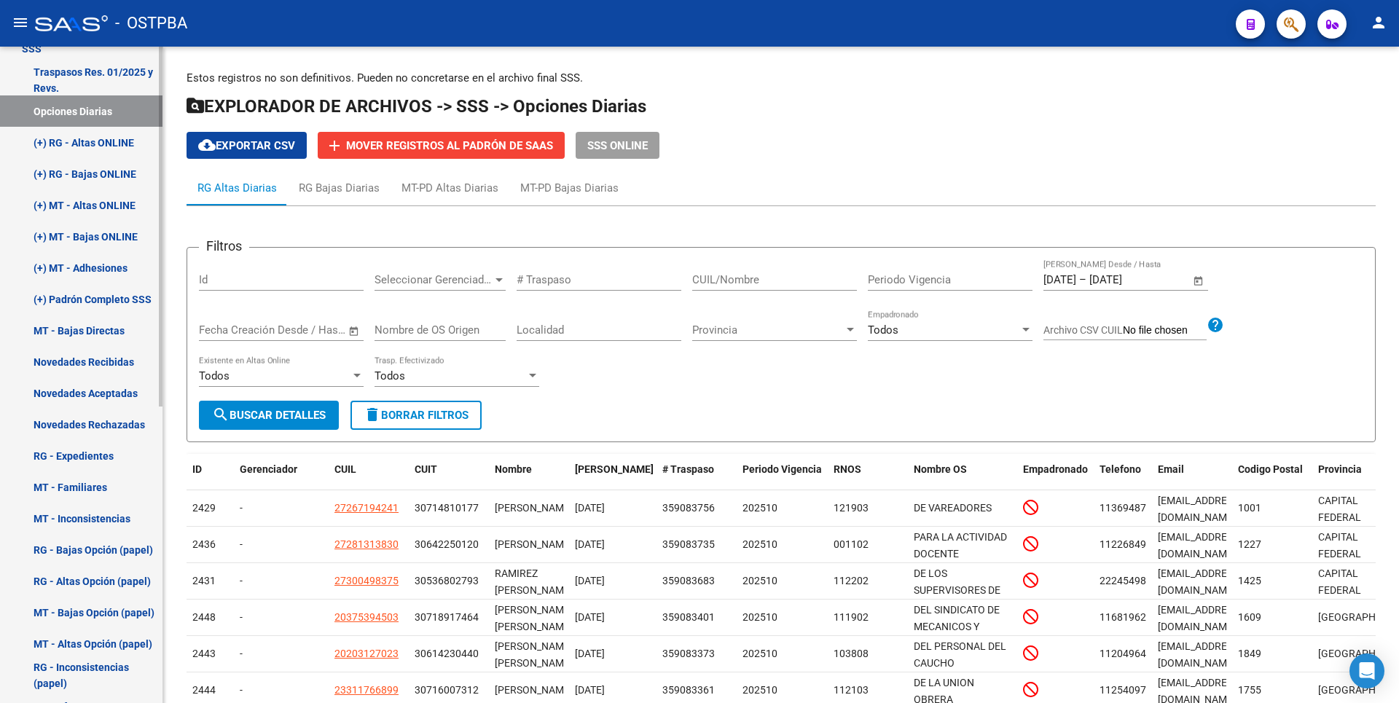
click at [133, 67] on link "Traspasos Res. 01/2025 y Revs." at bounding box center [81, 79] width 163 height 31
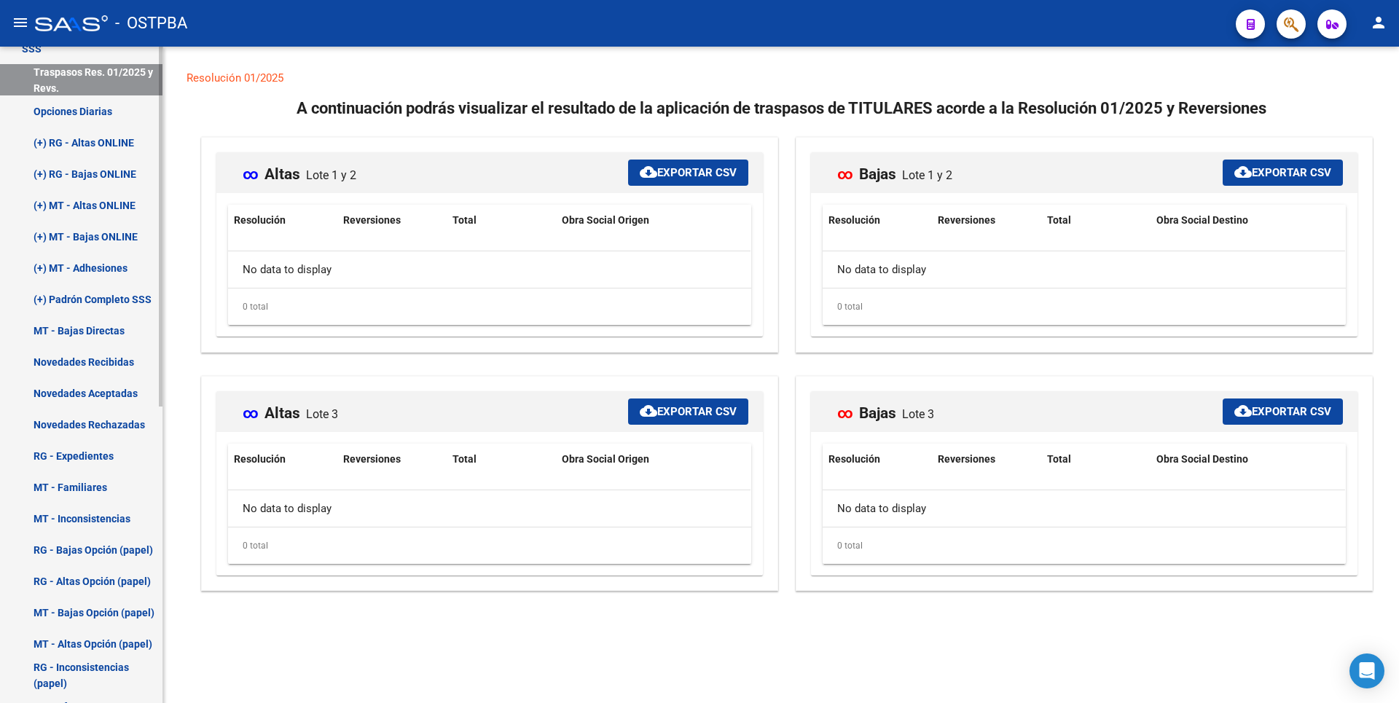
click at [106, 262] on link "(+) MT - Adhesiones" at bounding box center [81, 267] width 163 height 31
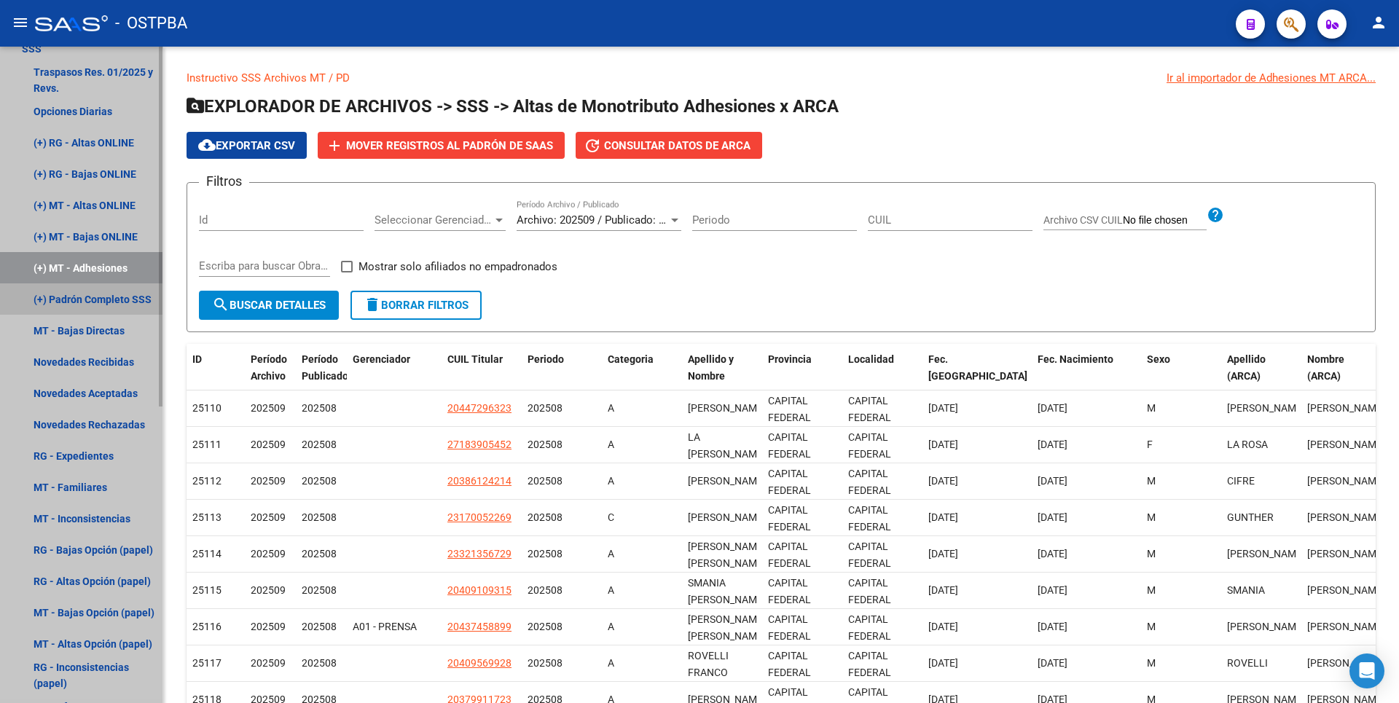
click at [117, 301] on link "(+) Padrón Completo SSS" at bounding box center [81, 298] width 163 height 31
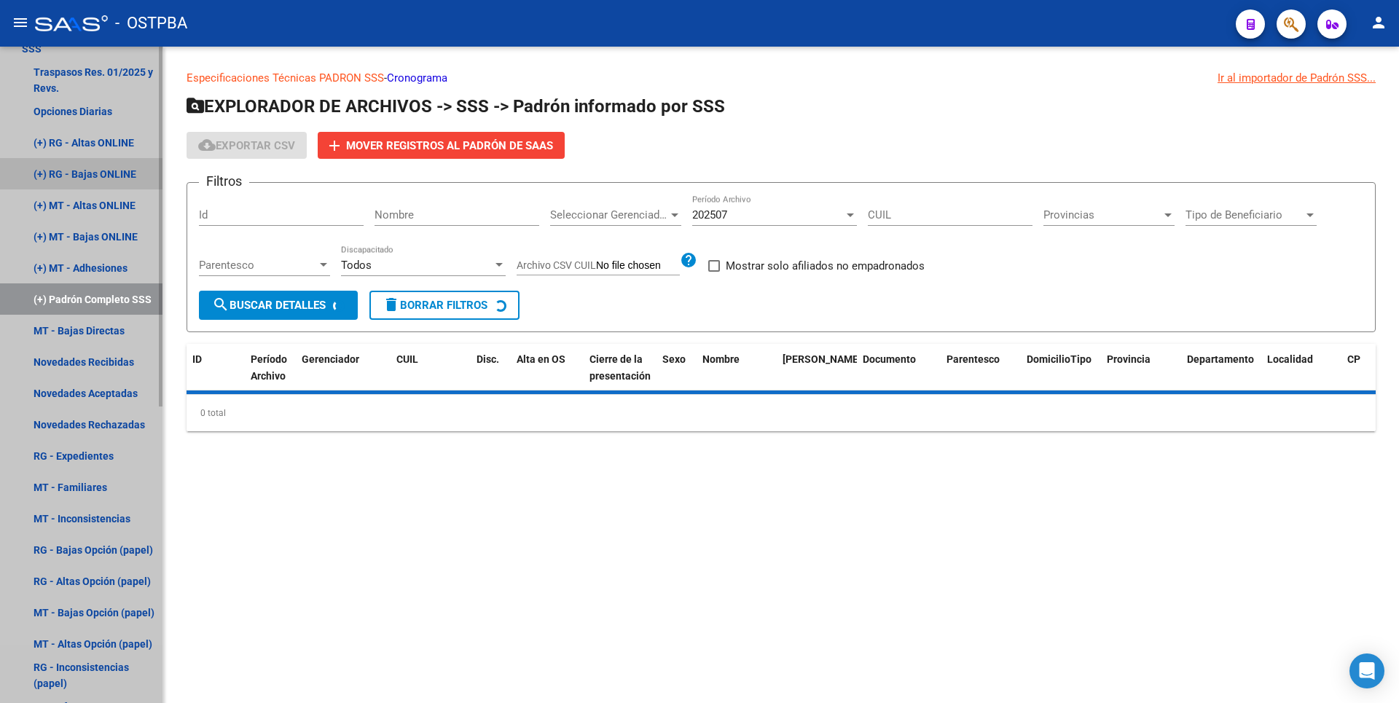
click at [107, 179] on link "(+) RG - Bajas ONLINE" at bounding box center [81, 173] width 163 height 31
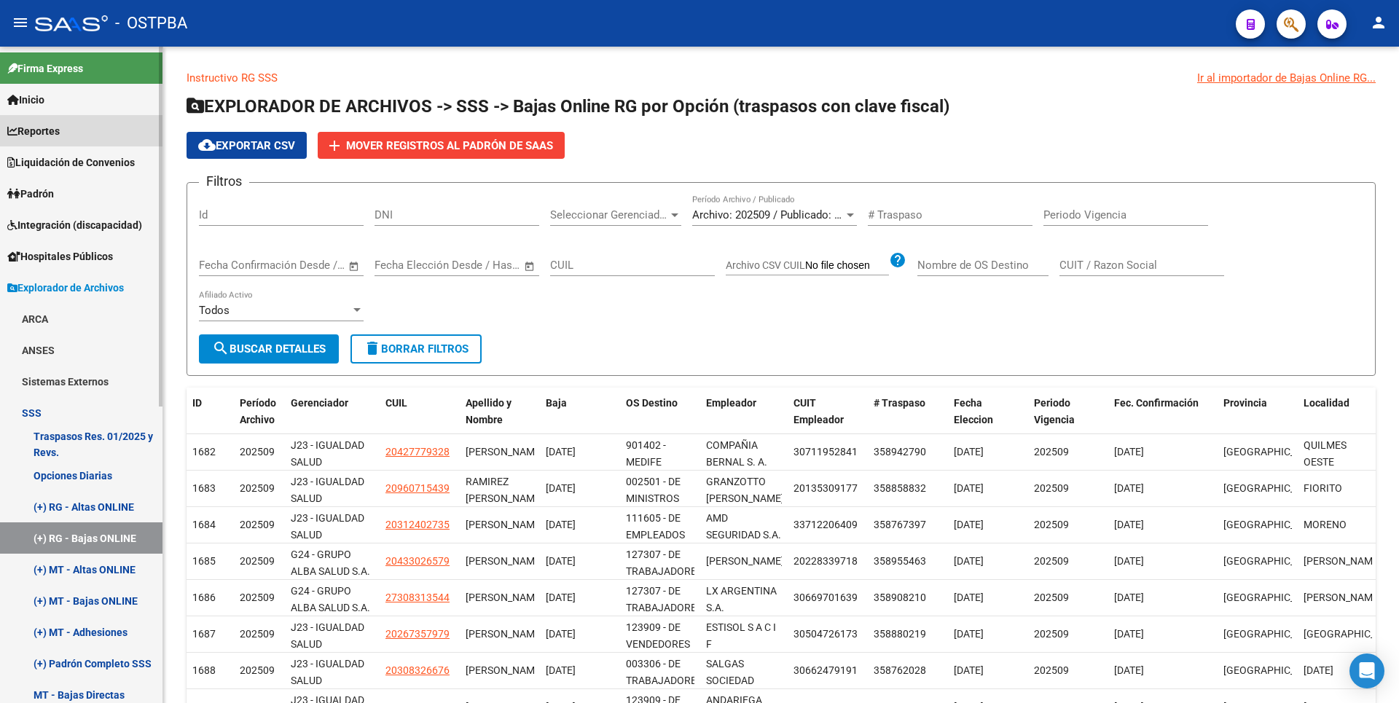
click at [76, 137] on link "Reportes" at bounding box center [81, 130] width 163 height 31
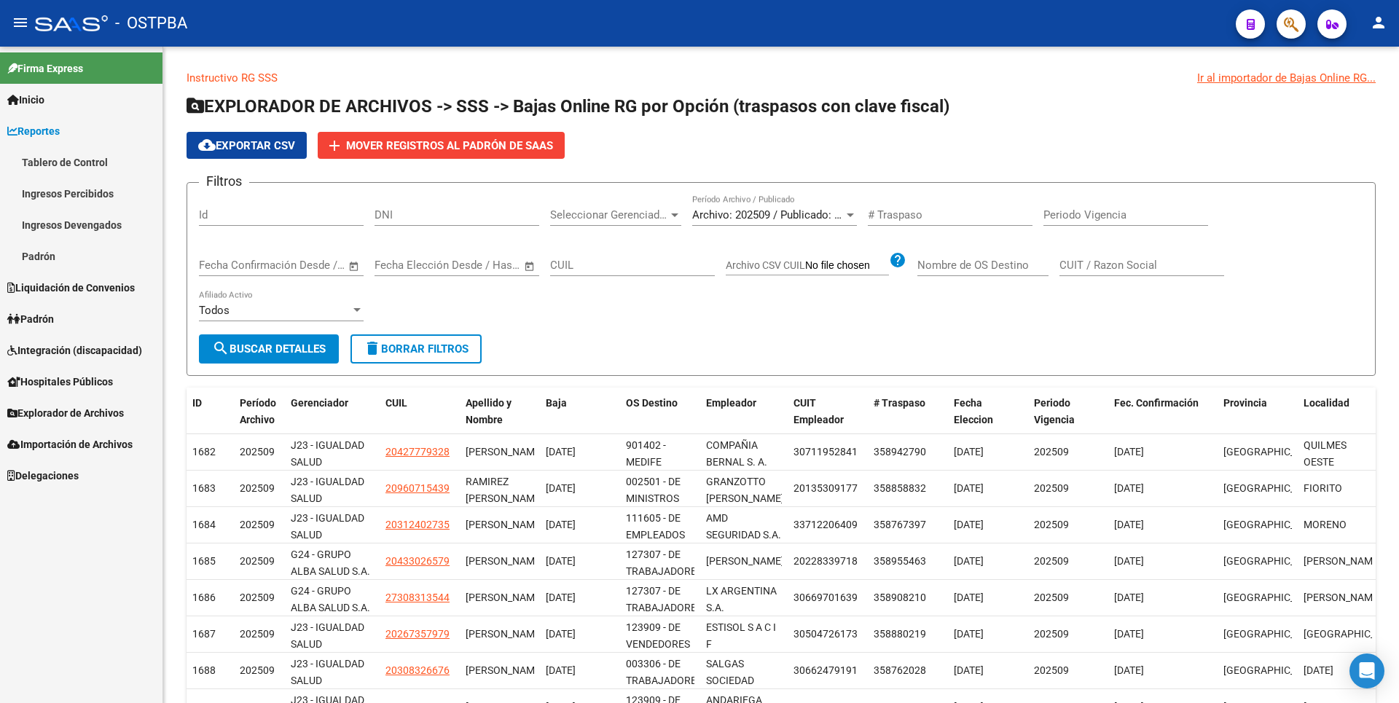
click at [84, 195] on link "Ingresos Percibidos" at bounding box center [81, 193] width 163 height 31
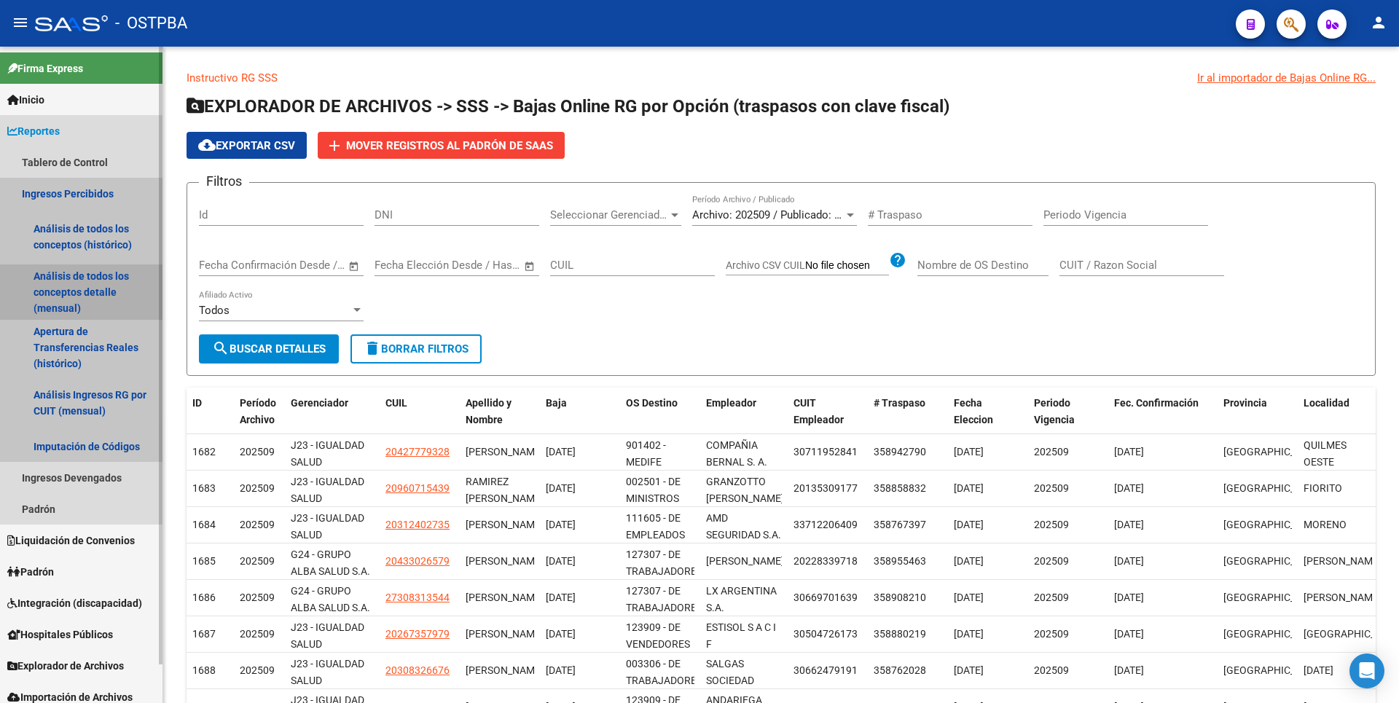
click at [74, 303] on link "Análisis de todos los conceptos detalle (mensual)" at bounding box center [81, 292] width 163 height 55
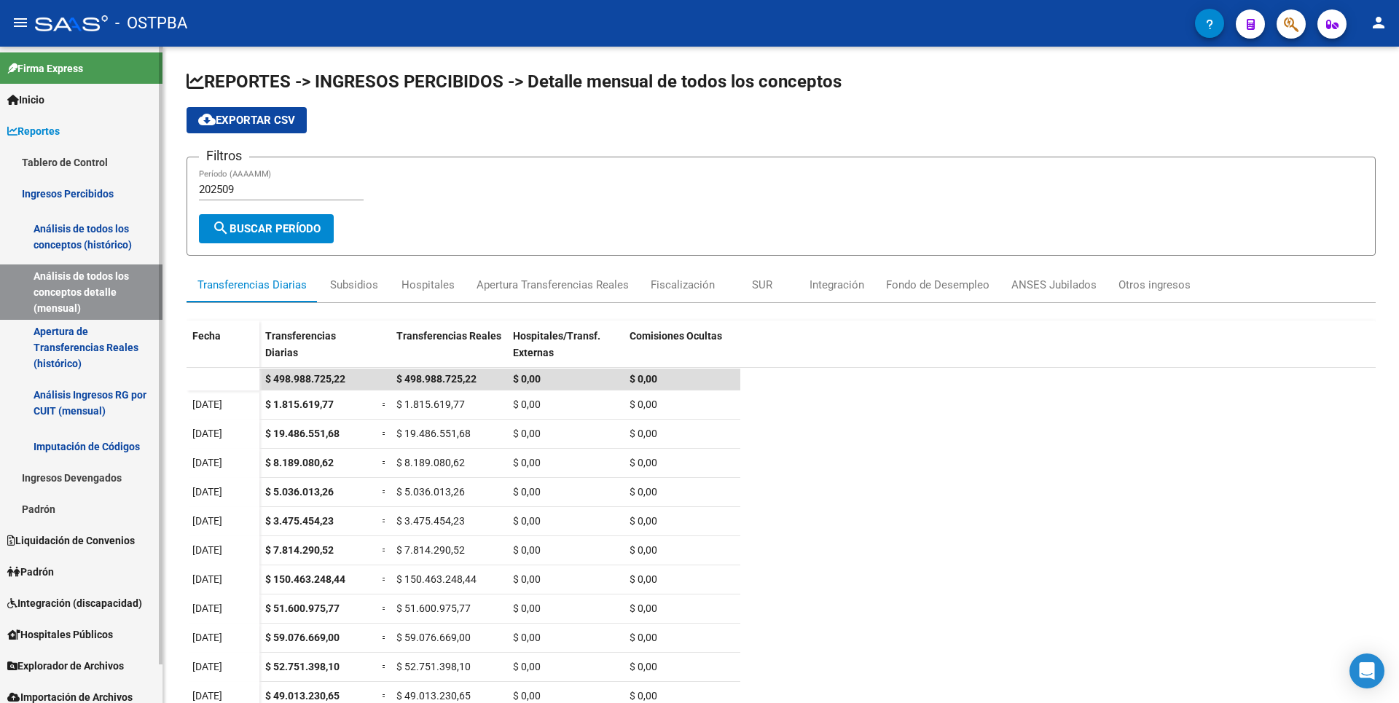
click at [86, 351] on link "Apertura de Transferencias Reales (histórico)" at bounding box center [81, 347] width 163 height 55
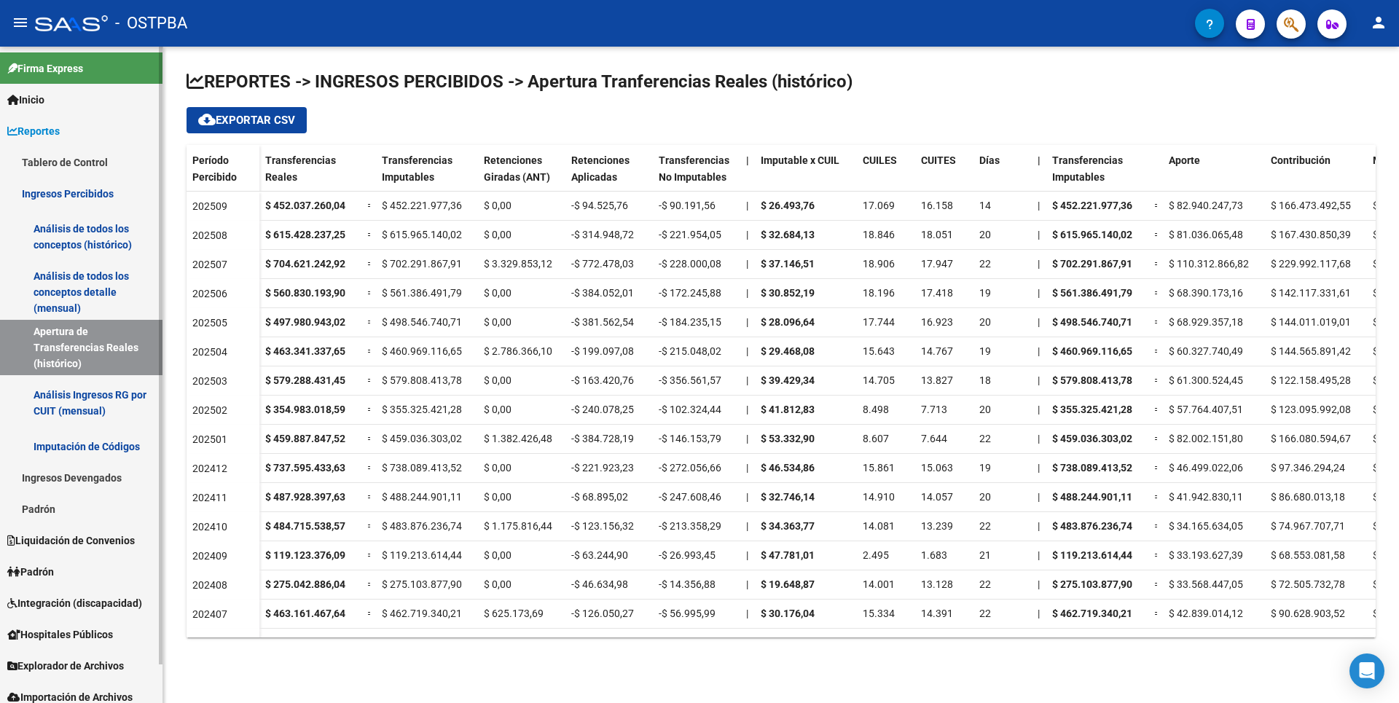
click at [90, 238] on link "Análisis de todos los conceptos (histórico)" at bounding box center [81, 236] width 163 height 55
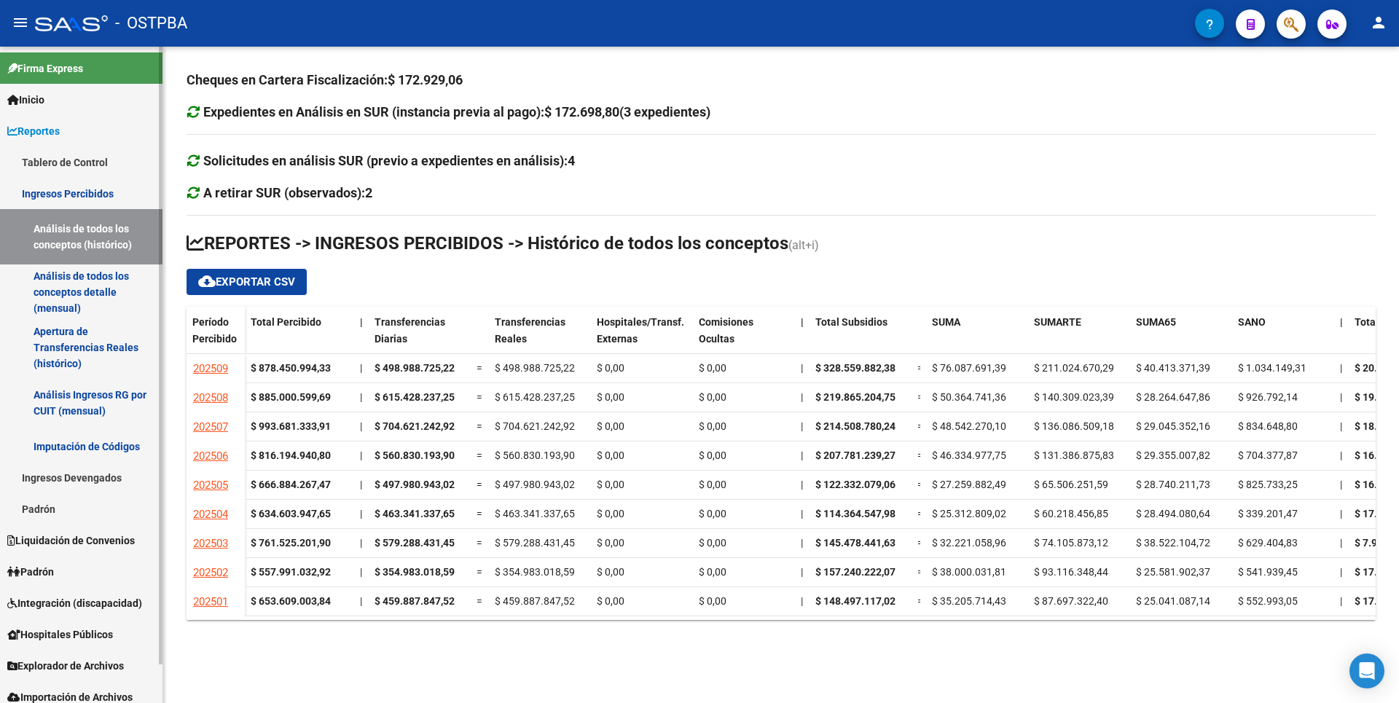
click at [90, 297] on link "Análisis de todos los conceptos detalle (mensual)" at bounding box center [81, 292] width 163 height 55
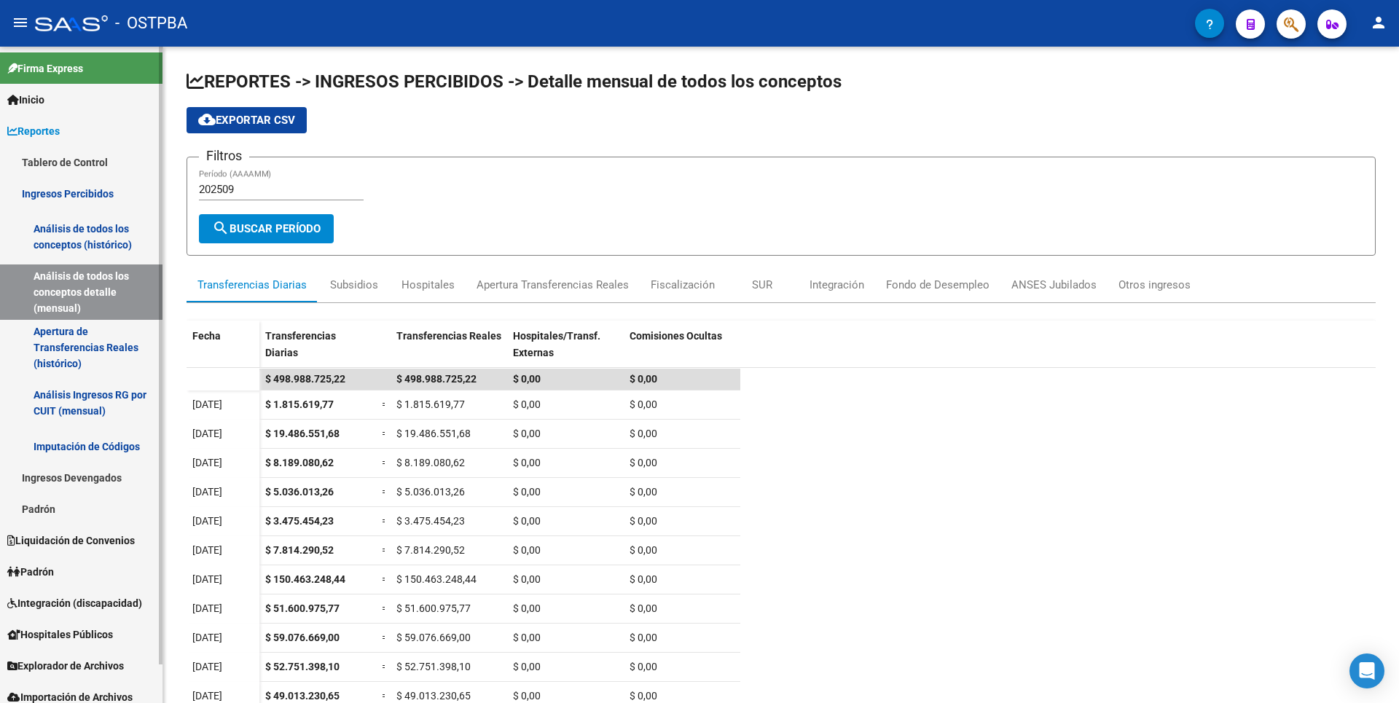
click at [101, 241] on link "Análisis de todos los conceptos (histórico)" at bounding box center [81, 236] width 163 height 55
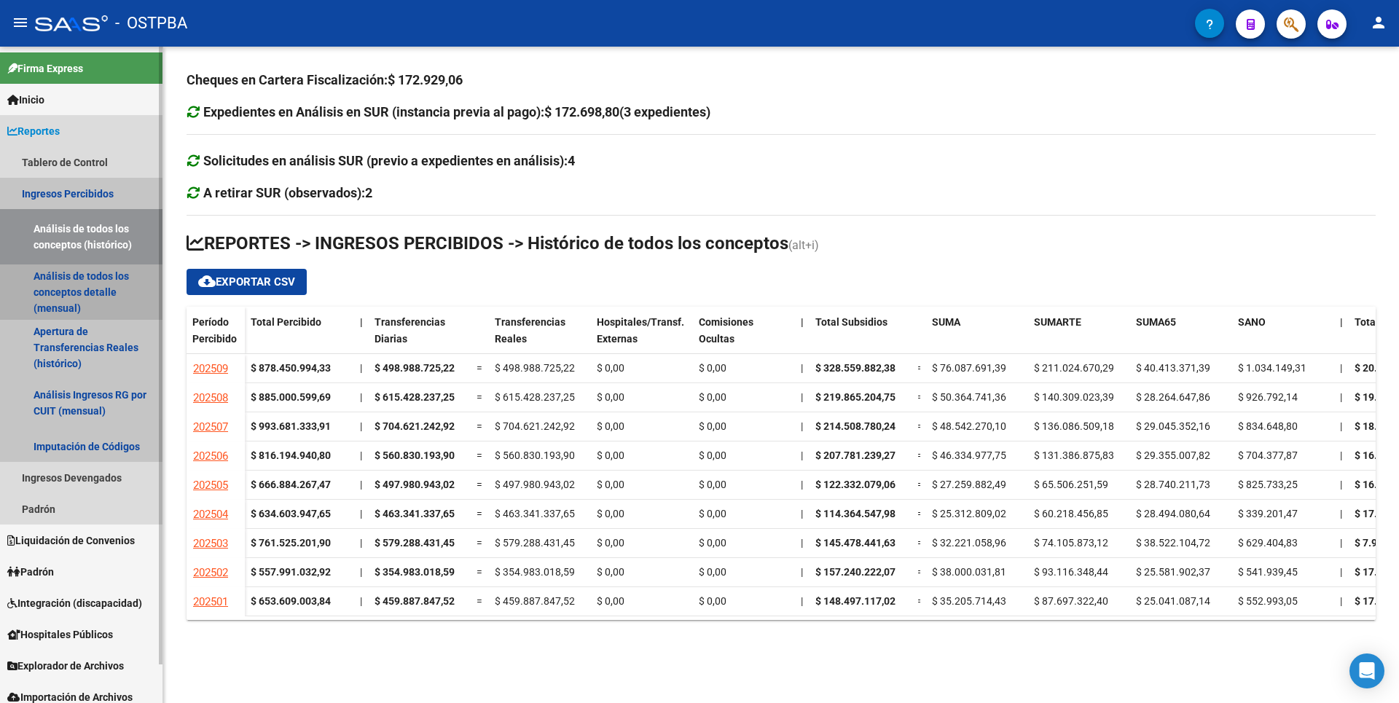
click at [81, 301] on link "Análisis de todos los conceptos detalle (mensual)" at bounding box center [81, 292] width 163 height 55
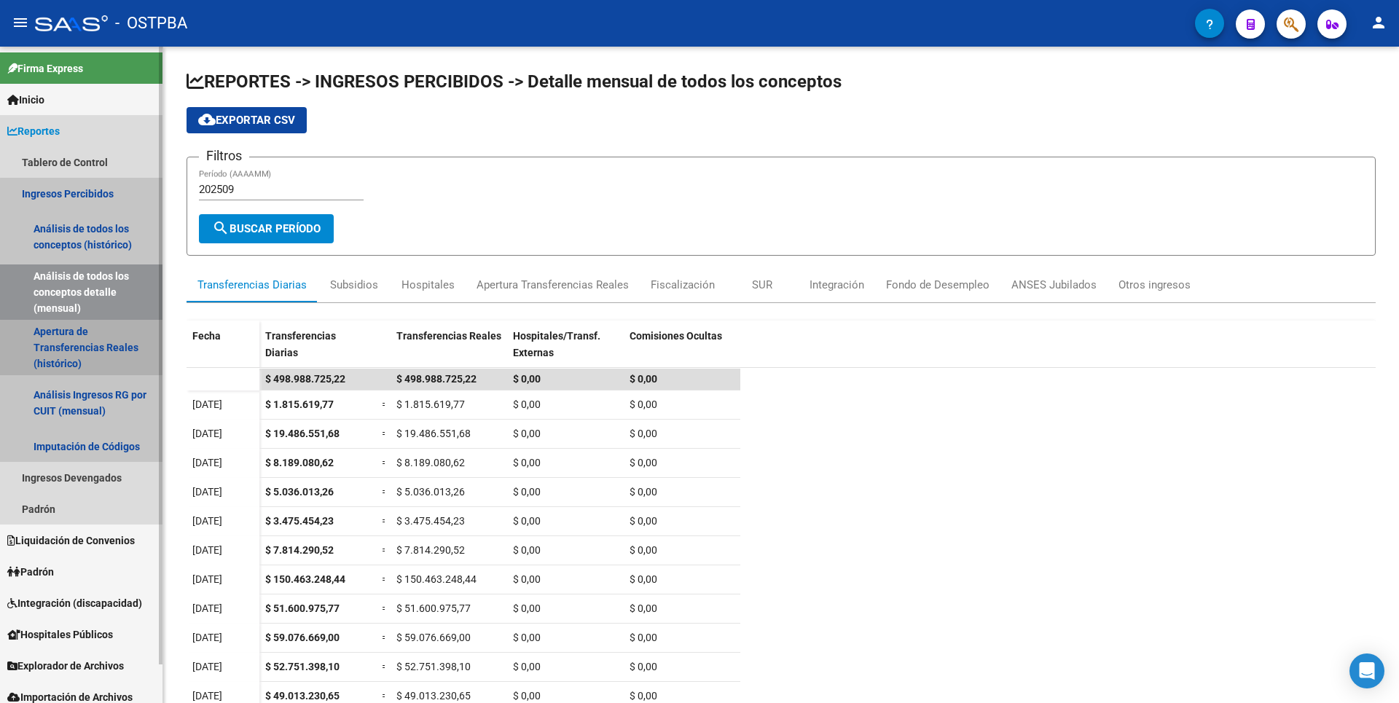
click at [90, 357] on link "Apertura de Transferencias Reales (histórico)" at bounding box center [81, 347] width 163 height 55
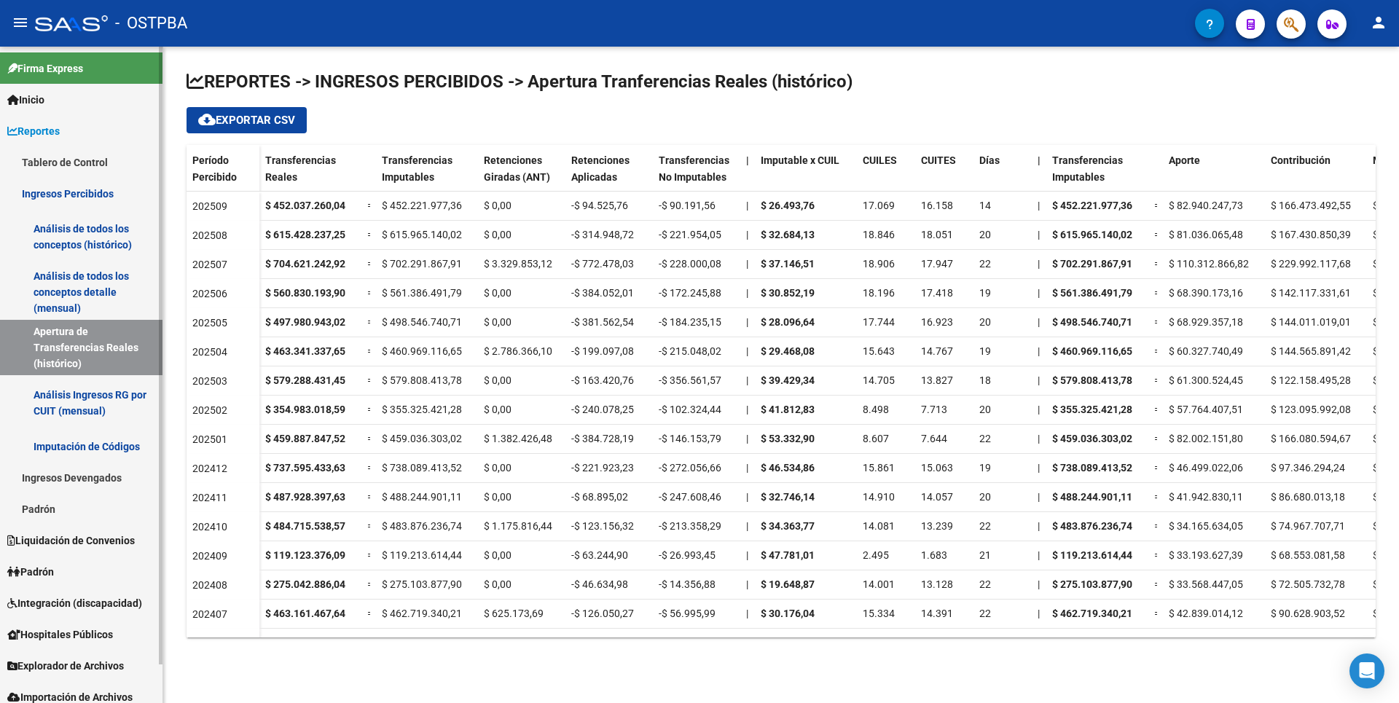
click at [114, 394] on link "Análisis Ingresos RG por CUIT (mensual)" at bounding box center [81, 402] width 163 height 55
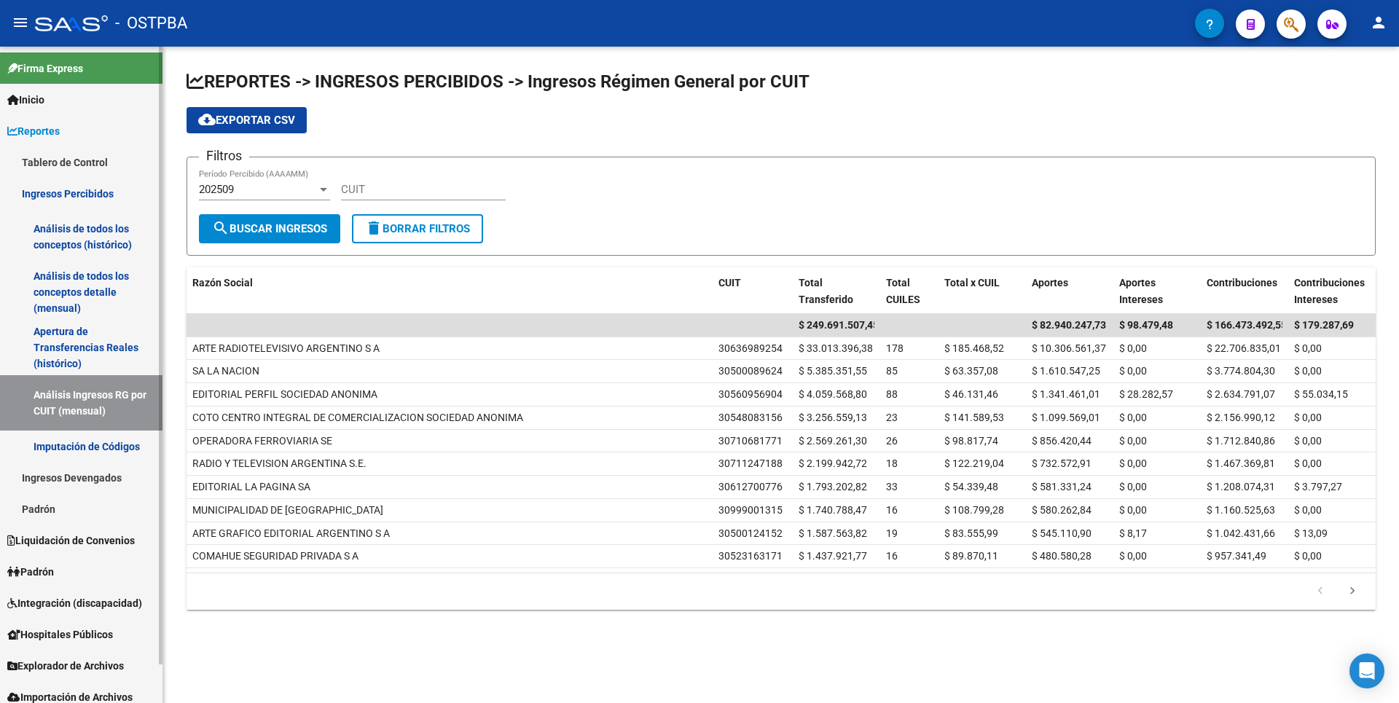
click at [120, 449] on link "Imputación de Códigos" at bounding box center [81, 446] width 163 height 31
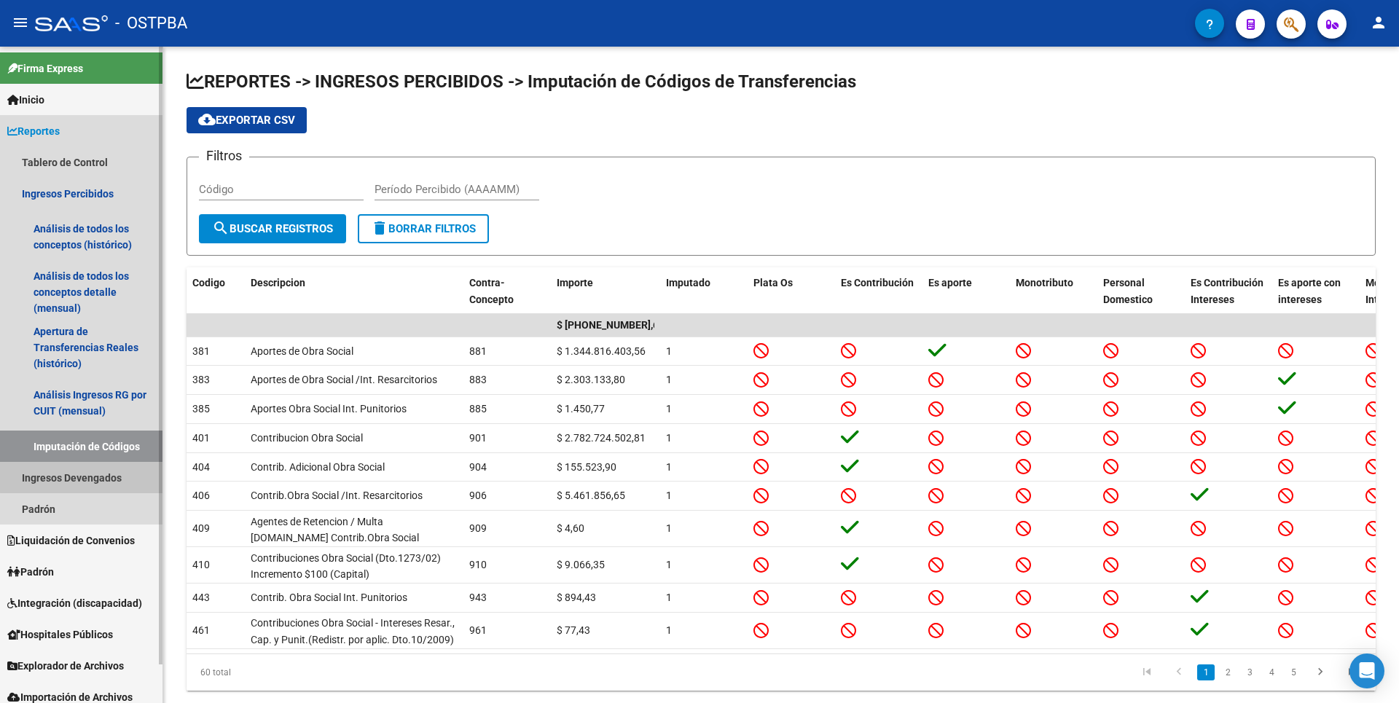
click at [88, 477] on link "Ingresos Devengados" at bounding box center [81, 477] width 163 height 31
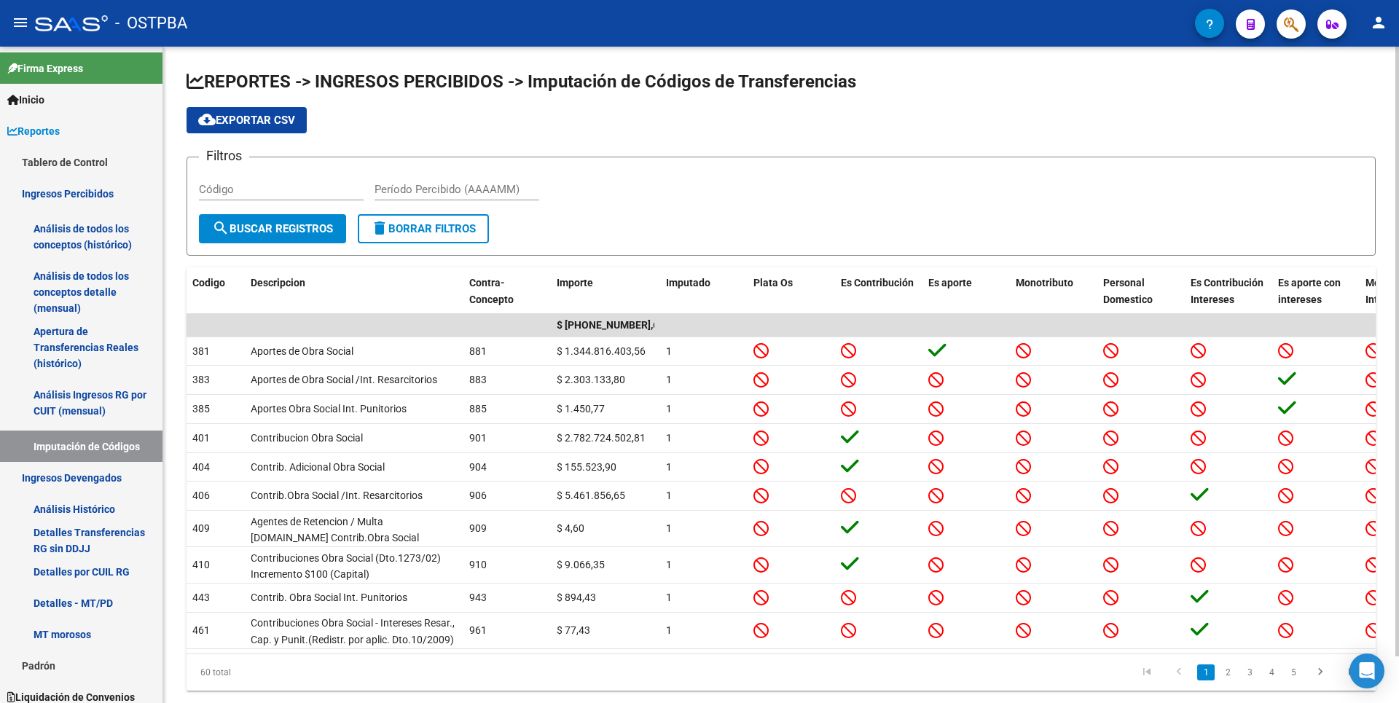
click at [501, 181] on div "Período Percibido (AAAAMM)" at bounding box center [457, 184] width 165 height 31
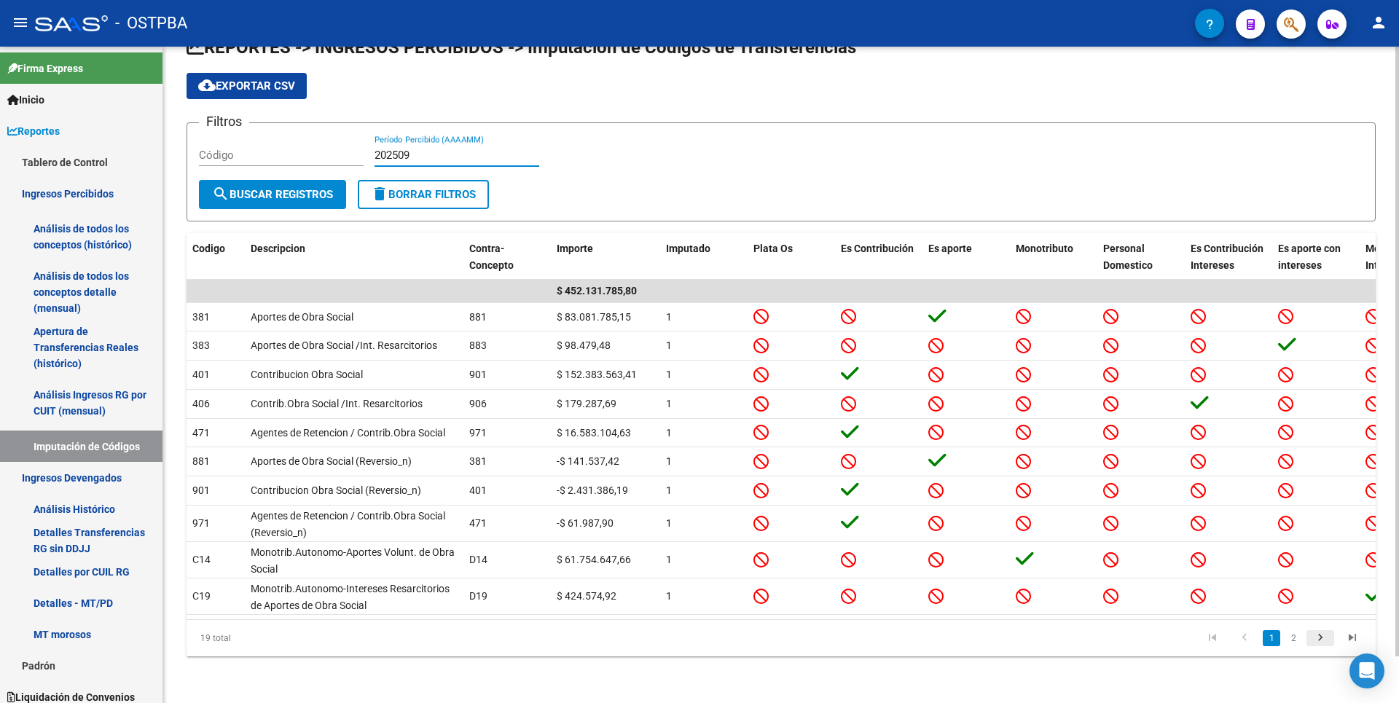
scroll to position [50, 0]
type input "202509"
click at [1296, 645] on link "2" at bounding box center [1293, 638] width 17 height 16
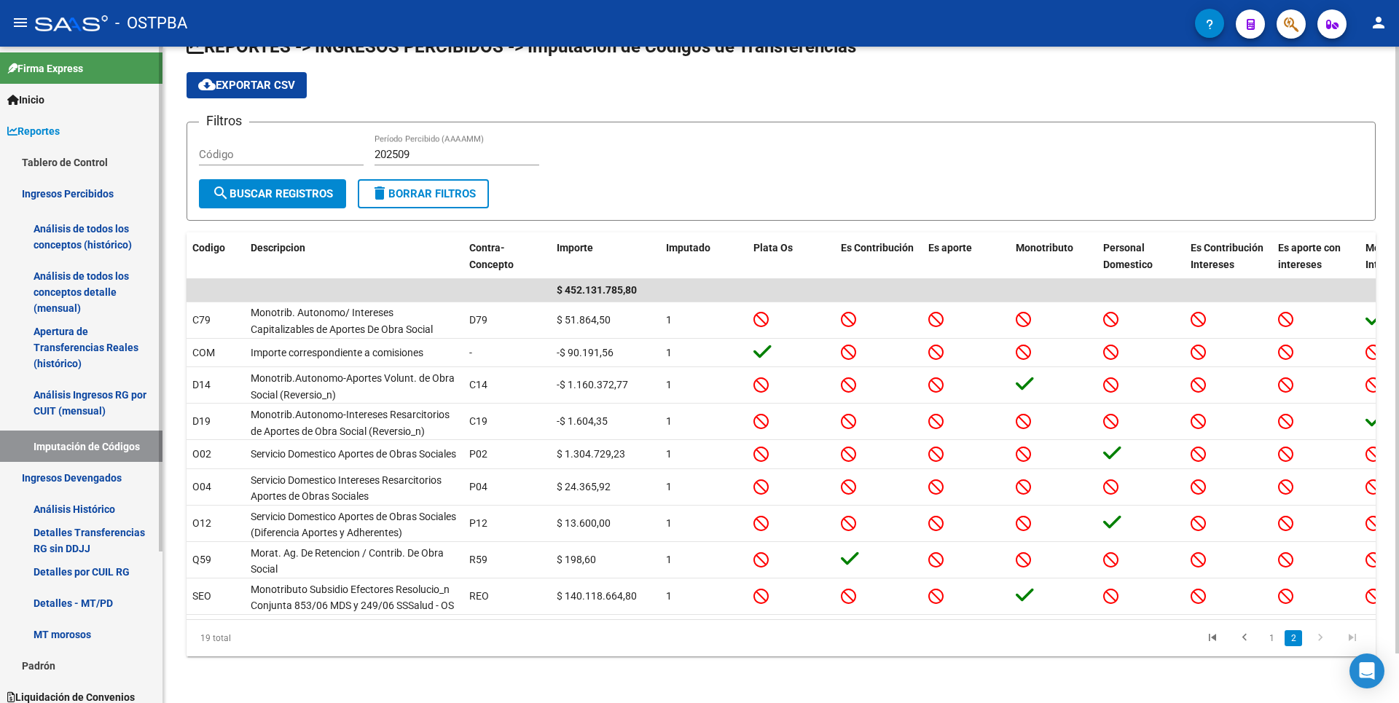
click at [69, 295] on link "Análisis de todos los conceptos detalle (mensual)" at bounding box center [81, 292] width 163 height 55
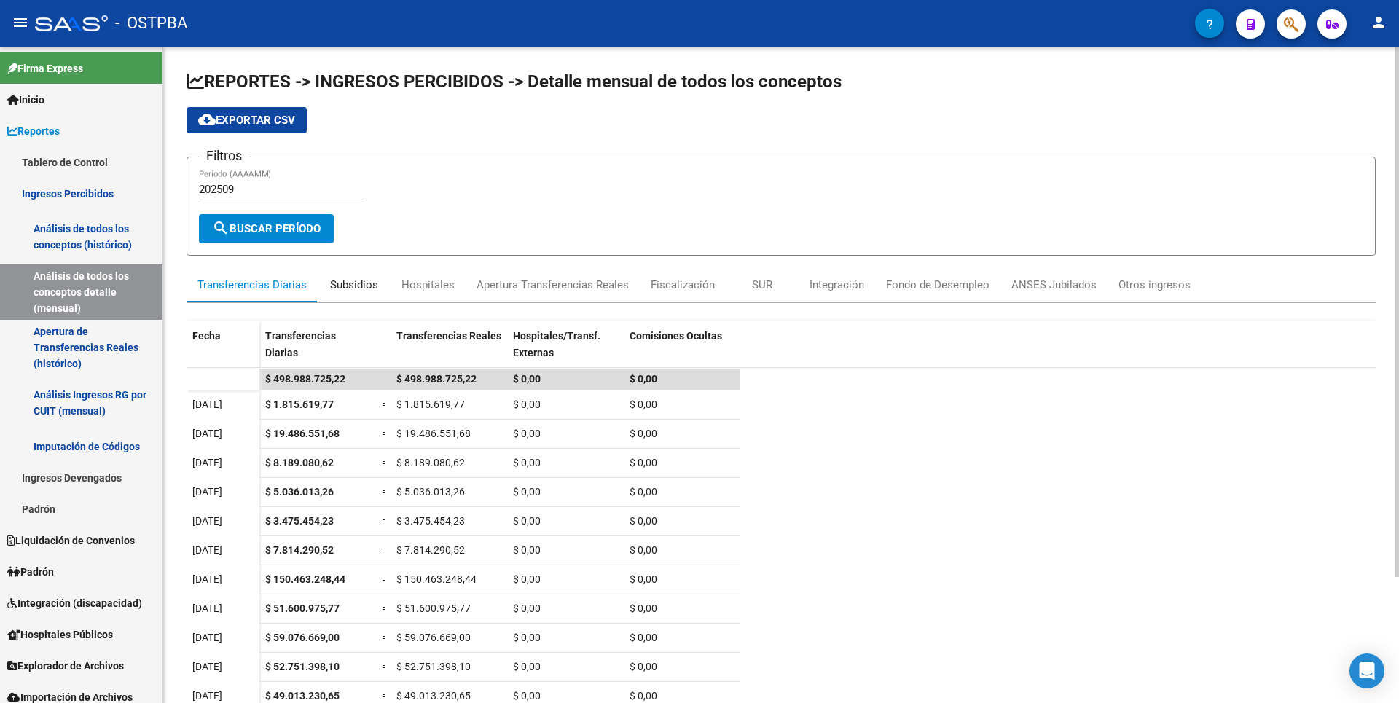
click at [350, 289] on div "Subsidios" at bounding box center [354, 285] width 48 height 16
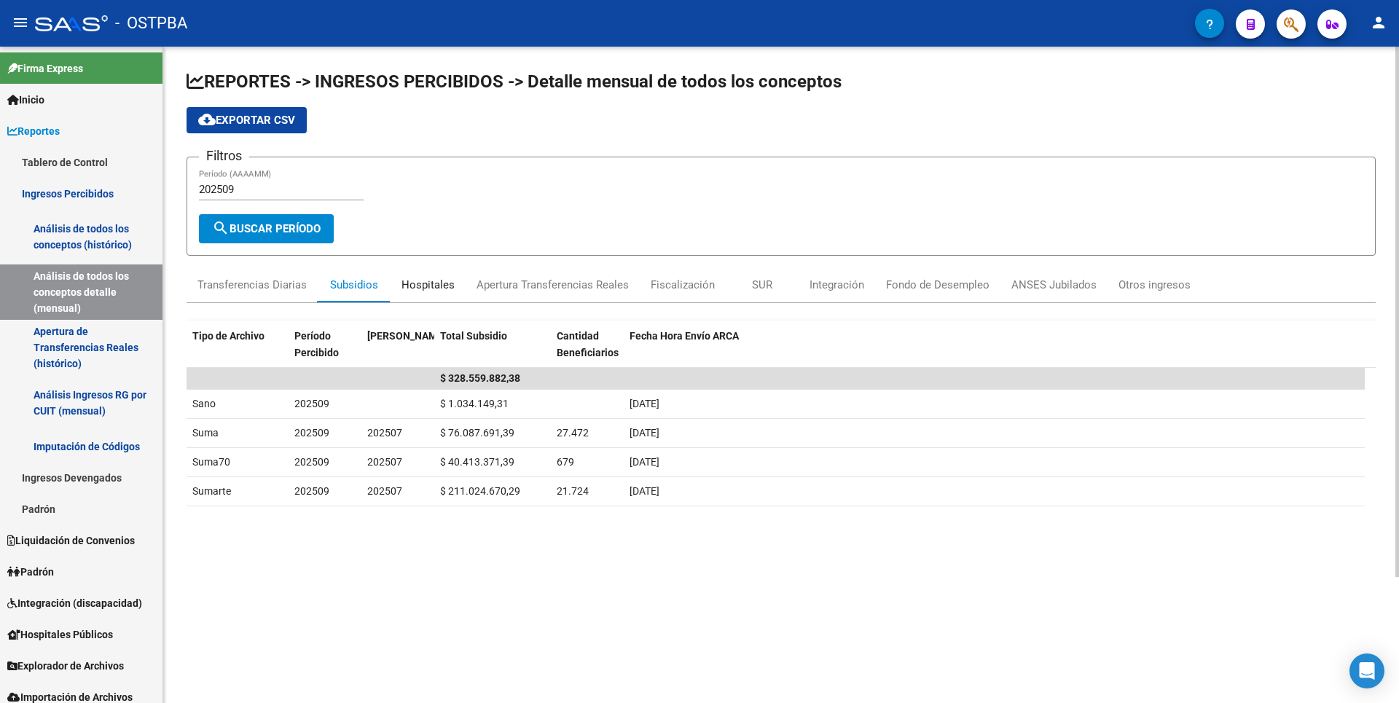
click at [428, 284] on div "Hospitales" at bounding box center [428, 285] width 53 height 16
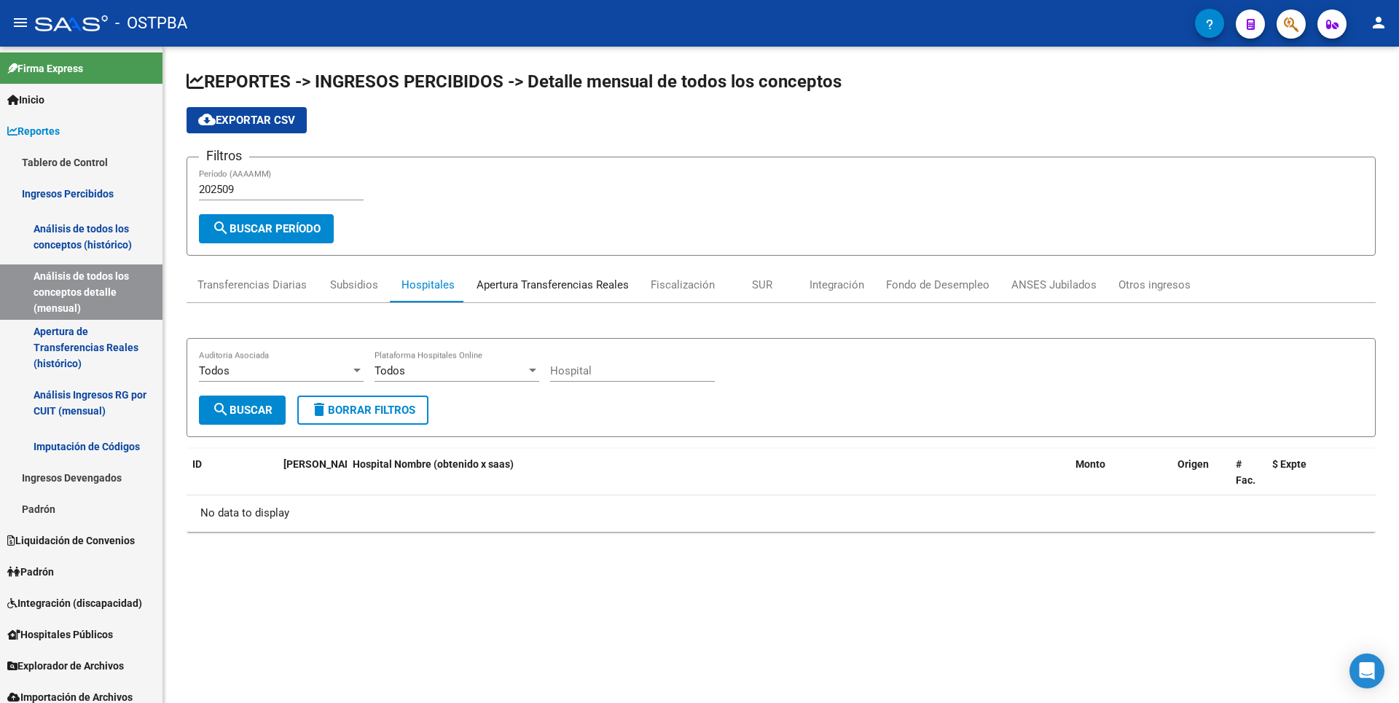
drag, startPoint x: 429, startPoint y: 283, endPoint x: 570, endPoint y: 290, distance: 141.5
click at [570, 290] on div "Apertura Transferencias Reales" at bounding box center [553, 285] width 152 height 16
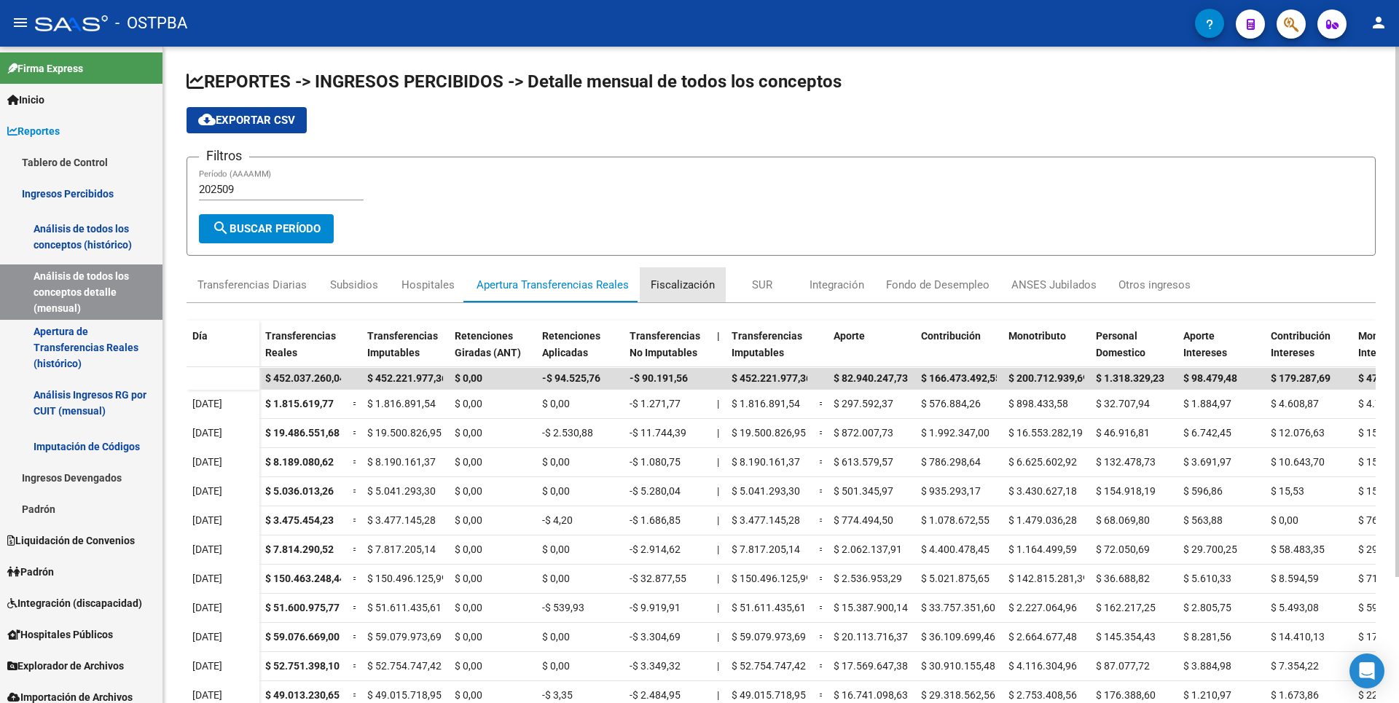
click at [693, 292] on div "Fiscalización" at bounding box center [683, 285] width 64 height 16
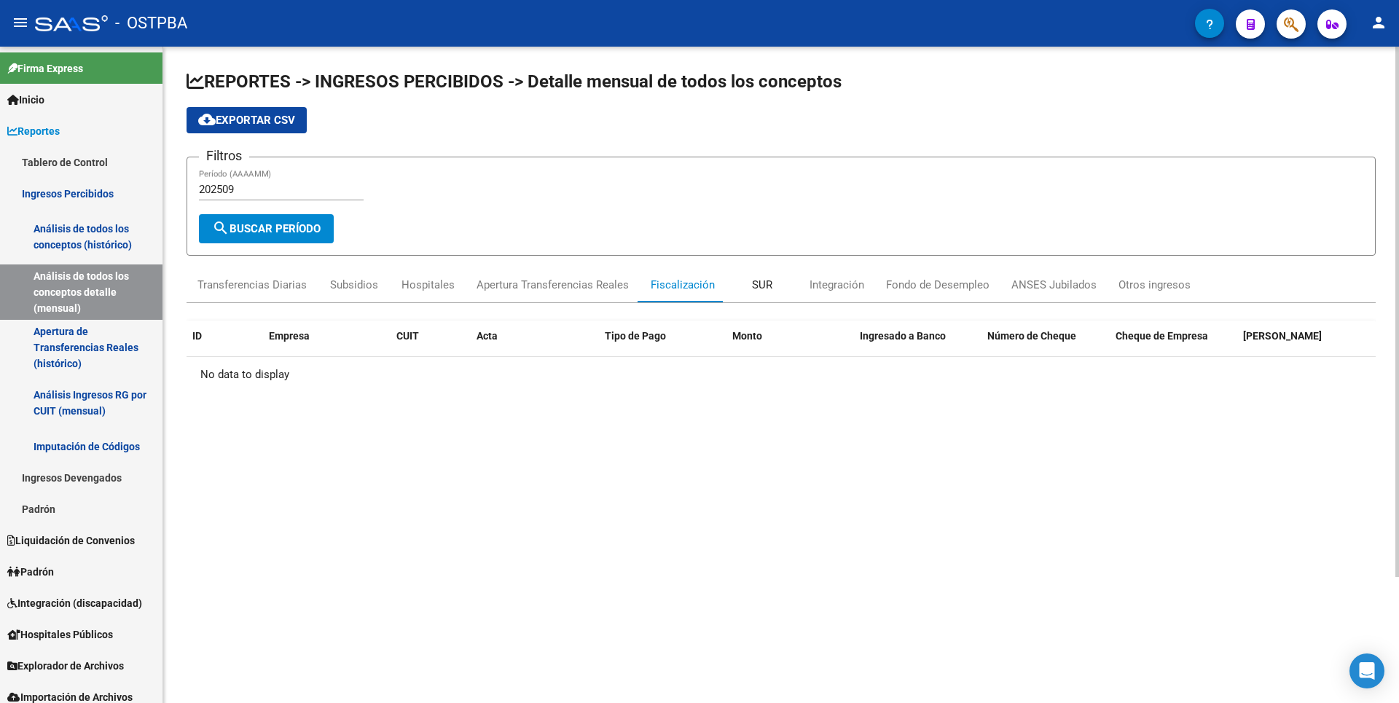
click at [754, 289] on div "SUR" at bounding box center [762, 285] width 20 height 16
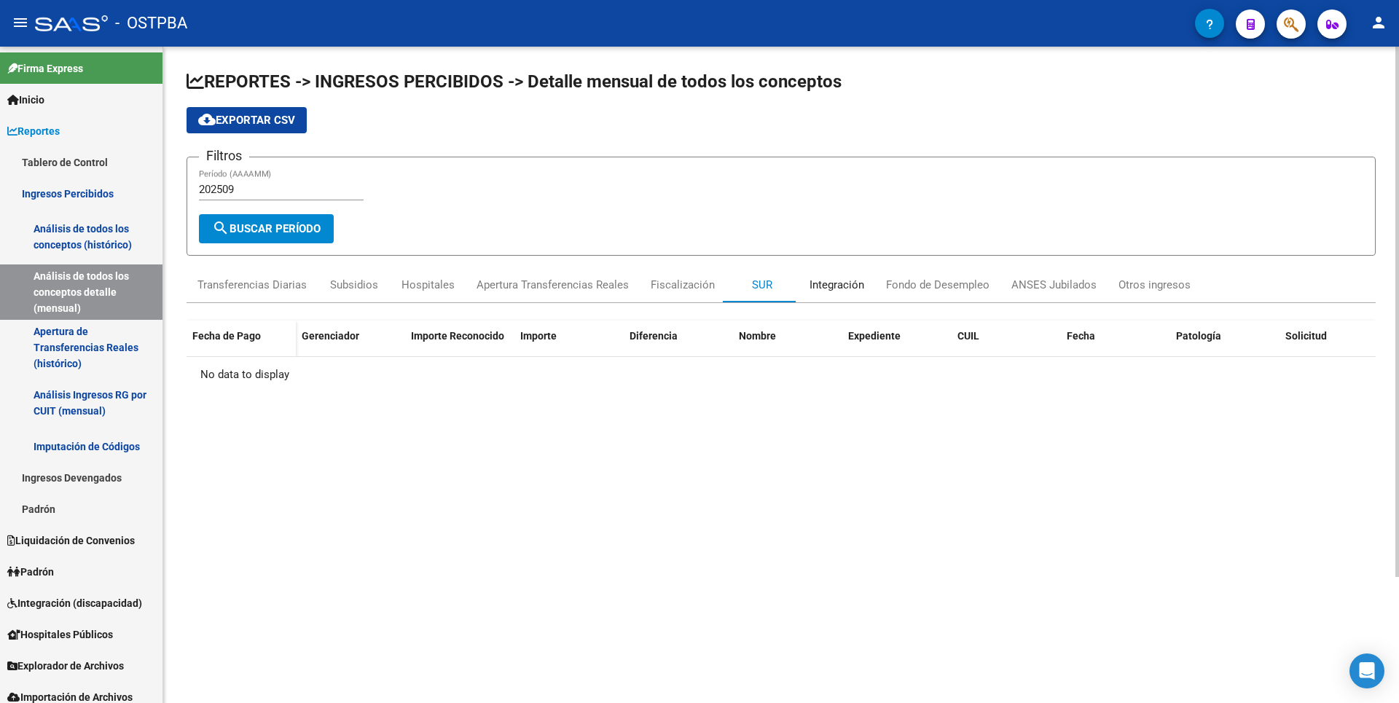
click at [832, 291] on div "Integración" at bounding box center [837, 285] width 55 height 16
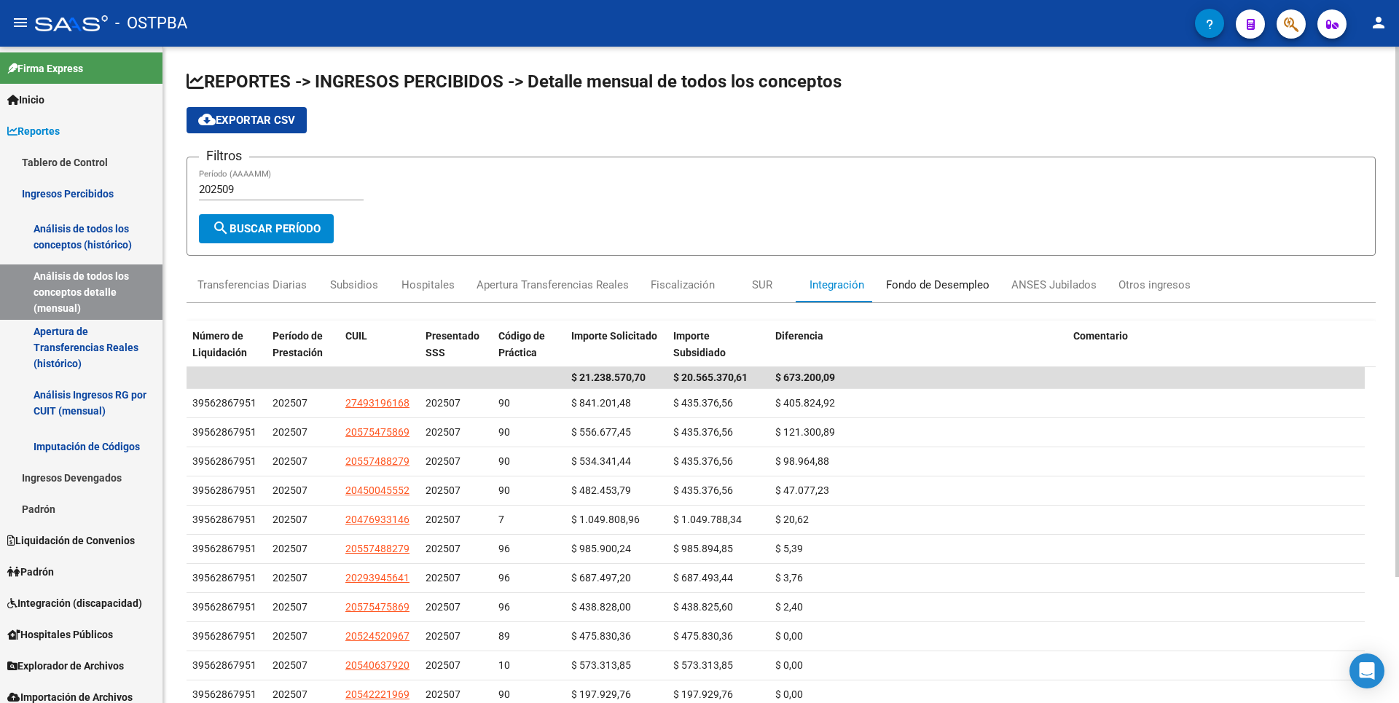
click at [967, 283] on div "Fondo de Desempleo" at bounding box center [937, 285] width 103 height 16
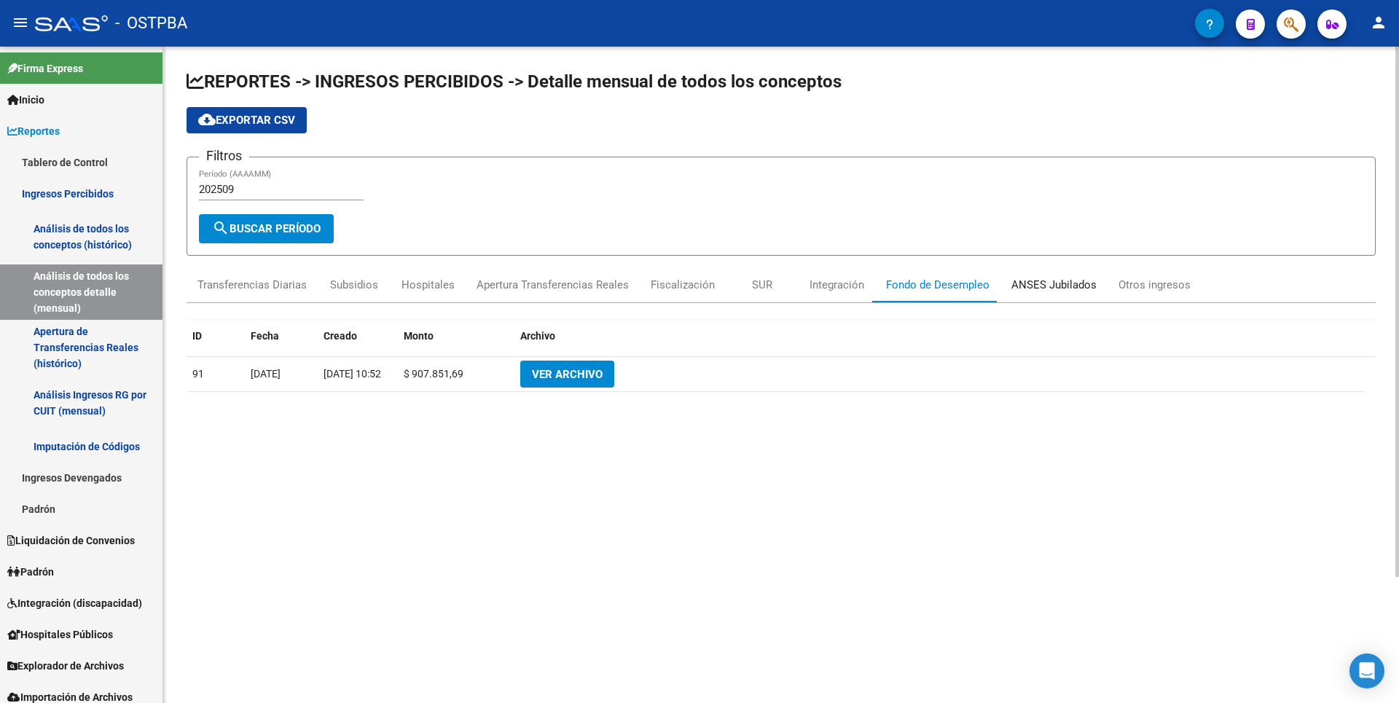
click at [1068, 282] on div "ANSES Jubilados" at bounding box center [1054, 285] width 85 height 16
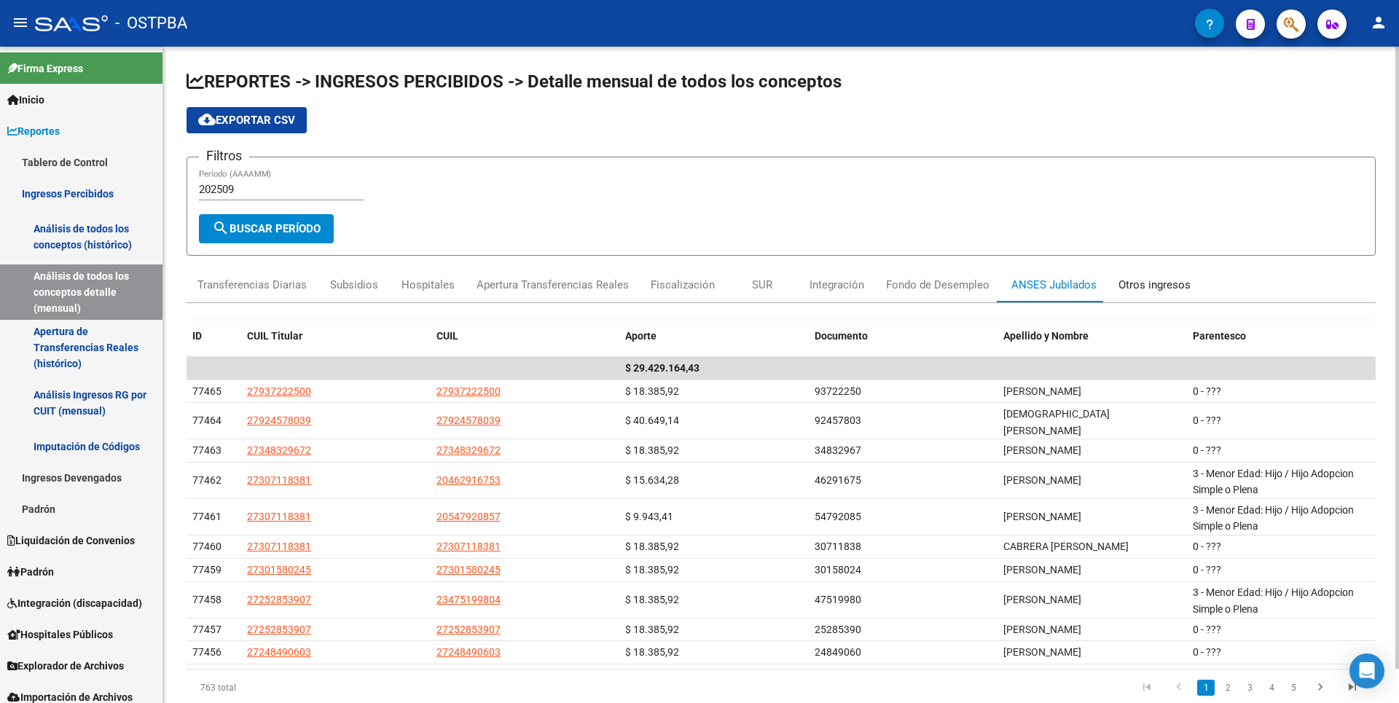
click at [1153, 283] on div "Otros ingresos" at bounding box center [1155, 285] width 72 height 16
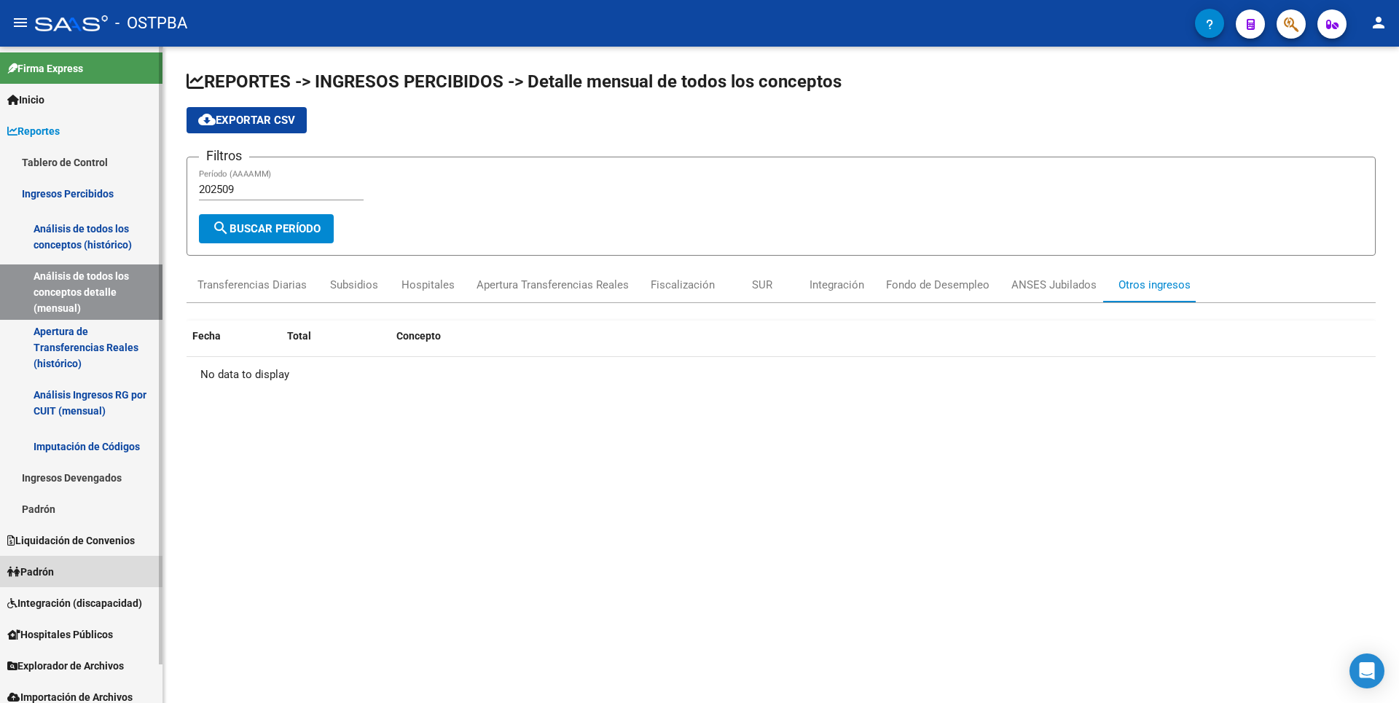
click at [79, 568] on link "Padrón" at bounding box center [81, 571] width 163 height 31
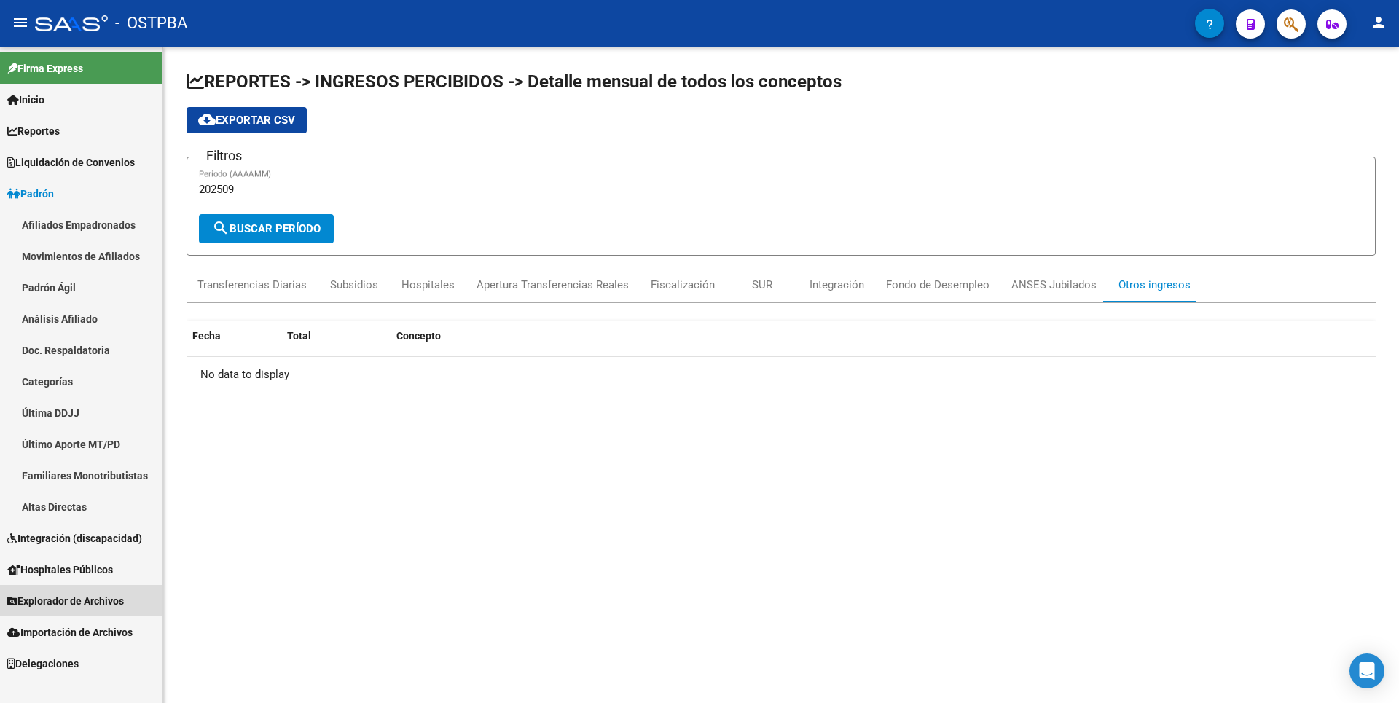
click at [92, 598] on span "Explorador de Archivos" at bounding box center [65, 601] width 117 height 16
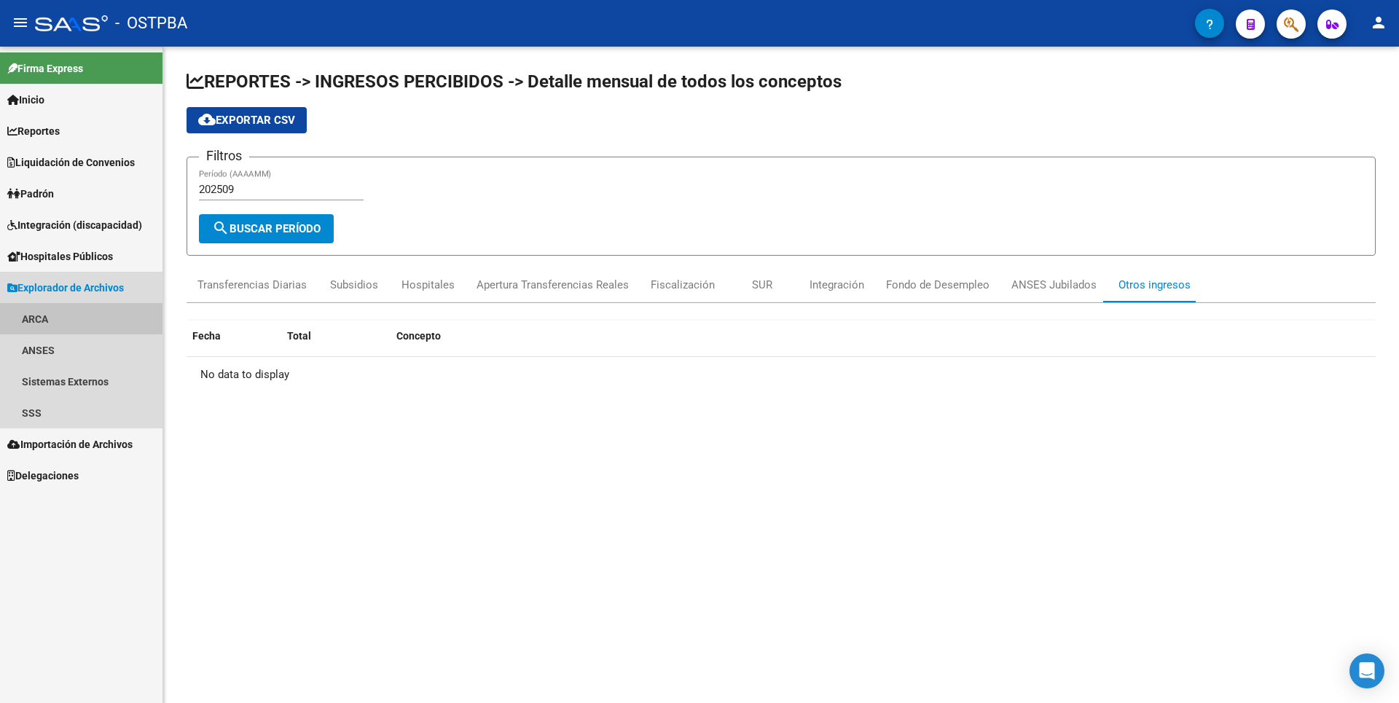
click at [34, 318] on link "ARCA" at bounding box center [81, 318] width 163 height 31
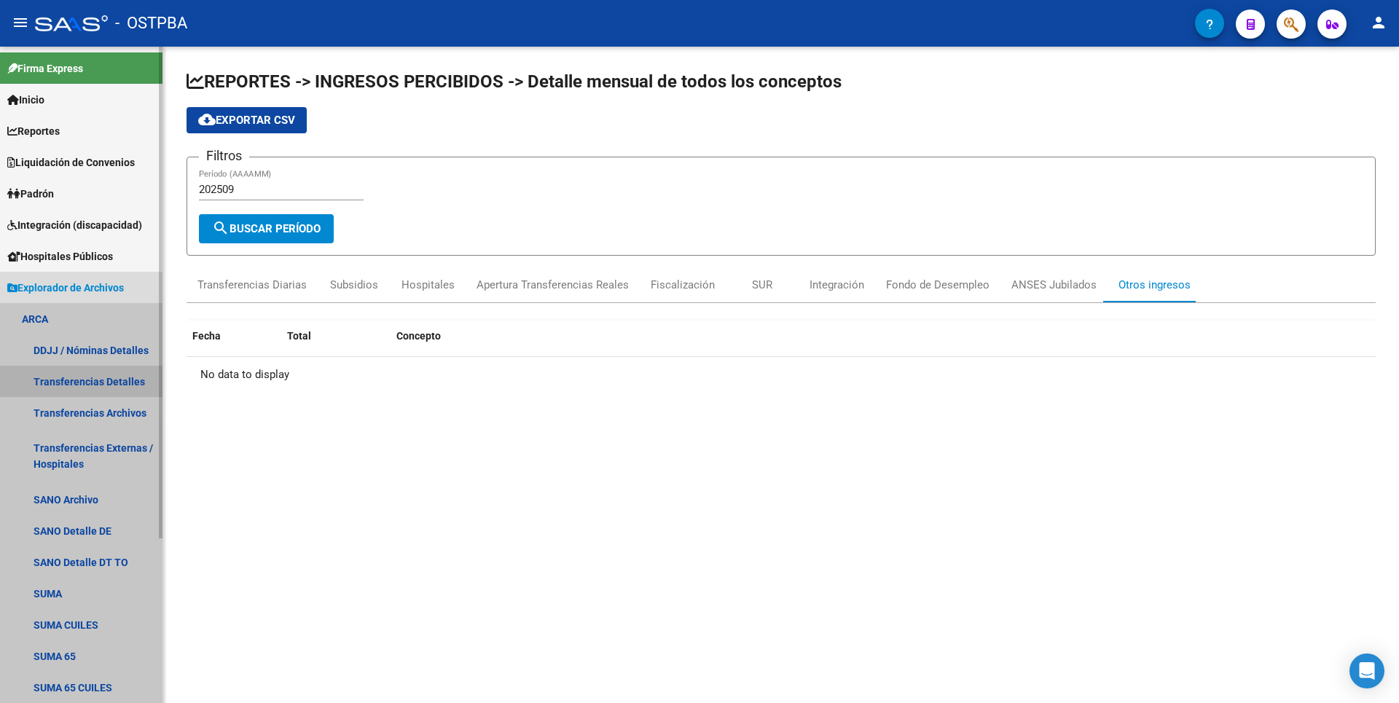
click at [127, 377] on link "Transferencias Detalles" at bounding box center [81, 381] width 163 height 31
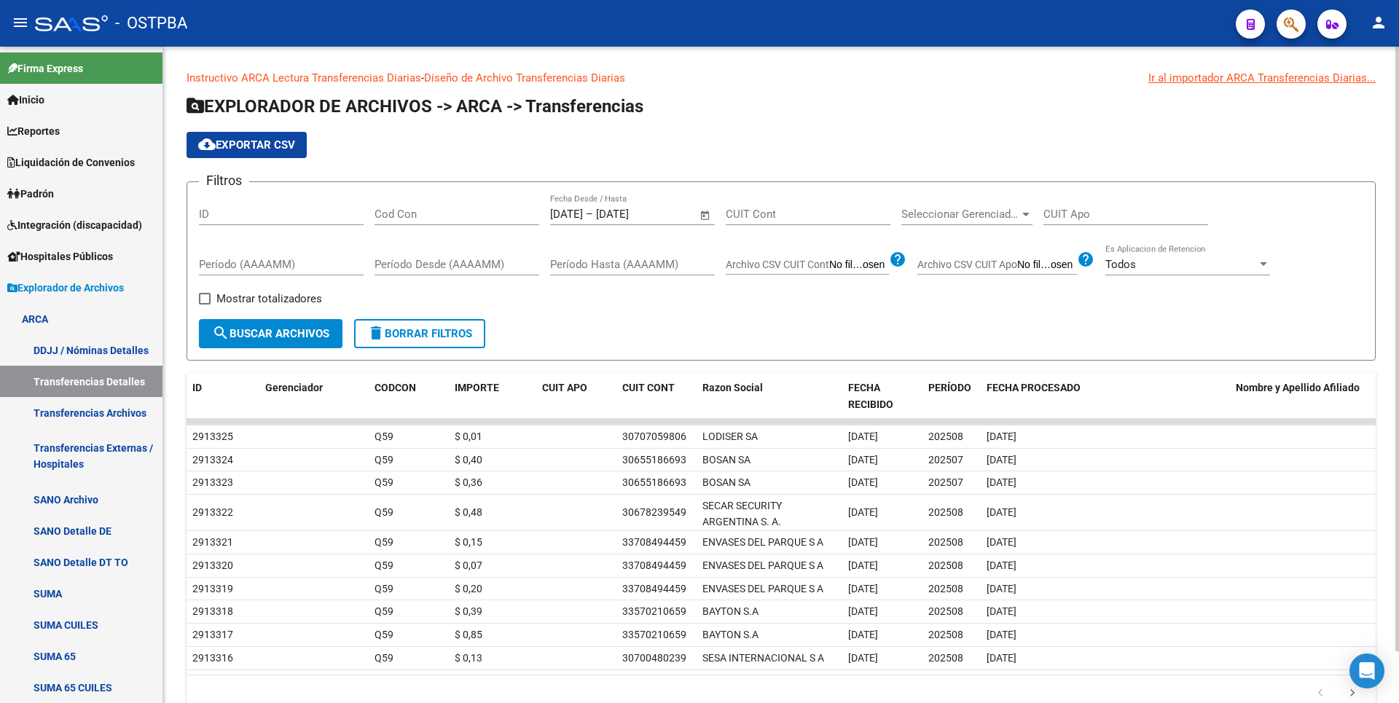
click at [705, 215] on span "Open calendar" at bounding box center [705, 214] width 35 height 35
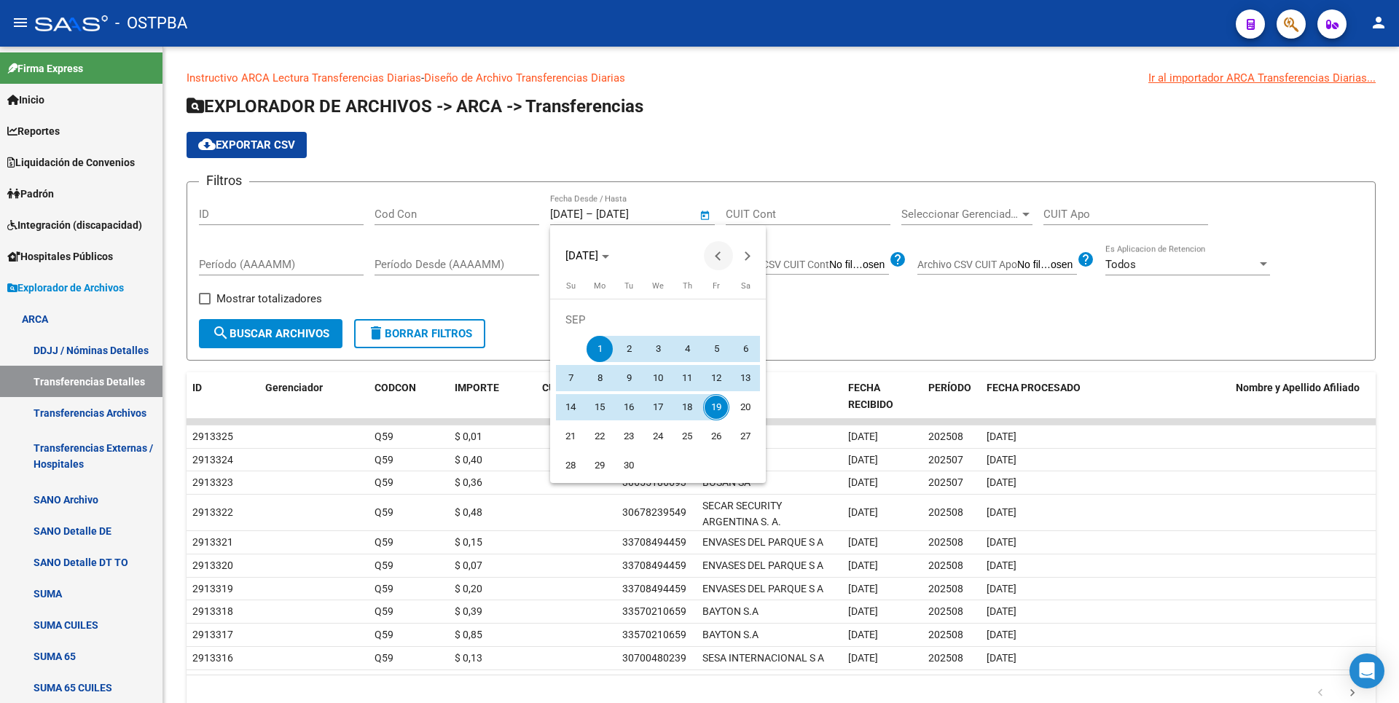
click at [715, 256] on button "Previous month" at bounding box center [718, 255] width 29 height 29
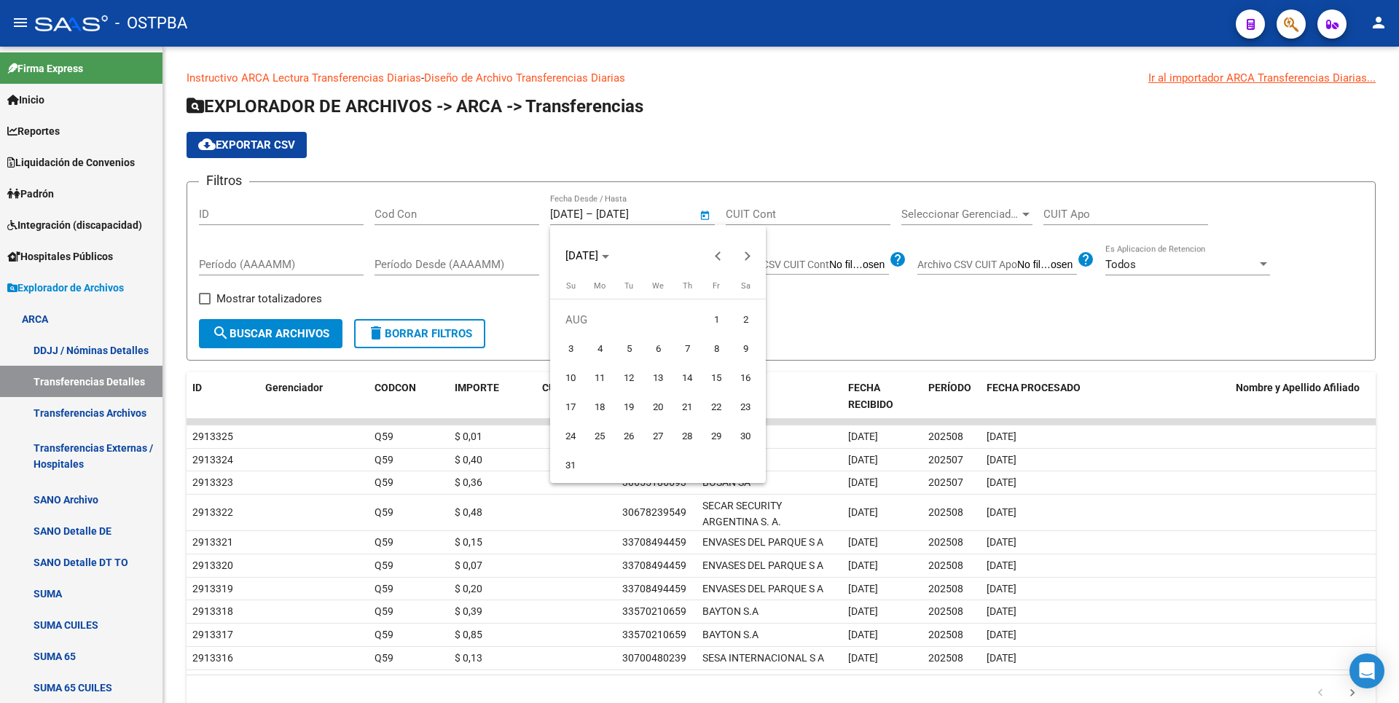
click at [714, 322] on span "1" at bounding box center [716, 320] width 26 height 26
type input "01/08/2025"
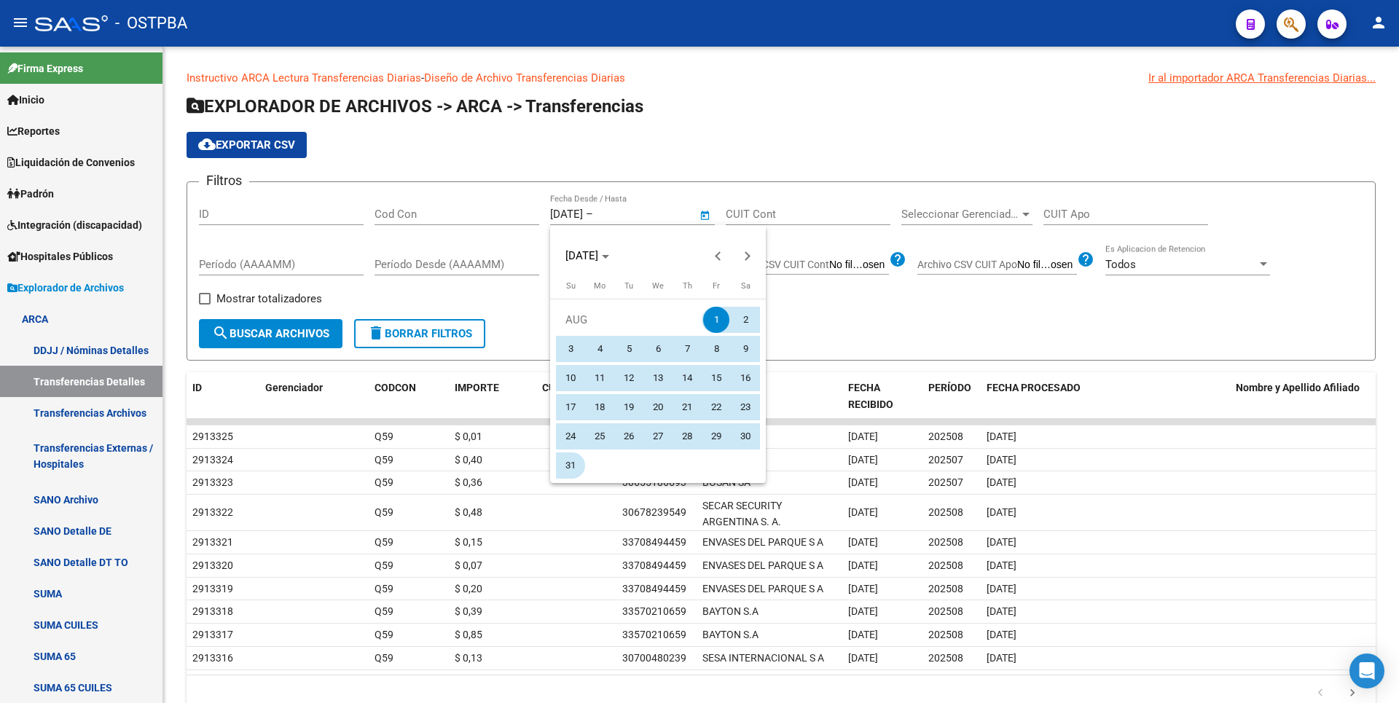
click at [579, 469] on span "31" at bounding box center [570, 466] width 26 height 26
type input "31/08/2025"
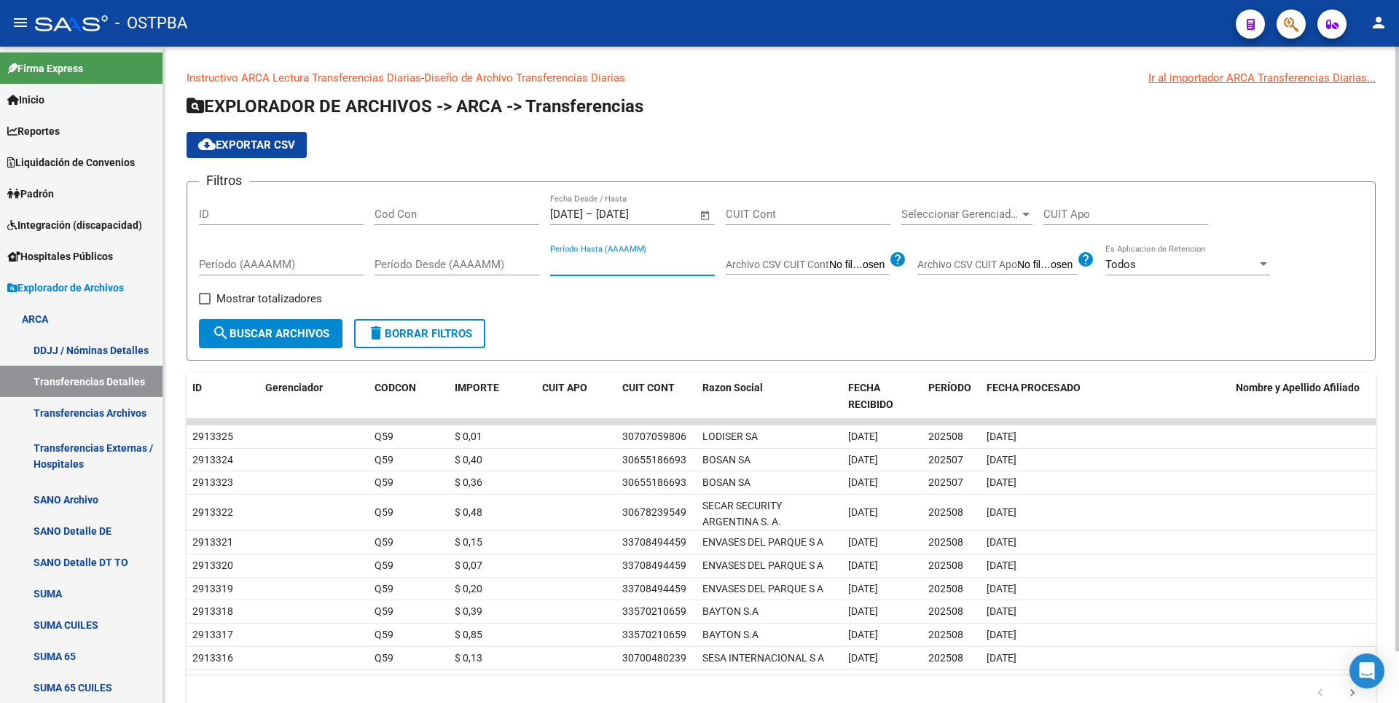
click at [647, 265] on input "Período Hasta (AAAAMM)" at bounding box center [632, 264] width 165 height 13
click at [813, 267] on span "Archivo CSV CUIT Cont" at bounding box center [777, 265] width 103 height 12
click at [829, 267] on input "Archivo CSV CUIT Cont" at bounding box center [859, 265] width 60 height 13
type input "C:\fakepath\MONOTRIBUTISTASNGN24.csv"
click at [208, 292] on label "Mostrar totalizadores" at bounding box center [260, 298] width 123 height 17
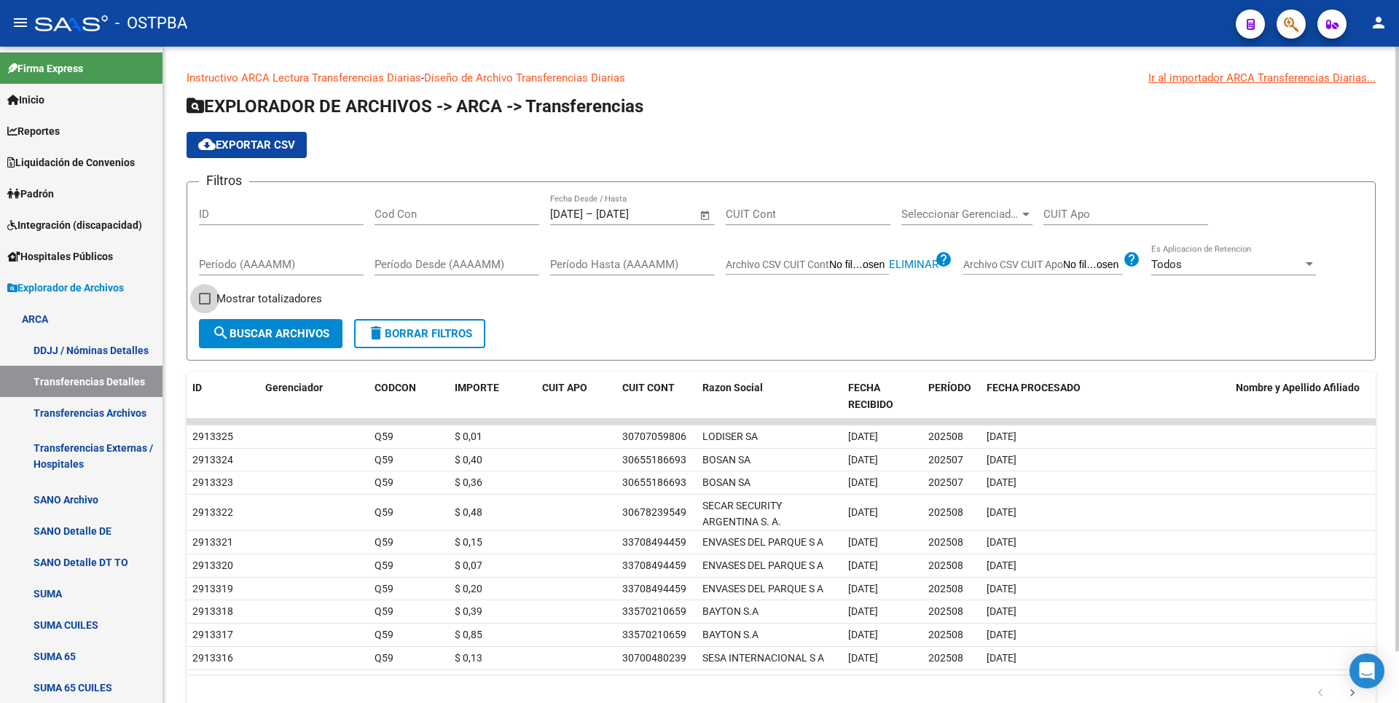
click at [205, 305] on input "Mostrar totalizadores" at bounding box center [204, 305] width 1 height 1
checkbox input "true"
click at [265, 329] on span "search Buscar Archivos" at bounding box center [270, 333] width 117 height 13
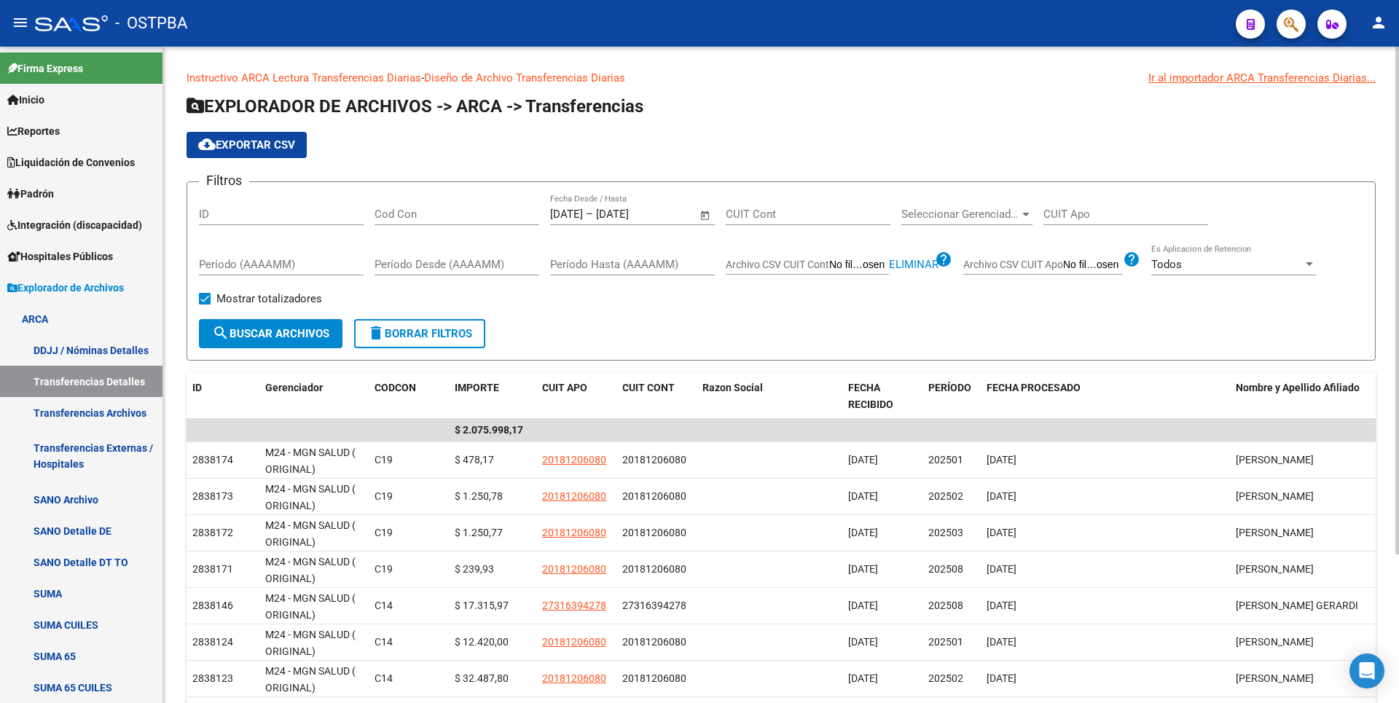
click at [700, 213] on span "Open calendar" at bounding box center [705, 214] width 35 height 35
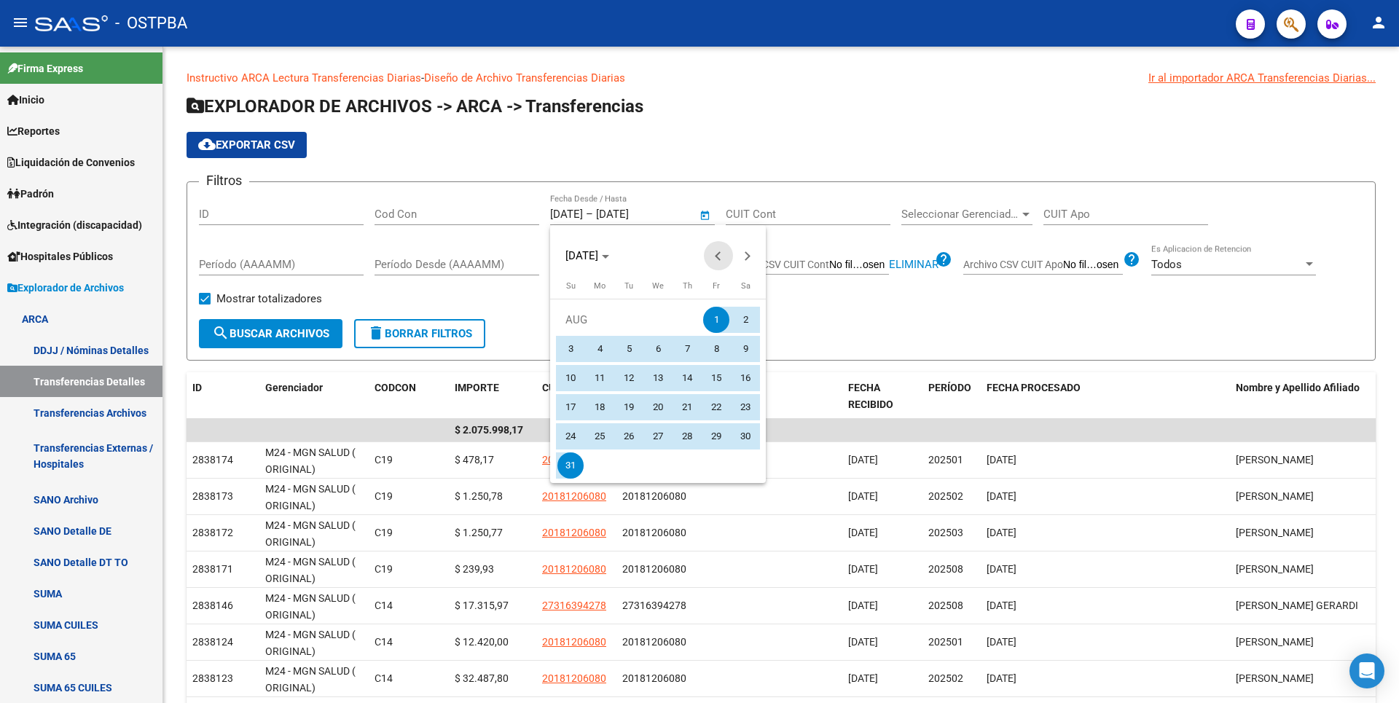
drag, startPoint x: 714, startPoint y: 262, endPoint x: 708, endPoint y: 278, distance: 16.7
click at [714, 260] on span "Previous month" at bounding box center [718, 255] width 29 height 29
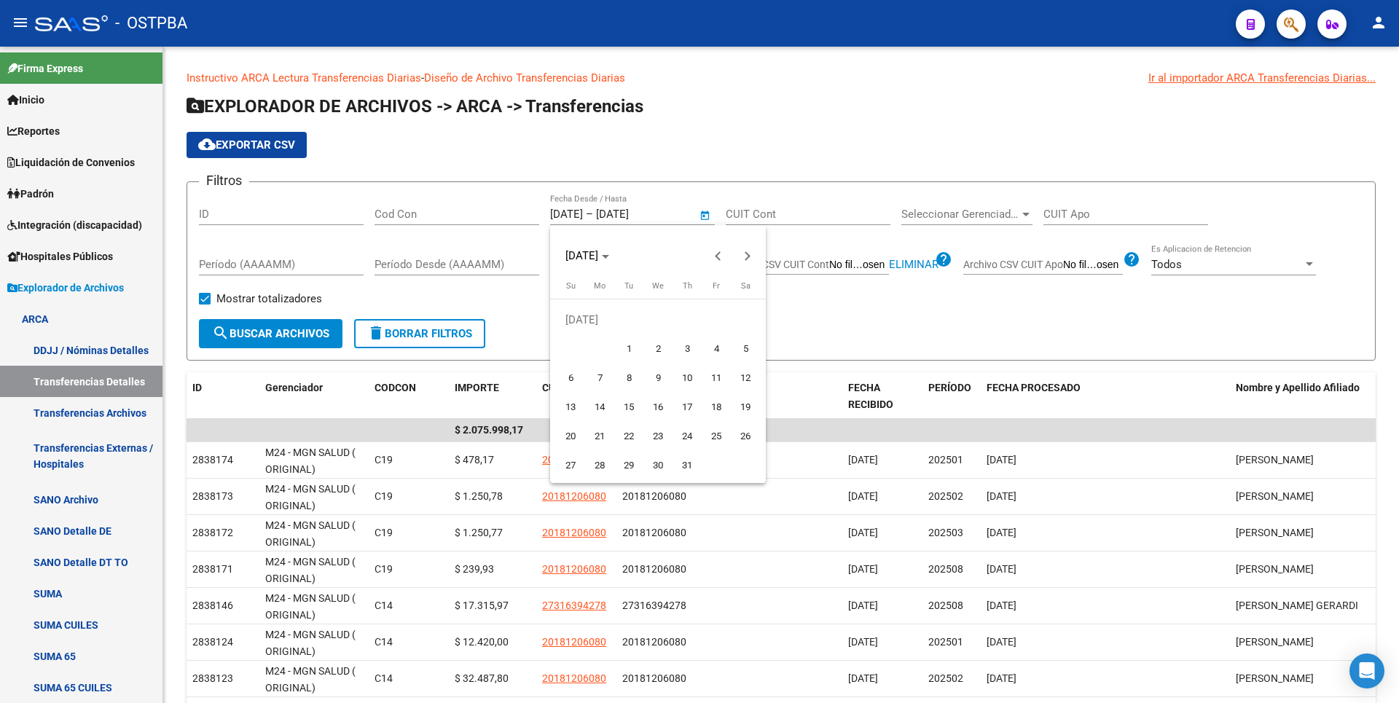
click at [630, 345] on span "1" at bounding box center [629, 349] width 26 height 26
type input "01/07/2025"
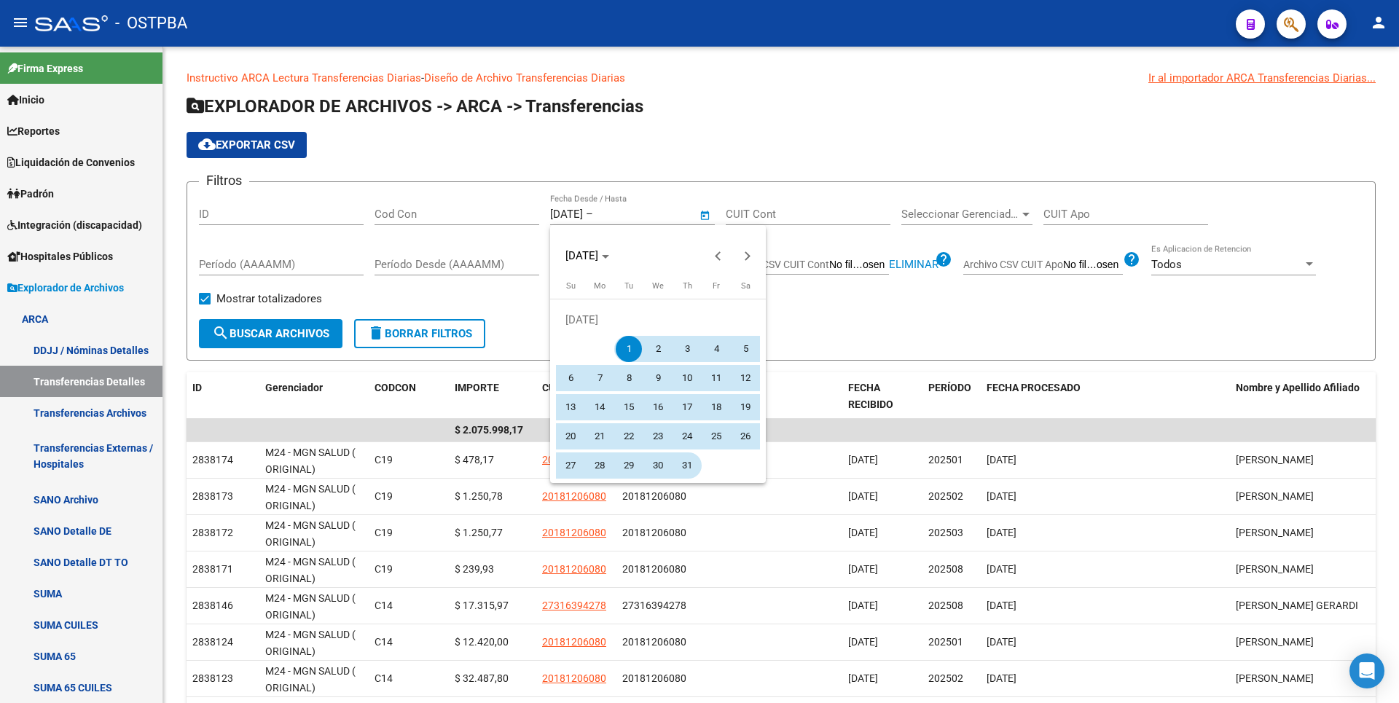
click at [690, 474] on span "31" at bounding box center [687, 466] width 26 height 26
type input "31/07/2025"
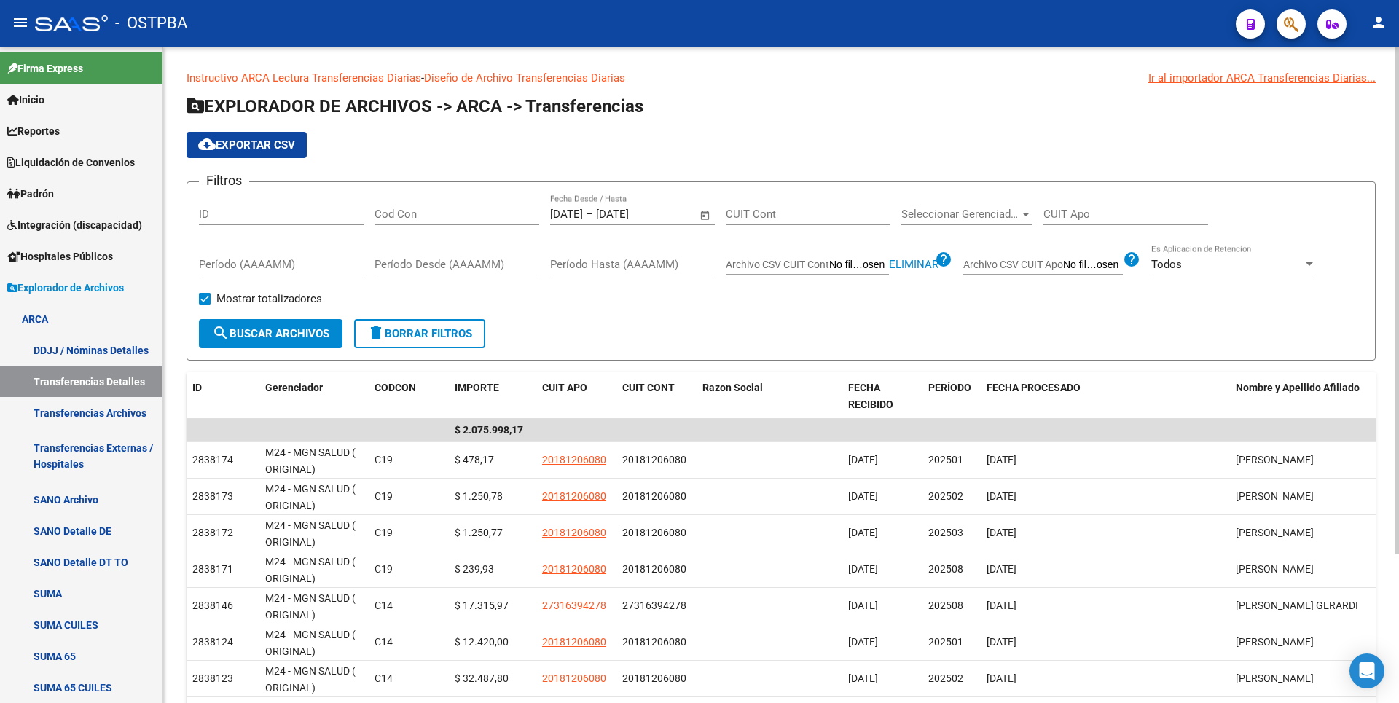
click at [259, 325] on button "search Buscar Archivos" at bounding box center [271, 333] width 144 height 29
click at [705, 212] on span "Open calendar" at bounding box center [705, 214] width 35 height 35
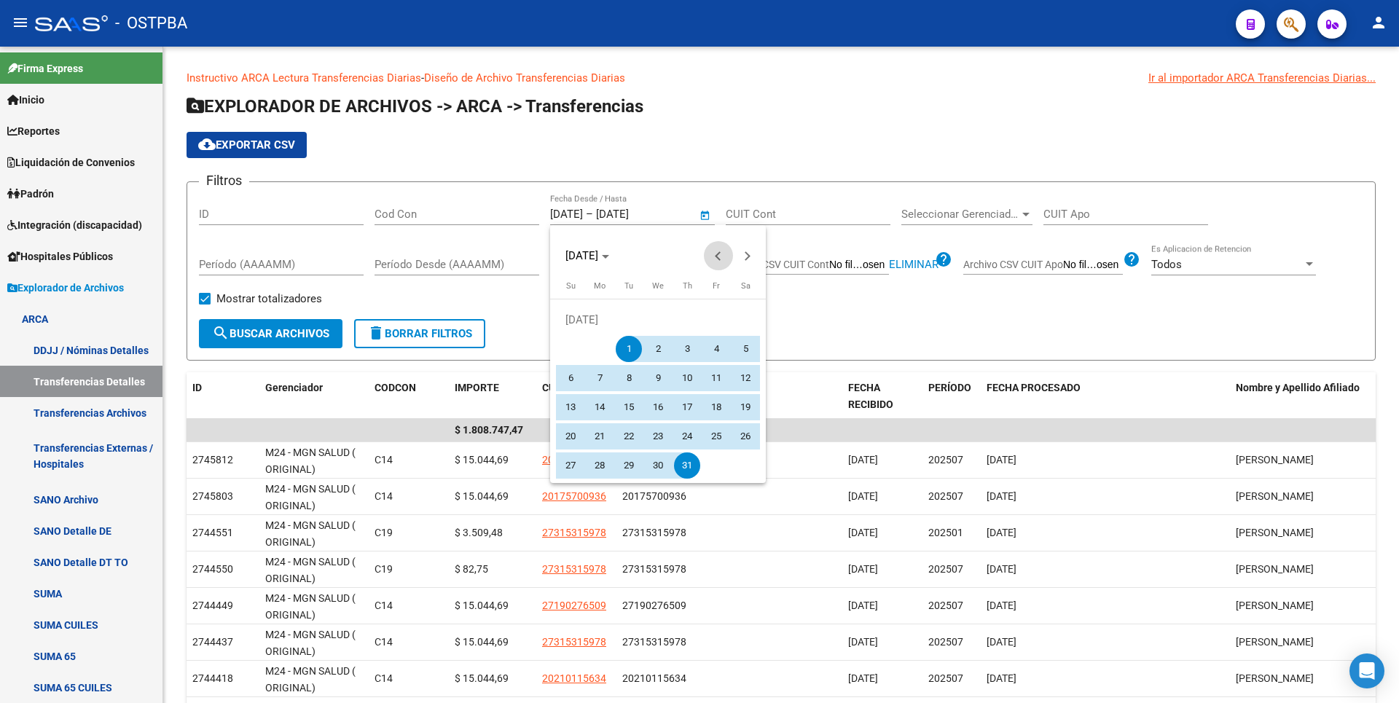
click at [716, 257] on button "Previous month" at bounding box center [718, 255] width 29 height 29
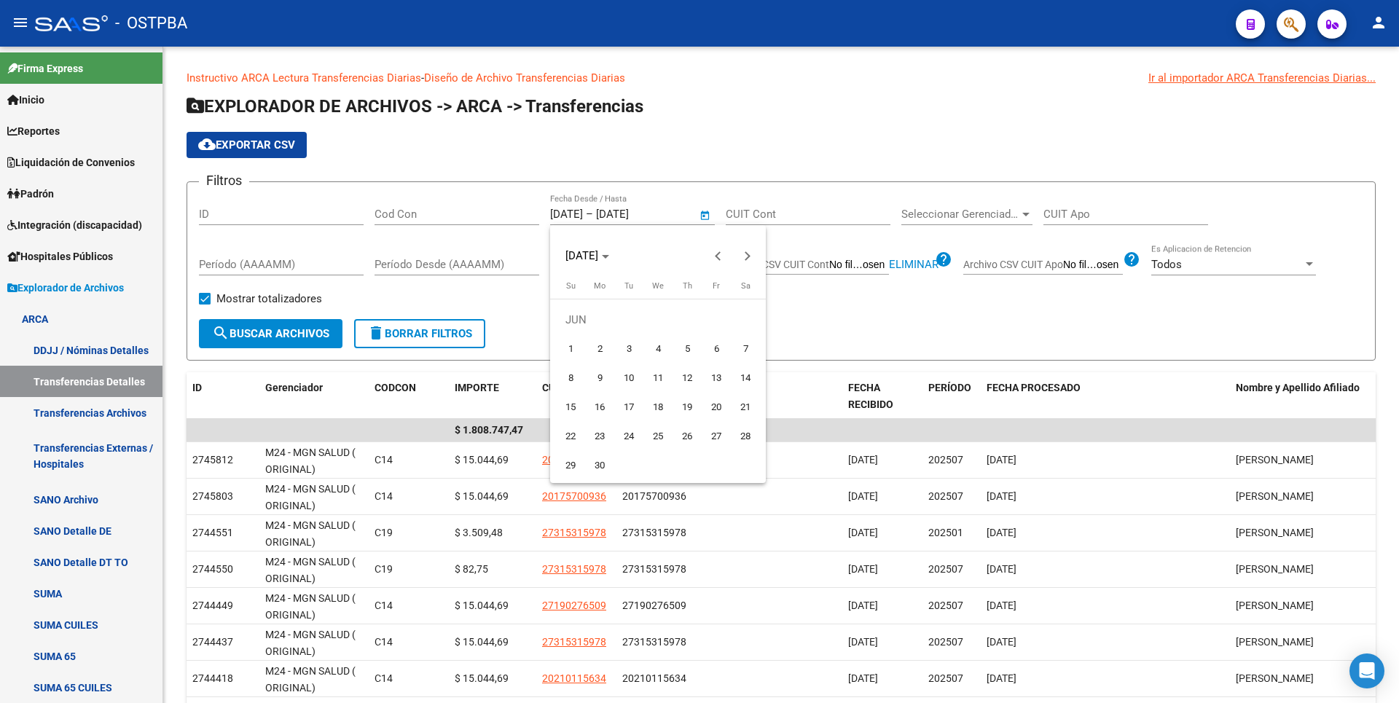
click at [573, 344] on span "1" at bounding box center [570, 349] width 26 height 26
type input "01/06/2025"
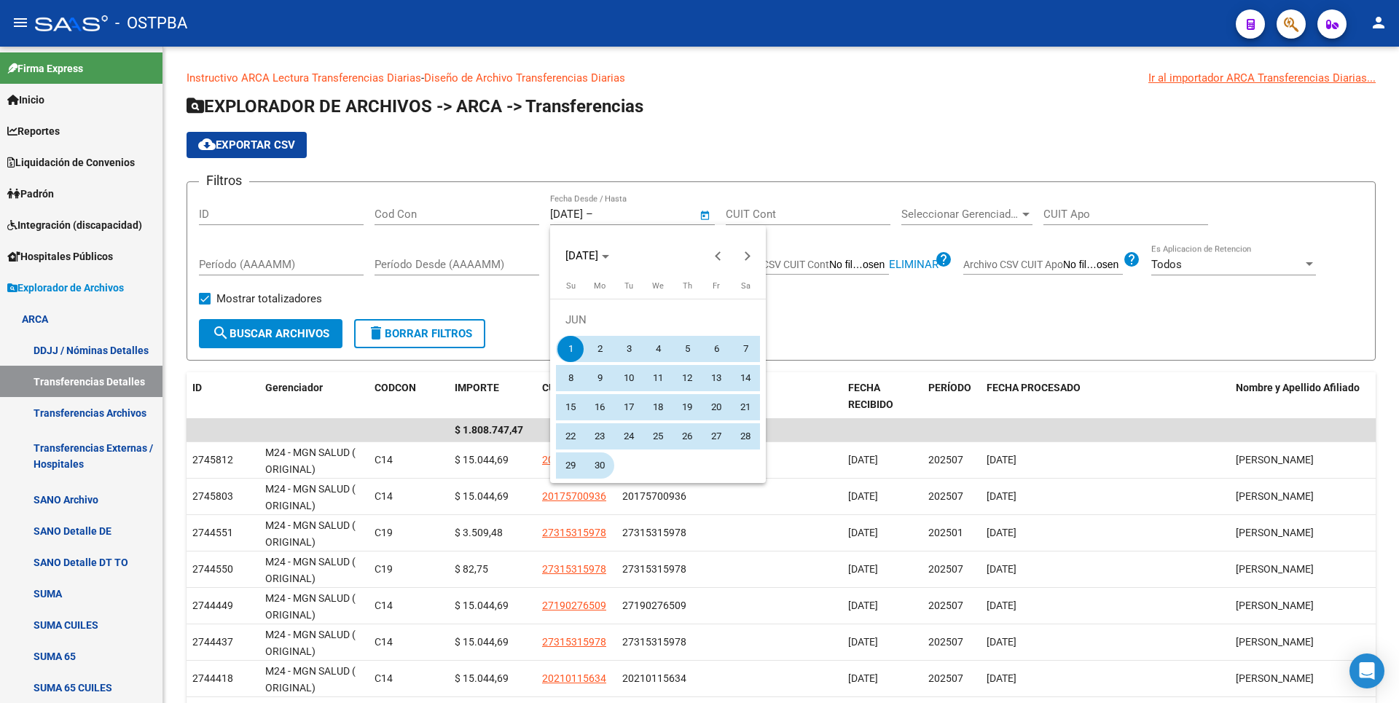
drag, startPoint x: 600, startPoint y: 472, endPoint x: 588, endPoint y: 463, distance: 14.8
click at [600, 471] on span "30" at bounding box center [600, 466] width 26 height 26
type input "30/06/2025"
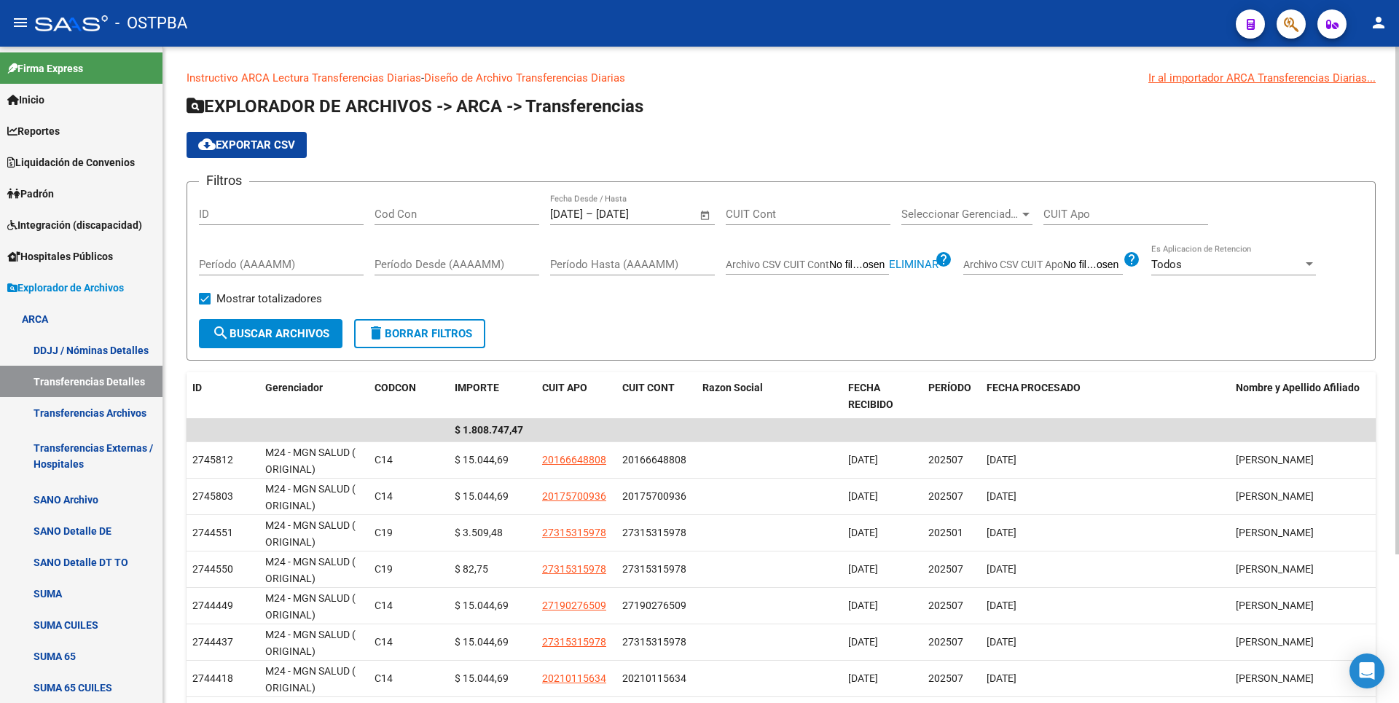
click at [271, 318] on div "Mostrar totalizadores" at bounding box center [266, 304] width 134 height 29
click at [271, 314] on div "Mostrar totalizadores" at bounding box center [266, 304] width 134 height 29
click at [270, 332] on span "search Buscar Archivos" at bounding box center [270, 333] width 117 height 13
click at [657, 128] on app-list-header "EXPLORADOR DE ARCHIVOS -> ARCA -> Transferencias cloud_download Exportar CSV Fi…" at bounding box center [781, 228] width 1189 height 266
click at [699, 213] on span "Open calendar" at bounding box center [705, 214] width 35 height 35
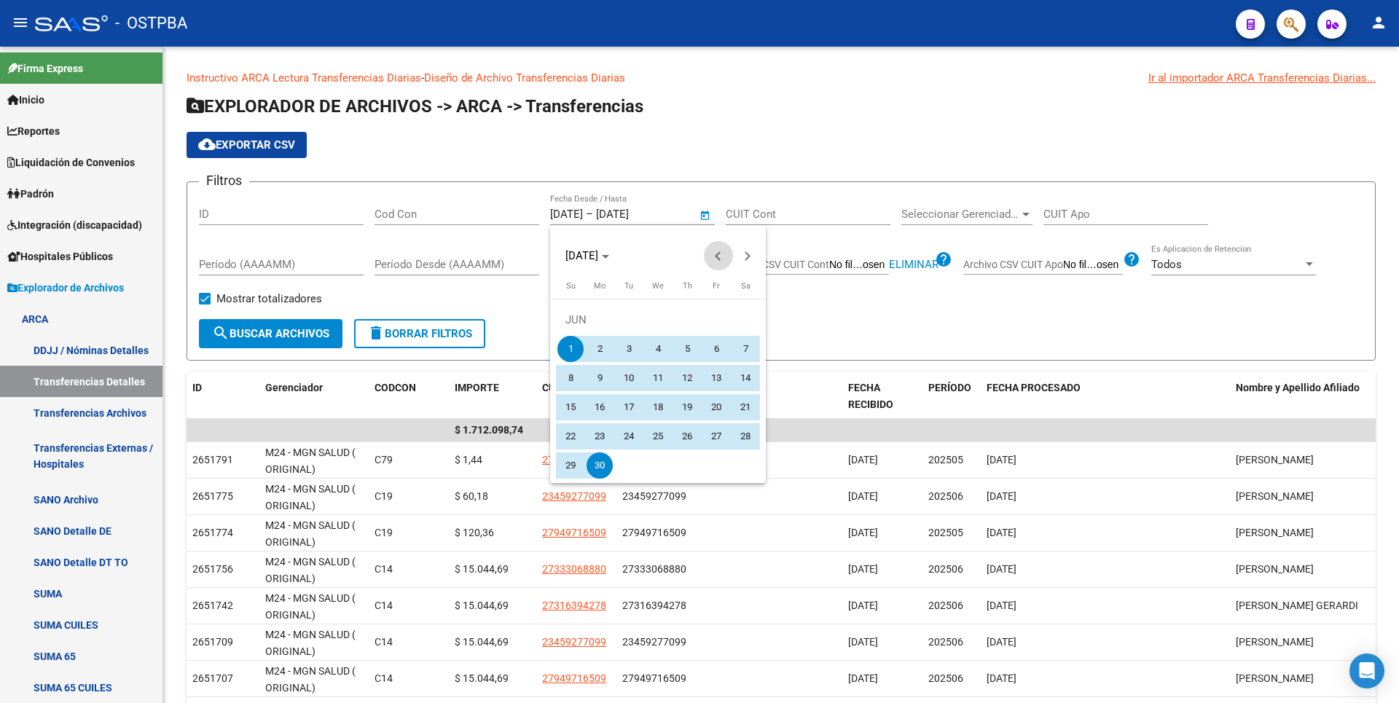
click at [715, 256] on button "Previous month" at bounding box center [718, 255] width 29 height 29
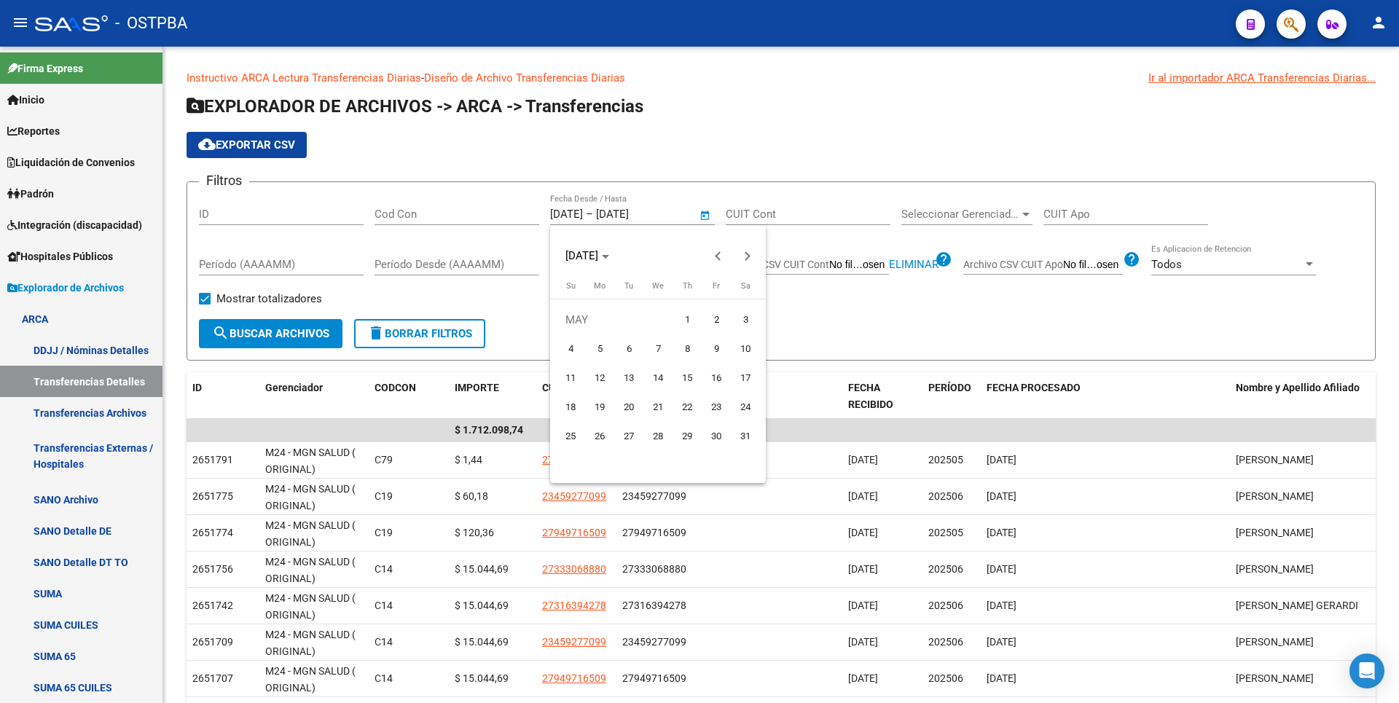
click at [684, 322] on span "1" at bounding box center [687, 320] width 26 height 26
type input "01/05/2025"
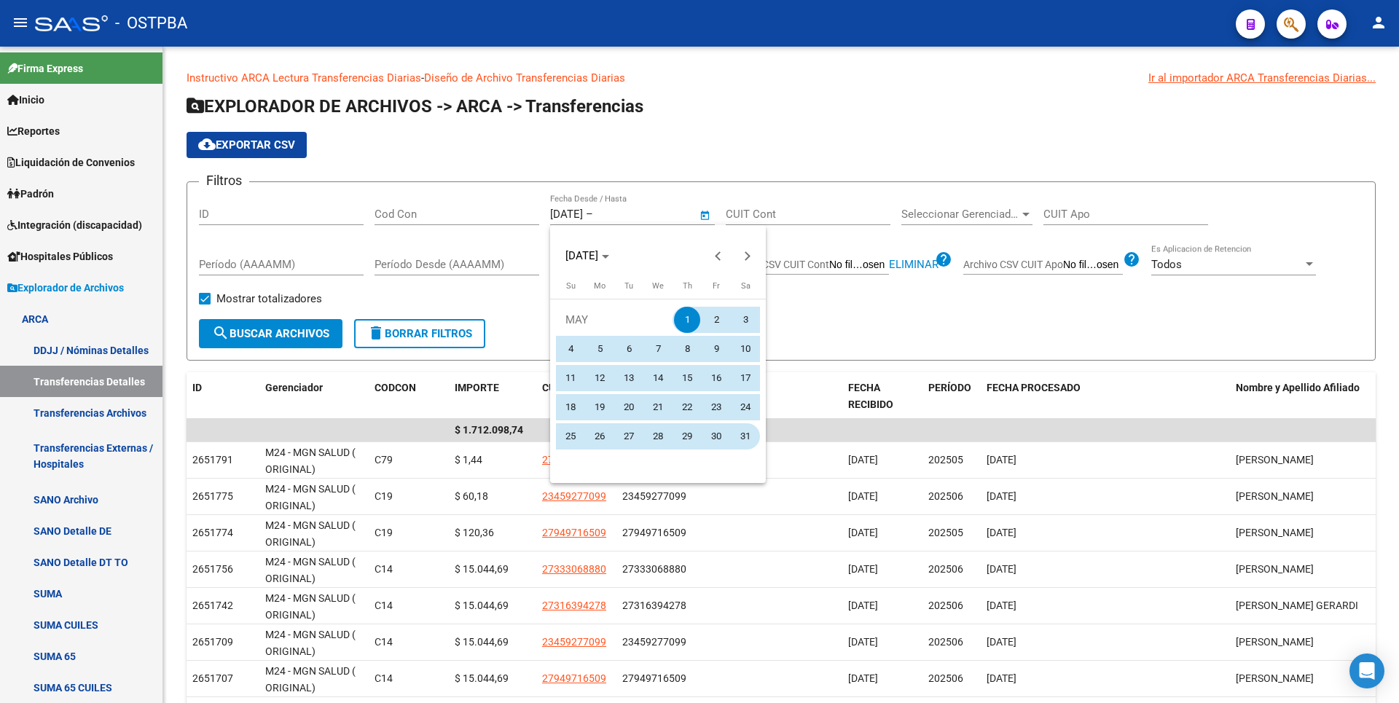
click at [740, 437] on span "31" at bounding box center [745, 436] width 26 height 26
type input "31/05/2025"
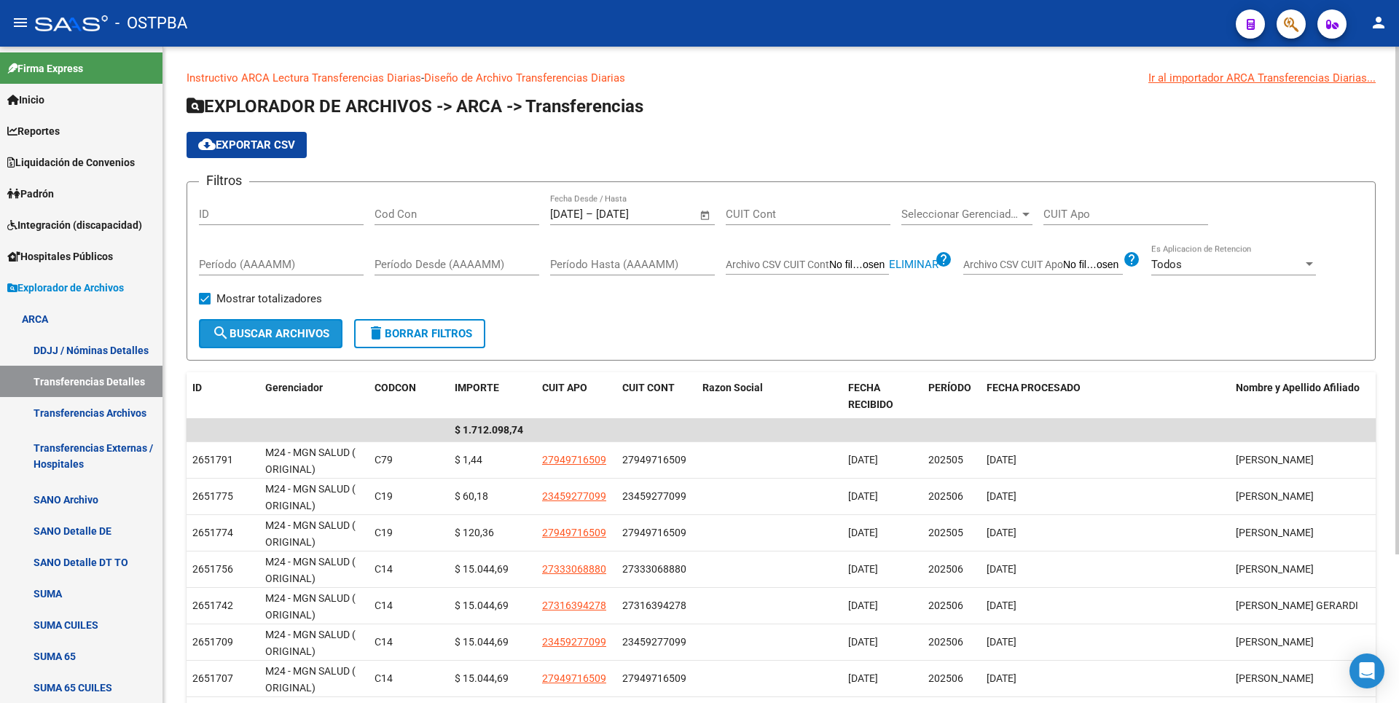
click at [267, 333] on span "search Buscar Archivos" at bounding box center [270, 333] width 117 height 13
click at [55, 123] on span "Reportes" at bounding box center [33, 131] width 52 height 16
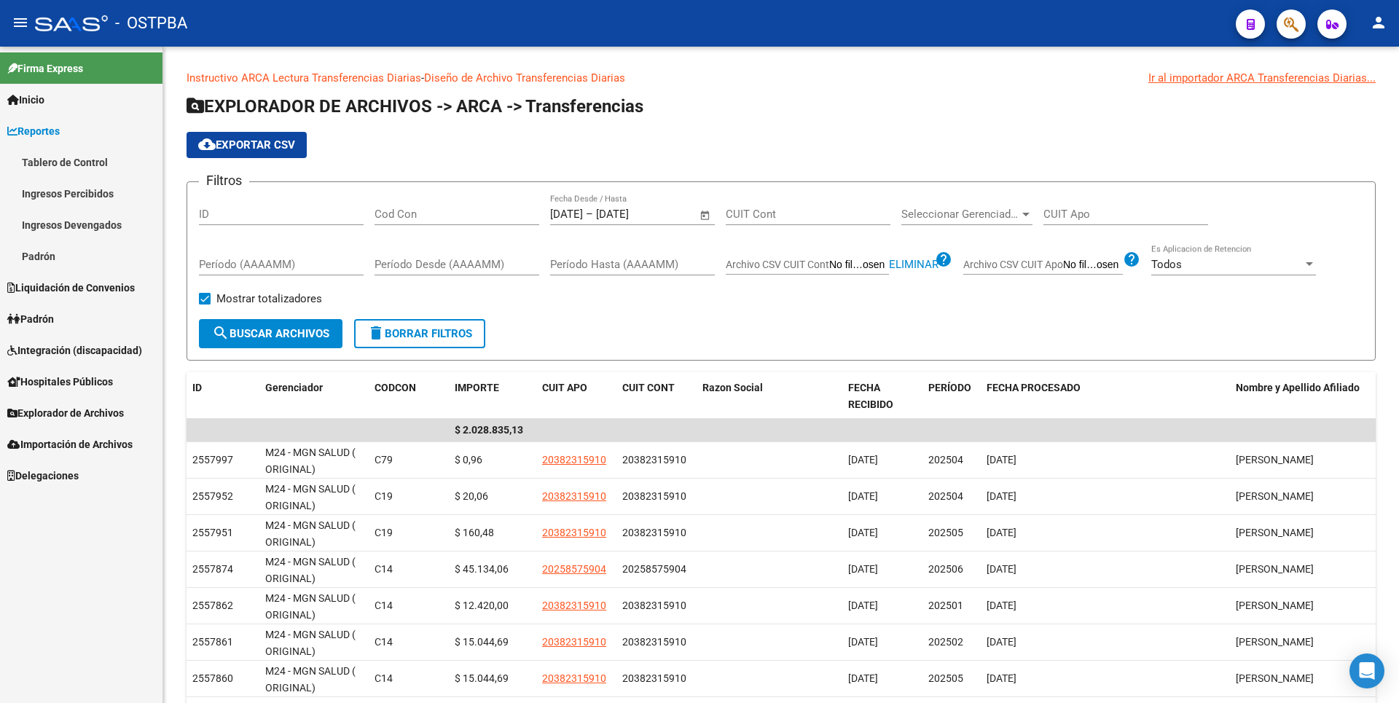
click at [87, 195] on link "Ingresos Percibidos" at bounding box center [81, 193] width 163 height 31
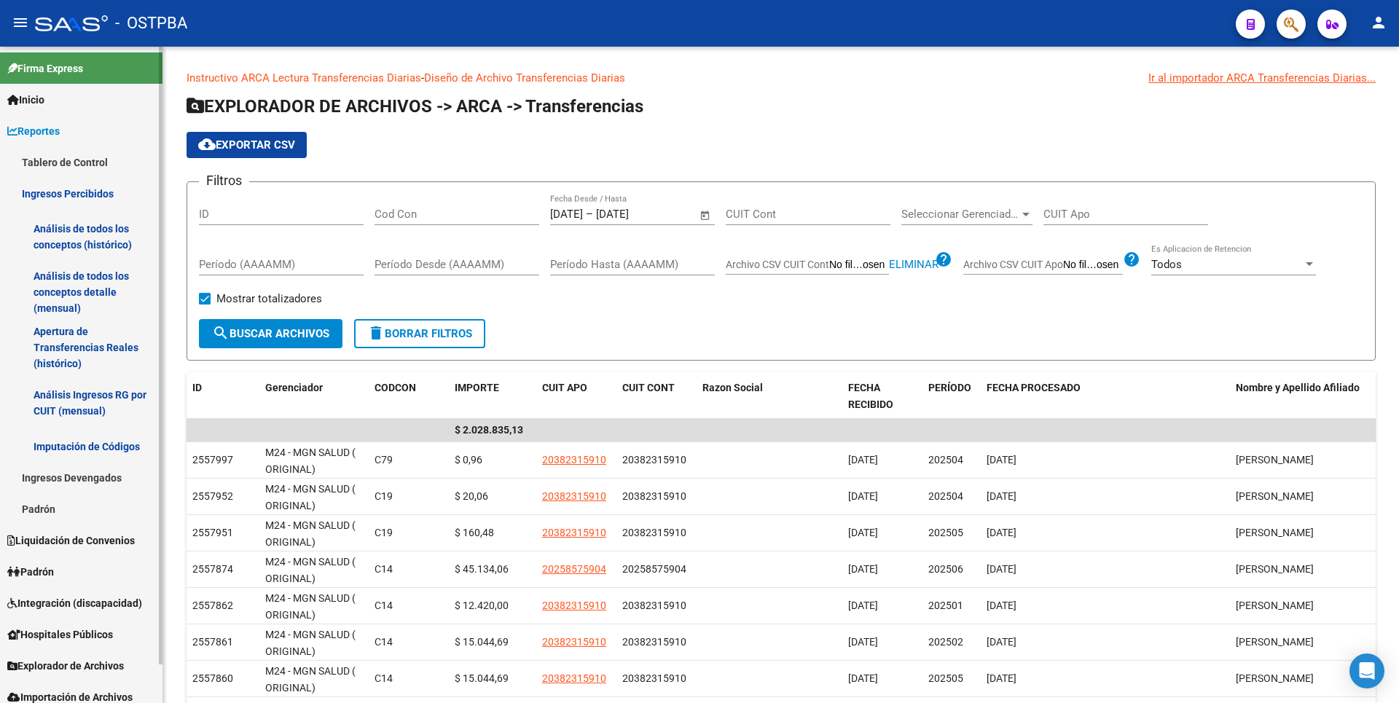
click at [82, 289] on link "Análisis de todos los conceptos detalle (mensual)" at bounding box center [81, 292] width 163 height 55
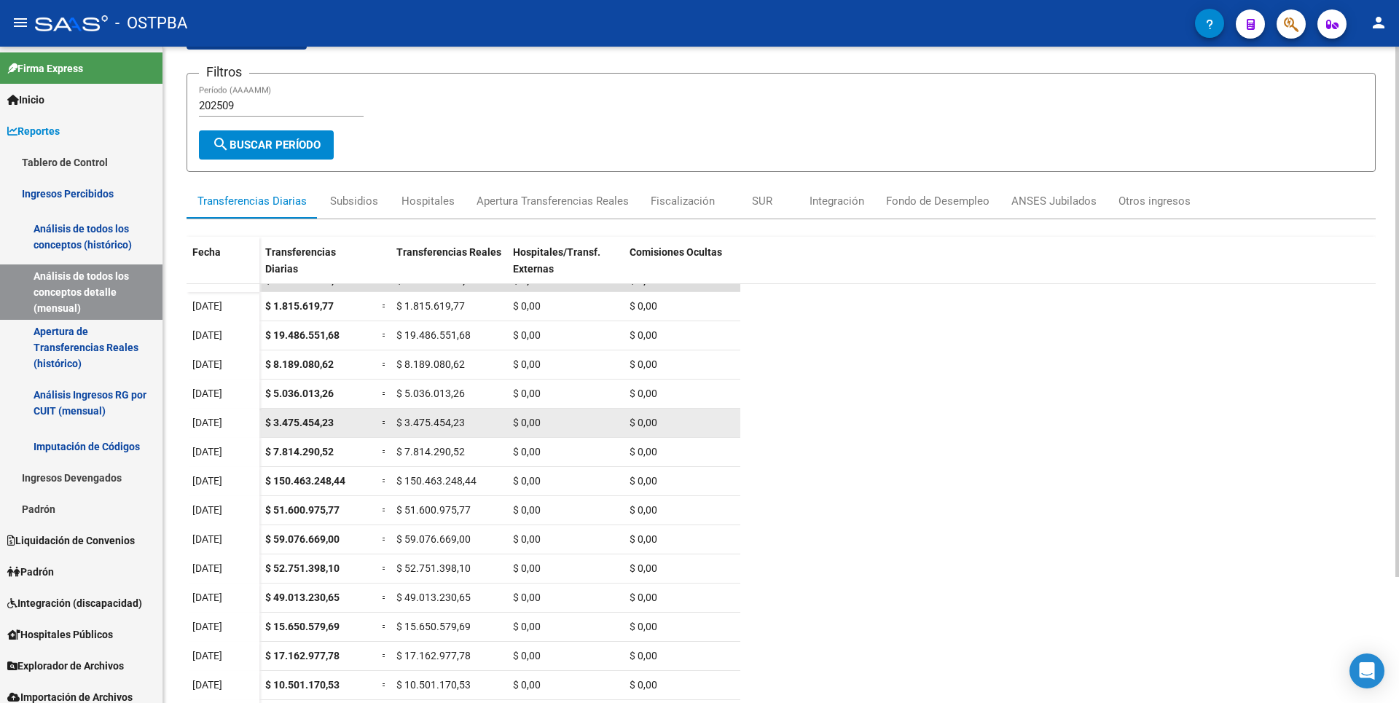
scroll to position [156, 0]
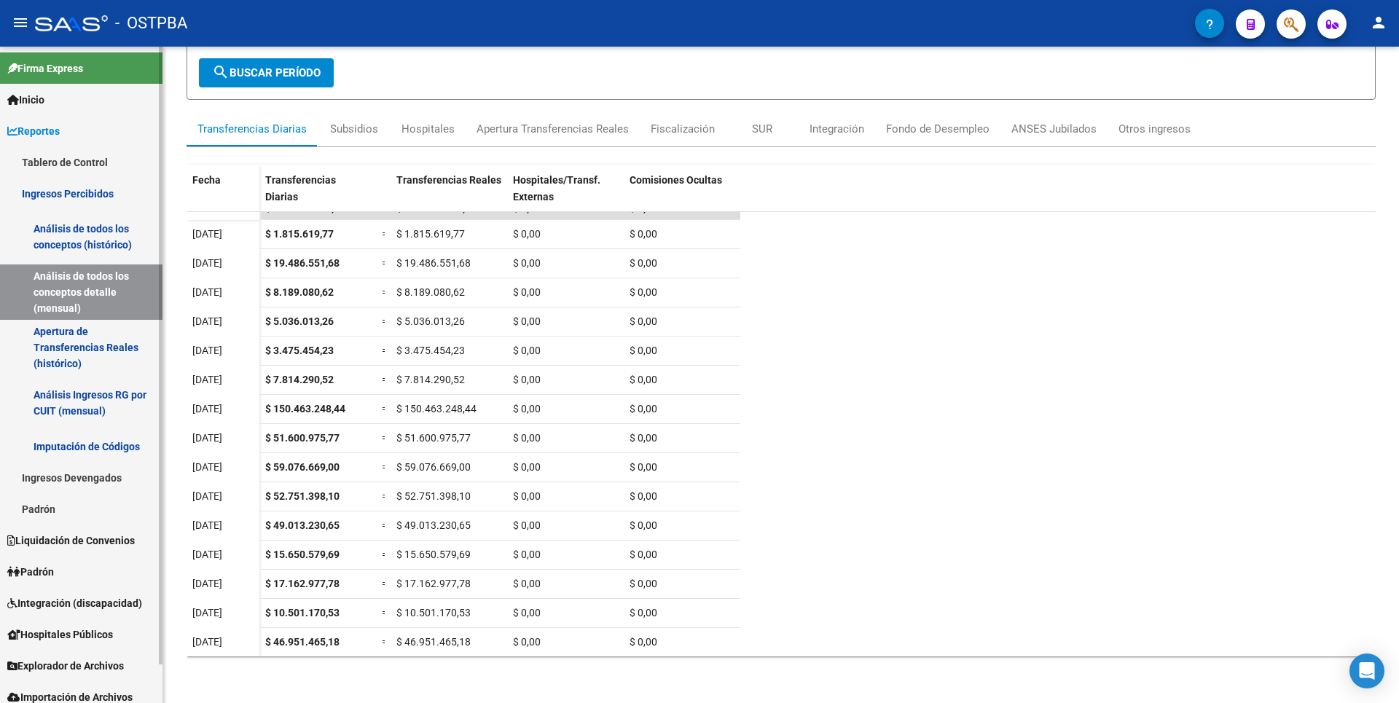
click at [47, 420] on link "Análisis Ingresos RG por CUIT (mensual)" at bounding box center [81, 402] width 163 height 55
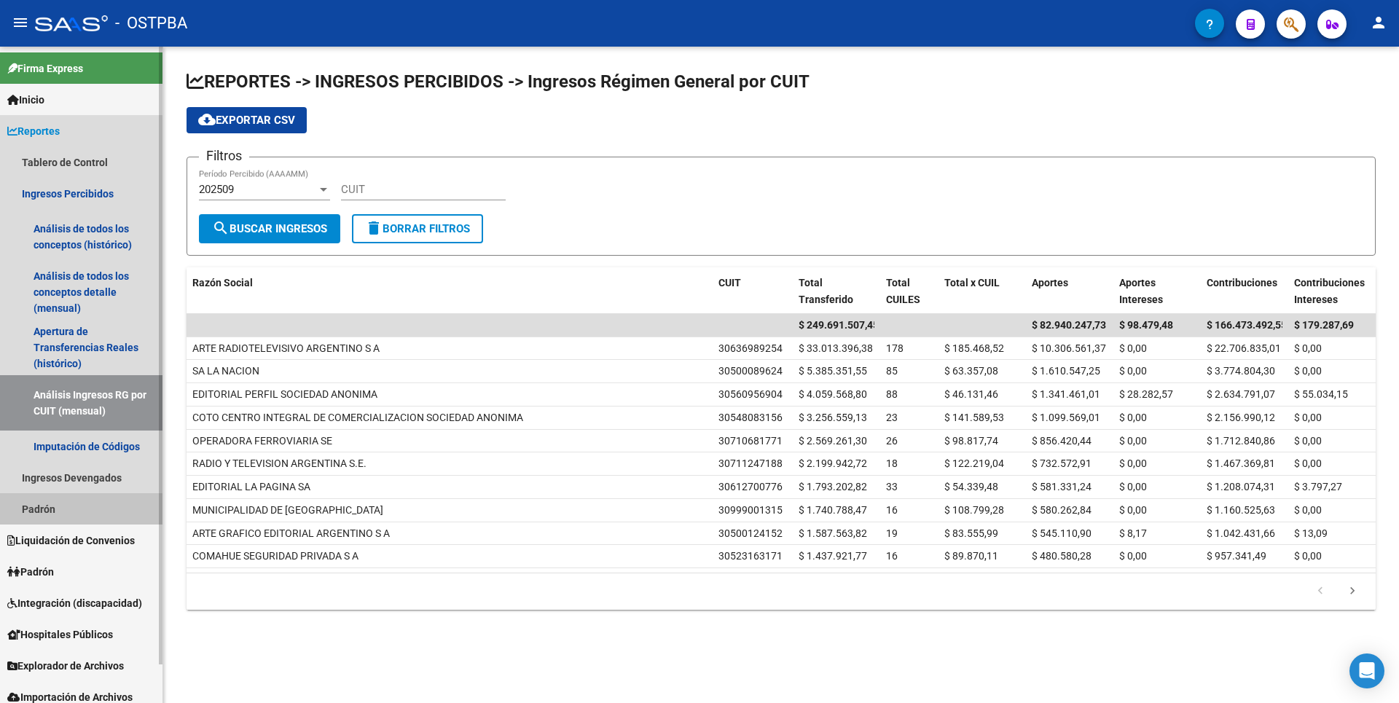
click at [52, 502] on link "Padrón" at bounding box center [81, 508] width 163 height 31
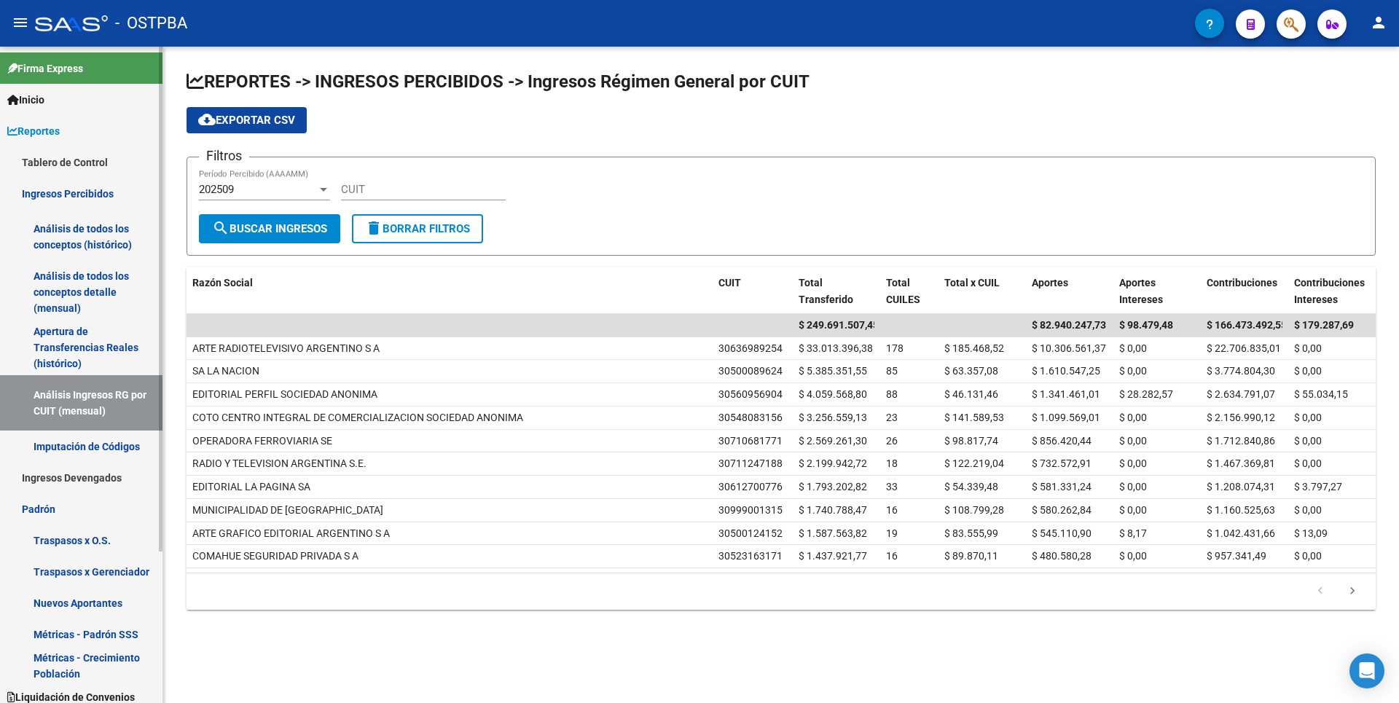
click at [63, 539] on link "Traspasos x O.S." at bounding box center [81, 540] width 163 height 31
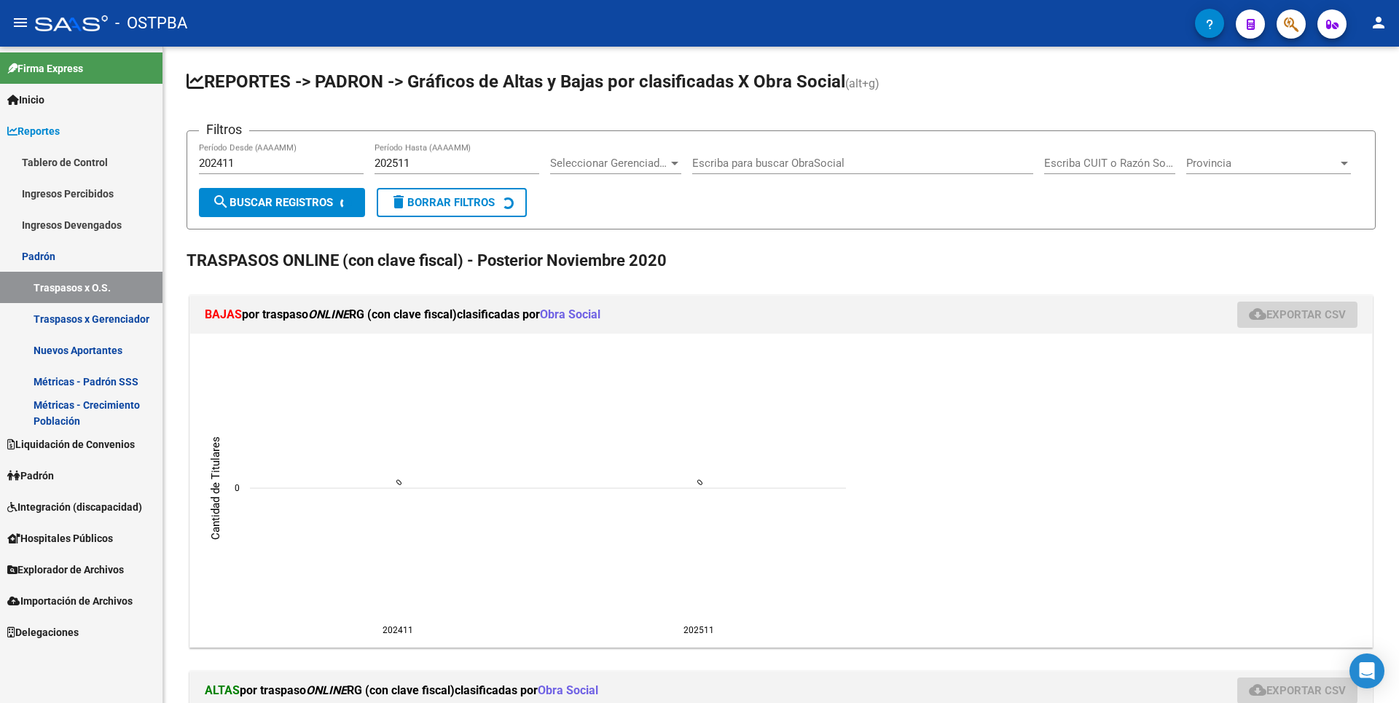
click at [63, 469] on link "Padrón" at bounding box center [81, 475] width 163 height 31
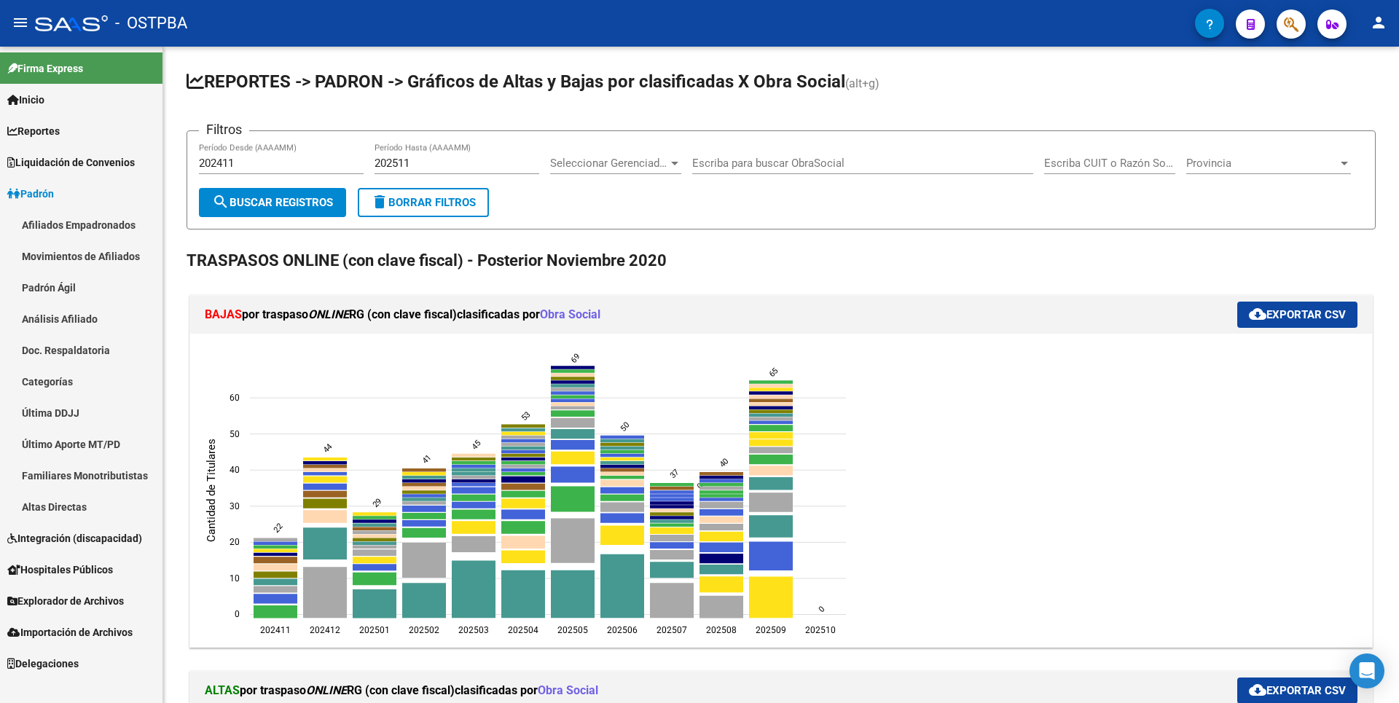
click at [66, 506] on mat-nav-list "Afiliados Empadronados Movimientos de Afiliados Padrón Ágil Análisis Afiliado D…" at bounding box center [81, 365] width 163 height 313
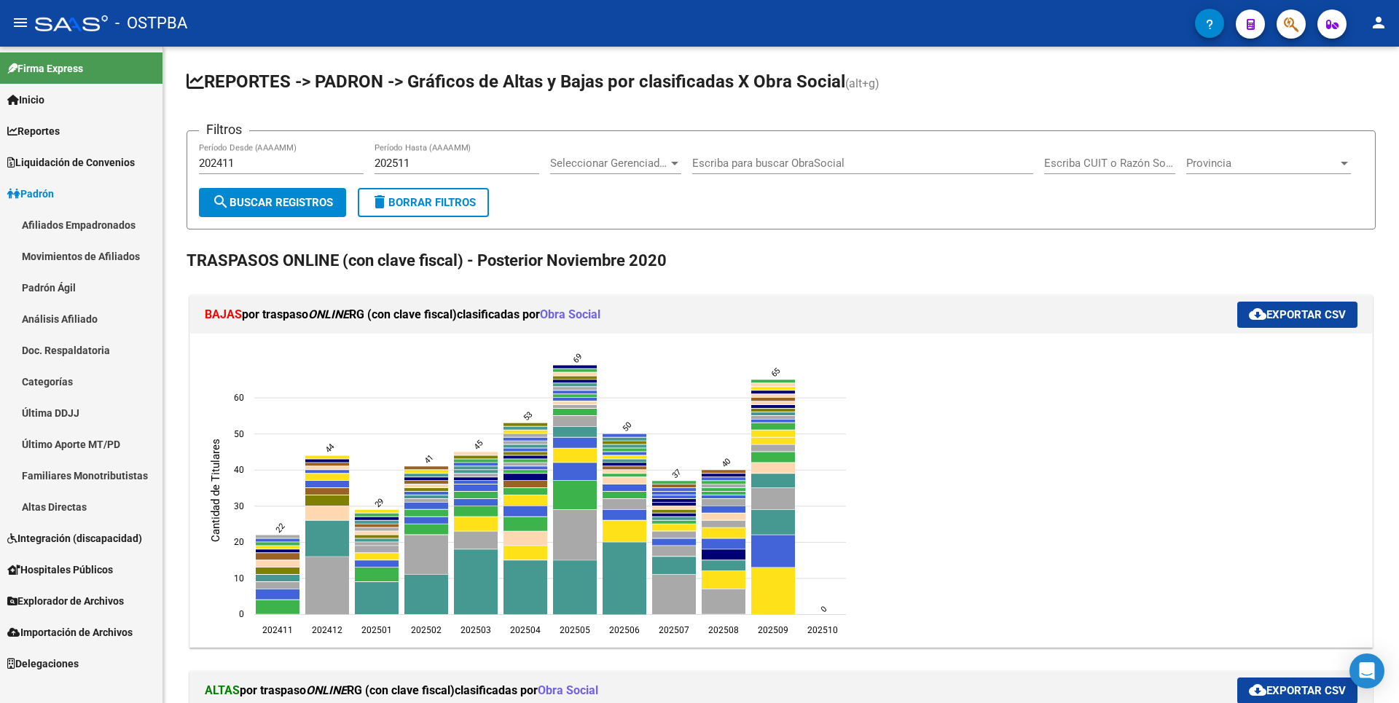
click at [70, 477] on link "Familiares Monotributistas" at bounding box center [81, 475] width 163 height 31
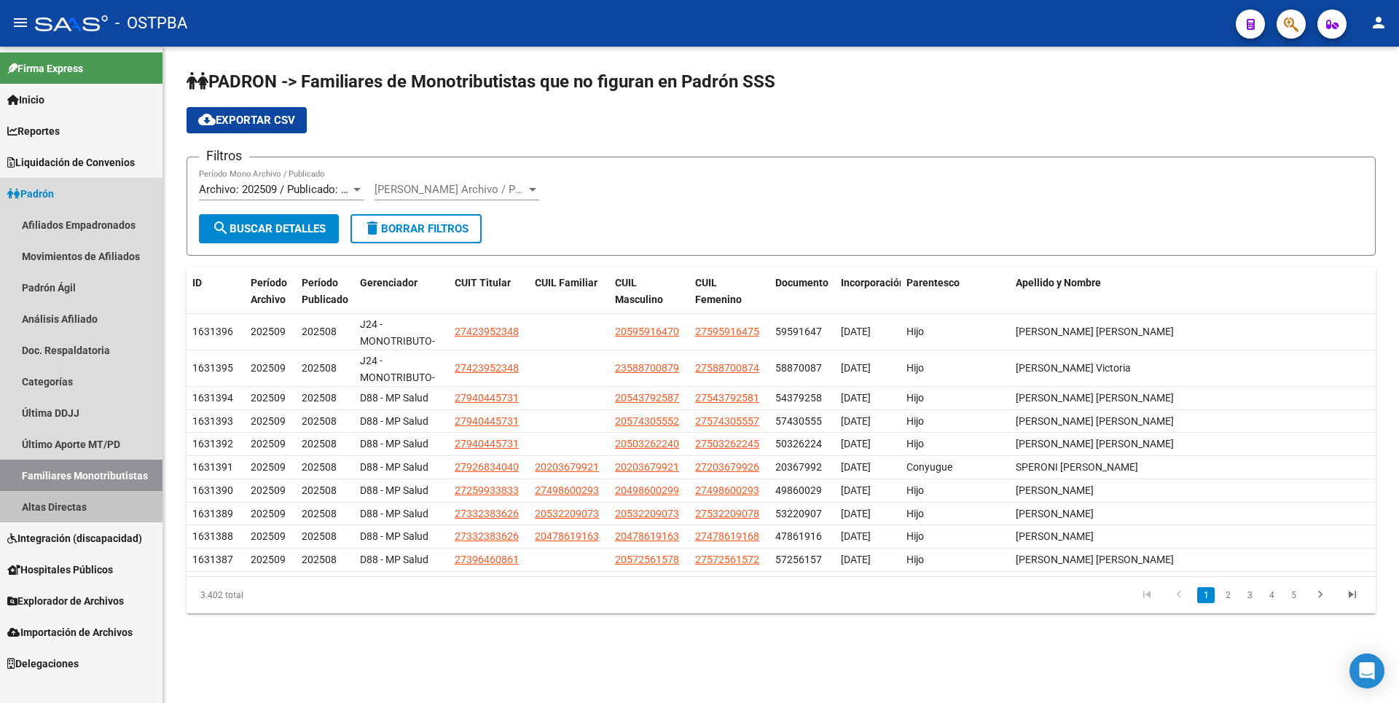
click at [64, 501] on link "Altas Directas" at bounding box center [81, 506] width 163 height 31
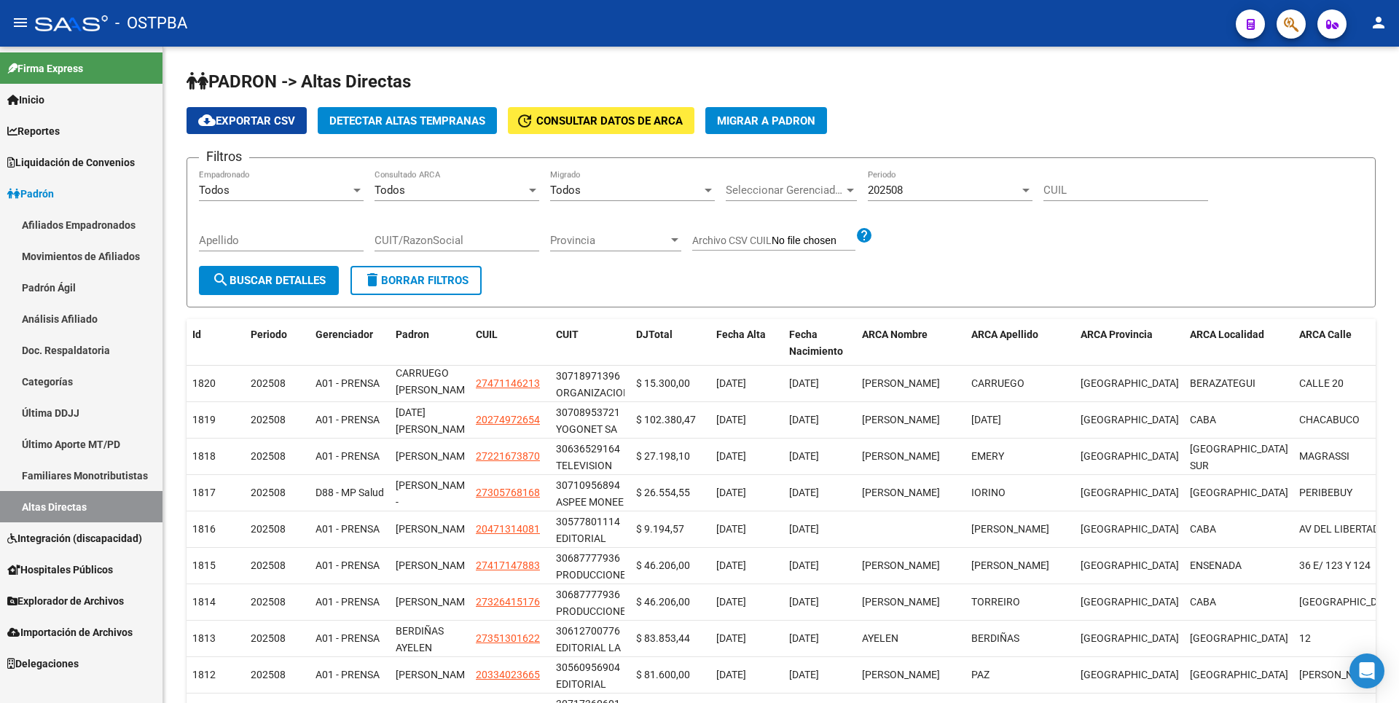
click at [77, 596] on span "Explorador de Archivos" at bounding box center [65, 601] width 117 height 16
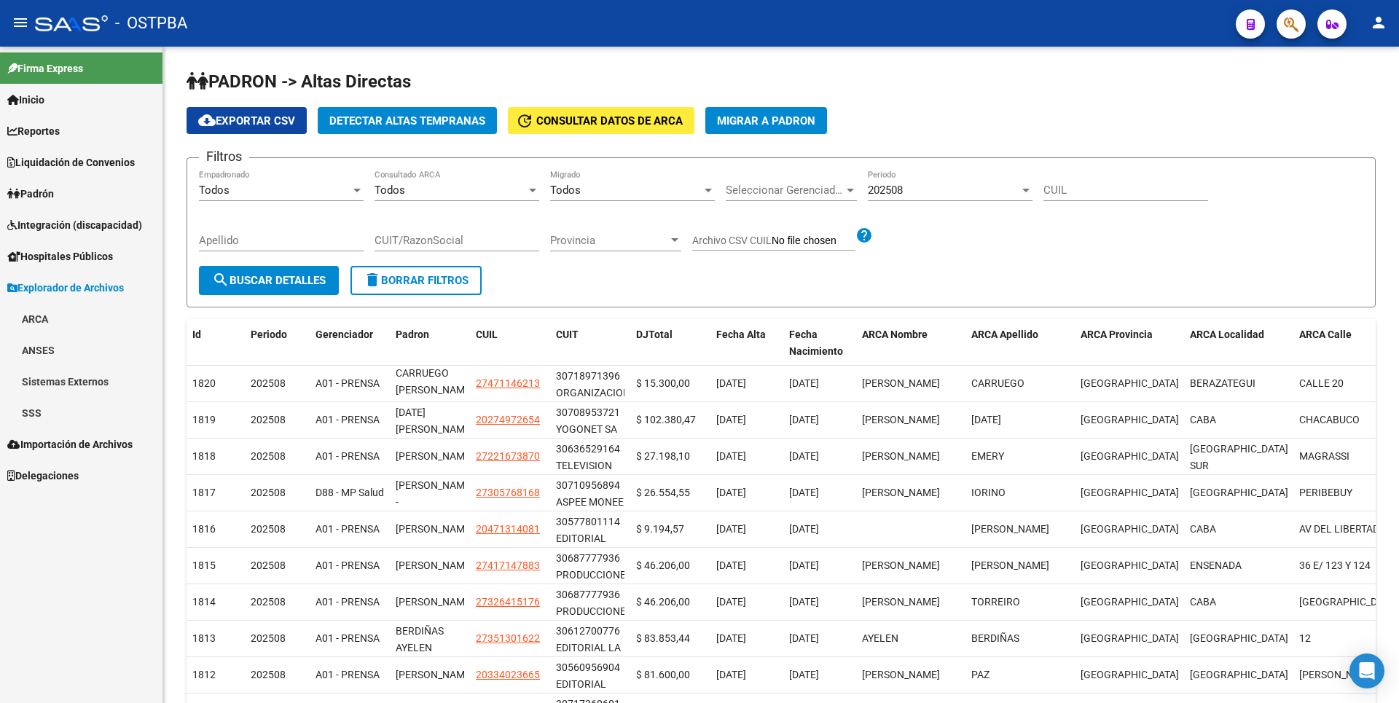
click at [34, 326] on link "ARCA" at bounding box center [81, 318] width 163 height 31
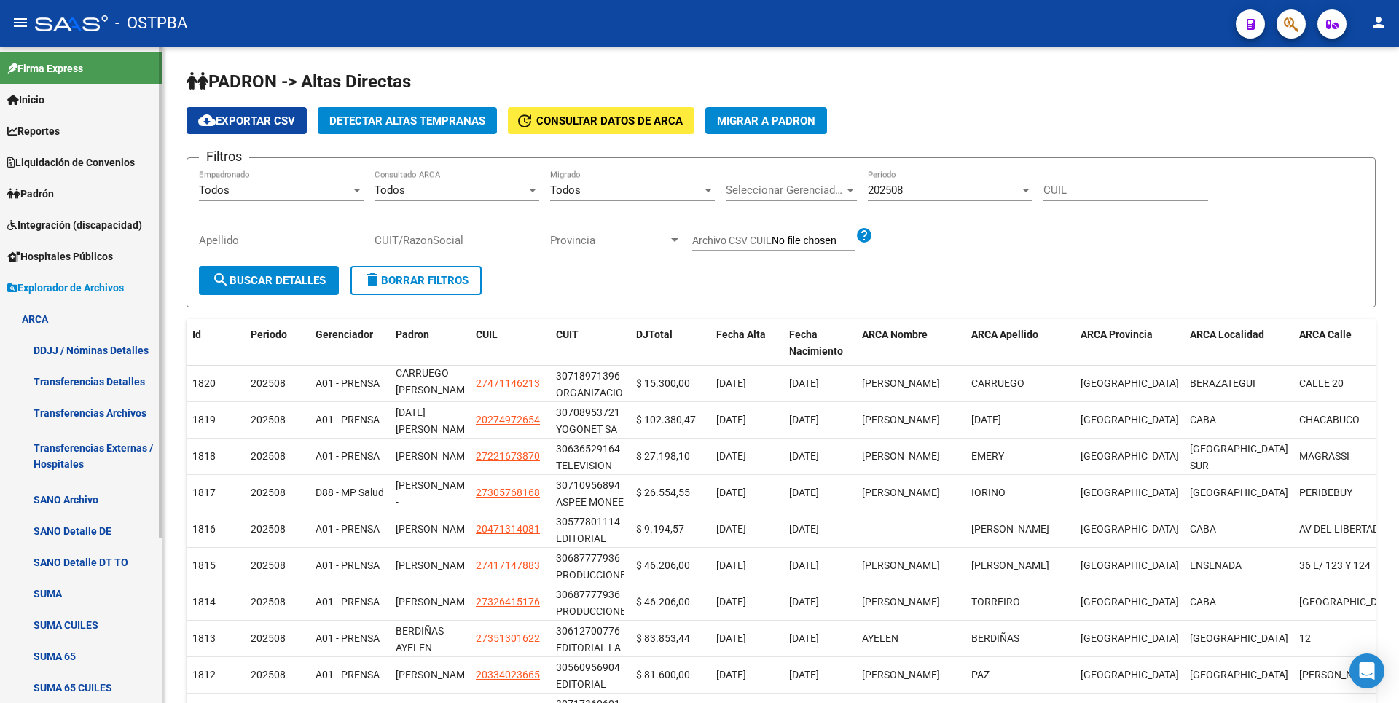
click at [114, 386] on link "Transferencias Detalles" at bounding box center [81, 381] width 163 height 31
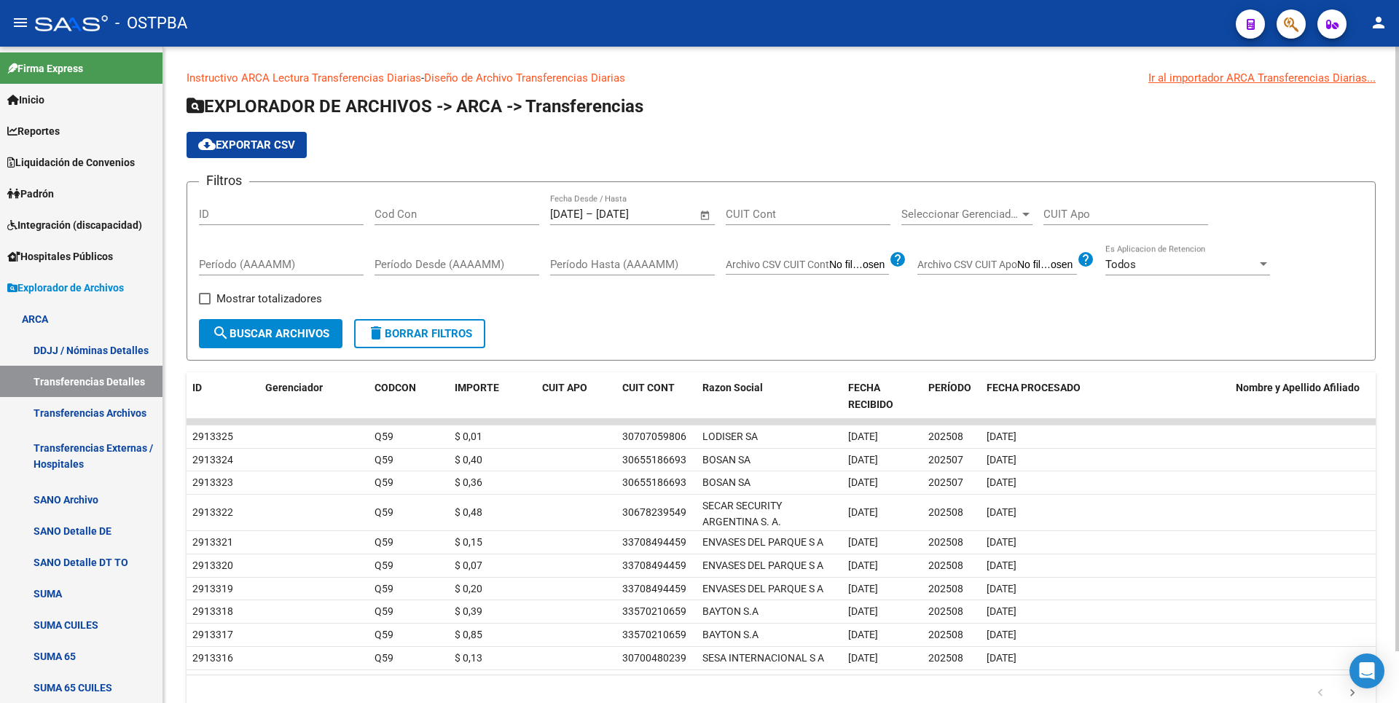
drag, startPoint x: 383, startPoint y: 203, endPoint x: 383, endPoint y: 211, distance: 8.7
click at [383, 210] on div "Cod Con" at bounding box center [457, 209] width 165 height 31
type input "C14"
click at [978, 214] on span "Seleccionar Gerenciador" at bounding box center [960, 214] width 118 height 13
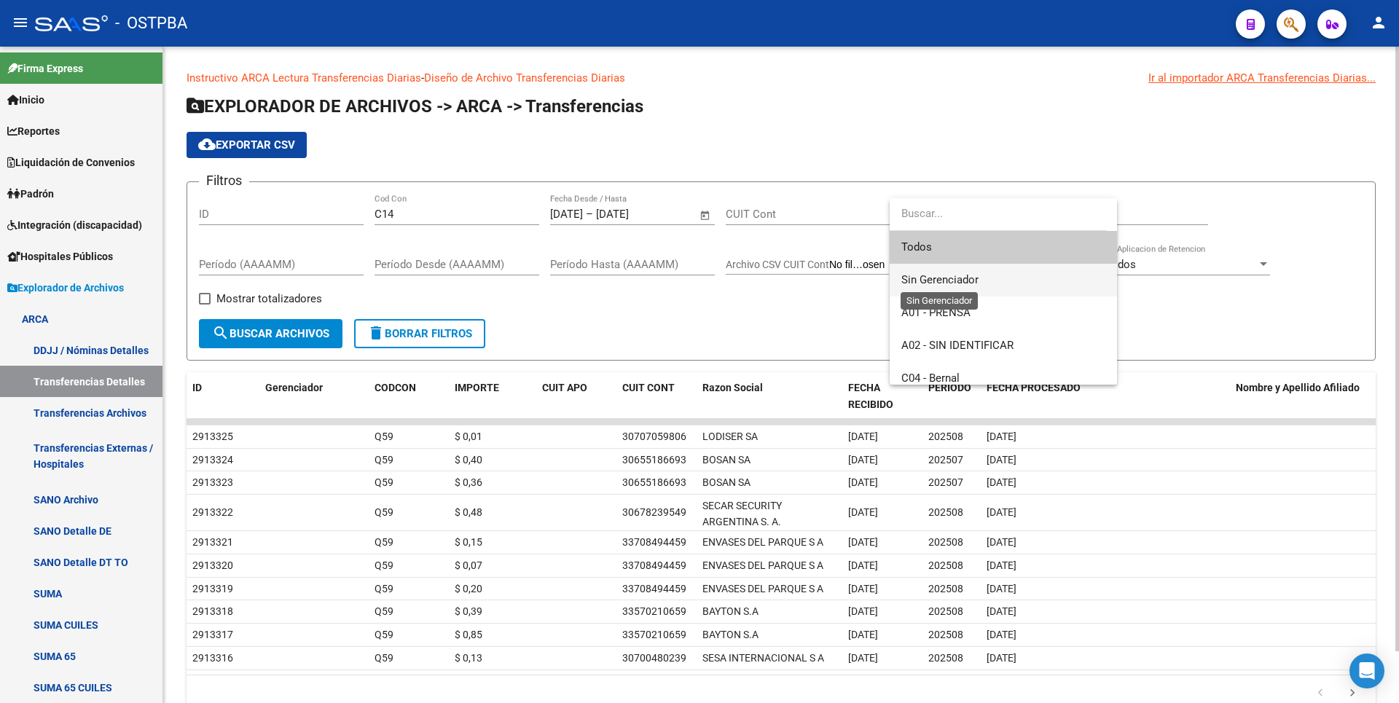
click at [924, 278] on span "Sin Gerenciador" at bounding box center [939, 279] width 77 height 13
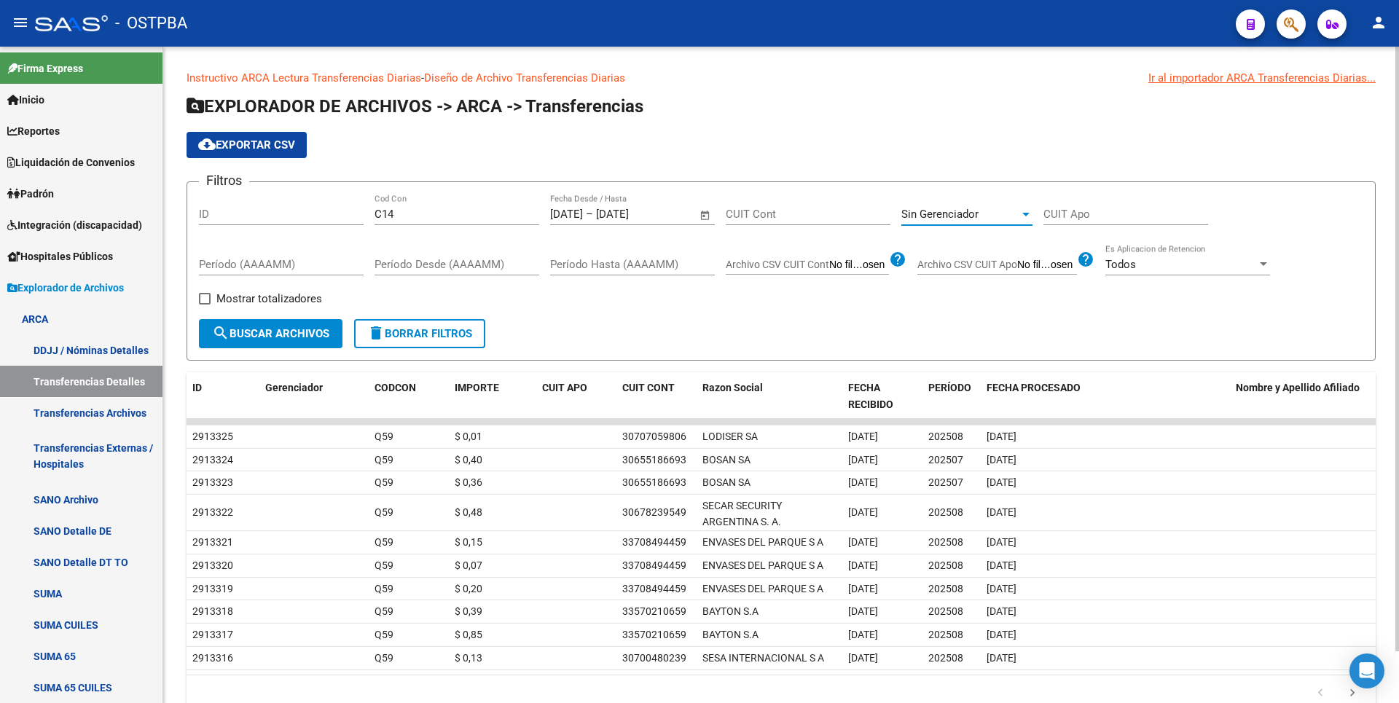
click at [199, 301] on span at bounding box center [205, 299] width 12 height 12
click at [204, 305] on input "Mostrar totalizadores" at bounding box center [204, 305] width 1 height 1
checkbox input "true"
click at [246, 332] on span "search Buscar Archivos" at bounding box center [270, 333] width 117 height 13
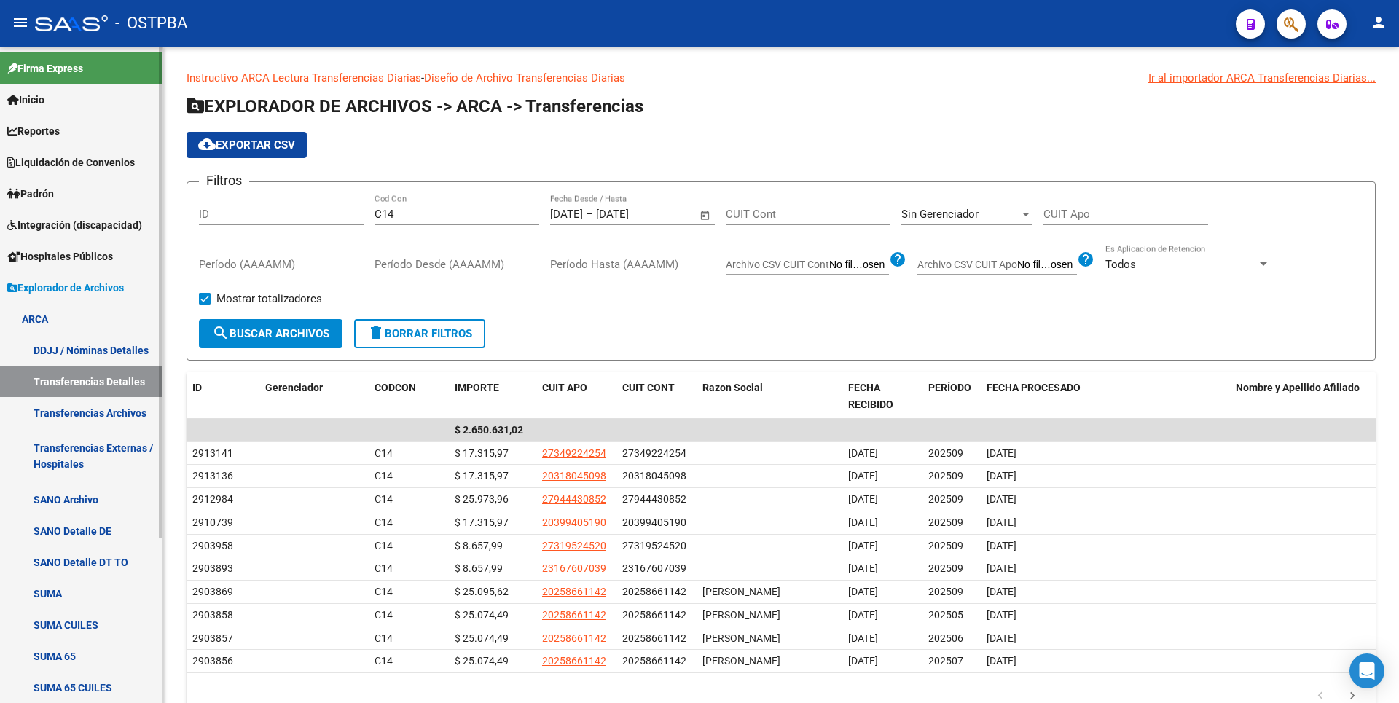
click at [72, 119] on link "Reportes" at bounding box center [81, 130] width 163 height 31
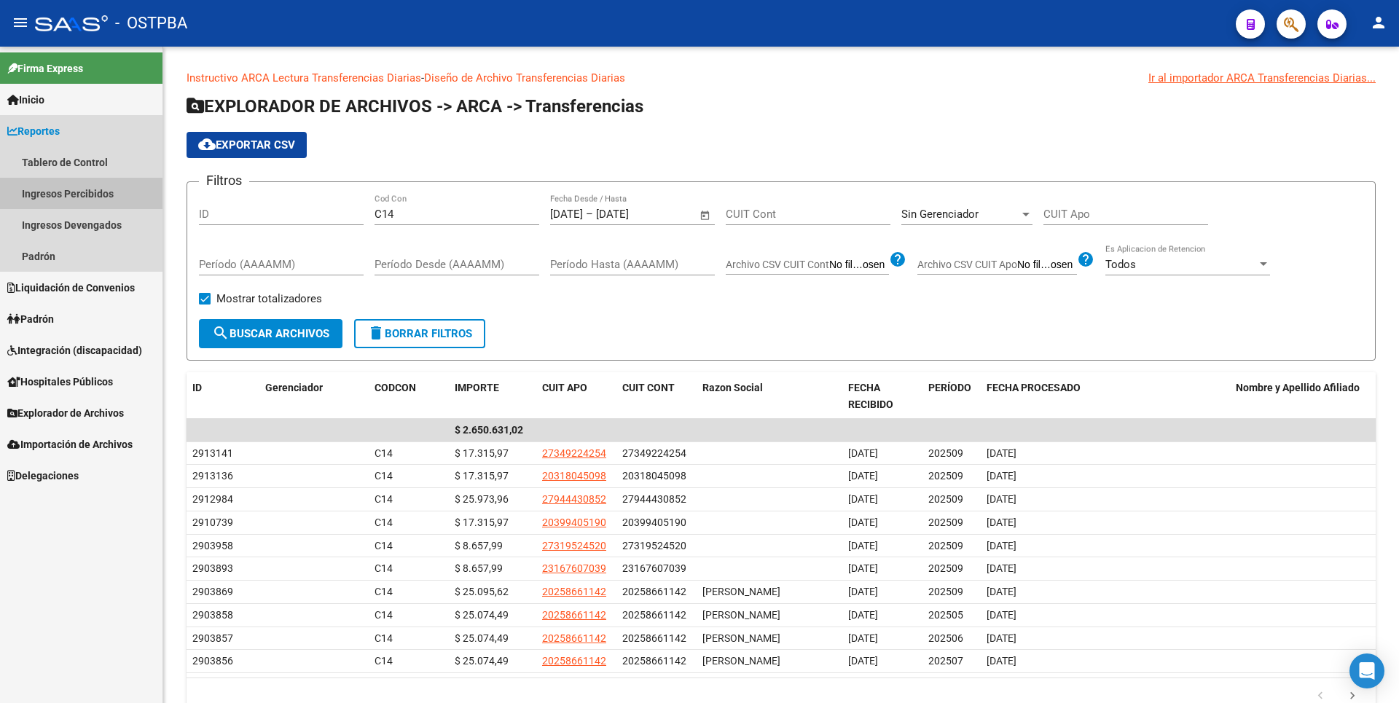
click at [73, 197] on link "Ingresos Percibidos" at bounding box center [81, 193] width 163 height 31
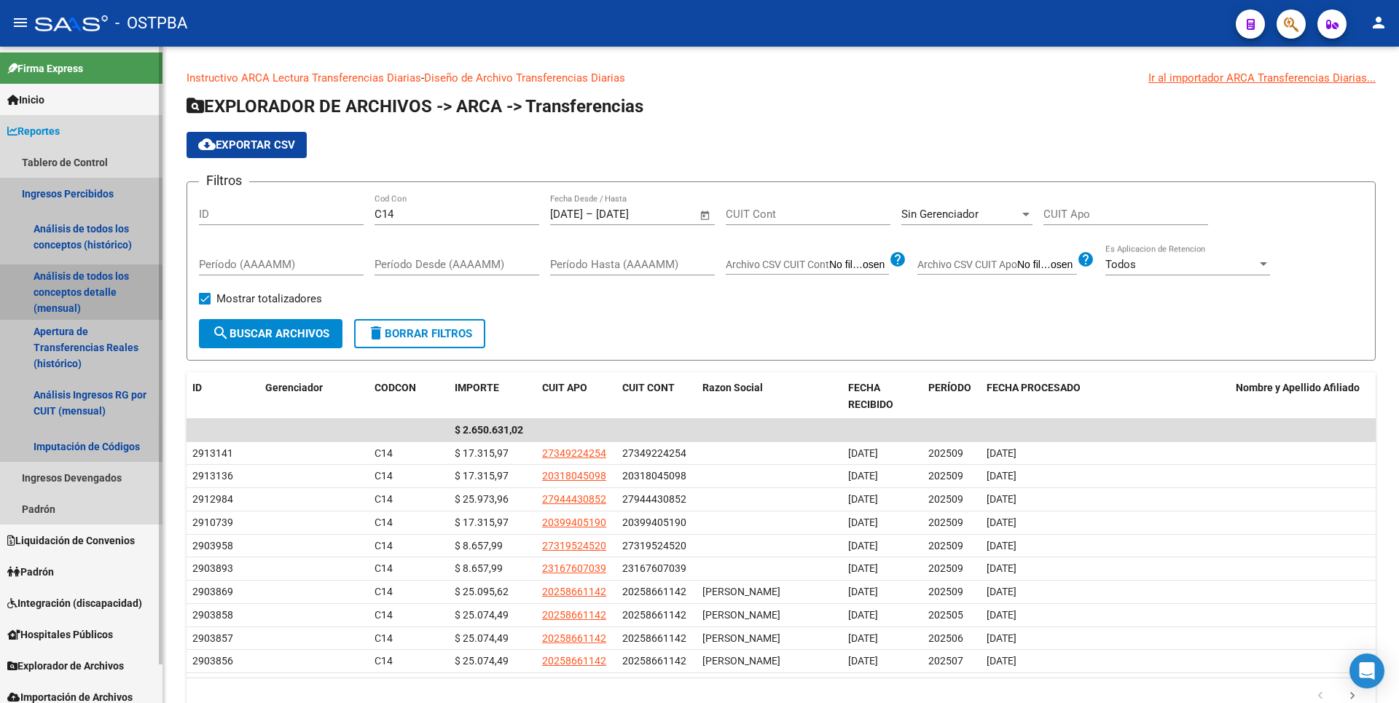
click at [85, 284] on link "Análisis de todos los conceptos detalle (mensual)" at bounding box center [81, 292] width 163 height 55
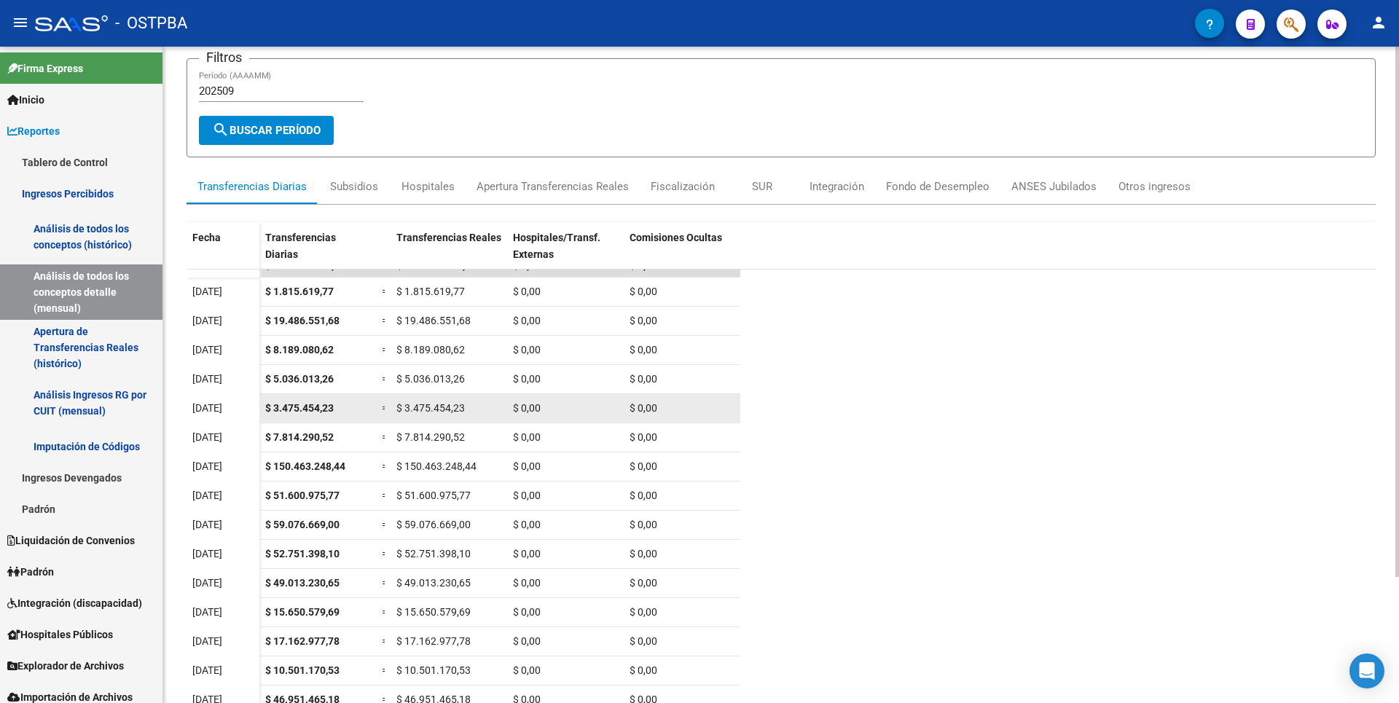
scroll to position [156, 0]
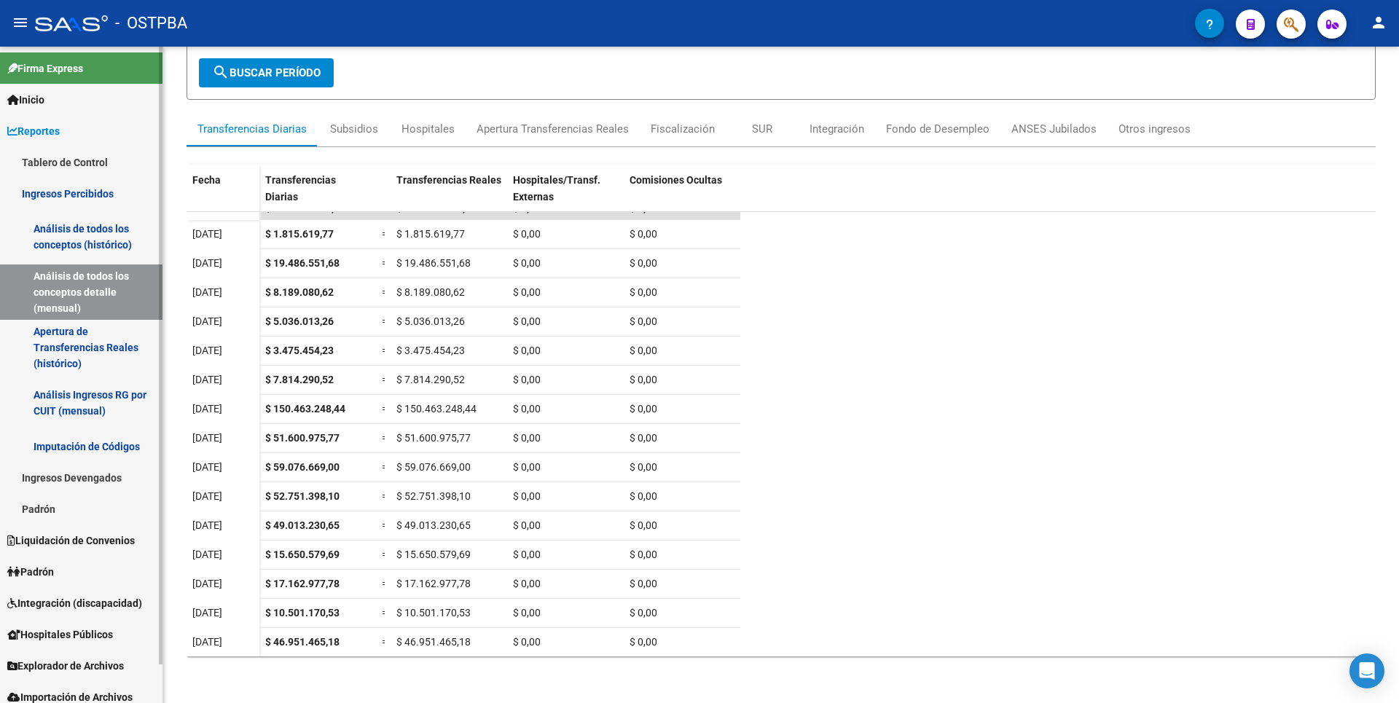
click at [108, 485] on link "Ingresos Devengados" at bounding box center [81, 477] width 163 height 31
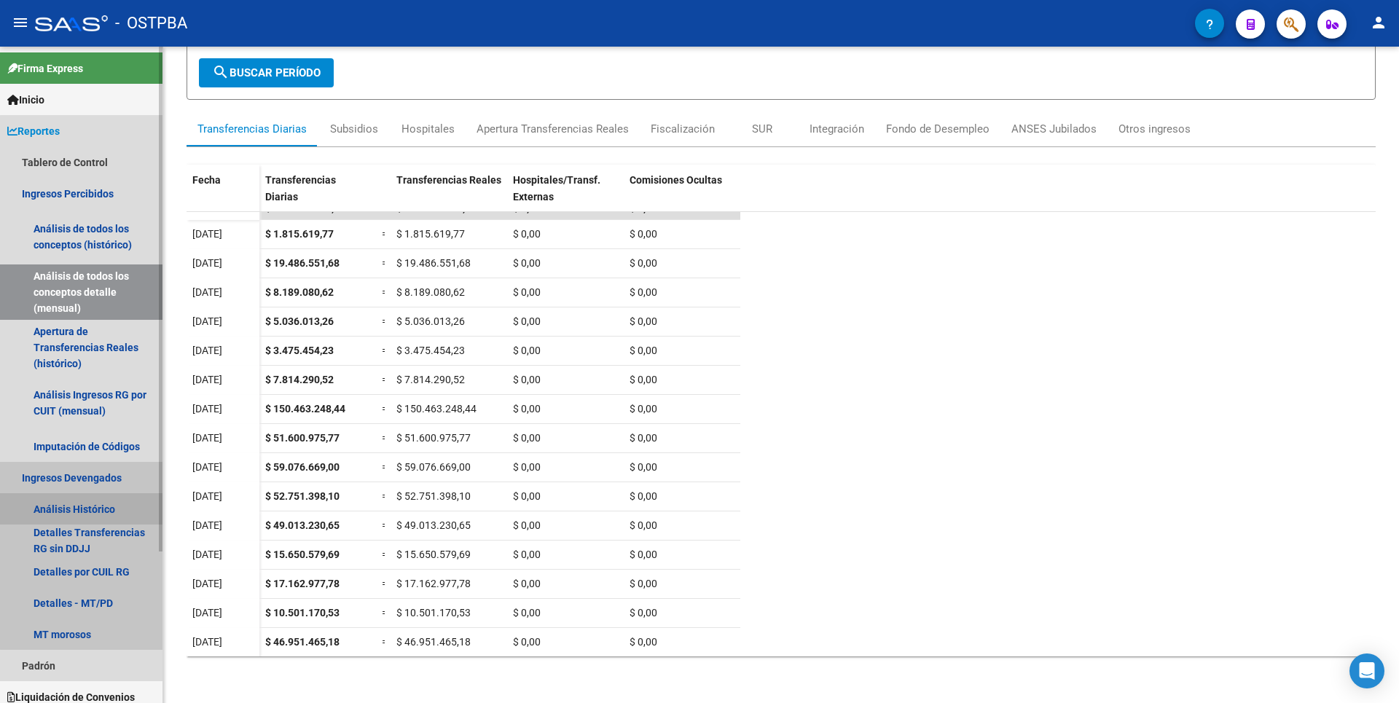
click at [88, 516] on link "Análisis Histórico" at bounding box center [81, 508] width 163 height 31
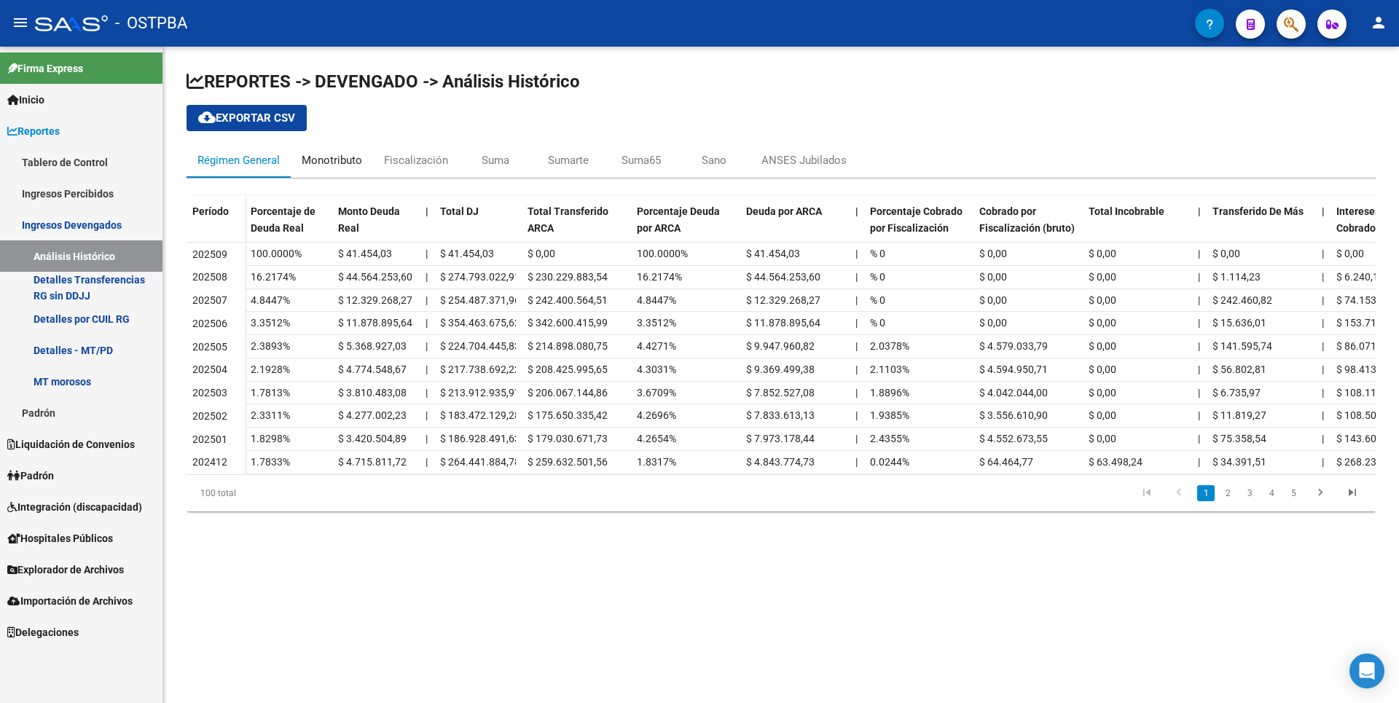
click at [367, 157] on div "Monotributo" at bounding box center [332, 160] width 82 height 35
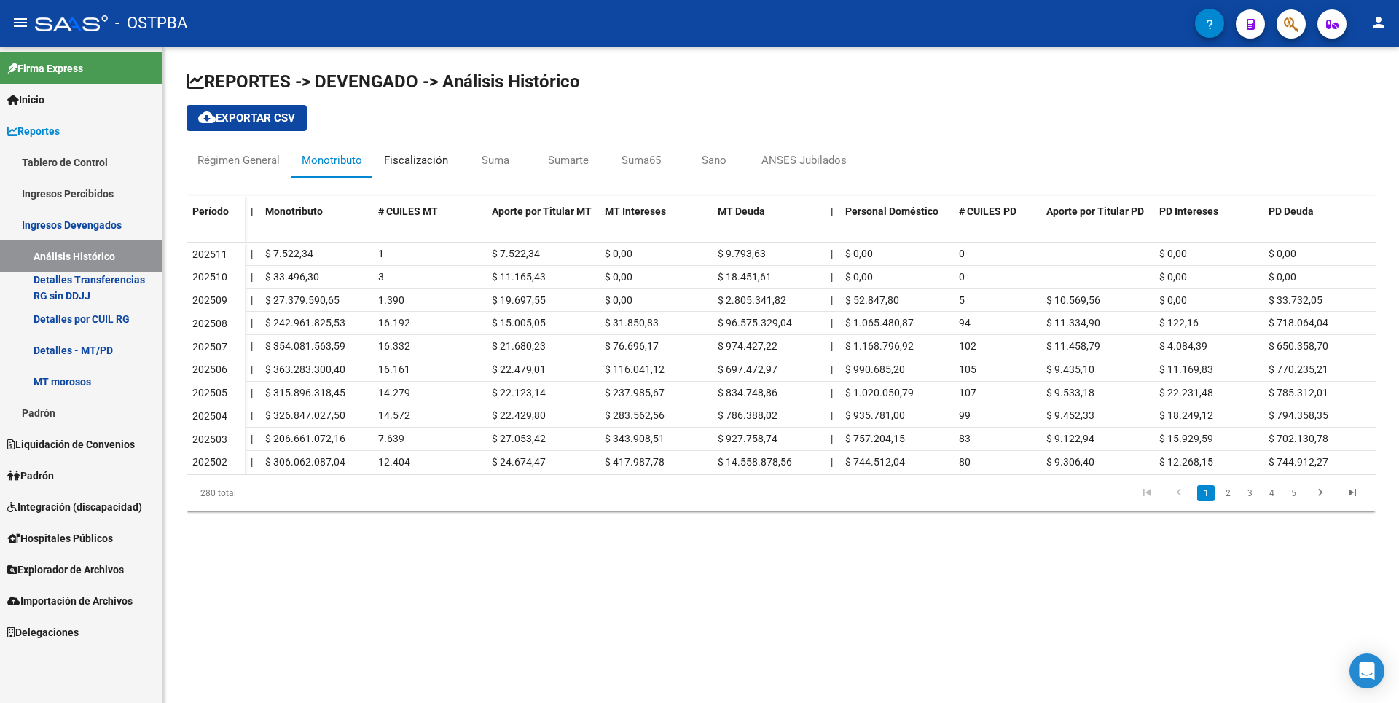
click at [406, 160] on div "Fiscalización" at bounding box center [416, 160] width 64 height 16
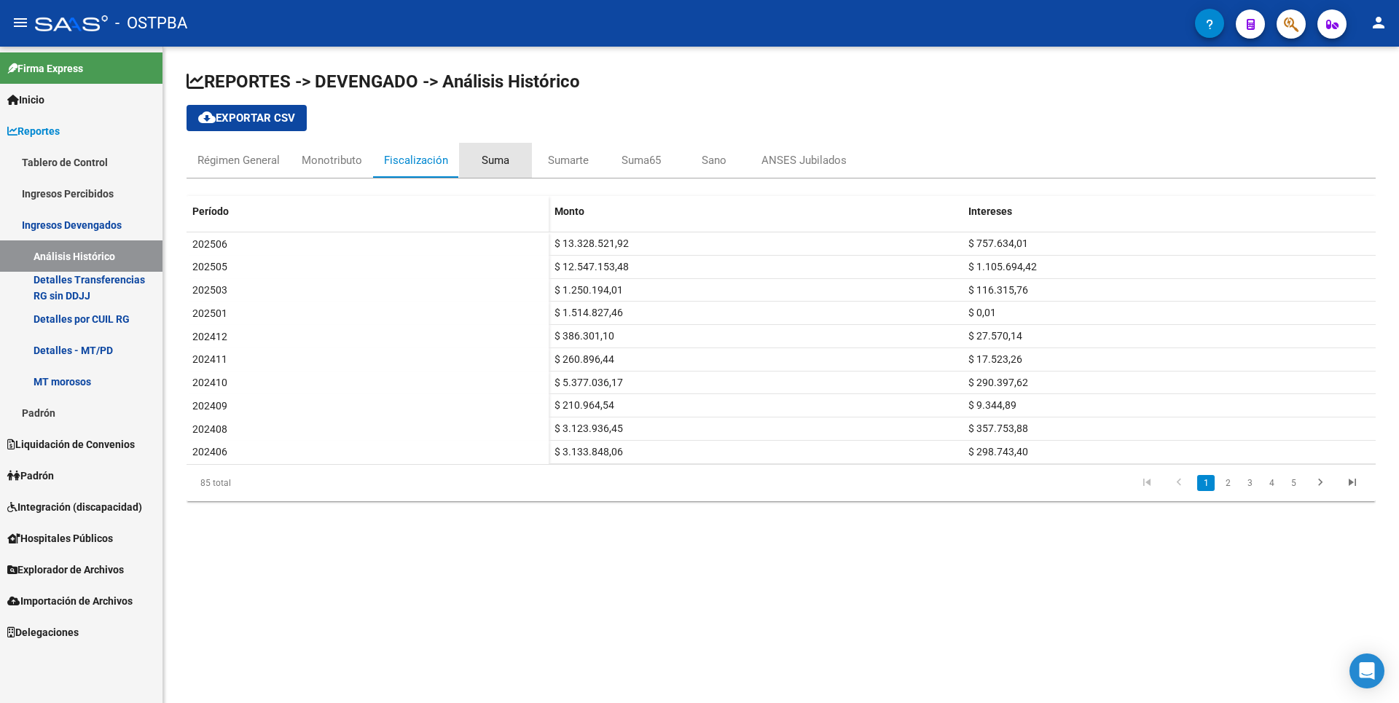
click at [505, 160] on div "Suma" at bounding box center [496, 160] width 28 height 16
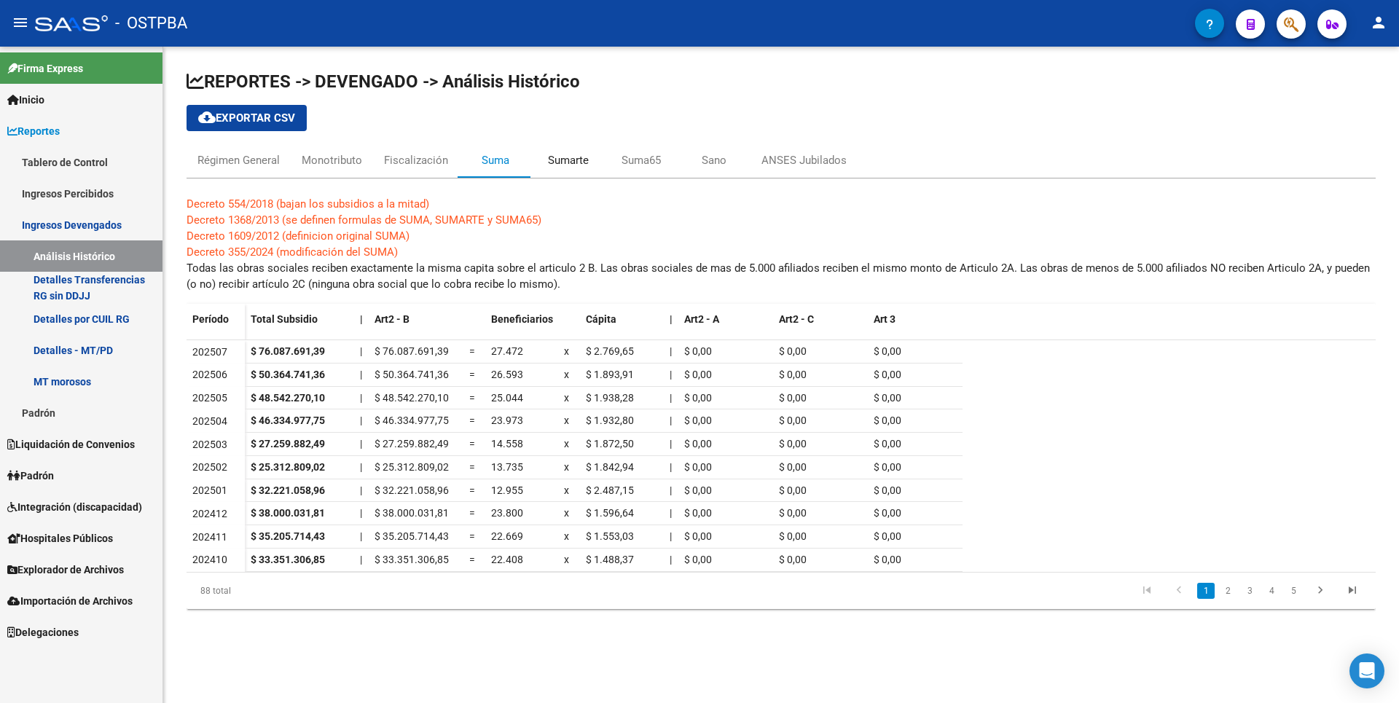
click at [555, 165] on div "Sumarte" at bounding box center [568, 160] width 41 height 16
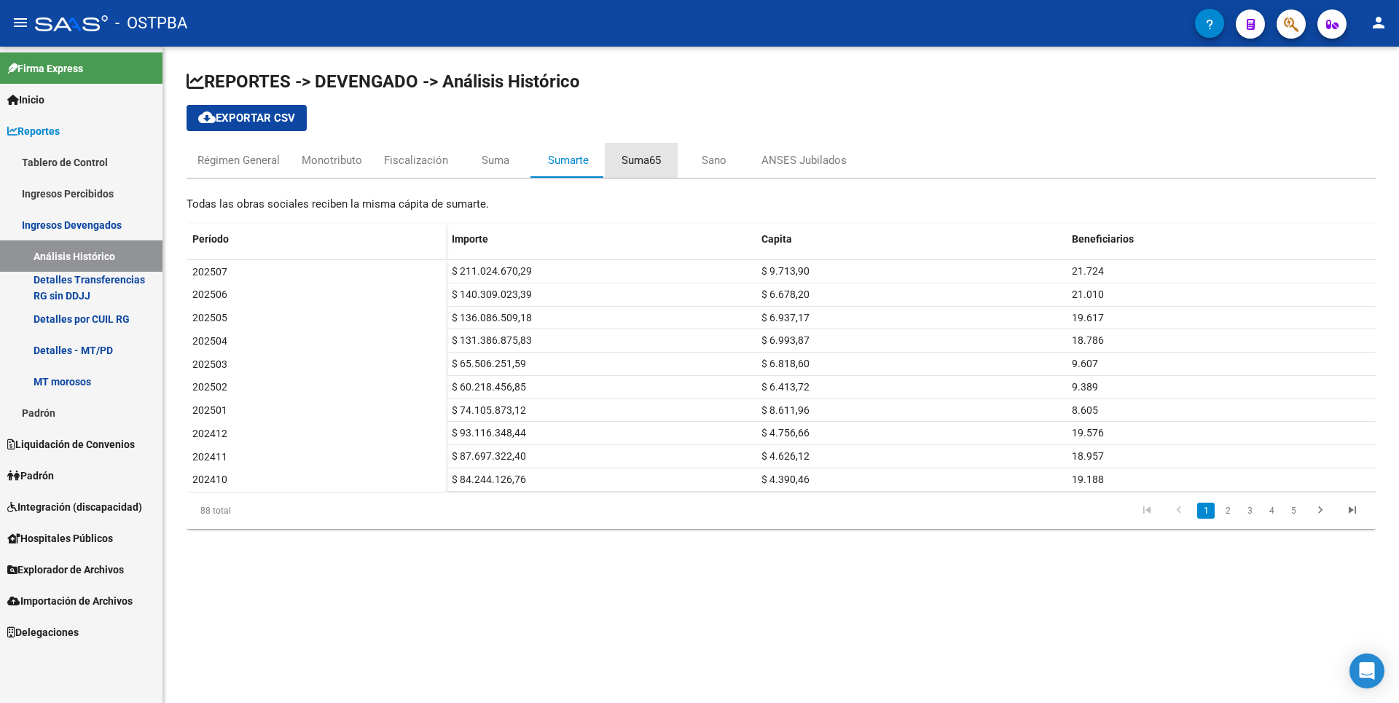
click at [624, 165] on div "Suma65" at bounding box center [641, 160] width 39 height 16
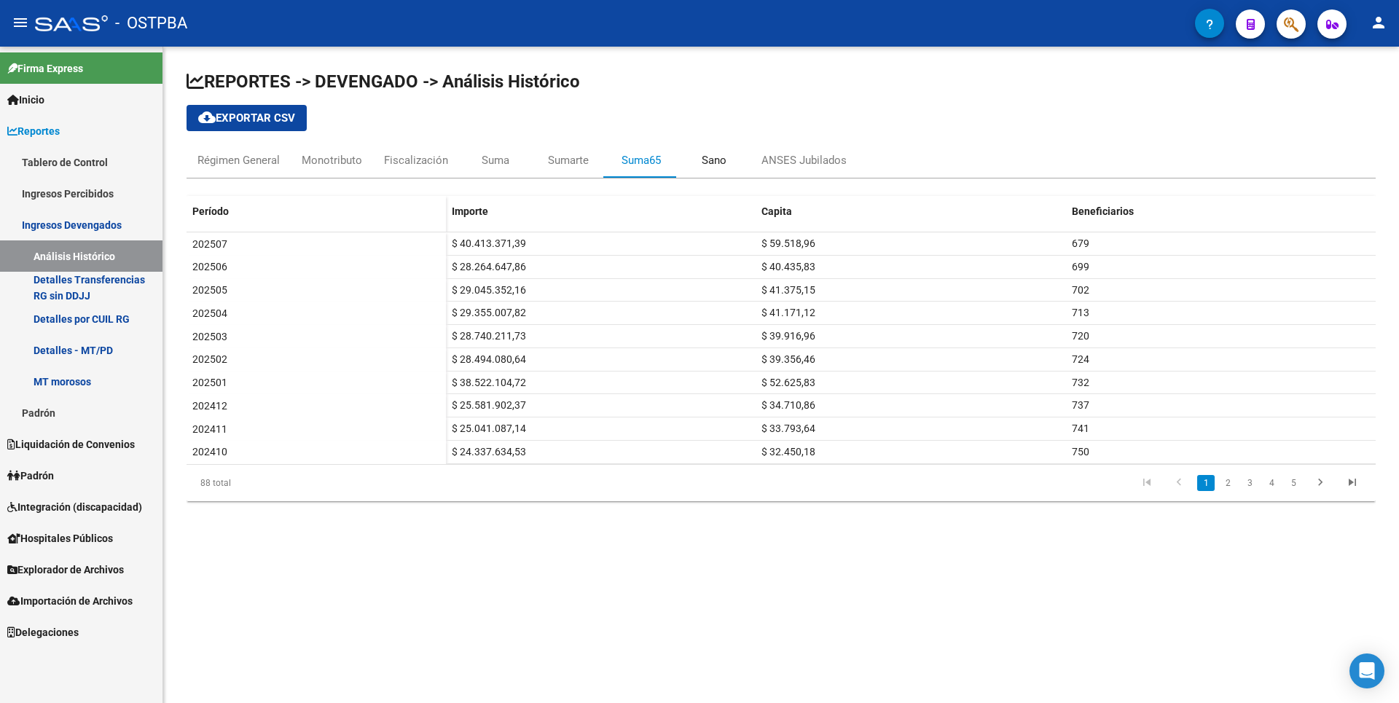
click at [702, 163] on div "Sano" at bounding box center [714, 160] width 25 height 16
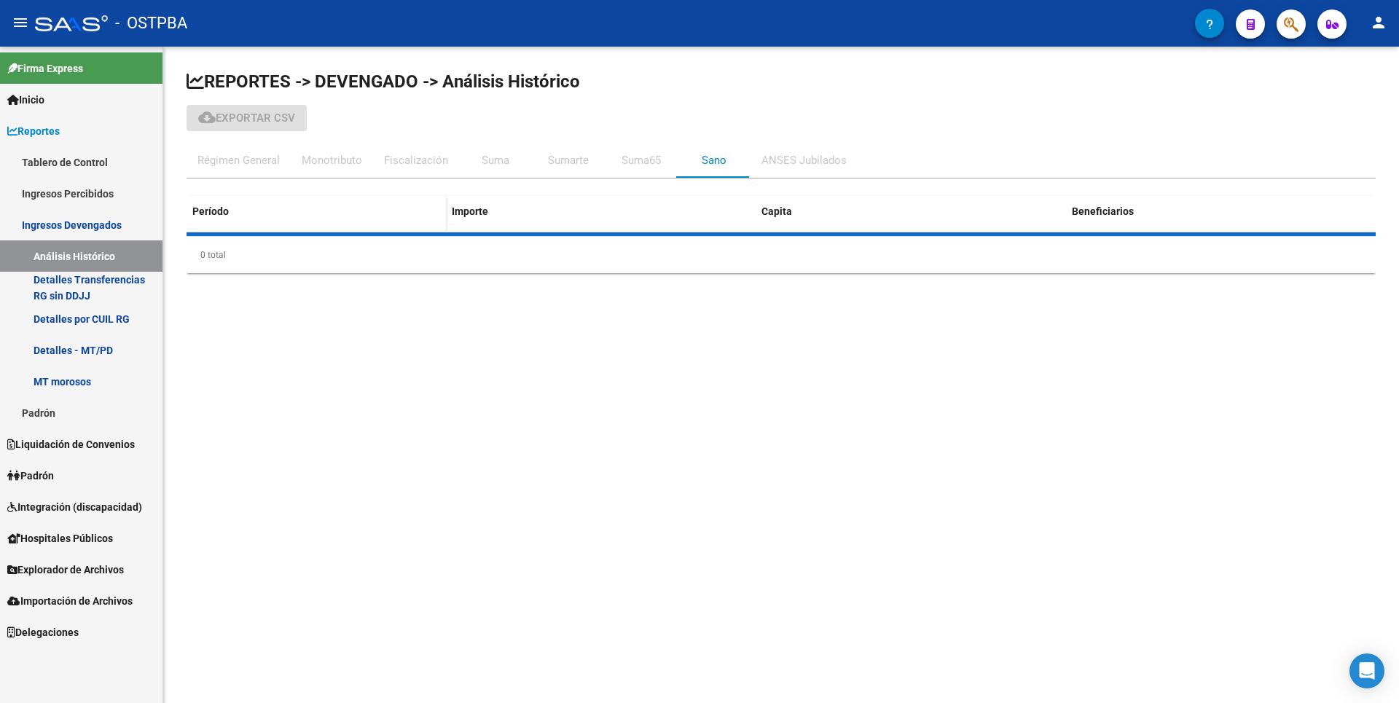
click at [812, 160] on div "ANSES Jubilados" at bounding box center [804, 160] width 85 height 16
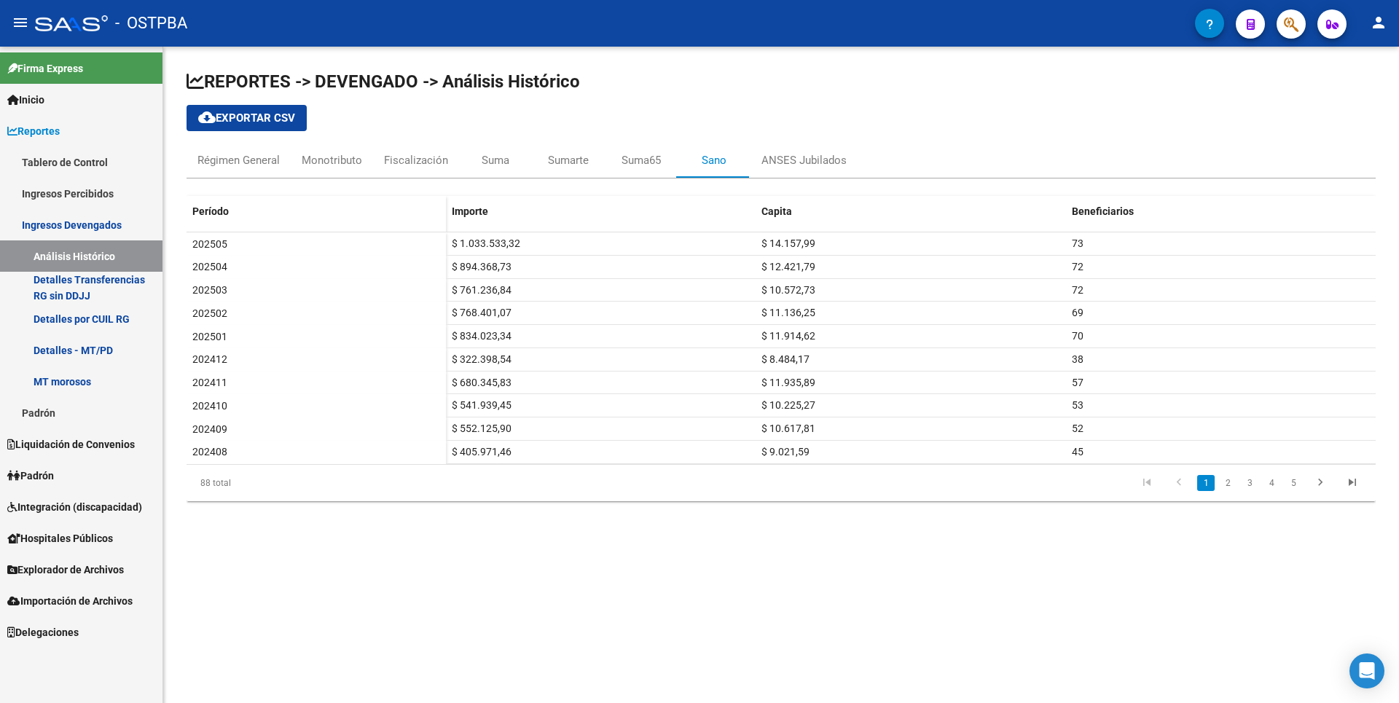
click at [59, 569] on span "Explorador de Archivos" at bounding box center [65, 570] width 117 height 16
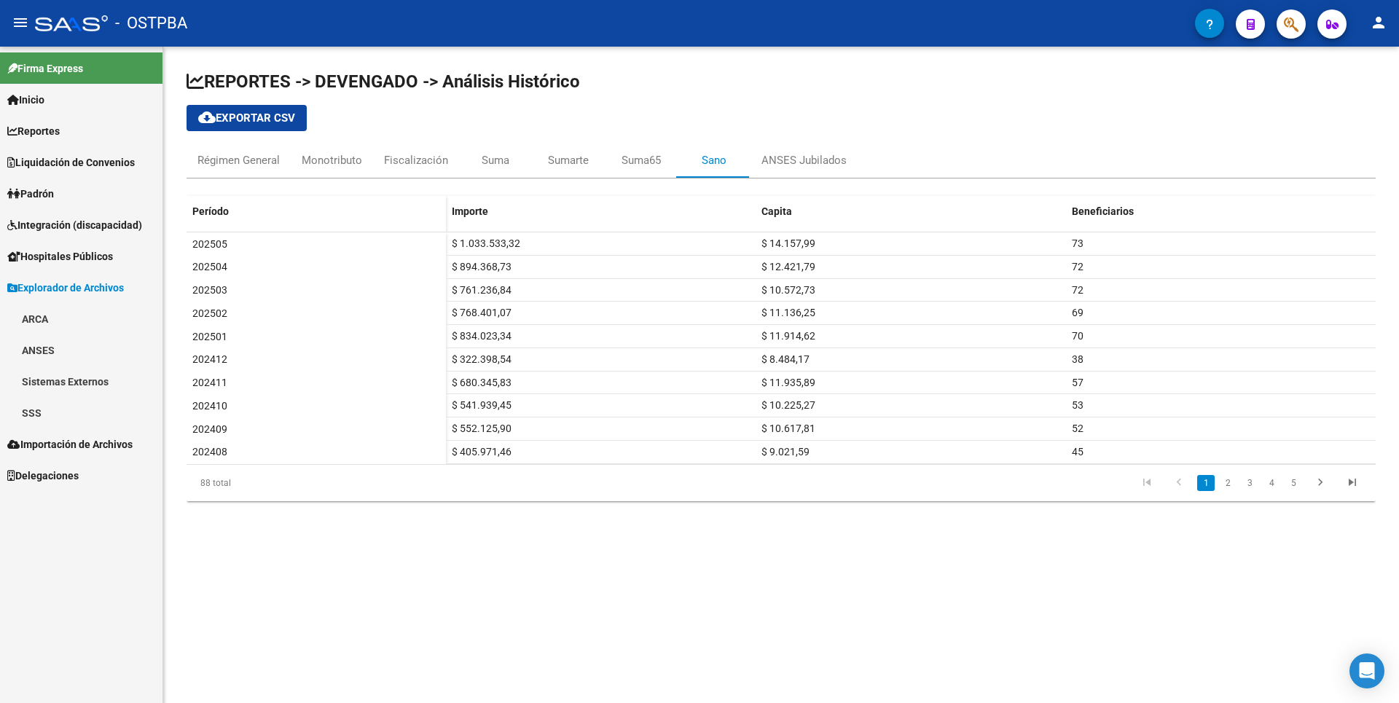
click at [65, 323] on link "ARCA" at bounding box center [81, 318] width 163 height 31
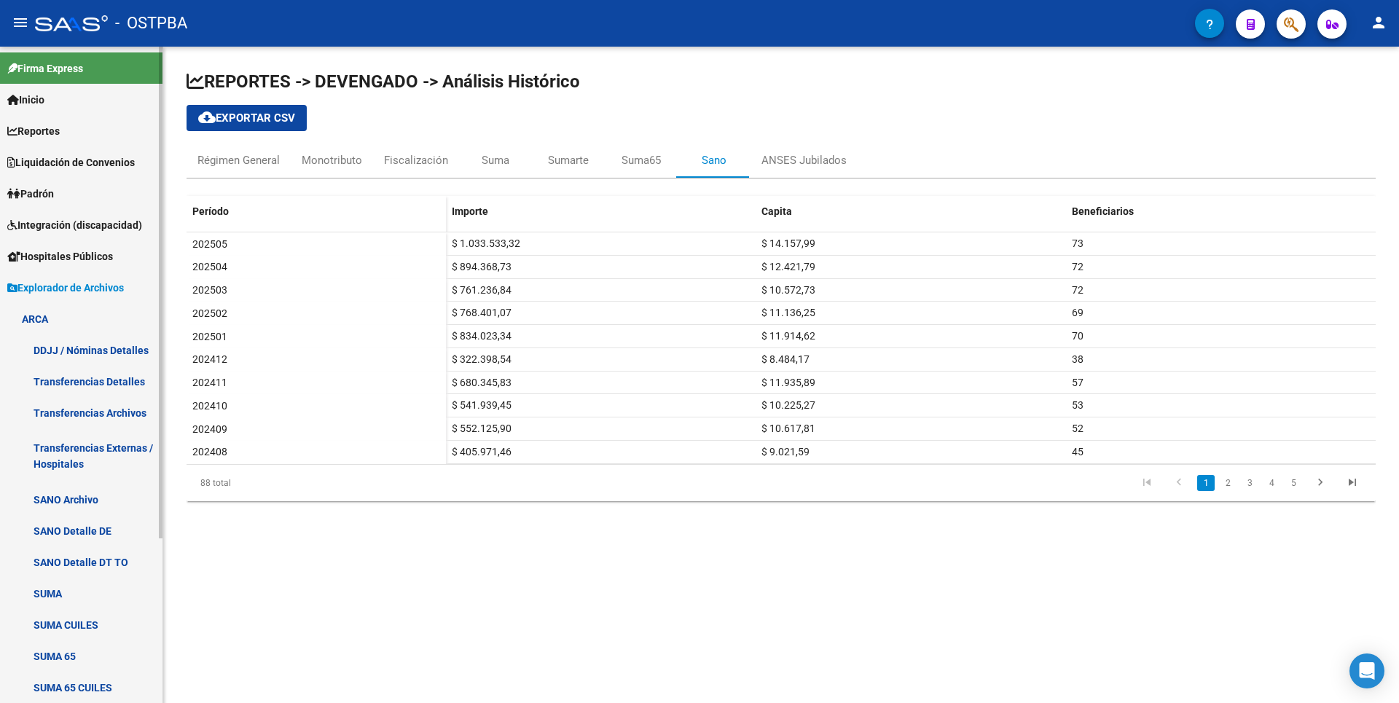
click at [100, 386] on link "Transferencias Detalles" at bounding box center [81, 381] width 163 height 31
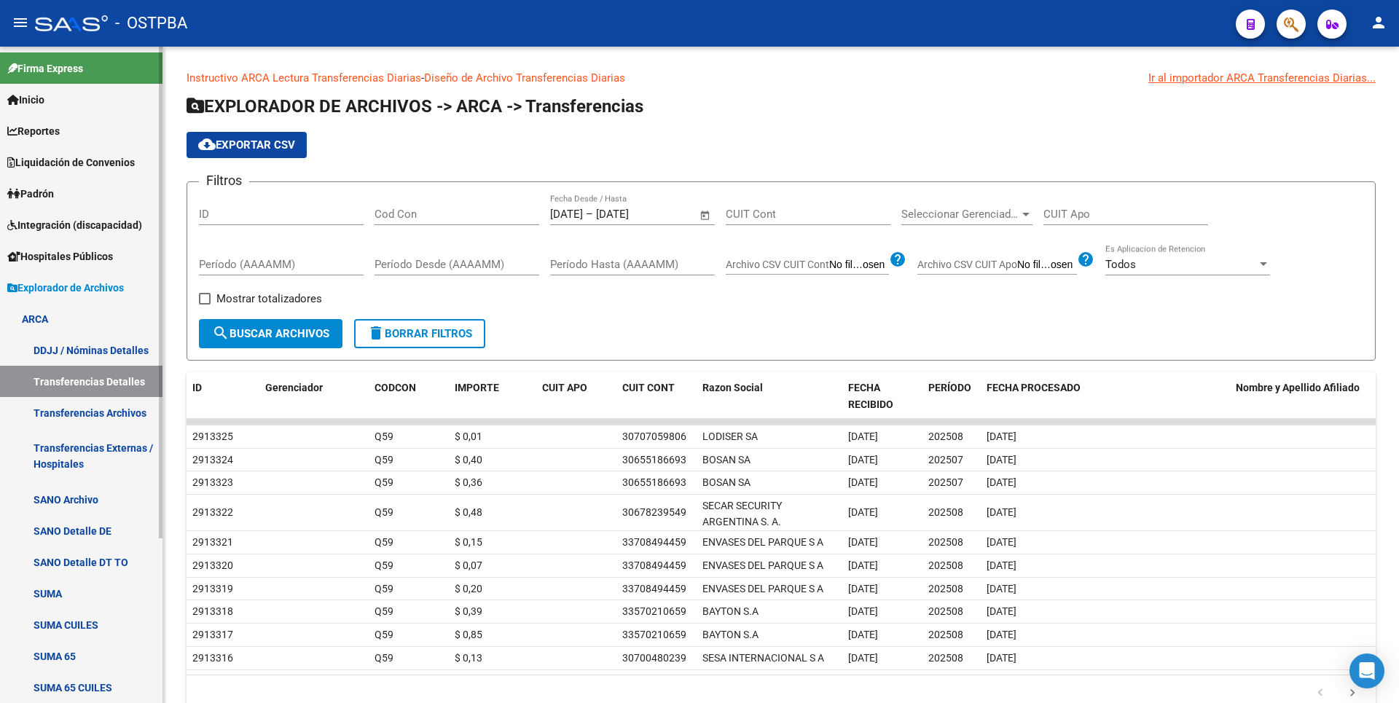
click at [59, 129] on span "Reportes" at bounding box center [33, 131] width 52 height 16
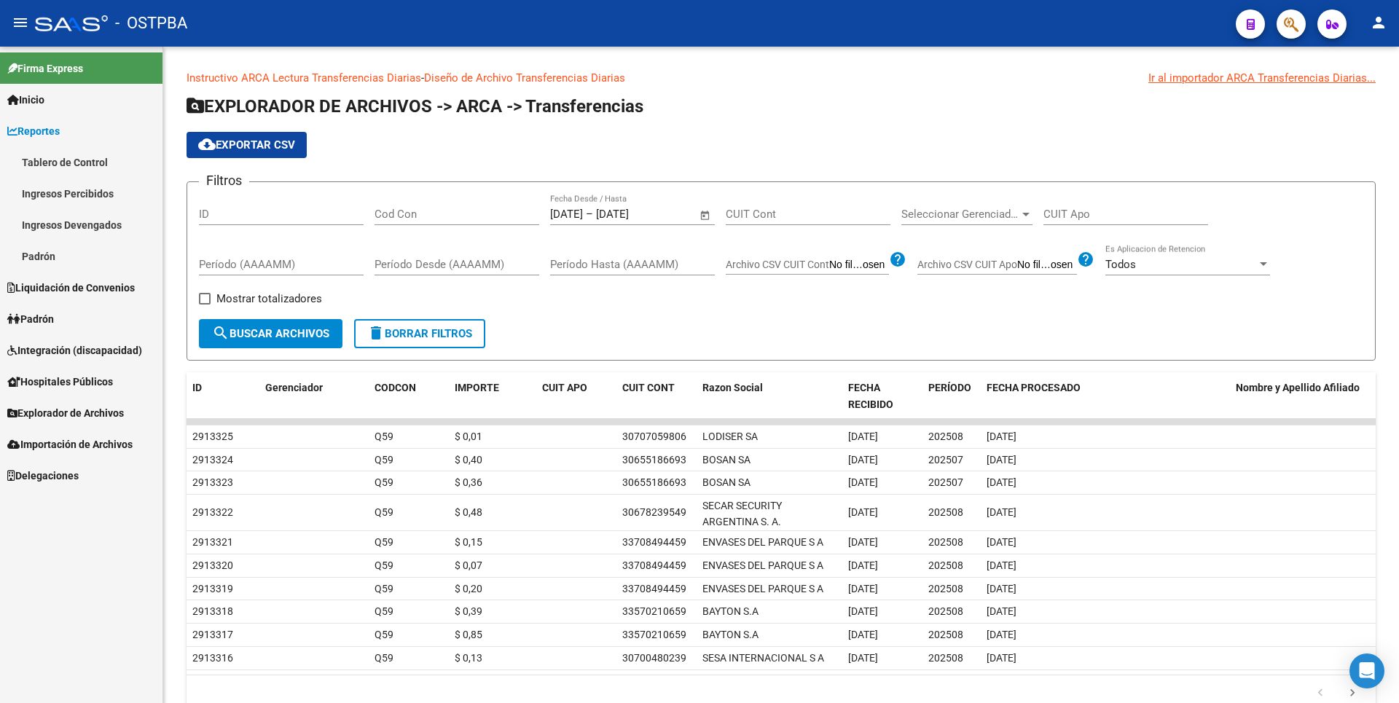
click at [69, 395] on link "Hospitales Públicos" at bounding box center [81, 381] width 163 height 31
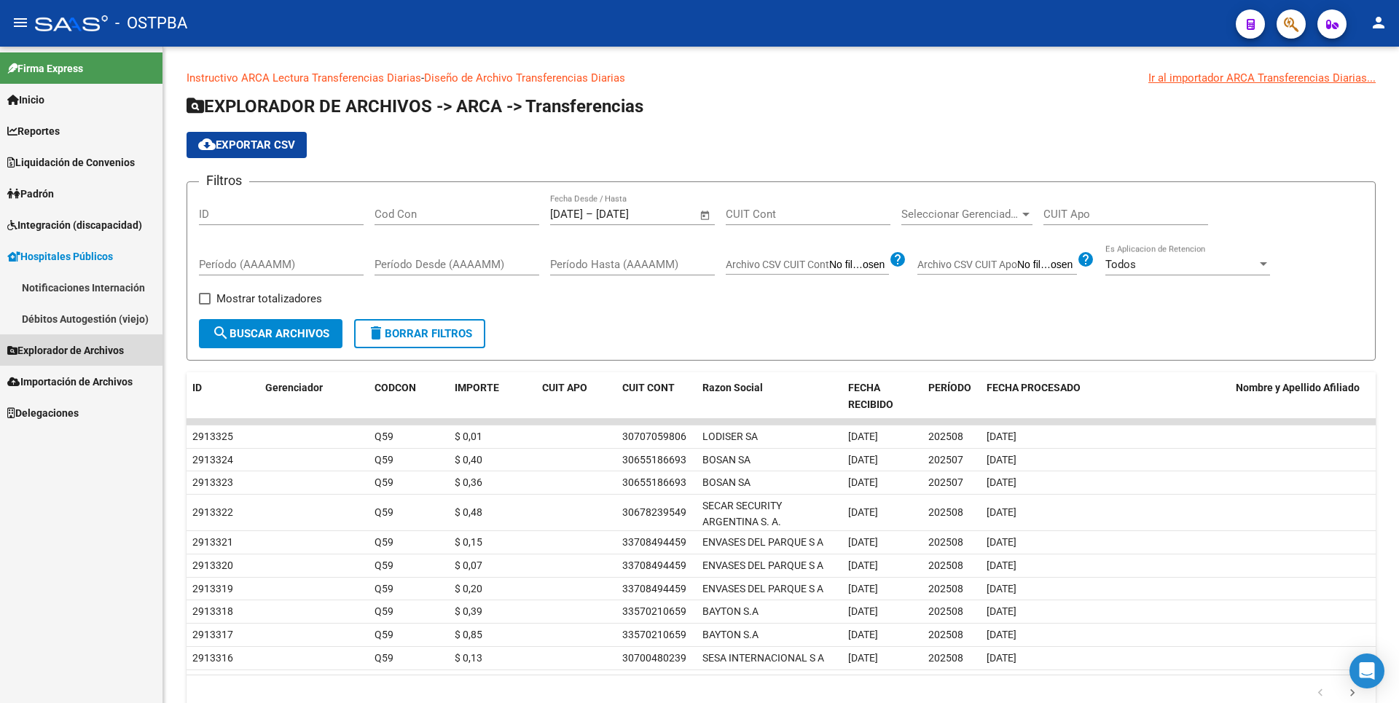
click at [65, 359] on link "Explorador de Archivos" at bounding box center [81, 349] width 163 height 31
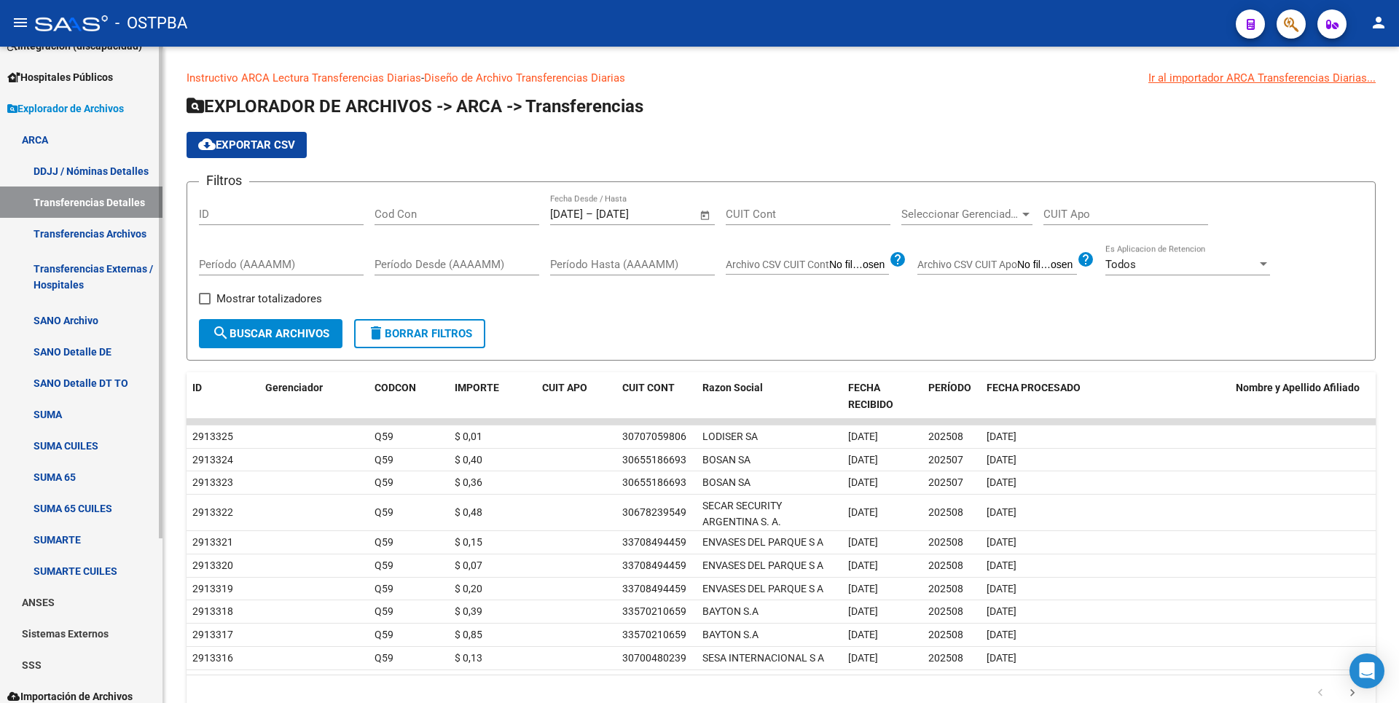
scroll to position [219, 0]
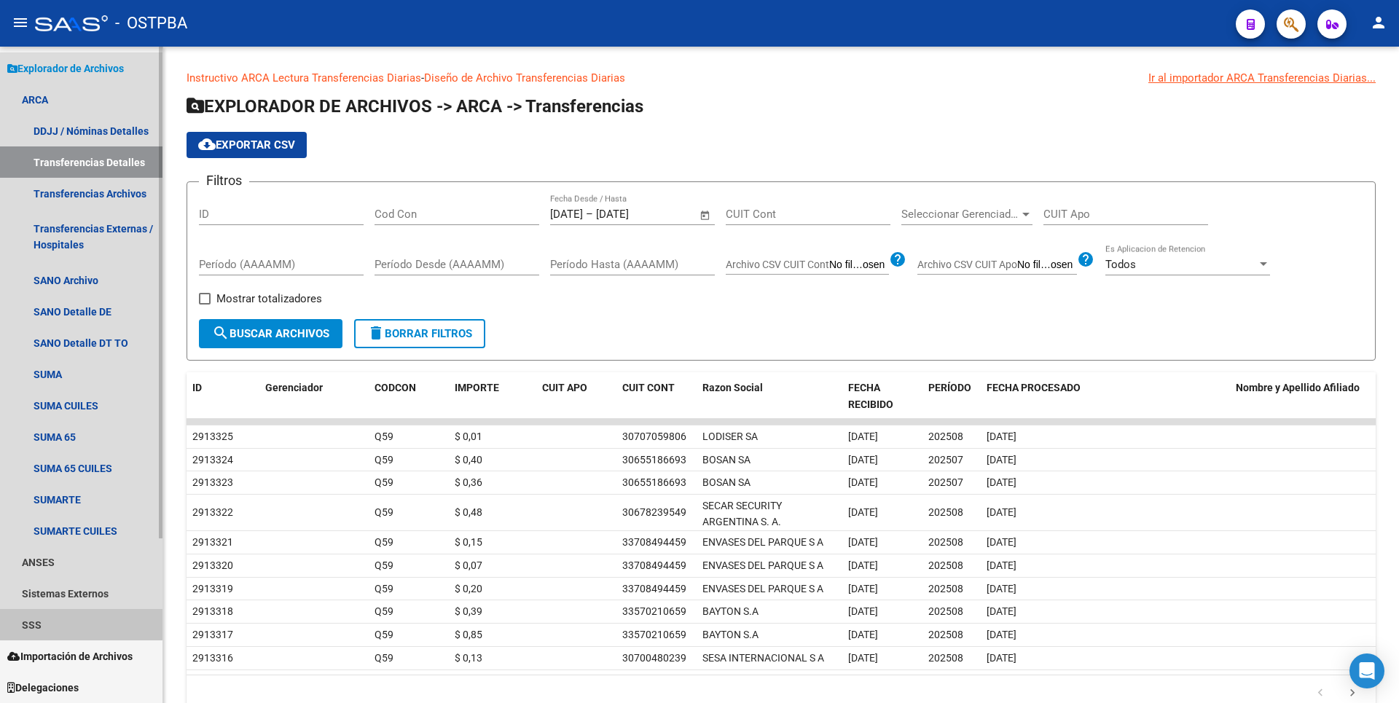
click at [57, 609] on link "SSS" at bounding box center [81, 624] width 163 height 31
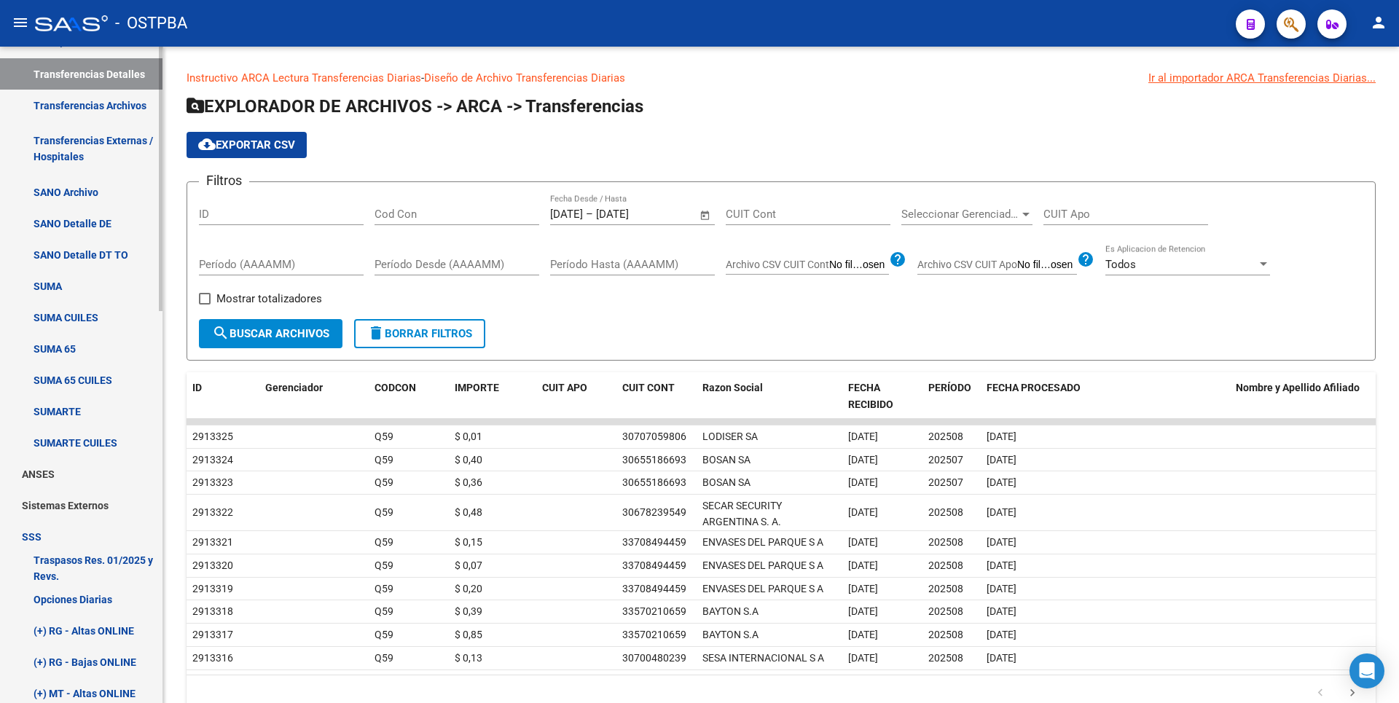
scroll to position [584, 0]
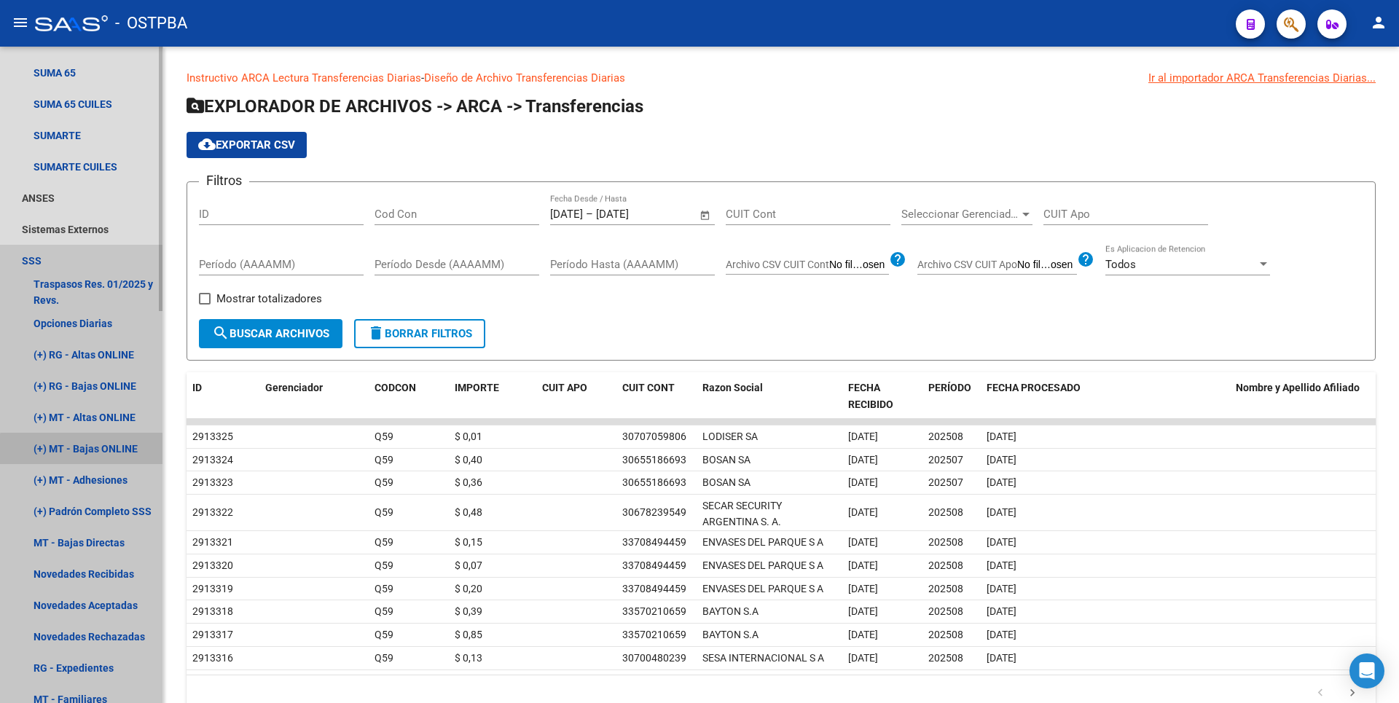
click at [114, 452] on link "(+) MT - Bajas ONLINE" at bounding box center [81, 448] width 163 height 31
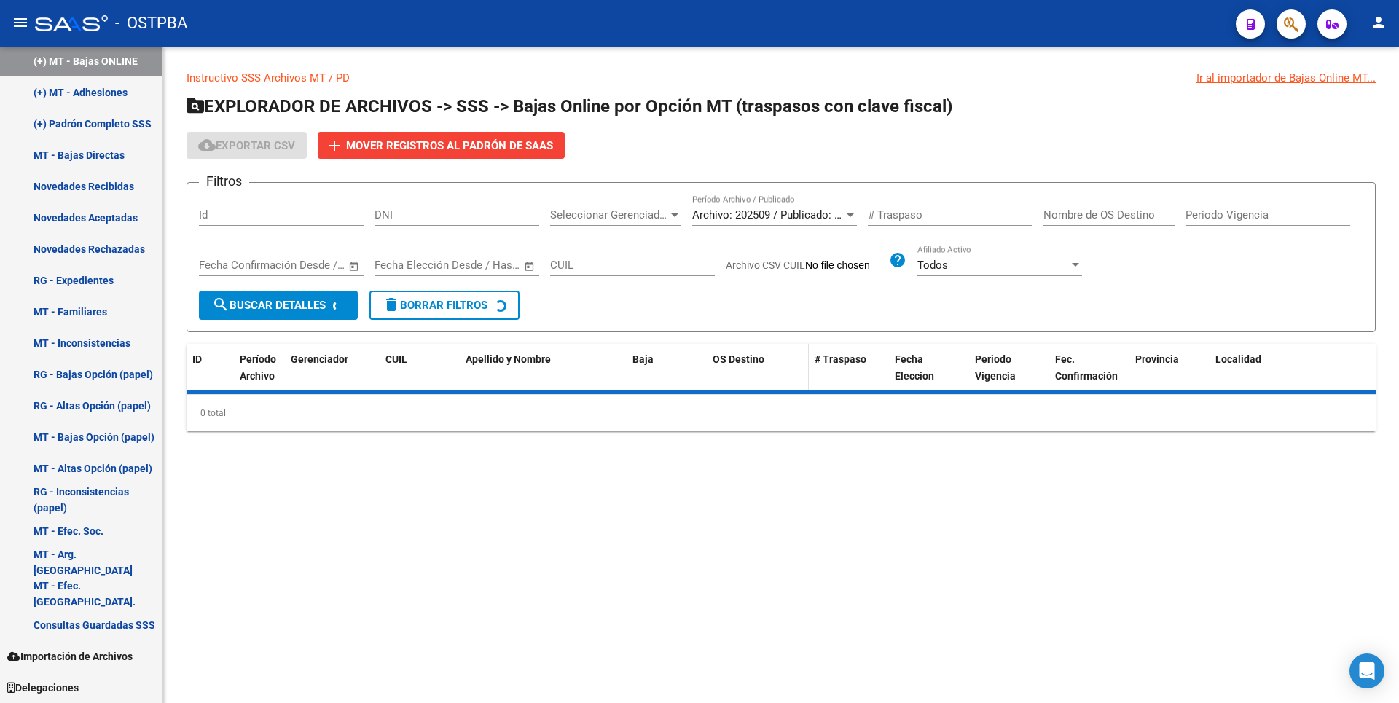
scroll to position [540, 0]
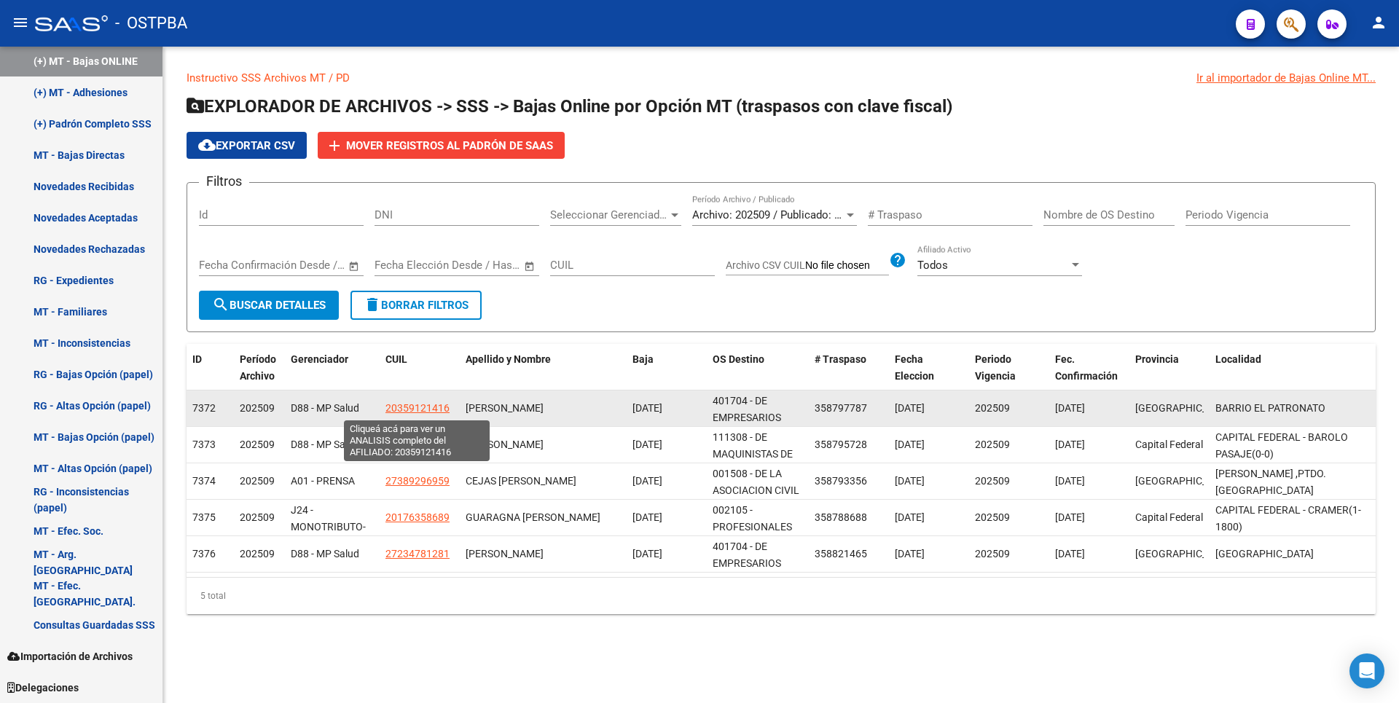
click at [412, 411] on span "20359121416" at bounding box center [418, 408] width 64 height 12
type textarea "20359121416"
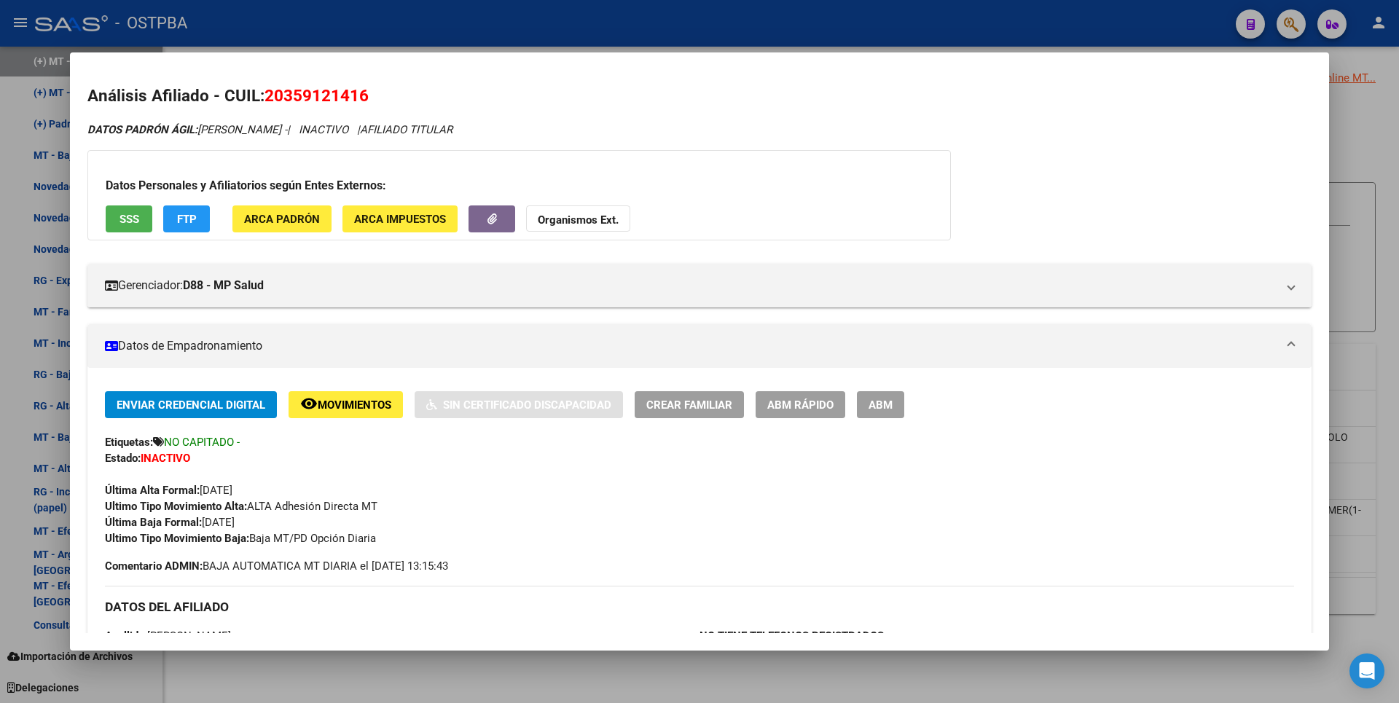
click at [458, 667] on div at bounding box center [699, 351] width 1399 height 703
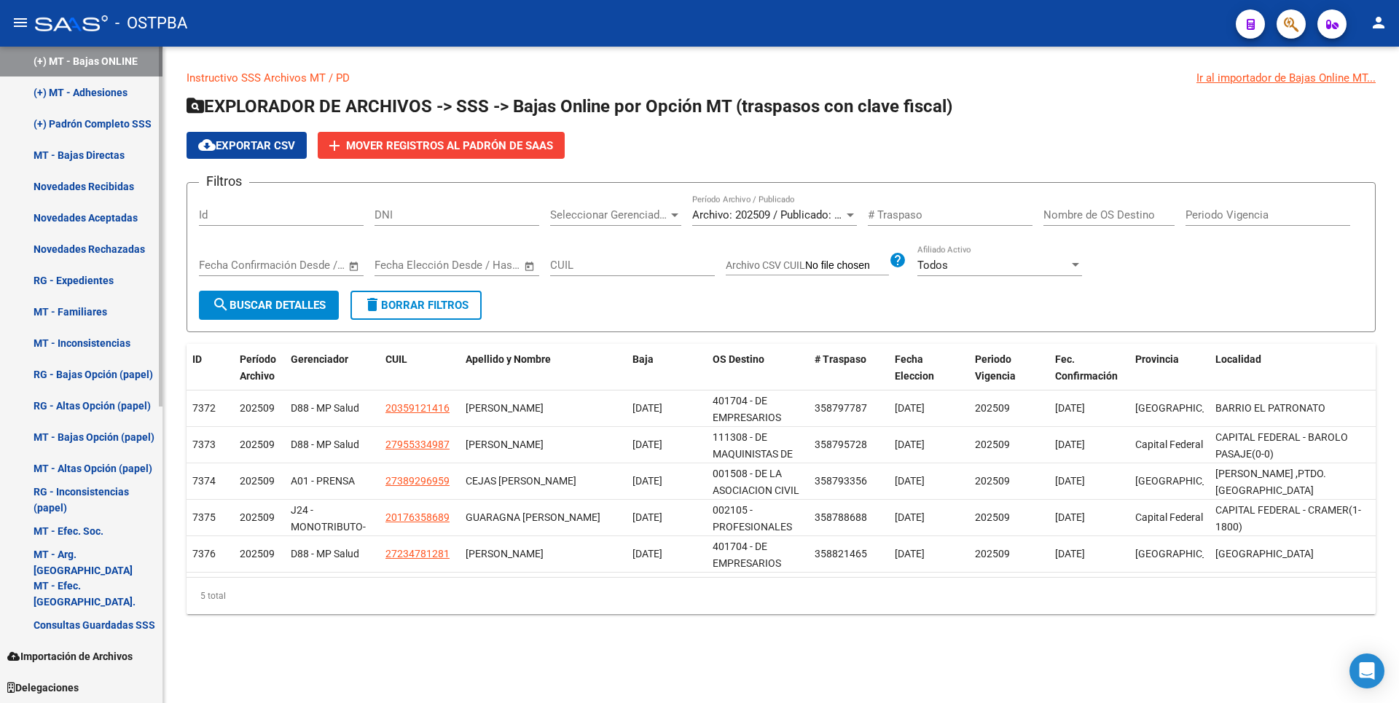
click at [107, 282] on link "RG - Expedientes" at bounding box center [81, 280] width 163 height 31
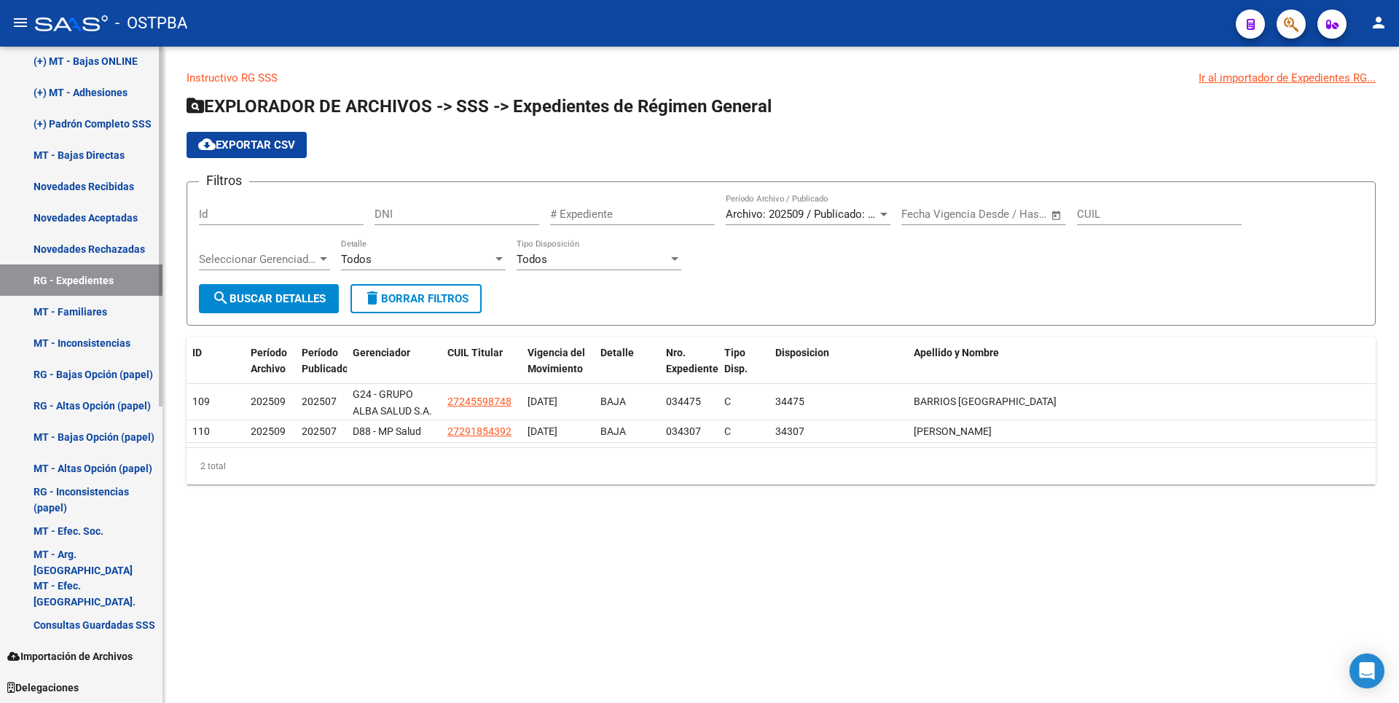
click at [120, 240] on link "Novedades Rechazadas" at bounding box center [81, 248] width 163 height 31
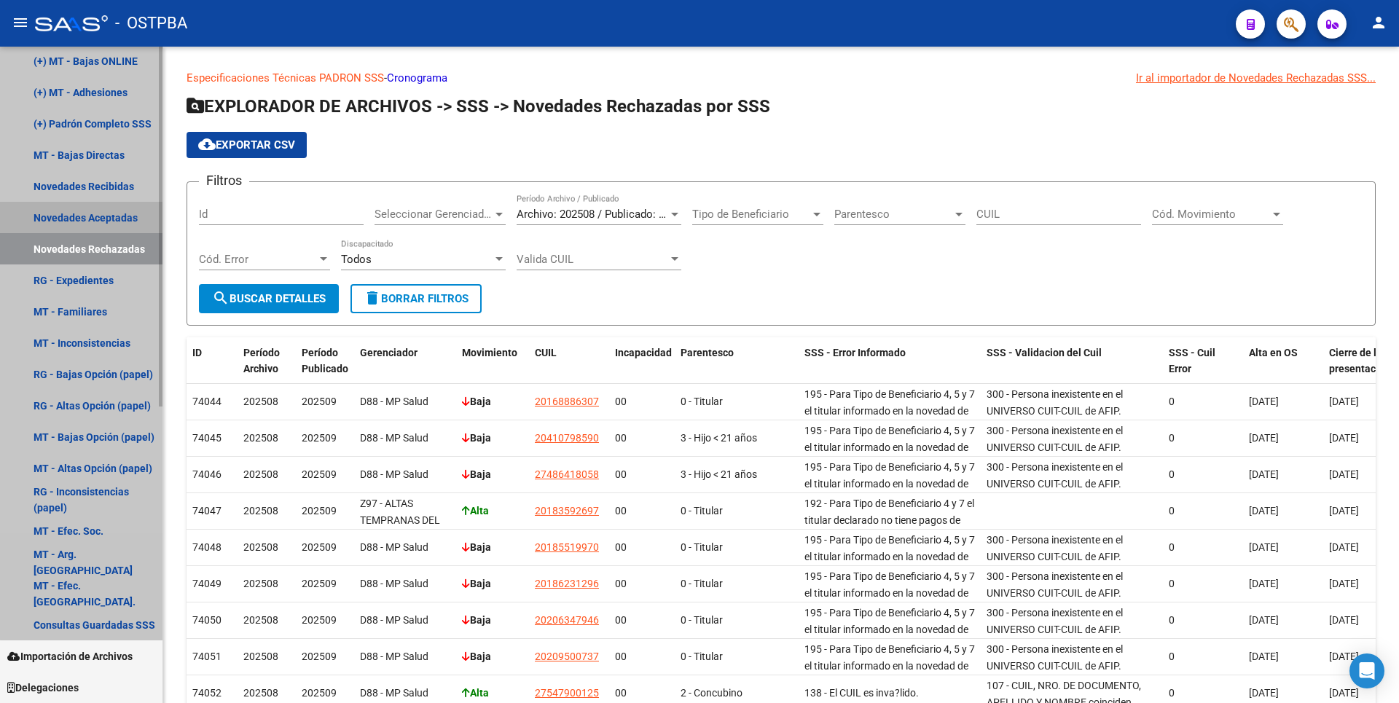
click at [120, 224] on link "Novedades Aceptadas" at bounding box center [81, 217] width 163 height 31
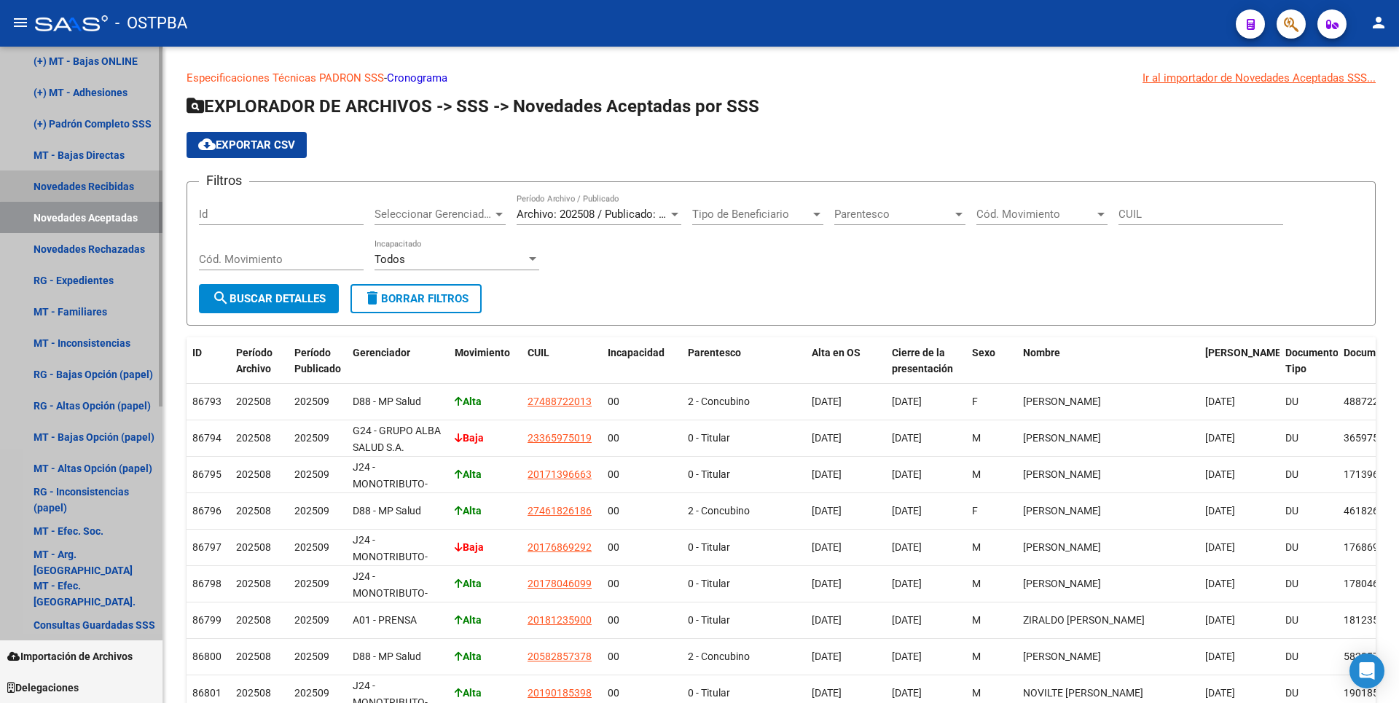
click at [126, 183] on link "Novedades Recibidas" at bounding box center [81, 186] width 163 height 31
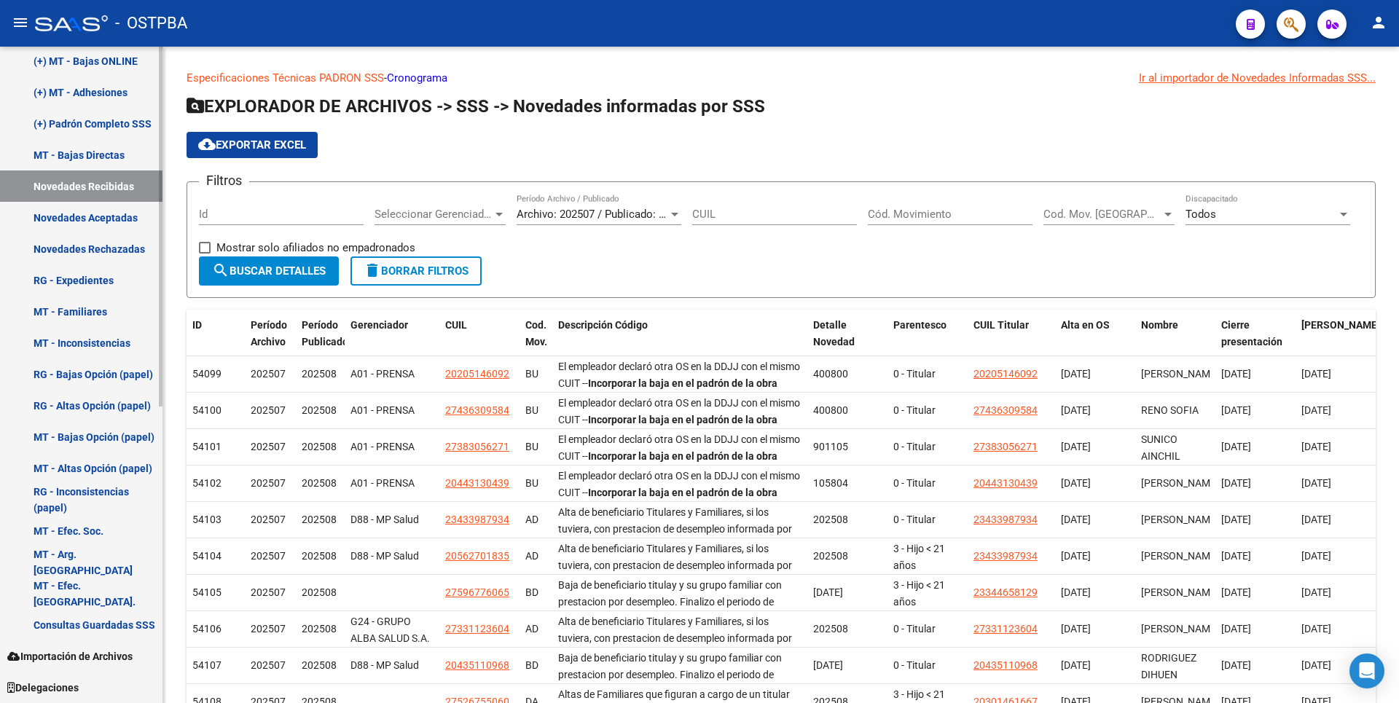
click at [65, 224] on link "Novedades Aceptadas" at bounding box center [81, 217] width 163 height 31
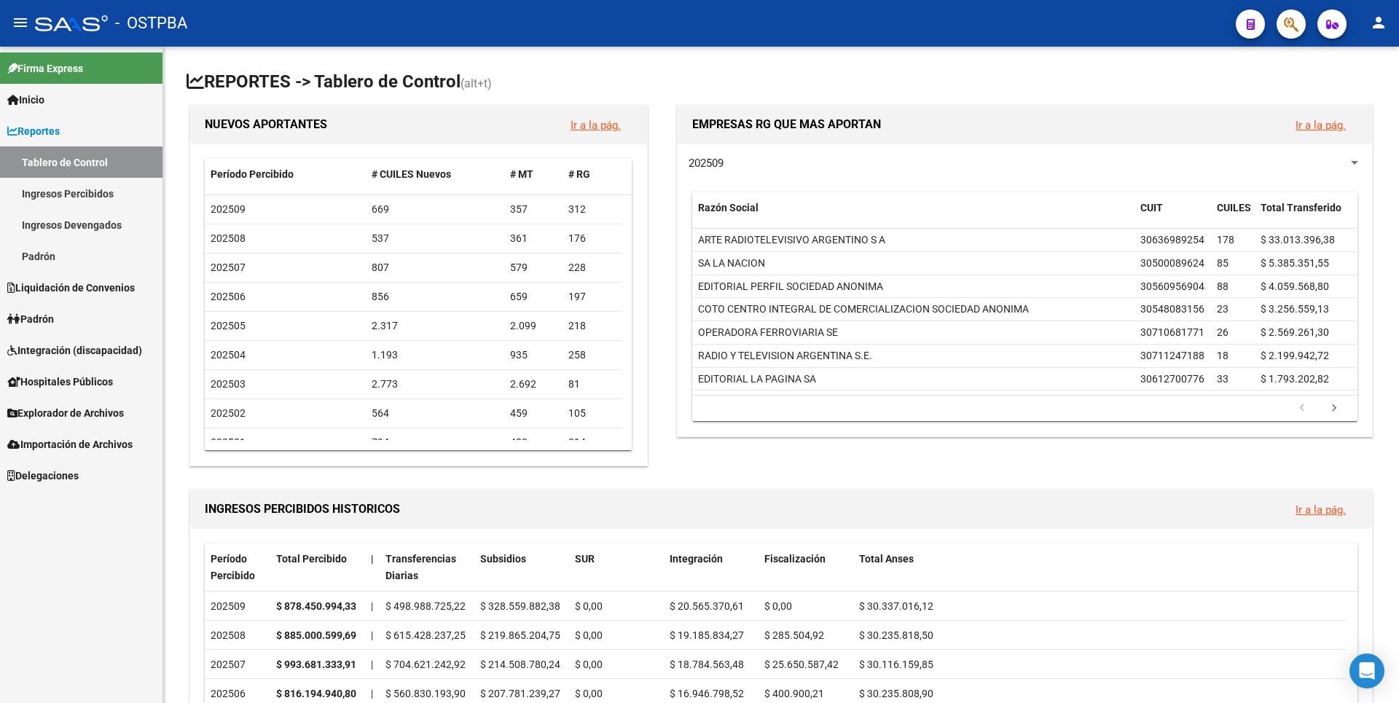
drag, startPoint x: 60, startPoint y: 259, endPoint x: 85, endPoint y: 258, distance: 24.1
click at [60, 259] on link "Padrón" at bounding box center [81, 255] width 163 height 31
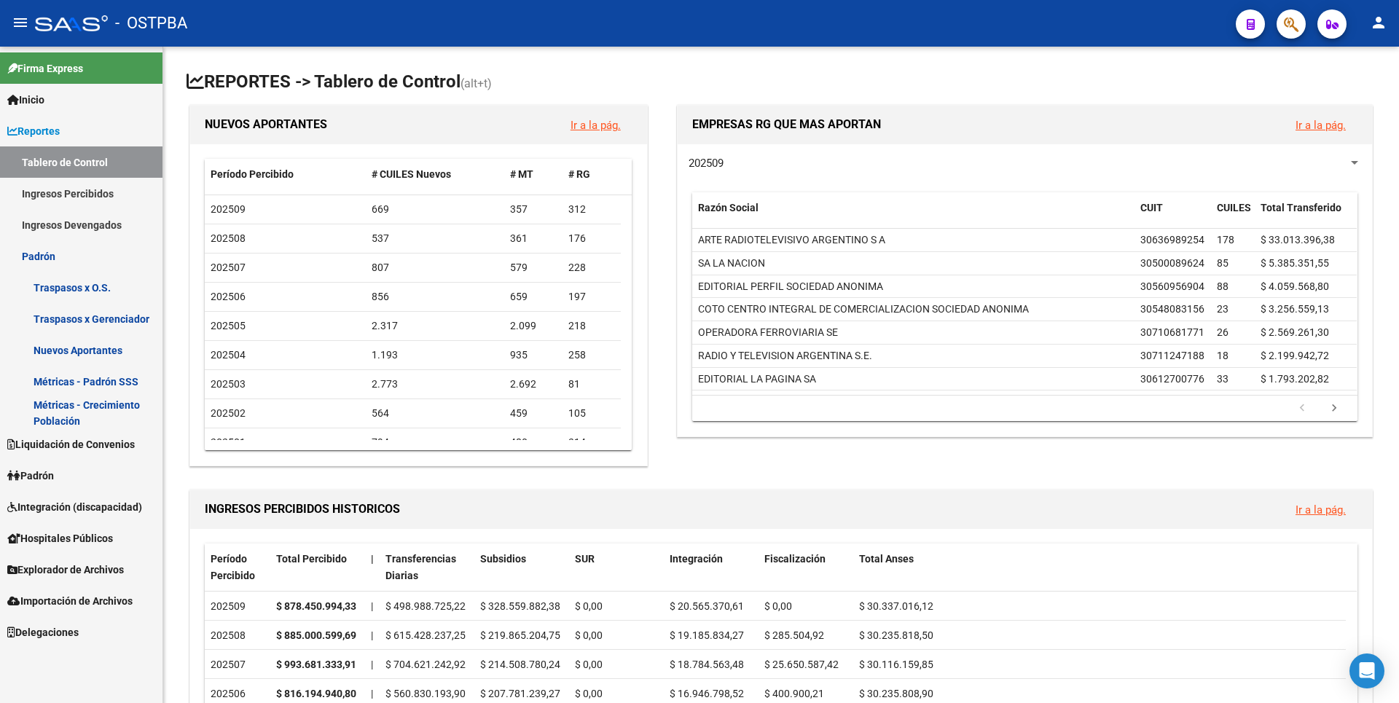
click at [86, 481] on link "Padrón" at bounding box center [81, 475] width 163 height 31
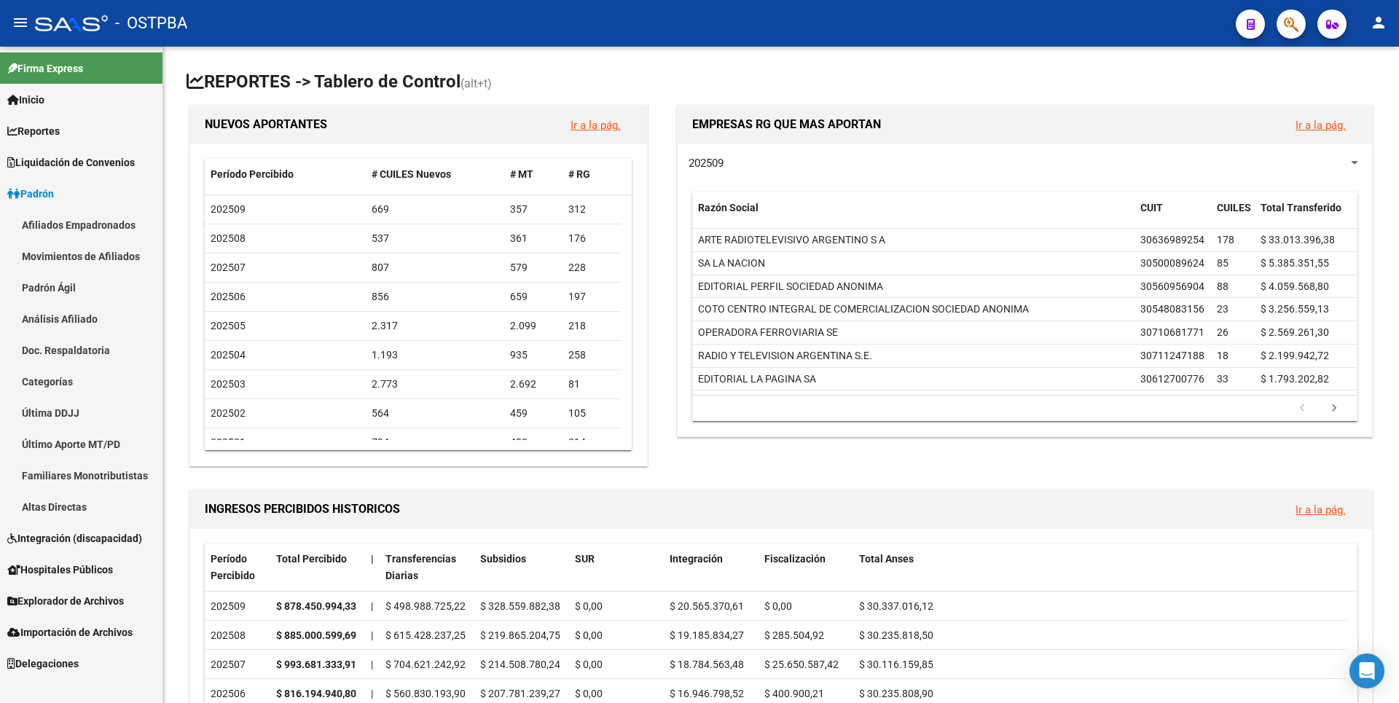
click at [88, 324] on link "Análisis Afiliado" at bounding box center [81, 318] width 163 height 31
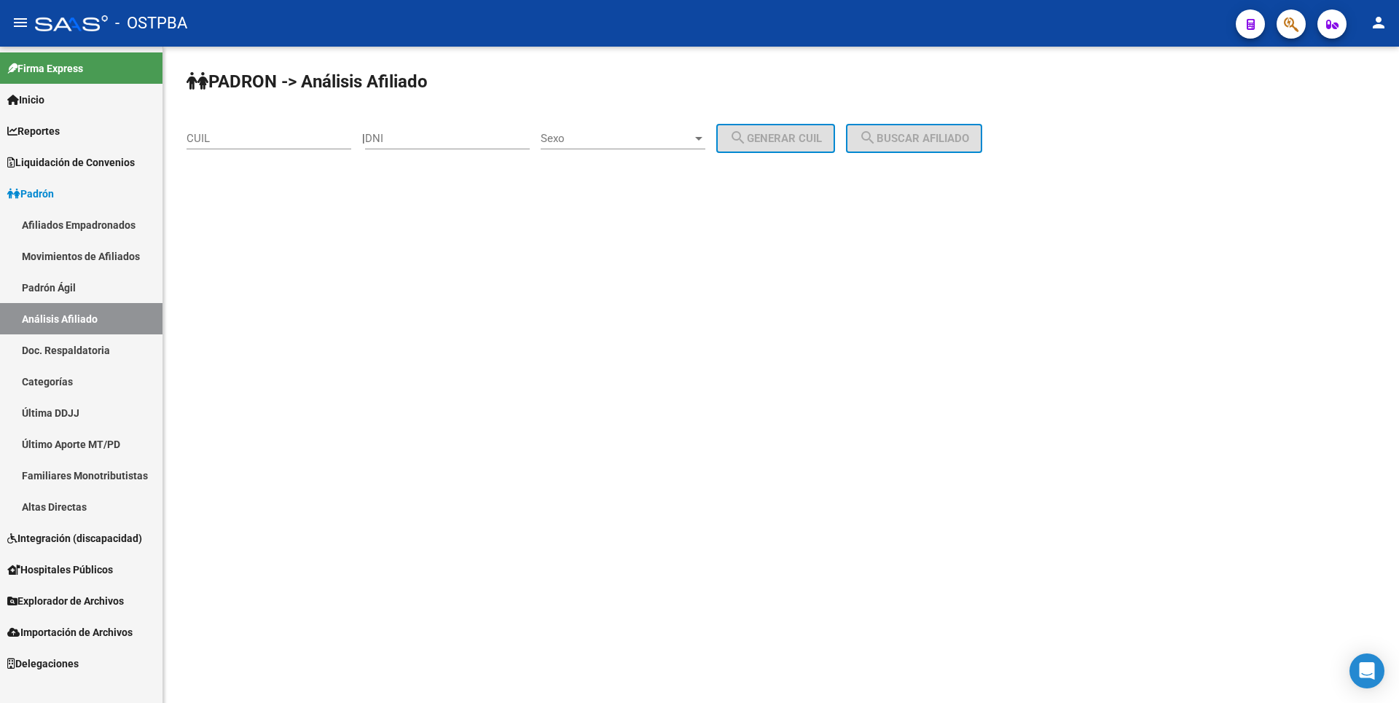
click at [216, 134] on input "CUIL" at bounding box center [269, 138] width 165 height 13
paste input "27-31526228-9"
click at [904, 135] on span "search Buscar afiliado" at bounding box center [914, 138] width 110 height 13
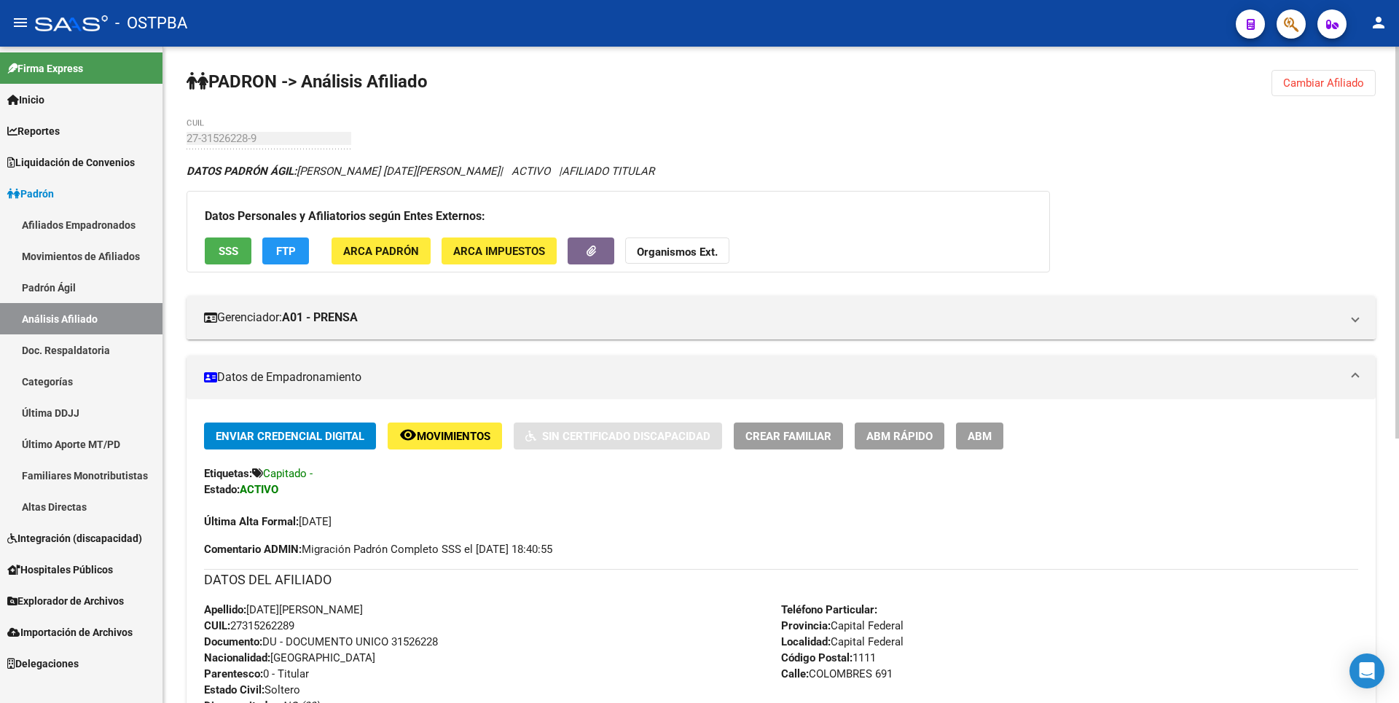
click at [238, 247] on button "SSS" at bounding box center [228, 251] width 47 height 27
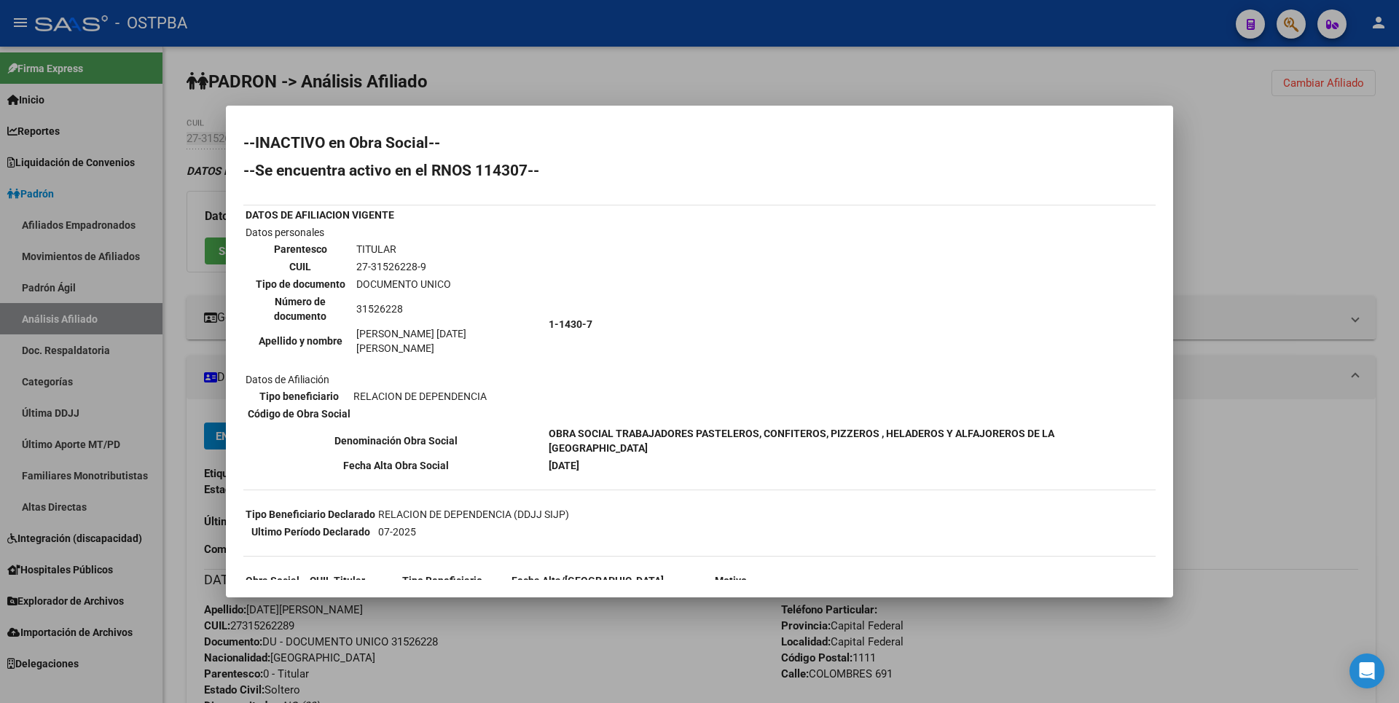
click at [1264, 249] on div at bounding box center [699, 351] width 1399 height 703
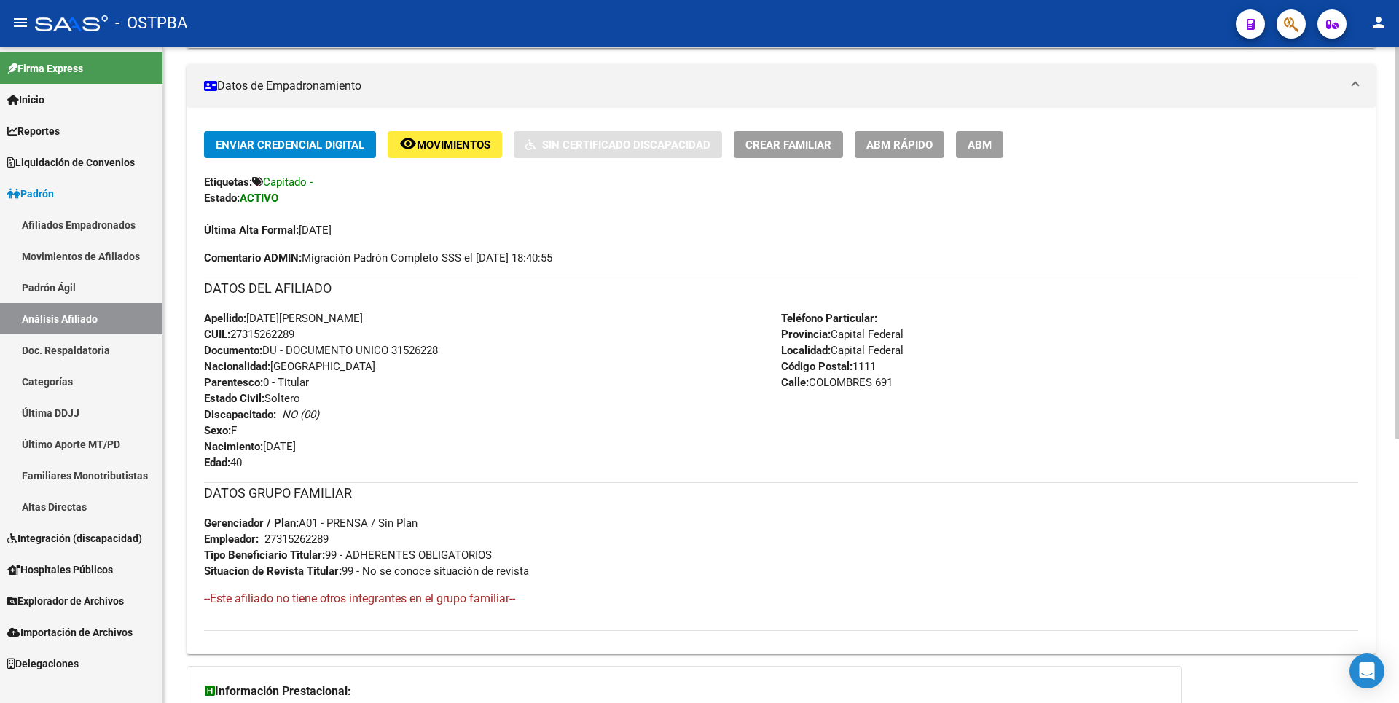
scroll to position [444, 0]
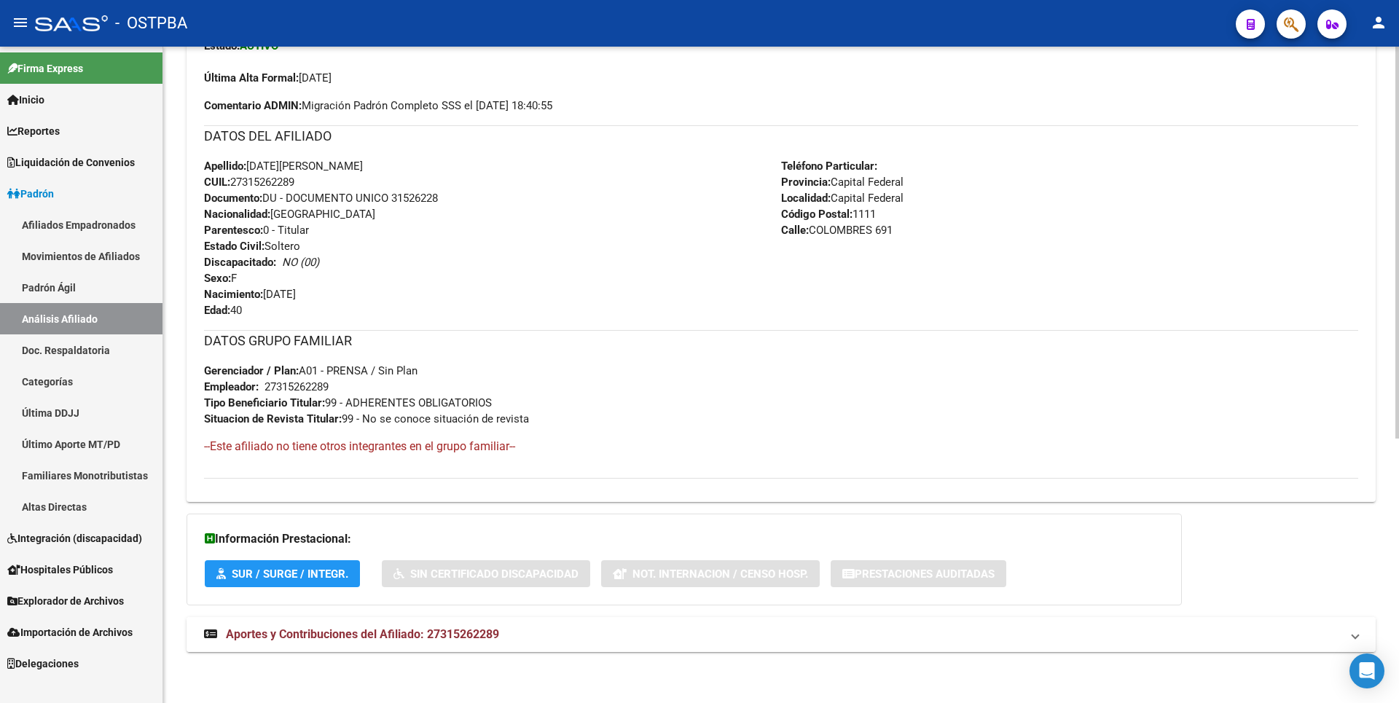
click at [440, 637] on span "Aportes y Contribuciones del Afiliado: 27315262289" at bounding box center [362, 634] width 273 height 14
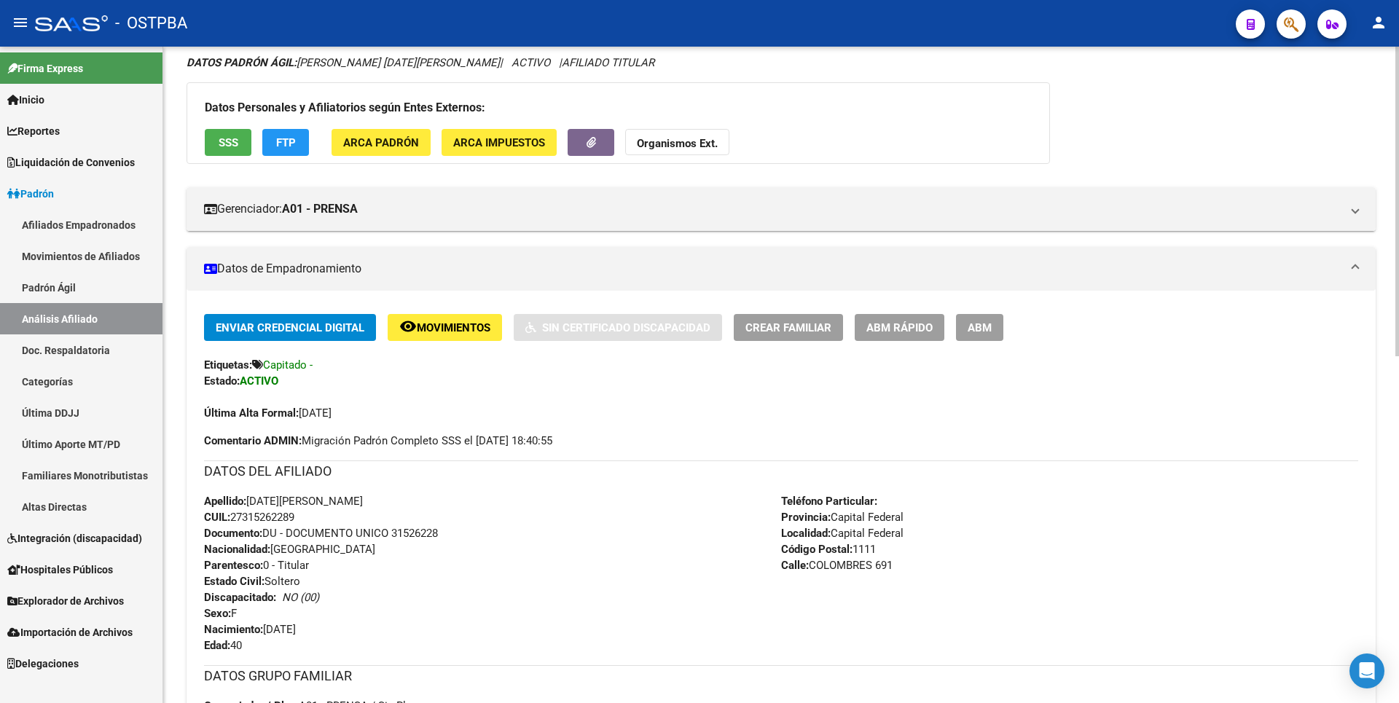
scroll to position [0, 0]
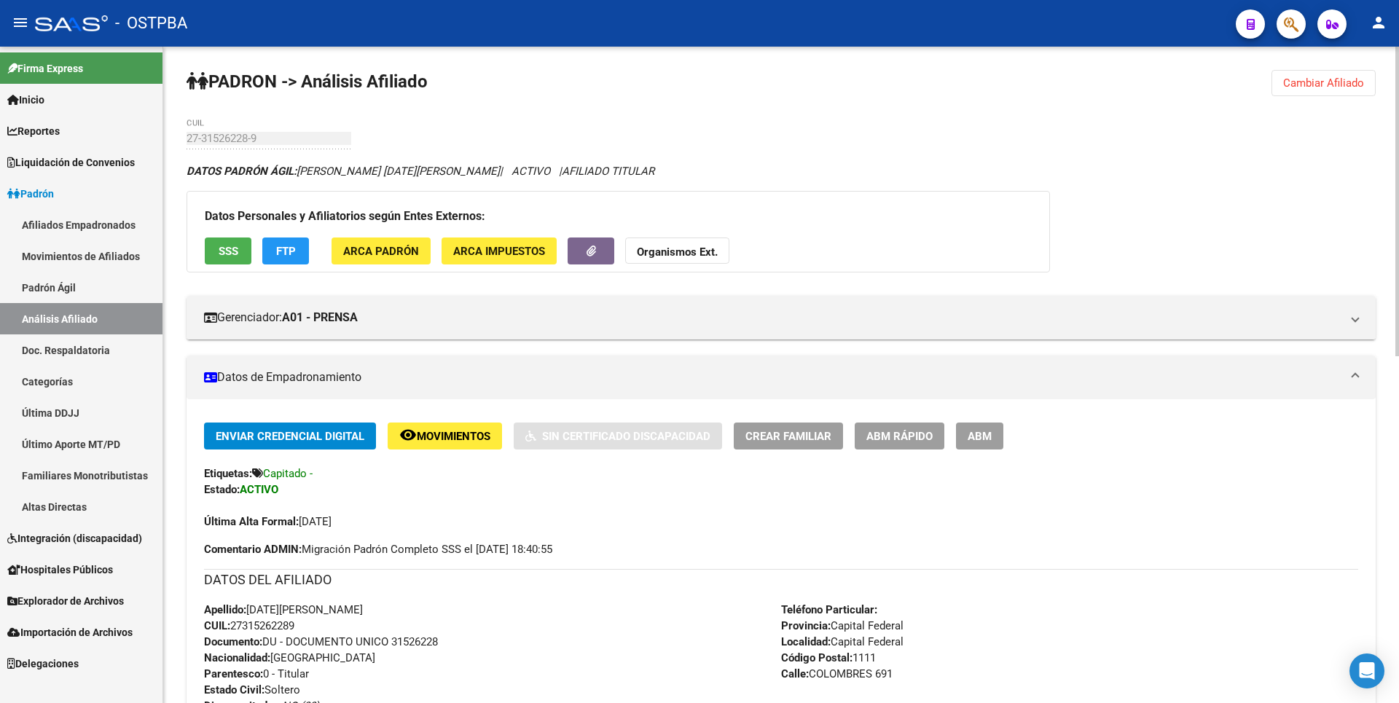
click at [230, 250] on span "SSS" at bounding box center [229, 251] width 20 height 13
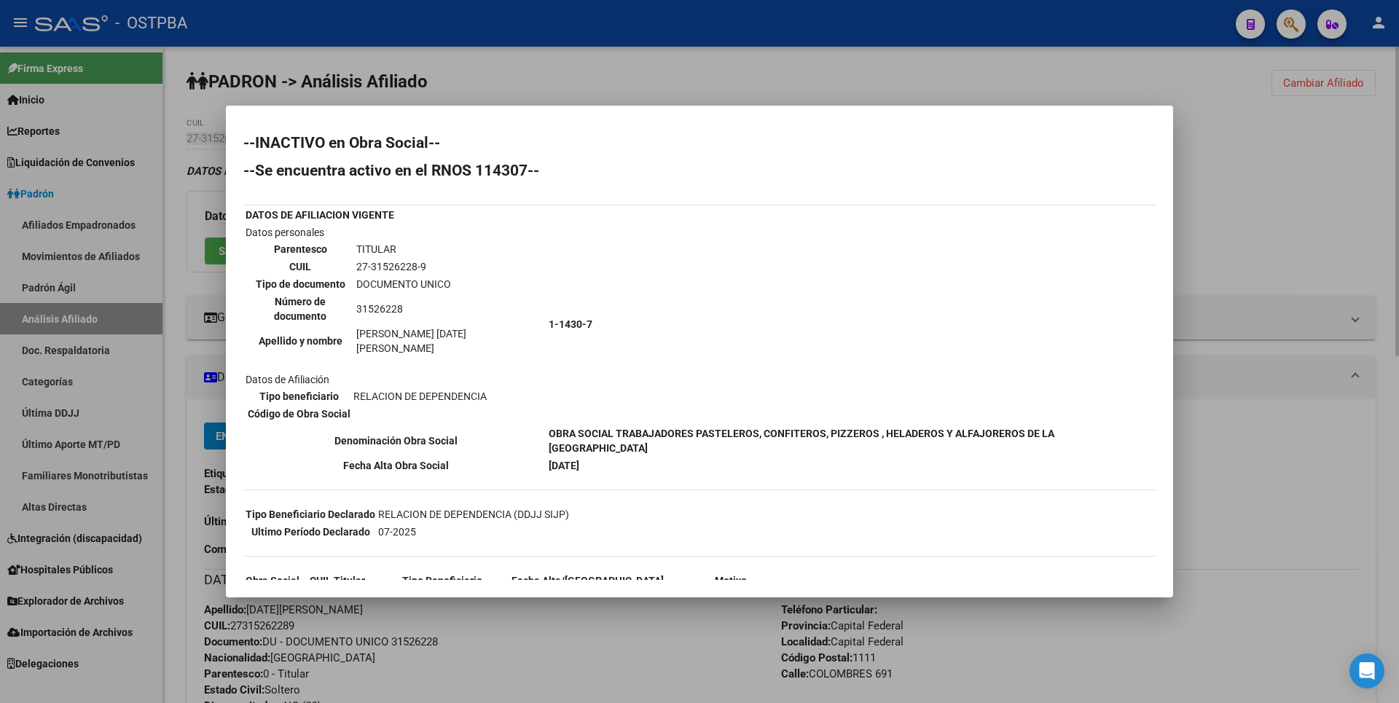
drag, startPoint x: 1297, startPoint y: 301, endPoint x: 622, endPoint y: 292, distance: 674.9
click at [1297, 299] on div at bounding box center [699, 351] width 1399 height 703
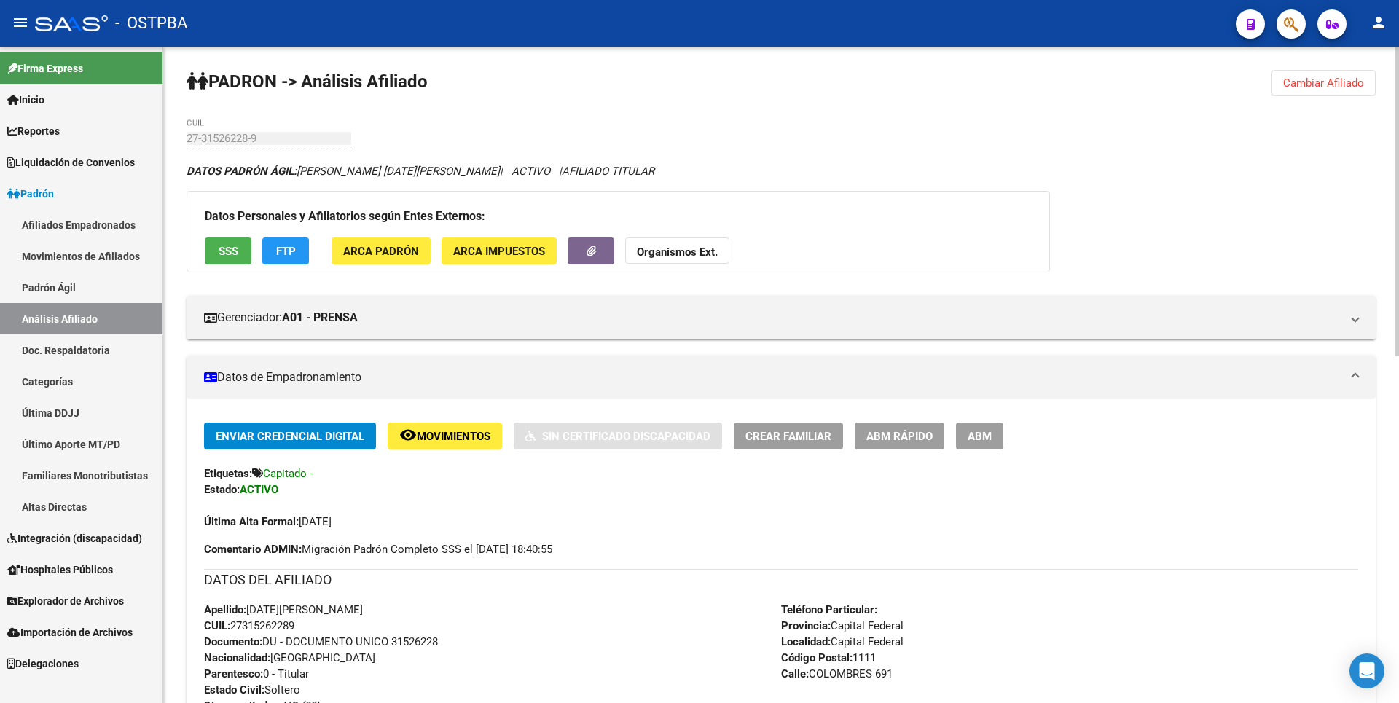
click at [396, 248] on span "ARCA Padrón" at bounding box center [381, 251] width 76 height 13
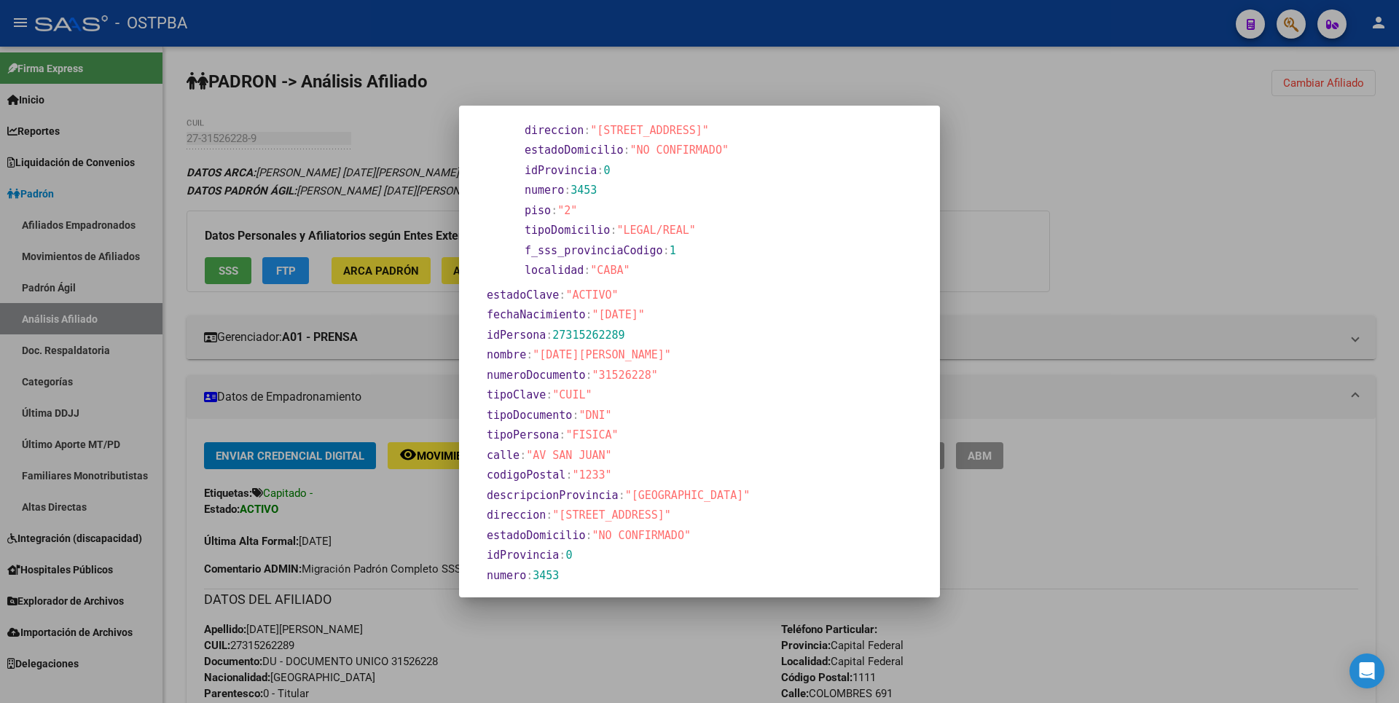
scroll to position [238, 0]
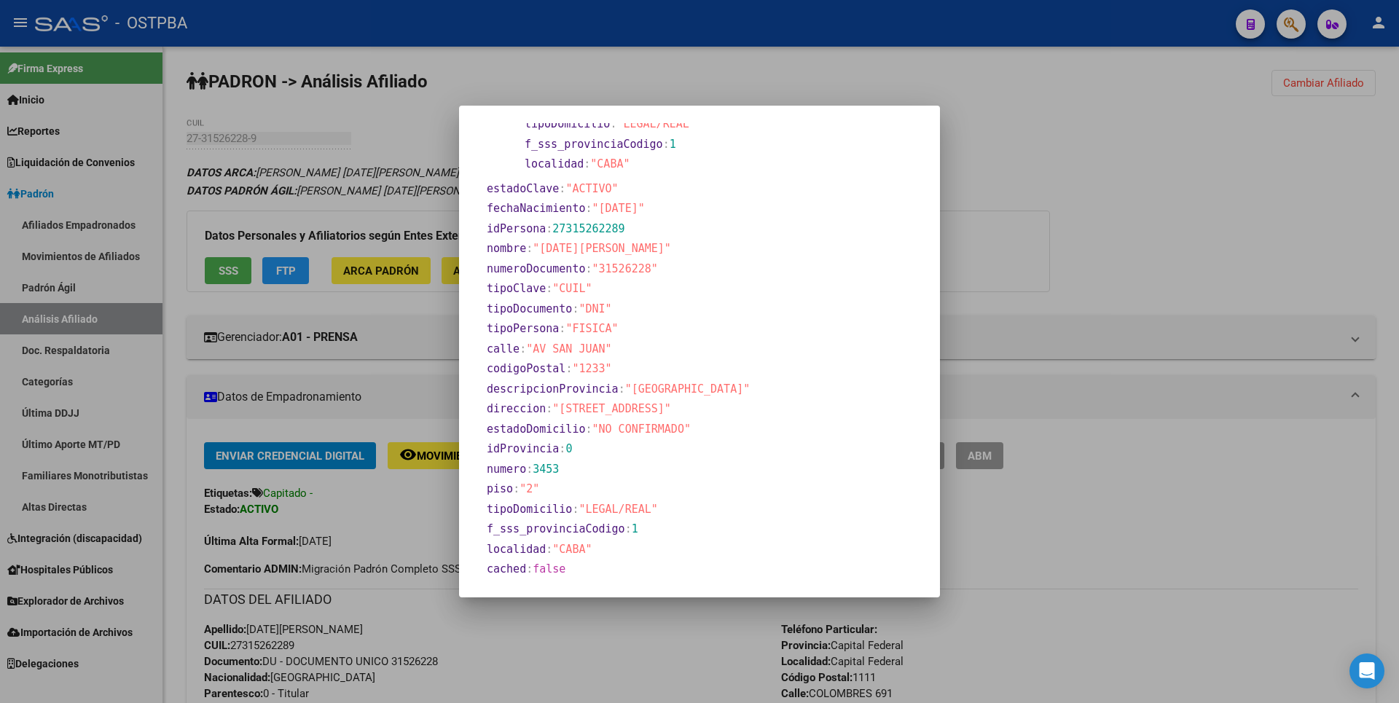
click at [1116, 187] on div at bounding box center [699, 351] width 1399 height 703
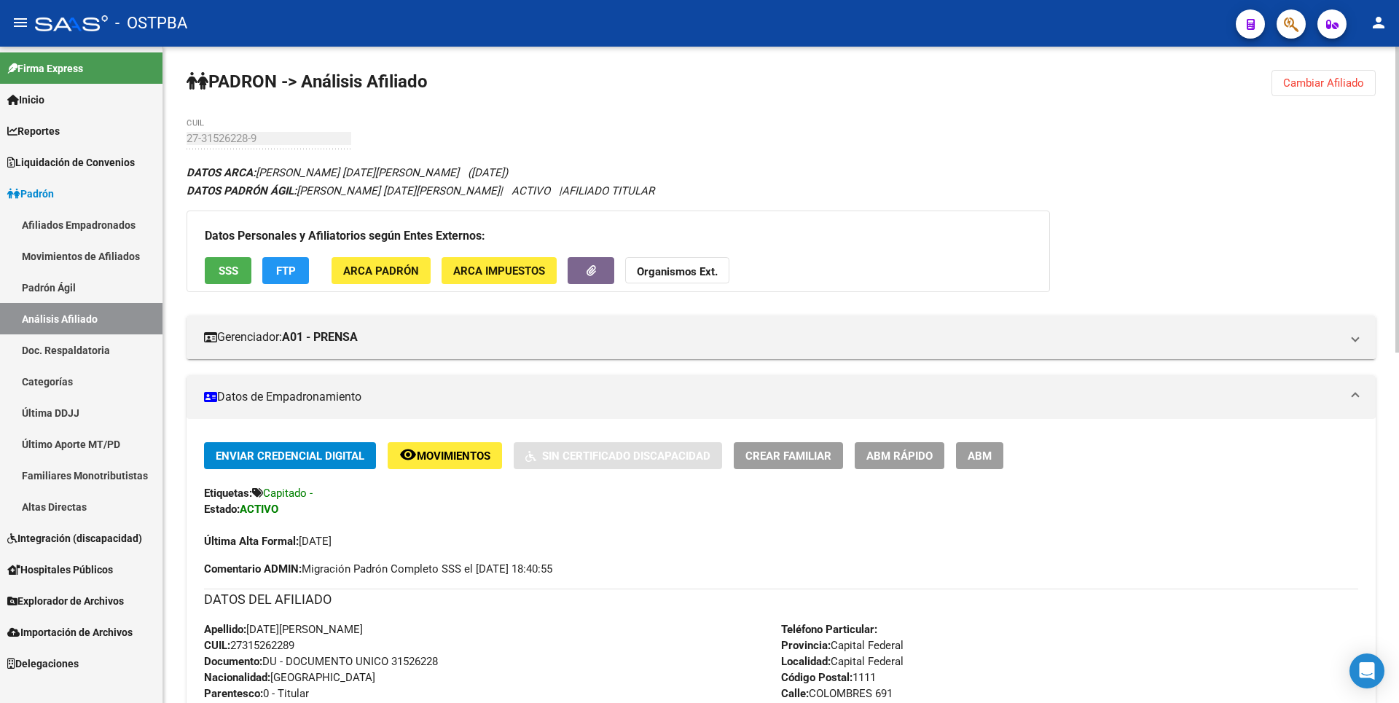
drag, startPoint x: 1345, startPoint y: 87, endPoint x: 858, endPoint y: 73, distance: 487.0
click at [1345, 87] on span "Cambiar Afiliado" at bounding box center [1323, 83] width 81 height 13
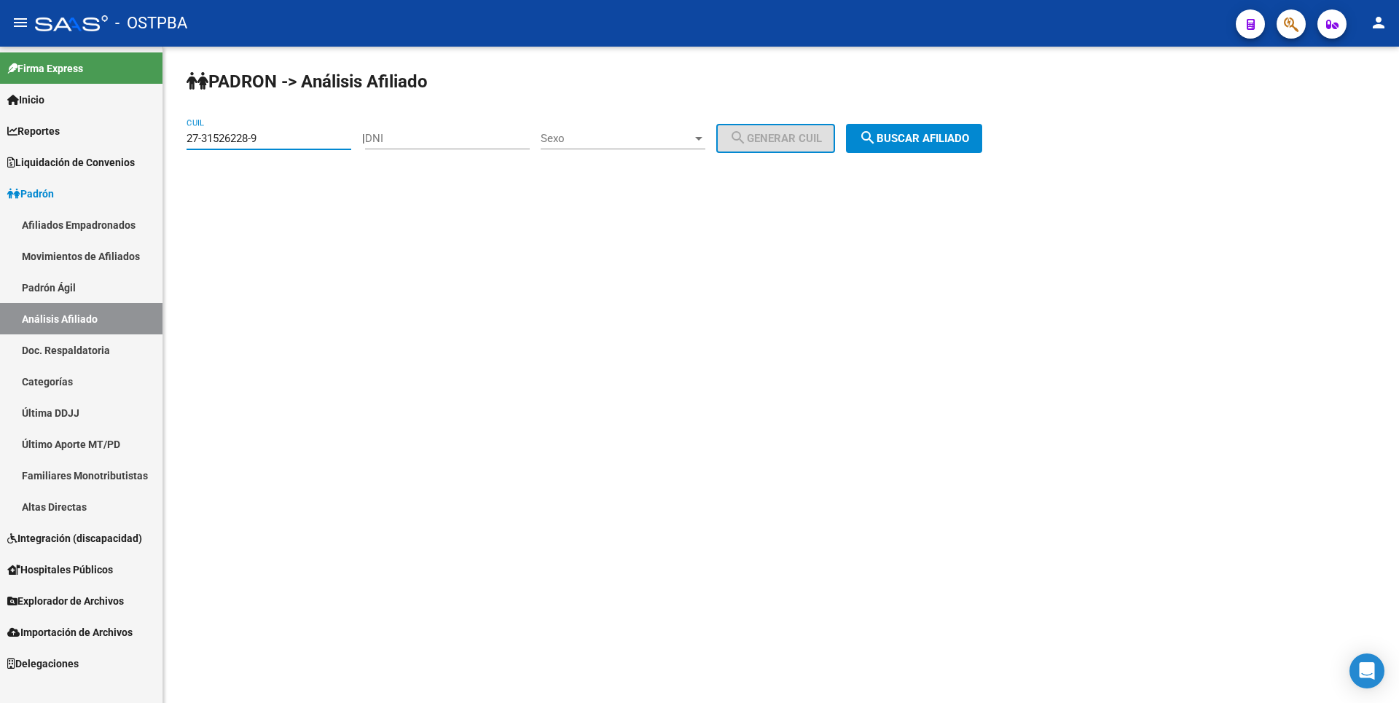
drag, startPoint x: 289, startPoint y: 136, endPoint x: 0, endPoint y: 129, distance: 289.4
click at [0, 129] on mat-sidenav-container "Firma Express Inicio Calendario SSS Instructivos Contacto OS Reportes Tablero d…" at bounding box center [699, 375] width 1399 height 657
paste input "0-13369940-7"
click at [931, 122] on div "PADRON -> Análisis Afiliado 20-13369940-7 CUIL | DNI Sexo Sexo search Generar C…" at bounding box center [781, 123] width 1236 height 153
click at [929, 137] on span "search Buscar afiliado" at bounding box center [914, 138] width 110 height 13
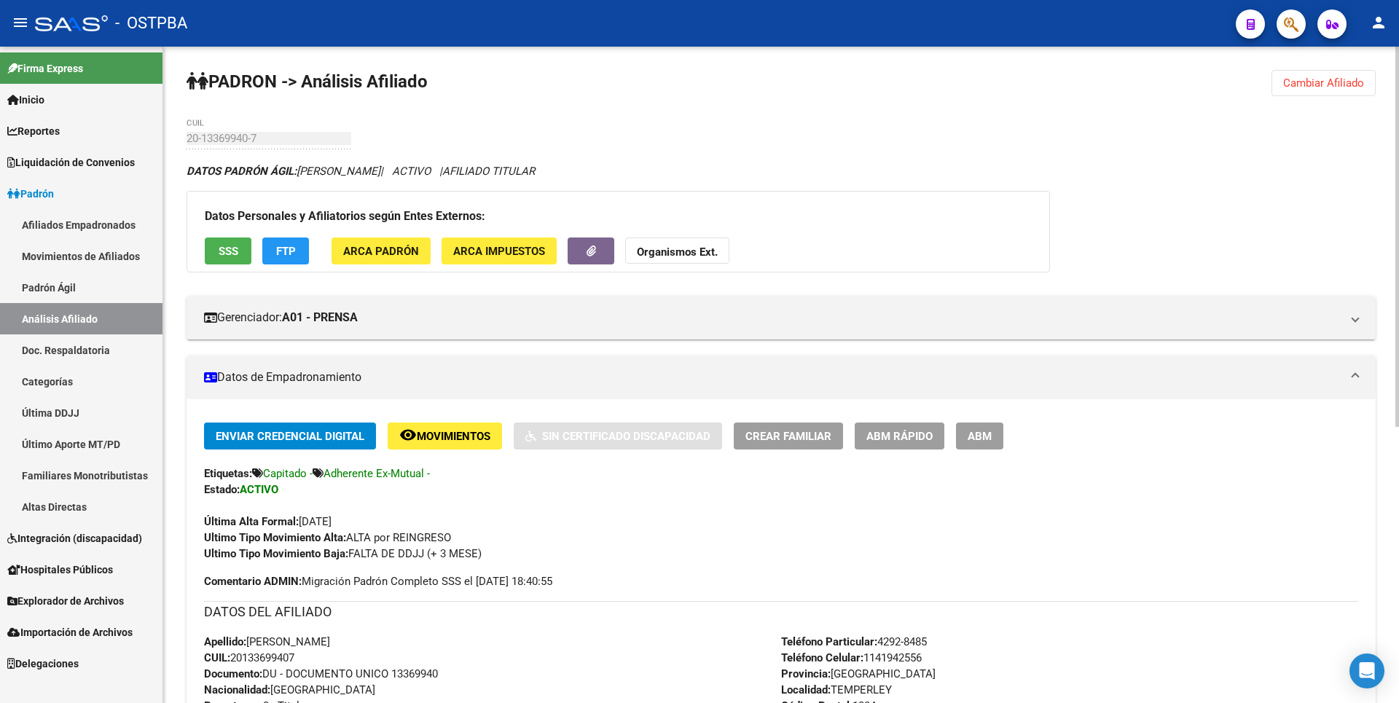
click at [233, 259] on button "SSS" at bounding box center [228, 251] width 47 height 27
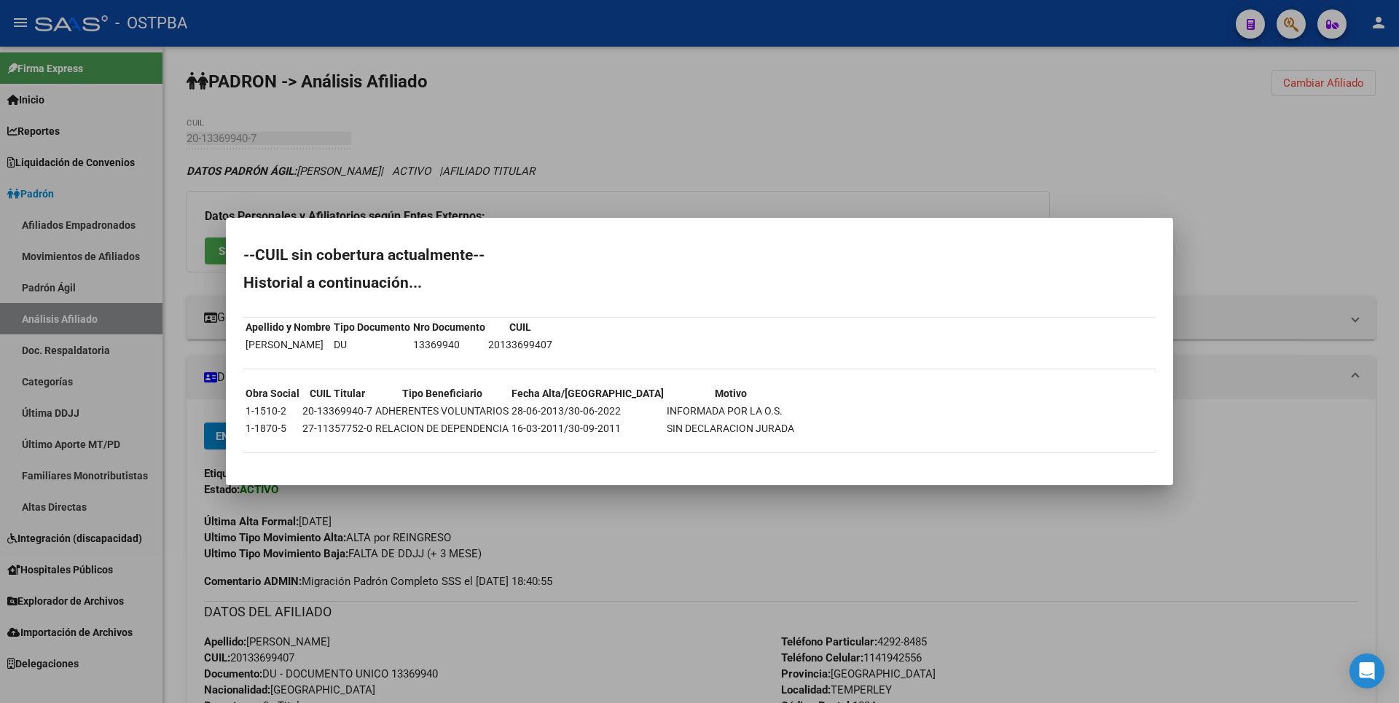
click at [856, 180] on div at bounding box center [699, 351] width 1399 height 703
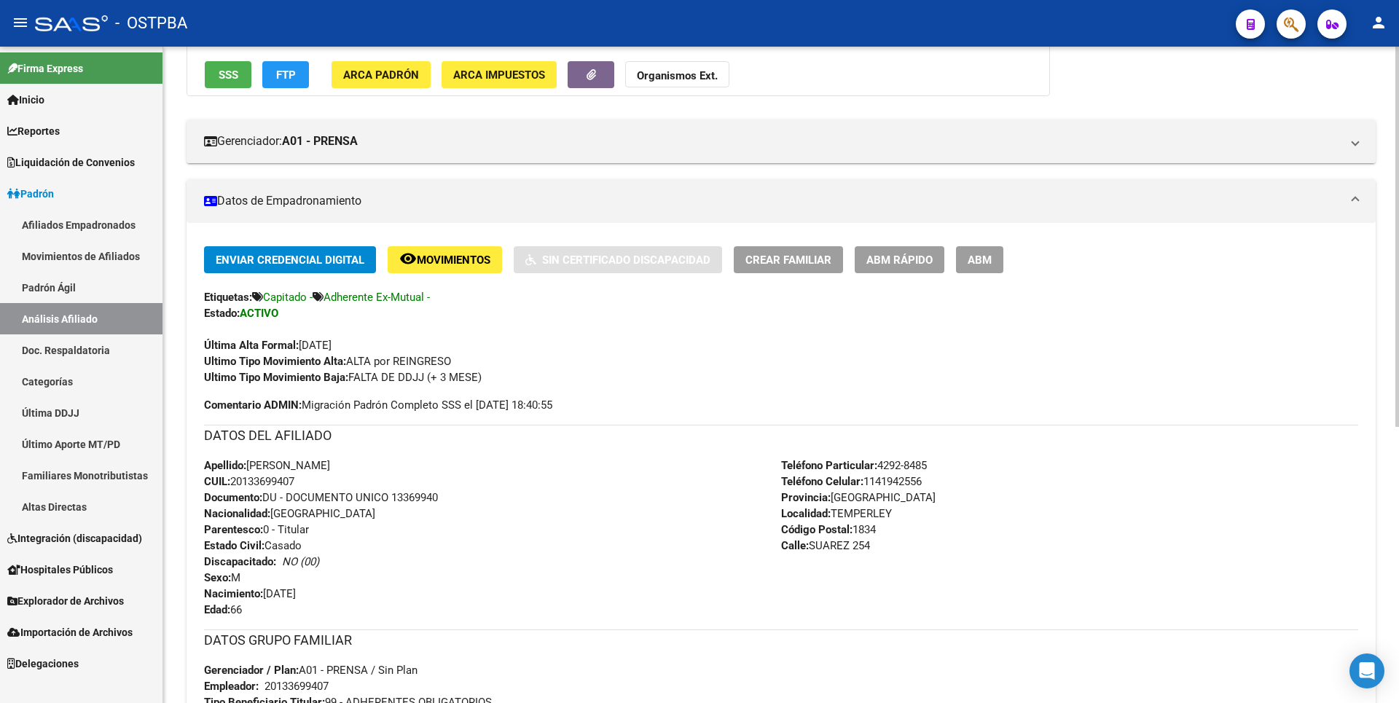
scroll to position [219, 0]
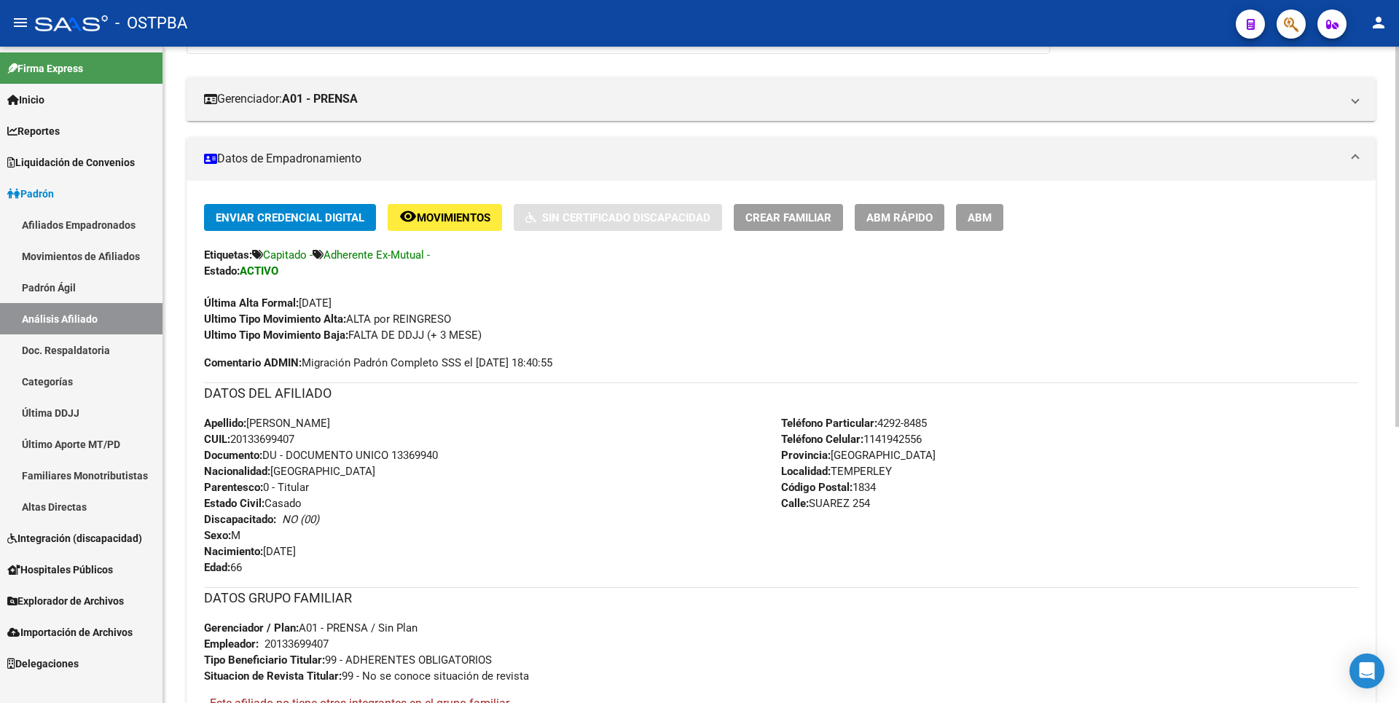
copy span "13369940"
drag, startPoint x: 247, startPoint y: 439, endPoint x: 292, endPoint y: 438, distance: 45.2
click at [292, 438] on span "CUIL: 20133699407" at bounding box center [249, 439] width 90 height 13
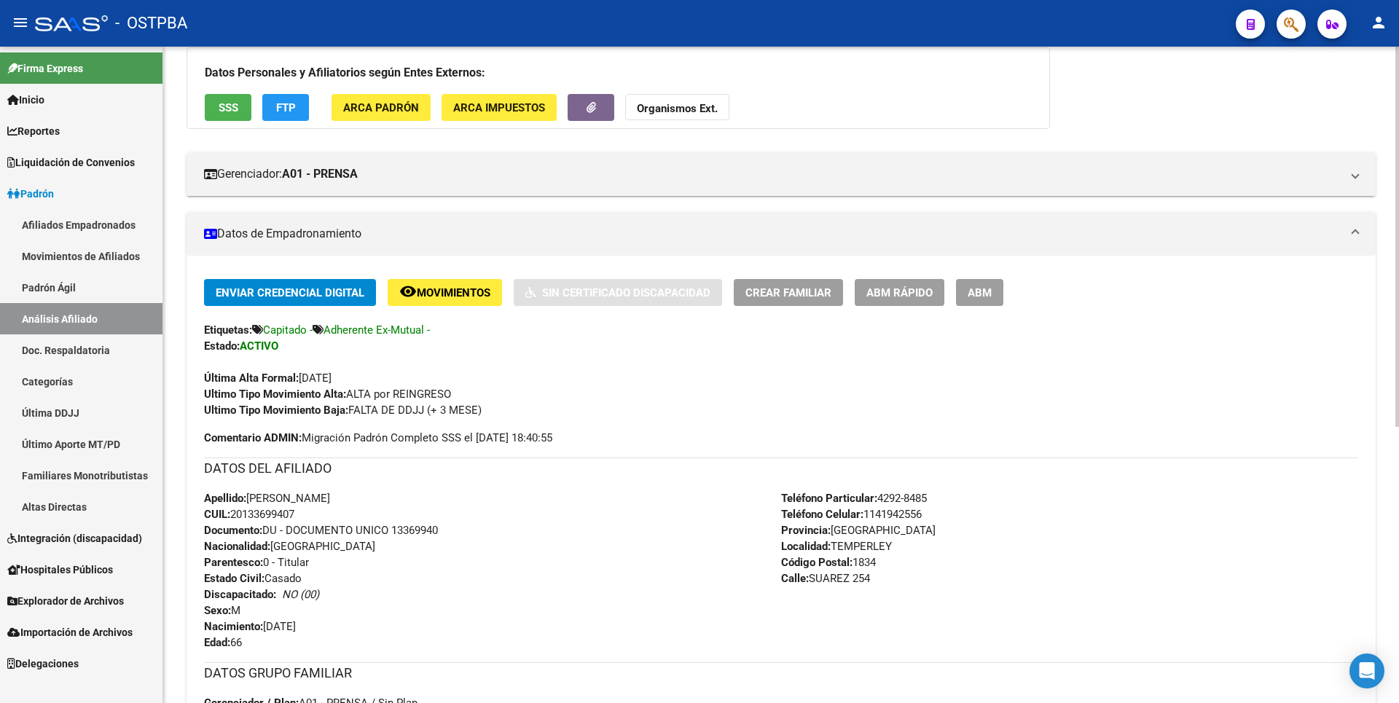
scroll to position [0, 0]
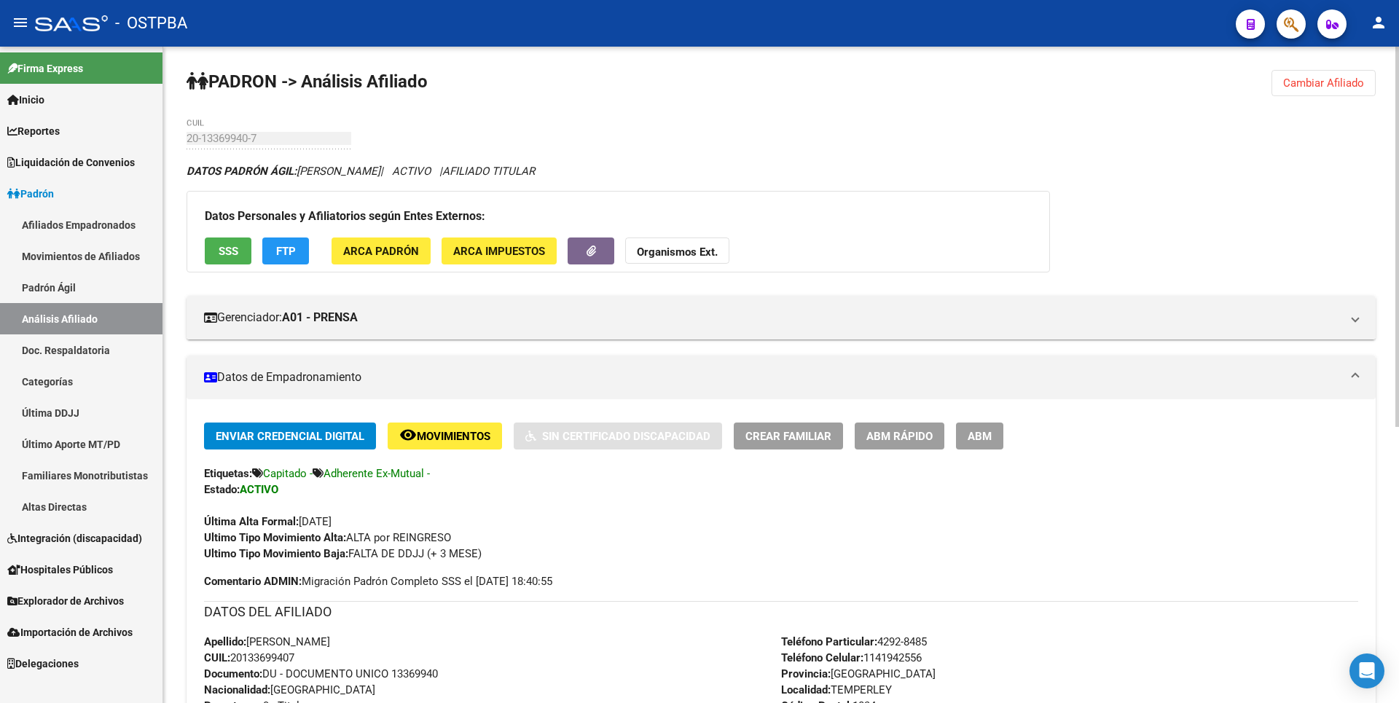
click at [1350, 77] on button "Cambiar Afiliado" at bounding box center [1324, 83] width 104 height 26
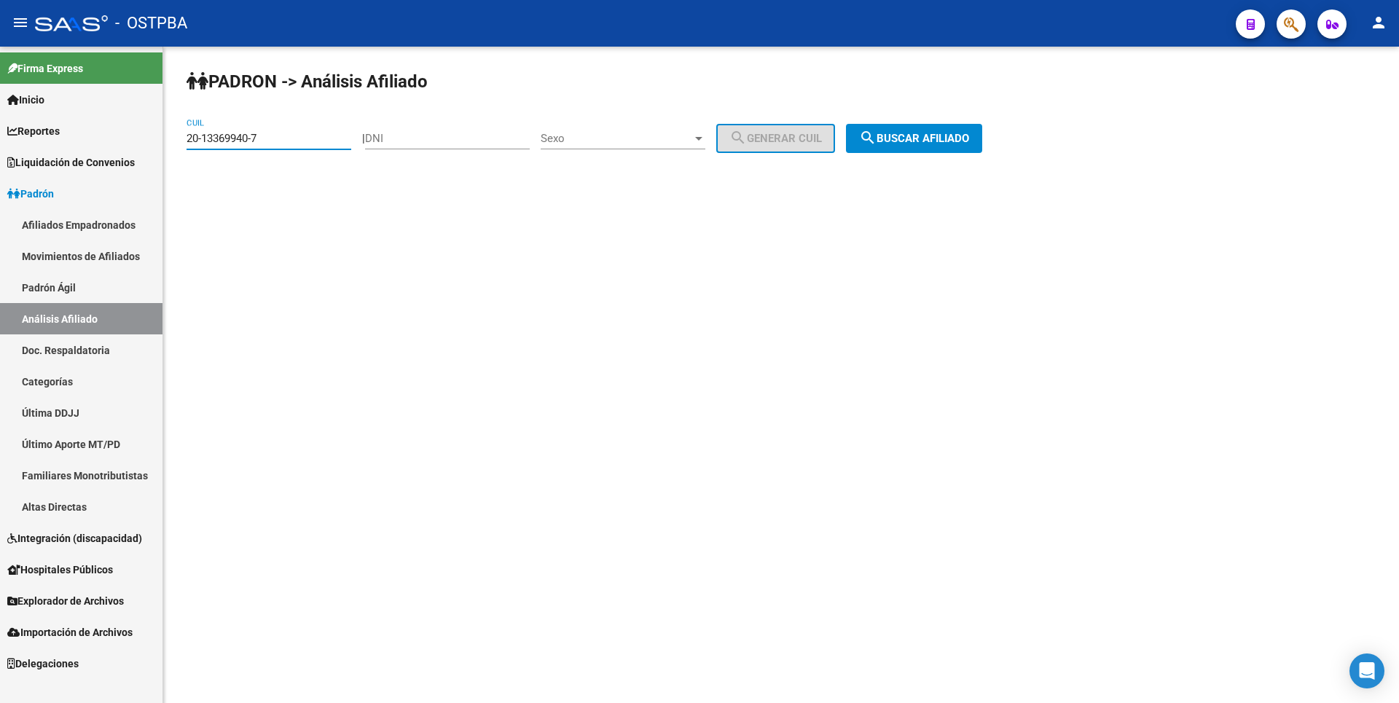
drag, startPoint x: 270, startPoint y: 136, endPoint x: 114, endPoint y: 140, distance: 156.7
click at [112, 140] on mat-sidenav-container "Firma Express Inicio Calendario SSS Instructivos Contacto OS Reportes Tablero d…" at bounding box center [699, 375] width 1399 height 657
paste input "430495-3"
click at [924, 136] on span "search Buscar afiliado" at bounding box center [914, 138] width 110 height 13
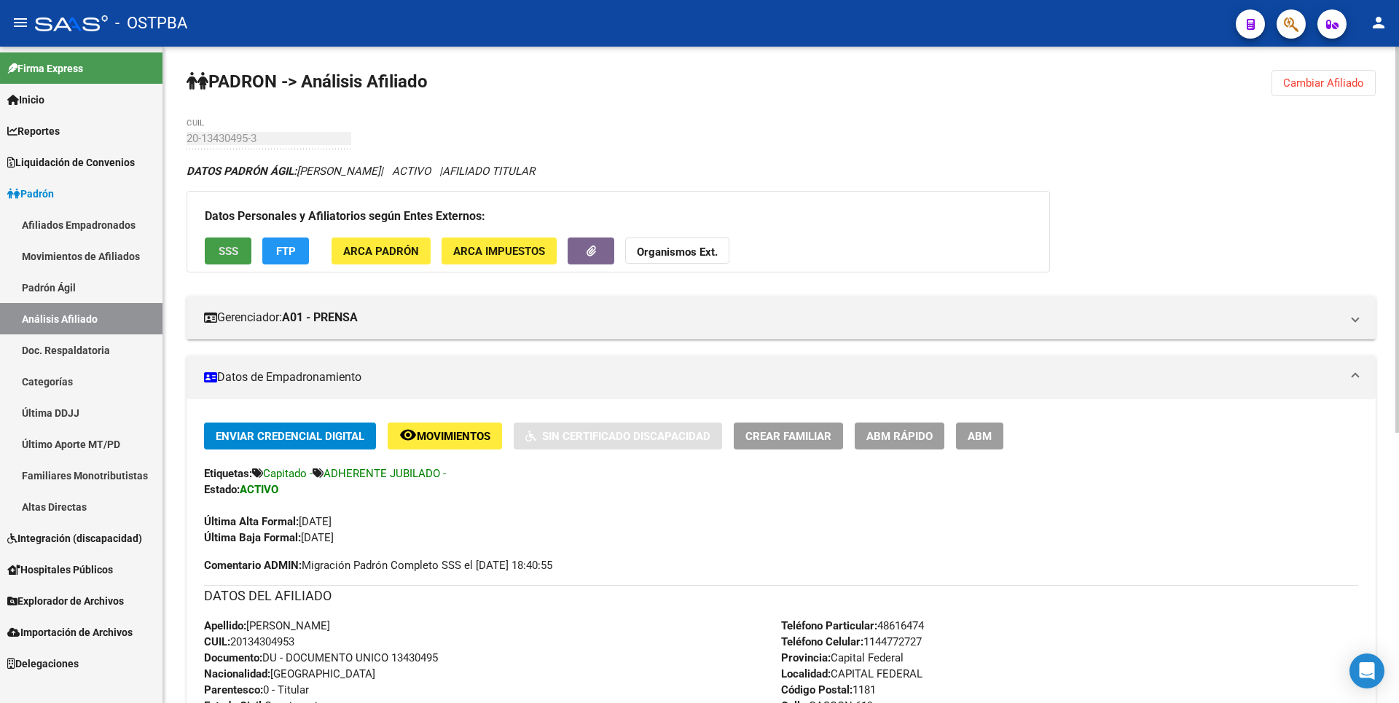
click at [225, 254] on span "SSS" at bounding box center [229, 251] width 20 height 13
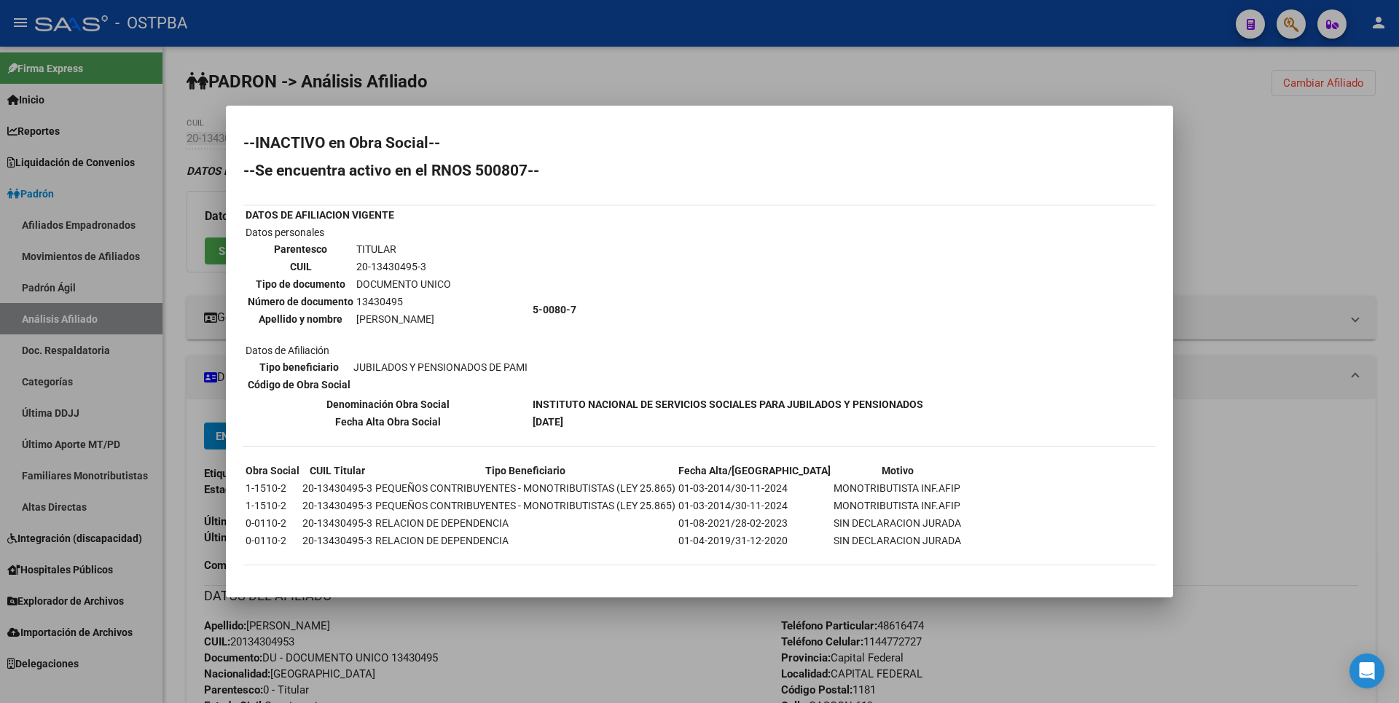
click at [1192, 208] on div at bounding box center [699, 351] width 1399 height 703
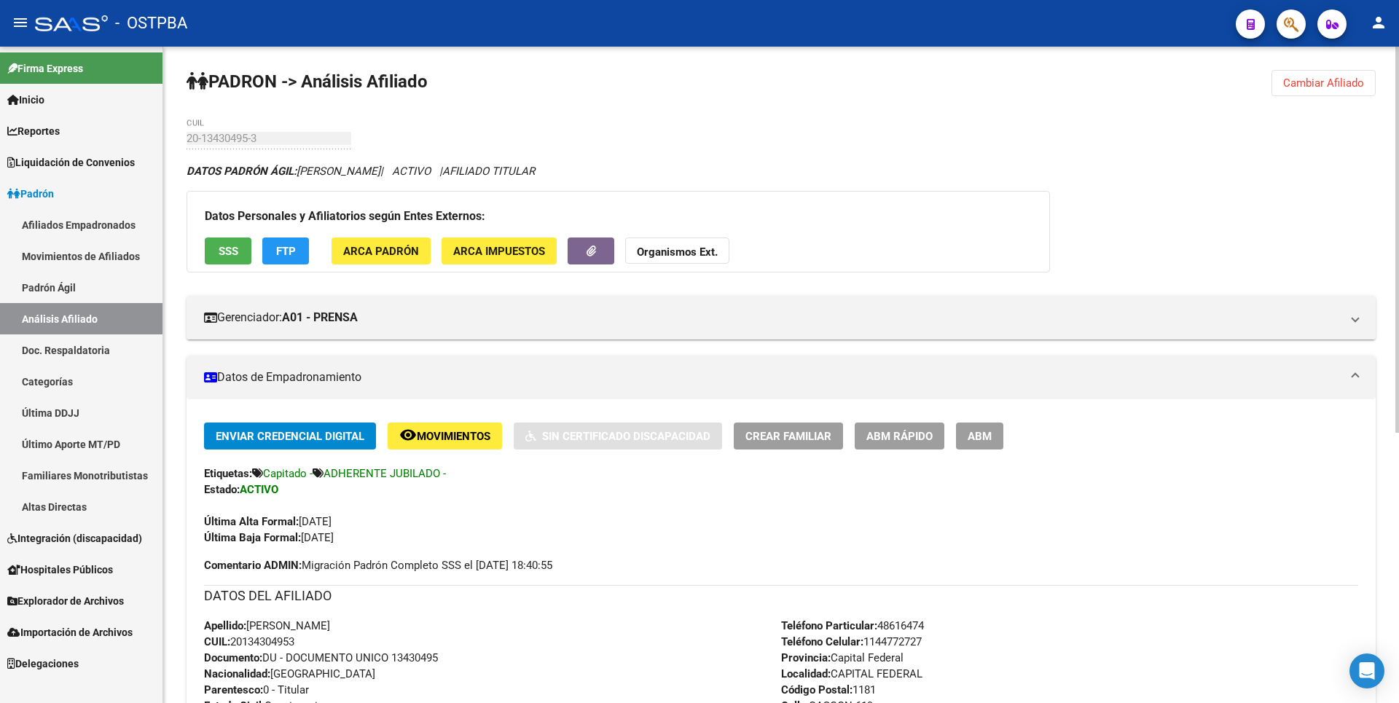
click at [1291, 81] on span "Cambiar Afiliado" at bounding box center [1323, 83] width 81 height 13
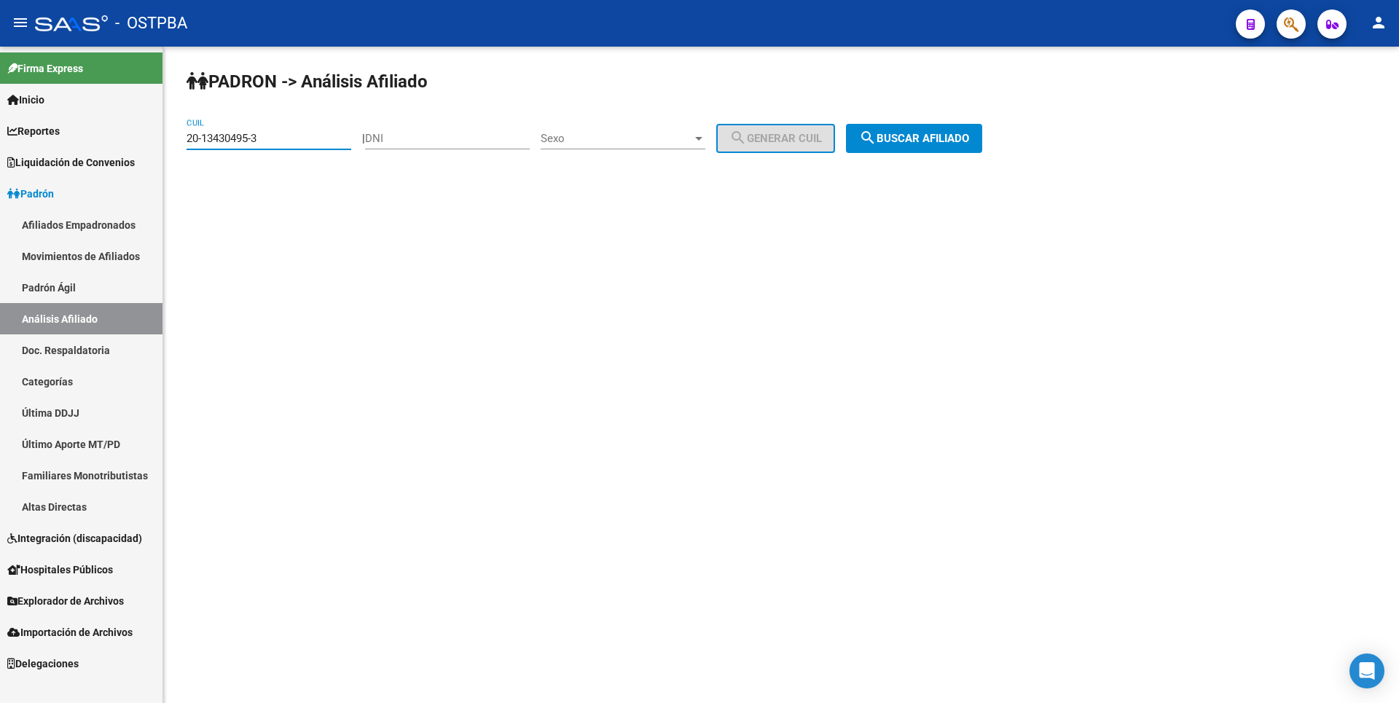
drag, startPoint x: 274, startPoint y: 138, endPoint x: 138, endPoint y: 136, distance: 136.3
click at [138, 136] on mat-sidenav-container "Firma Express Inicio Calendario SSS Instructivos Contacto OS Reportes Tablero d…" at bounding box center [699, 375] width 1399 height 657
paste input "4406233-8"
click at [947, 145] on button "search Buscar afiliado" at bounding box center [914, 138] width 136 height 29
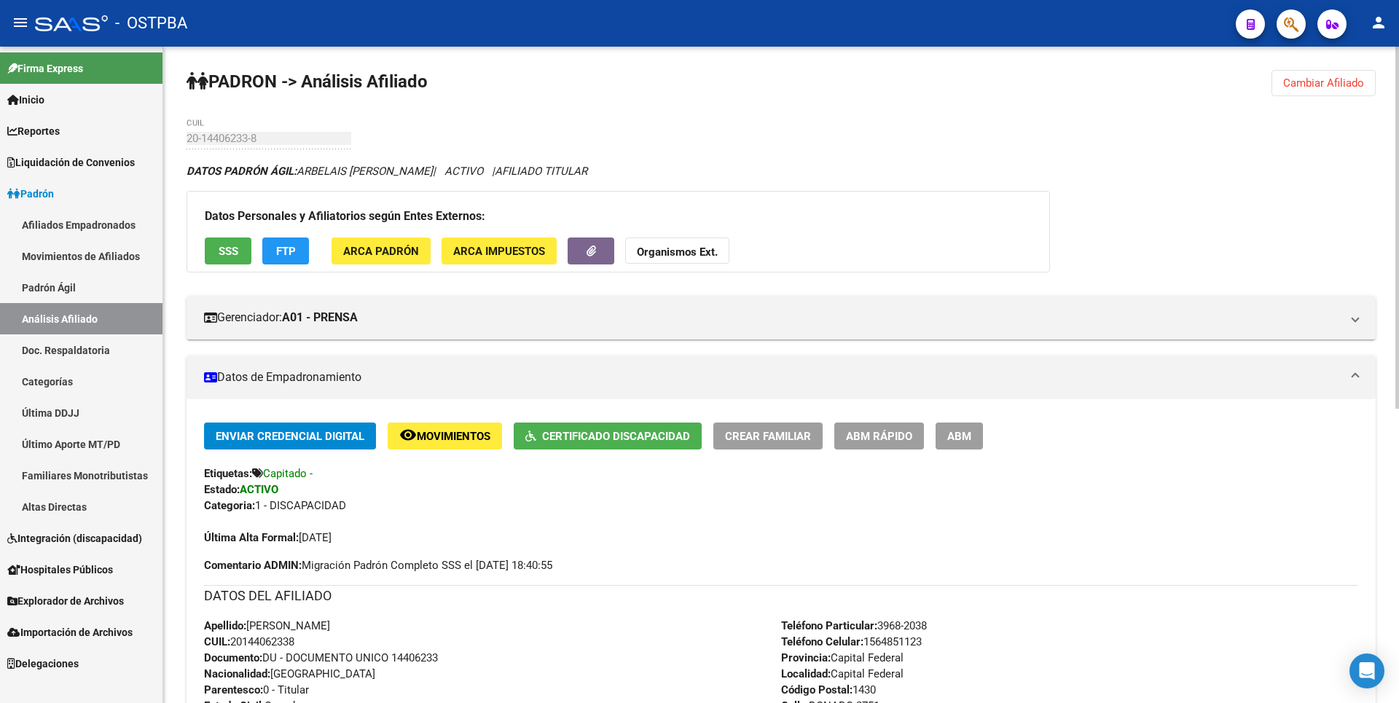
click at [223, 254] on span "SSS" at bounding box center [229, 251] width 20 height 13
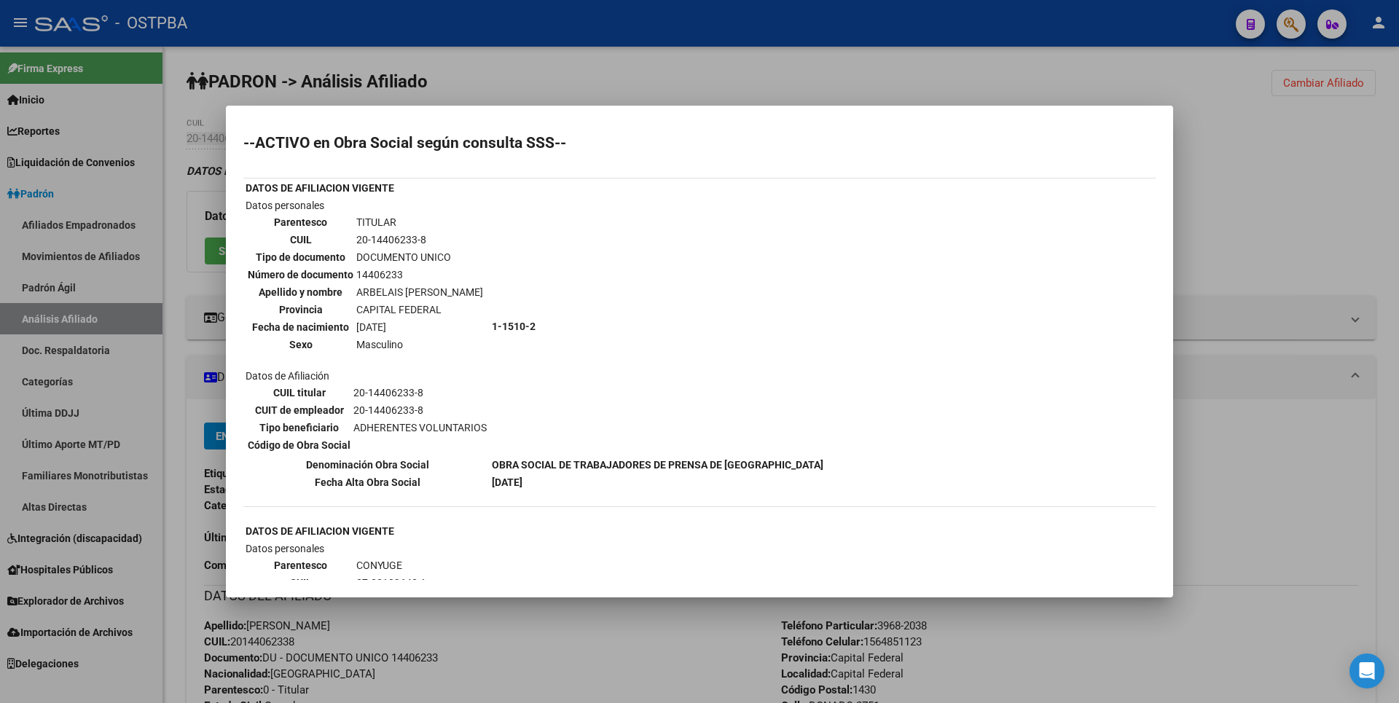
click at [1264, 255] on div at bounding box center [699, 351] width 1399 height 703
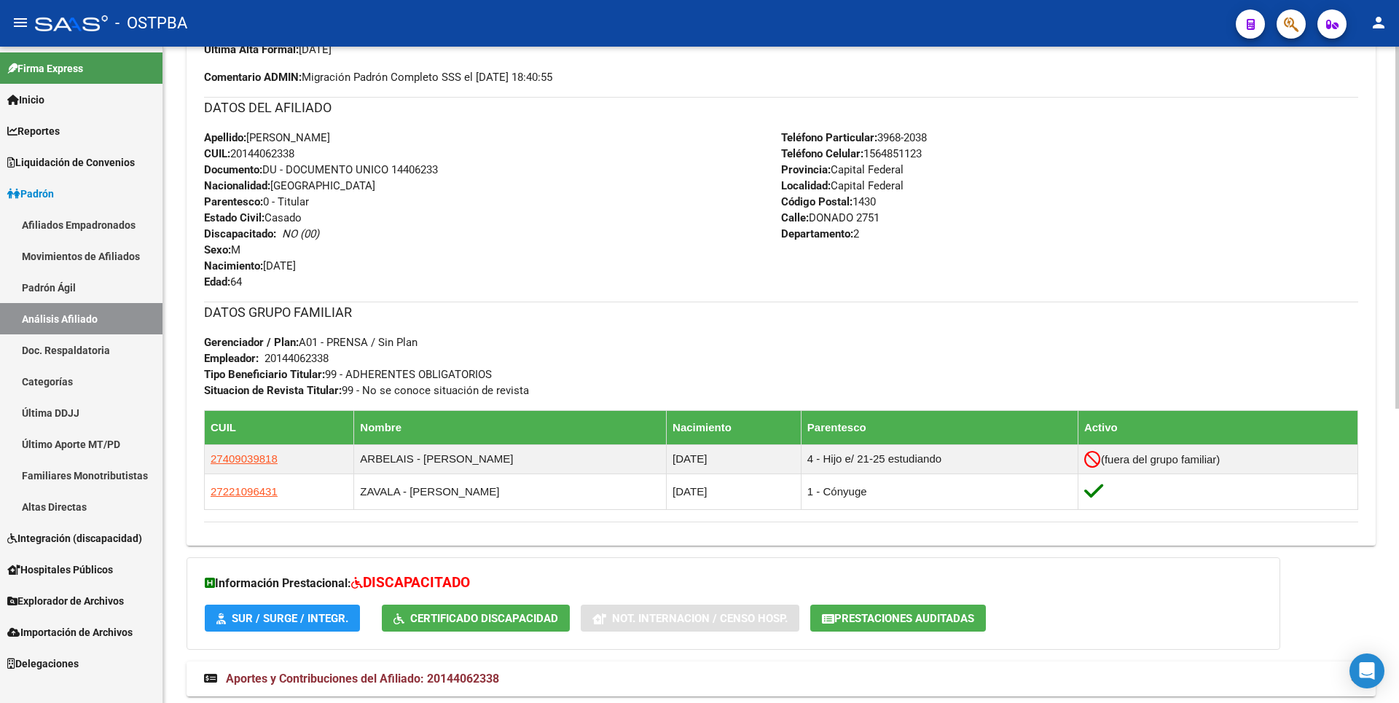
scroll to position [533, 0]
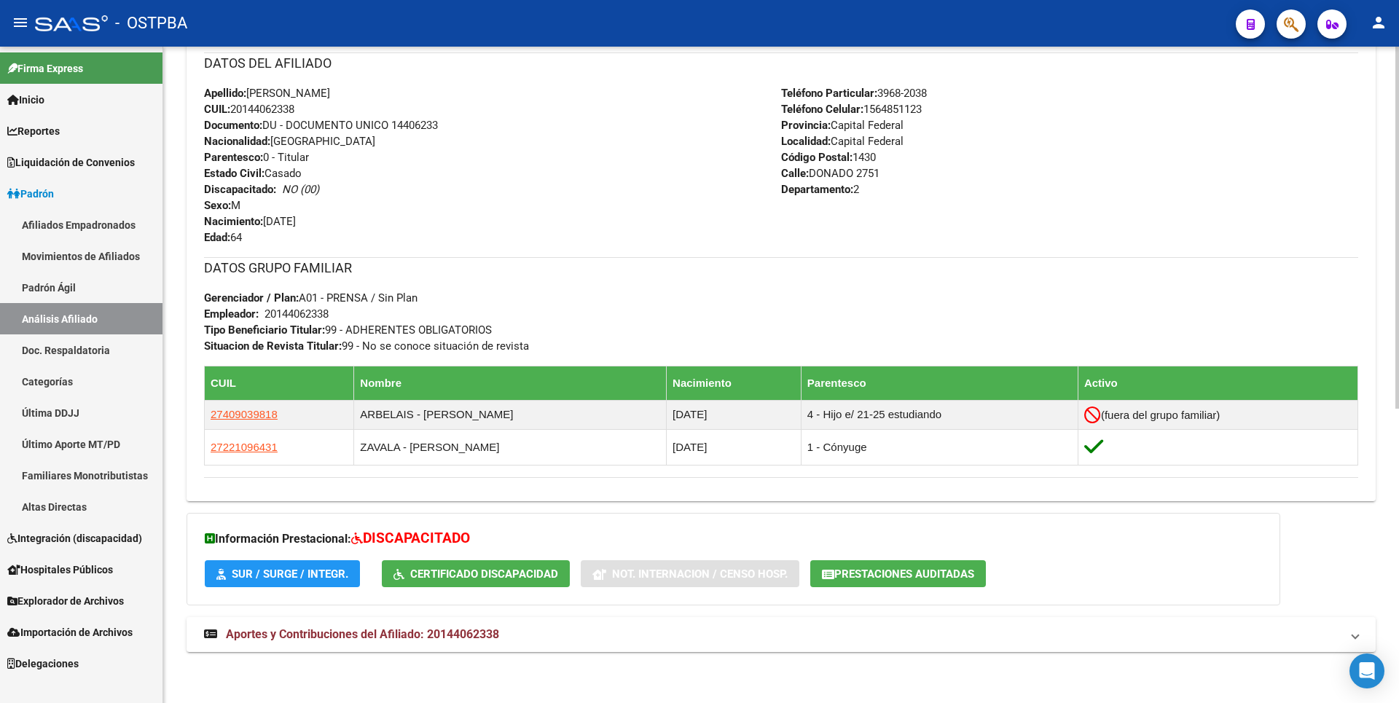
click at [931, 576] on span "Prestaciones Auditadas" at bounding box center [904, 574] width 140 height 13
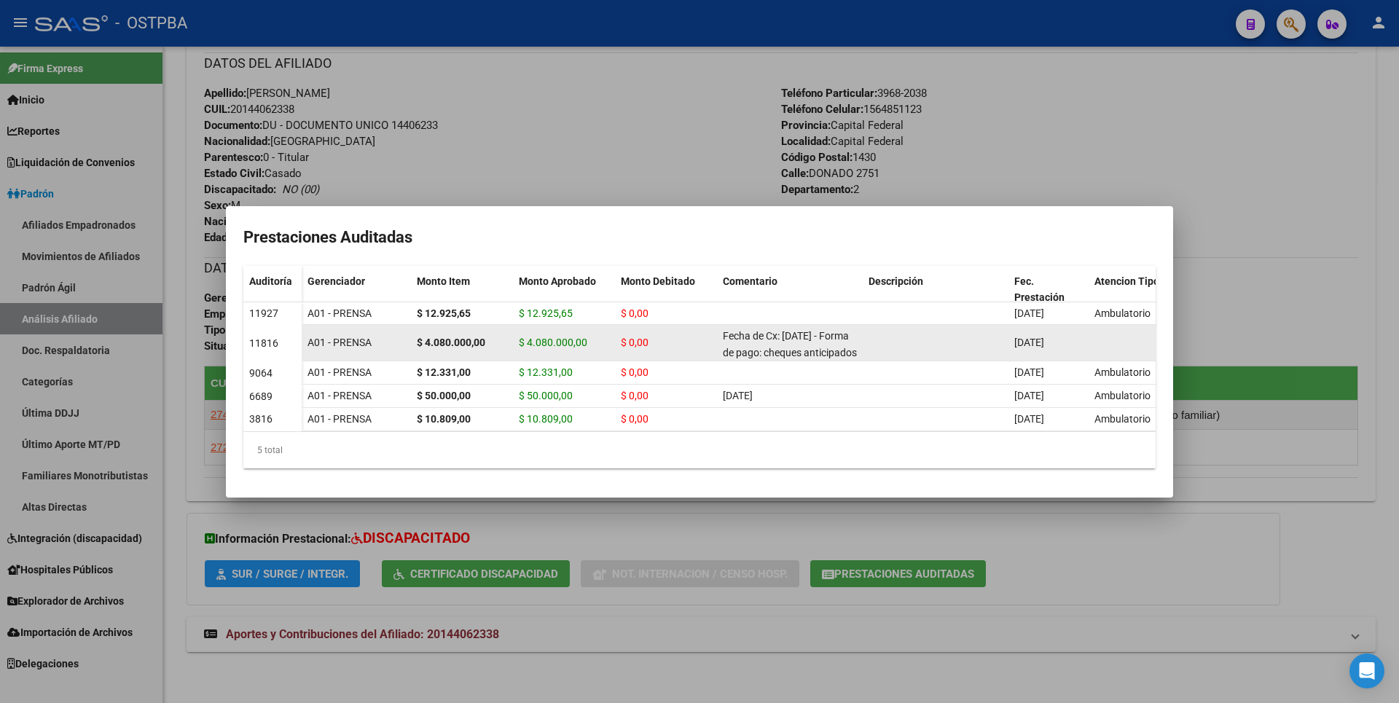
drag, startPoint x: 521, startPoint y: 325, endPoint x: 620, endPoint y: 322, distance: 99.2
click at [620, 325] on div "A01 - PRENSA $ 4.080.000,00 $ 4.080.000,00 $ 0,00 Fecha de Cx: 17/07/2025 - For…" at bounding box center [870, 343] width 1137 height 36
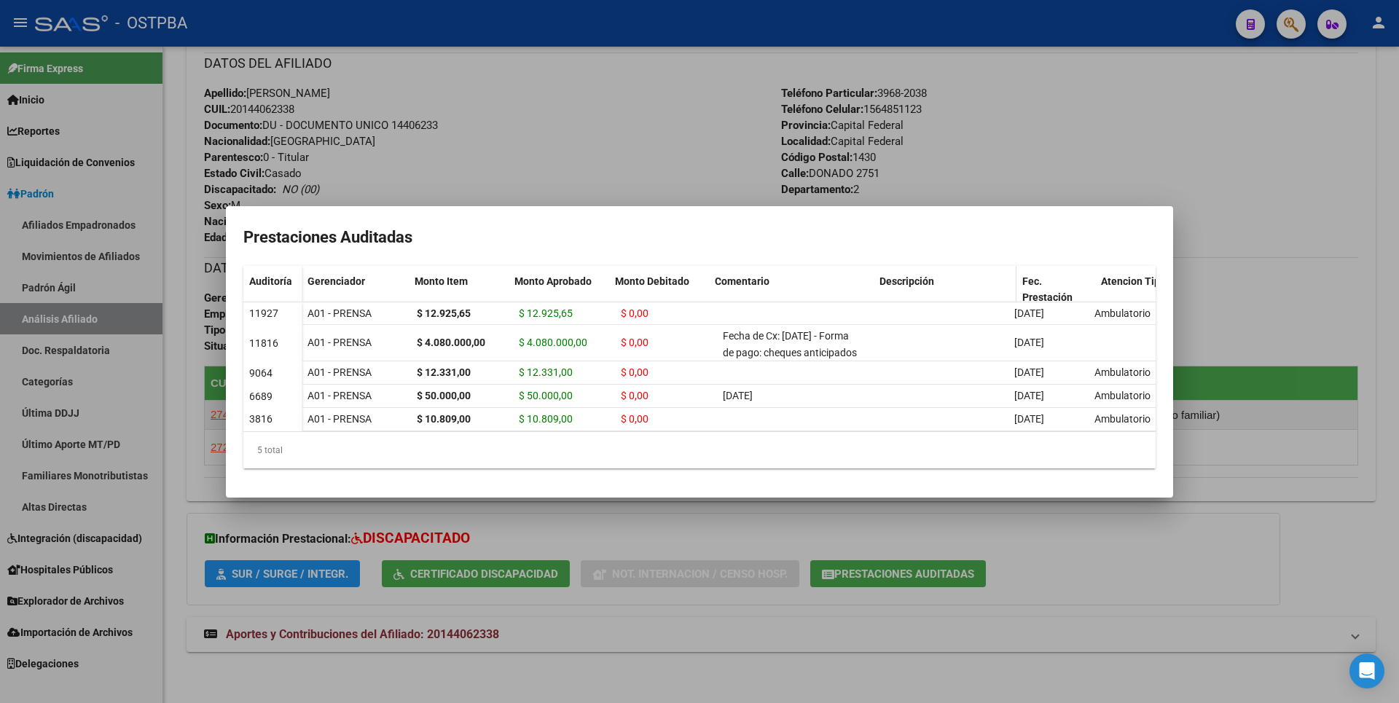
drag, startPoint x: 860, startPoint y: 262, endPoint x: 883, endPoint y: 260, distance: 22.7
click at [883, 266] on div "Gerenciador Monto Item Monto Aprobado Monto Debitado Comentario Descripción Fec…" at bounding box center [870, 296] width 1137 height 61
click at [1278, 264] on div at bounding box center [699, 351] width 1399 height 703
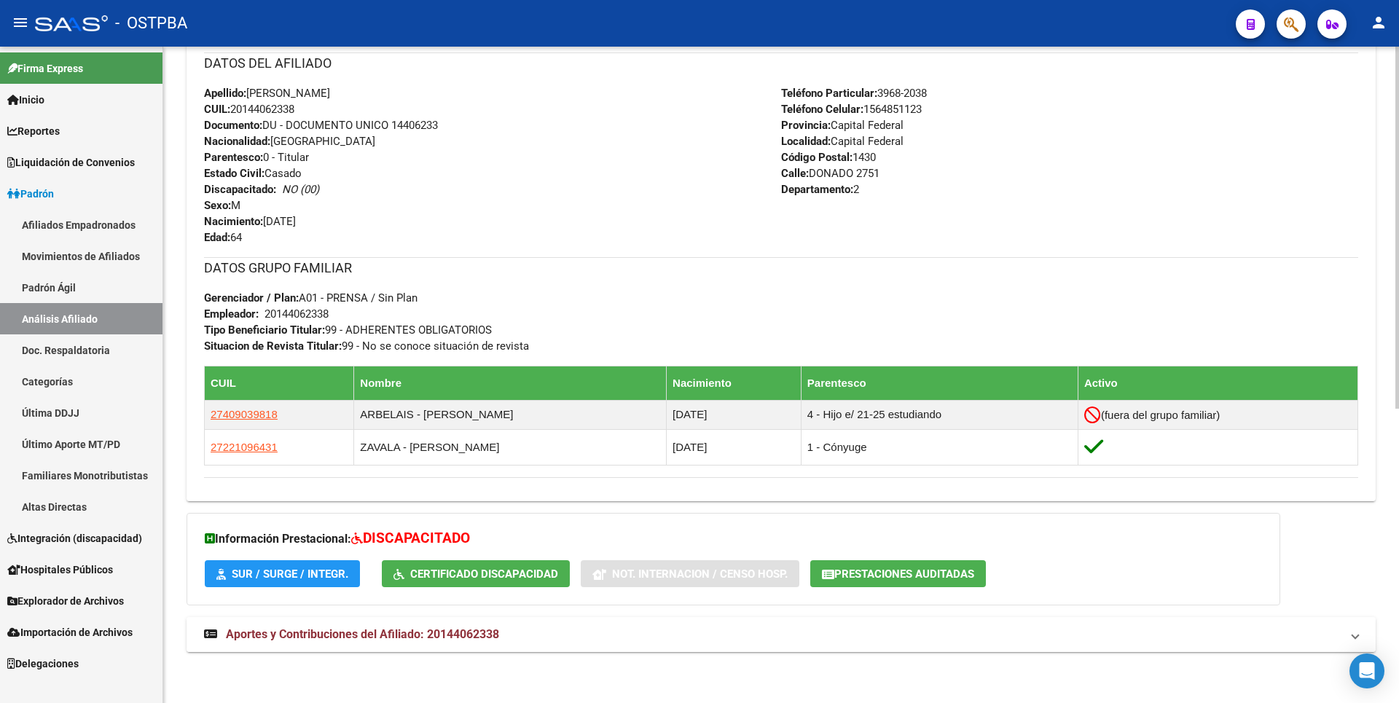
click at [428, 647] on mat-expansion-panel-header "Aportes y Contribuciones del Afiliado: 20144062338" at bounding box center [781, 634] width 1189 height 35
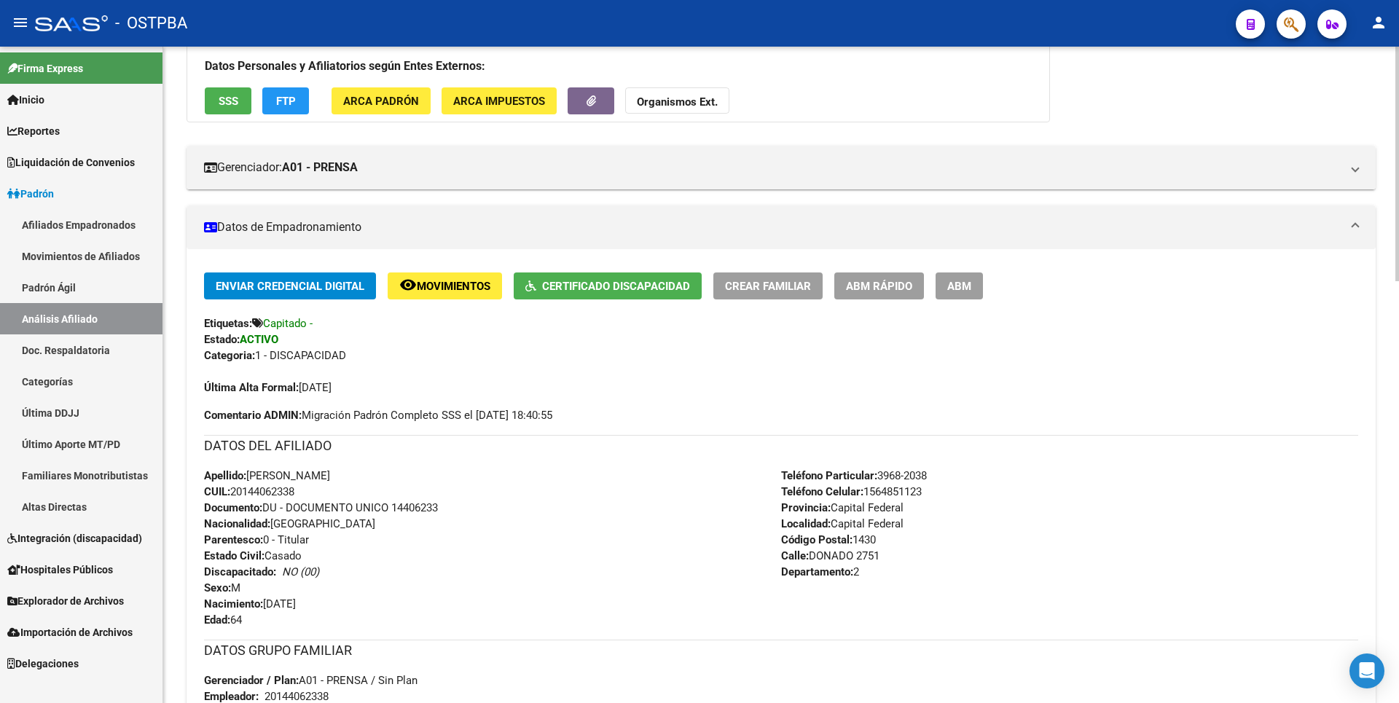
scroll to position [364, 0]
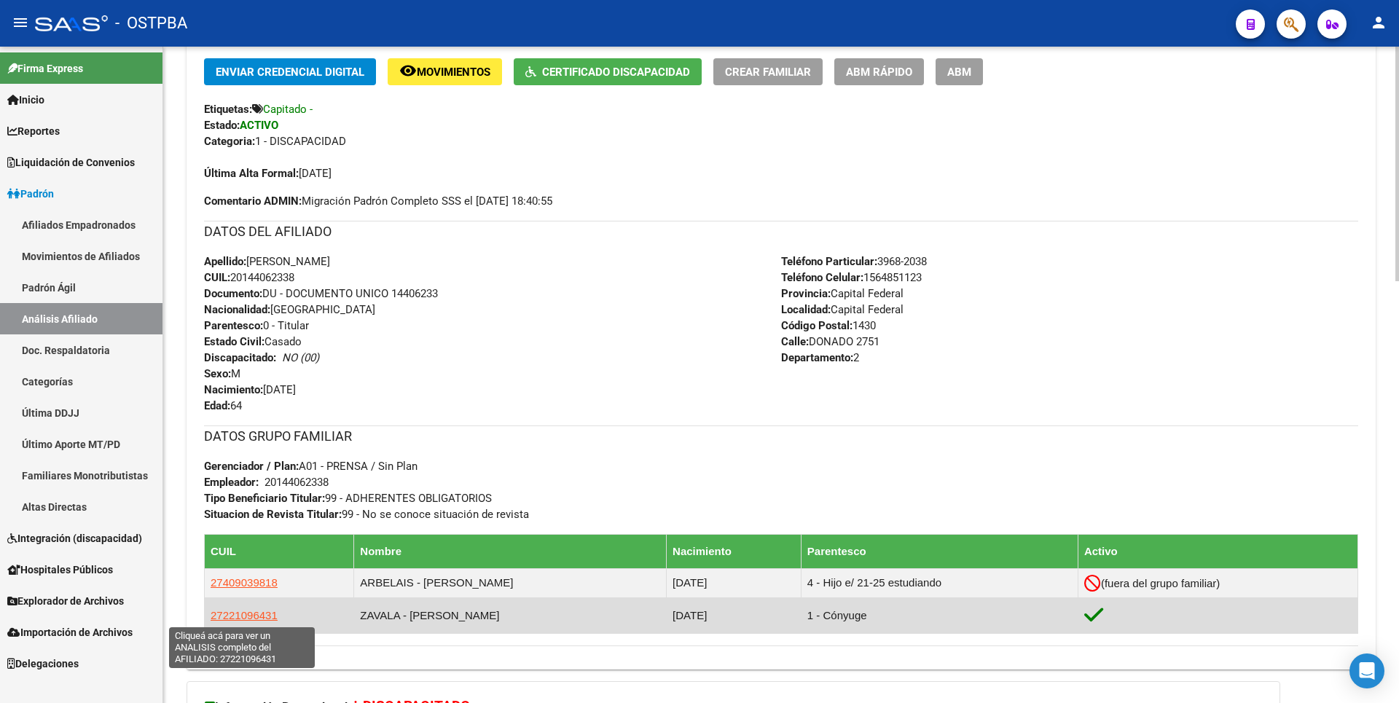
click at [257, 618] on span "27221096431" at bounding box center [244, 615] width 67 height 12
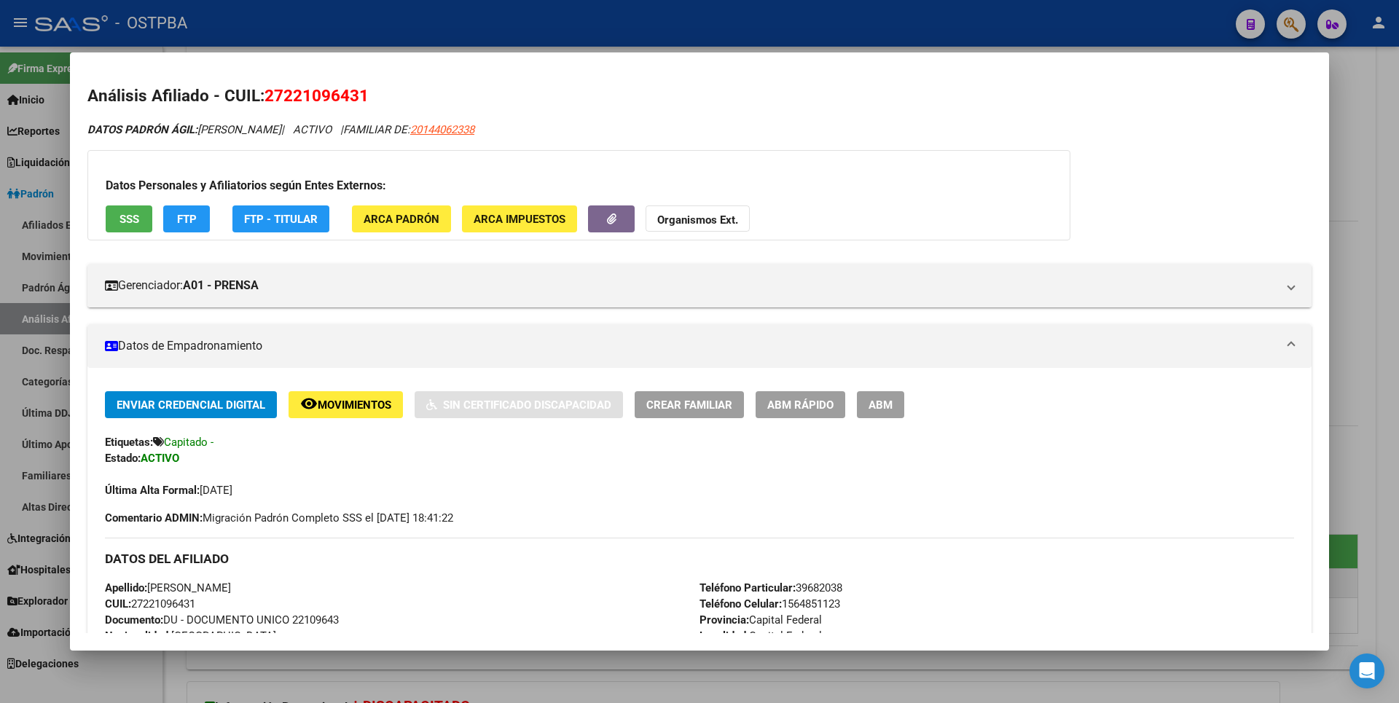
click at [131, 228] on button "SSS" at bounding box center [129, 219] width 47 height 27
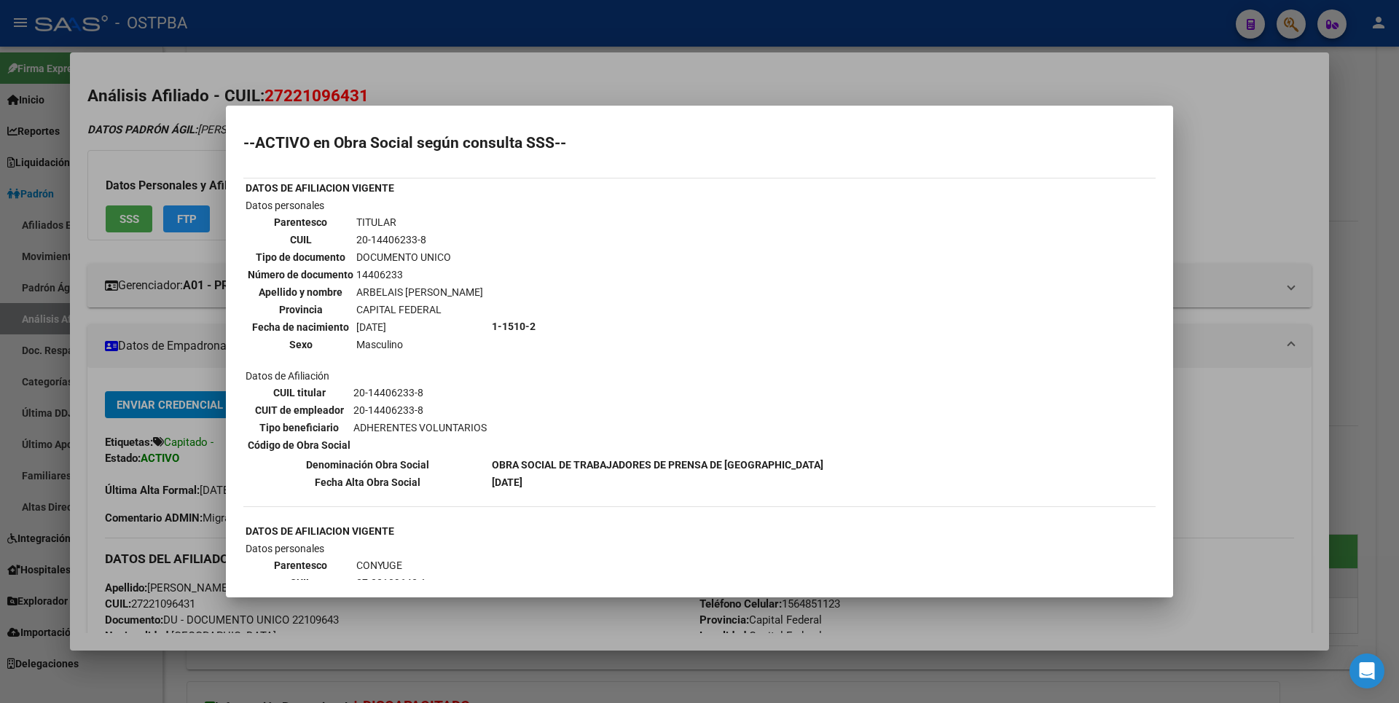
scroll to position [285, 0]
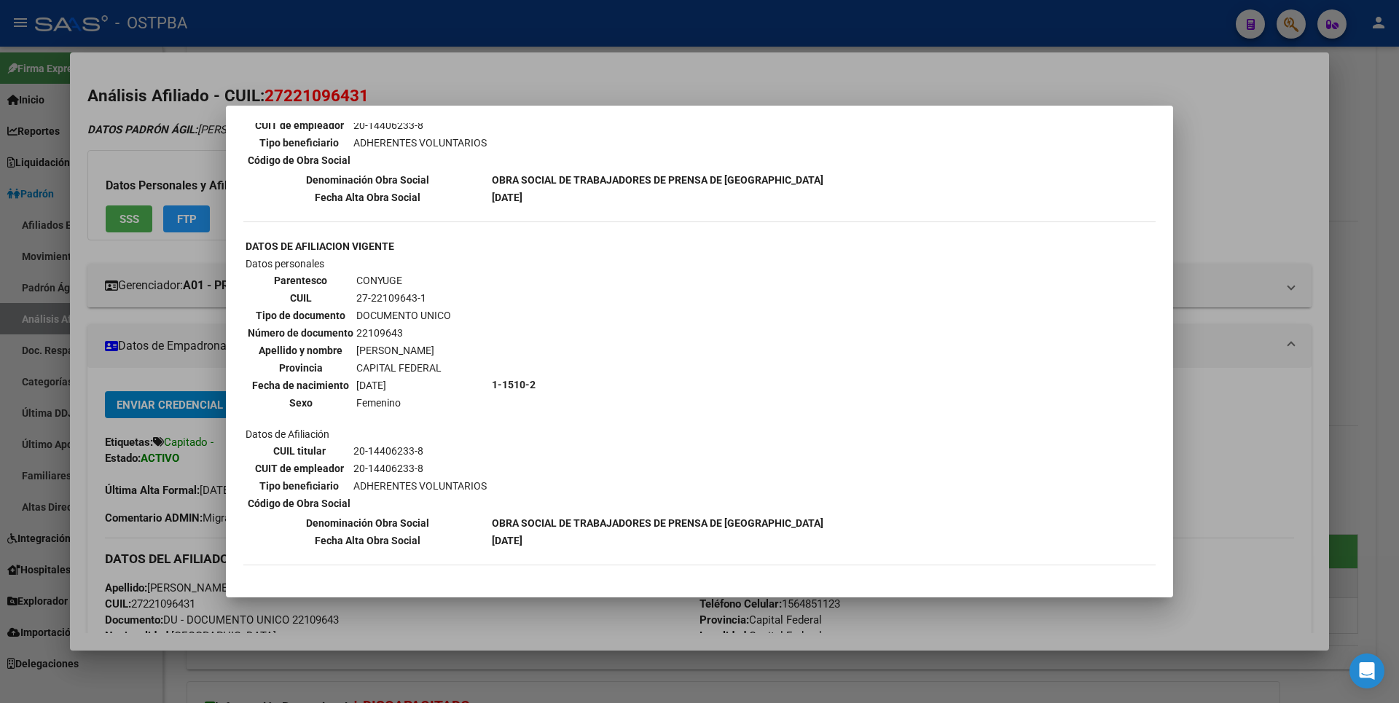
click at [1364, 130] on div at bounding box center [699, 351] width 1399 height 703
click at [1365, 130] on div at bounding box center [699, 351] width 1399 height 703
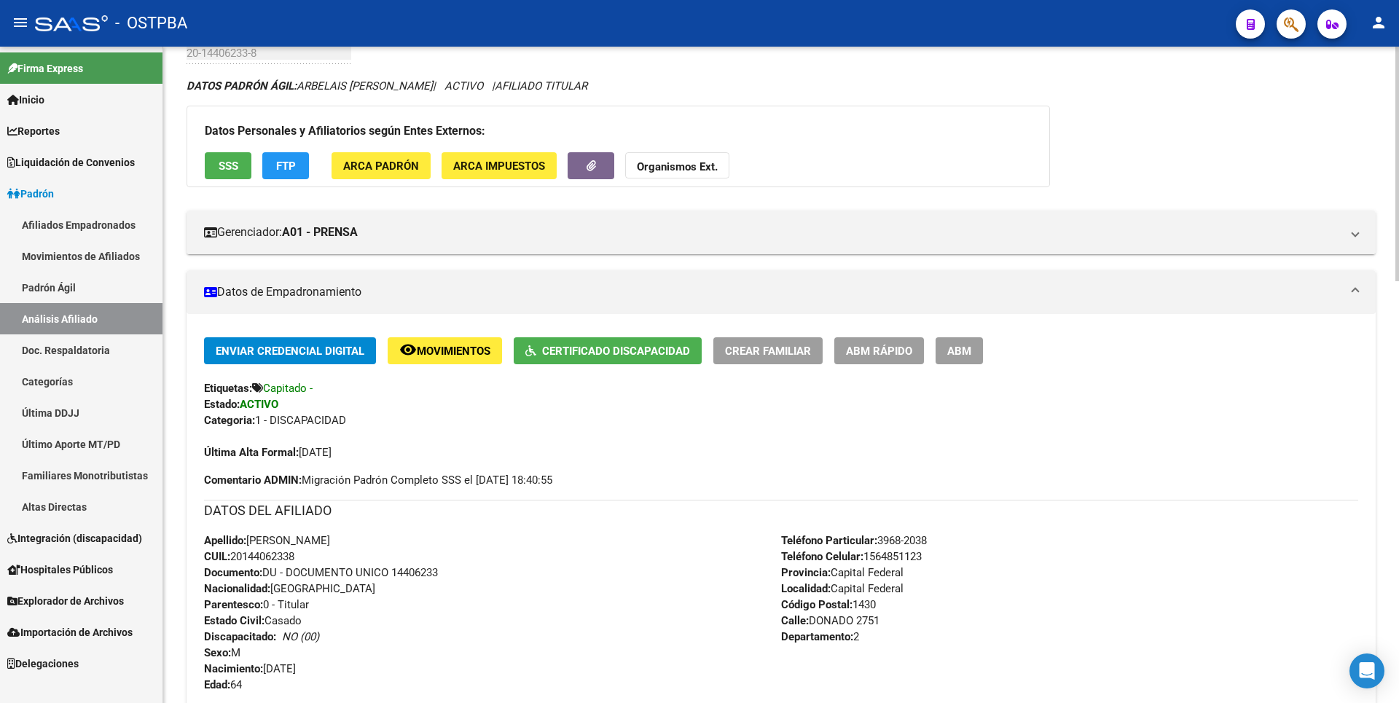
scroll to position [0, 0]
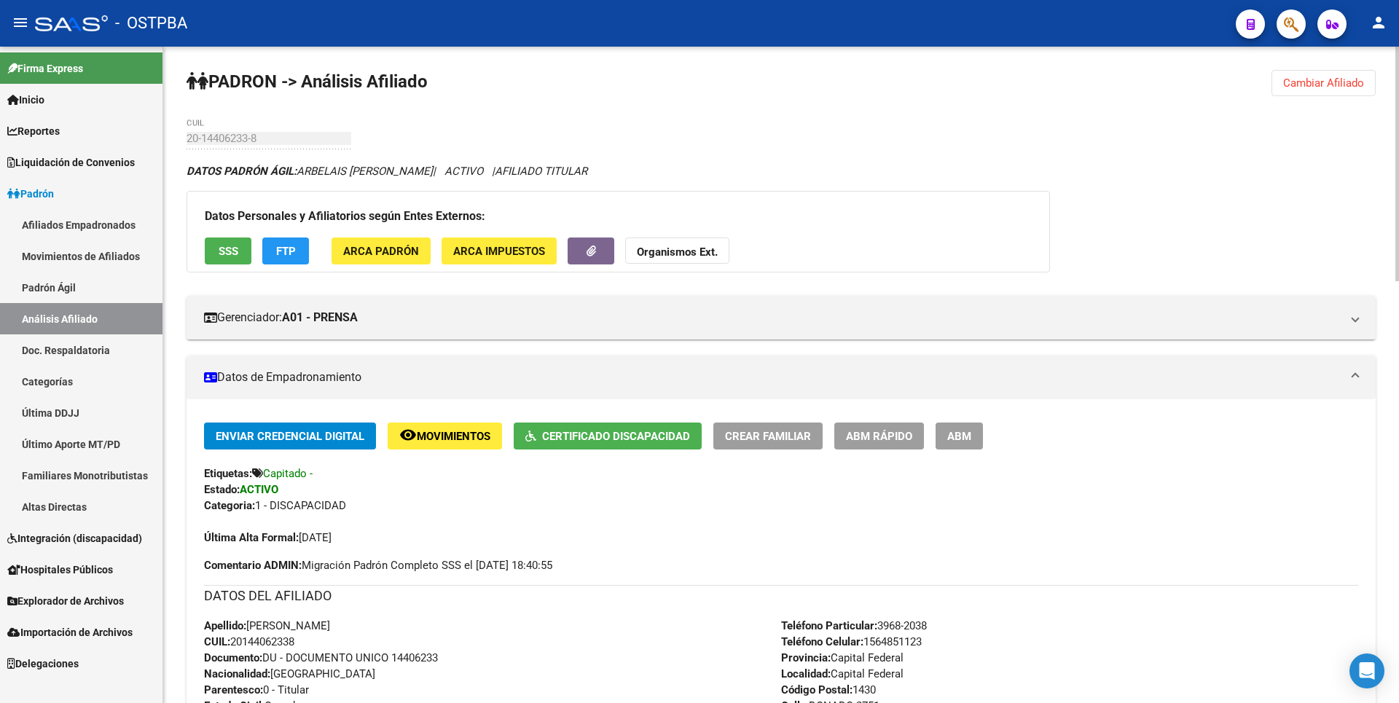
click at [1354, 86] on span "Cambiar Afiliado" at bounding box center [1323, 83] width 81 height 13
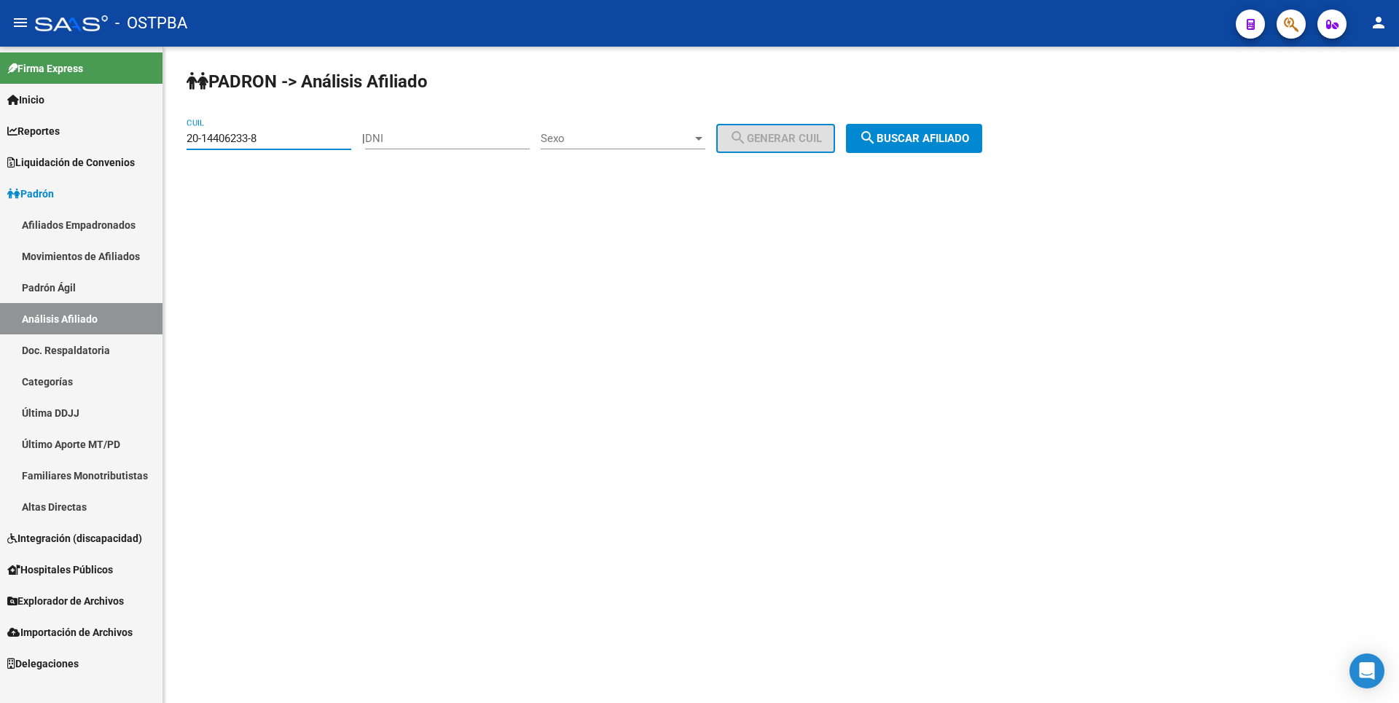
drag, startPoint x: 274, startPoint y: 136, endPoint x: 160, endPoint y: 138, distance: 113.7
click at [160, 138] on mat-sidenav-container "Firma Express Inicio Calendario SSS Instructivos Contacto OS Reportes Tablero d…" at bounding box center [699, 375] width 1399 height 657
paste input "3724317-3"
type input "20-13724317-3"
click at [897, 141] on span "search Buscar afiliado" at bounding box center [914, 138] width 110 height 13
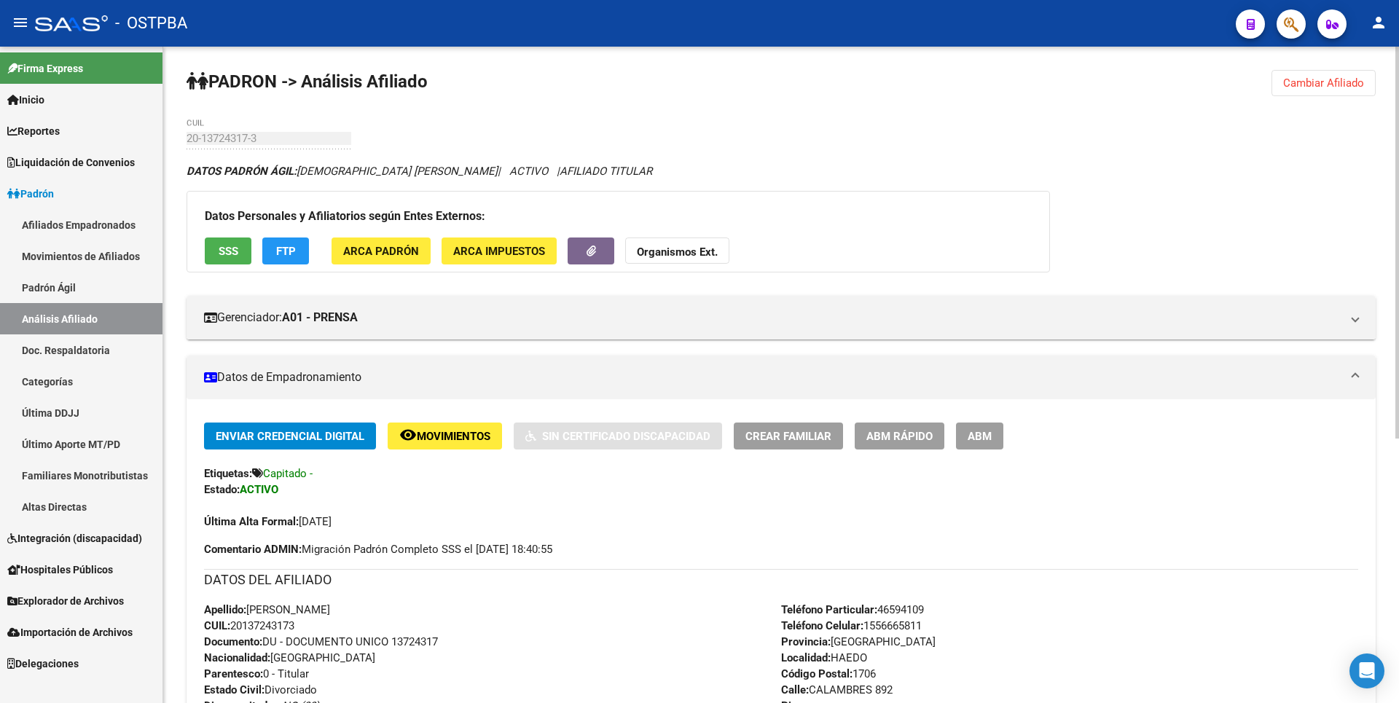
click at [235, 245] on span "SSS" at bounding box center [229, 251] width 20 height 13
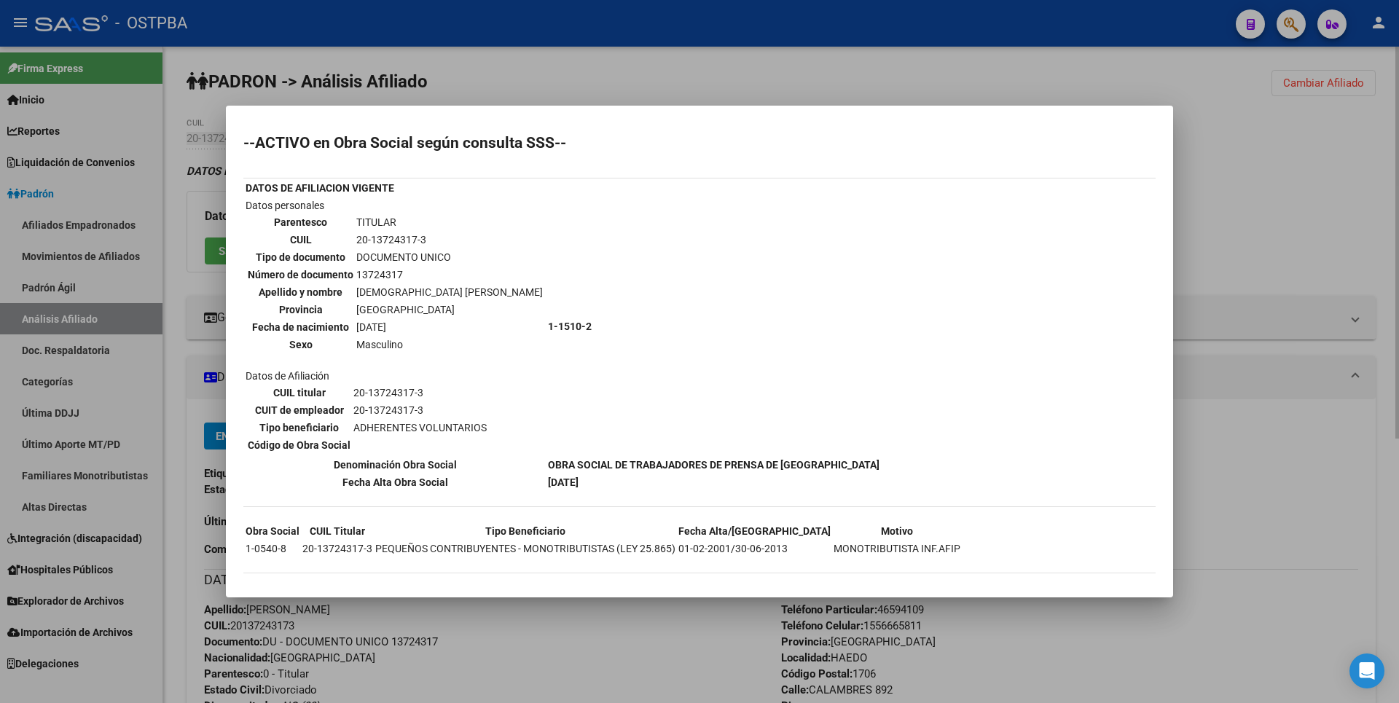
click at [1216, 179] on div at bounding box center [699, 351] width 1399 height 703
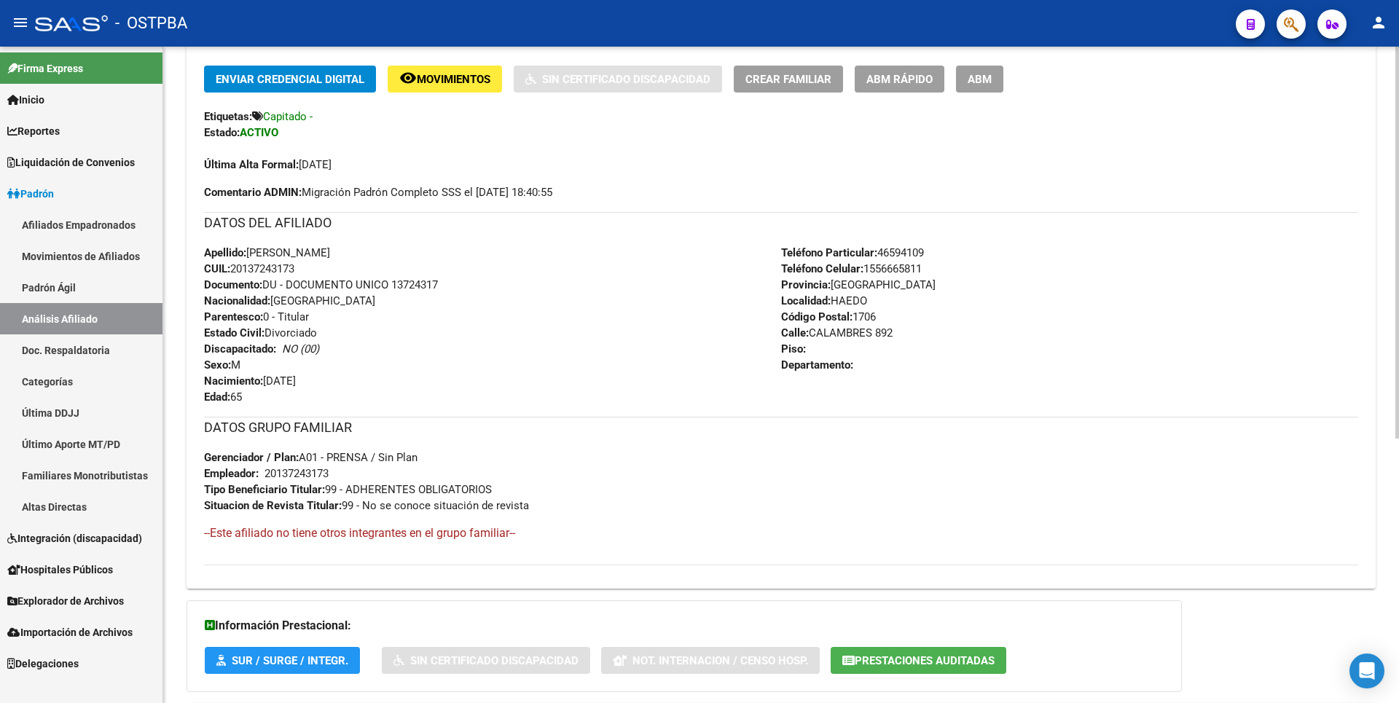
scroll to position [444, 0]
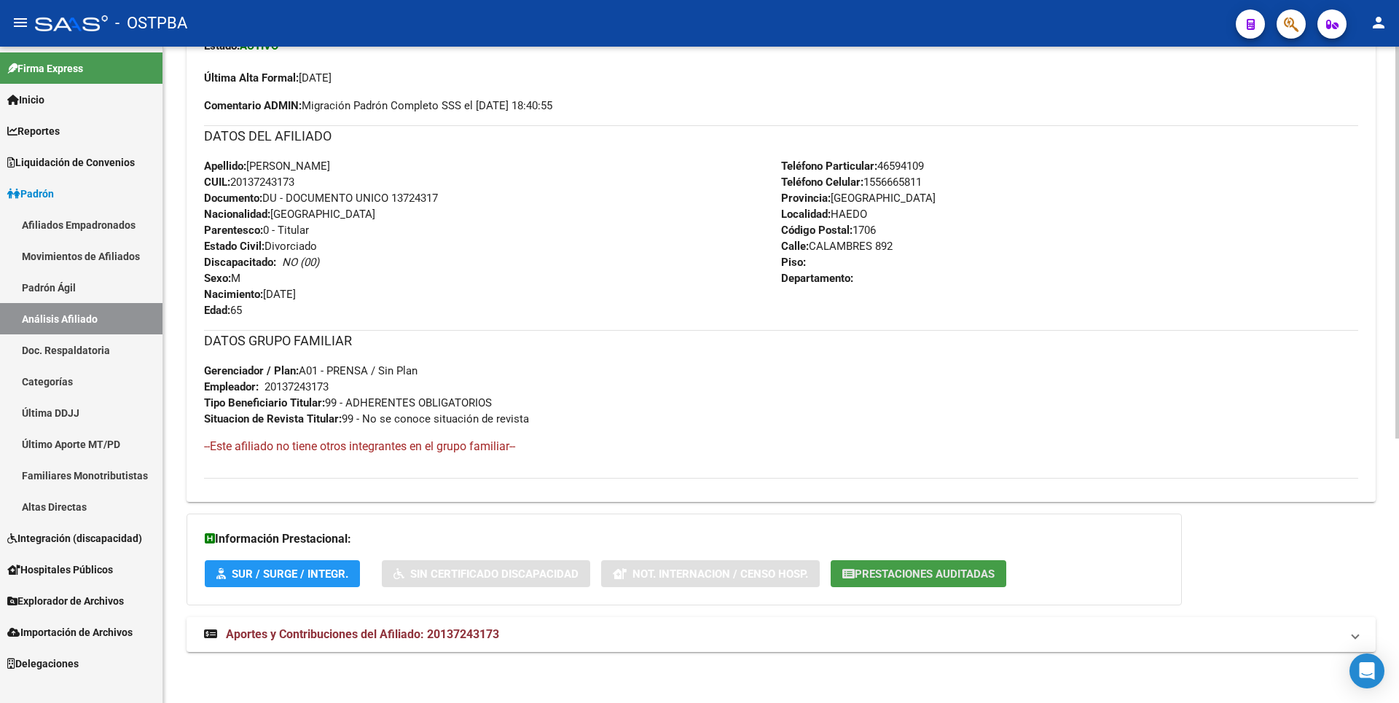
click at [966, 579] on span "Prestaciones Auditadas" at bounding box center [925, 574] width 140 height 13
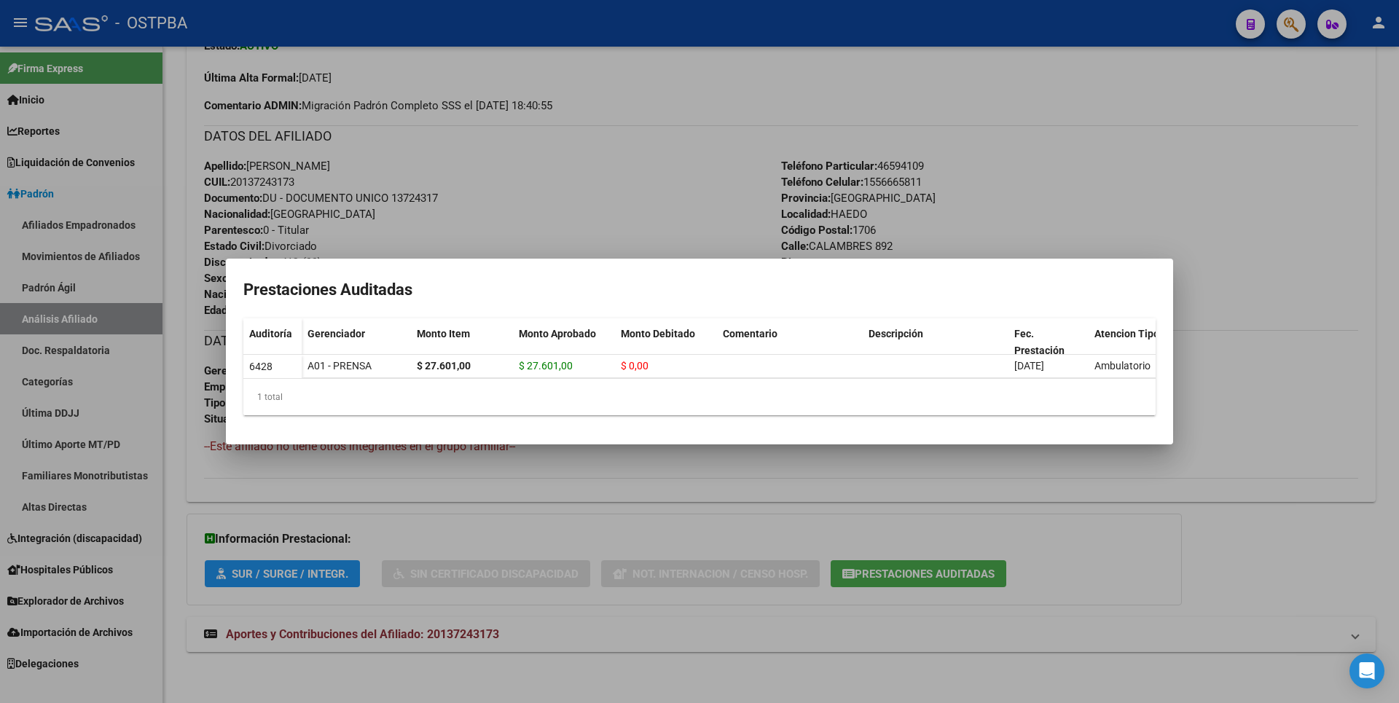
click at [1232, 187] on div at bounding box center [699, 351] width 1399 height 703
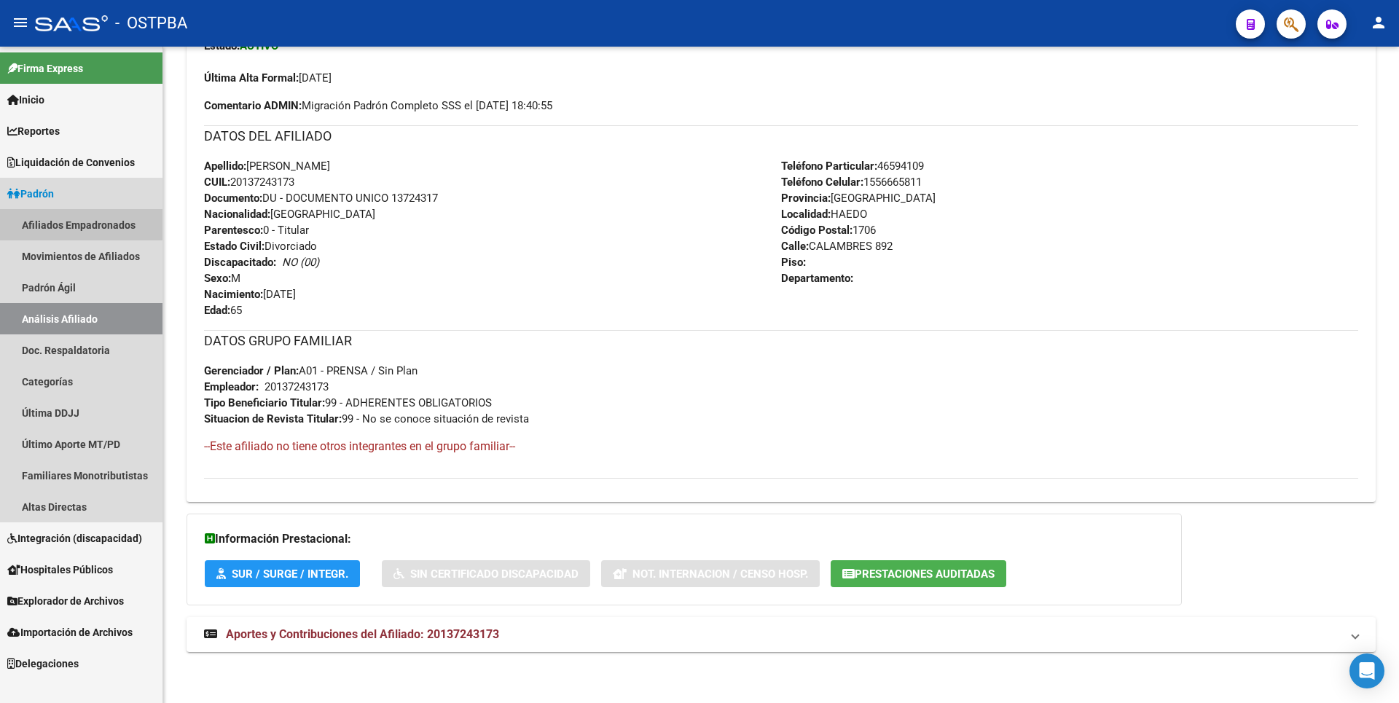
click at [122, 232] on link "Afiliados Empadronados" at bounding box center [81, 224] width 163 height 31
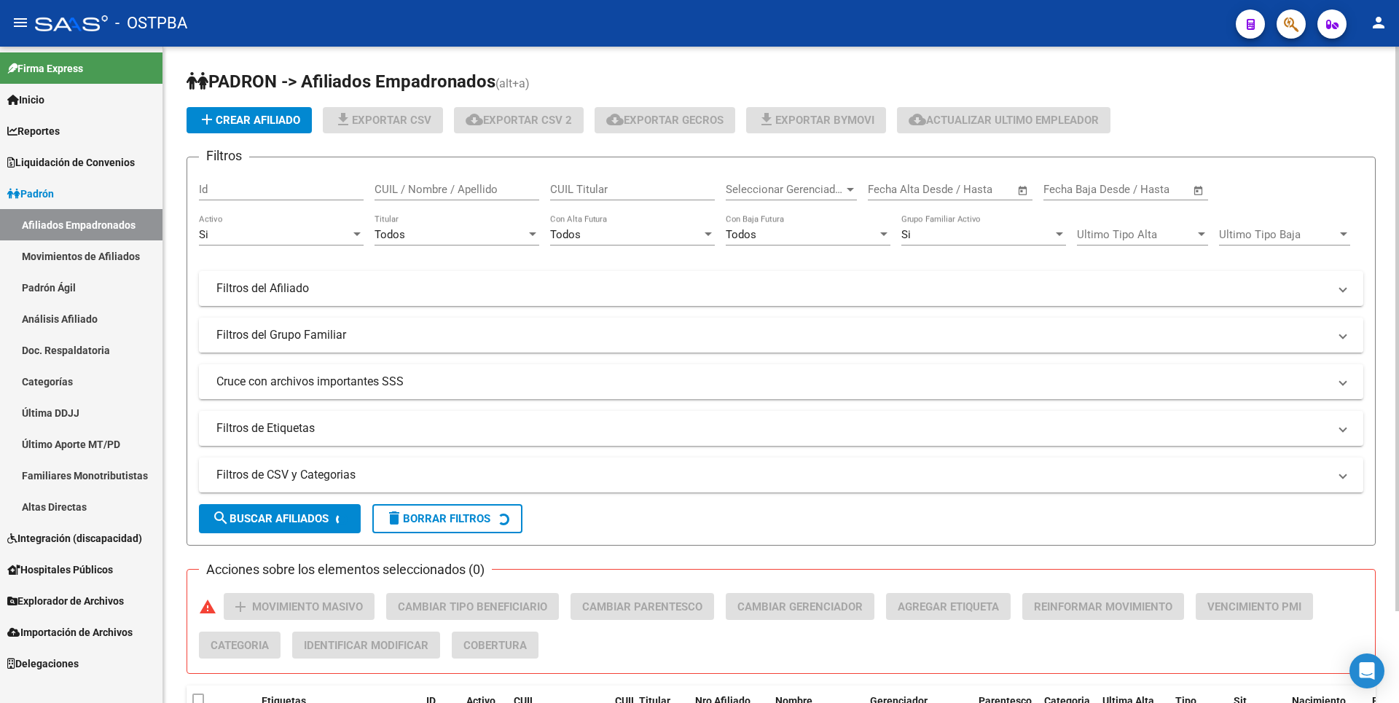
click at [427, 344] on mat-expansion-panel-header "Filtros del Grupo Familiar" at bounding box center [781, 335] width 1165 height 35
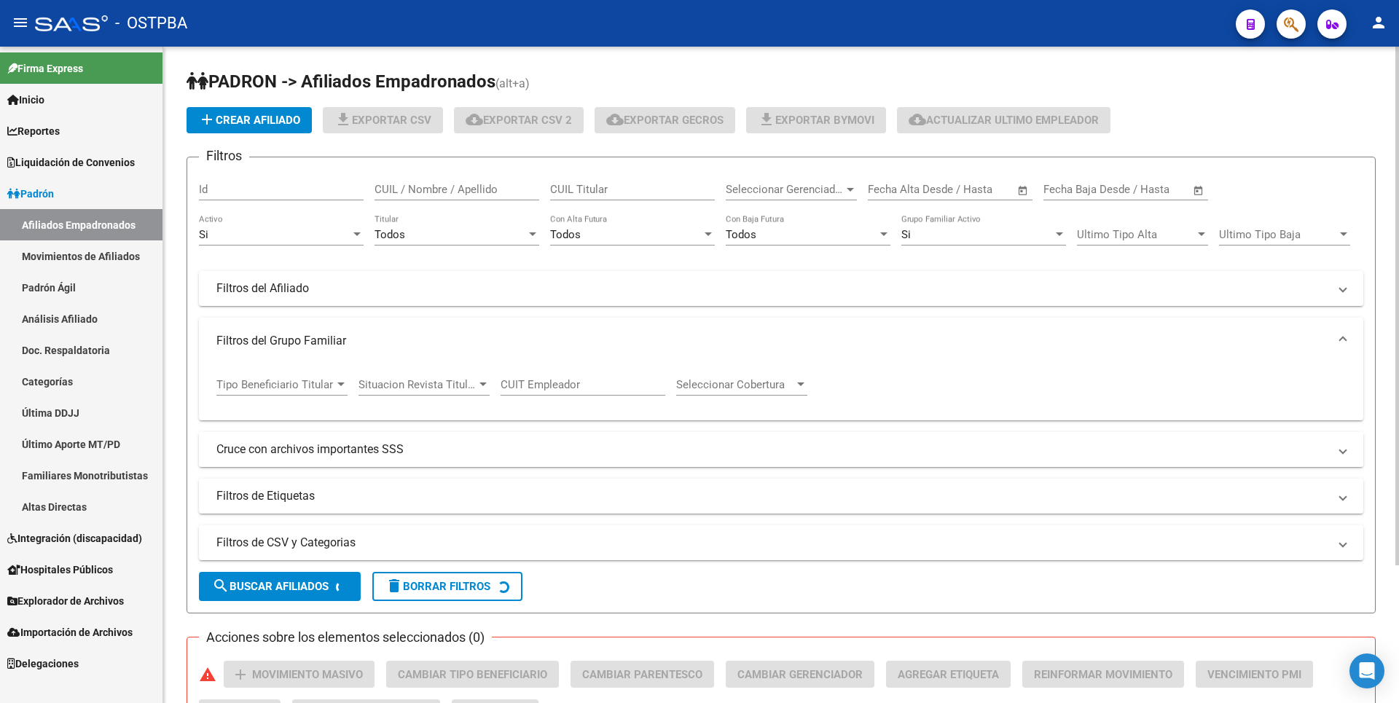
click at [421, 442] on mat-panel-title "Cruce con archivos importantes SSS" at bounding box center [772, 450] width 1112 height 16
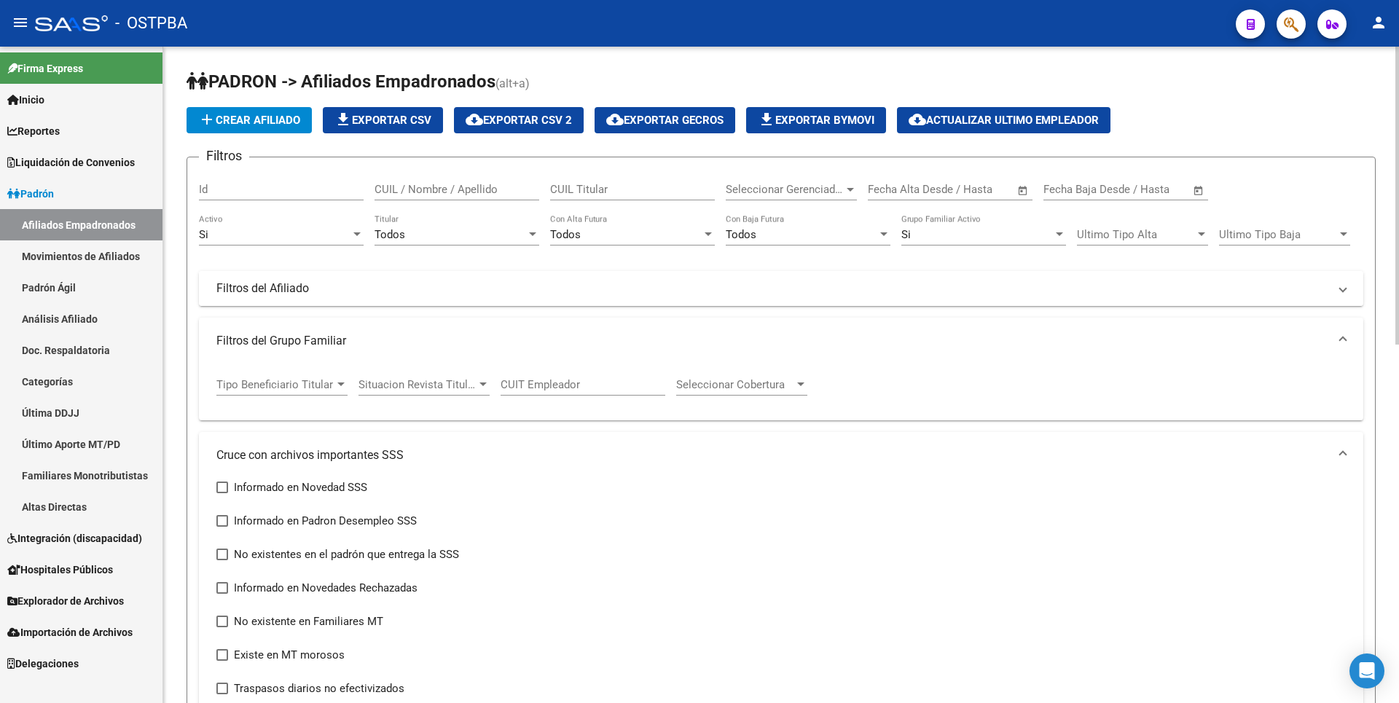
click at [402, 288] on mat-panel-title "Filtros del Afiliado" at bounding box center [772, 289] width 1112 height 16
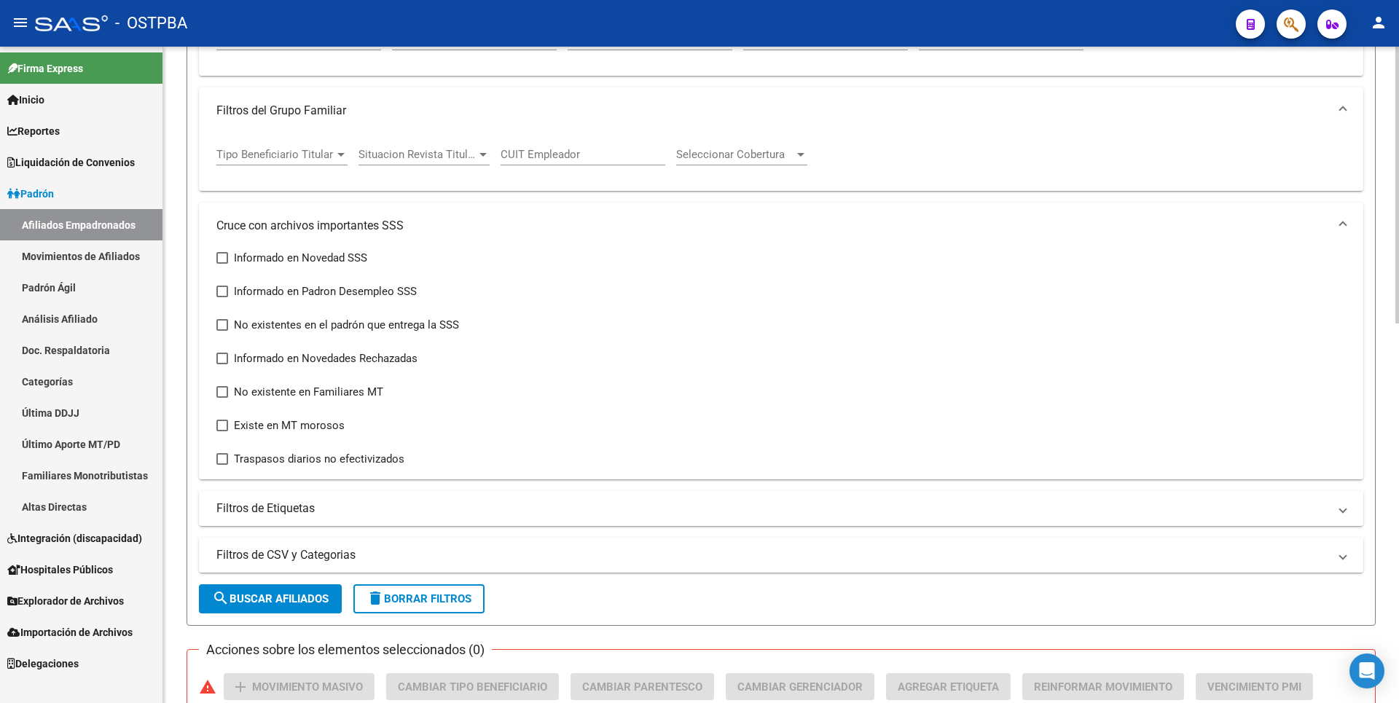
scroll to position [364, 0]
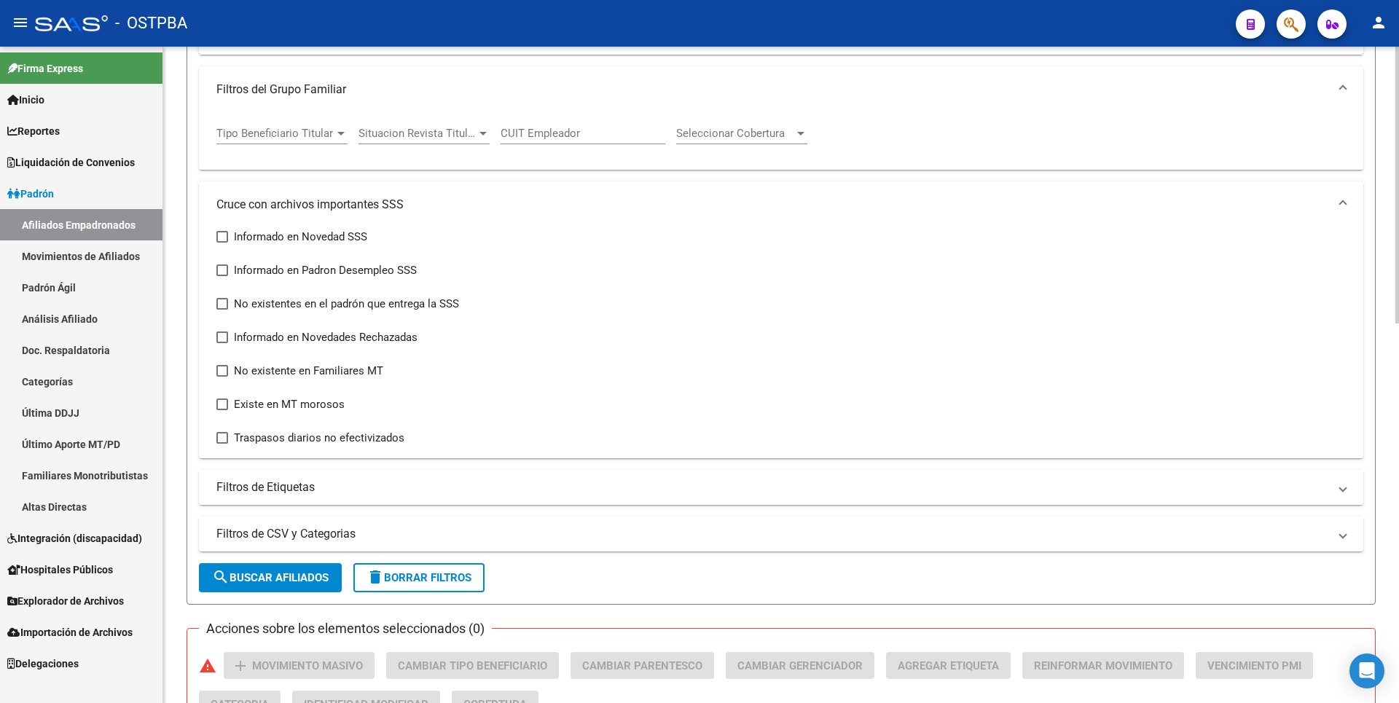
click at [225, 436] on span at bounding box center [222, 438] width 12 height 12
click at [222, 444] on input "Traspasos diarios no efectivizados" at bounding box center [222, 444] width 1 height 1
checkbox input "true"
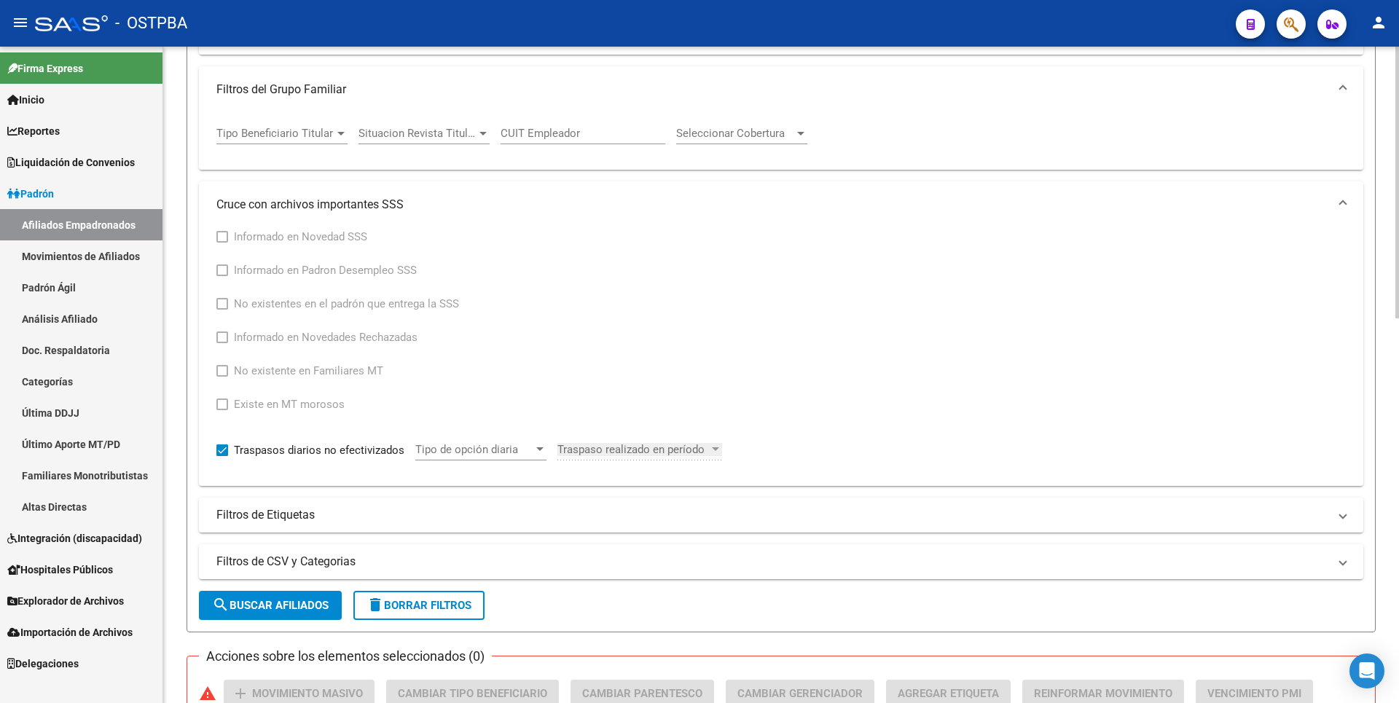
click at [294, 611] on span "search Buscar Afiliados" at bounding box center [270, 605] width 117 height 13
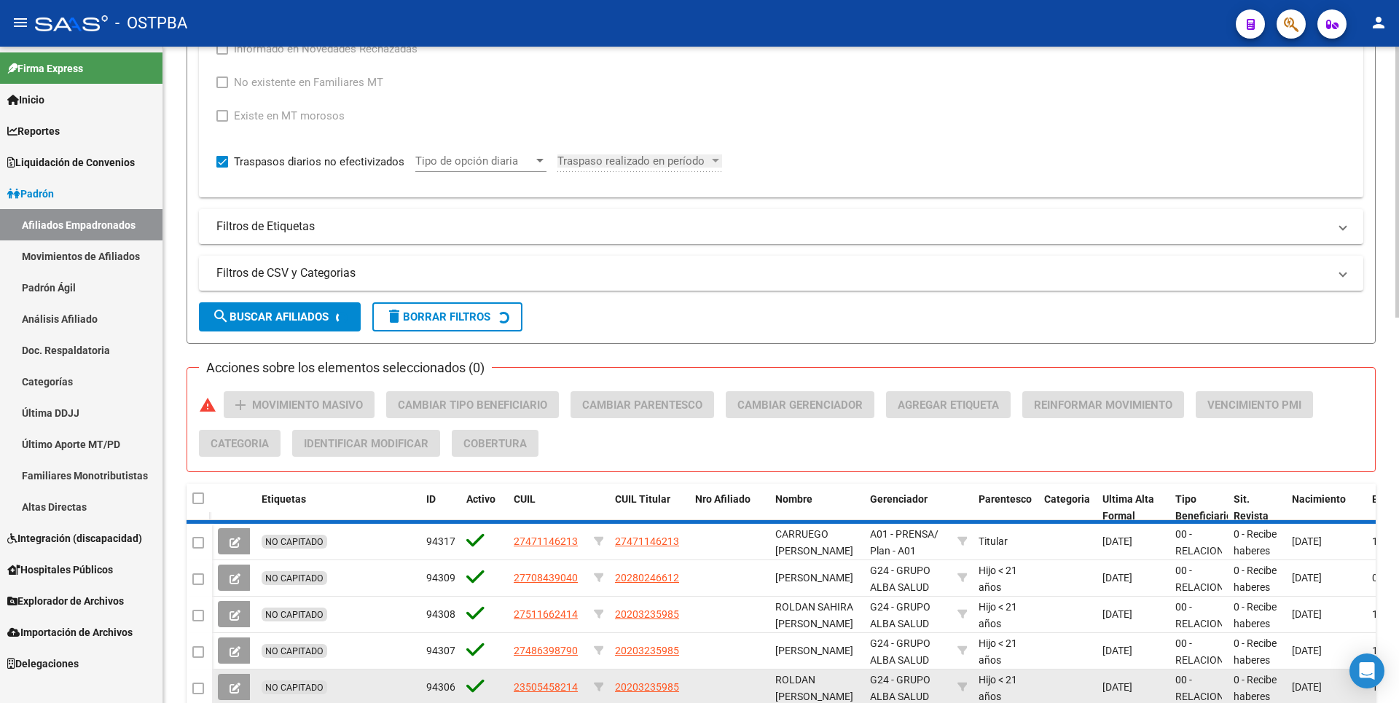
scroll to position [568, 0]
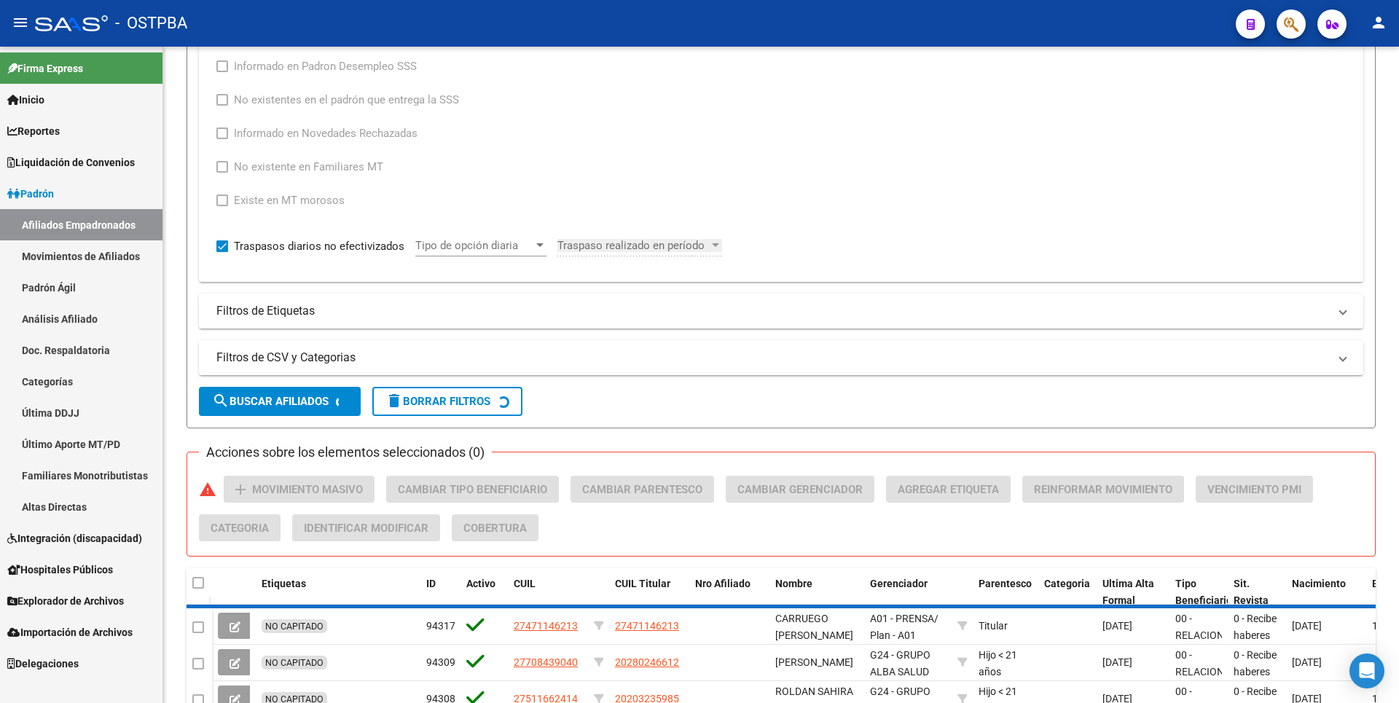
click at [55, 266] on link "Movimientos de Afiliados" at bounding box center [81, 255] width 163 height 31
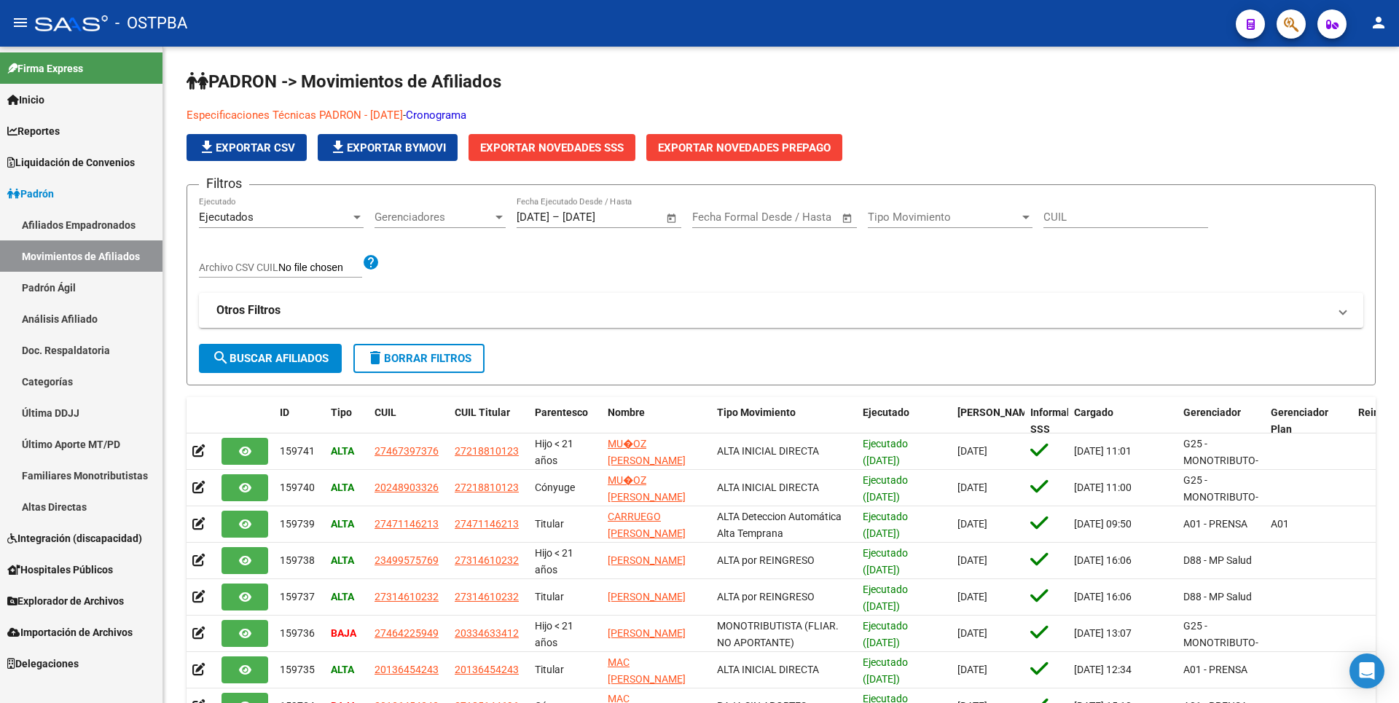
click at [87, 221] on link "Afiliados Empadronados" at bounding box center [81, 224] width 163 height 31
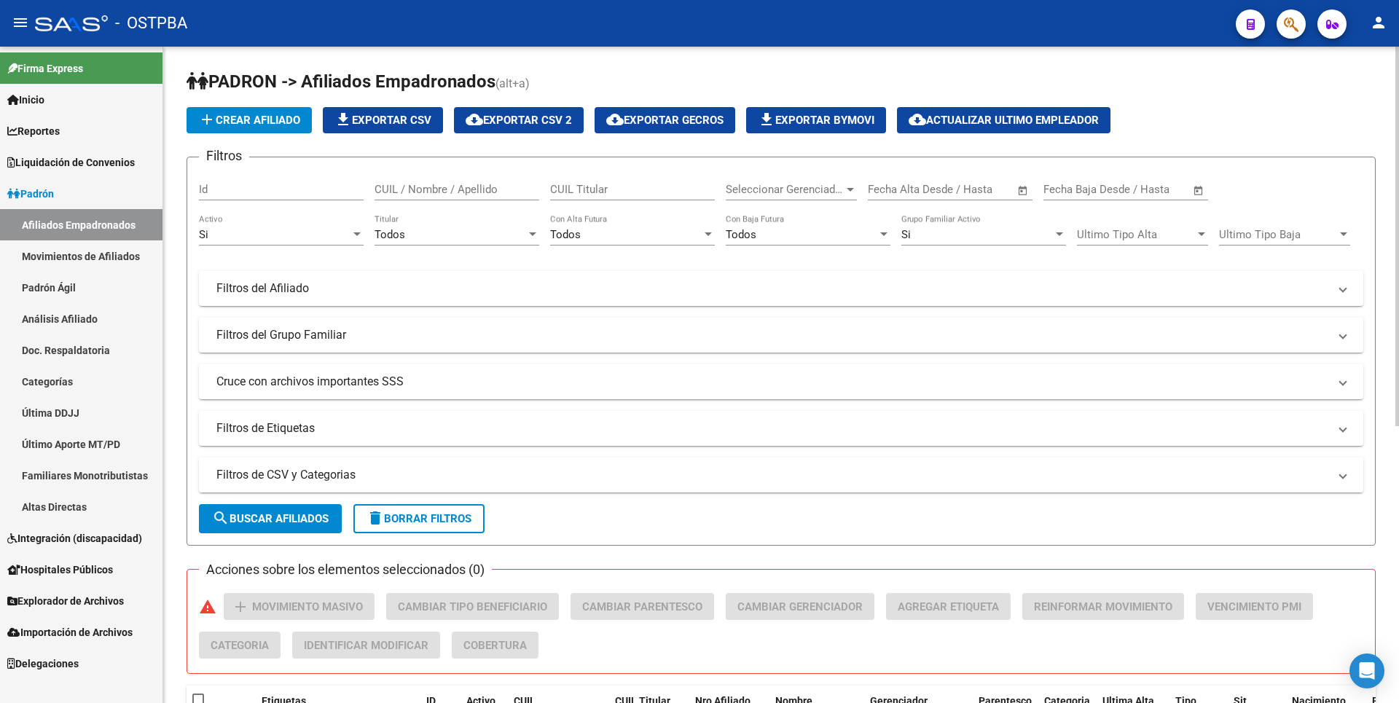
click at [410, 484] on mat-expansion-panel-header "Filtros de CSV y Categorias" at bounding box center [781, 475] width 1165 height 35
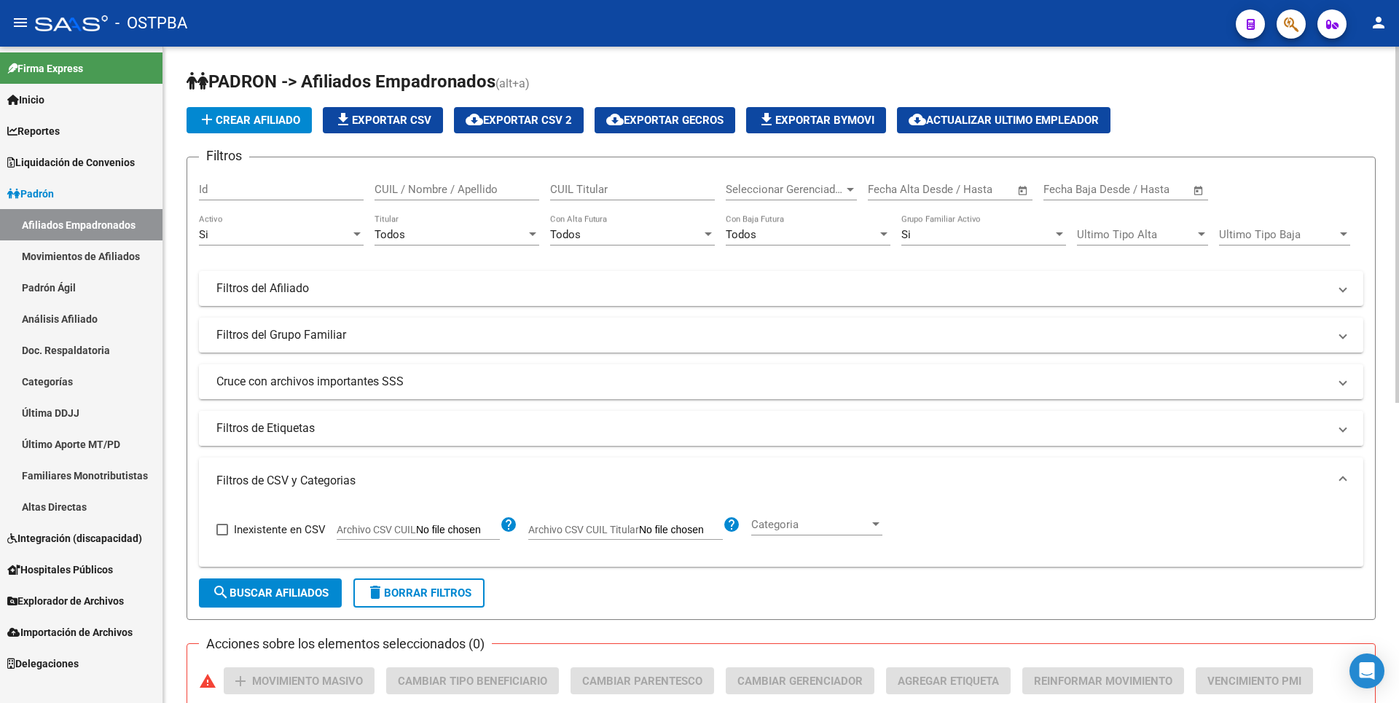
click at [399, 429] on mat-panel-title "Filtros de Etiquetas" at bounding box center [772, 428] width 1112 height 16
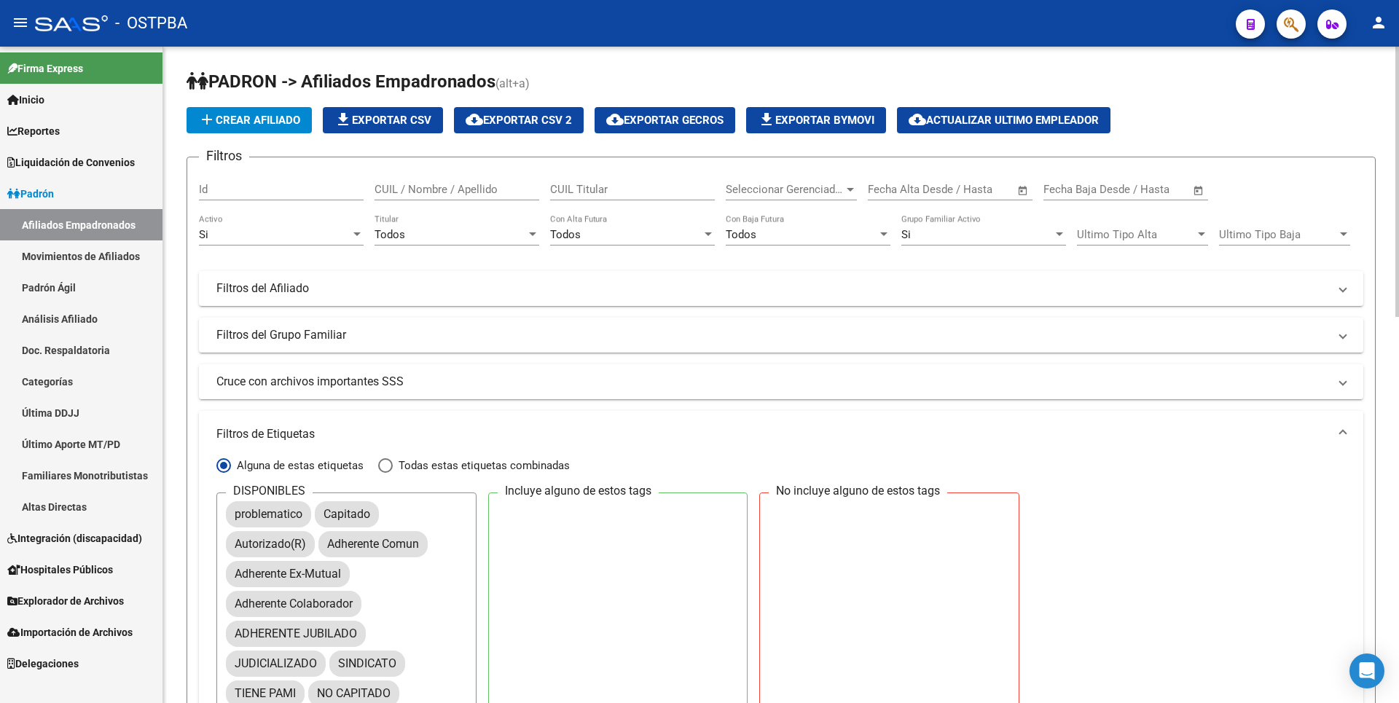
click at [375, 392] on mat-expansion-panel-header "Cruce con archivos importantes SSS" at bounding box center [781, 381] width 1165 height 35
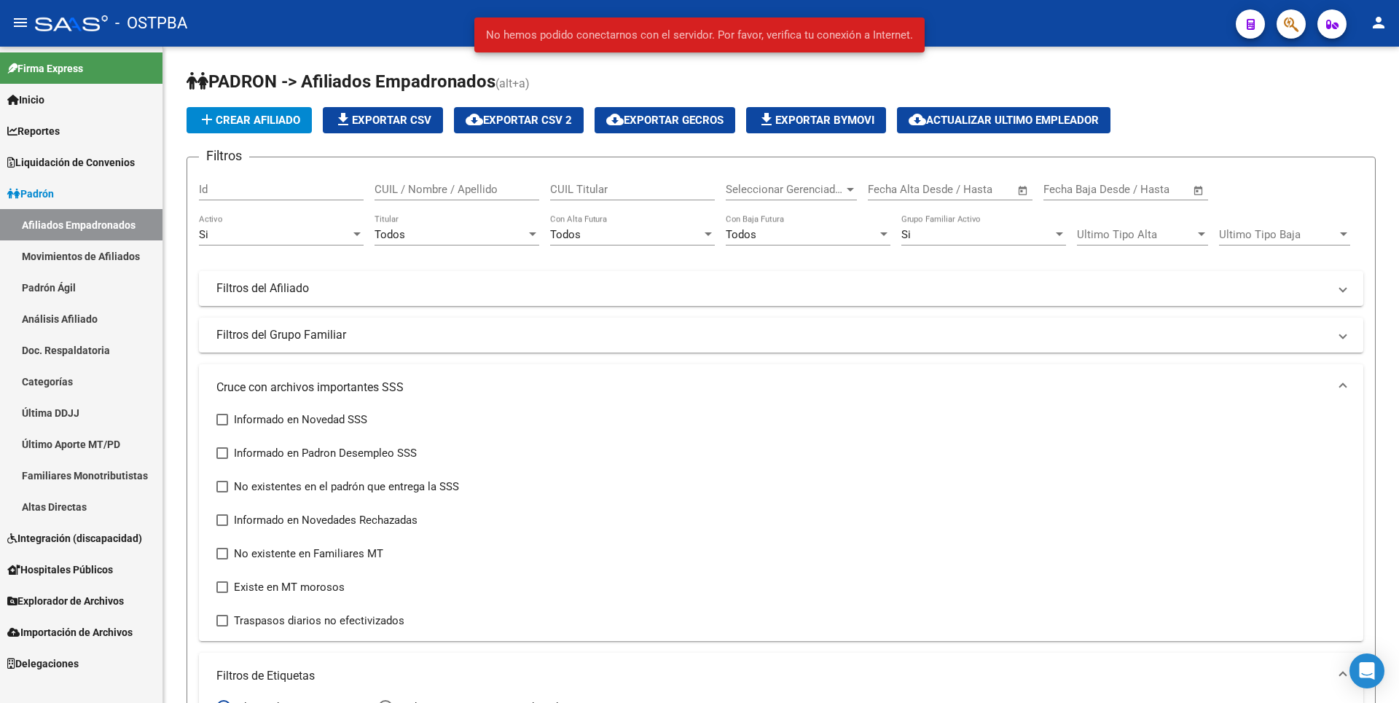
click at [66, 283] on link "Padrón Ágil" at bounding box center [81, 287] width 163 height 31
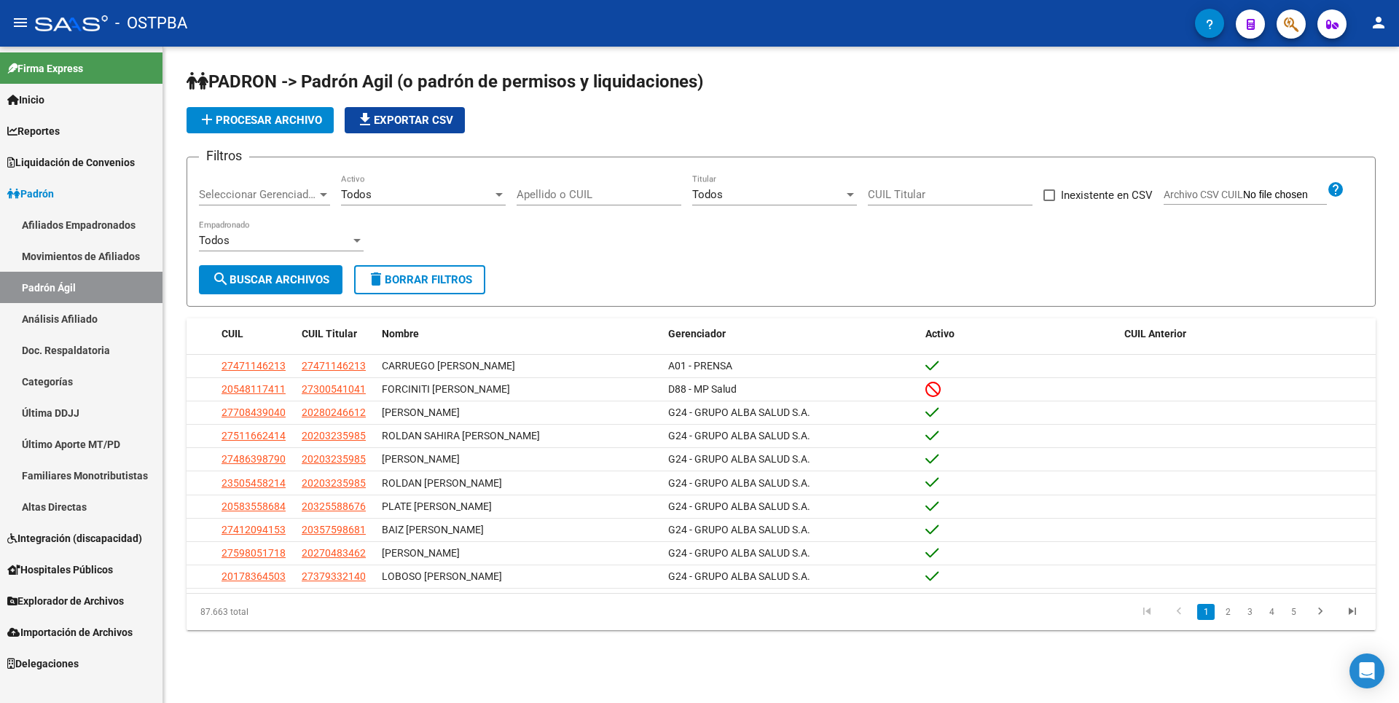
click at [79, 323] on link "Análisis Afiliado" at bounding box center [81, 318] width 163 height 31
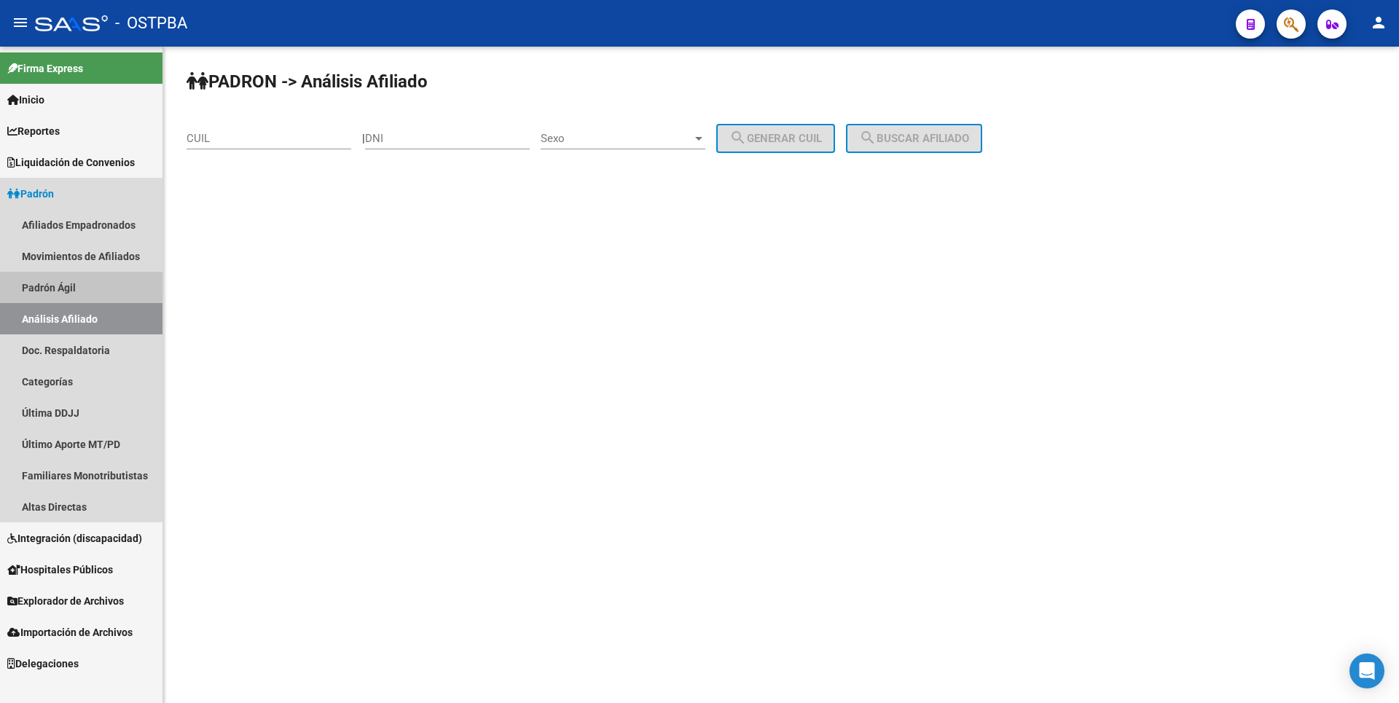
click at [68, 286] on link "Padrón Ágil" at bounding box center [81, 287] width 163 height 31
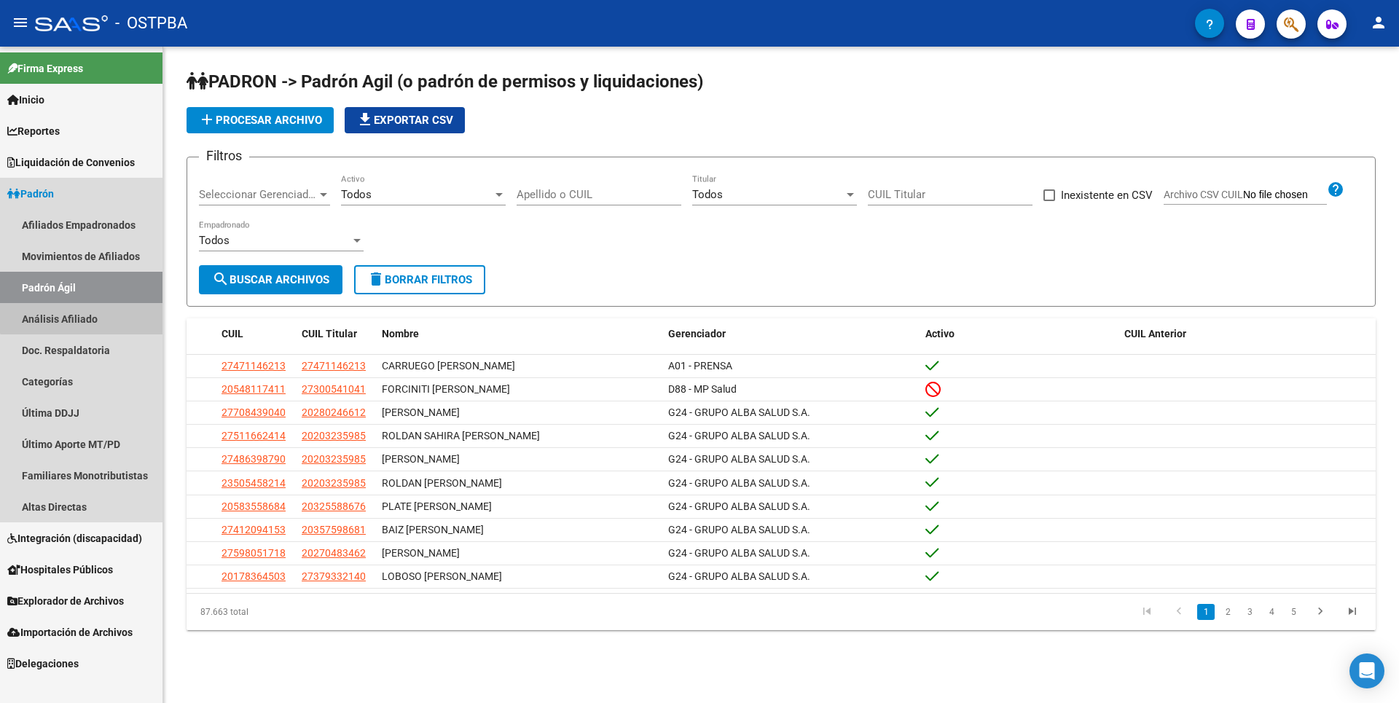
click at [85, 314] on link "Análisis Afiliado" at bounding box center [81, 318] width 163 height 31
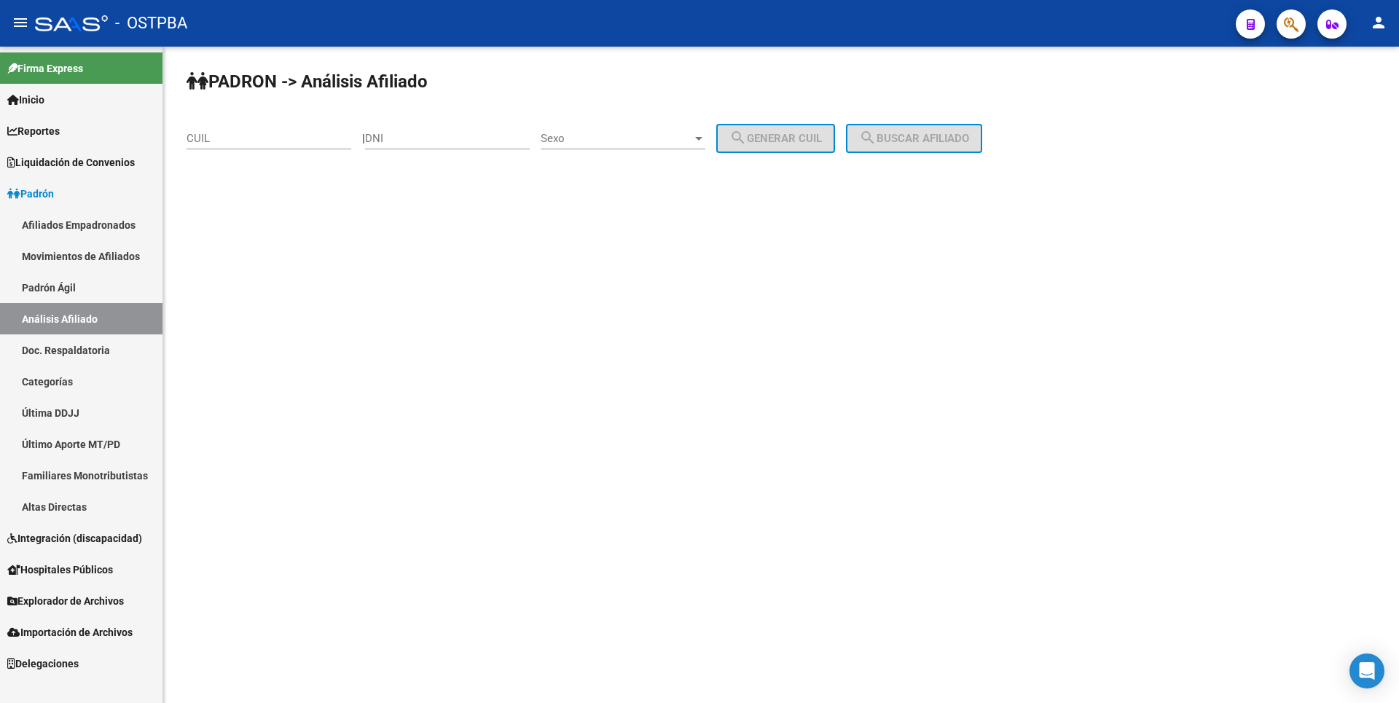
click at [91, 350] on link "Doc. Respaldatoria" at bounding box center [81, 349] width 163 height 31
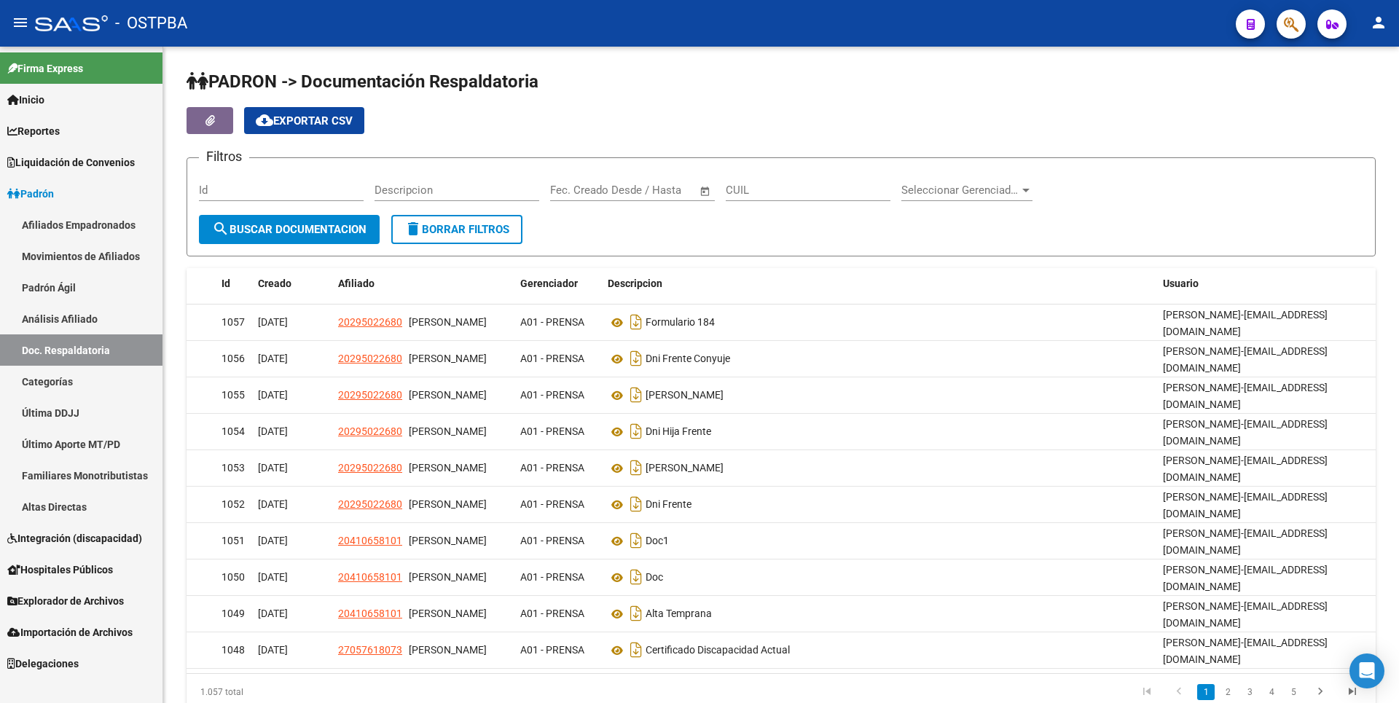
click at [85, 316] on link "Análisis Afiliado" at bounding box center [81, 318] width 163 height 31
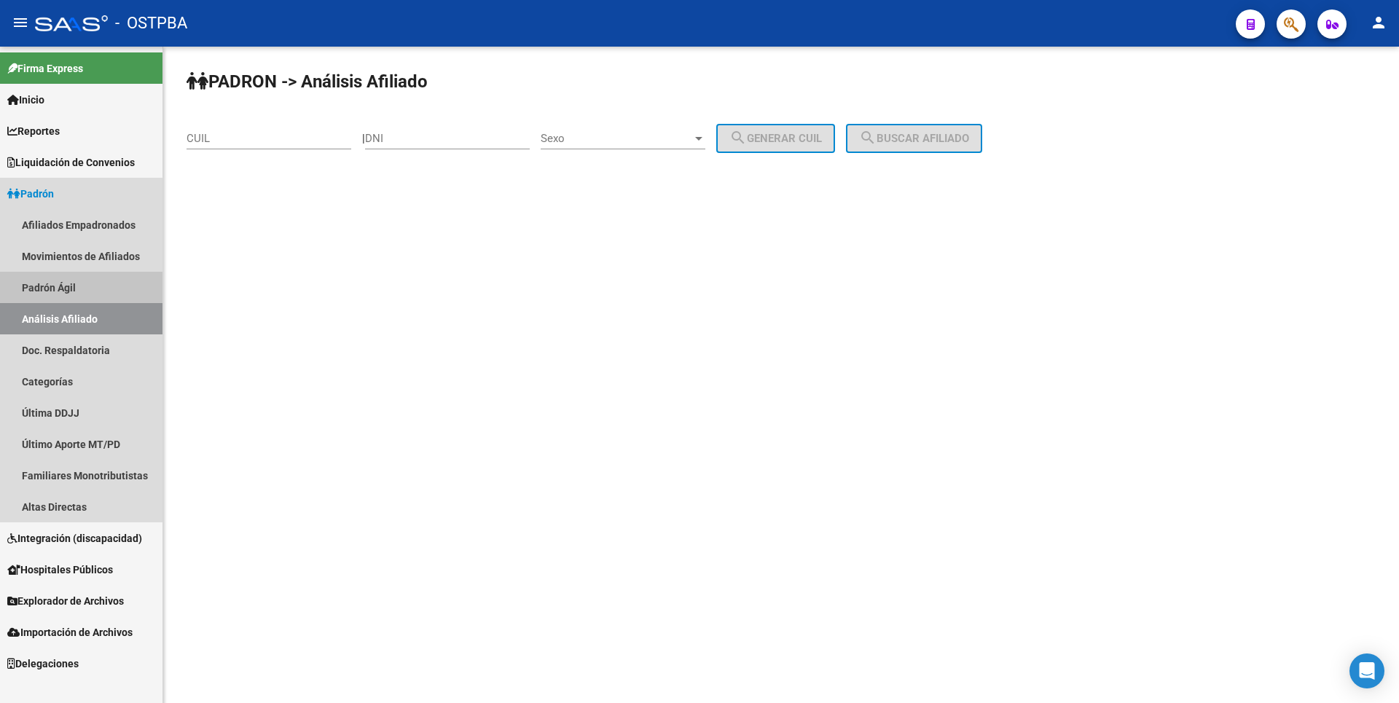
click at [72, 288] on link "Padrón Ágil" at bounding box center [81, 287] width 163 height 31
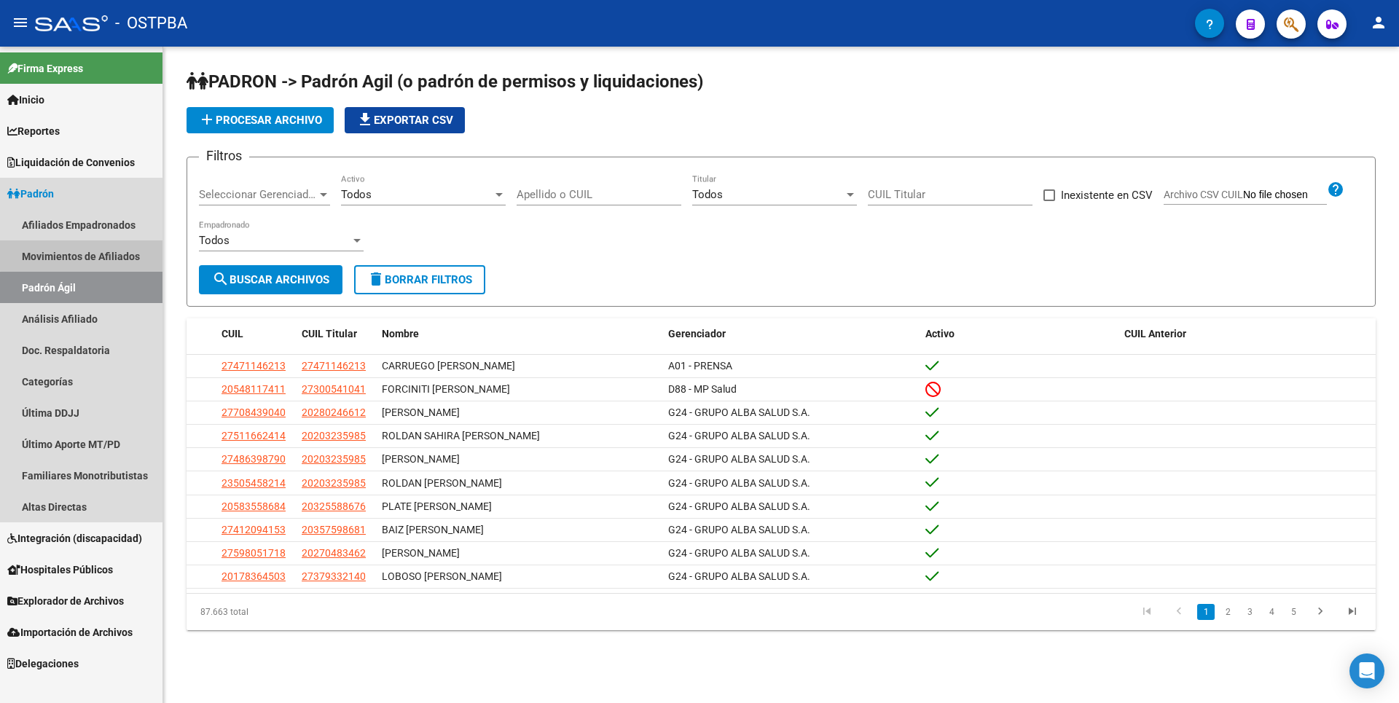
click at [124, 248] on link "Movimientos de Afiliados" at bounding box center [81, 255] width 163 height 31
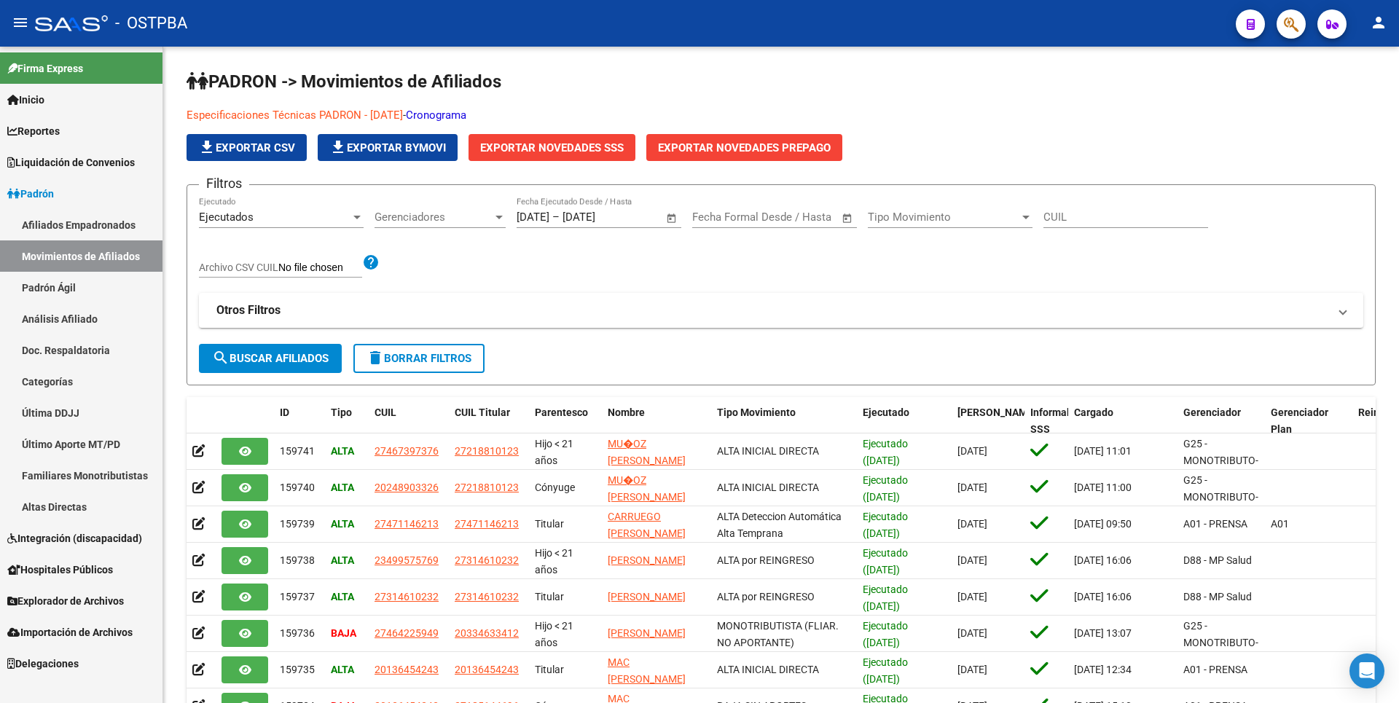
click at [115, 220] on link "Afiliados Empadronados" at bounding box center [81, 224] width 163 height 31
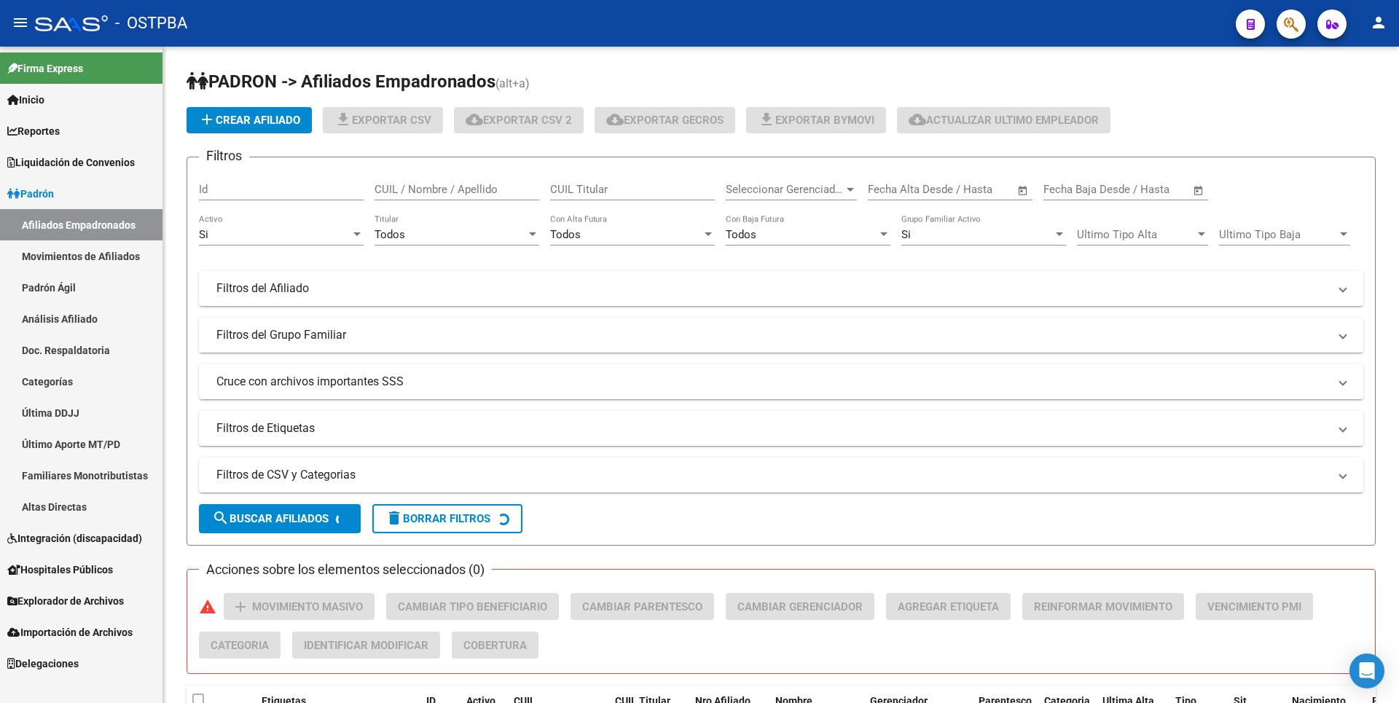
click at [116, 259] on link "Movimientos de Afiliados" at bounding box center [81, 255] width 163 height 31
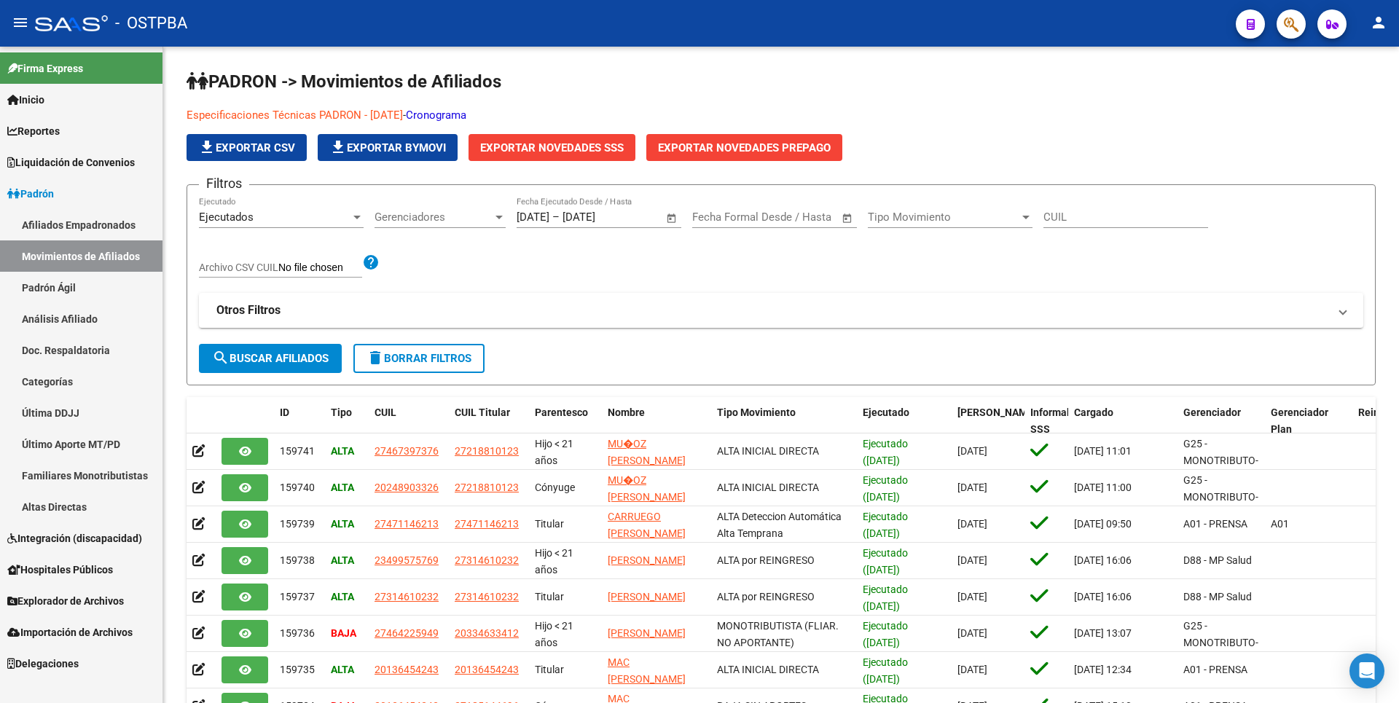
click at [61, 283] on link "Padrón Ágil" at bounding box center [81, 287] width 163 height 31
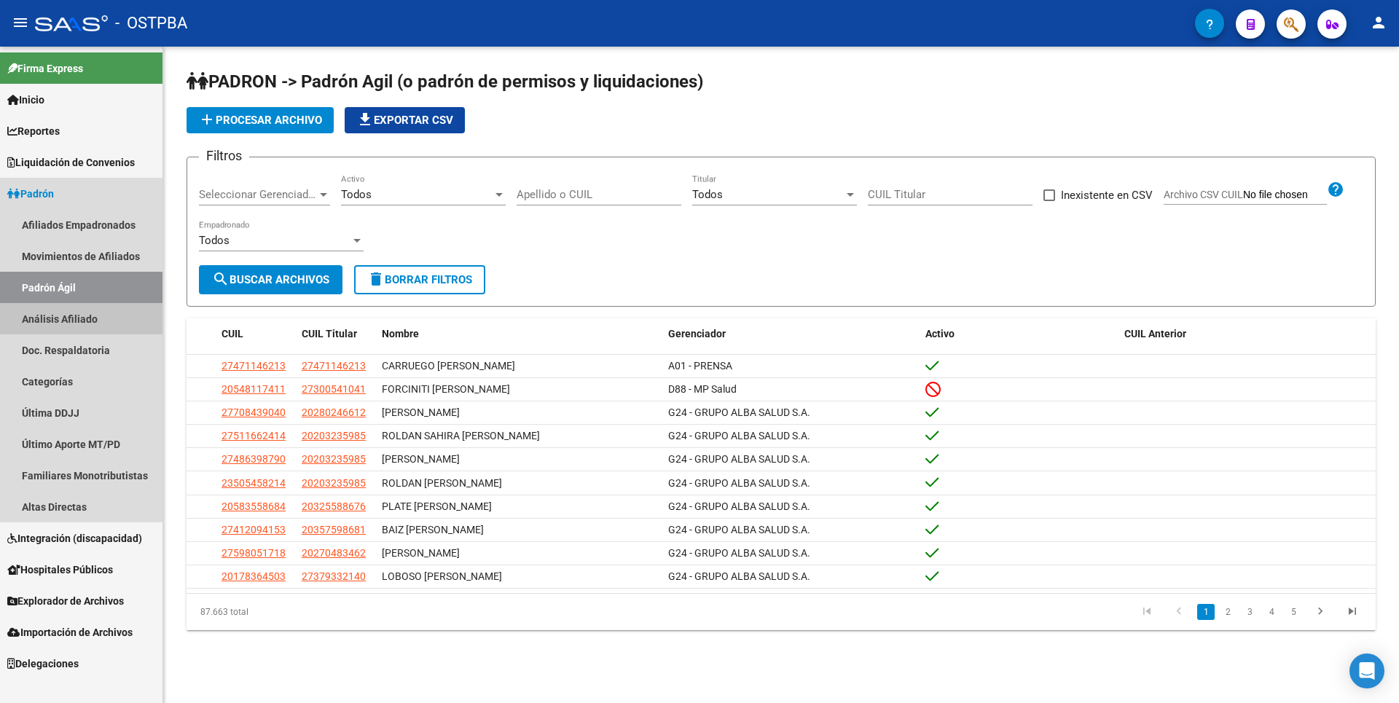
click at [79, 316] on link "Análisis Afiliado" at bounding box center [81, 318] width 163 height 31
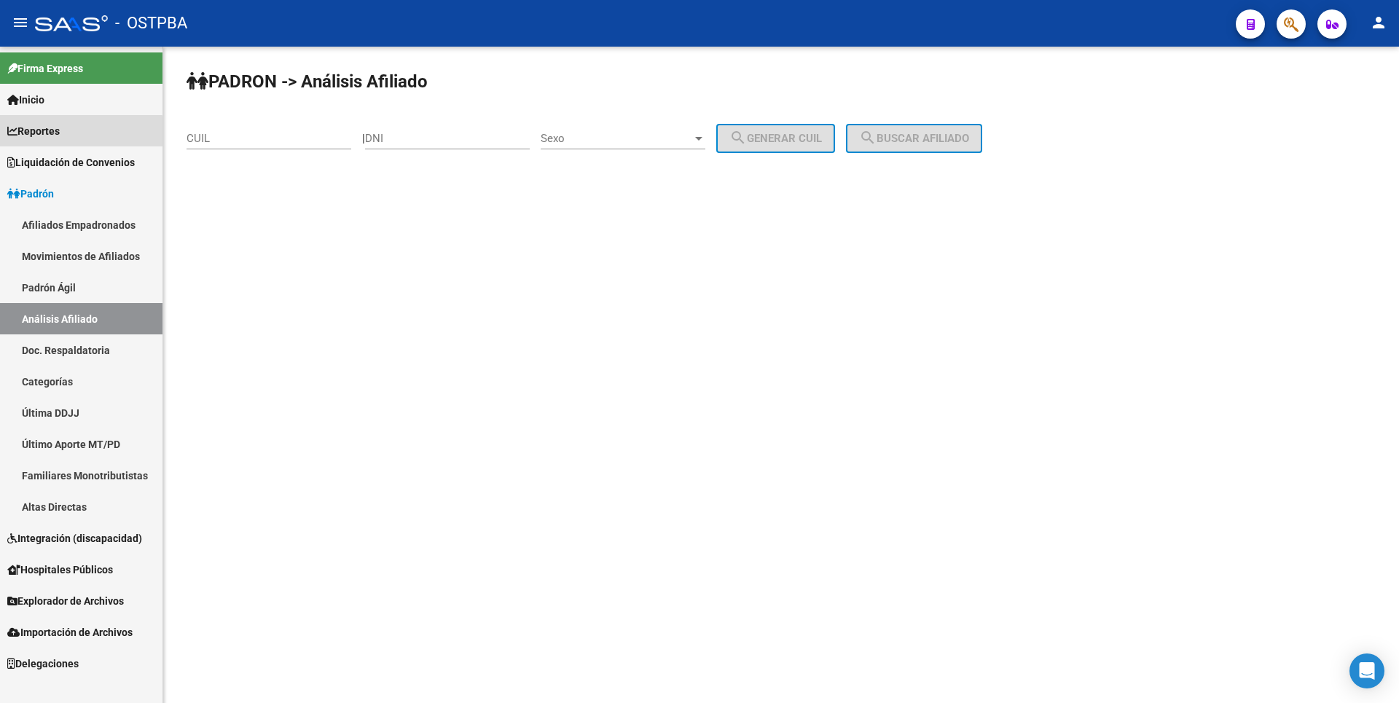
click at [55, 133] on span "Reportes" at bounding box center [33, 131] width 52 height 16
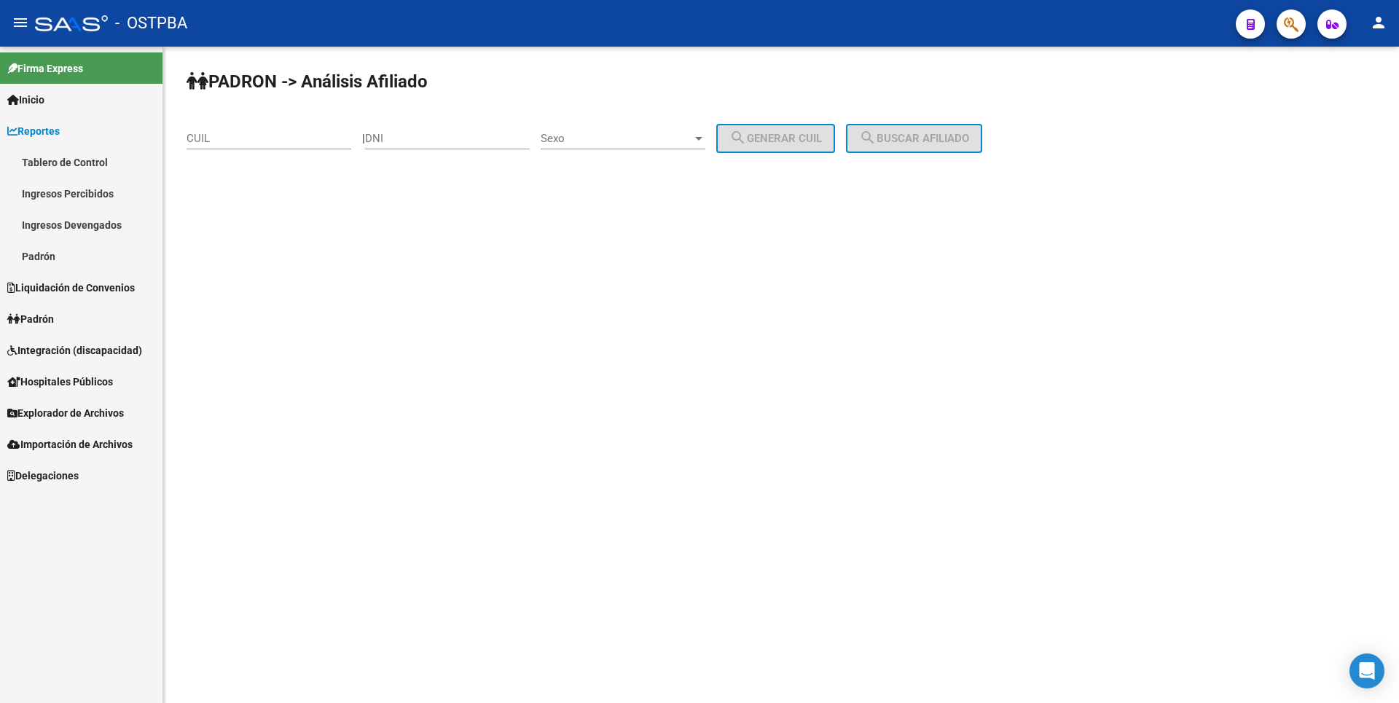
click at [81, 192] on link "Ingresos Percibidos" at bounding box center [81, 193] width 163 height 31
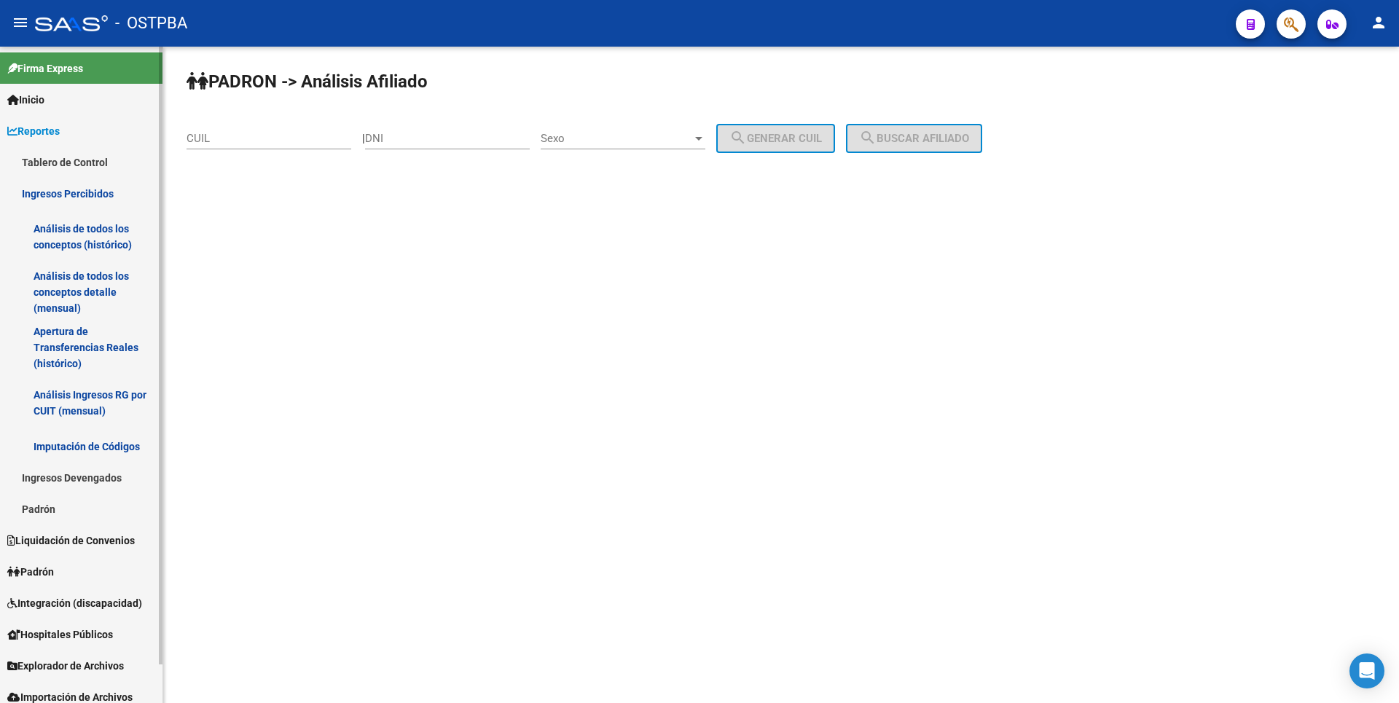
click at [85, 279] on link "Análisis de todos los conceptos detalle (mensual)" at bounding box center [81, 292] width 163 height 55
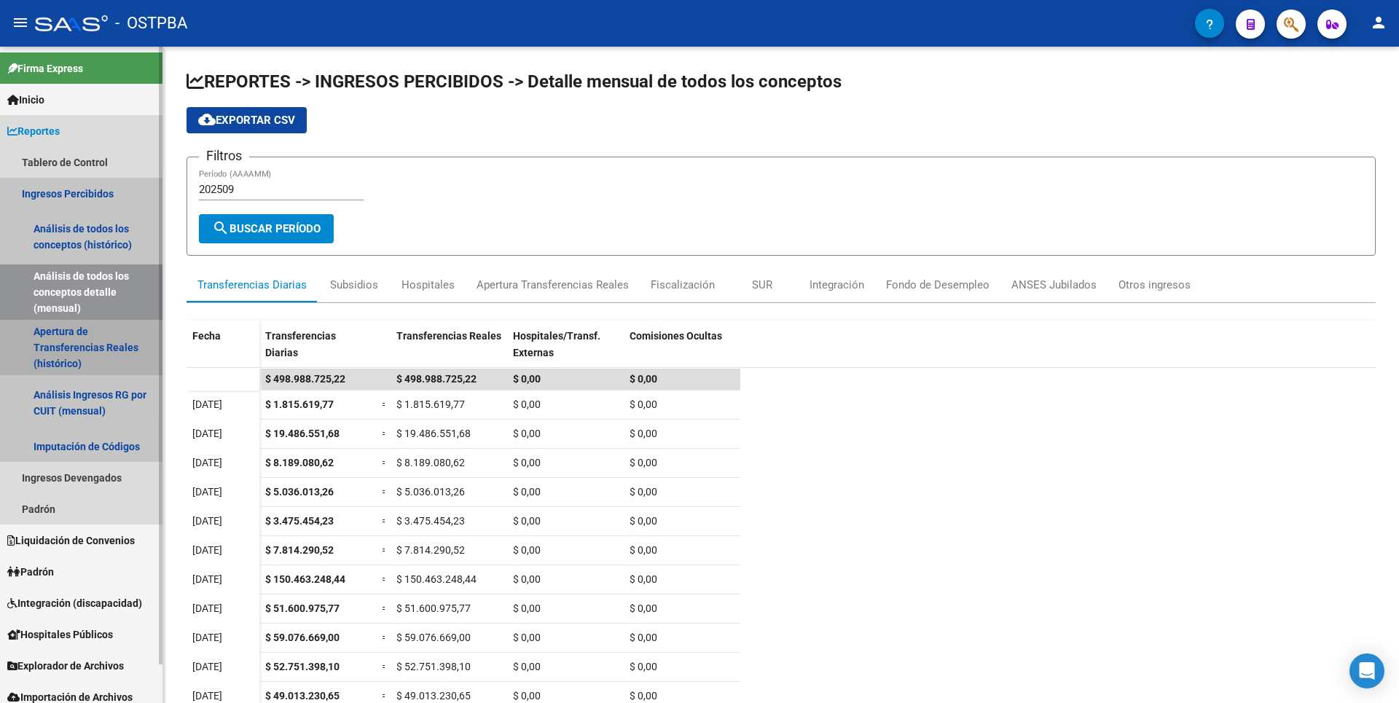
click at [95, 349] on link "Apertura de Transferencias Reales (histórico)" at bounding box center [81, 347] width 163 height 55
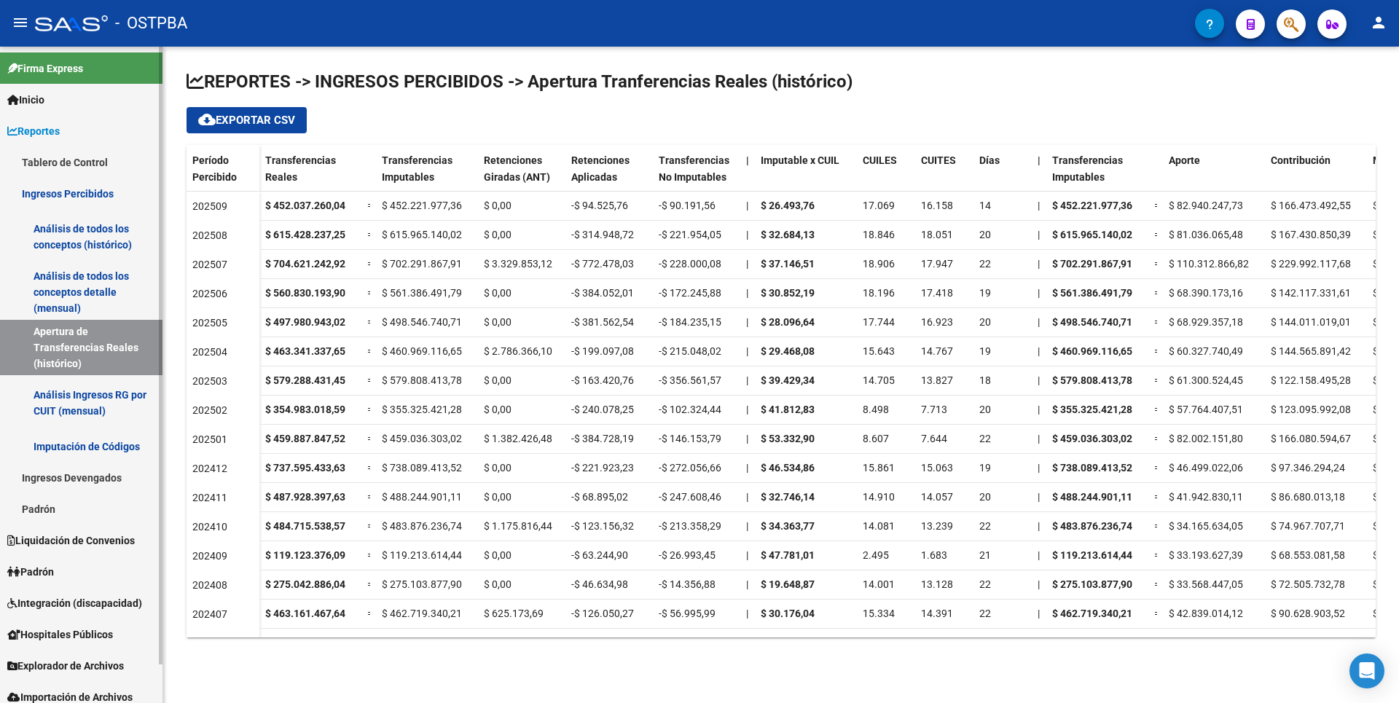
click at [95, 297] on link "Análisis de todos los conceptos detalle (mensual)" at bounding box center [81, 292] width 163 height 55
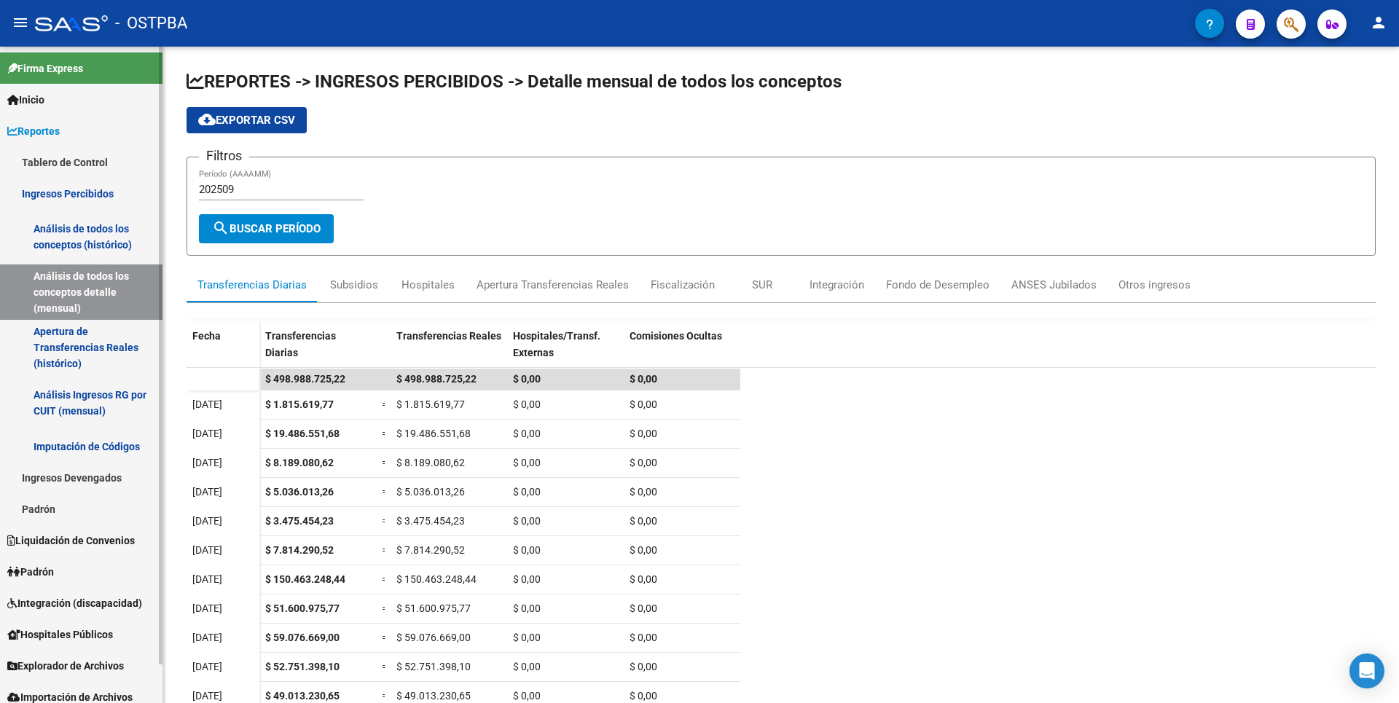
click at [116, 235] on link "Análisis de todos los conceptos (histórico)" at bounding box center [81, 236] width 163 height 55
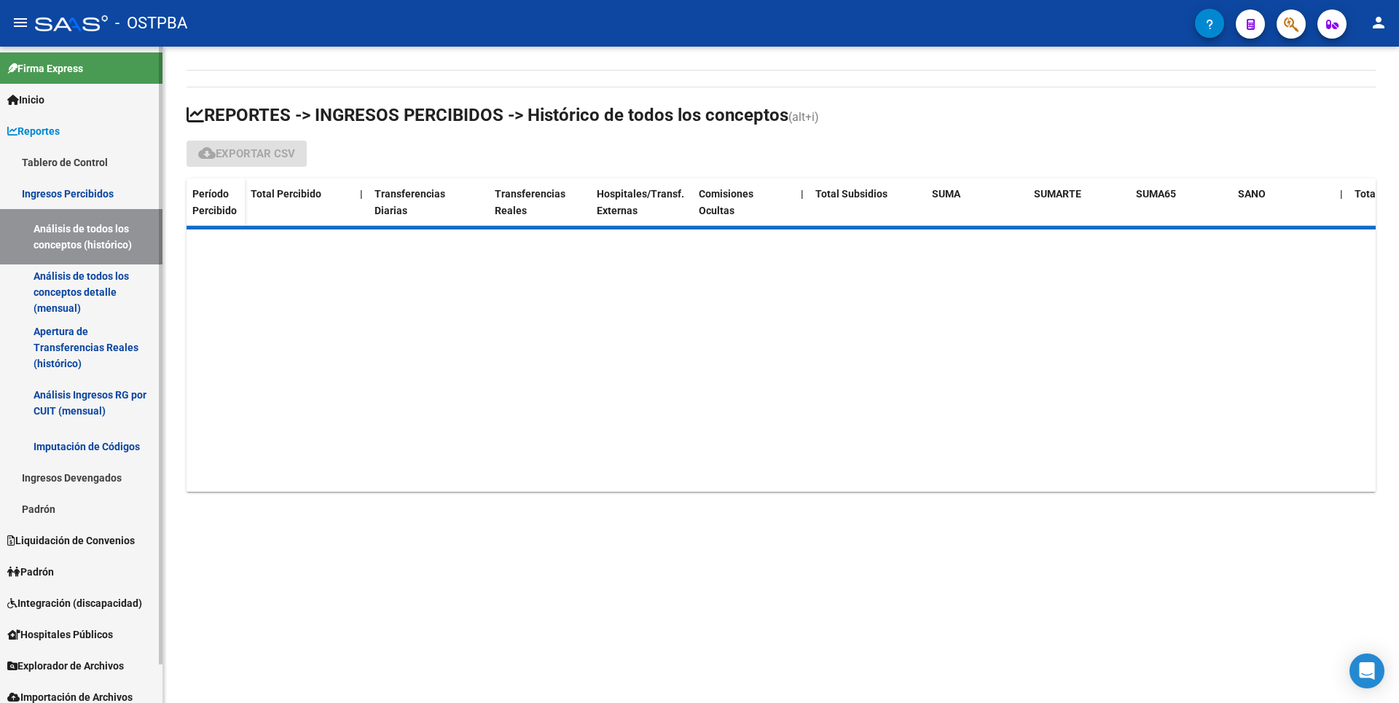
click at [103, 291] on link "Análisis de todos los conceptos detalle (mensual)" at bounding box center [81, 292] width 163 height 55
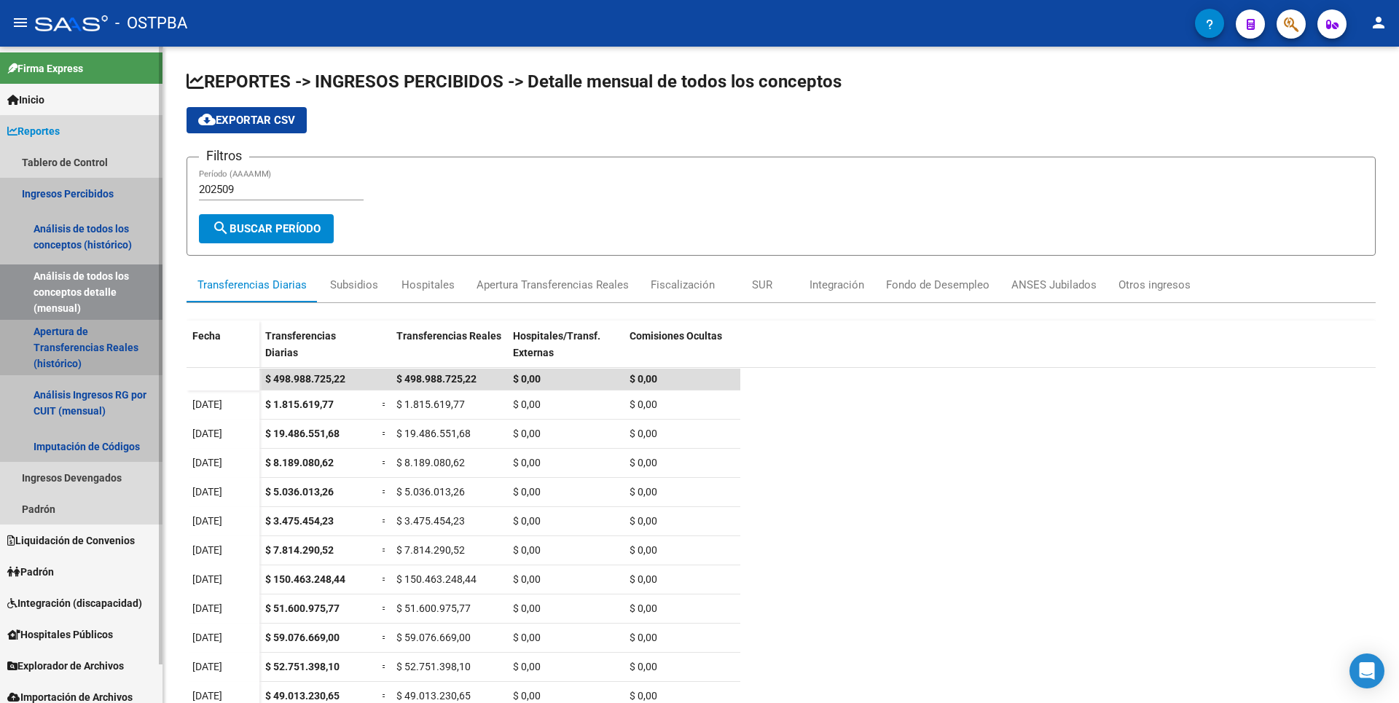
click at [105, 338] on link "Apertura de Transferencias Reales (histórico)" at bounding box center [81, 347] width 163 height 55
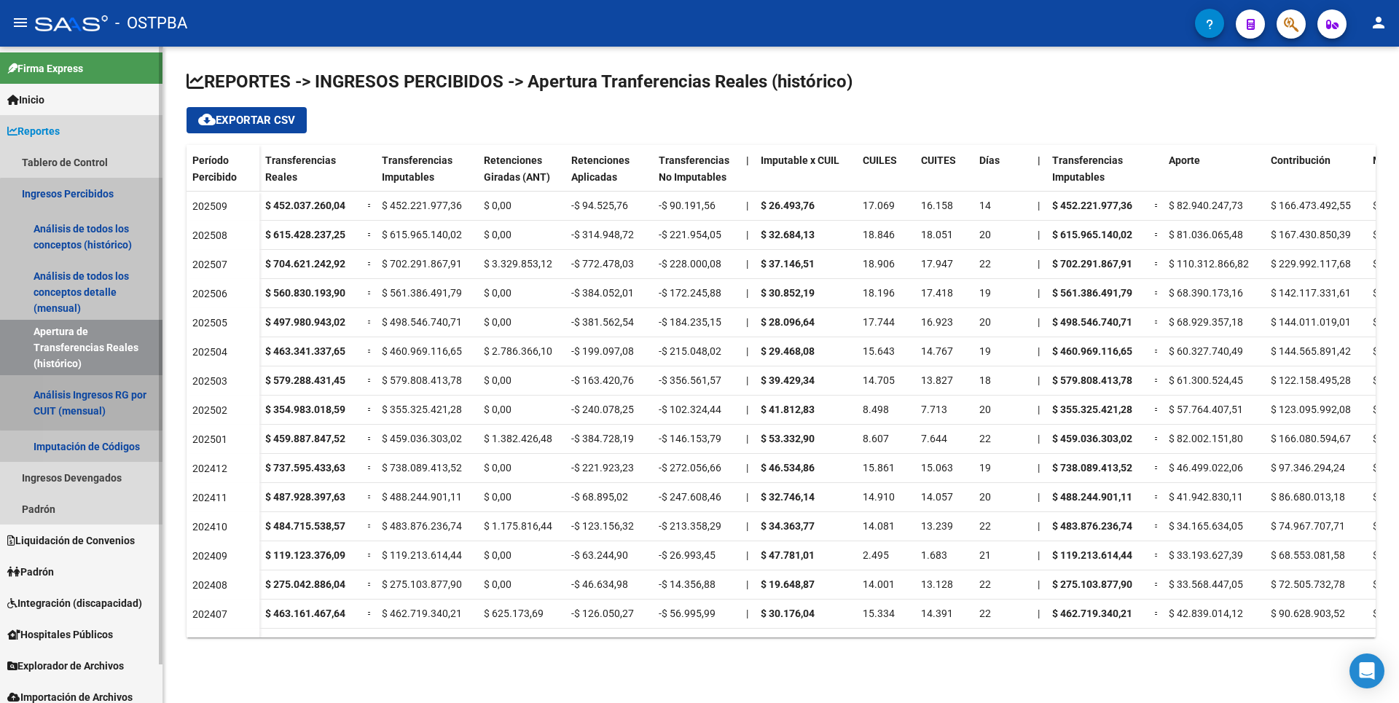
click at [95, 396] on link "Análisis Ingresos RG por CUIT (mensual)" at bounding box center [81, 402] width 163 height 55
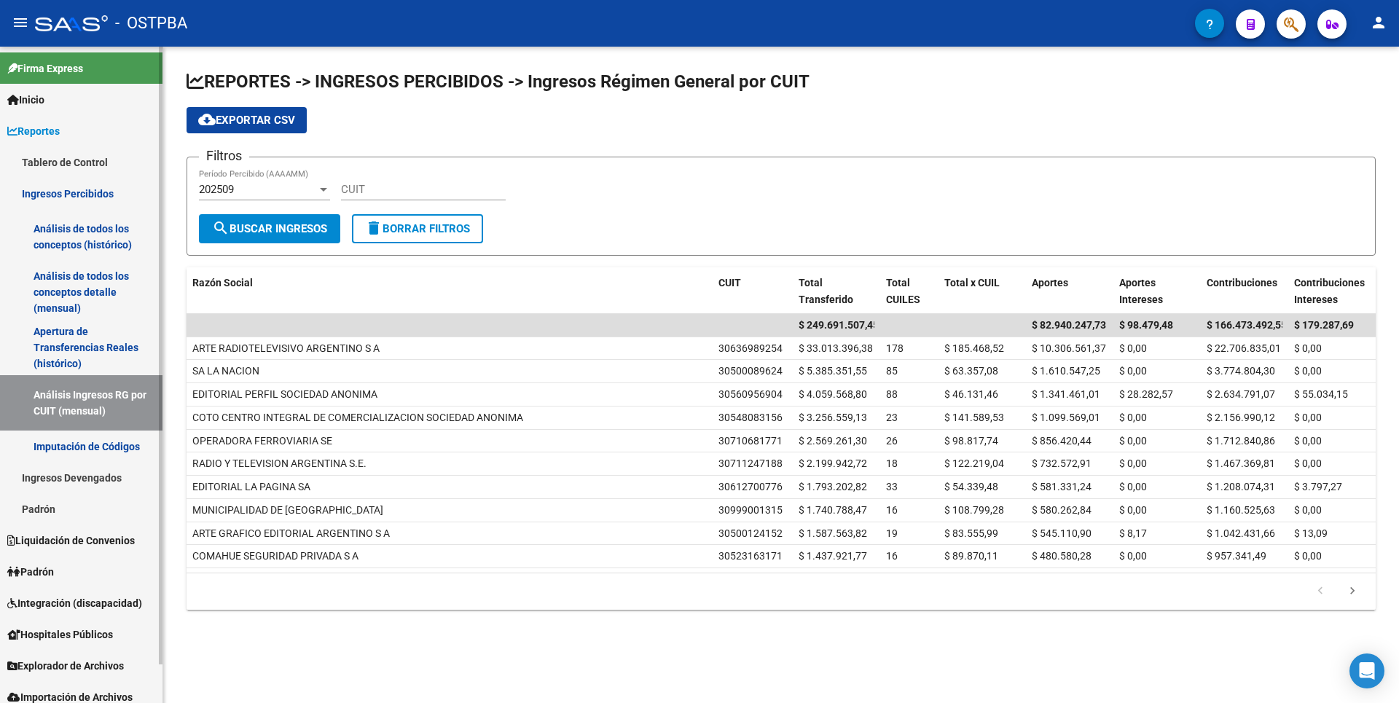
click at [98, 579] on link "Padrón" at bounding box center [81, 571] width 163 height 31
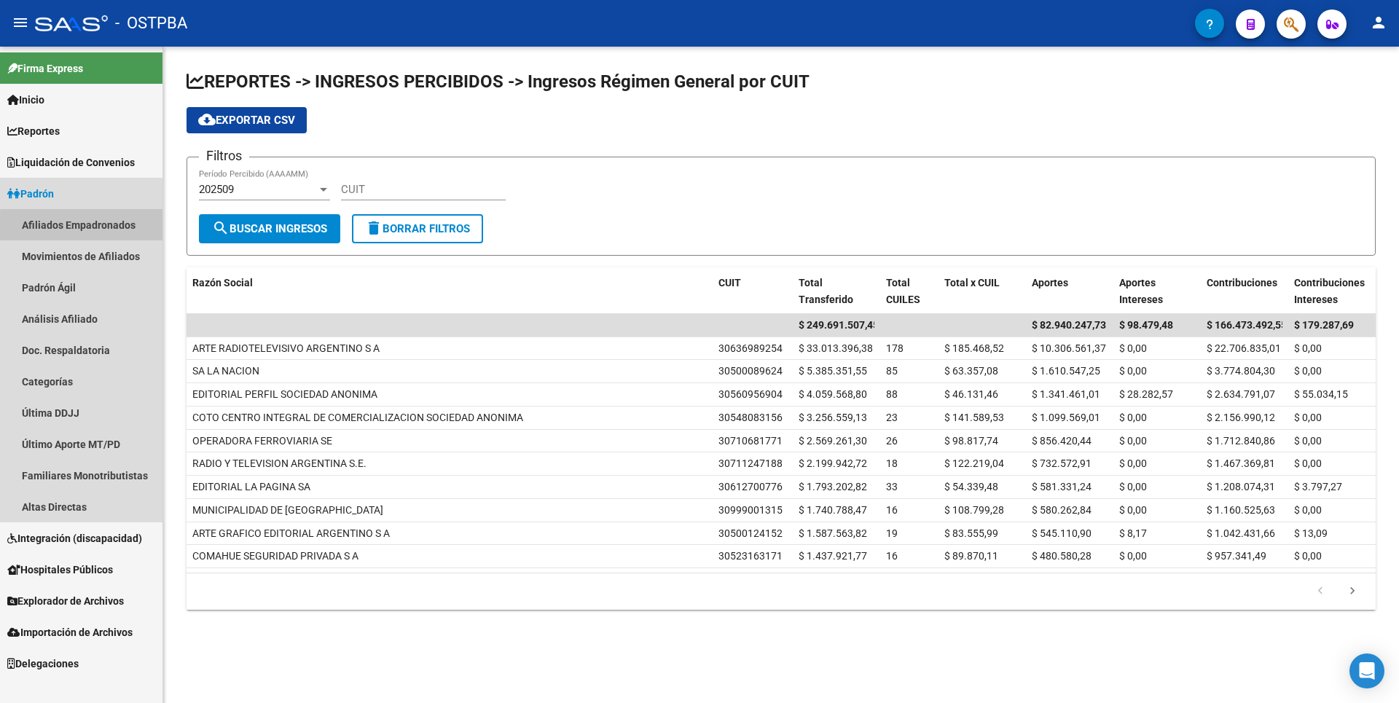
click at [99, 232] on link "Afiliados Empadronados" at bounding box center [81, 224] width 163 height 31
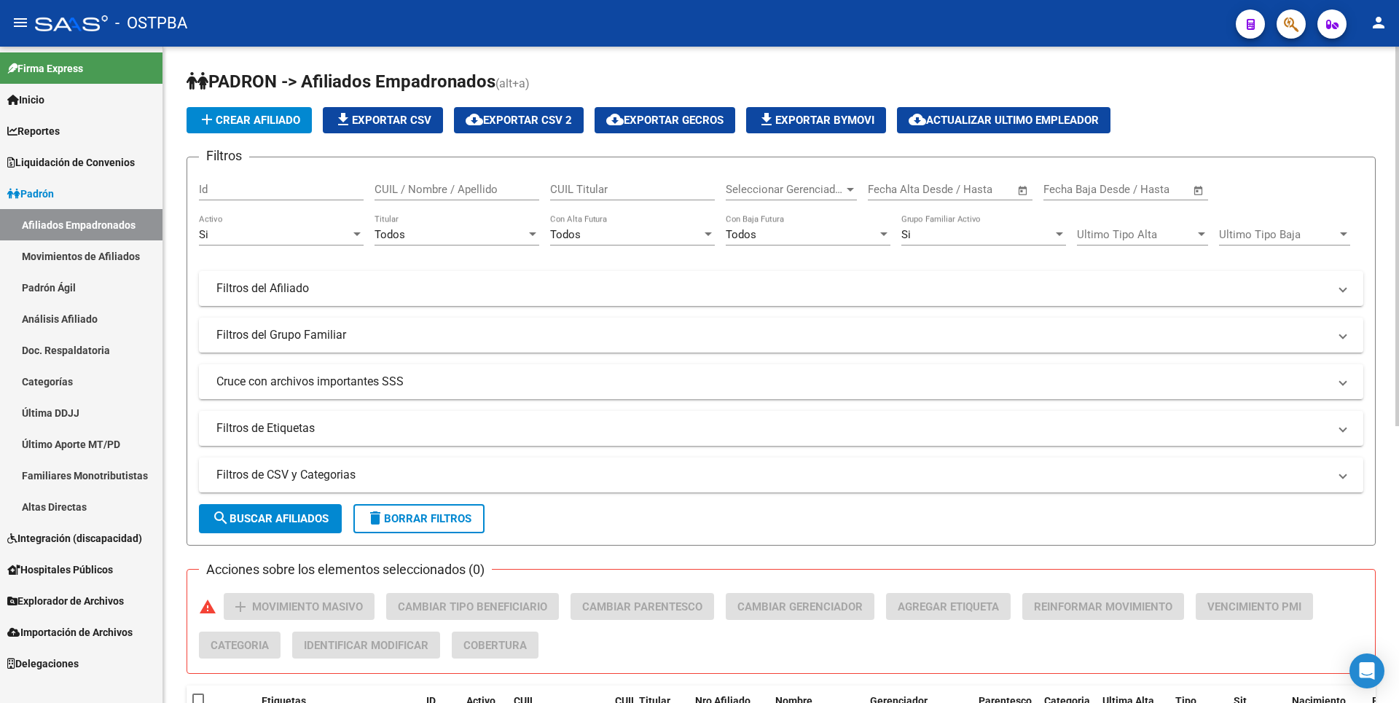
click at [853, 191] on div at bounding box center [850, 190] width 7 height 4
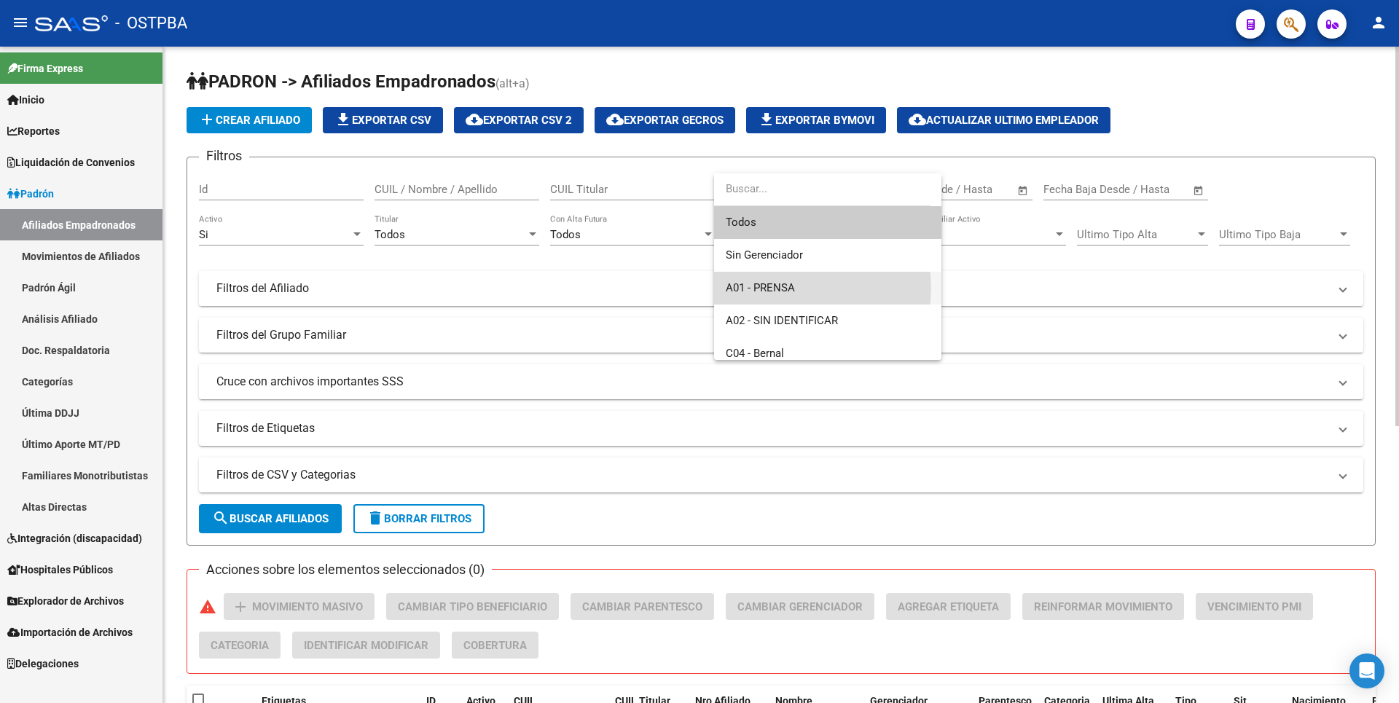
drag, startPoint x: 800, startPoint y: 288, endPoint x: 644, endPoint y: 292, distance: 156.0
click at [800, 281] on span "A01 - PRENSA" at bounding box center [828, 288] width 204 height 33
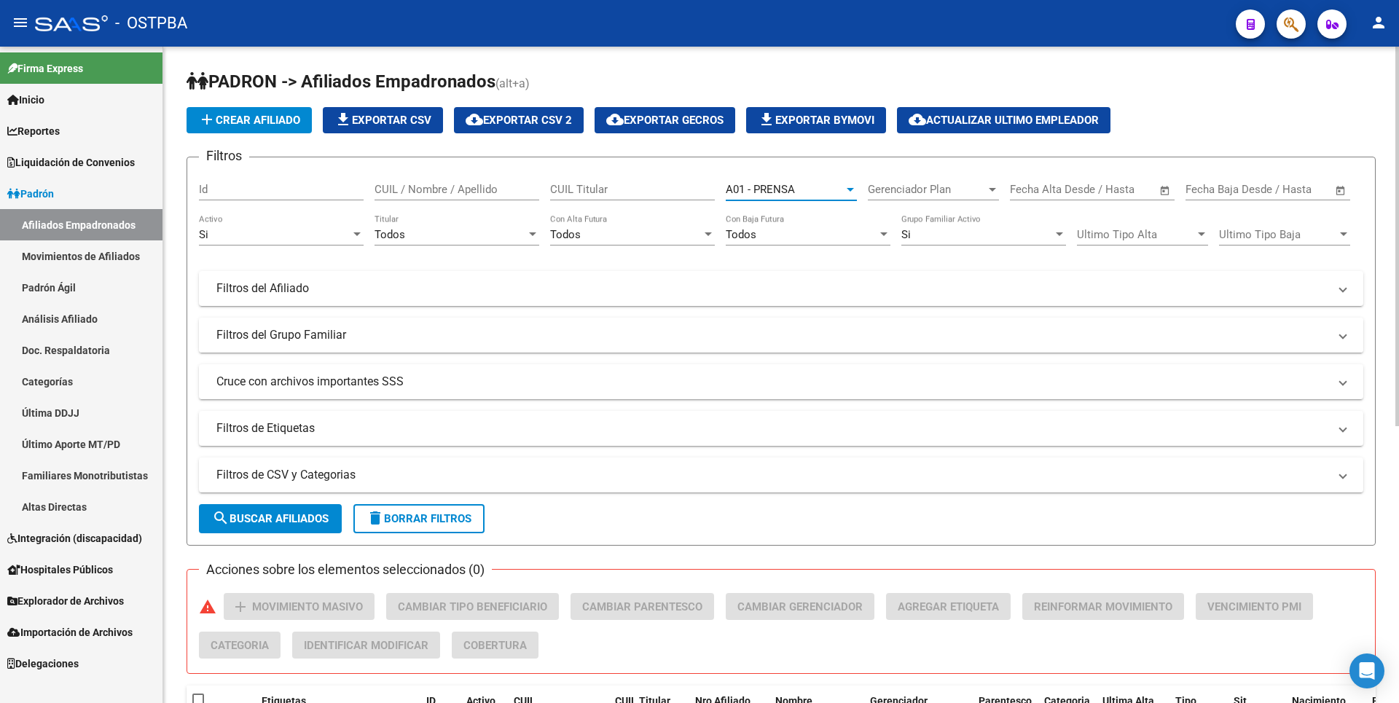
click at [343, 331] on mat-panel-title "Filtros del Grupo Familiar" at bounding box center [772, 335] width 1112 height 16
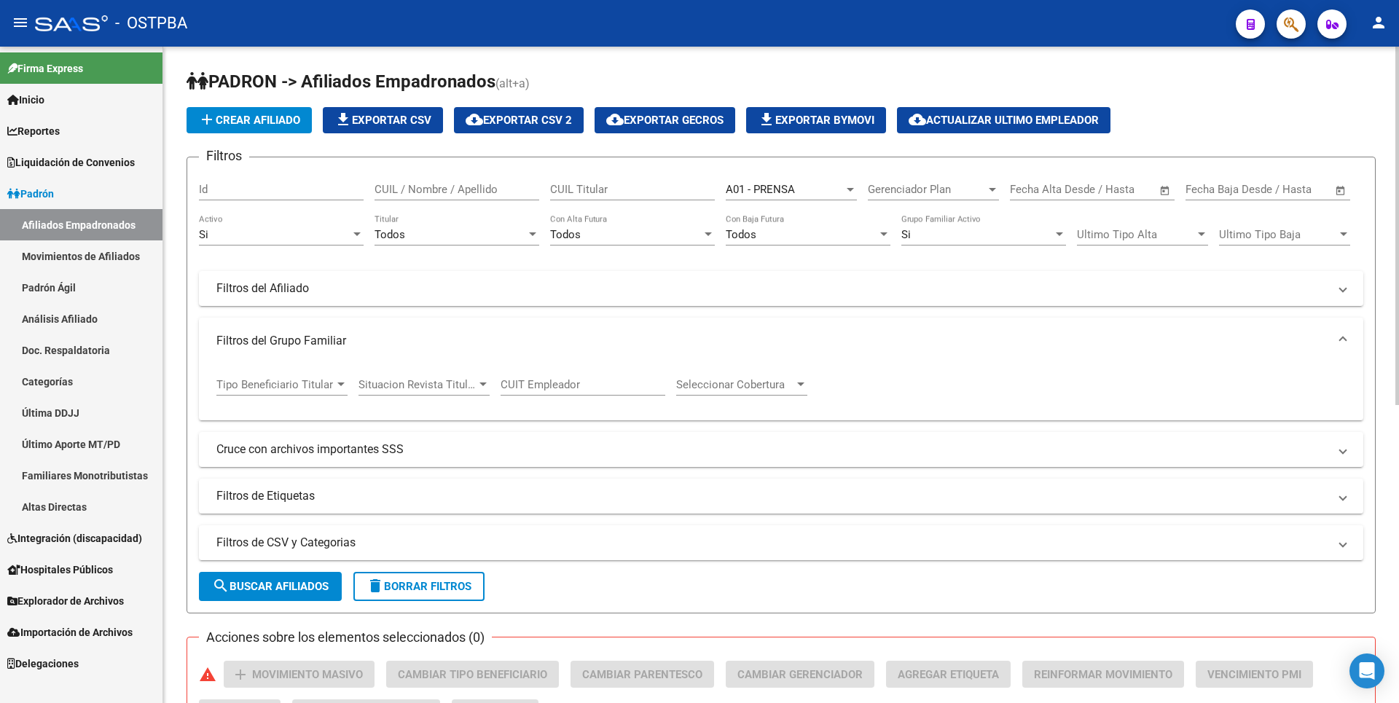
click at [337, 387] on div at bounding box center [340, 385] width 13 height 12
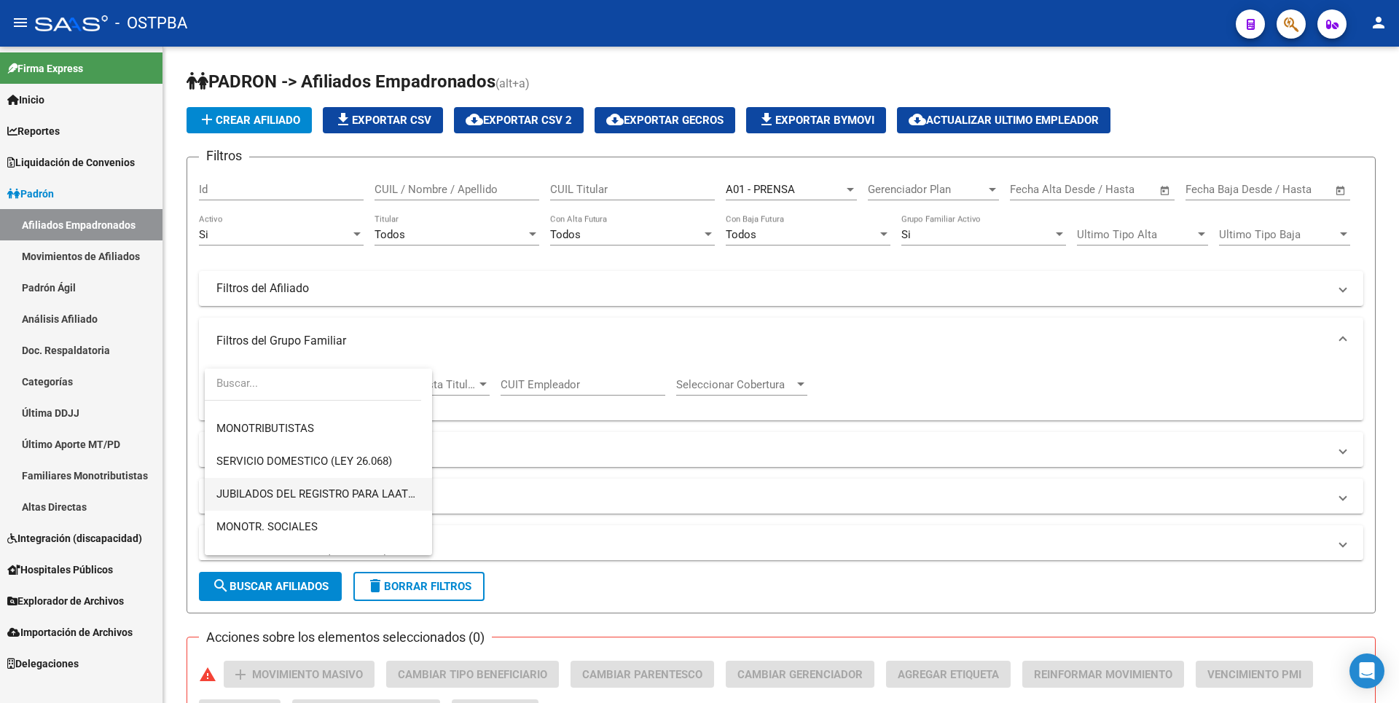
scroll to position [146, 0]
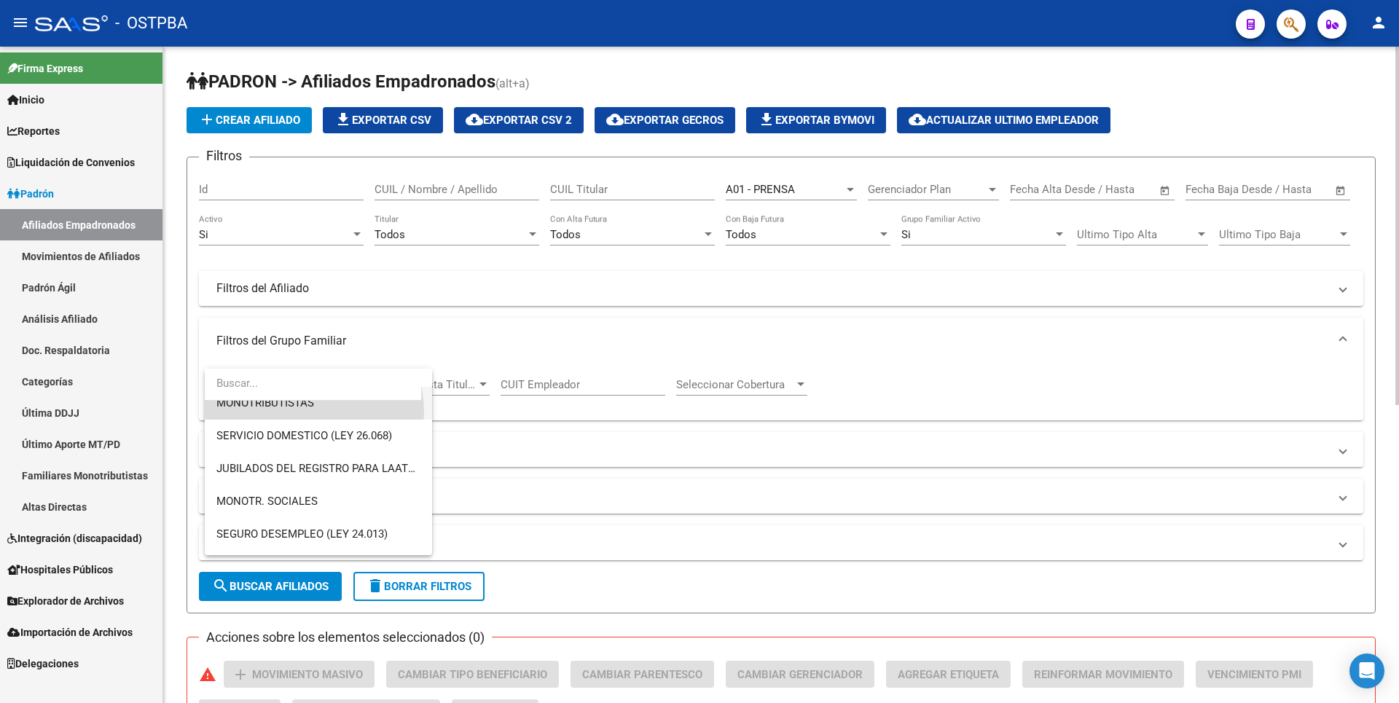
click at [297, 412] on span "MONOTRIBUTISTAS" at bounding box center [318, 403] width 204 height 33
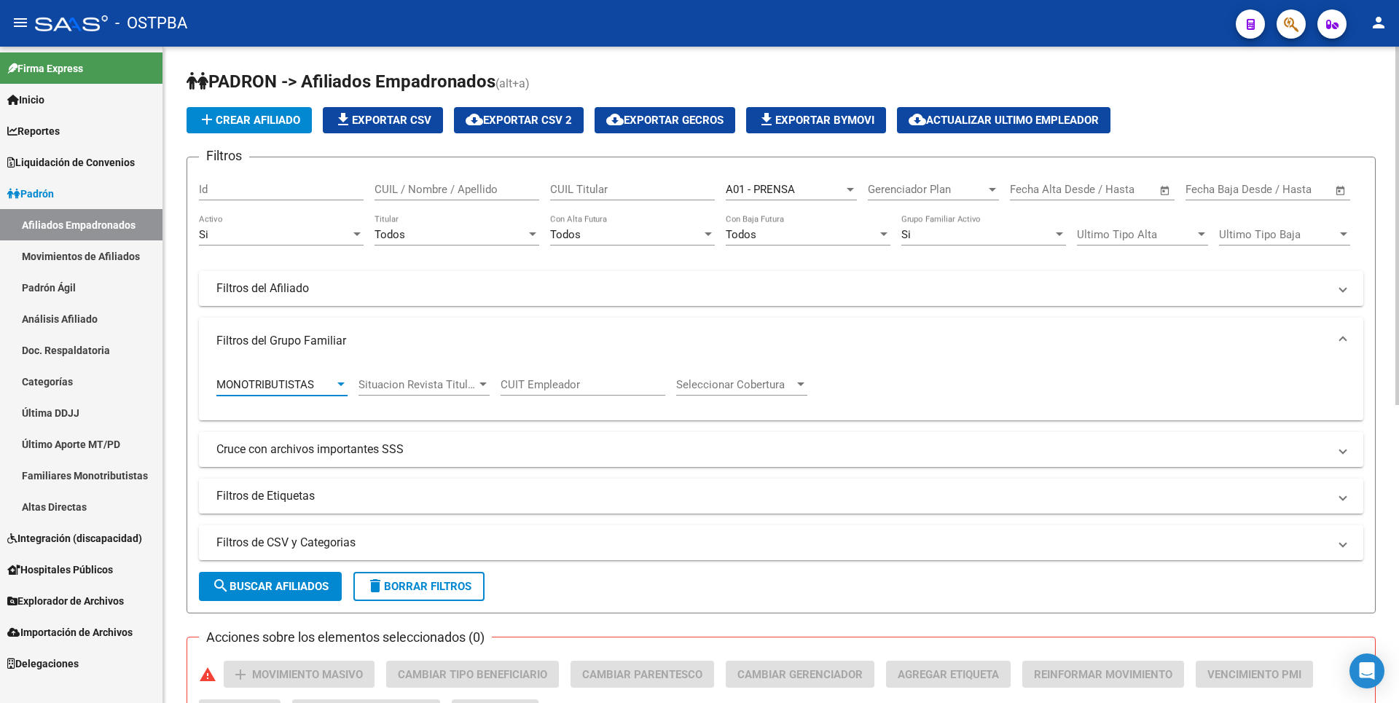
click at [530, 230] on div at bounding box center [532, 235] width 13 height 12
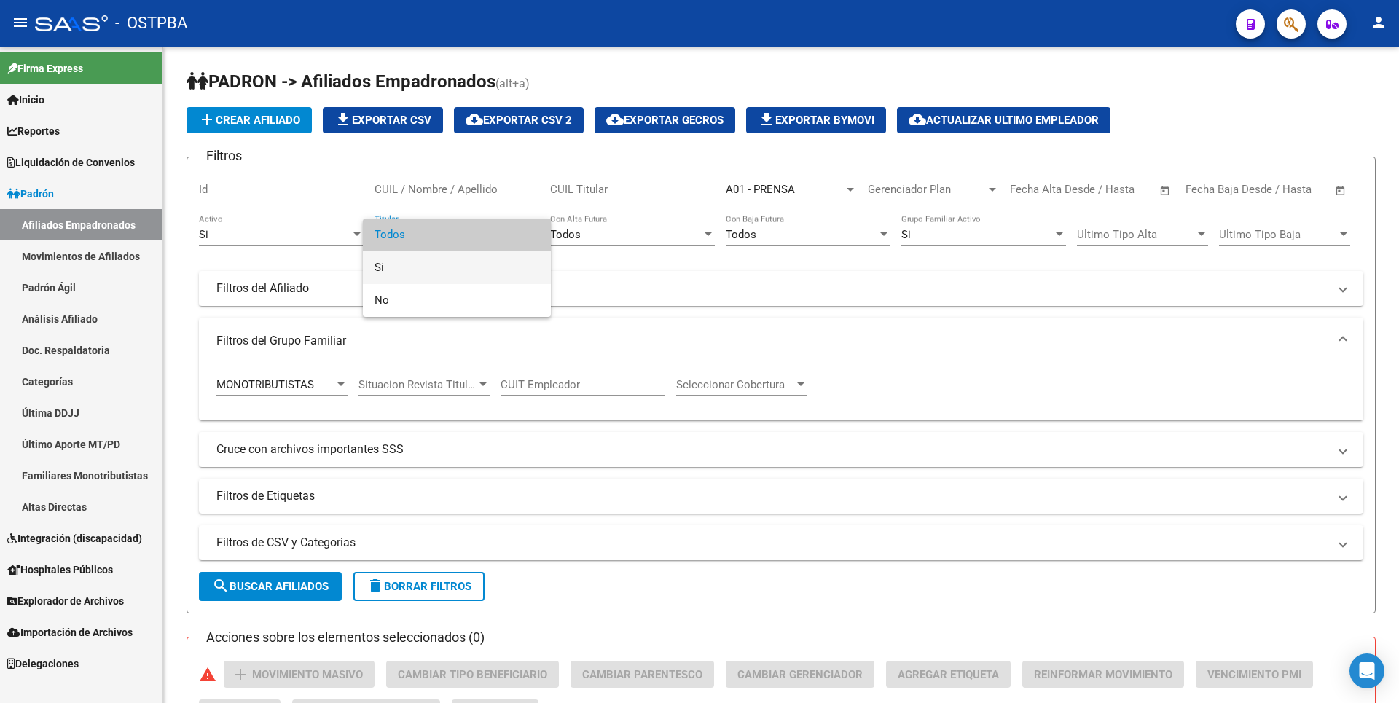
click at [384, 261] on span "Si" at bounding box center [457, 267] width 165 height 33
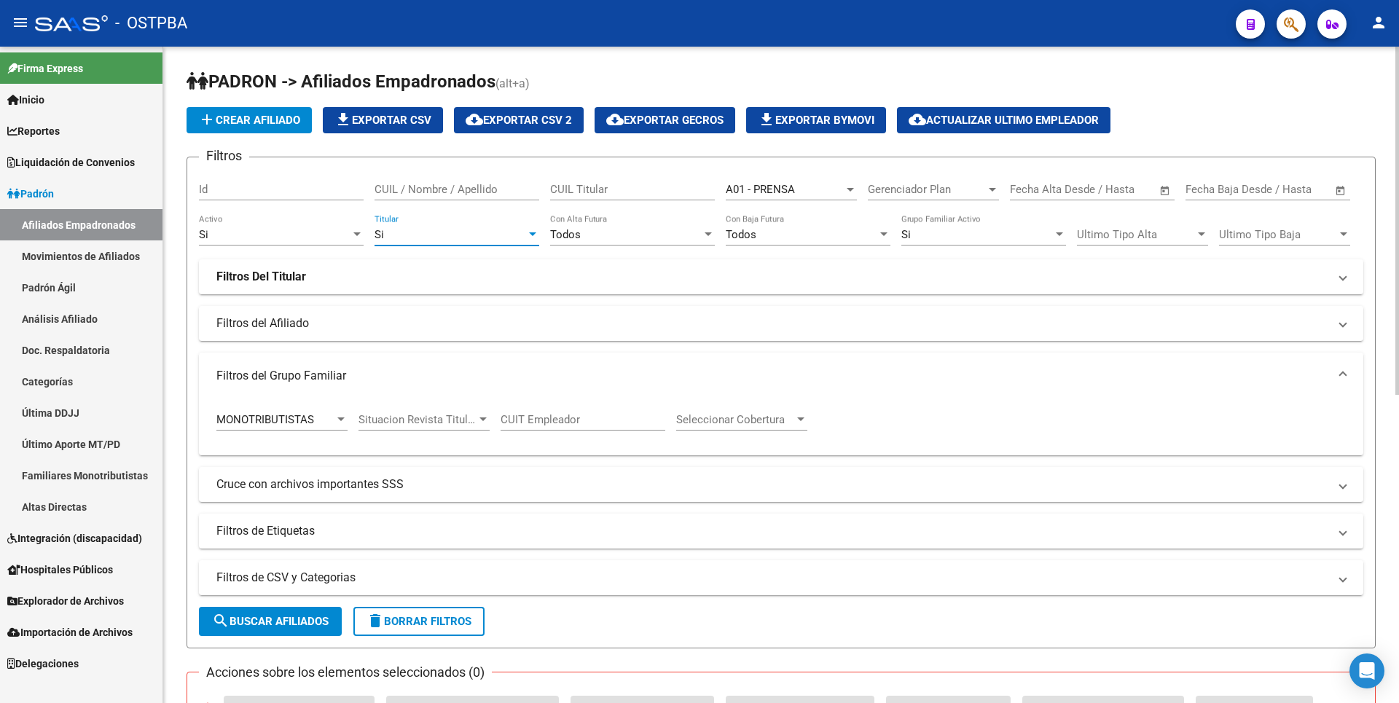
click at [299, 622] on span "search Buscar Afiliados" at bounding box center [270, 621] width 117 height 13
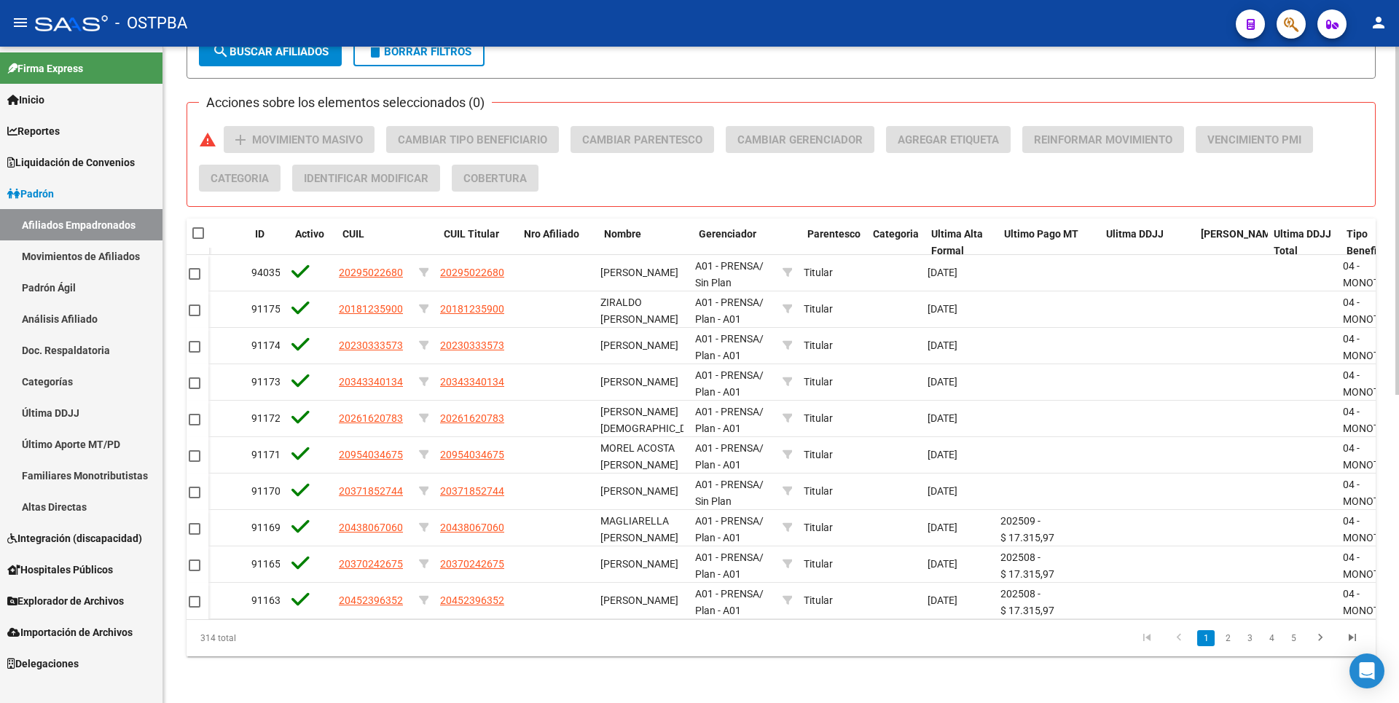
scroll to position [0, 178]
click at [1349, 640] on icon "go to last page" at bounding box center [1352, 639] width 19 height 17
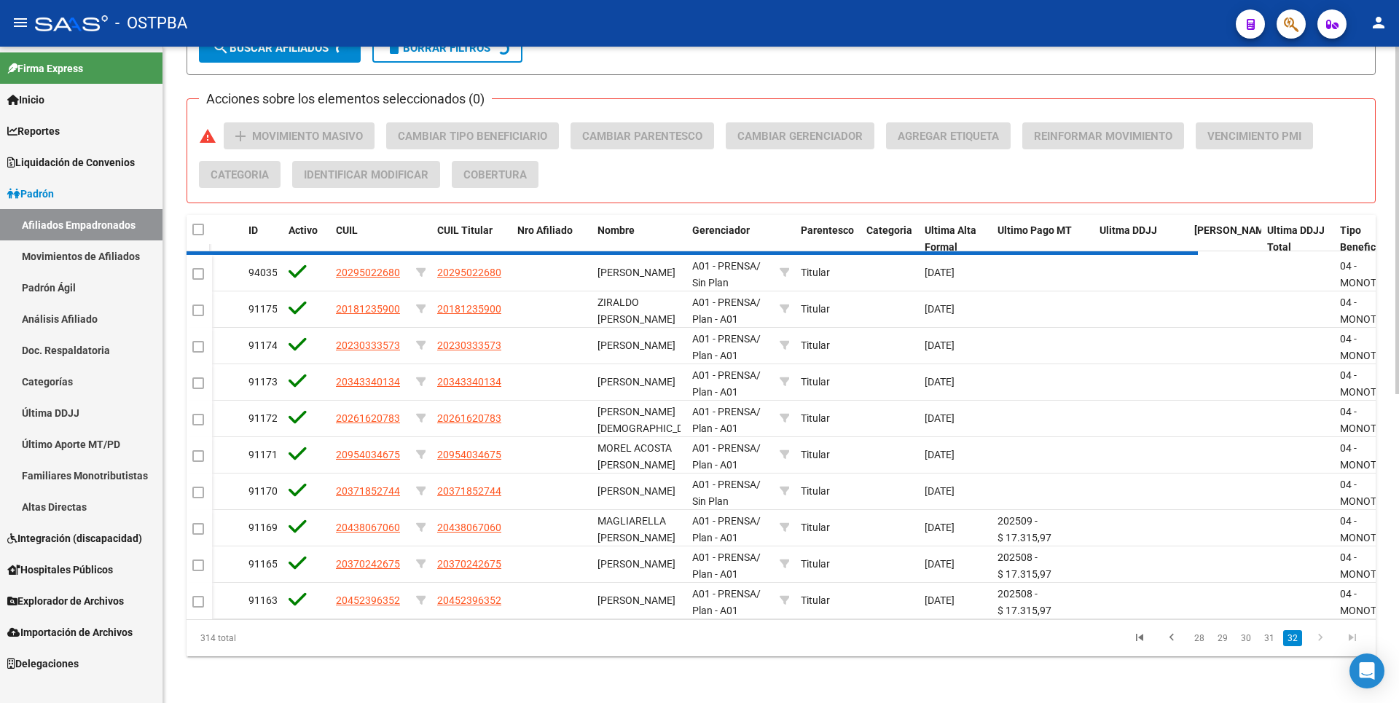
scroll to position [362, 0]
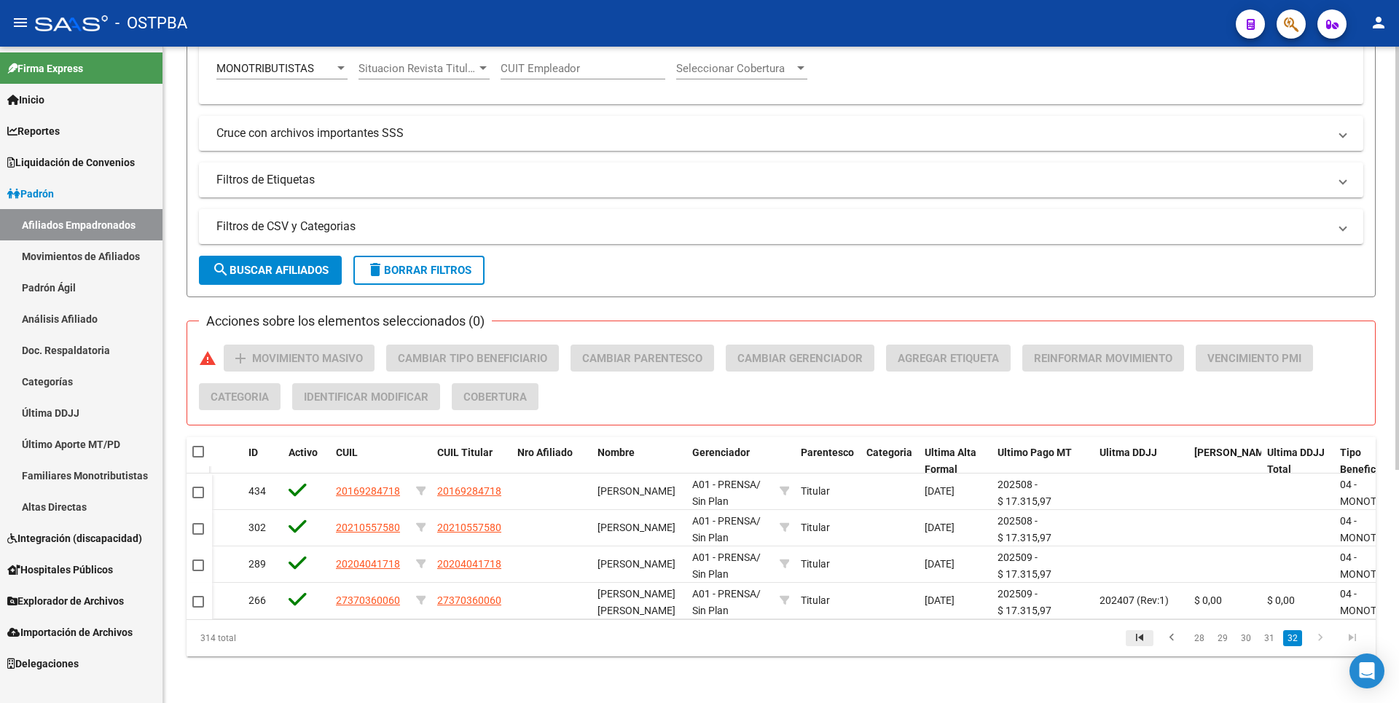
click at [1138, 636] on icon "go to first page" at bounding box center [1139, 639] width 19 height 17
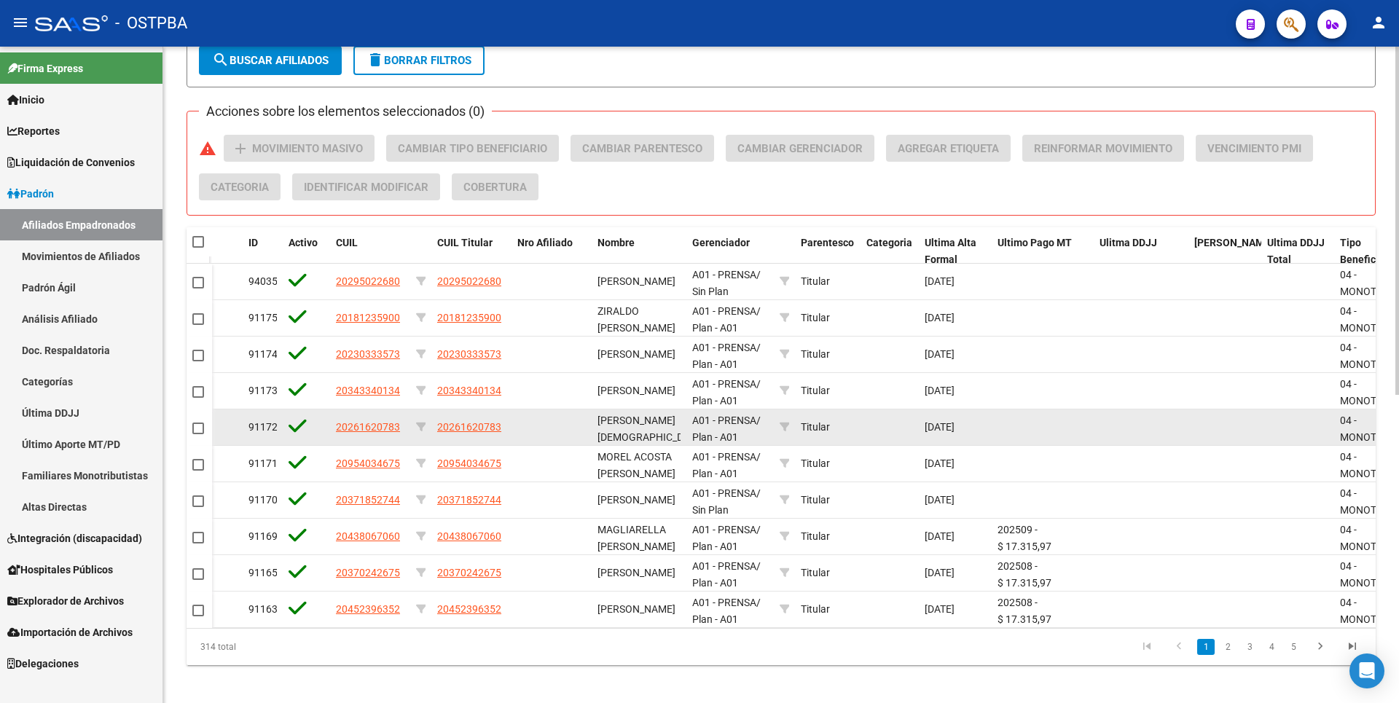
scroll to position [581, 0]
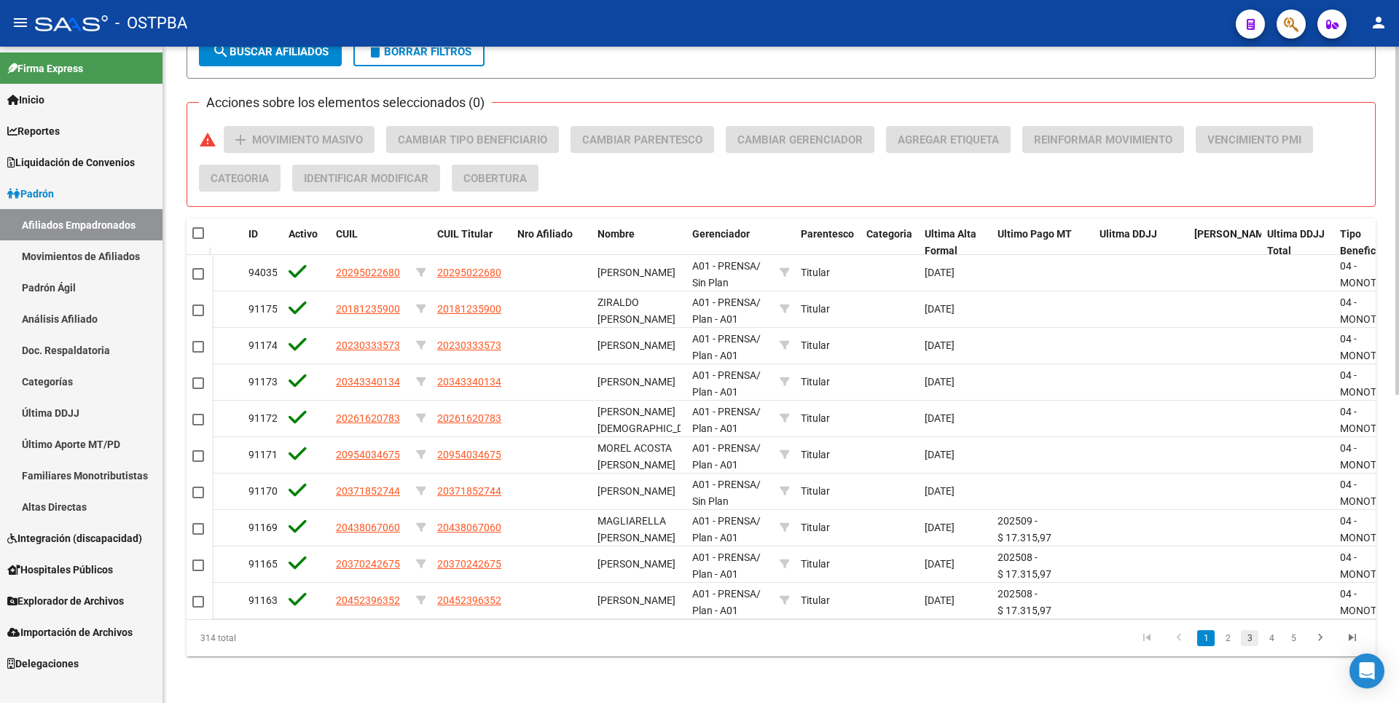
click at [1245, 638] on link "3" at bounding box center [1249, 638] width 17 height 16
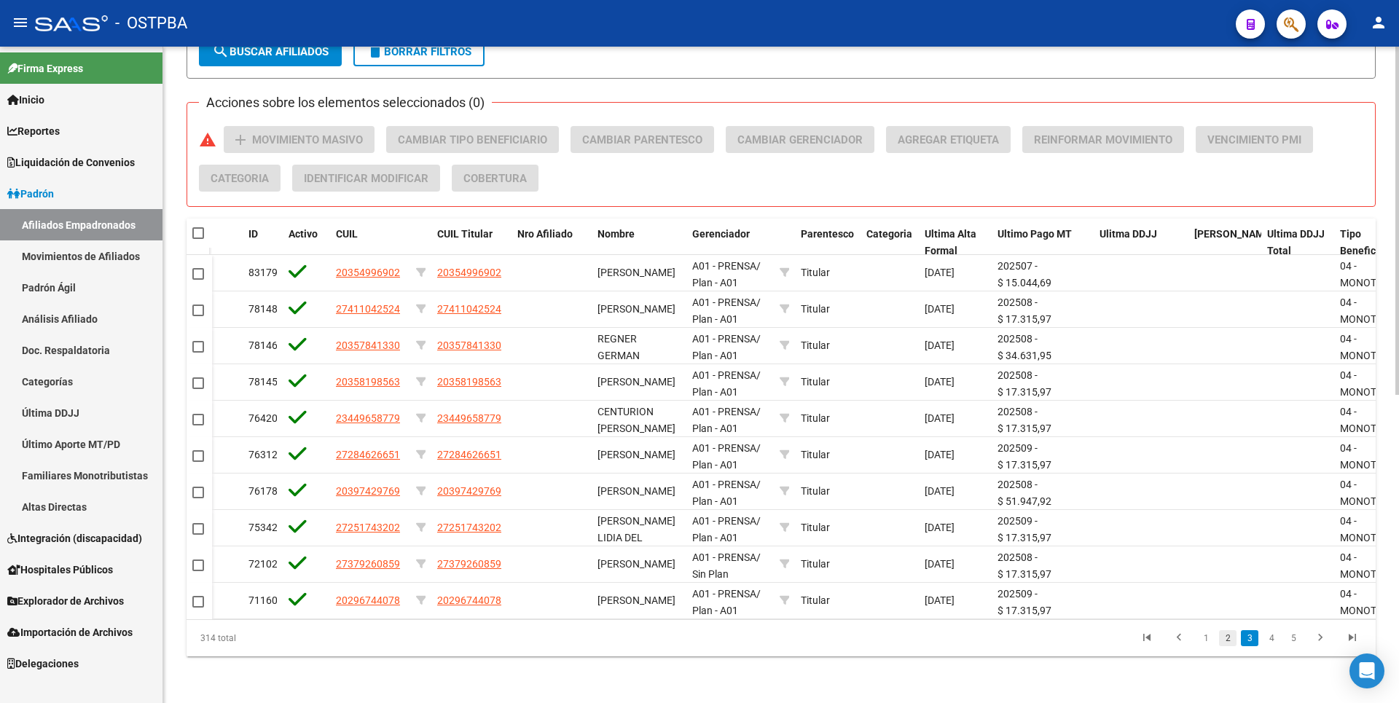
click at [1231, 638] on link "2" at bounding box center [1227, 638] width 17 height 16
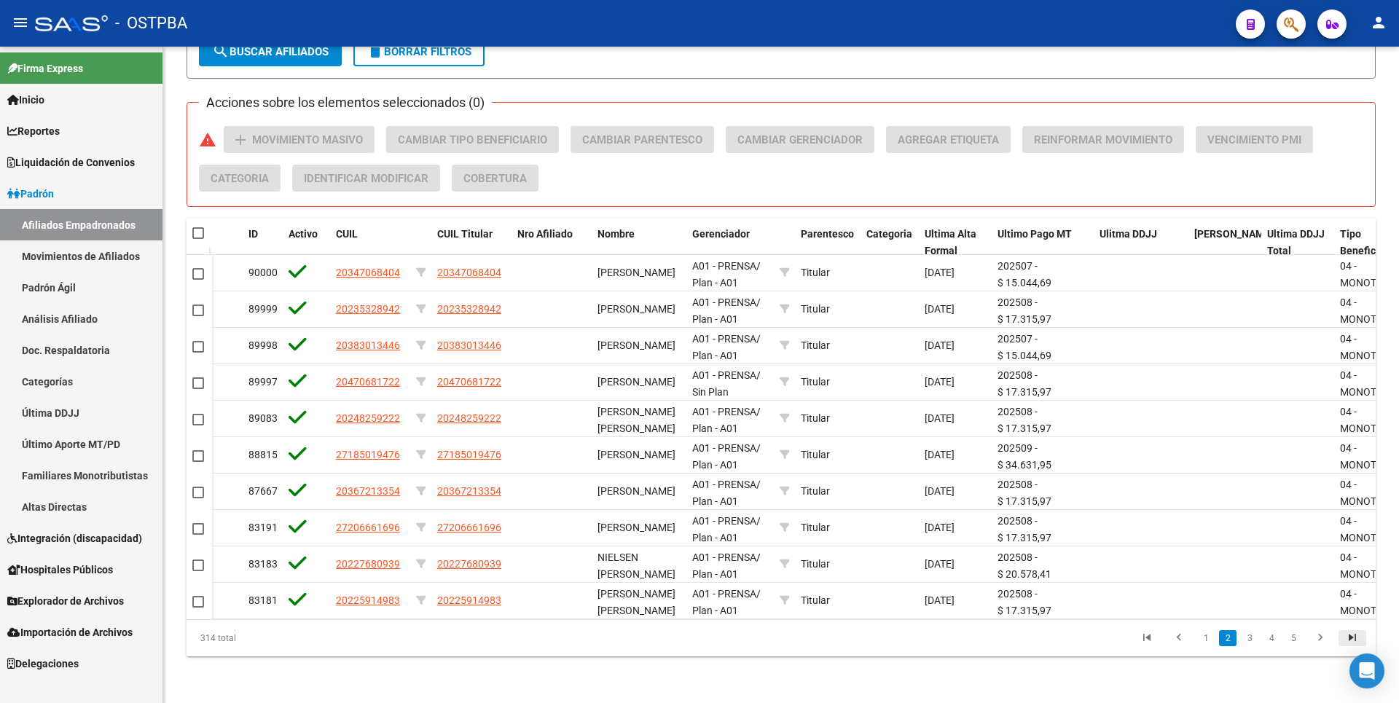
click at [1352, 641] on icon "go to last page" at bounding box center [1352, 639] width 19 height 17
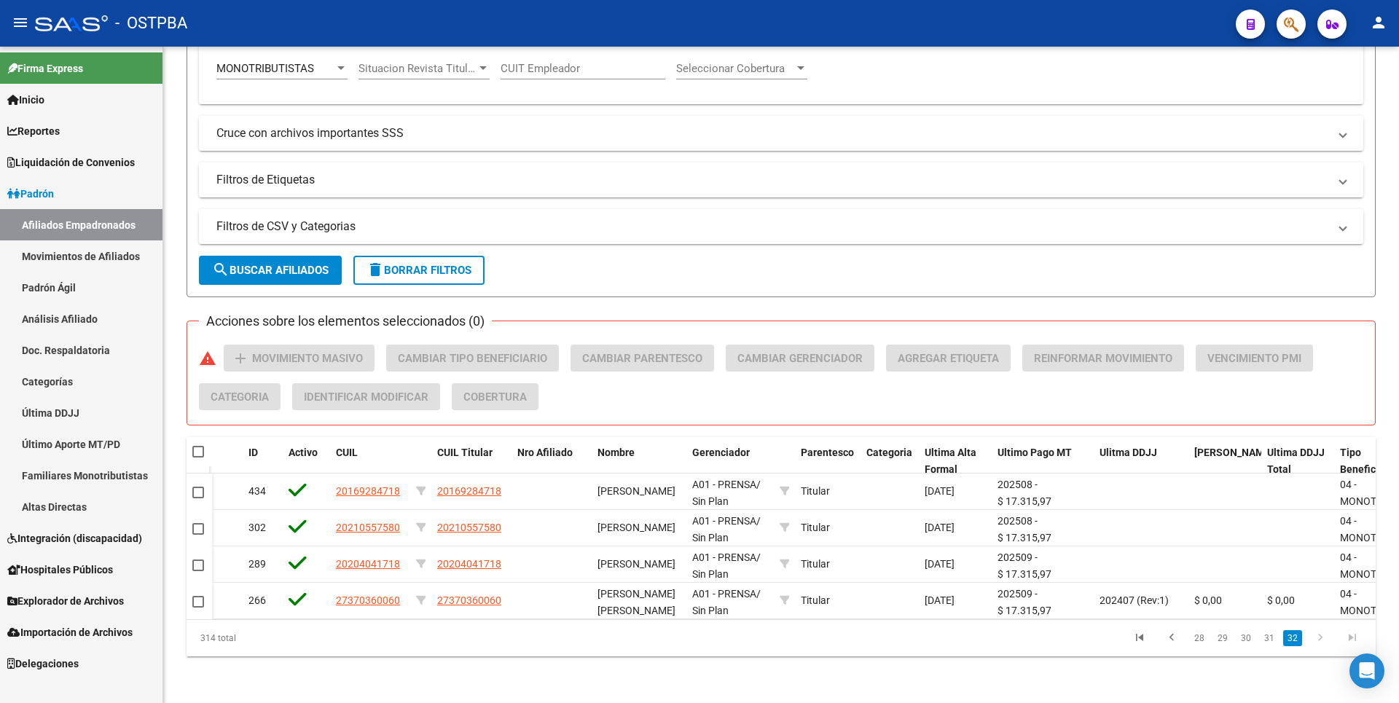
scroll to position [362, 0]
click at [1266, 637] on link "31" at bounding box center [1269, 638] width 19 height 16
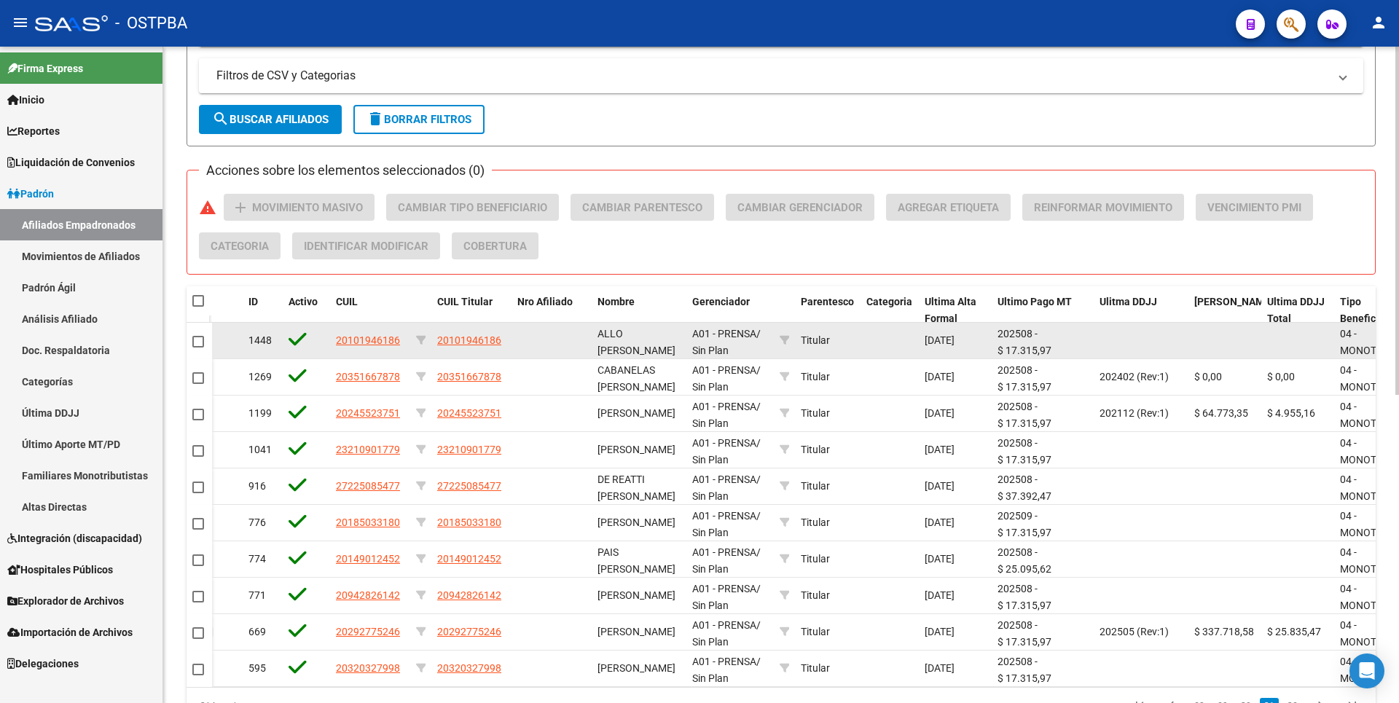
scroll to position [581, 0]
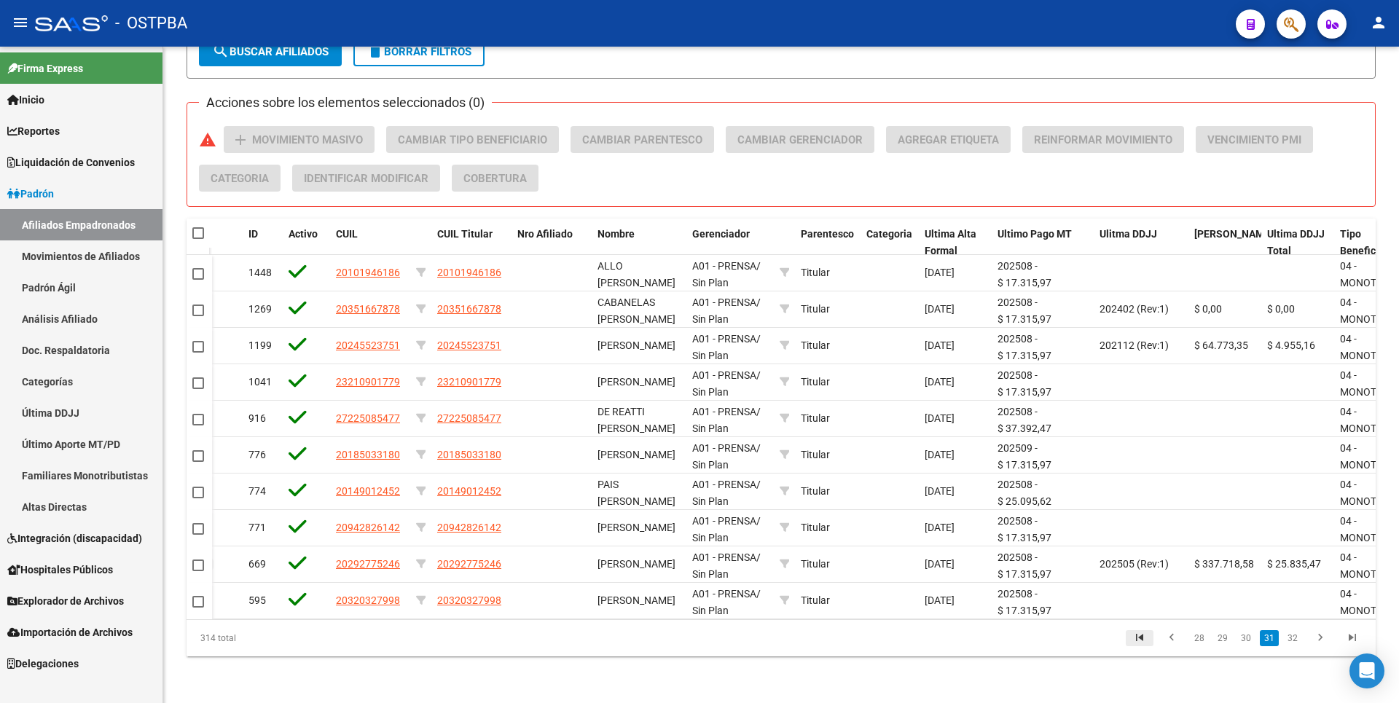
click at [1146, 643] on icon "go to first page" at bounding box center [1139, 639] width 19 height 17
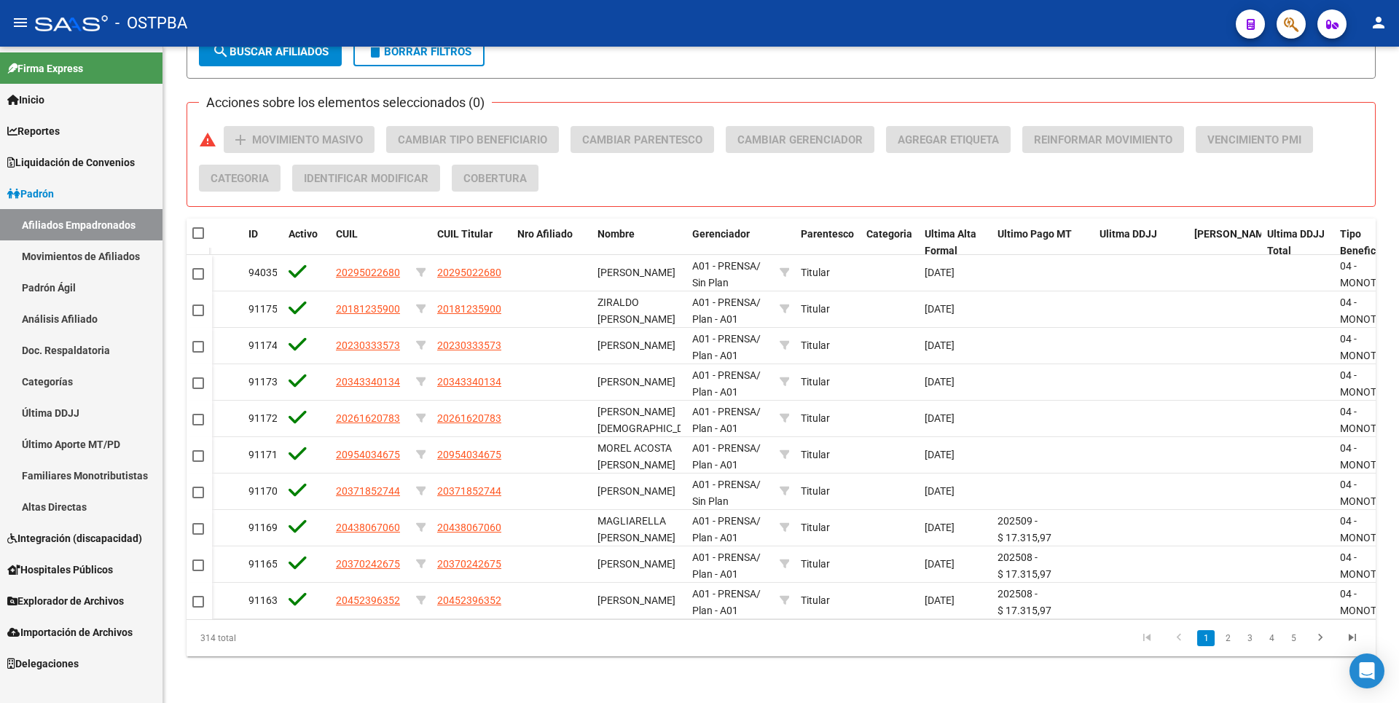
click at [1259, 641] on li "3" at bounding box center [1250, 638] width 22 height 25
click at [1251, 638] on link "3" at bounding box center [1249, 638] width 17 height 16
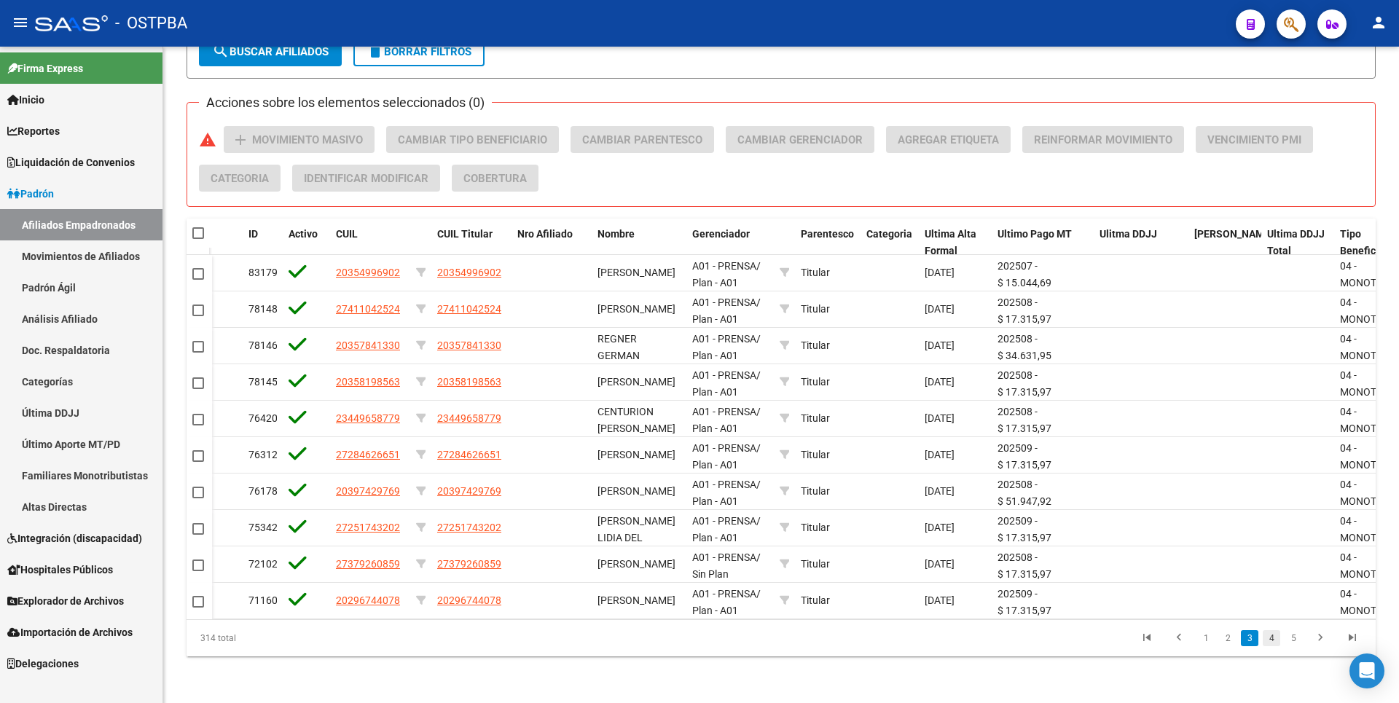
click at [1268, 640] on link "4" at bounding box center [1271, 638] width 17 height 16
click at [1277, 640] on link "5" at bounding box center [1271, 638] width 17 height 16
click at [1271, 638] on link "6" at bounding box center [1271, 638] width 17 height 16
click at [1275, 639] on link "7" at bounding box center [1271, 638] width 17 height 16
click at [1272, 642] on link "8" at bounding box center [1271, 638] width 17 height 16
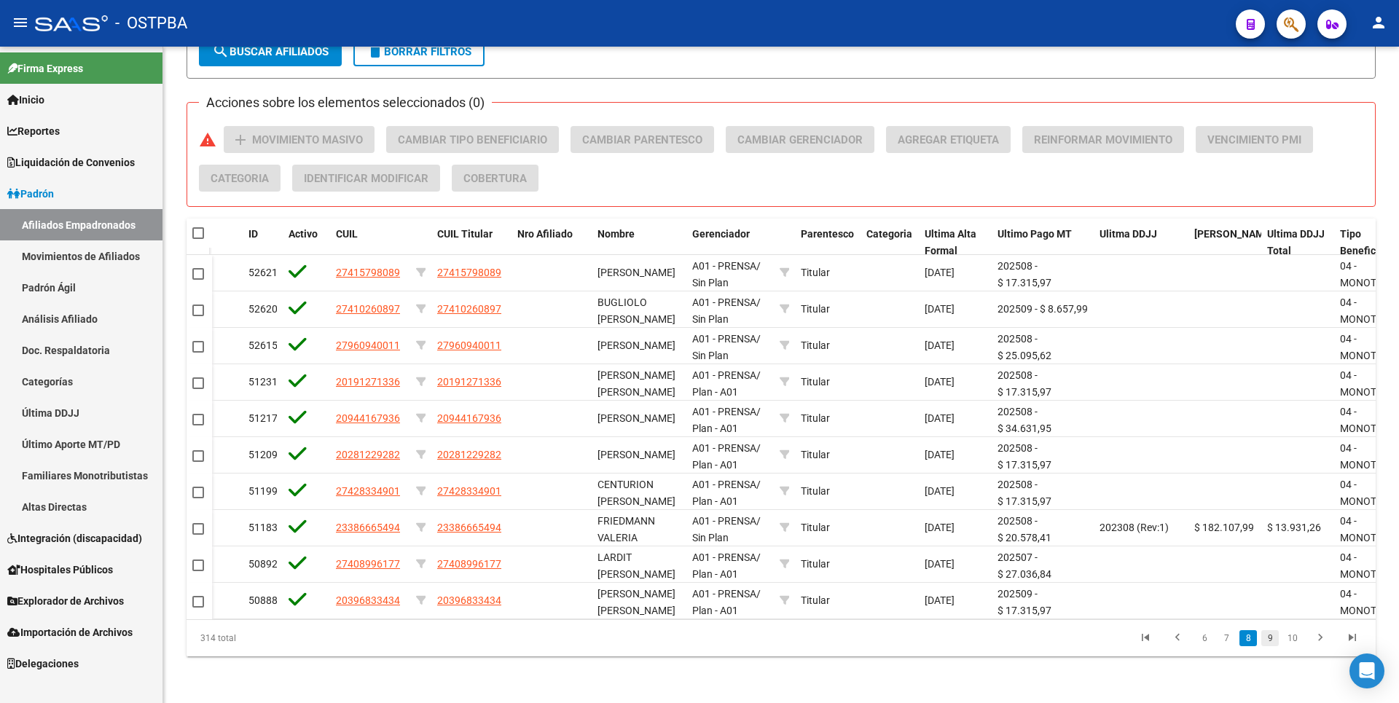
click at [1269, 640] on link "9" at bounding box center [1269, 638] width 17 height 16
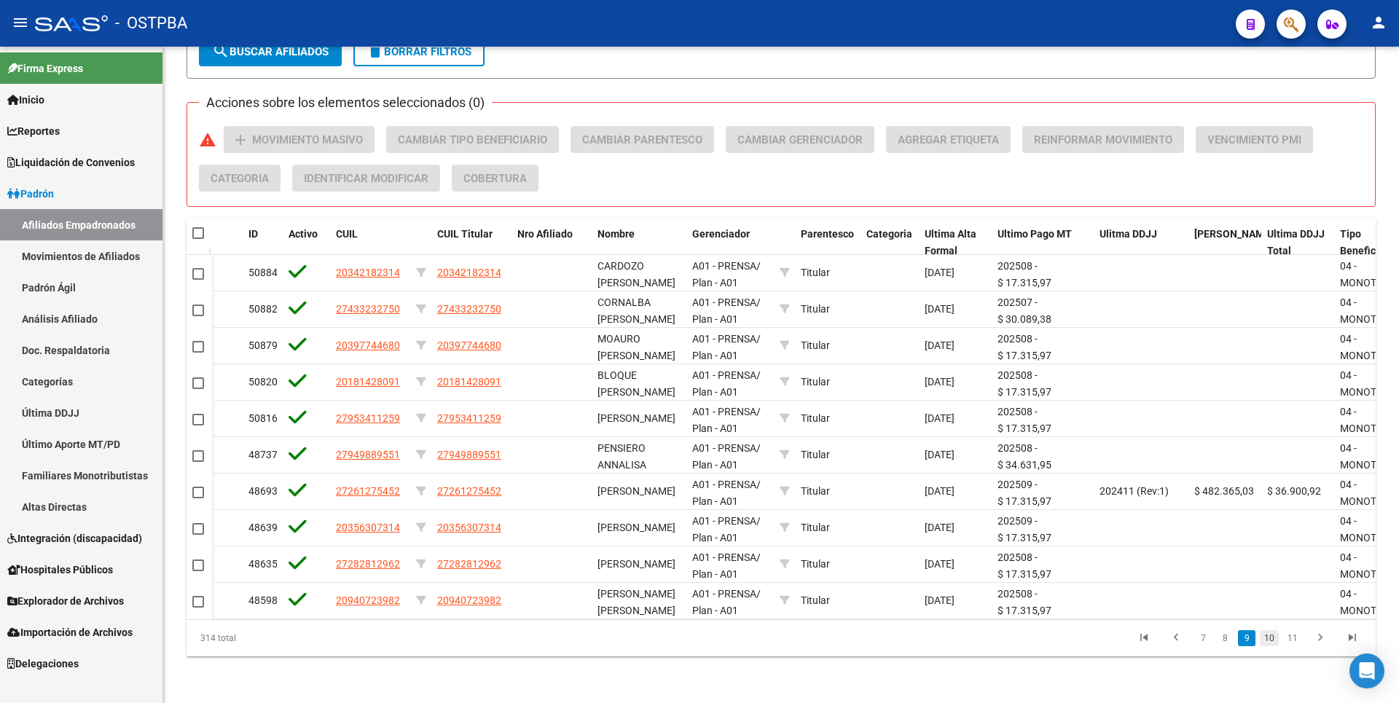
click at [1274, 638] on link "10" at bounding box center [1269, 638] width 19 height 16
click at [1273, 638] on link "11" at bounding box center [1269, 638] width 19 height 16
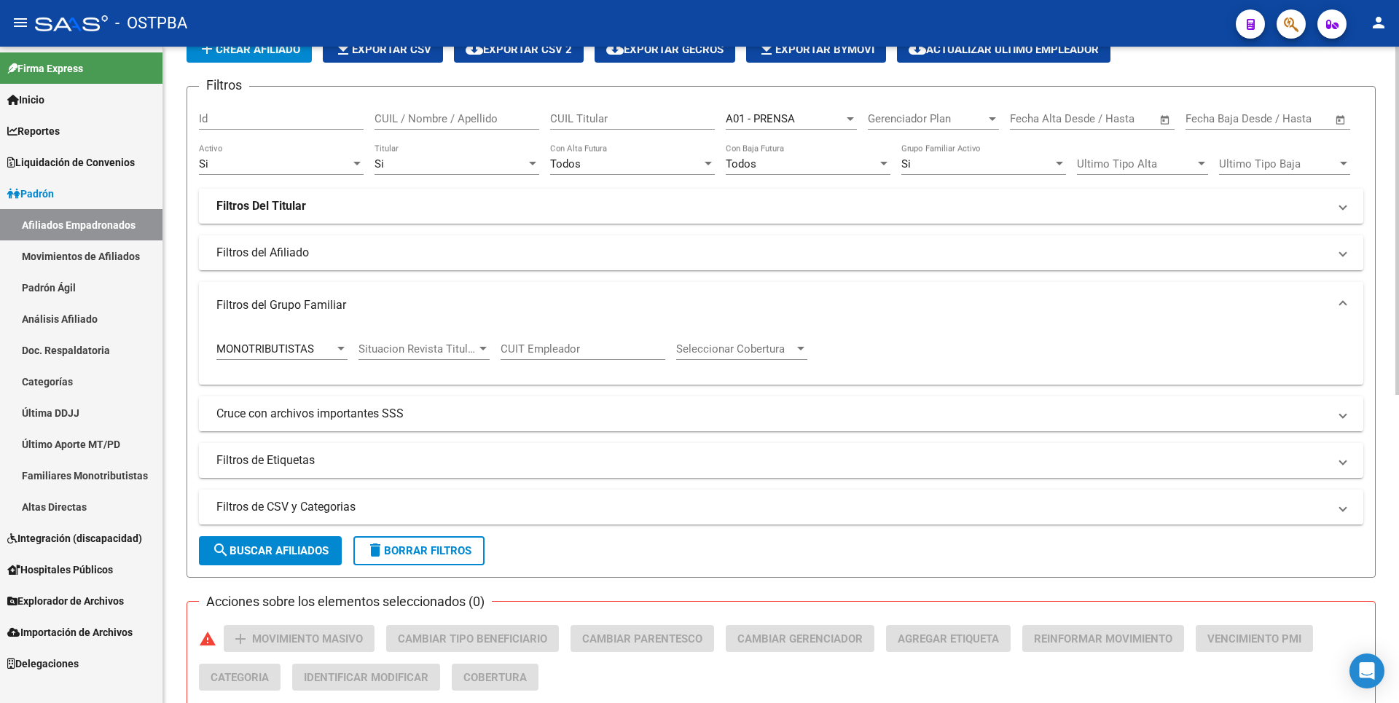
scroll to position [0, 0]
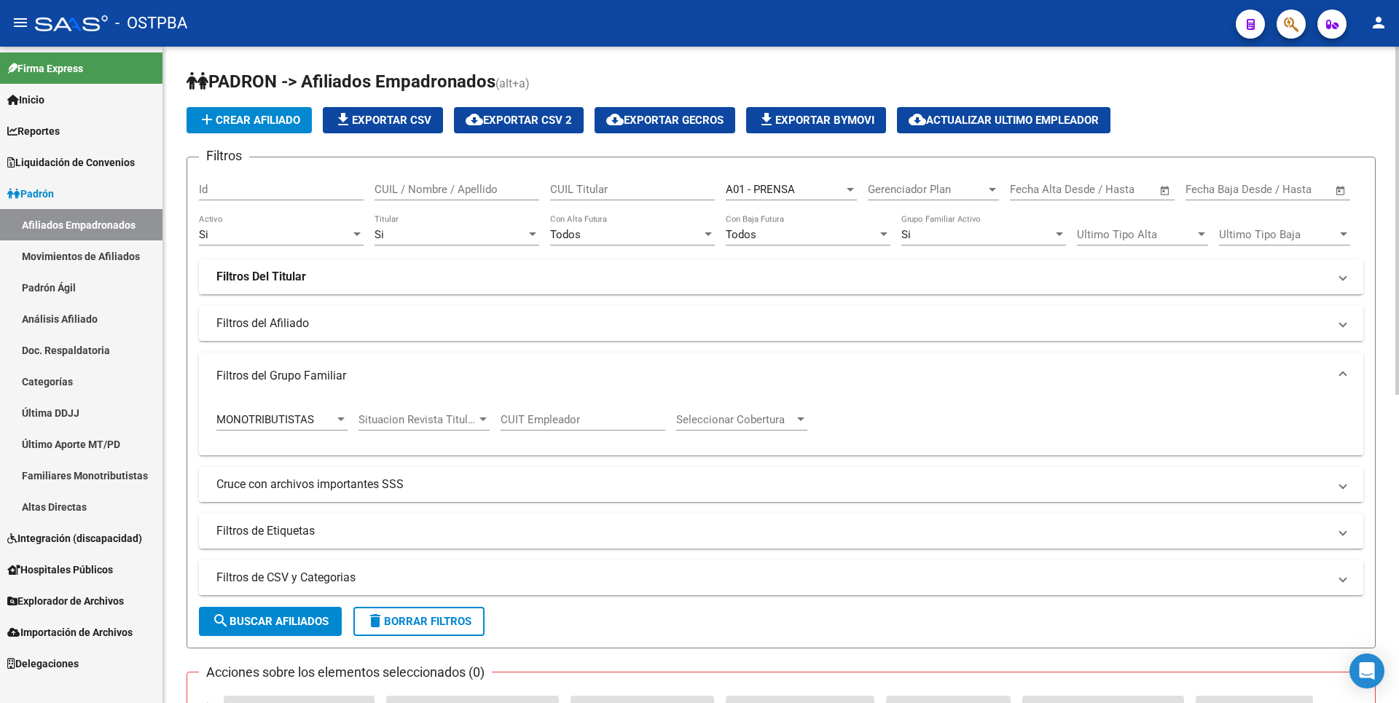
click at [389, 482] on mat-panel-title "Cruce con archivos importantes SSS" at bounding box center [772, 485] width 1112 height 16
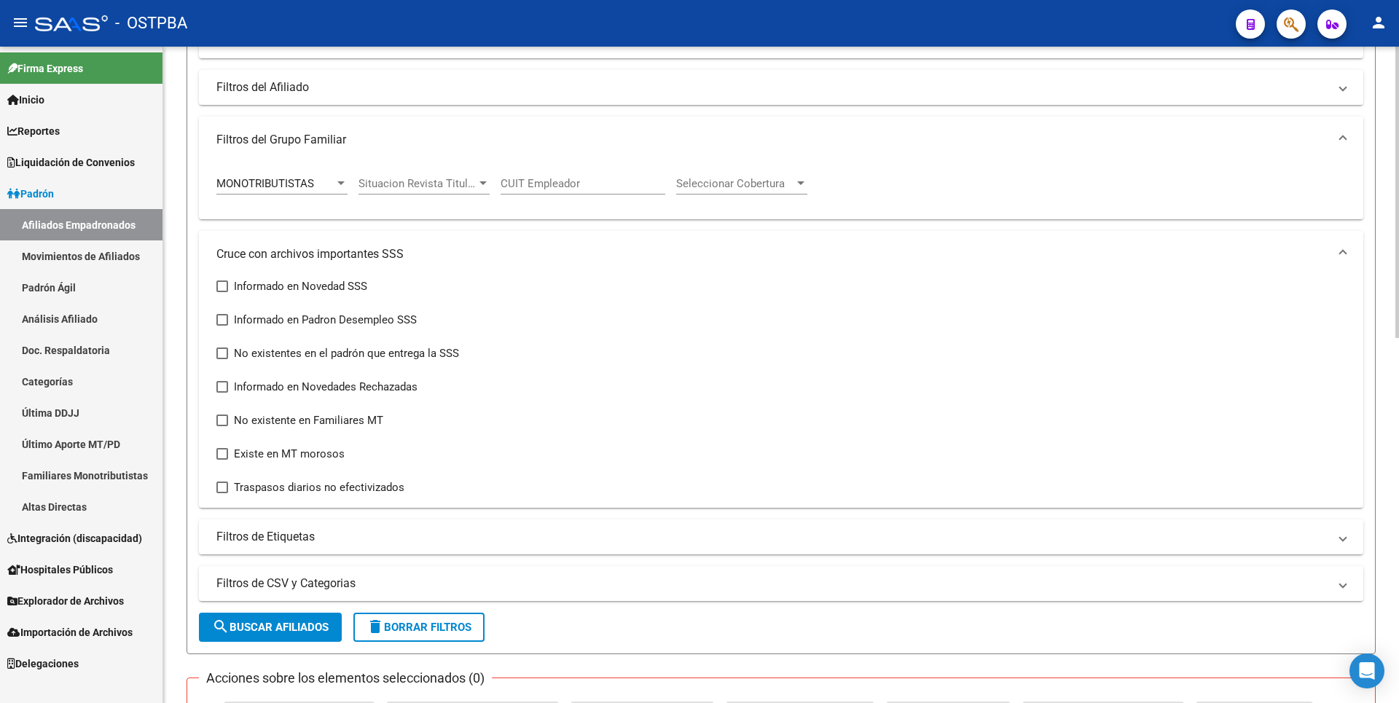
scroll to position [364, 0]
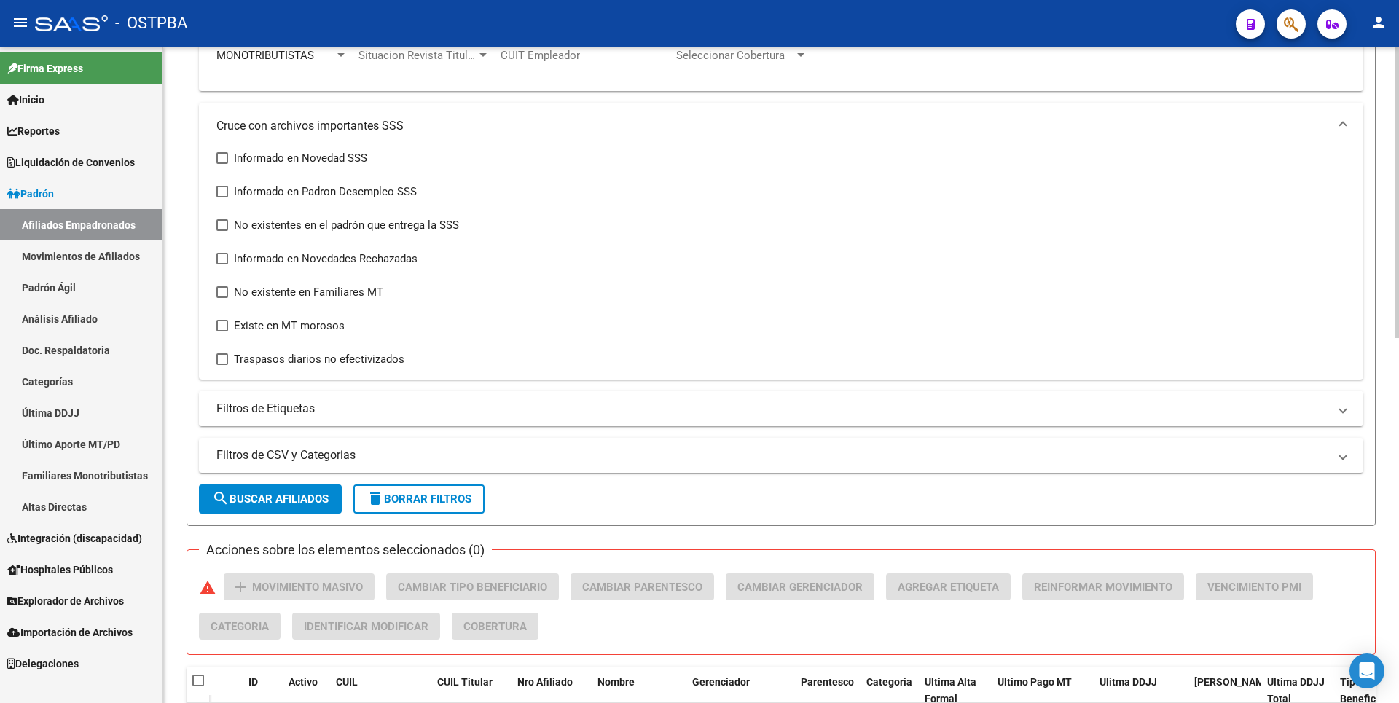
click at [385, 412] on mat-panel-title "Filtros de Etiquetas" at bounding box center [772, 409] width 1112 height 16
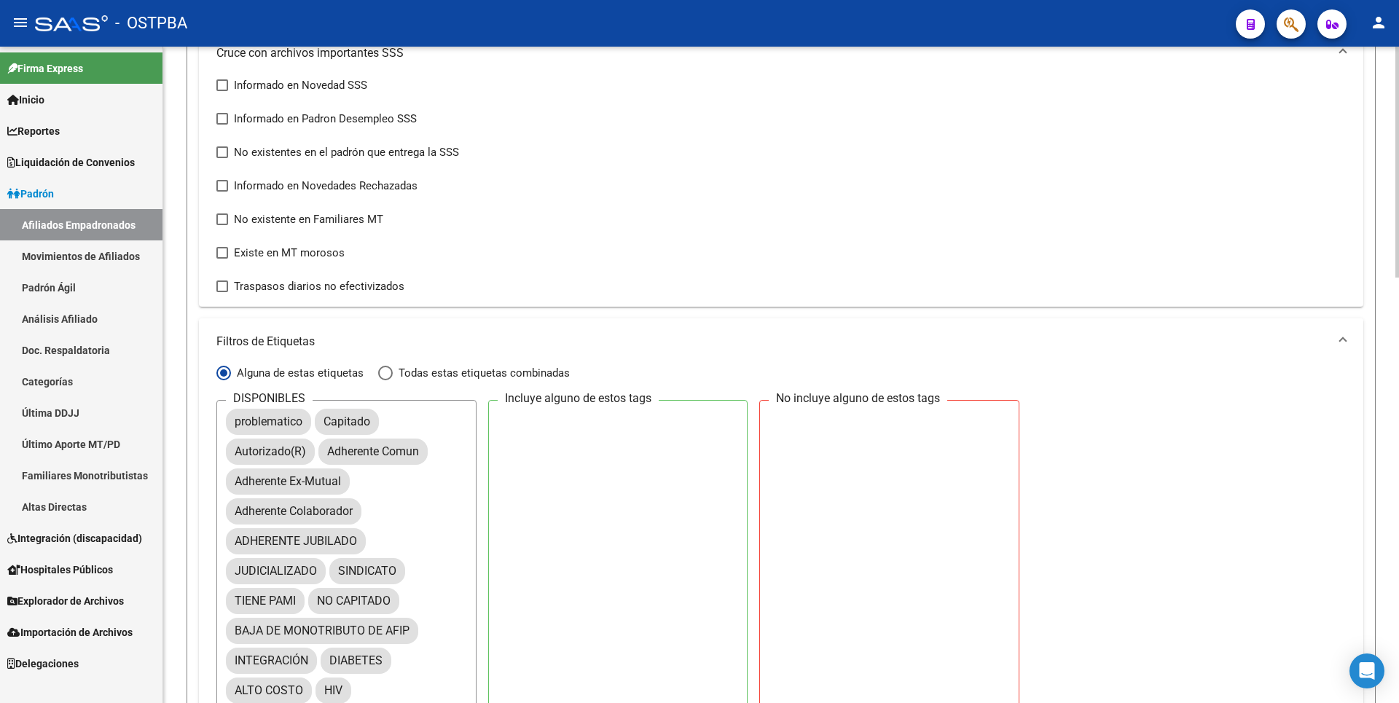
scroll to position [0, 0]
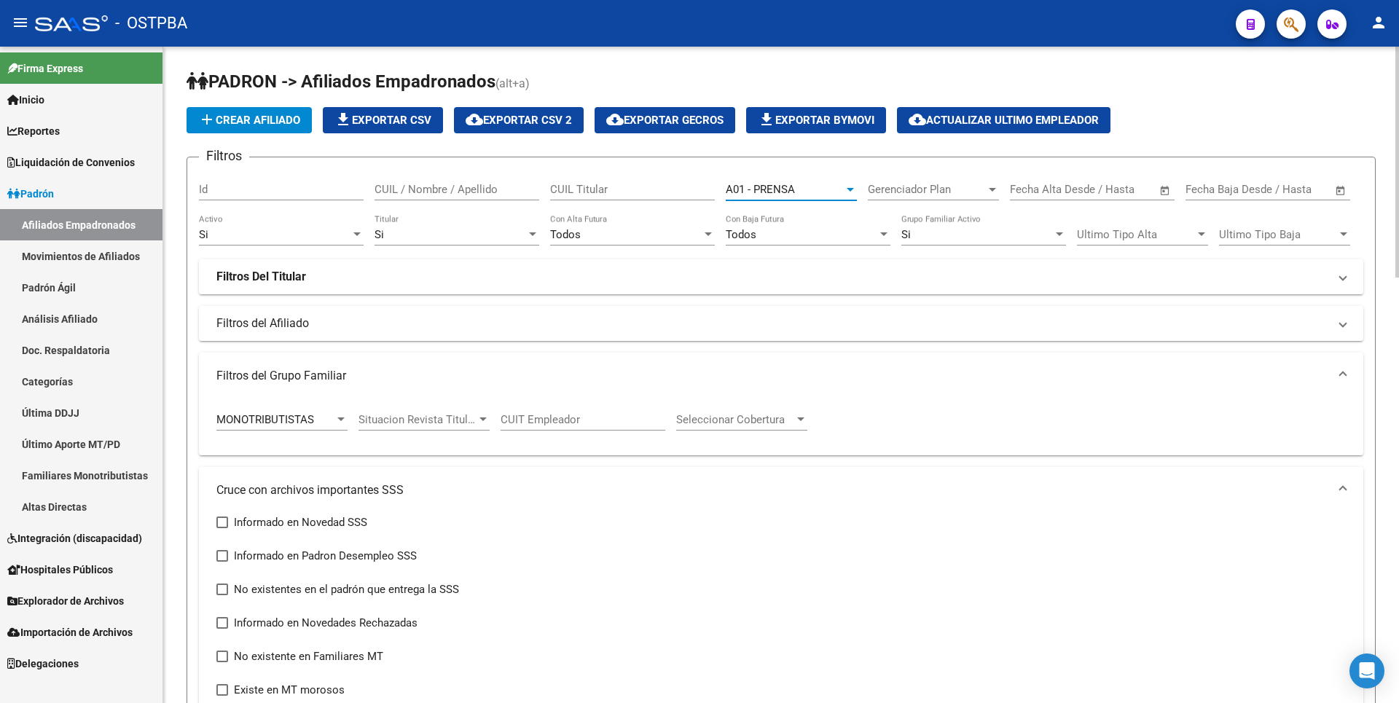
click at [852, 188] on div at bounding box center [850, 190] width 7 height 4
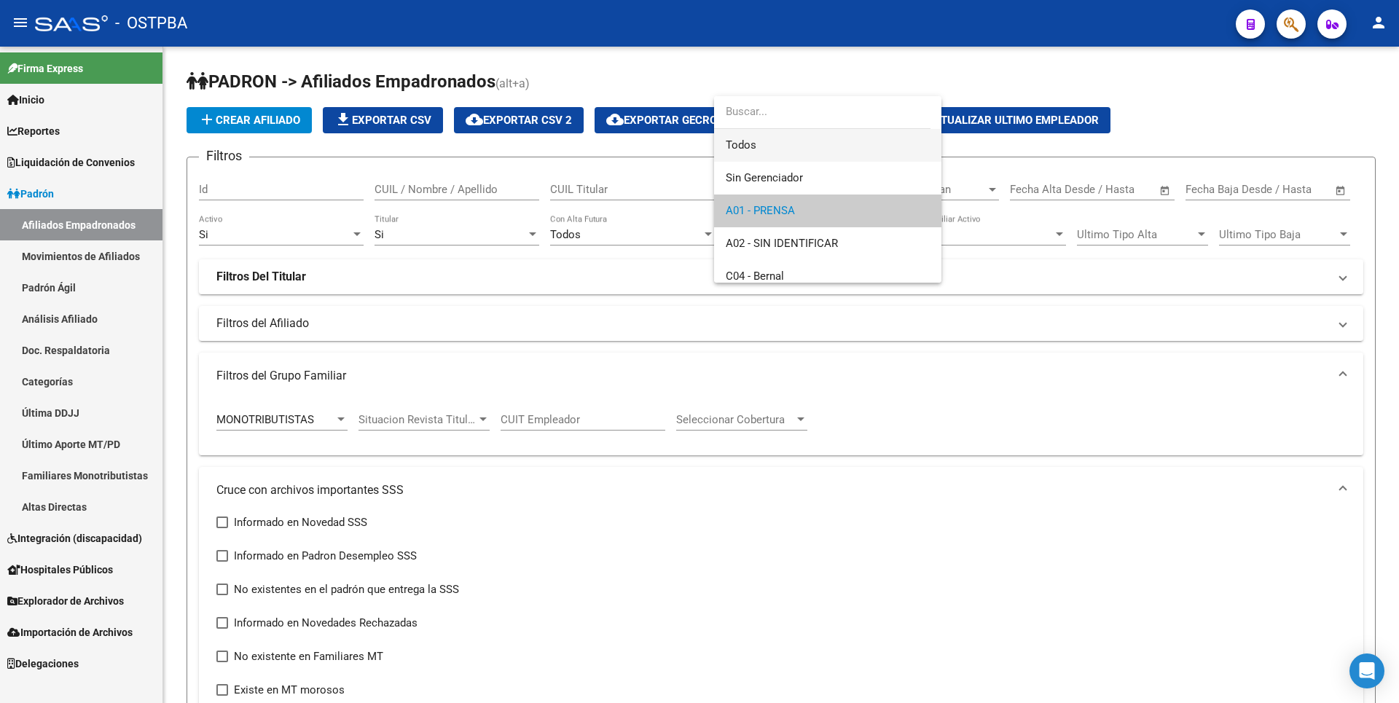
click at [764, 147] on span "Todos" at bounding box center [828, 145] width 204 height 33
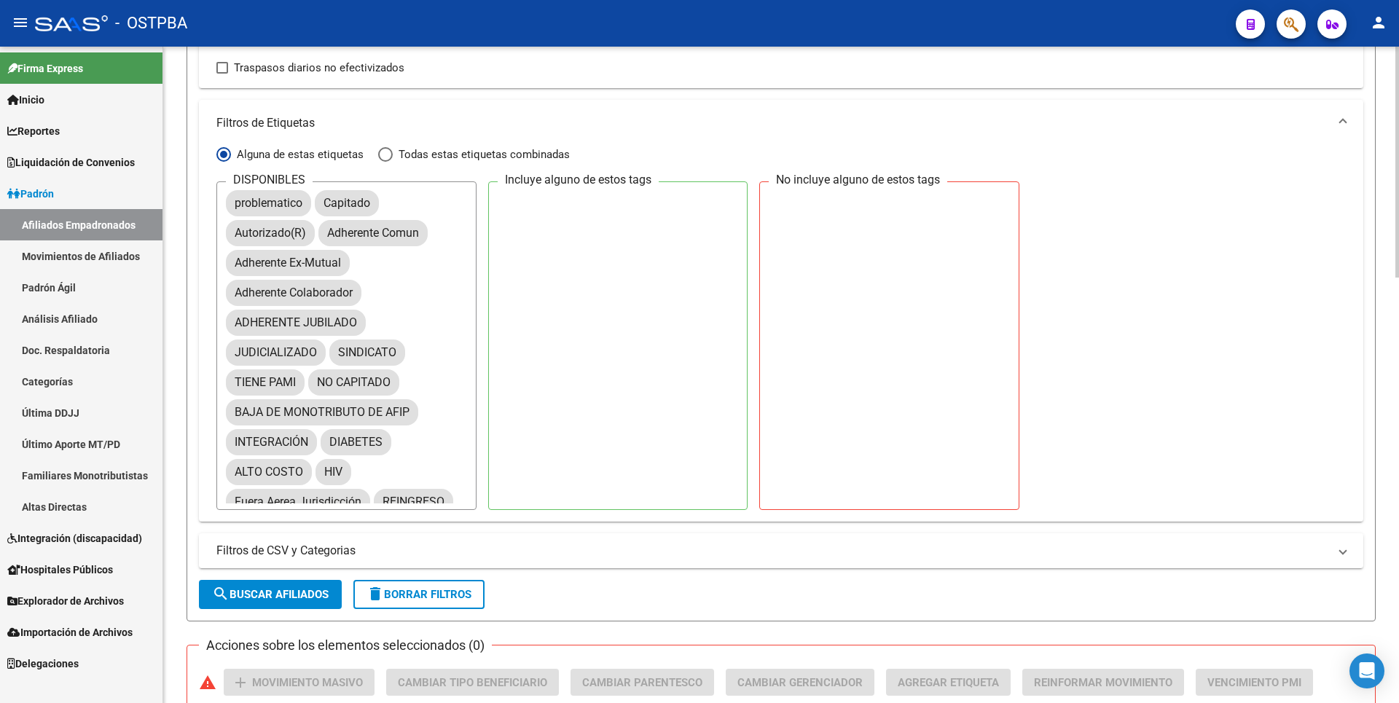
scroll to position [192, 0]
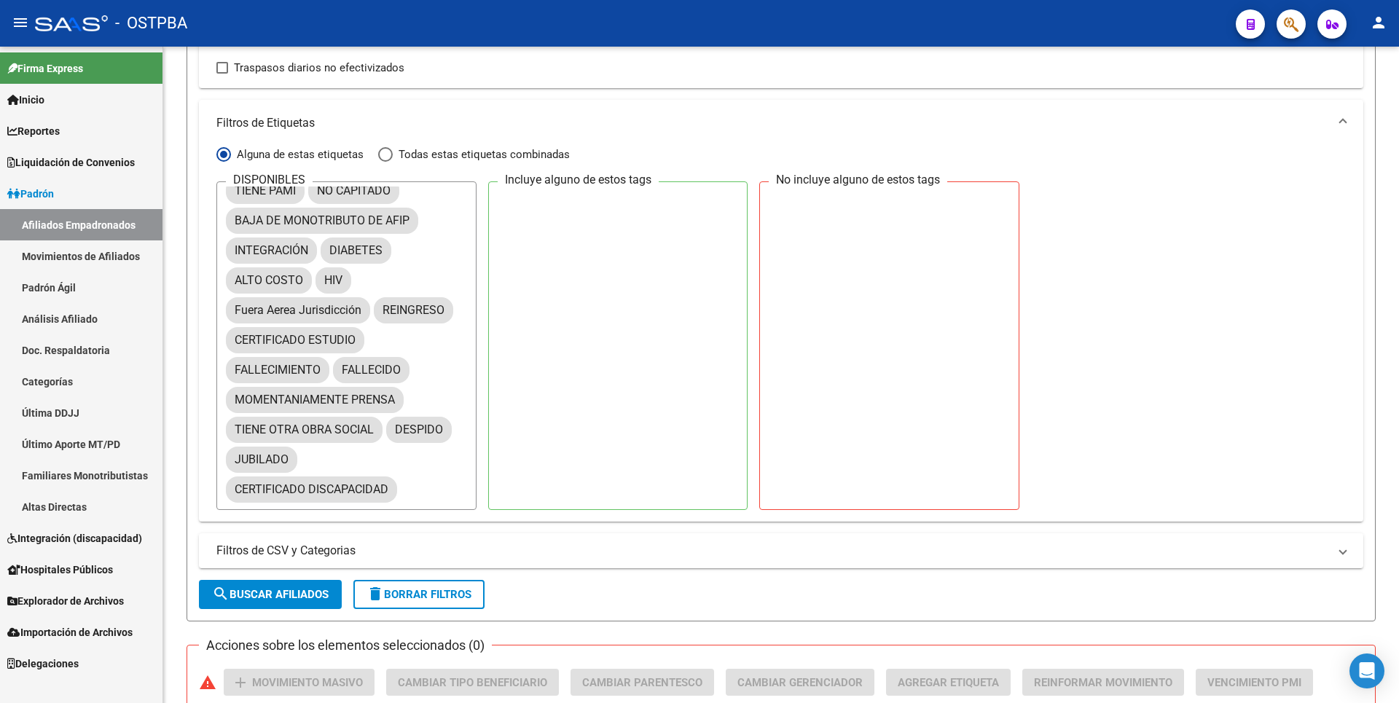
click at [80, 350] on link "Doc. Respaldatoria" at bounding box center [81, 349] width 163 height 31
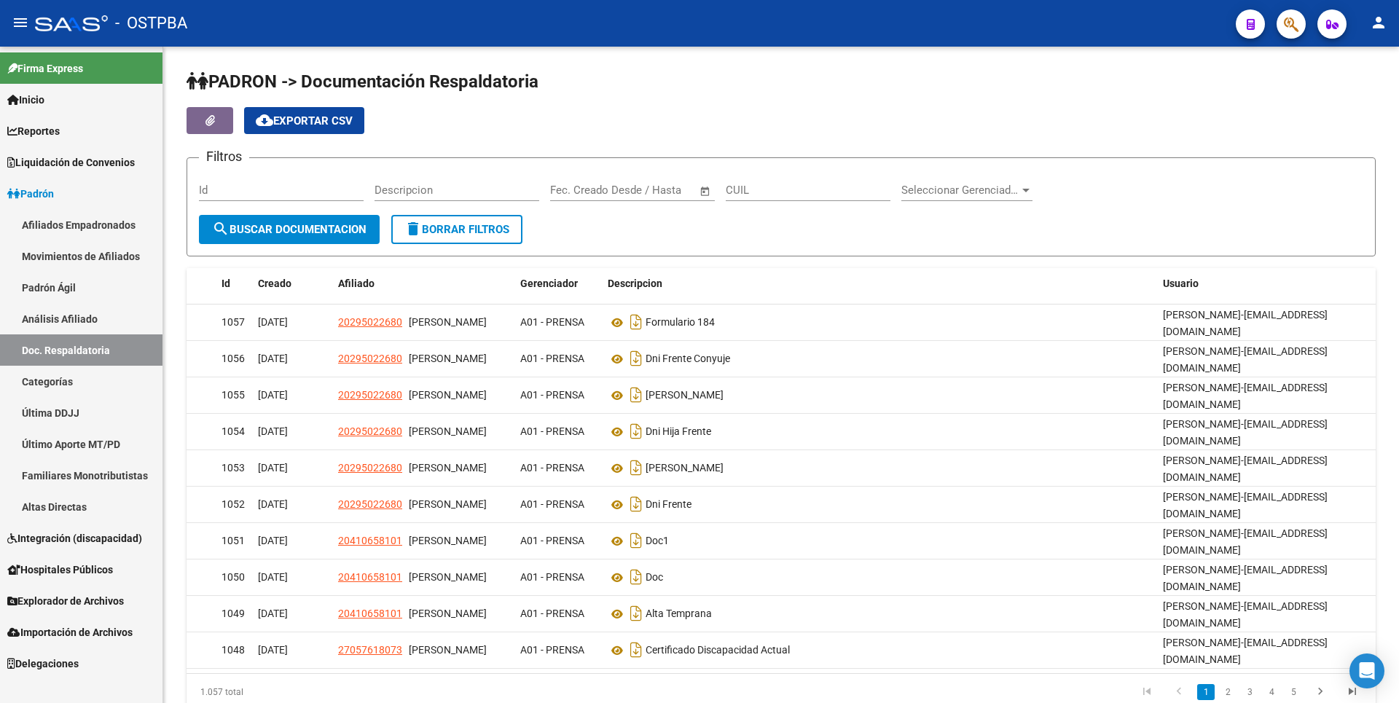
click at [88, 391] on link "Categorías" at bounding box center [81, 381] width 163 height 31
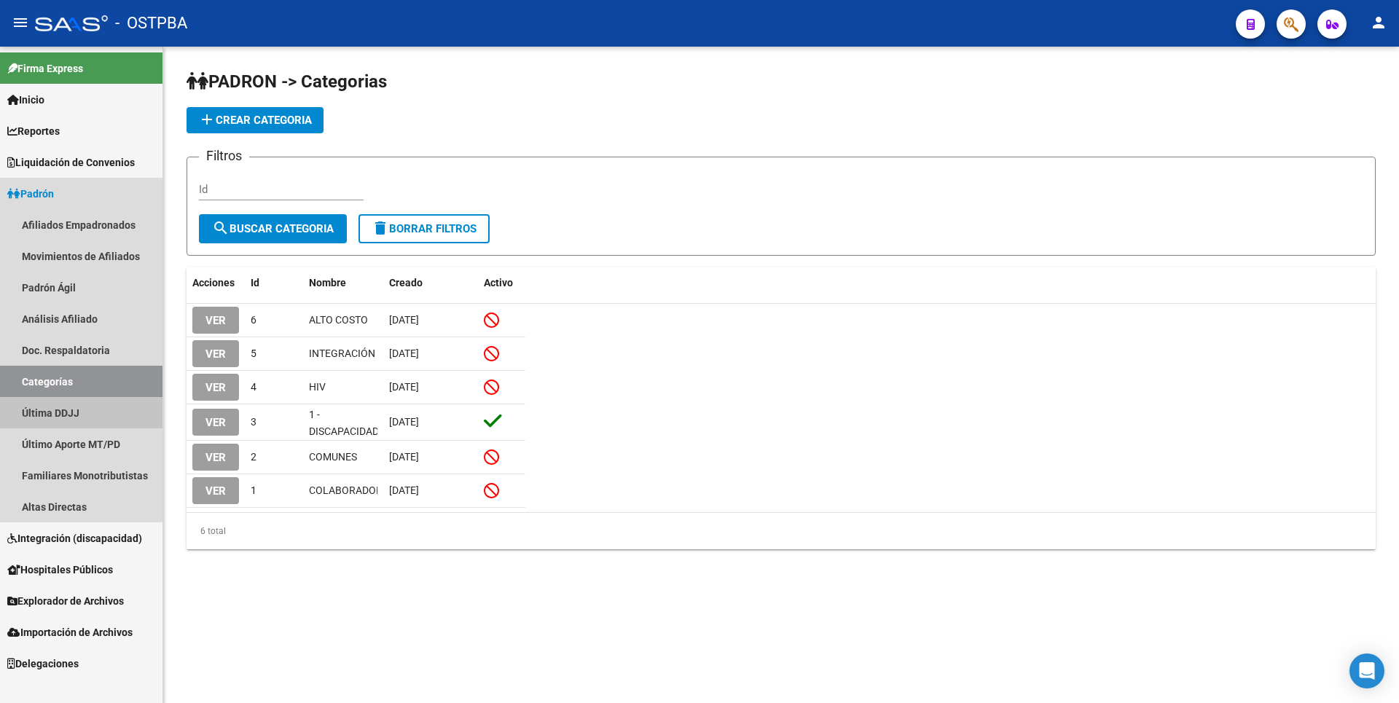
click at [108, 415] on link "Última DDJJ" at bounding box center [81, 412] width 163 height 31
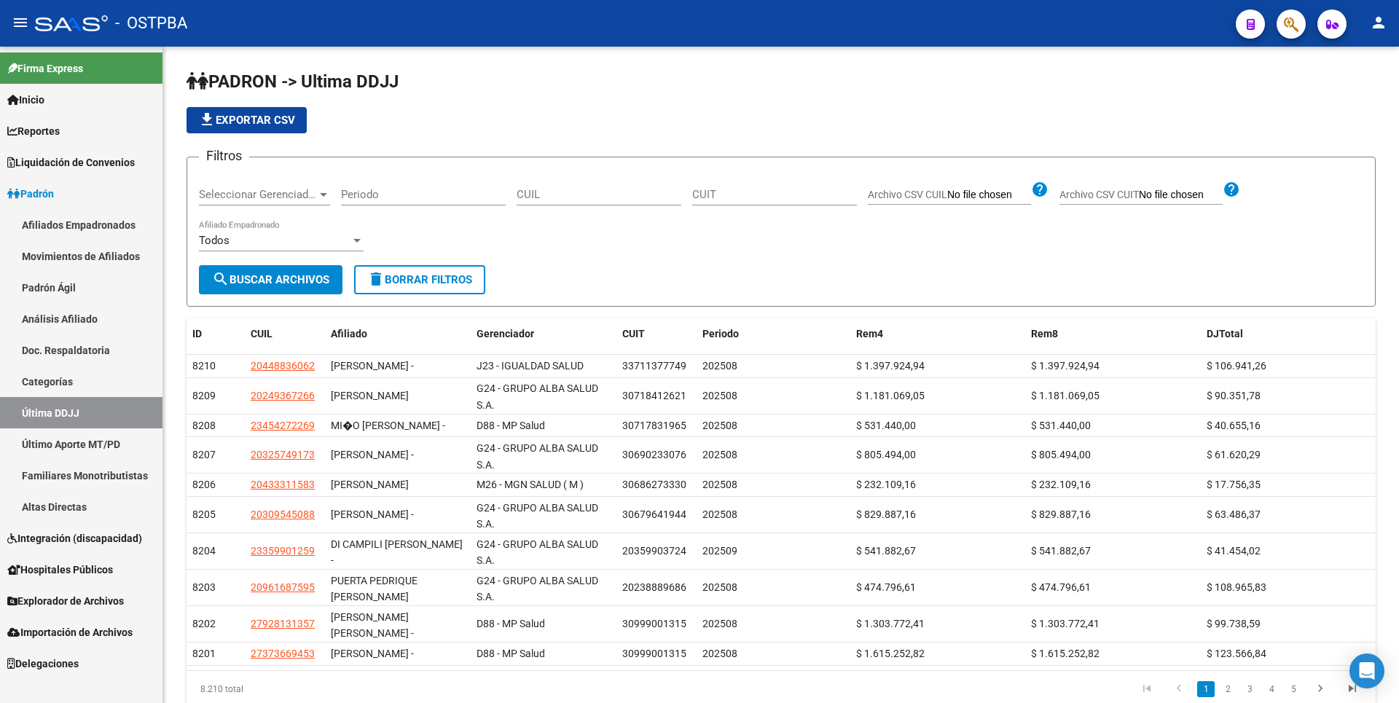
click at [85, 378] on link "Categorías" at bounding box center [81, 381] width 163 height 31
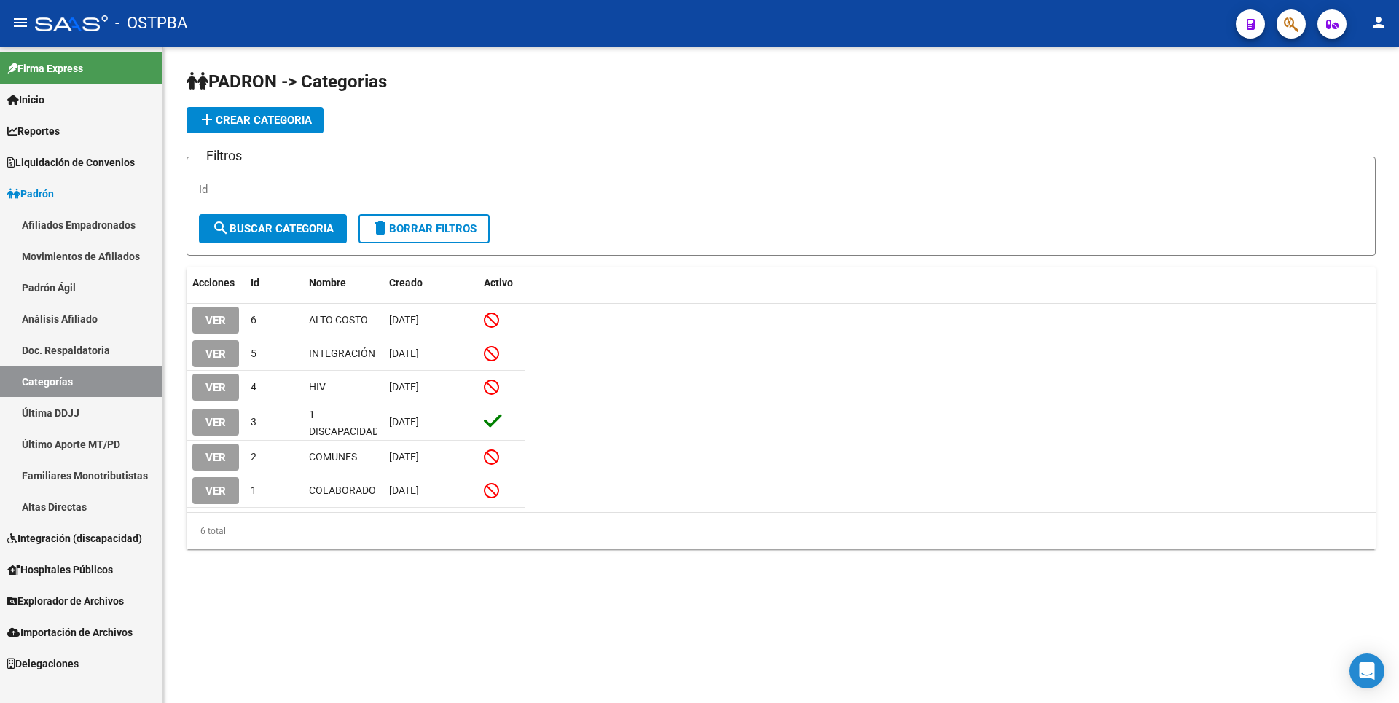
click at [101, 353] on link "Doc. Respaldatoria" at bounding box center [81, 349] width 163 height 31
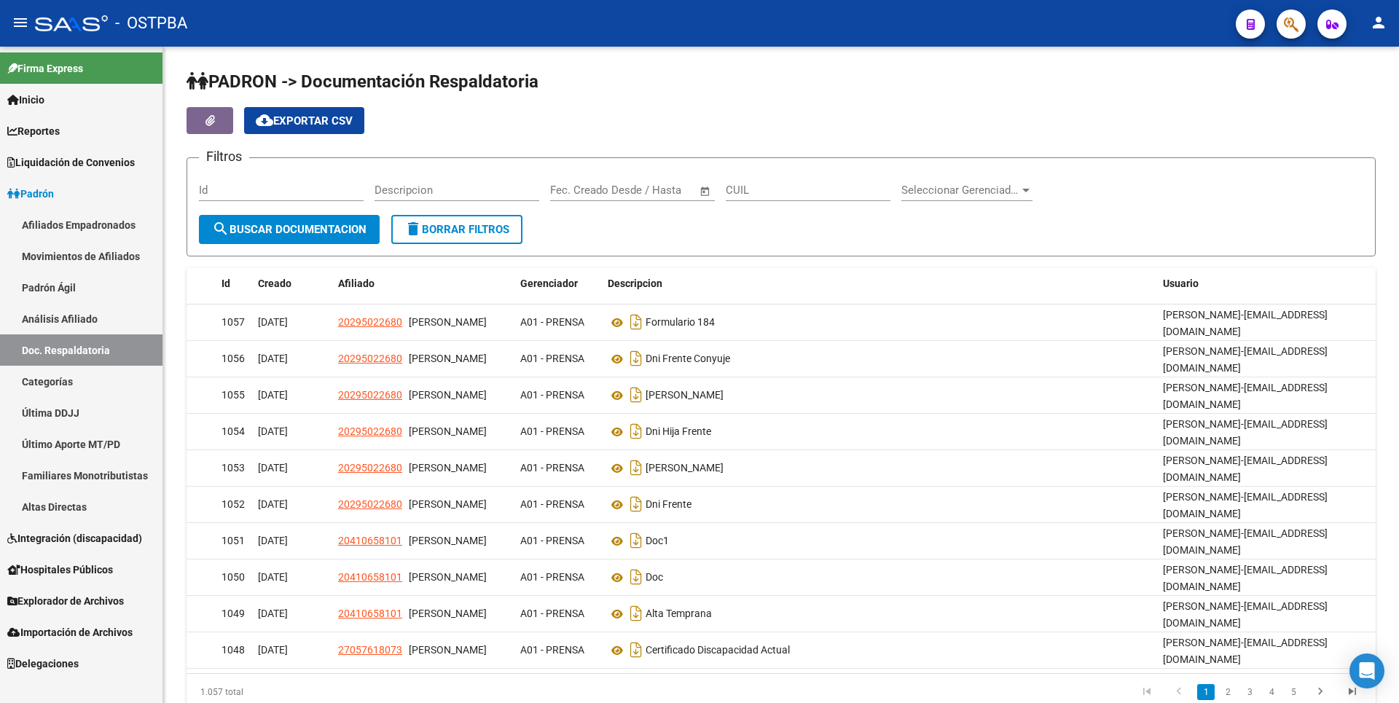
click at [71, 388] on link "Categorías" at bounding box center [81, 381] width 163 height 31
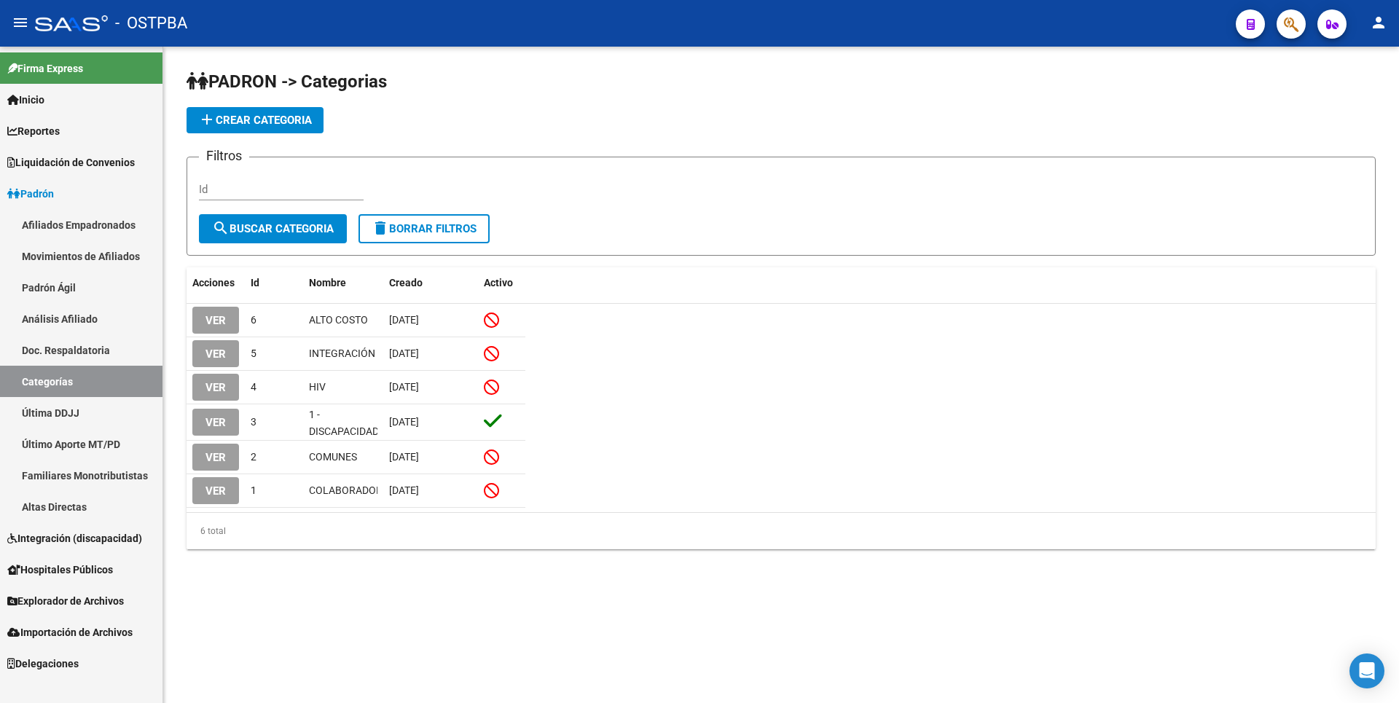
click at [91, 410] on link "Última DDJJ" at bounding box center [81, 412] width 163 height 31
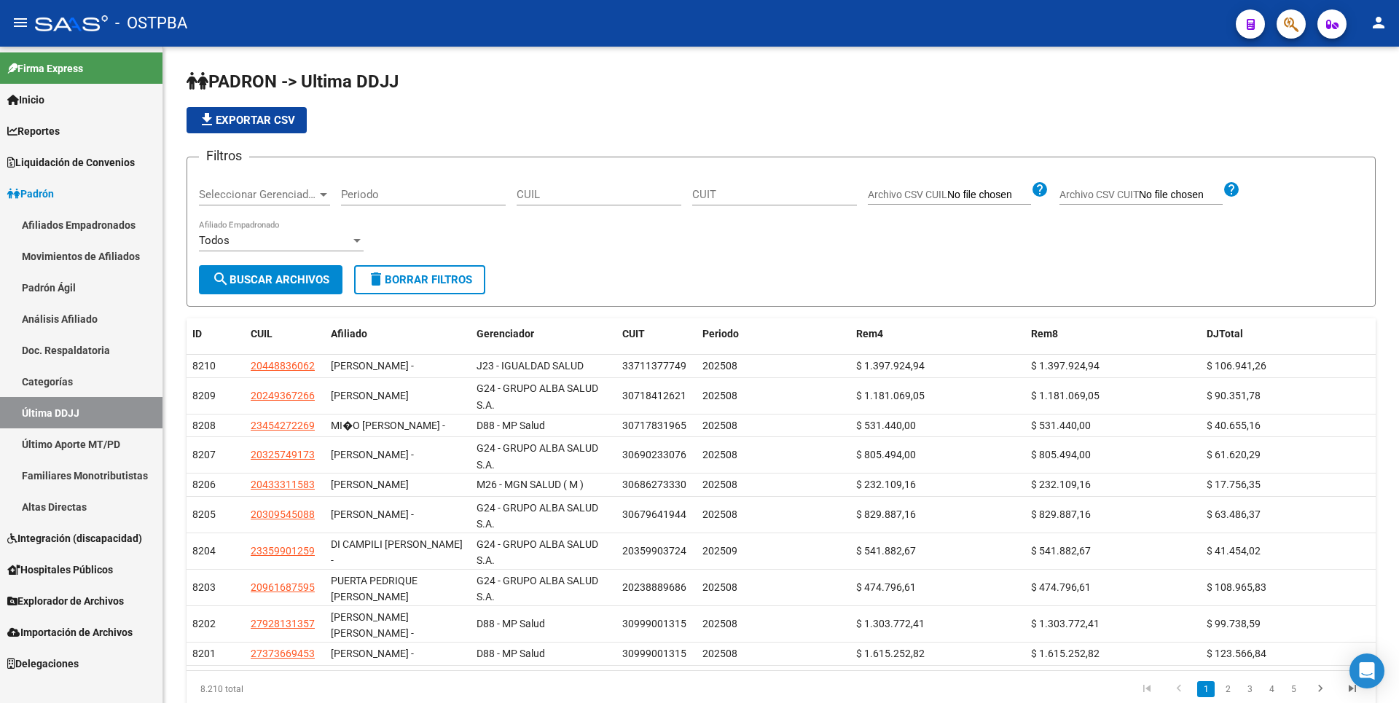
click at [117, 441] on link "Último Aporte MT/PD" at bounding box center [81, 444] width 163 height 31
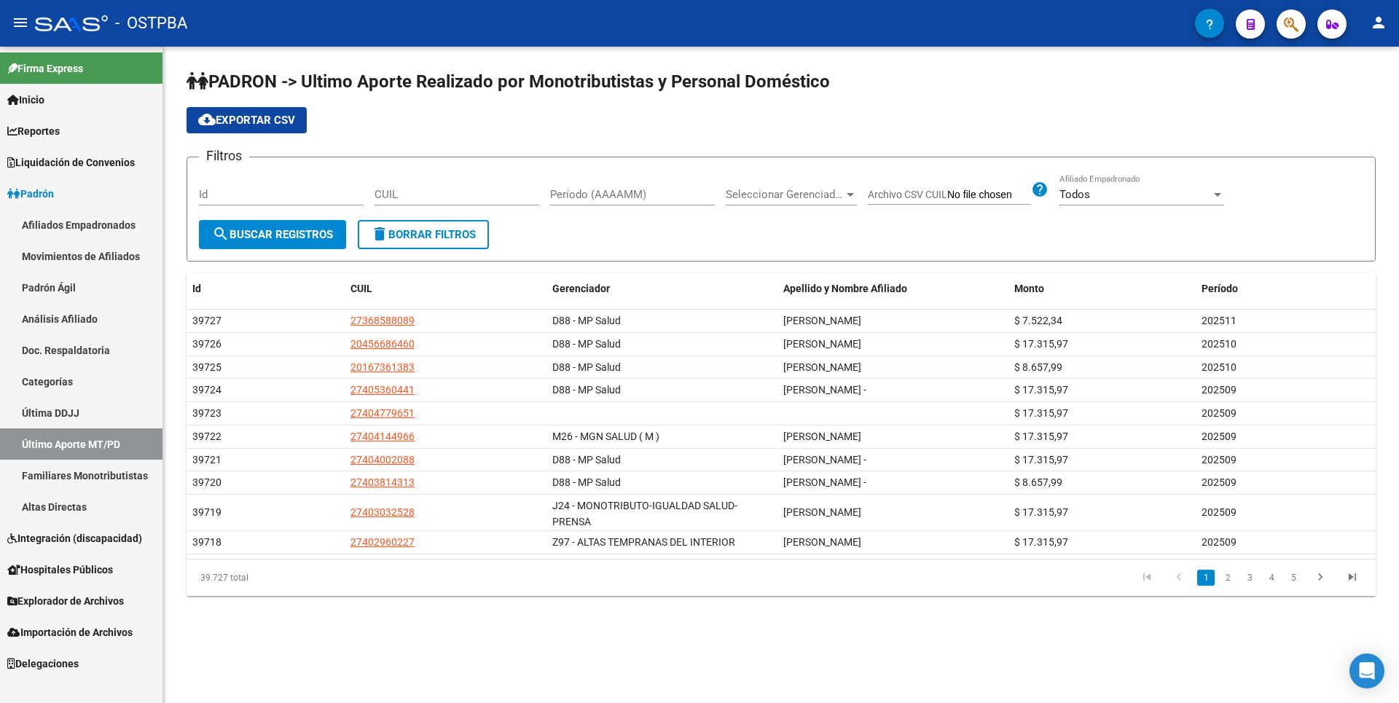
click at [87, 418] on link "Última DDJJ" at bounding box center [81, 412] width 163 height 31
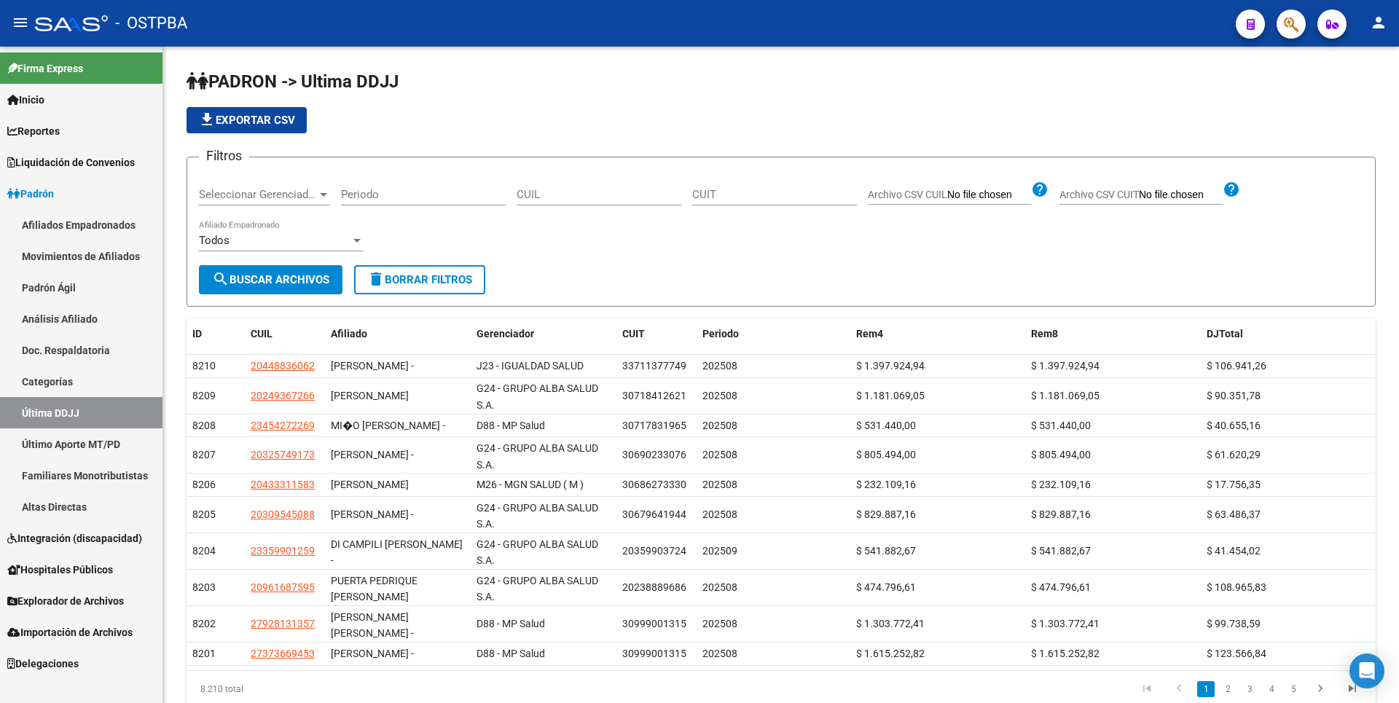
click at [87, 498] on link "Altas Directas" at bounding box center [81, 506] width 163 height 31
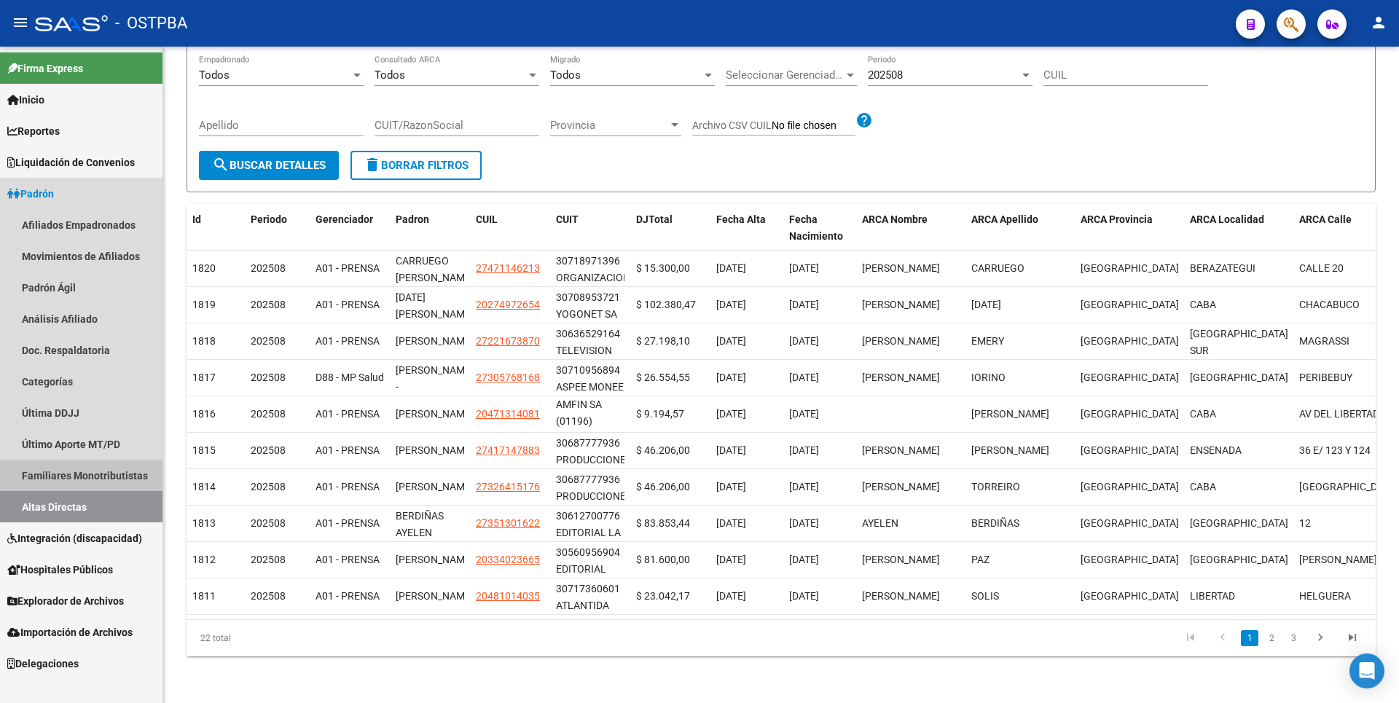
click at [90, 477] on link "Familiares Monotributistas" at bounding box center [81, 475] width 163 height 31
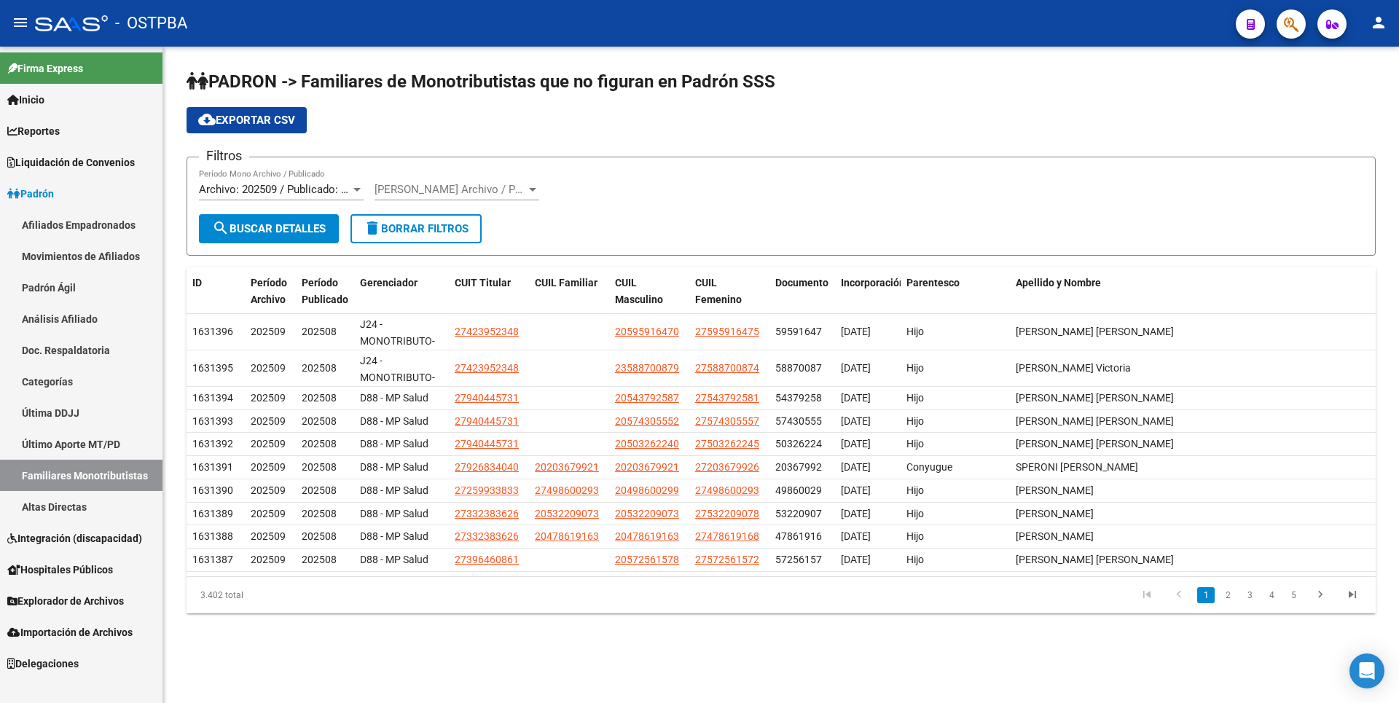
click at [60, 130] on span "Reportes" at bounding box center [33, 131] width 52 height 16
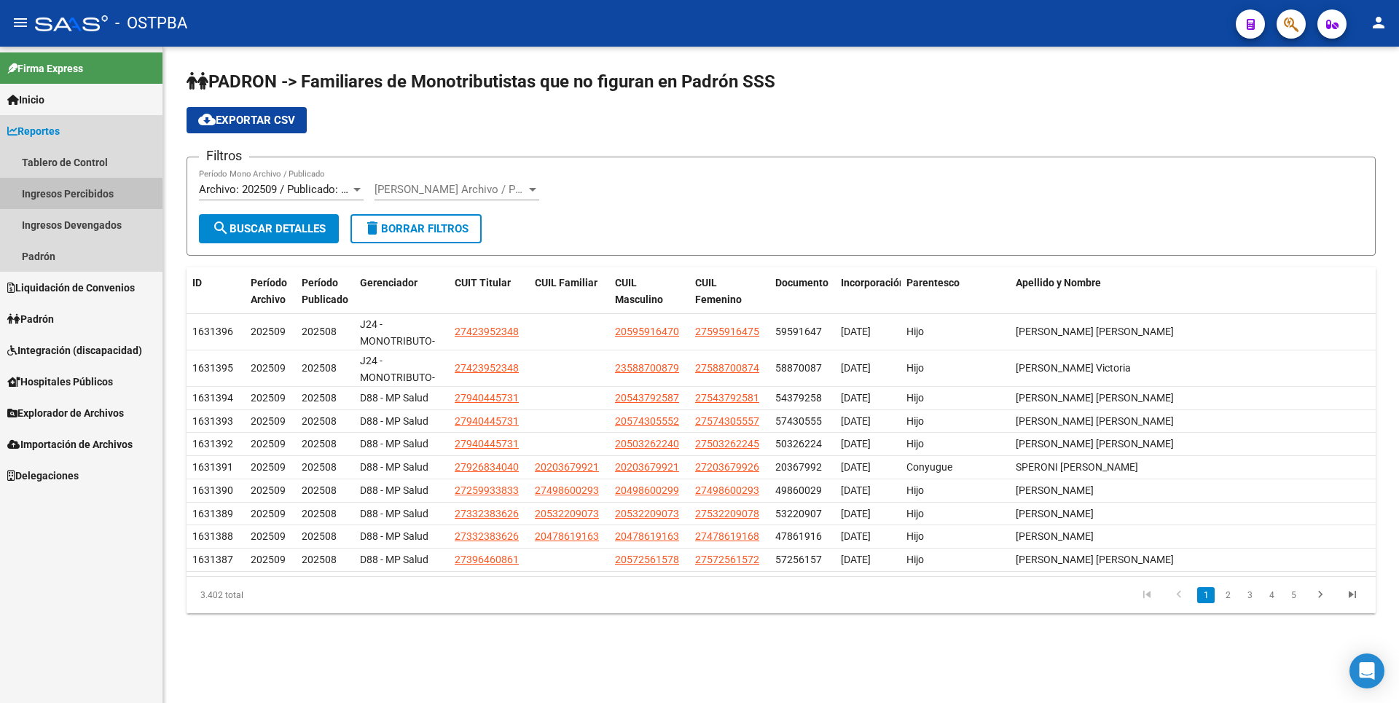
click at [71, 196] on link "Ingresos Percibidos" at bounding box center [81, 193] width 163 height 31
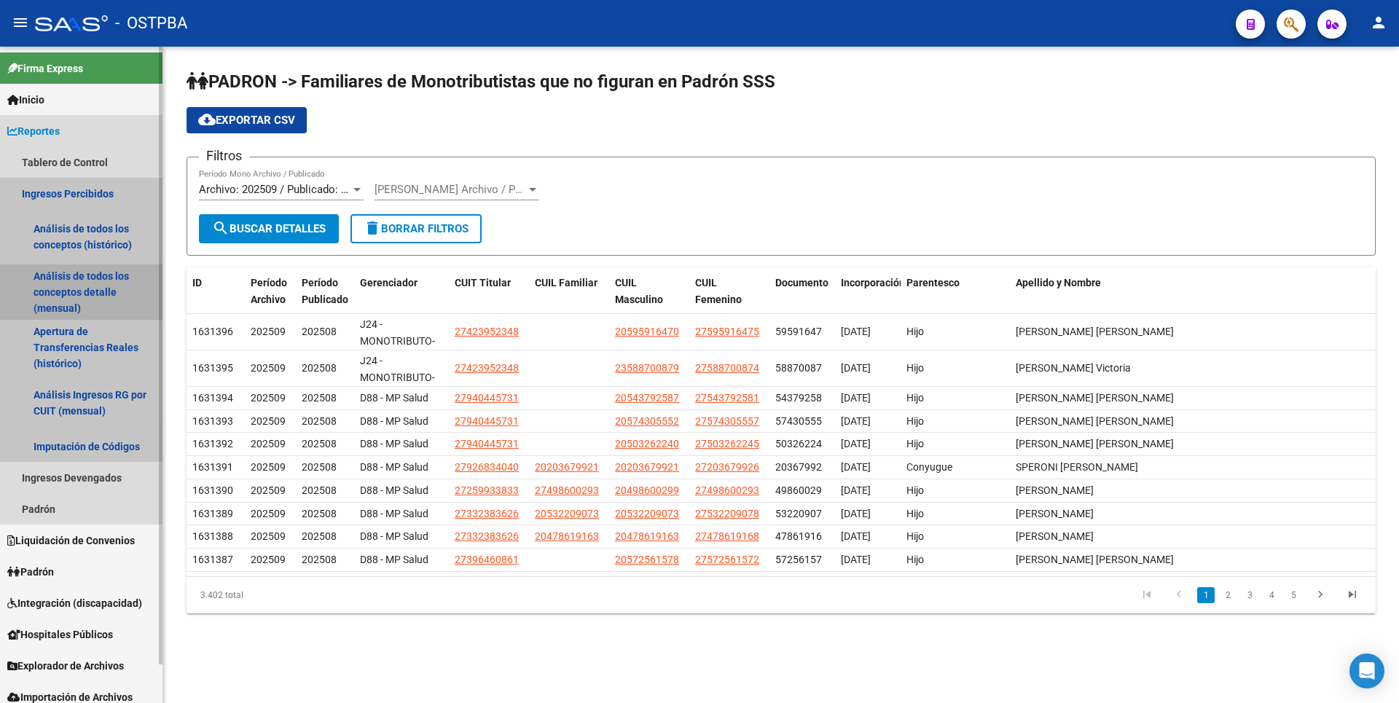
click at [92, 306] on link "Análisis de todos los conceptos detalle (mensual)" at bounding box center [81, 292] width 163 height 55
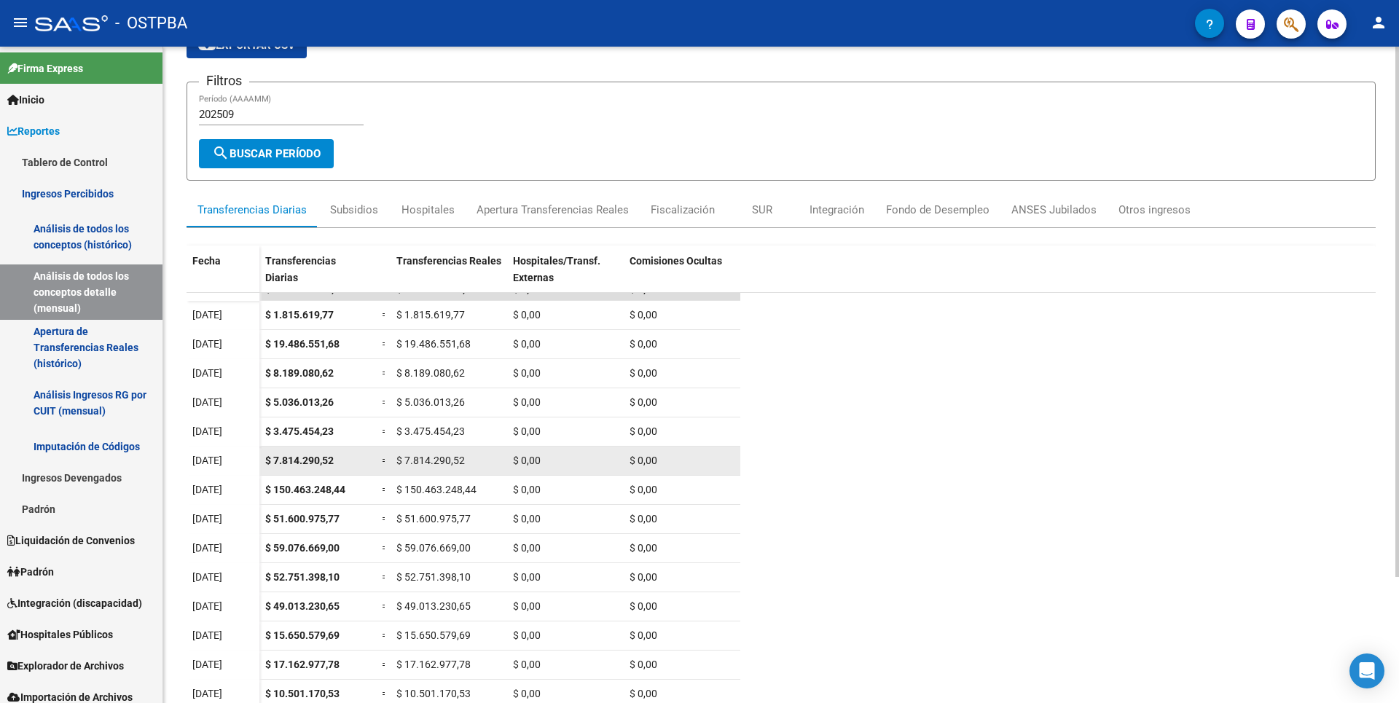
scroll to position [156, 0]
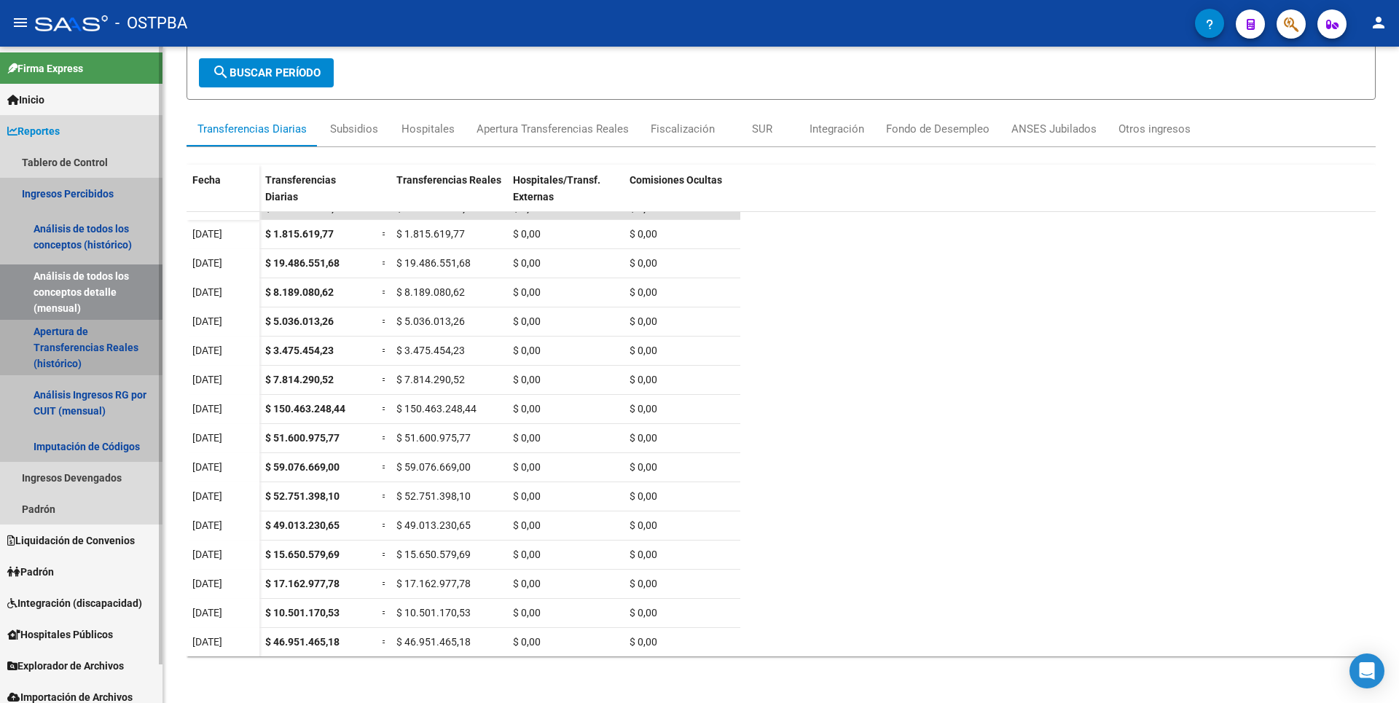
click at [66, 351] on link "Apertura de Transferencias Reales (histórico)" at bounding box center [81, 347] width 163 height 55
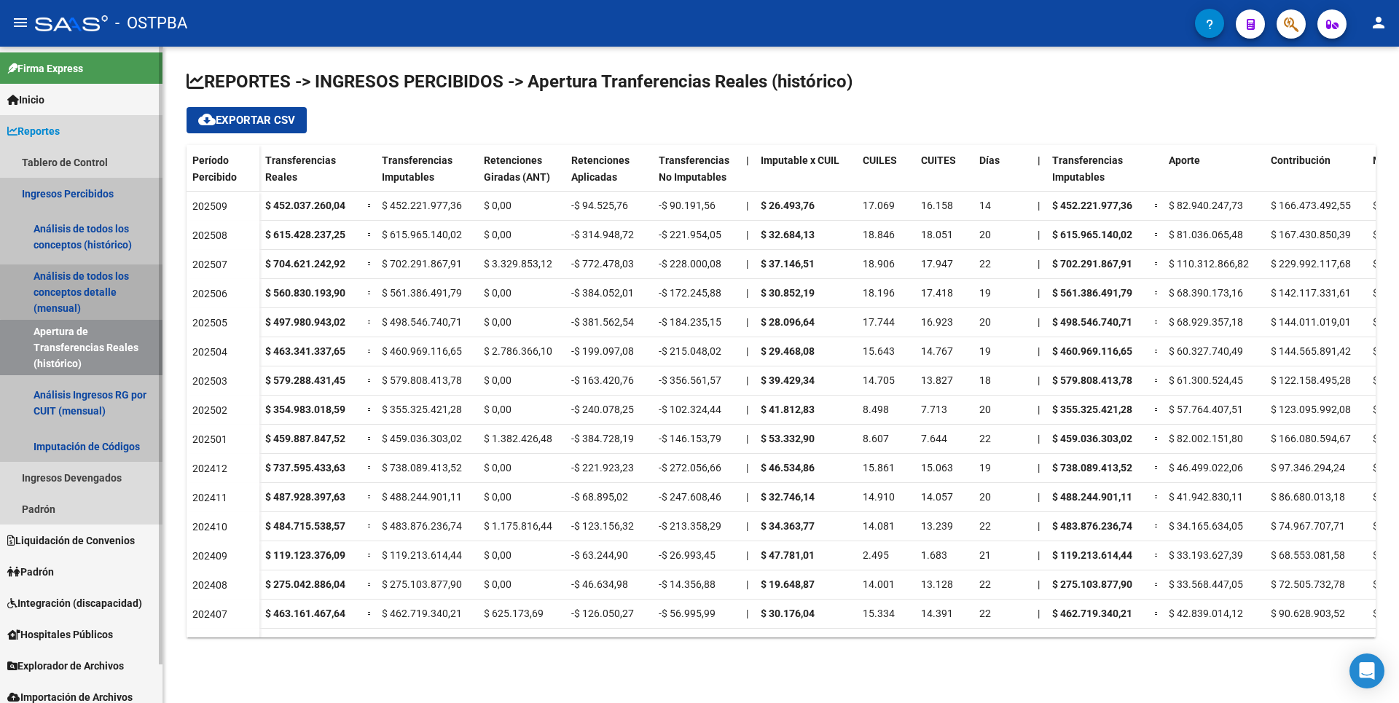
click at [102, 286] on link "Análisis de todos los conceptos detalle (mensual)" at bounding box center [81, 292] width 163 height 55
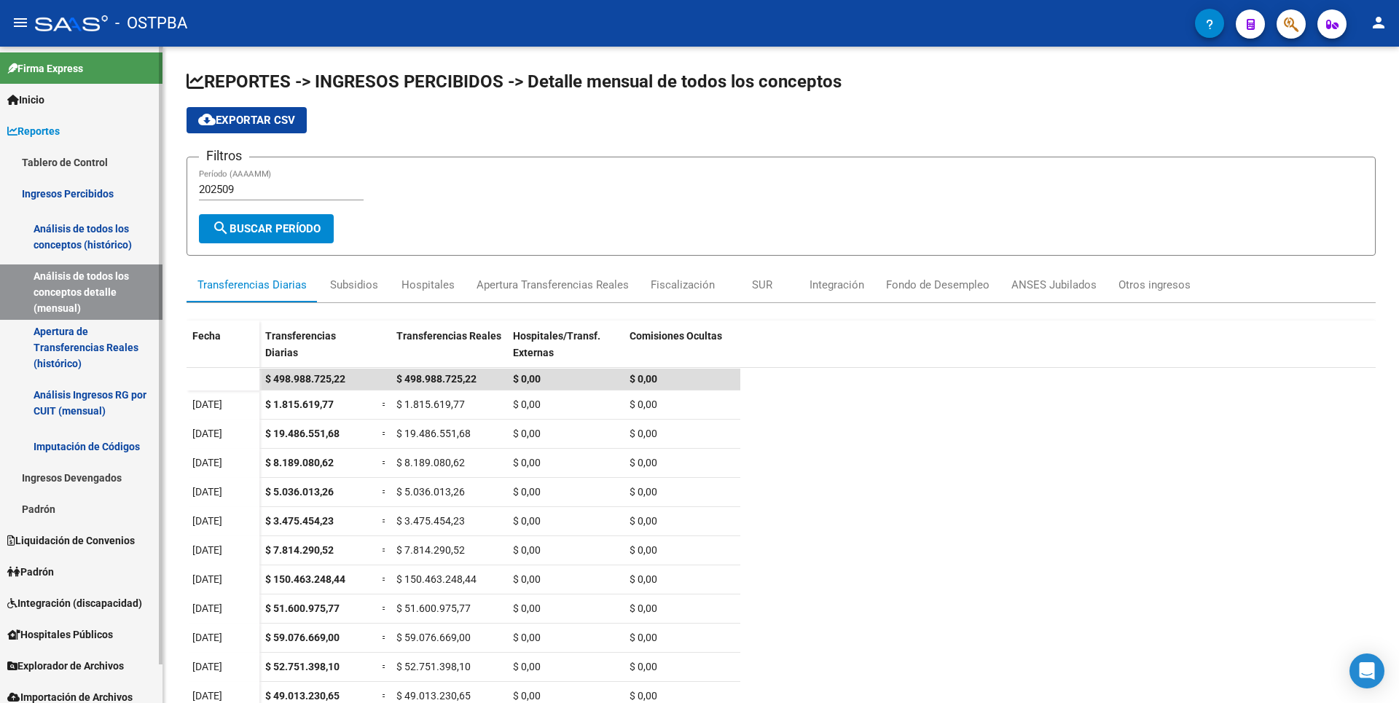
click at [98, 353] on link "Apertura de Transferencias Reales (histórico)" at bounding box center [81, 347] width 163 height 55
